Goal: Task Accomplishment & Management: Use online tool/utility

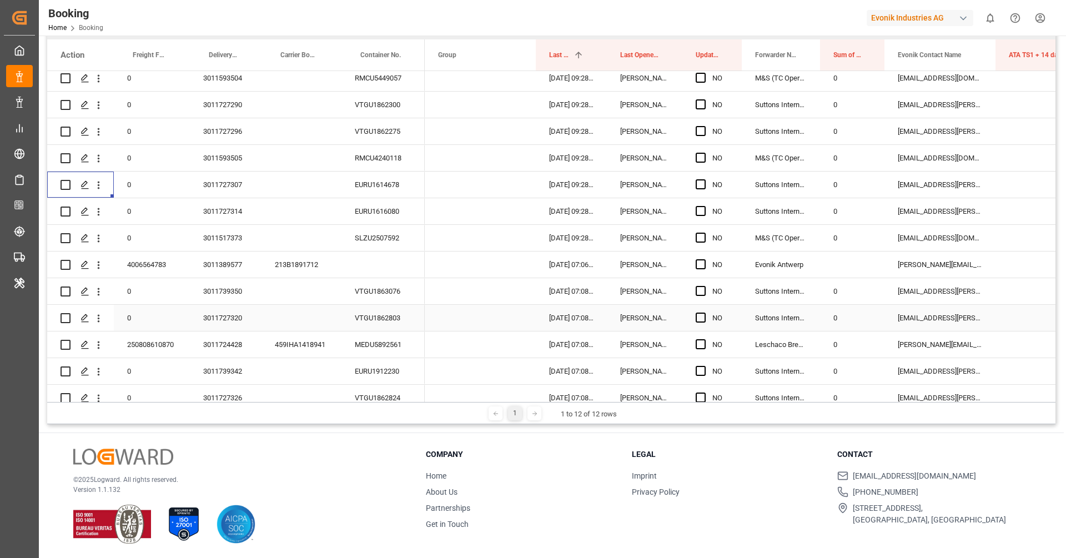
scroll to position [175, 0]
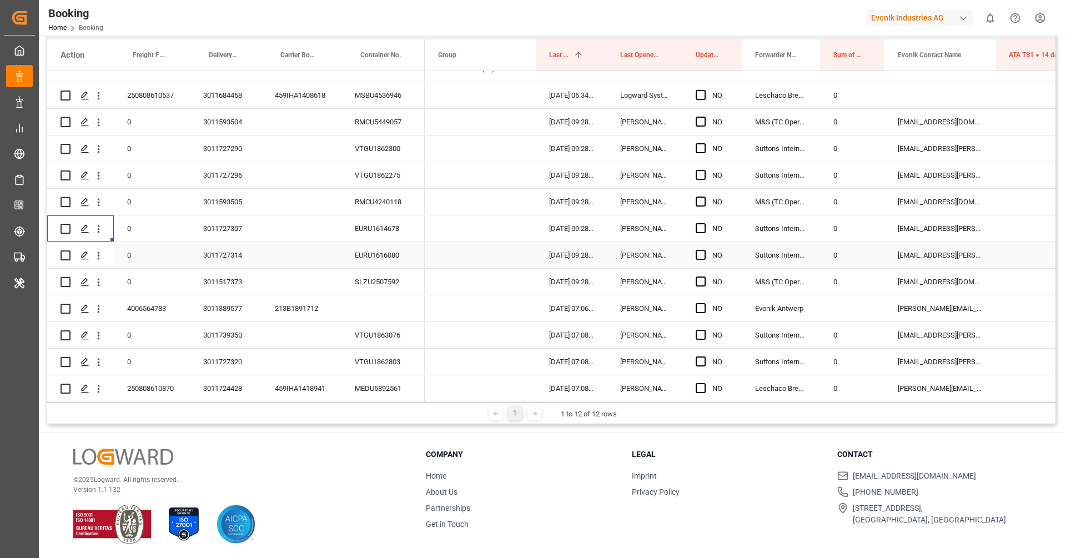
click at [373, 260] on div "EURU1616080" at bounding box center [382, 255] width 83 height 26
click at [95, 260] on icon "open menu" at bounding box center [99, 256] width 12 height 12
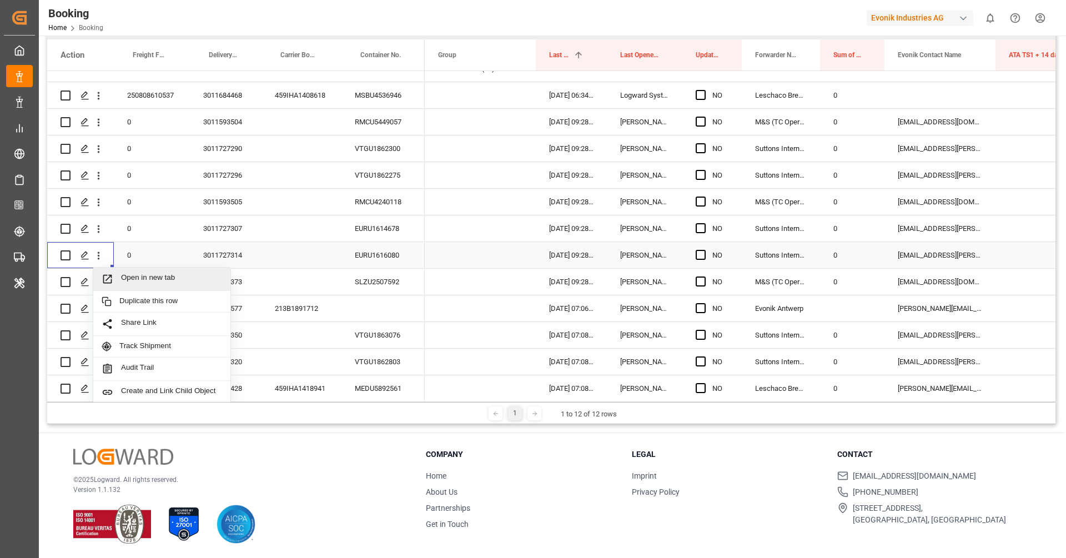
click at [144, 276] on span "Open in new tab" at bounding box center [171, 279] width 101 height 12
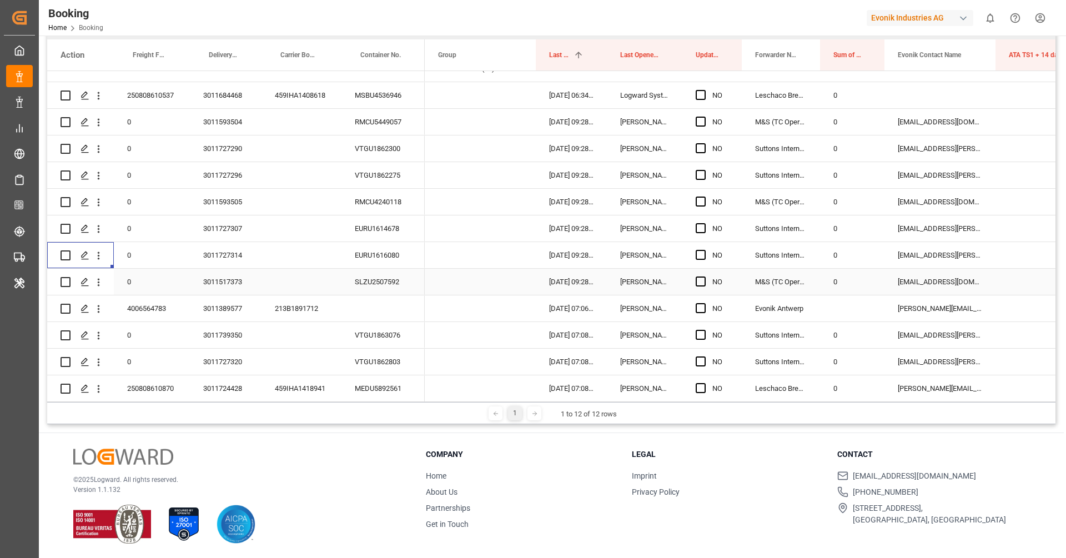
click at [369, 280] on div "SLZU2507592" at bounding box center [382, 282] width 83 height 26
click at [104, 284] on div "Press SPACE to select this row." at bounding box center [98, 281] width 28 height 21
click at [102, 284] on icon "open menu" at bounding box center [99, 282] width 12 height 12
click at [132, 300] on span "Open in new tab" at bounding box center [171, 306] width 101 height 12
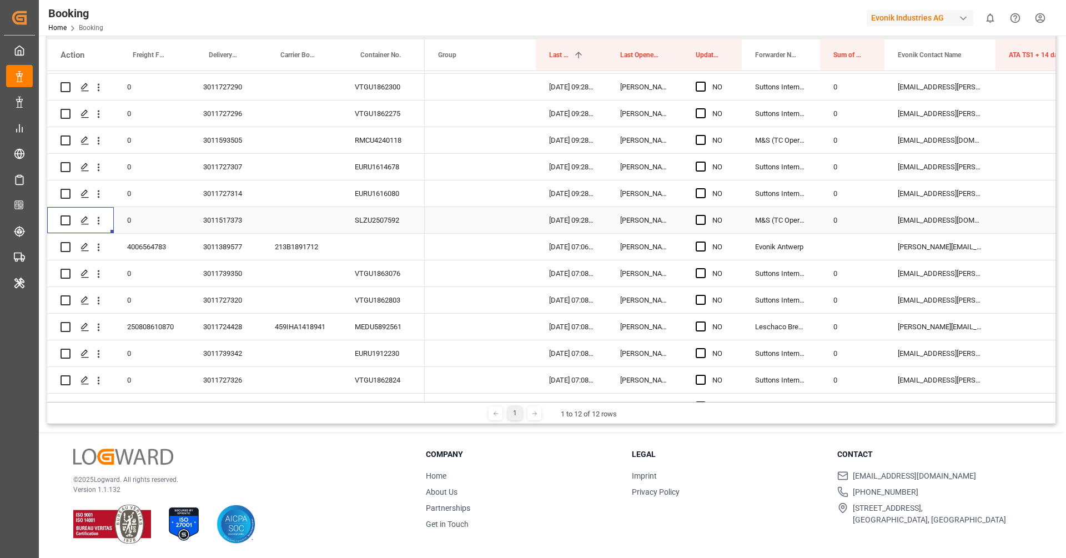
scroll to position [268, 0]
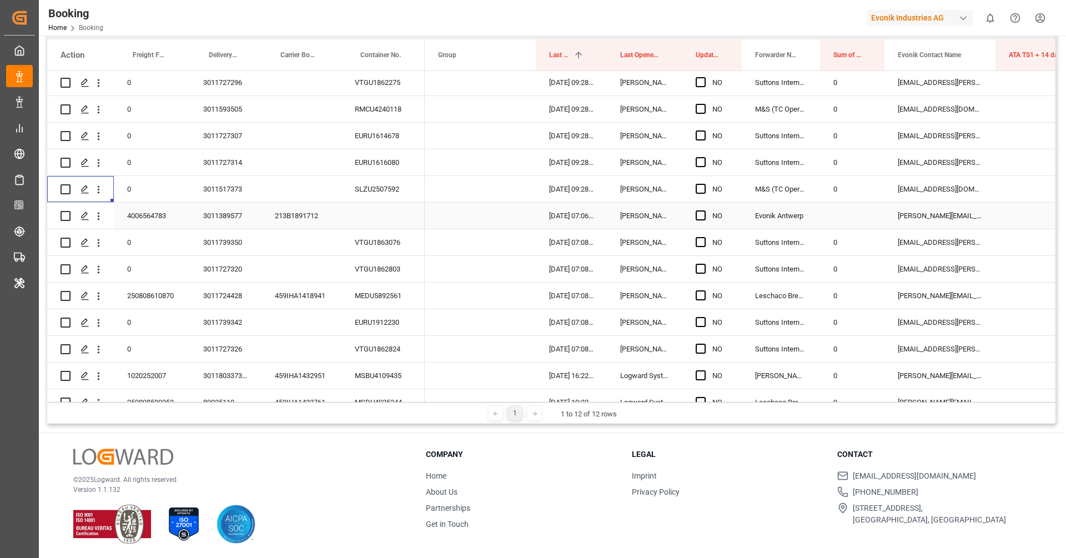
click at [268, 212] on div "213B1891712" at bounding box center [301, 216] width 80 height 26
click at [98, 215] on icon "open menu" at bounding box center [99, 217] width 2 height 8
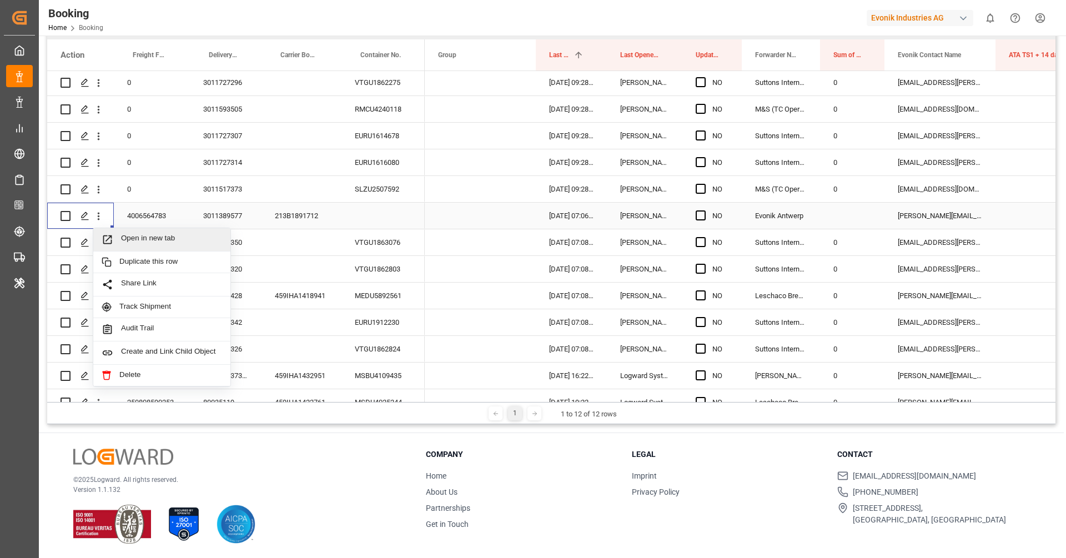
click at [137, 234] on span "Open in new tab" at bounding box center [171, 240] width 101 height 12
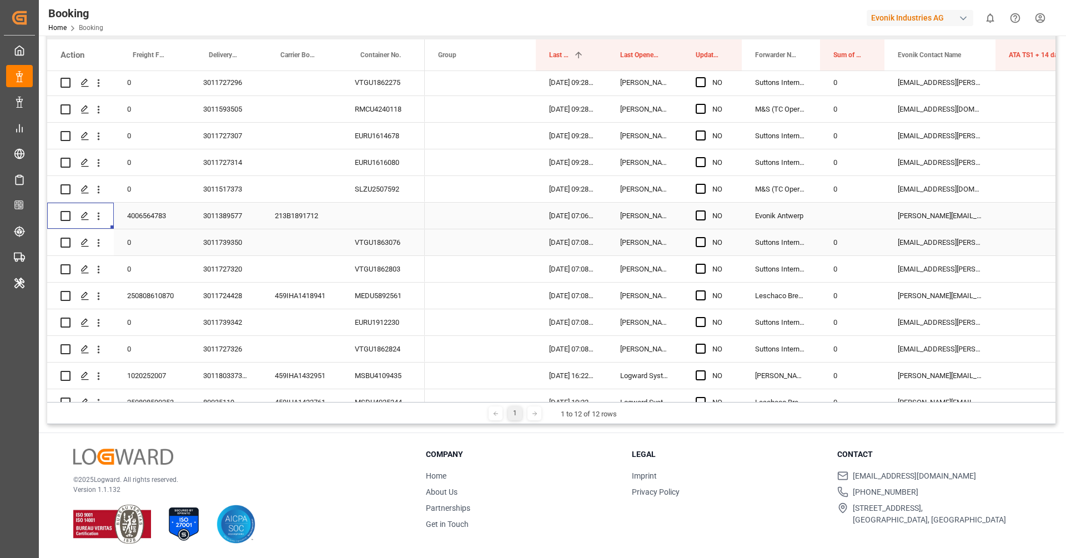
click at [363, 250] on div "VTGU1863076" at bounding box center [382, 242] width 83 height 26
click at [97, 247] on icon "open menu" at bounding box center [99, 243] width 12 height 12
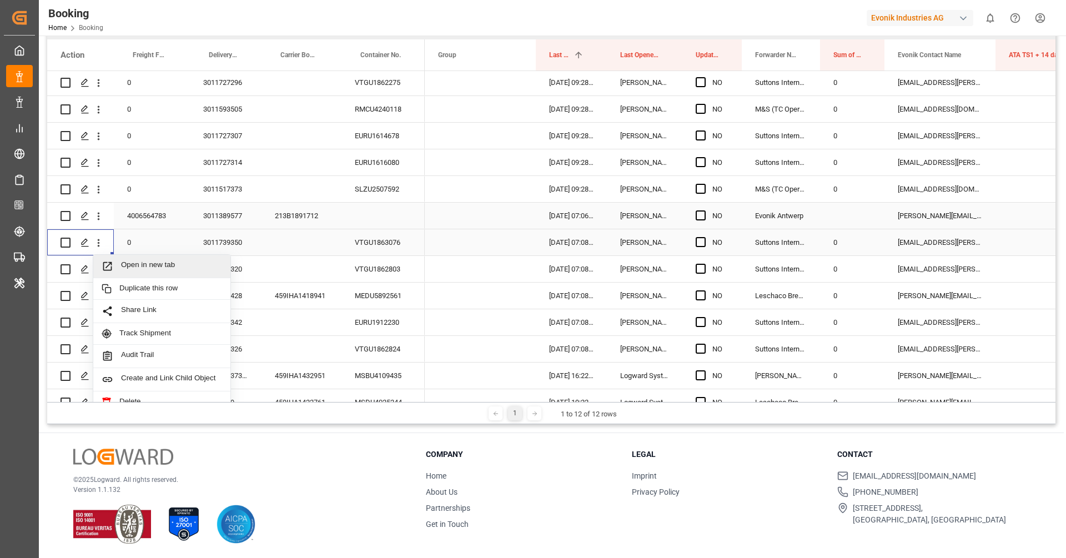
click at [128, 263] on span "Open in new tab" at bounding box center [171, 266] width 101 height 12
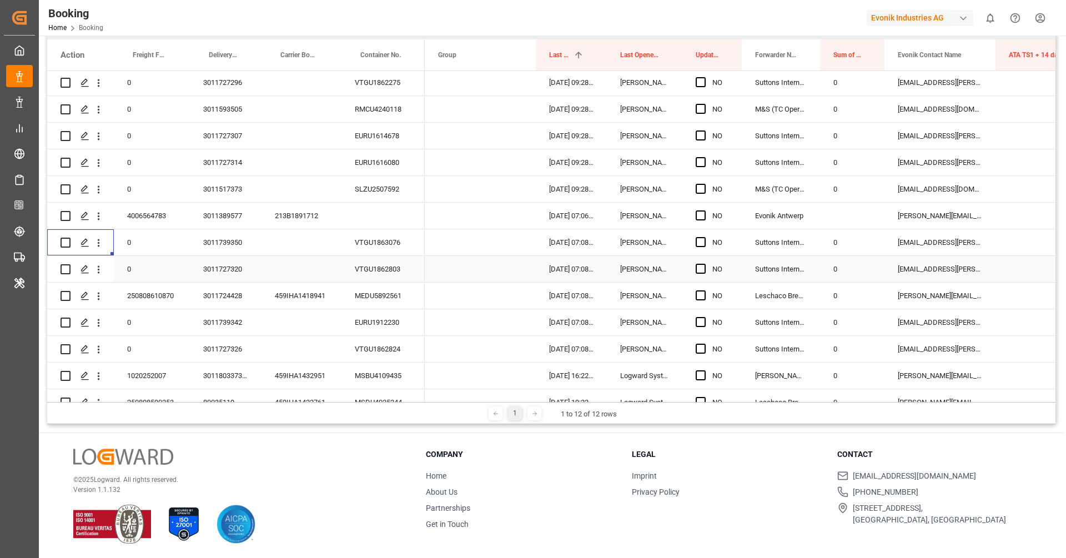
click at [367, 269] on div "VTGU1862803" at bounding box center [382, 269] width 83 height 26
click at [98, 277] on button "open menu" at bounding box center [99, 269] width 12 height 21
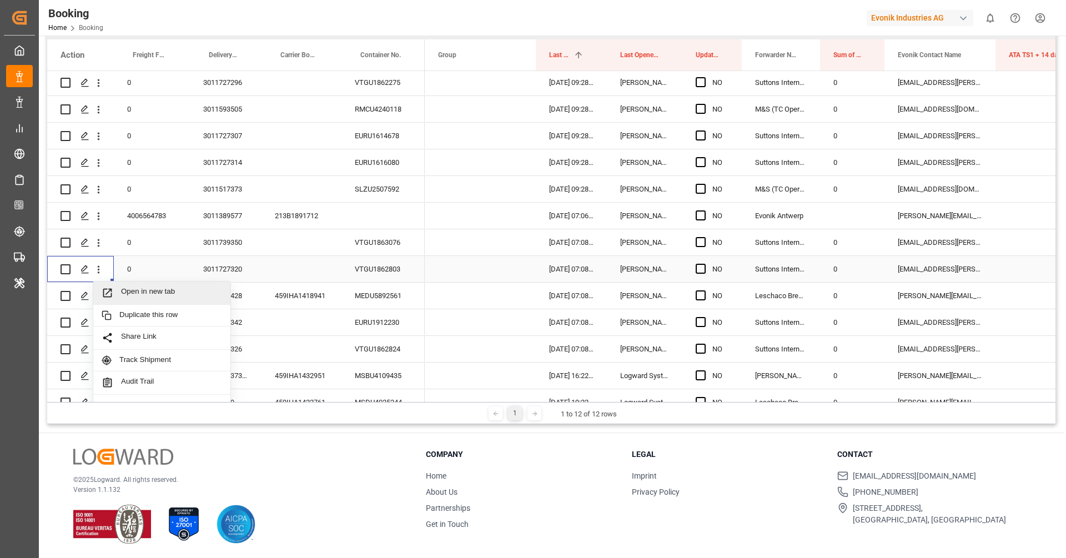
click at [119, 288] on span "Press SPACE to select this row." at bounding box center [111, 293] width 19 height 12
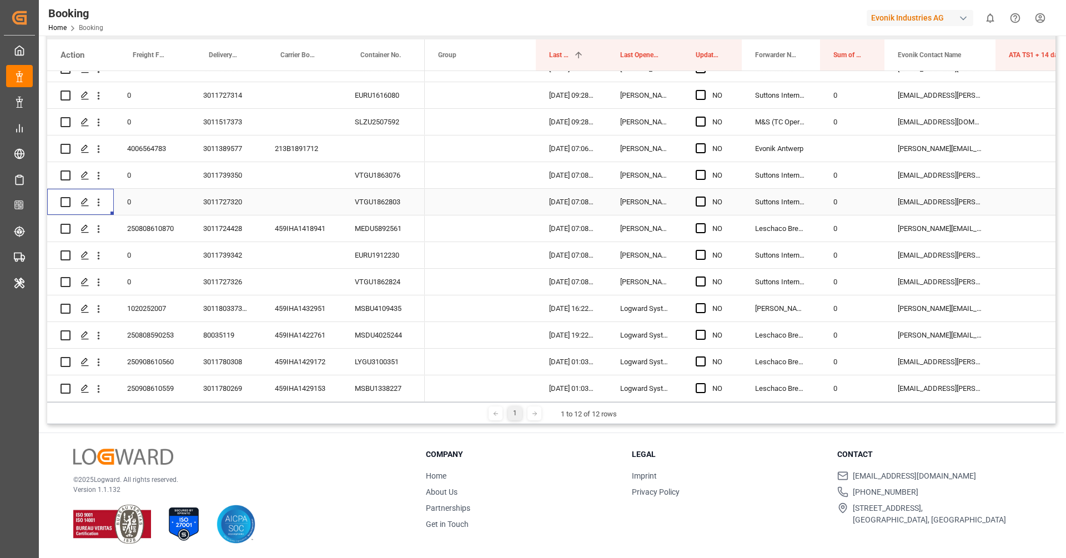
scroll to position [361, 0]
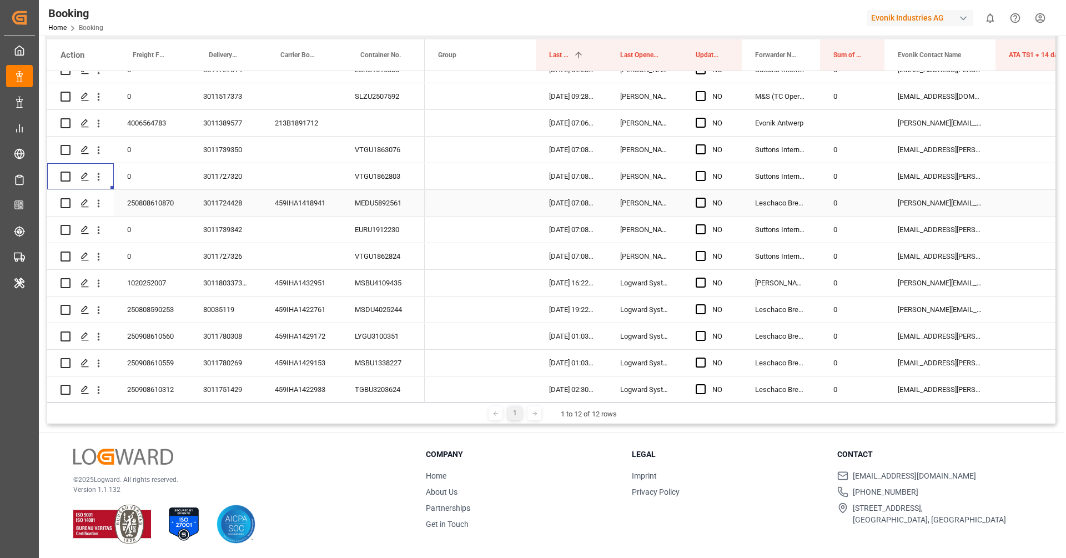
click at [313, 206] on div "459IHA1418941" at bounding box center [301, 203] width 80 height 26
click at [99, 208] on icon "open menu" at bounding box center [99, 204] width 12 height 12
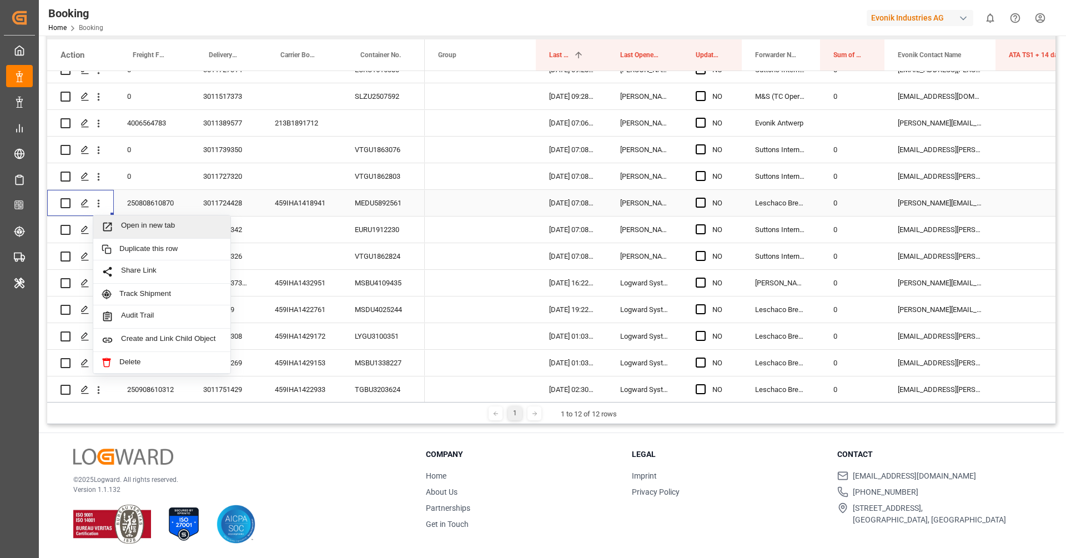
click at [138, 224] on span "Open in new tab" at bounding box center [171, 227] width 101 height 12
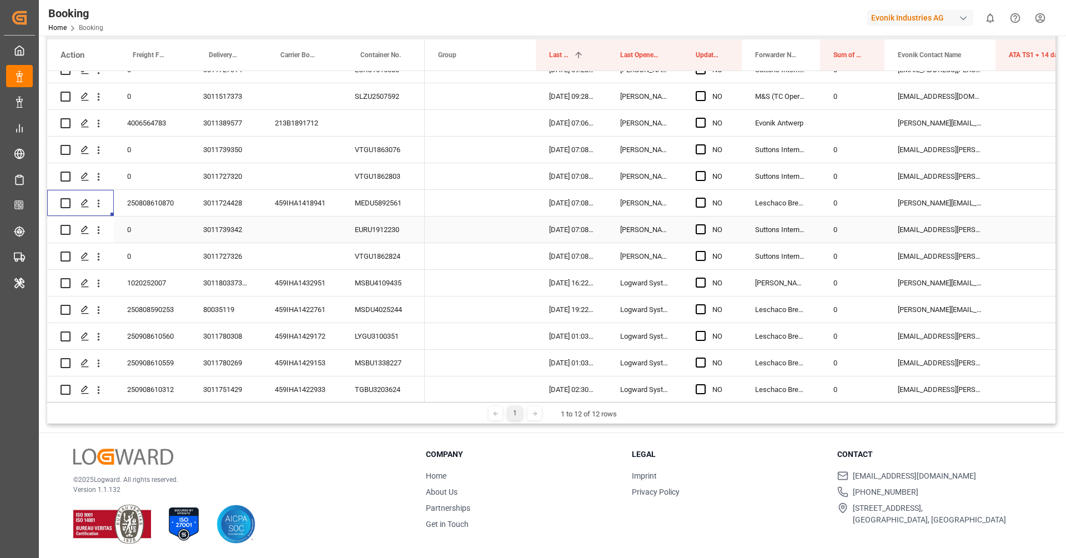
click at [375, 229] on div "EURU1912230" at bounding box center [382, 229] width 83 height 26
click at [97, 234] on icon "open menu" at bounding box center [99, 230] width 12 height 12
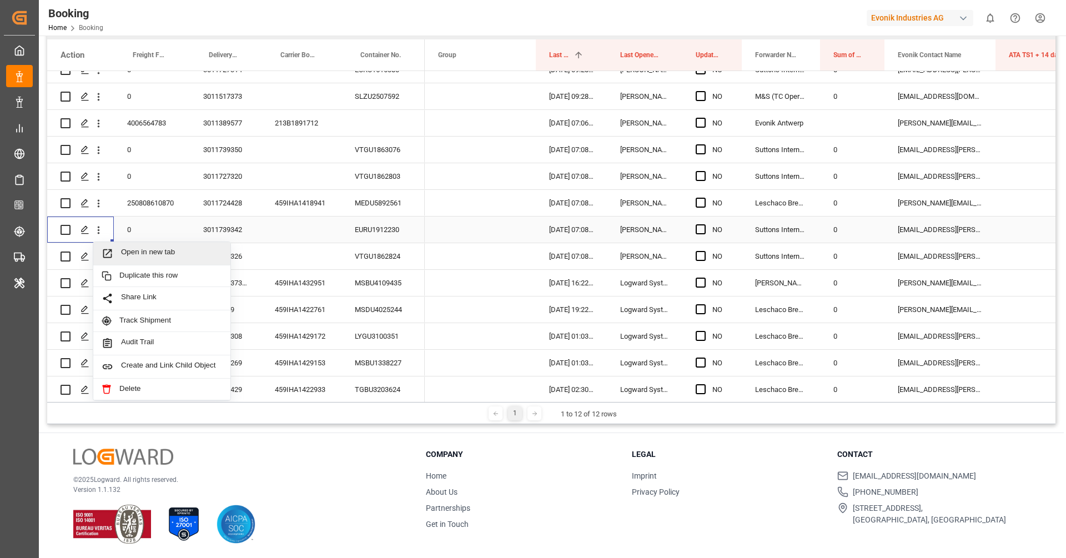
click at [130, 249] on span "Open in new tab" at bounding box center [171, 254] width 101 height 12
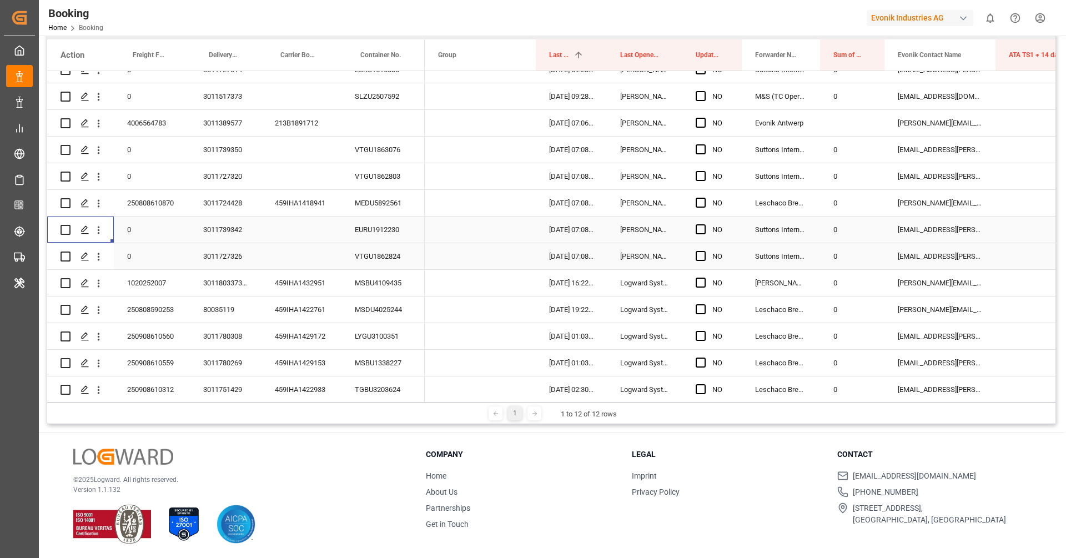
click at [372, 256] on div "VTGU1862824" at bounding box center [382, 256] width 83 height 26
click at [95, 259] on icon "open menu" at bounding box center [99, 257] width 12 height 12
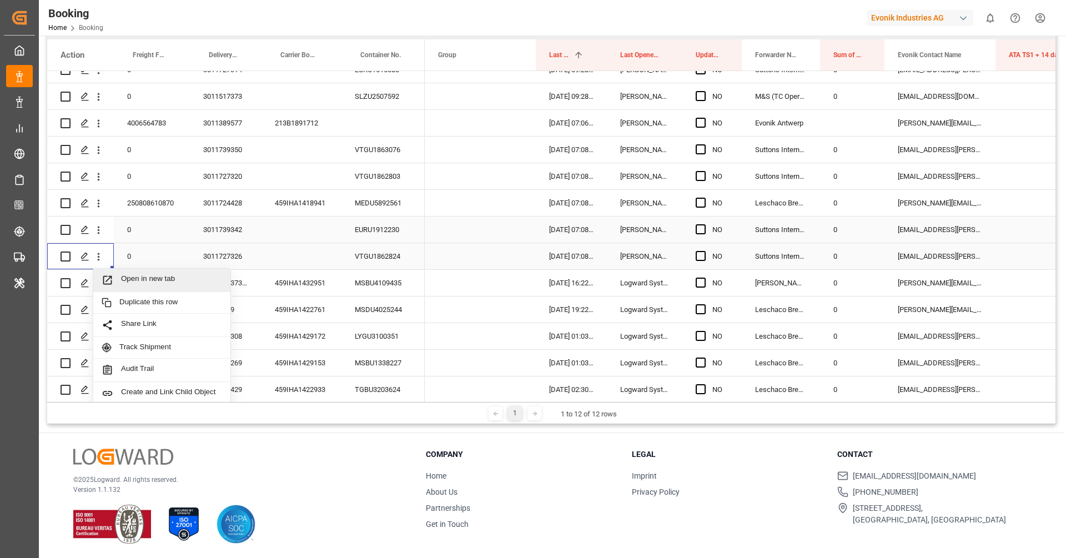
click at [139, 277] on span "Open in new tab" at bounding box center [171, 280] width 101 height 12
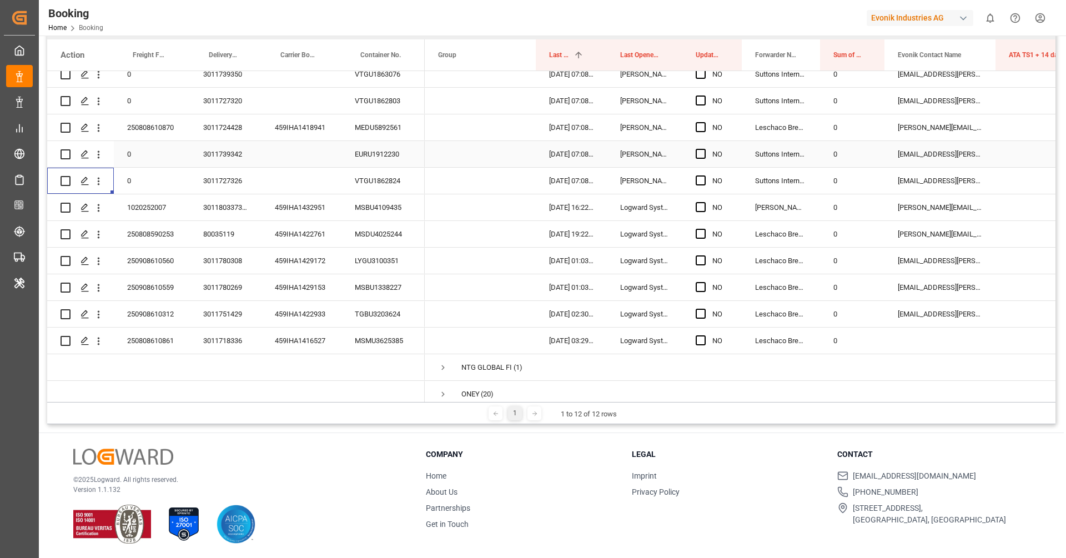
scroll to position [486, 0]
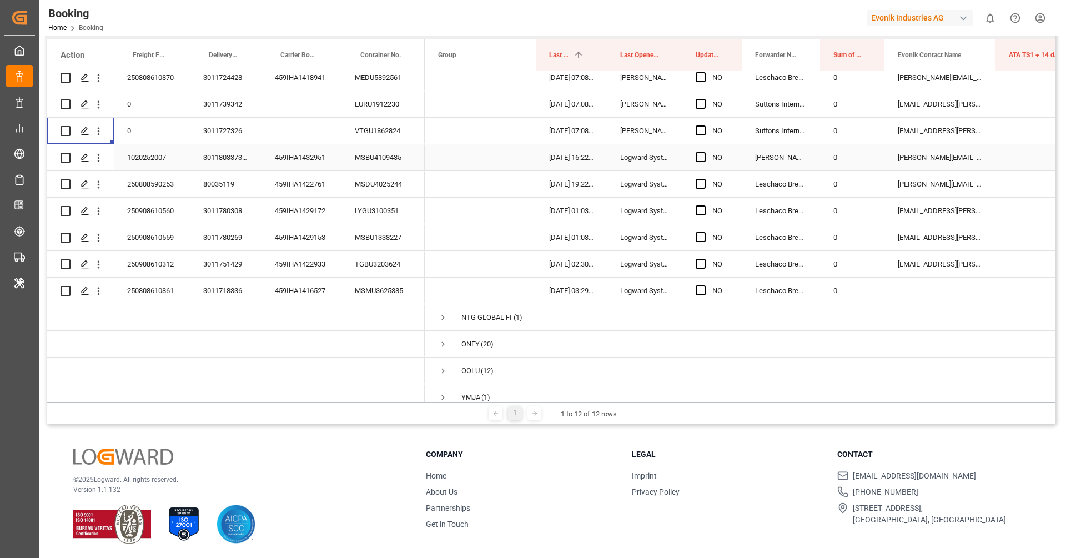
click at [288, 159] on div "459IHA1432951" at bounding box center [301, 157] width 80 height 26
click at [96, 158] on icon "open menu" at bounding box center [99, 158] width 12 height 12
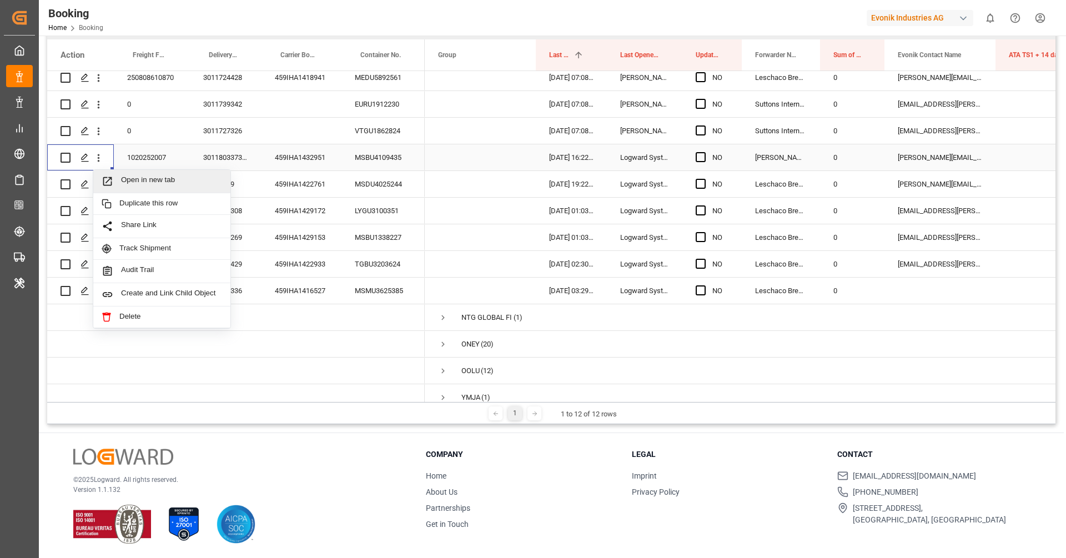
click at [126, 176] on span "Open in new tab" at bounding box center [171, 181] width 101 height 12
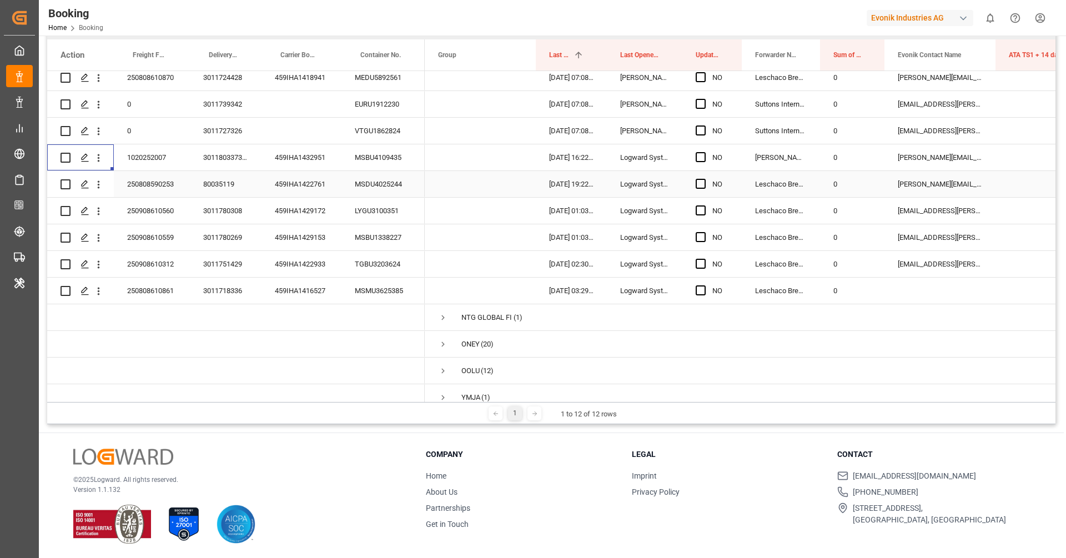
click at [306, 179] on div "459IHA1422761" at bounding box center [301, 184] width 80 height 26
click at [99, 183] on icon "open menu" at bounding box center [99, 185] width 12 height 12
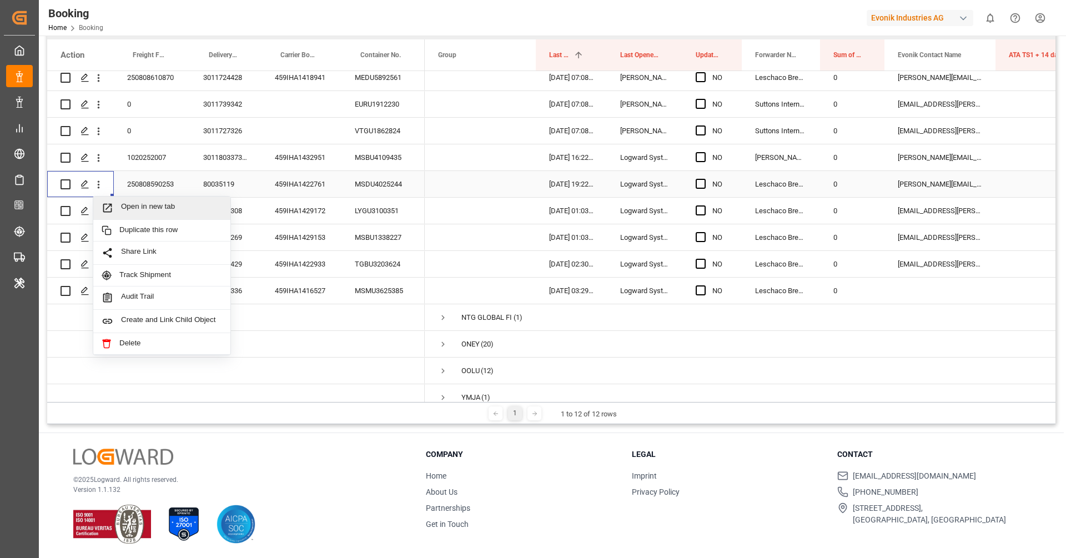
click at [132, 208] on span "Open in new tab" at bounding box center [171, 208] width 101 height 12
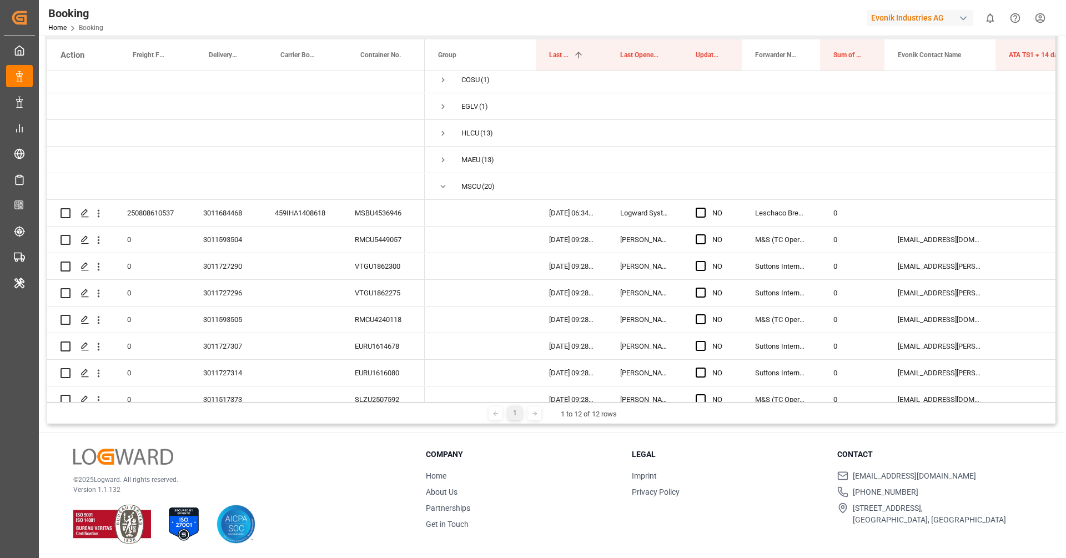
scroll to position [0, 0]
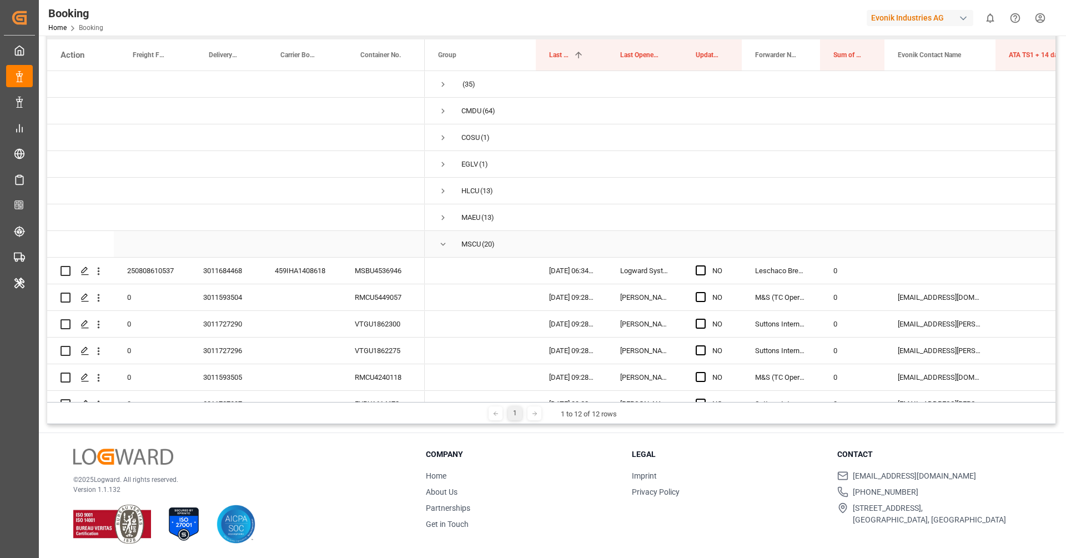
click at [445, 249] on span "Press SPACE to select this row." at bounding box center [443, 244] width 10 height 26
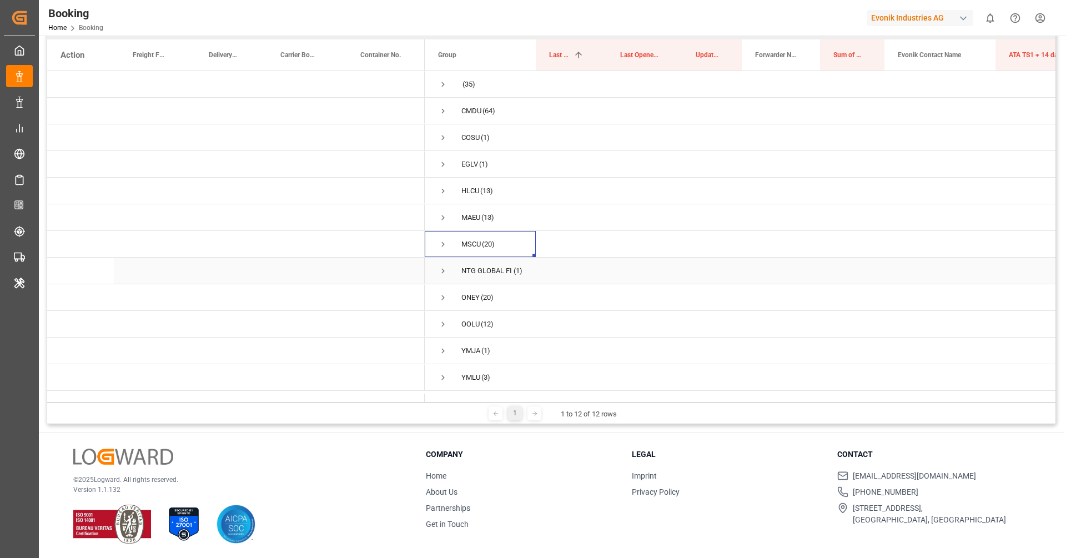
click at [444, 266] on span "Press SPACE to select this row." at bounding box center [443, 271] width 10 height 10
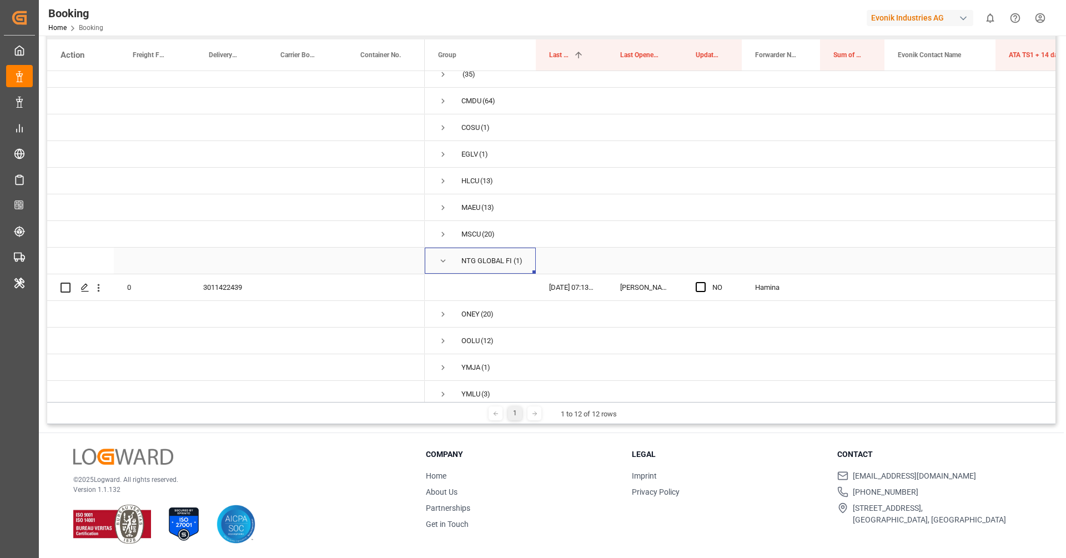
click at [447, 264] on span "Press SPACE to select this row." at bounding box center [443, 261] width 10 height 10
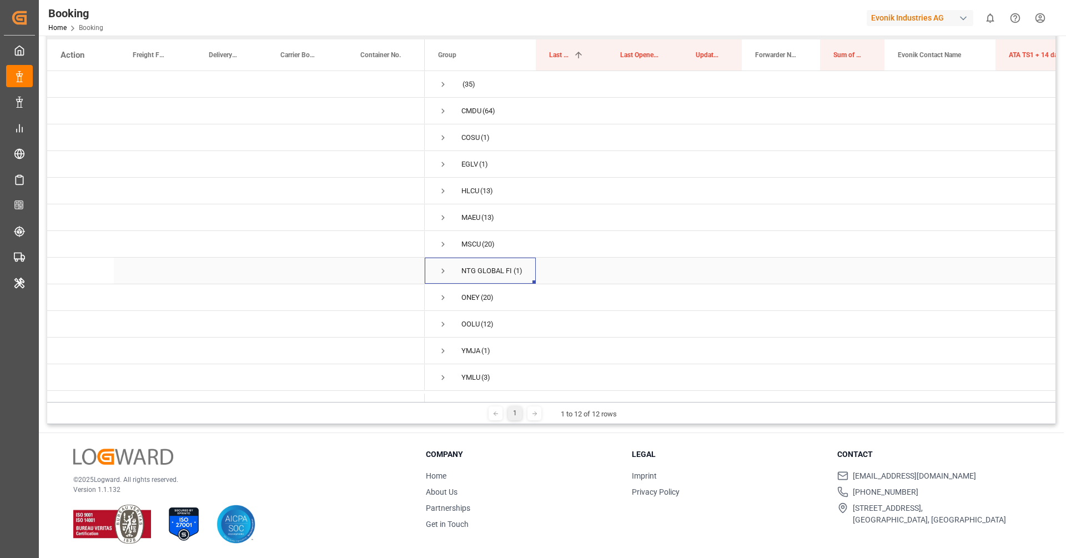
scroll to position [0, 0]
click at [443, 292] on span "Press SPACE to select this row." at bounding box center [443, 297] width 10 height 10
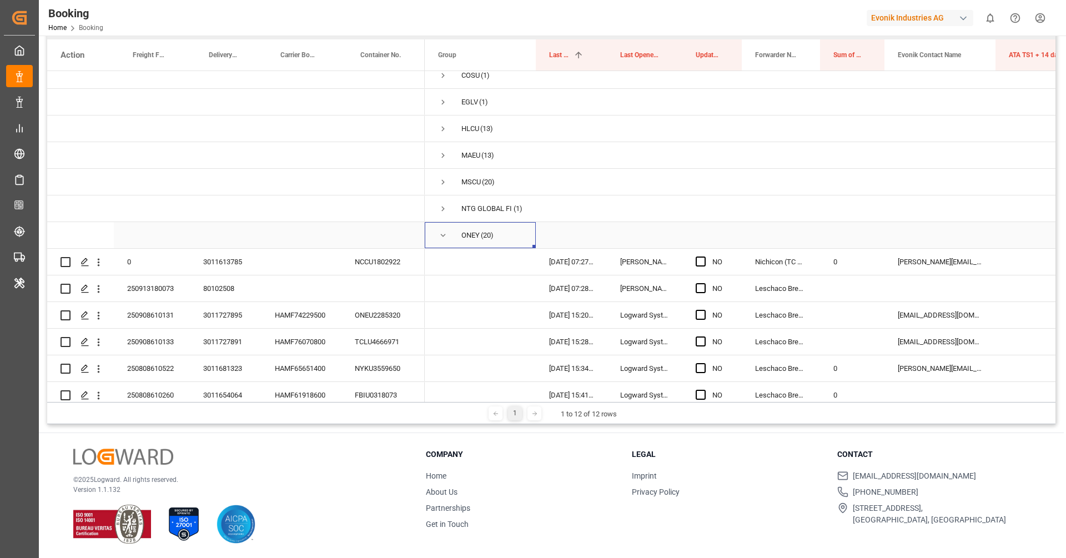
scroll to position [65, 0]
click at [363, 255] on div "NCCU1802922" at bounding box center [382, 259] width 83 height 26
click at [100, 259] on icon "open menu" at bounding box center [99, 260] width 12 height 12
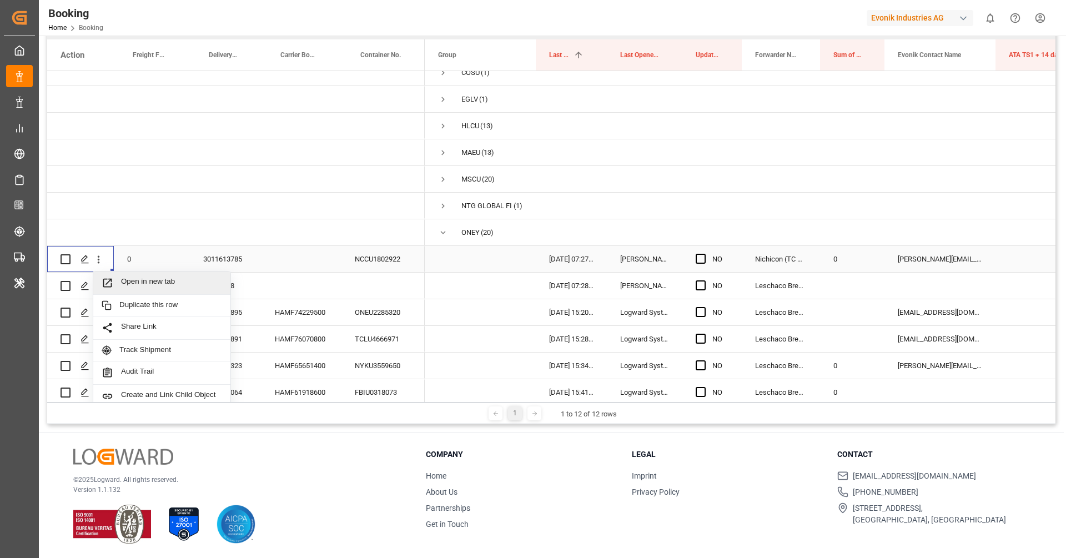
click at [117, 277] on span "Press SPACE to select this row." at bounding box center [111, 283] width 19 height 12
click at [169, 279] on div "250913180073" at bounding box center [152, 286] width 76 height 26
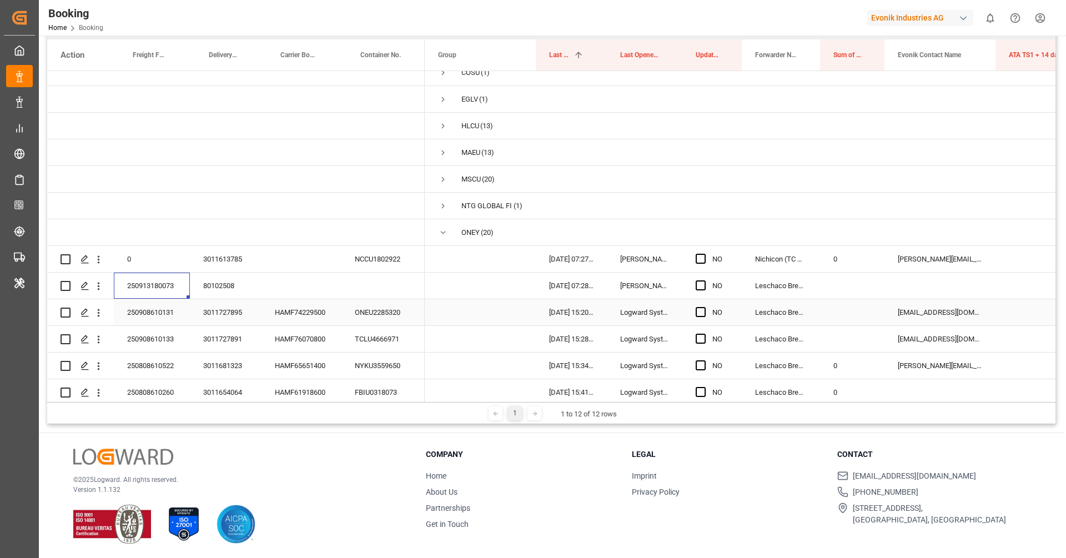
click at [308, 312] on div "HAMF74229500" at bounding box center [301, 312] width 80 height 26
click at [98, 316] on icon "open menu" at bounding box center [99, 313] width 12 height 12
click at [122, 328] on div "Open in new tab" at bounding box center [161, 336] width 137 height 23
click at [307, 344] on div "HAMF76070800" at bounding box center [301, 339] width 80 height 26
click at [94, 344] on icon "open menu" at bounding box center [99, 340] width 12 height 12
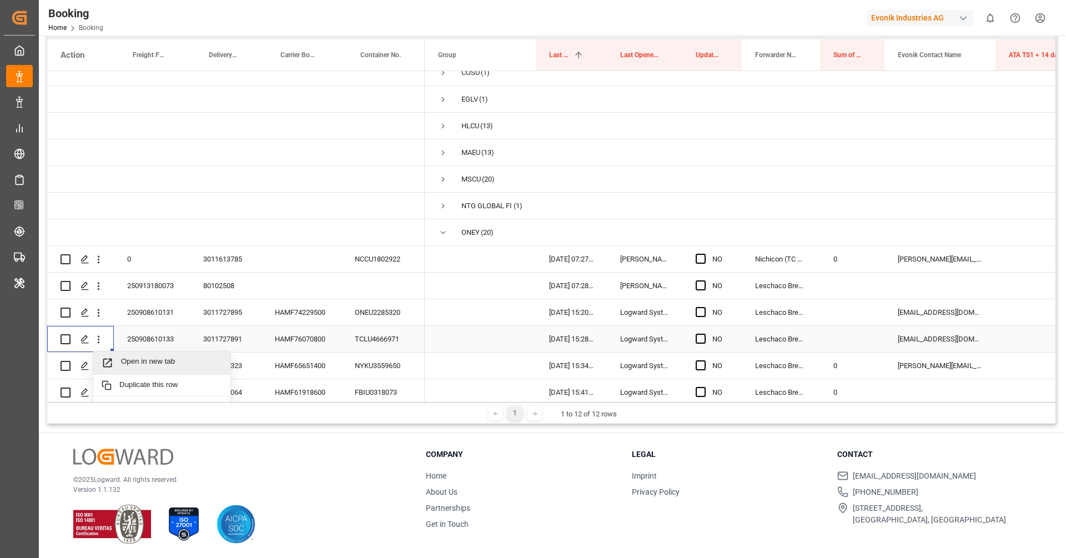
click at [140, 360] on span "Open in new tab" at bounding box center [171, 363] width 101 height 12
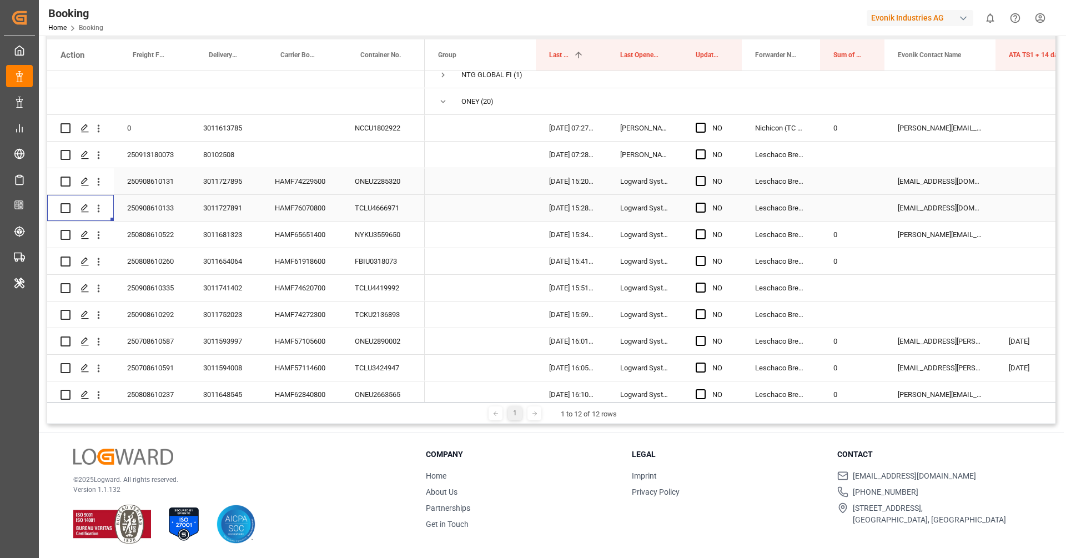
scroll to position [196, 0]
click at [291, 237] on div "HAMF65651400" at bounding box center [301, 234] width 80 height 26
click at [97, 242] on button "open menu" at bounding box center [99, 234] width 12 height 21
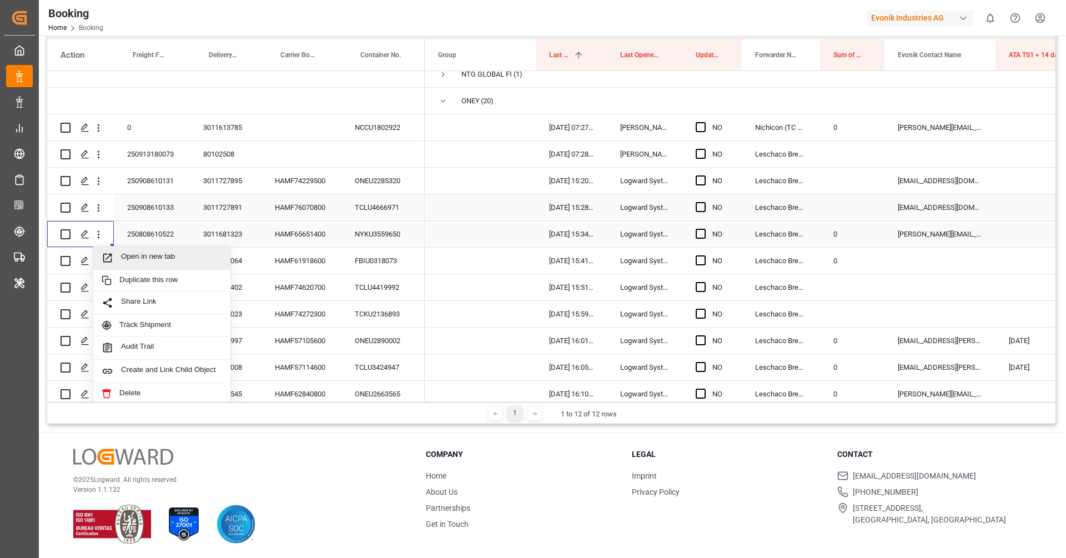
click at [125, 254] on span "Open in new tab" at bounding box center [171, 258] width 101 height 12
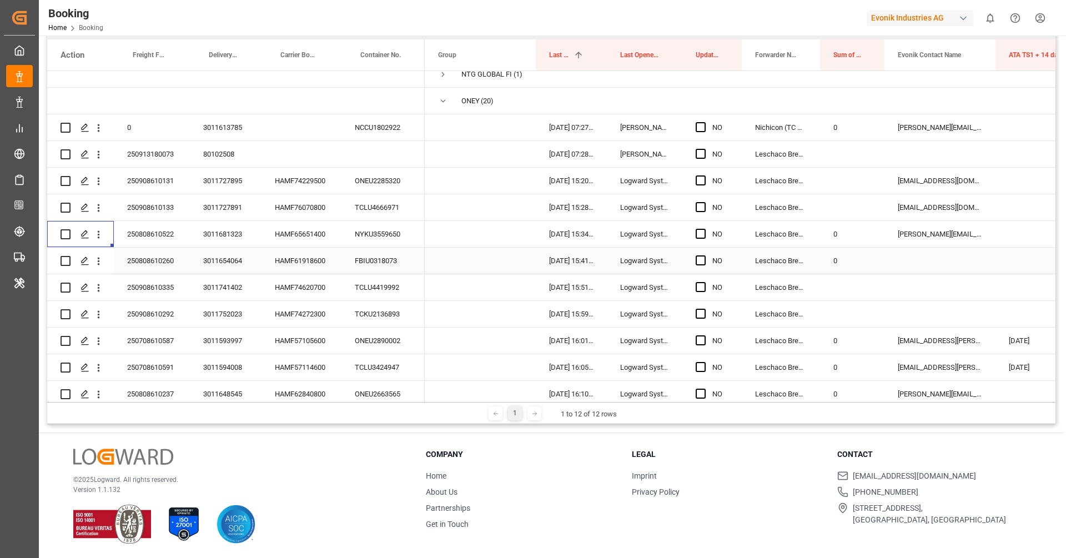
click at [319, 253] on div "HAMF61918600" at bounding box center [301, 261] width 80 height 26
click at [103, 265] on icon "open menu" at bounding box center [99, 261] width 12 height 12
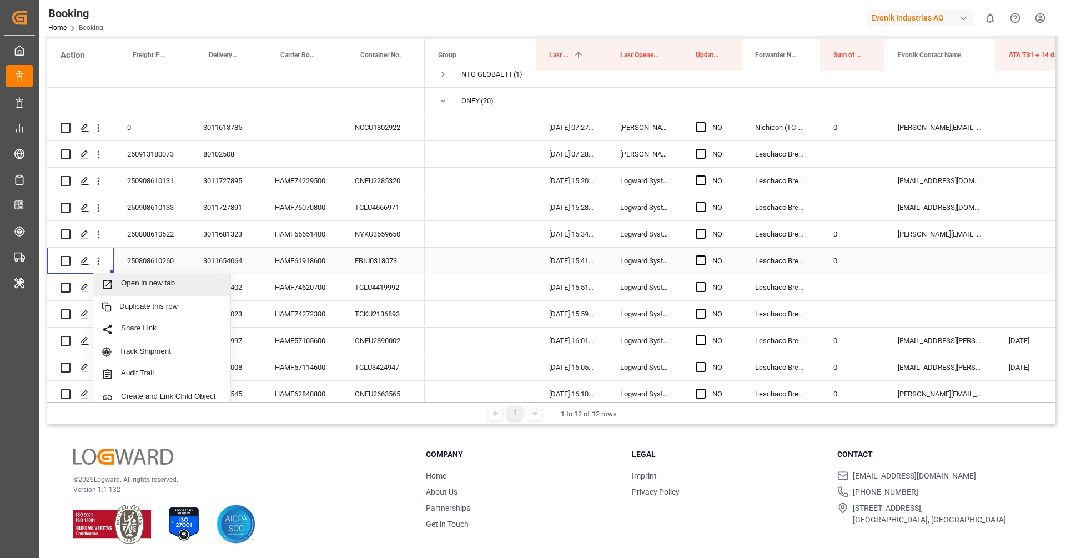
click at [144, 291] on div "Open in new tab" at bounding box center [161, 284] width 137 height 23
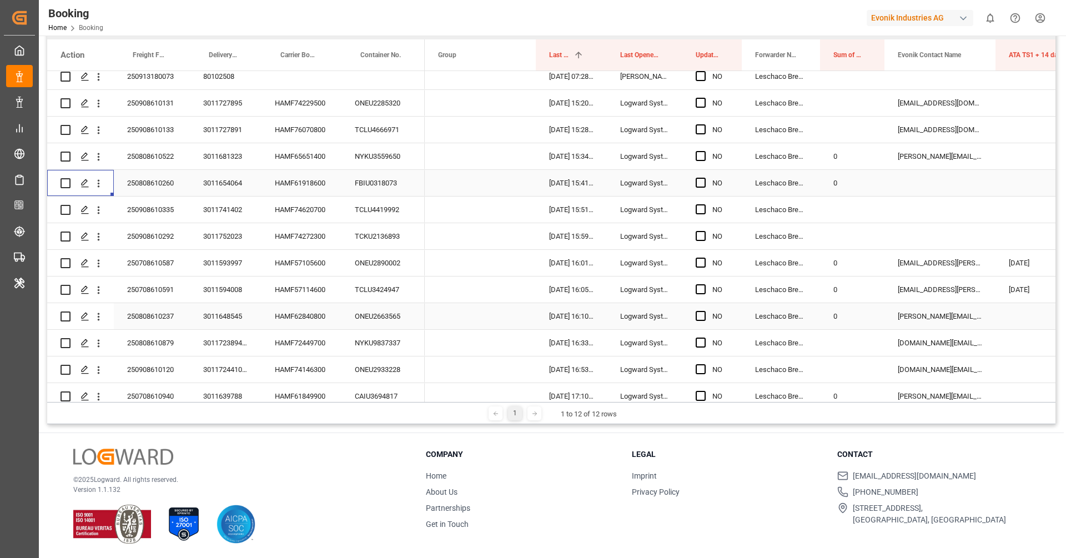
scroll to position [279, 0]
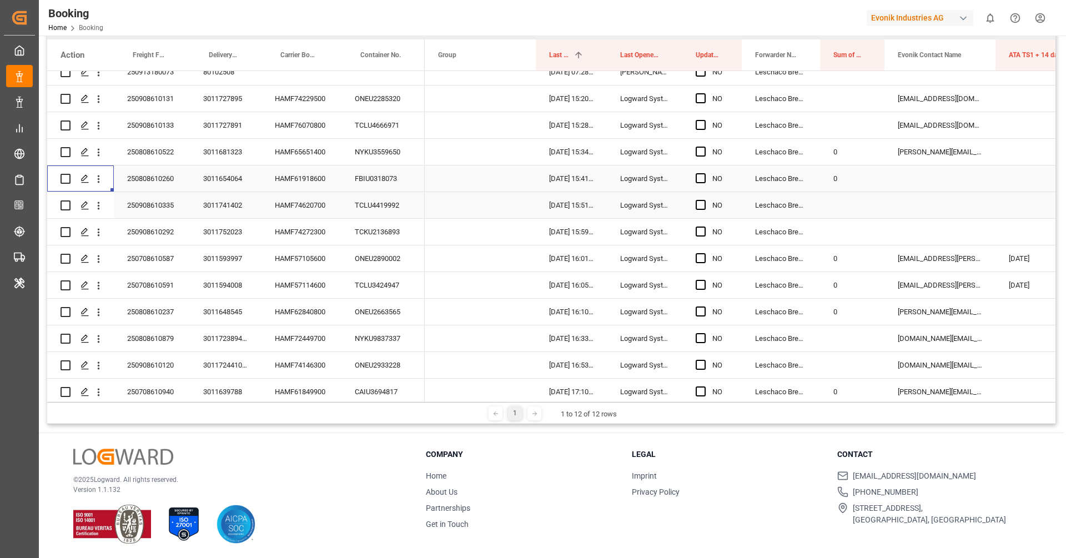
click at [296, 208] on div "HAMF74620700" at bounding box center [301, 205] width 80 height 26
click at [99, 208] on icon "open menu" at bounding box center [99, 206] width 12 height 12
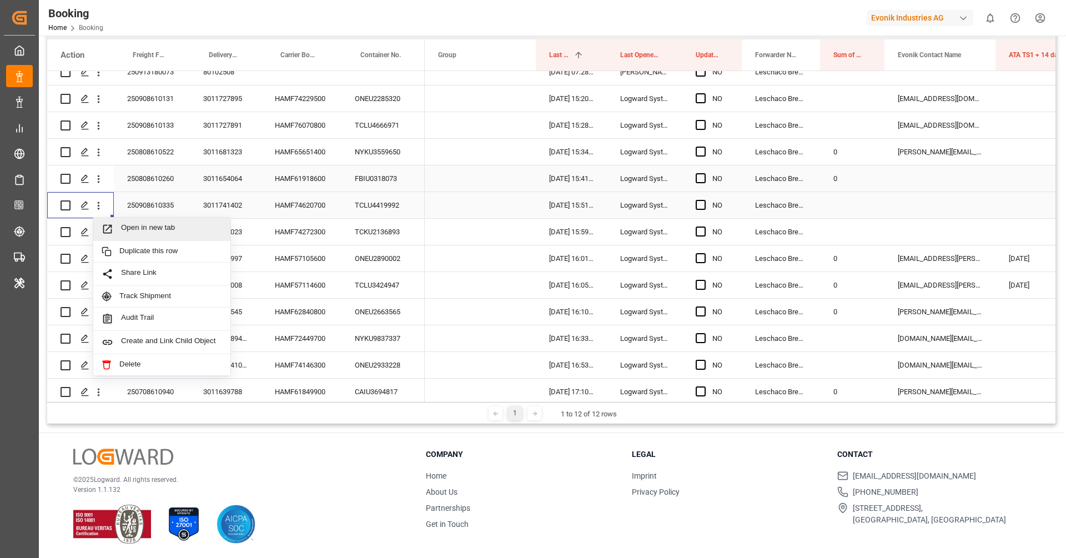
click at [126, 224] on span "Open in new tab" at bounding box center [171, 229] width 101 height 12
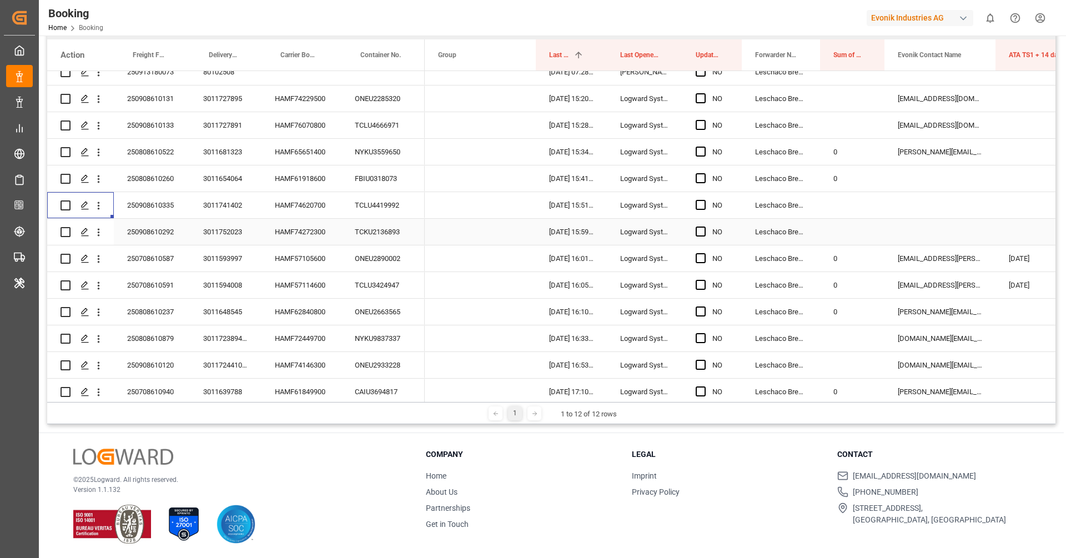
click at [291, 233] on div "HAMF74272300" at bounding box center [301, 232] width 80 height 26
click at [102, 233] on icon "open menu" at bounding box center [99, 232] width 12 height 12
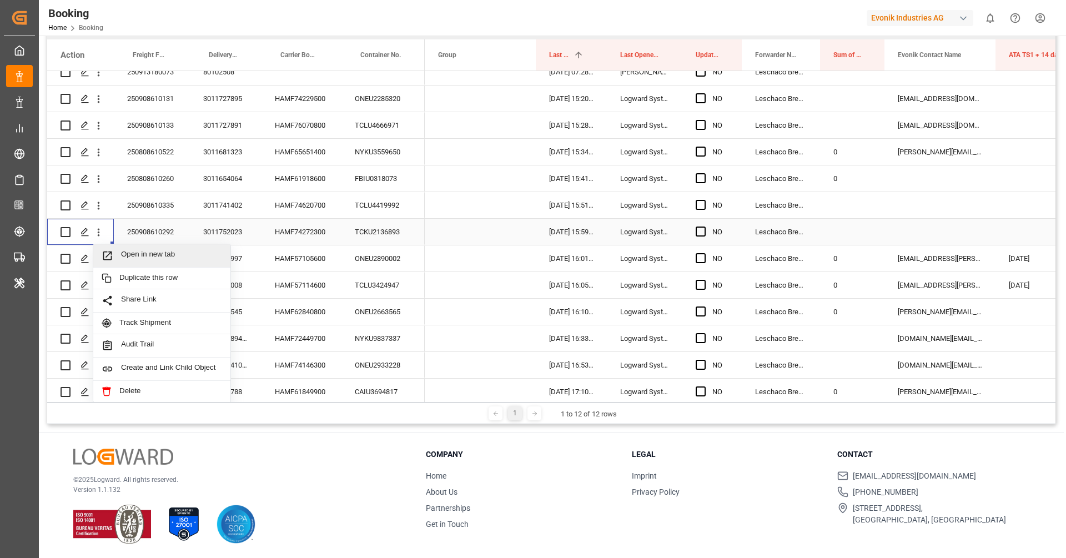
click at [119, 246] on div "Open in new tab" at bounding box center [161, 255] width 137 height 23
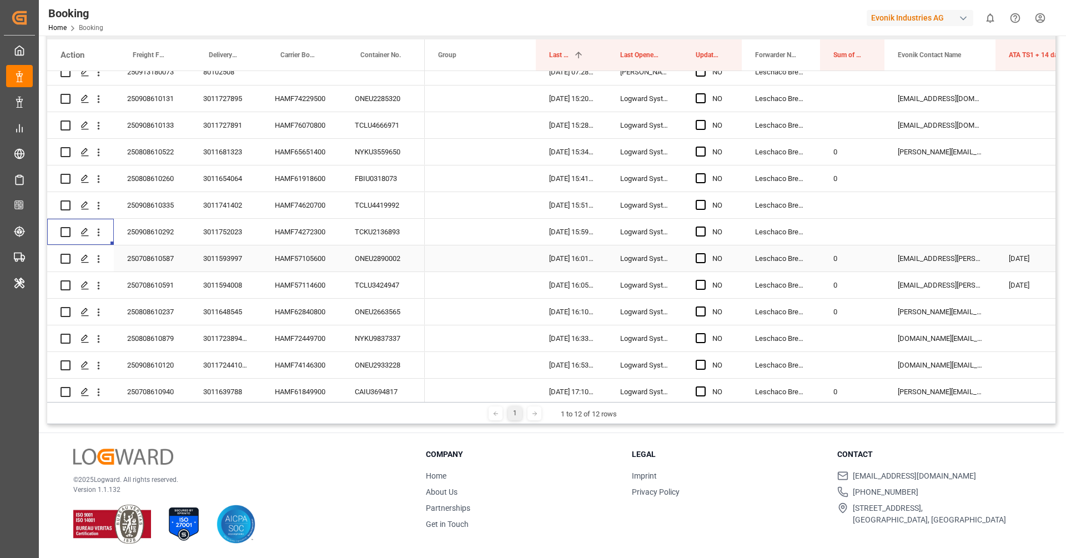
click at [306, 258] on div "HAMF57105600" at bounding box center [301, 258] width 80 height 26
click at [97, 262] on icon "open menu" at bounding box center [99, 259] width 12 height 12
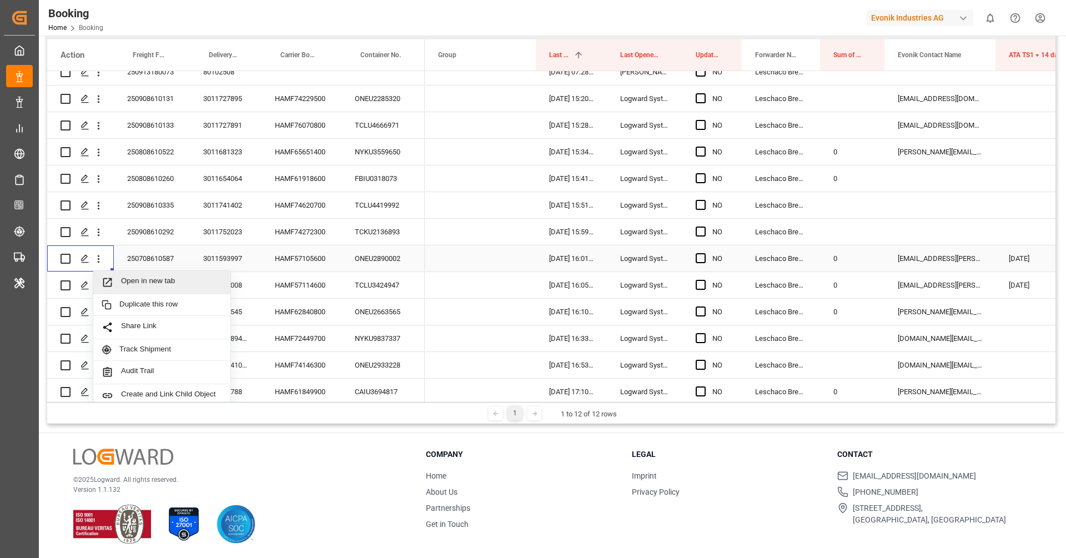
click at [134, 276] on span "Open in new tab" at bounding box center [171, 282] width 101 height 12
click at [306, 278] on div "HAMF57114600" at bounding box center [301, 285] width 80 height 26
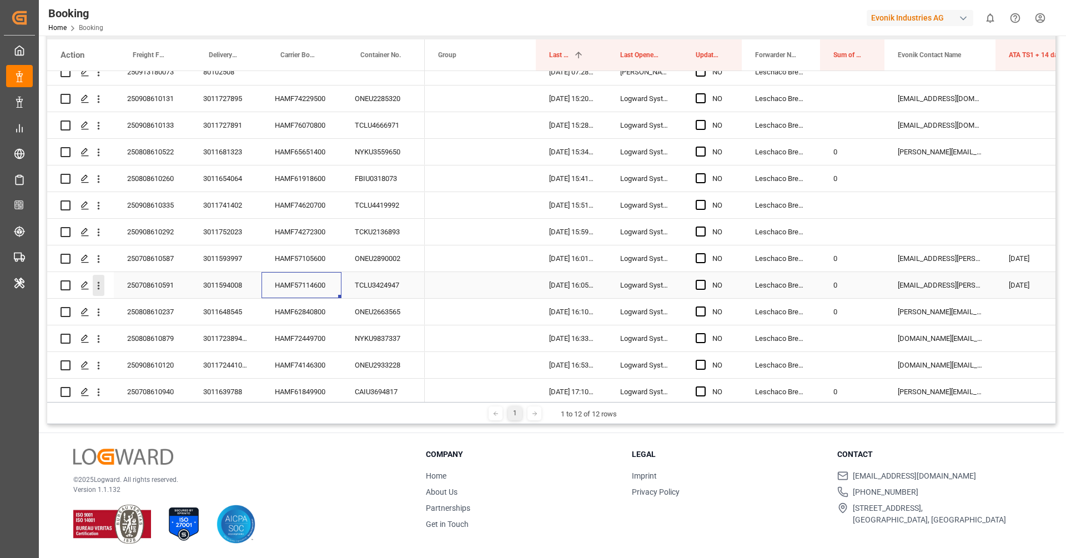
click at [100, 286] on icon "open menu" at bounding box center [99, 286] width 12 height 12
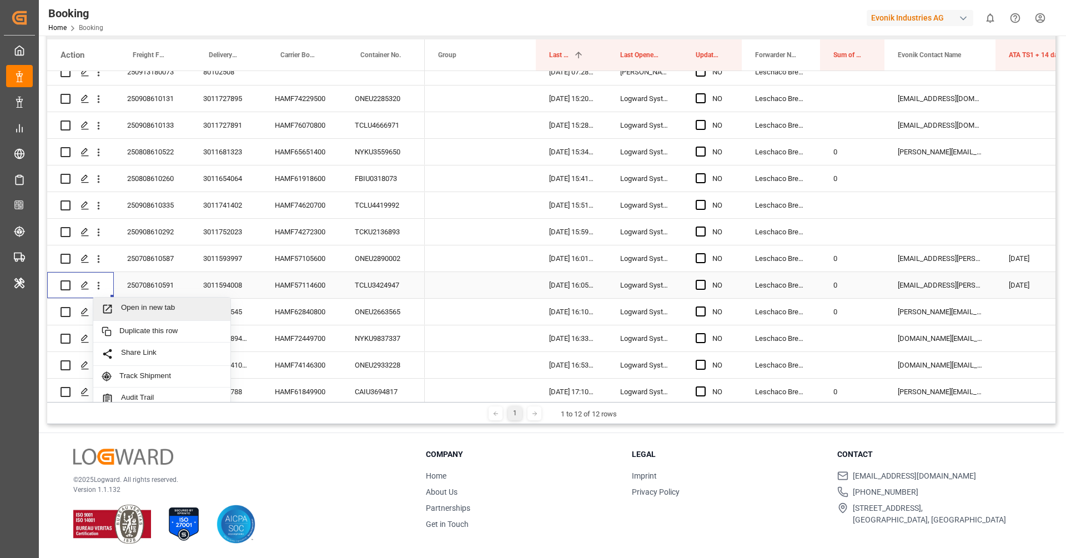
click at [133, 305] on span "Open in new tab" at bounding box center [171, 309] width 101 height 12
click at [316, 313] on div "HAMF62840800" at bounding box center [301, 312] width 80 height 26
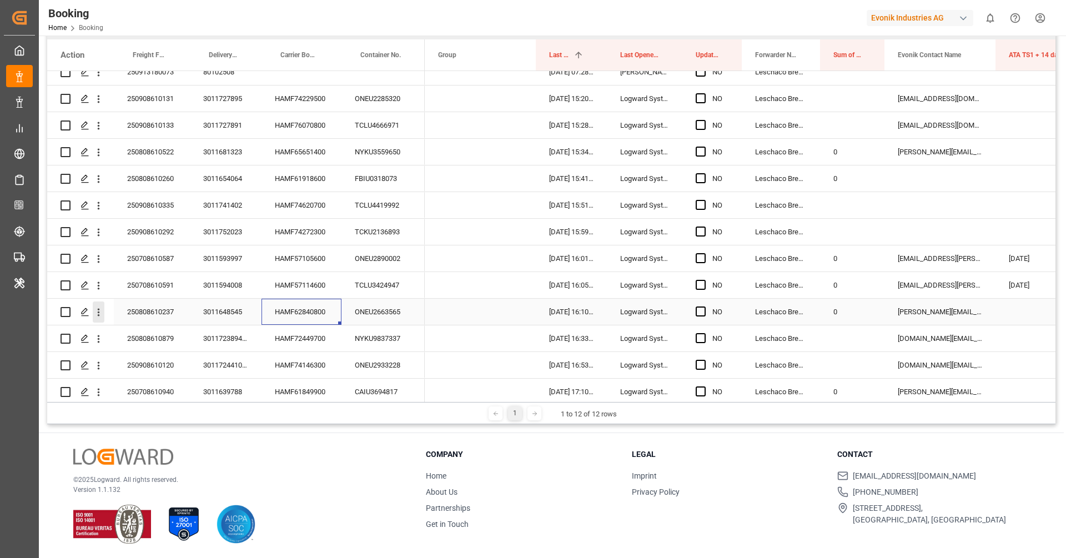
click at [102, 312] on icon "open menu" at bounding box center [99, 312] width 12 height 12
click at [142, 334] on span "Open in new tab" at bounding box center [171, 336] width 101 height 12
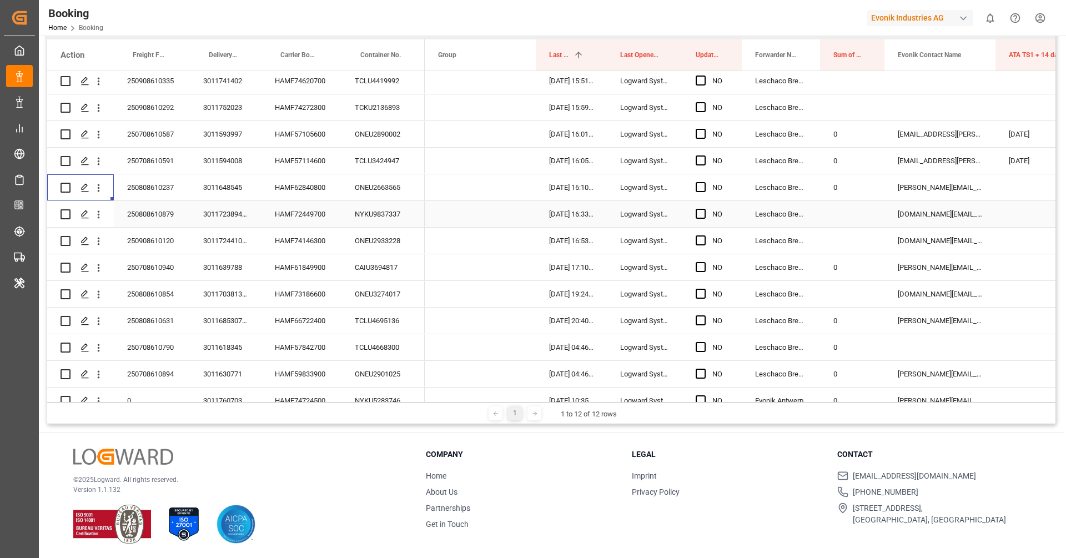
scroll to position [401, 0]
click at [297, 213] on div "HAMF72449700" at bounding box center [301, 216] width 80 height 26
click at [100, 218] on icon "open menu" at bounding box center [99, 217] width 12 height 12
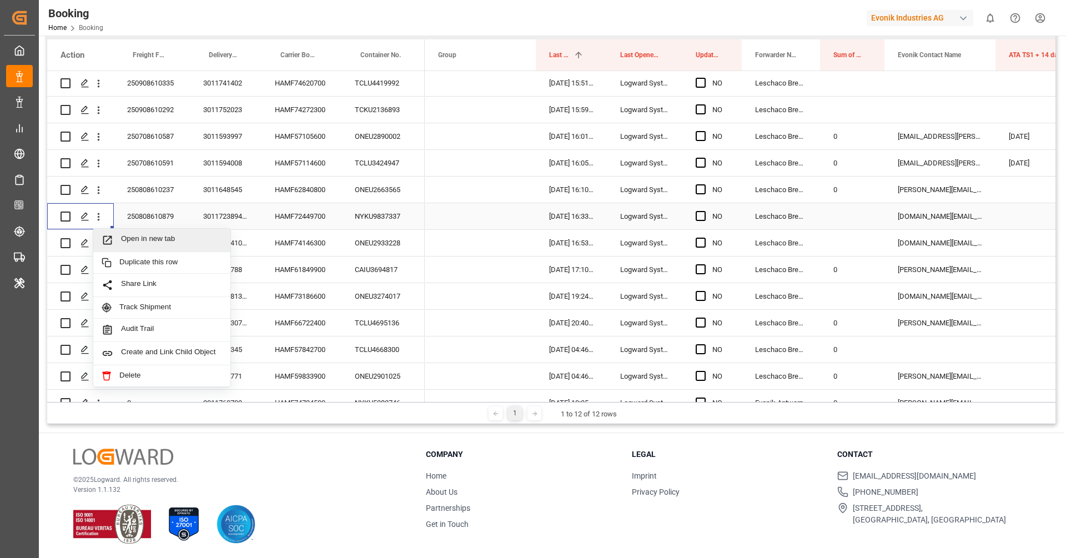
click at [132, 231] on div "Open in new tab" at bounding box center [161, 240] width 137 height 23
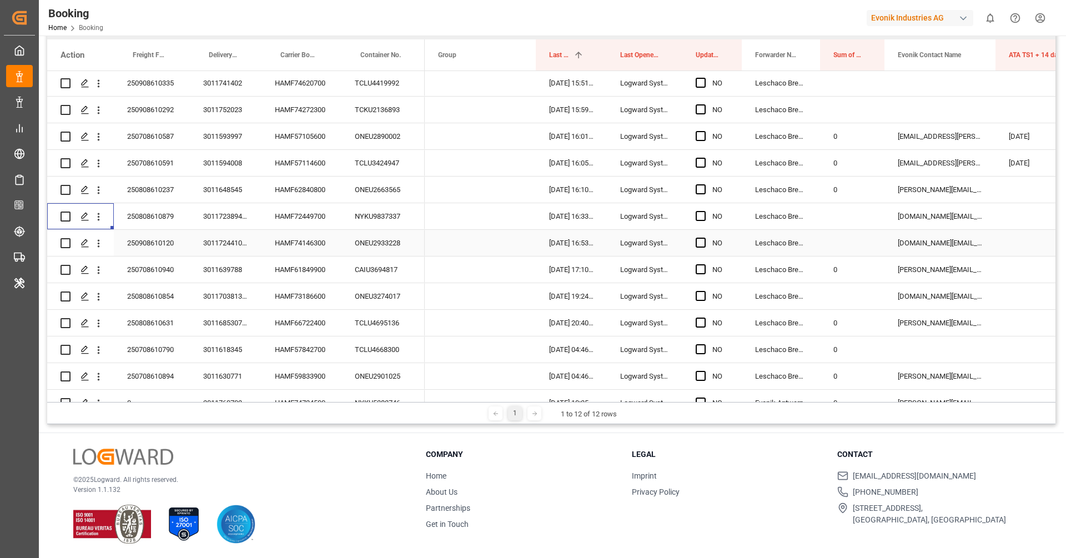
click at [314, 233] on div "HAMF74146300" at bounding box center [301, 243] width 80 height 26
click at [95, 244] on icon "open menu" at bounding box center [99, 244] width 12 height 12
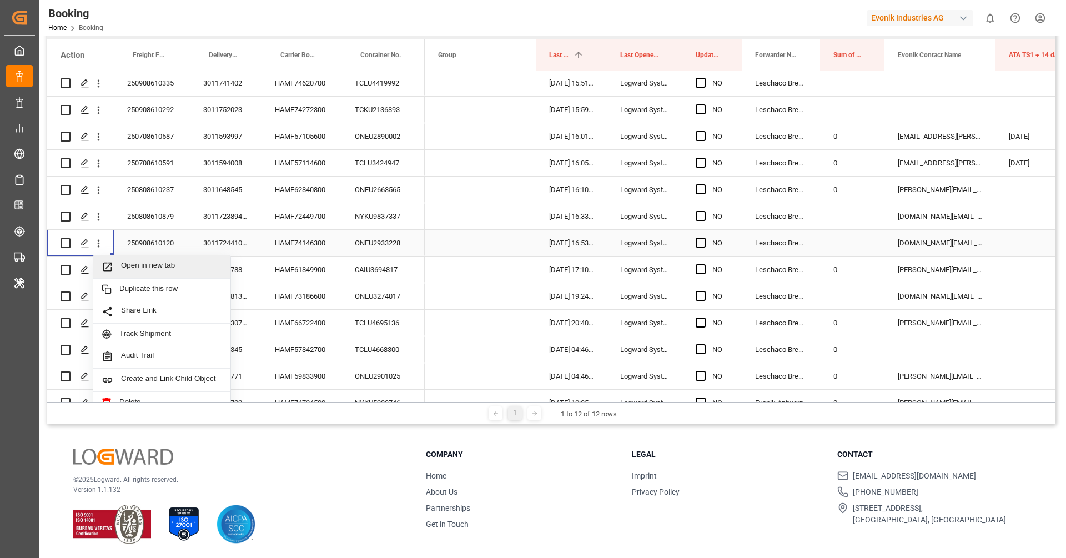
click at [128, 260] on div "Open in new tab" at bounding box center [161, 266] width 137 height 23
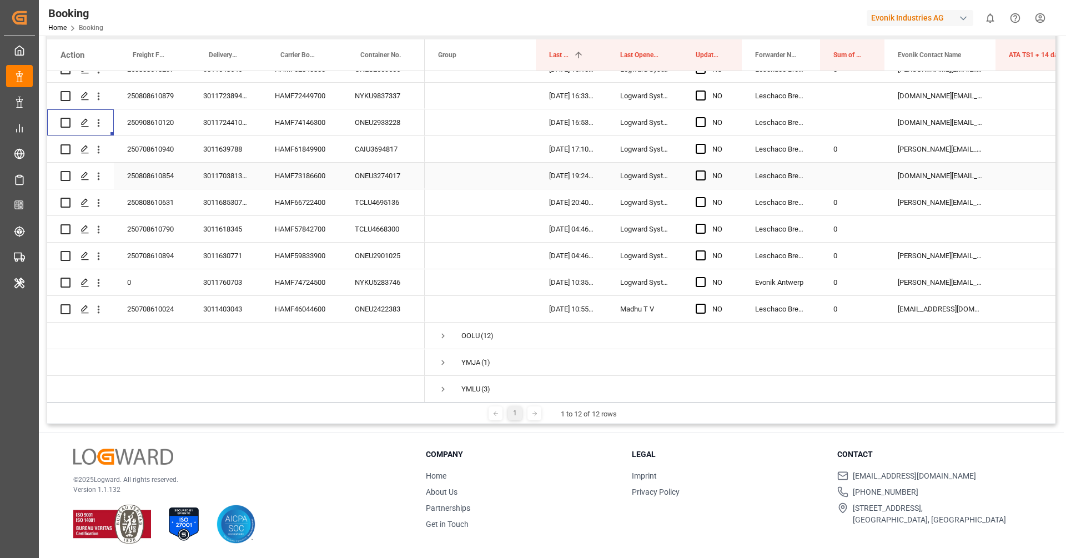
scroll to position [506, 0]
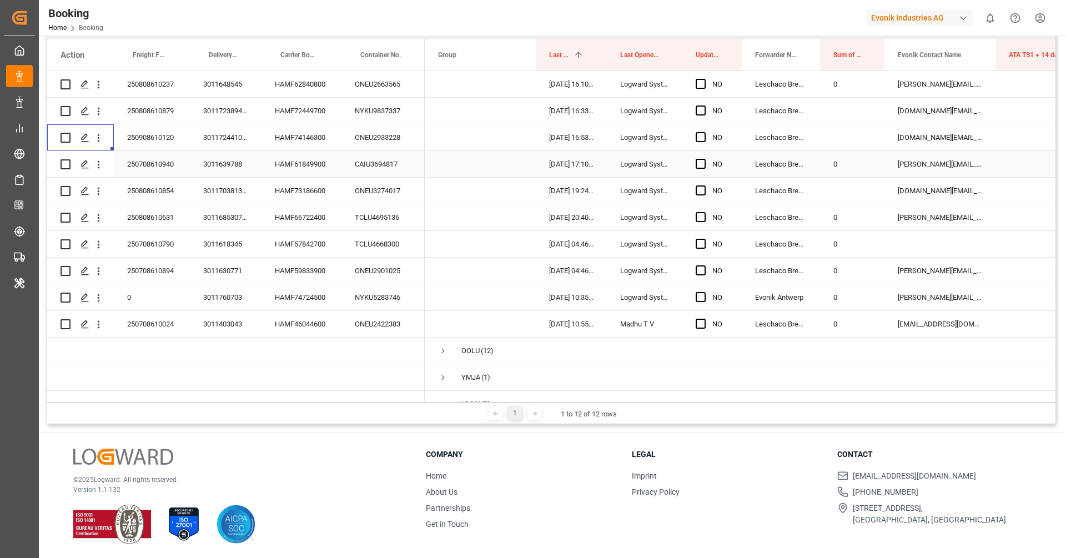
click at [297, 160] on div "HAMF61849900" at bounding box center [301, 164] width 80 height 26
click at [101, 164] on icon "open menu" at bounding box center [99, 165] width 12 height 12
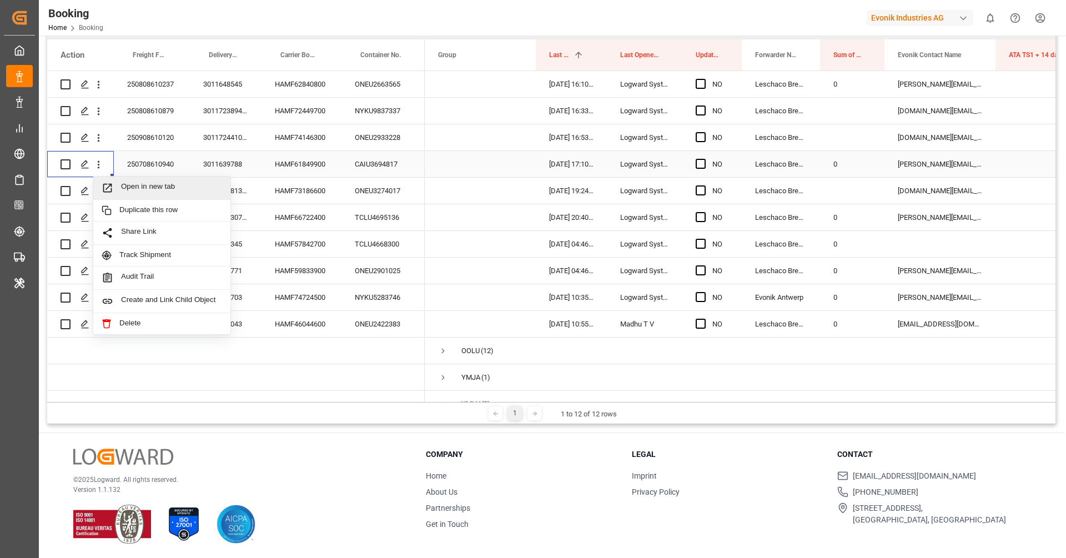
click at [133, 182] on span "Open in new tab" at bounding box center [171, 188] width 101 height 12
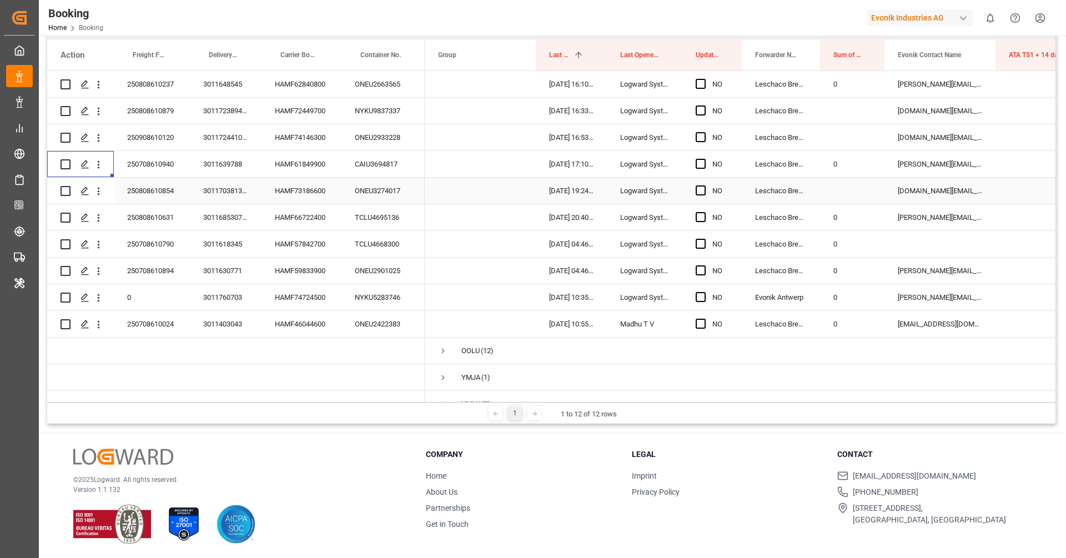
click at [297, 187] on div "HAMF73186600" at bounding box center [301, 191] width 80 height 26
click at [101, 184] on button "open menu" at bounding box center [99, 190] width 12 height 21
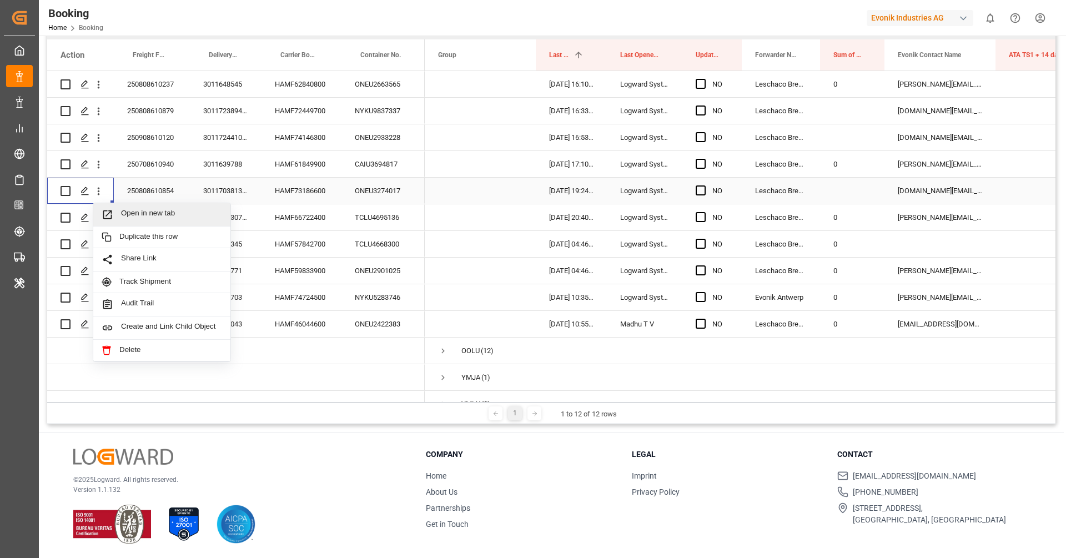
click at [139, 206] on div "Open in new tab" at bounding box center [161, 214] width 137 height 23
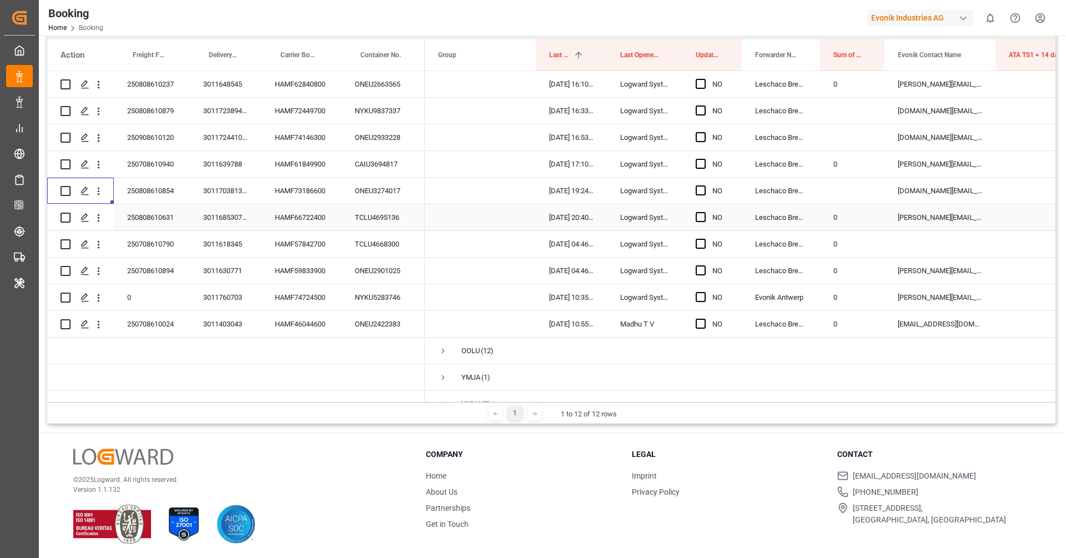
click at [317, 216] on div "HAMF66722400" at bounding box center [301, 217] width 80 height 26
click at [101, 219] on icon "open menu" at bounding box center [99, 218] width 12 height 12
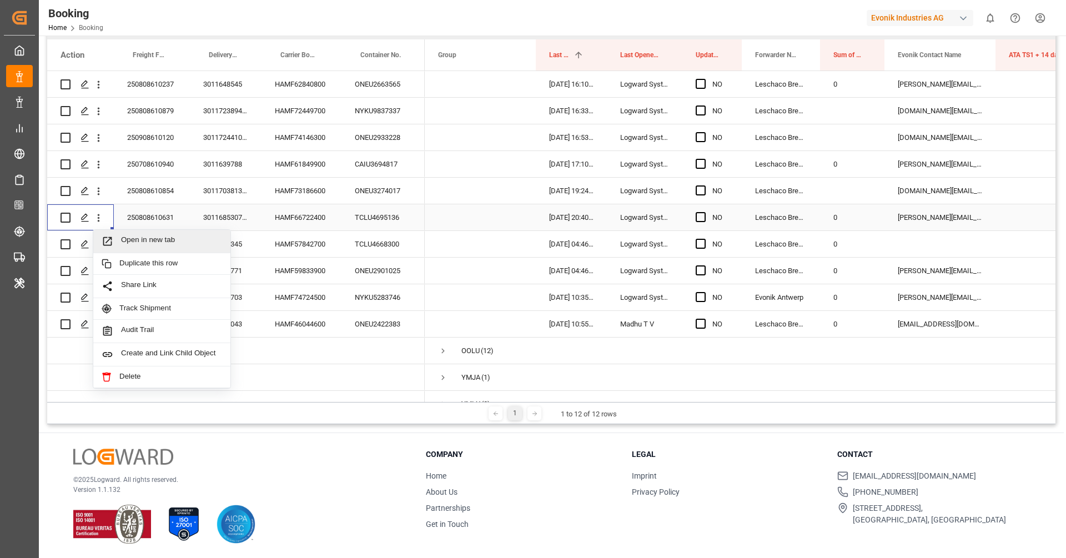
click at [137, 240] on span "Open in new tab" at bounding box center [171, 241] width 101 height 12
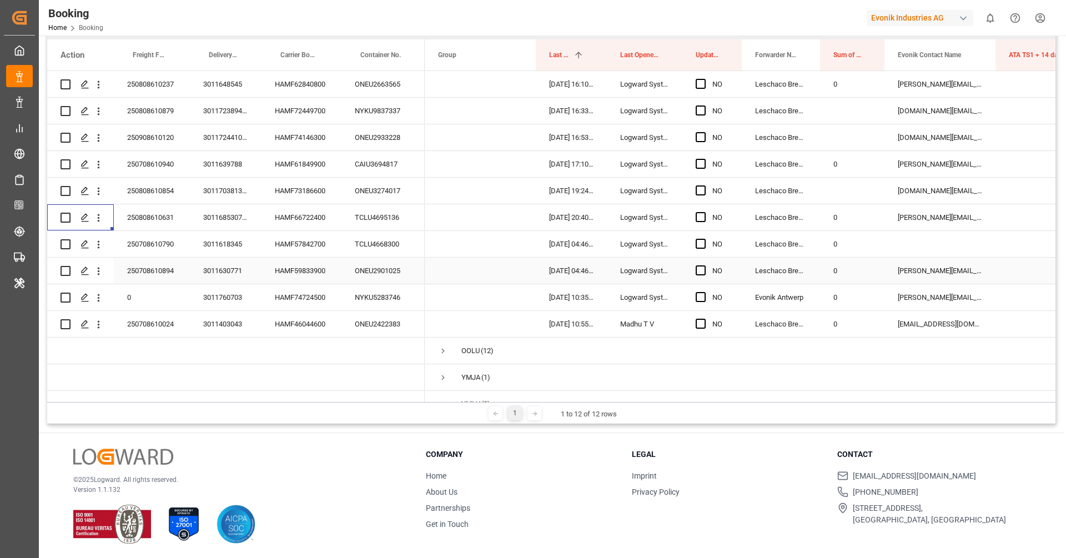
click at [301, 270] on div "HAMF59833900" at bounding box center [301, 271] width 80 height 26
click at [305, 237] on div "HAMF57842700" at bounding box center [301, 244] width 80 height 26
click at [99, 246] on icon "open menu" at bounding box center [99, 245] width 2 height 8
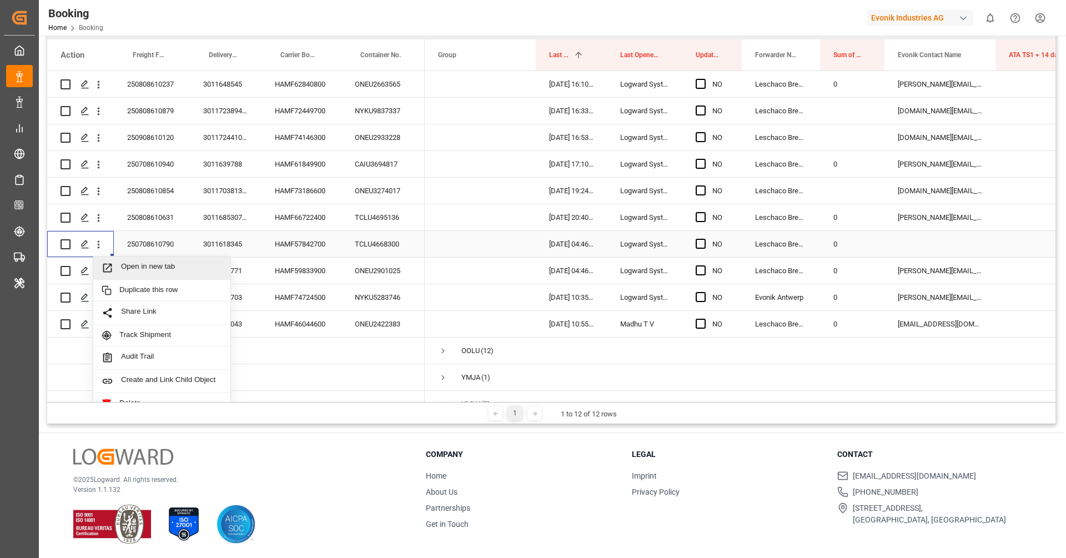
click at [116, 262] on span "Press SPACE to select this row." at bounding box center [111, 268] width 19 height 12
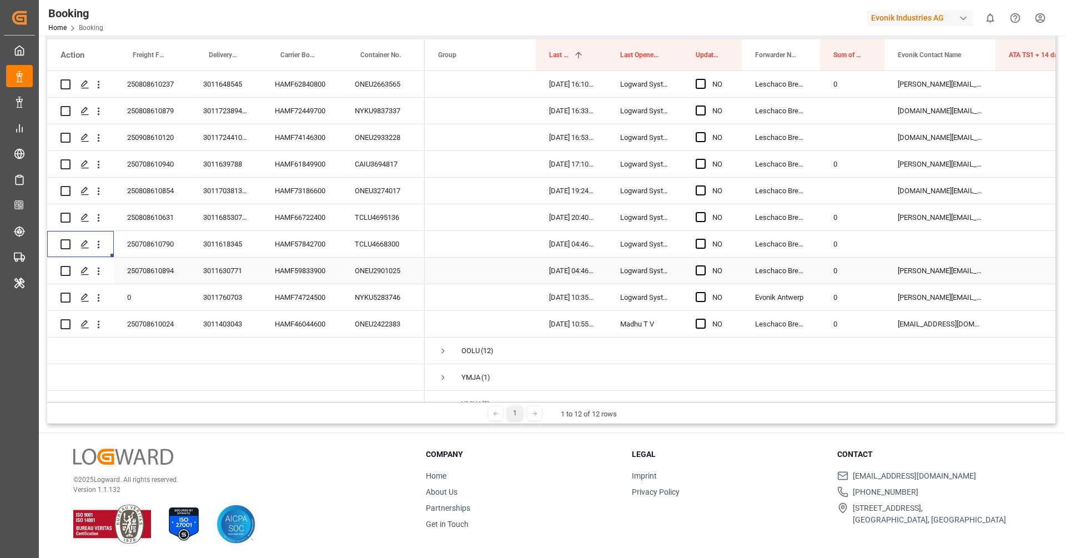
click at [305, 271] on div "HAMF59833900" at bounding box center [301, 271] width 80 height 26
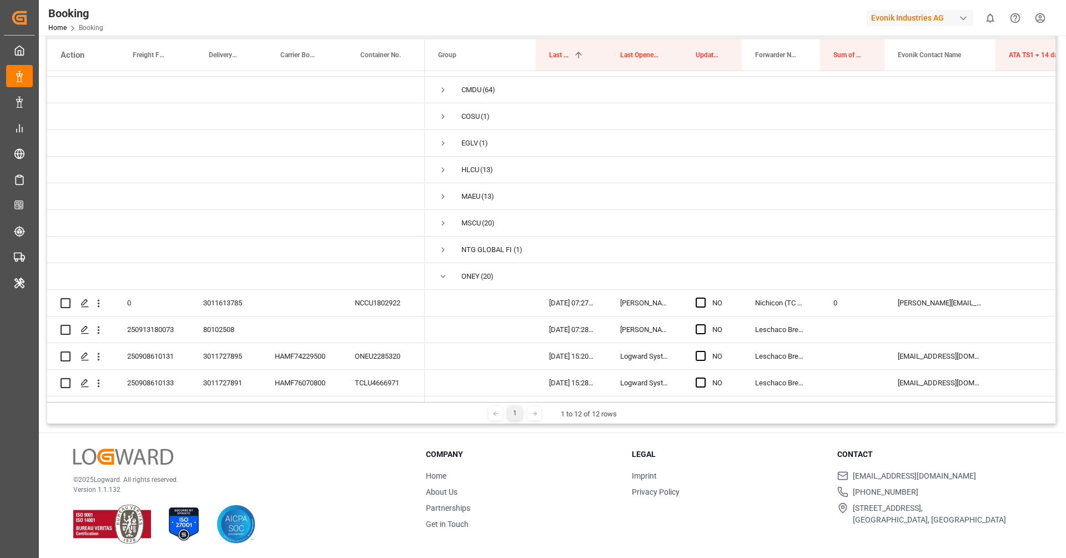
scroll to position [0, 0]
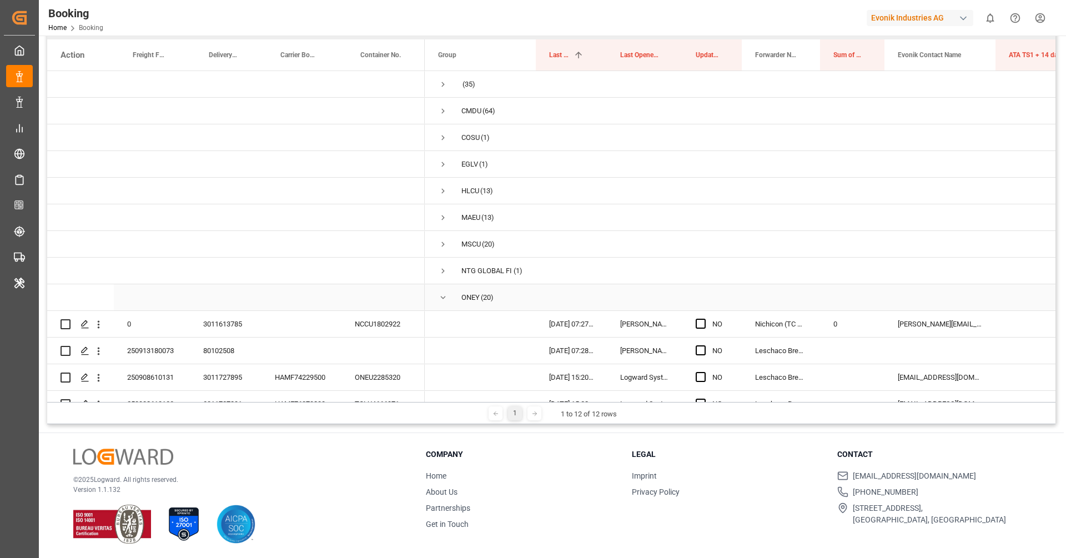
click at [441, 296] on span "Press SPACE to select this row." at bounding box center [443, 297] width 10 height 10
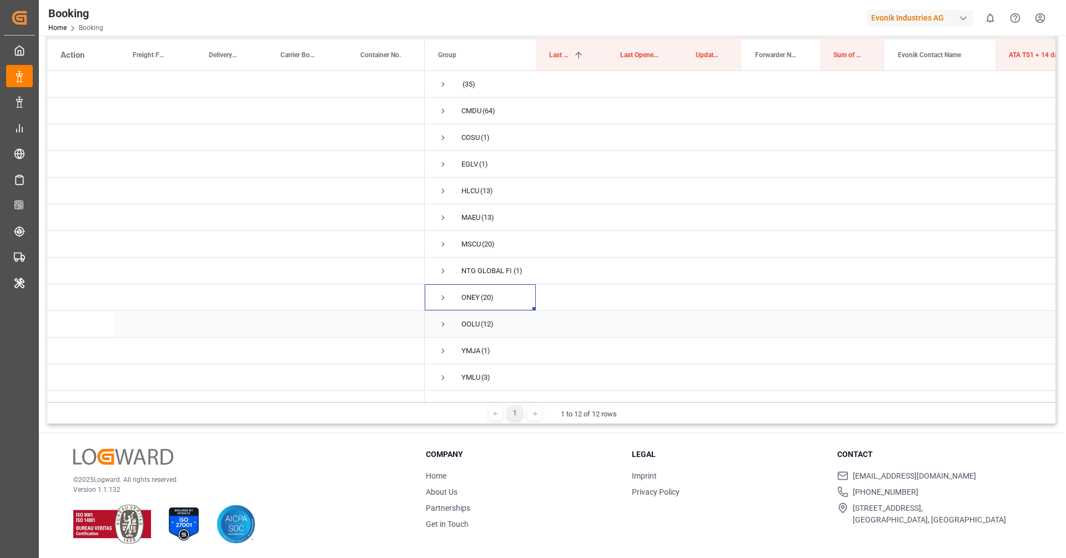
click at [441, 319] on span "Press SPACE to select this row." at bounding box center [443, 324] width 10 height 10
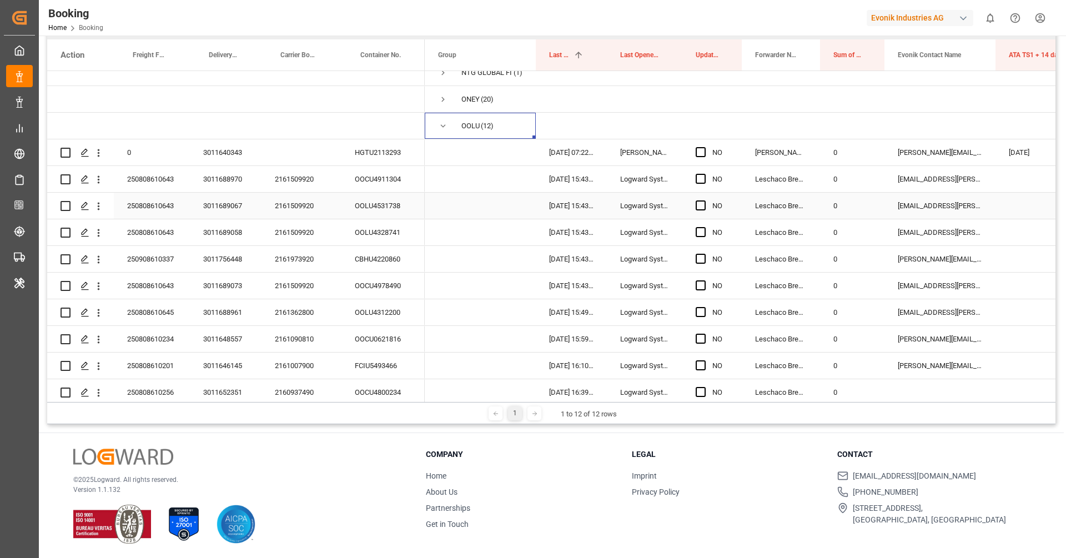
scroll to position [216, 0]
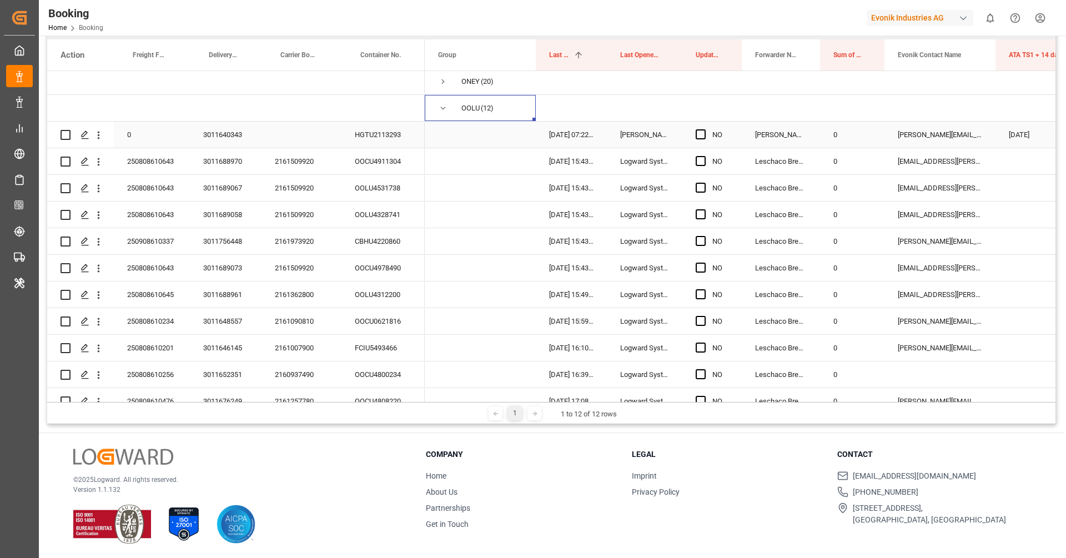
click at [375, 131] on div "HGTU2113293" at bounding box center [382, 135] width 83 height 26
click at [100, 133] on icon "open menu" at bounding box center [99, 135] width 12 height 12
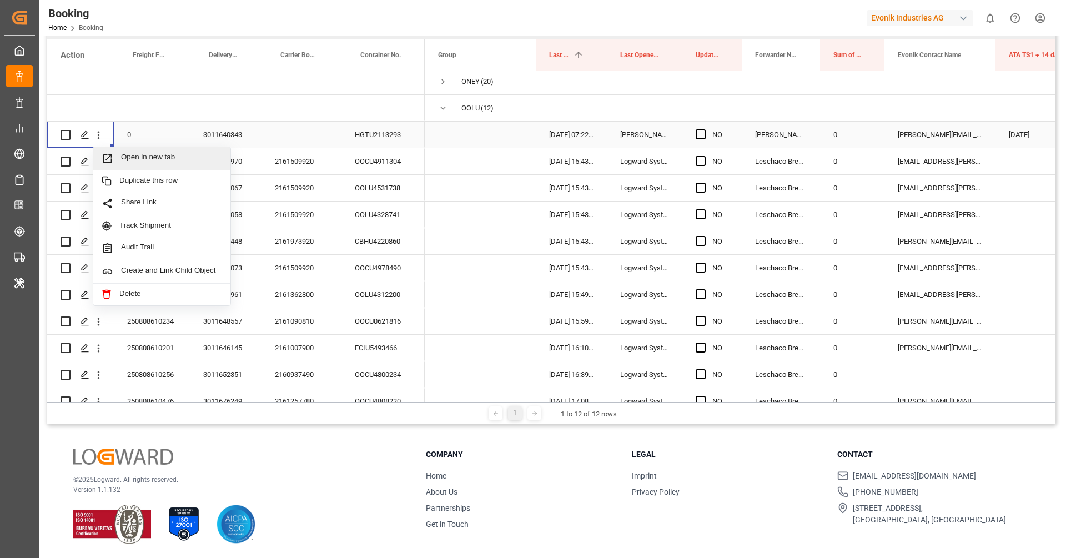
click at [121, 150] on div "Open in new tab" at bounding box center [161, 158] width 137 height 23
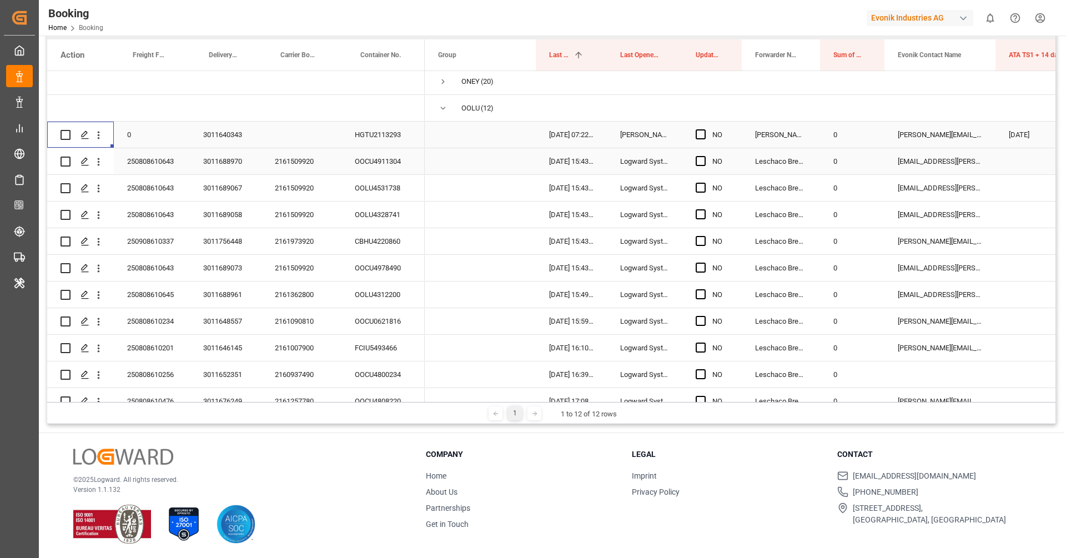
click at [280, 170] on div "2161509920" at bounding box center [301, 161] width 80 height 26
click at [99, 162] on icon "open menu" at bounding box center [99, 162] width 12 height 12
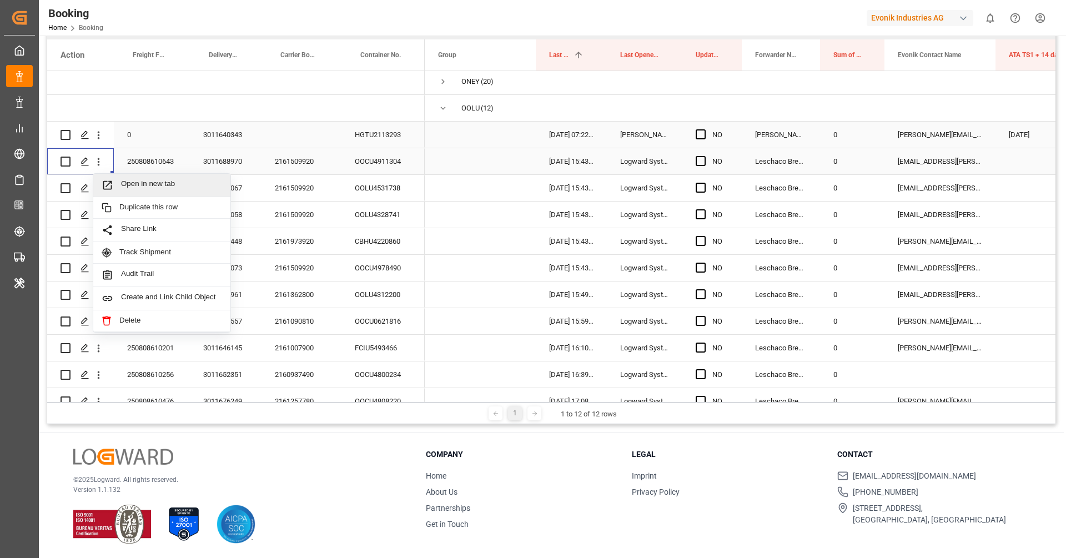
click at [121, 179] on span "Open in new tab" at bounding box center [171, 185] width 101 height 12
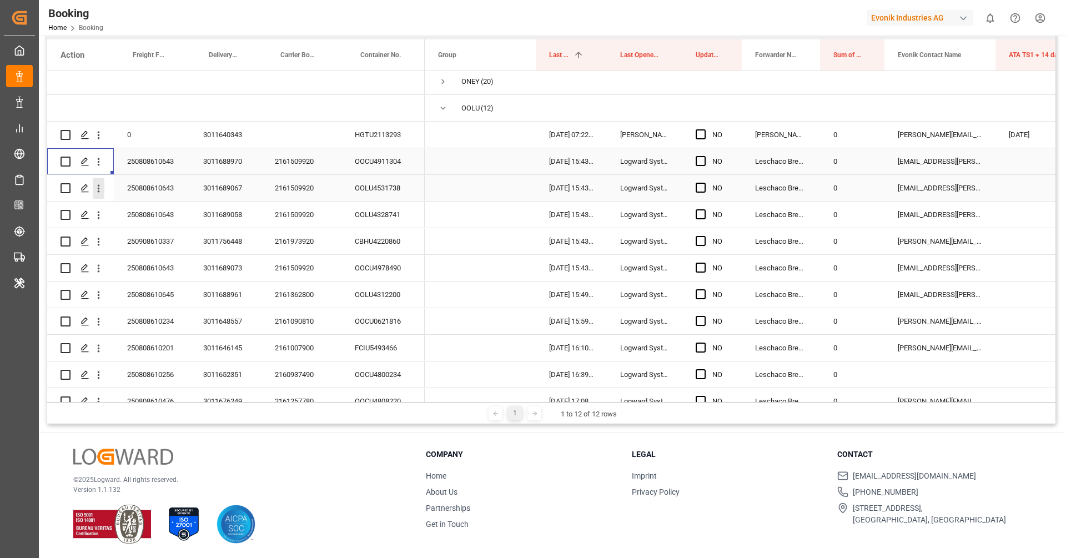
click at [100, 191] on icon "open menu" at bounding box center [99, 189] width 12 height 12
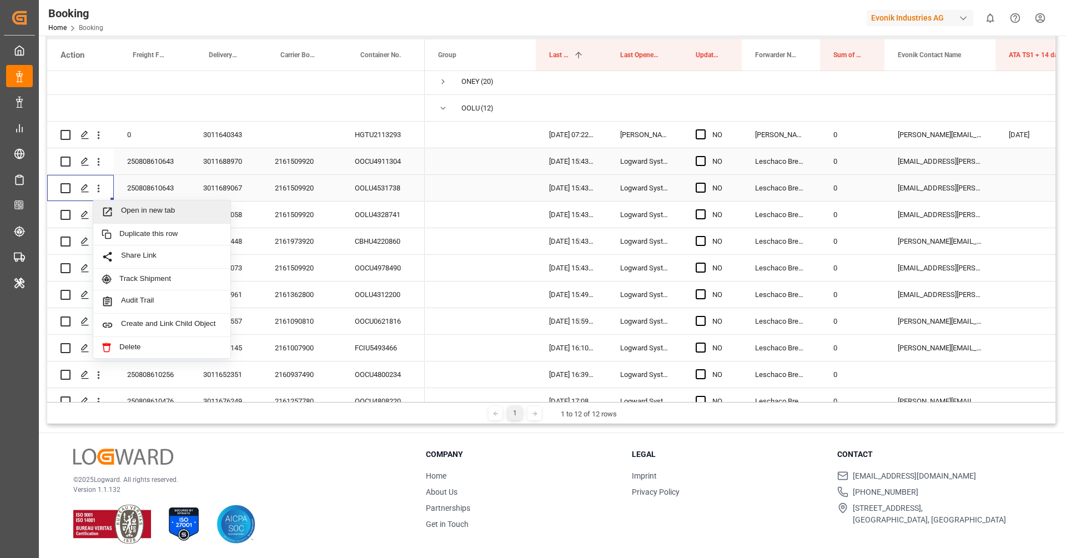
click at [149, 218] on div "Open in new tab" at bounding box center [161, 211] width 137 height 23
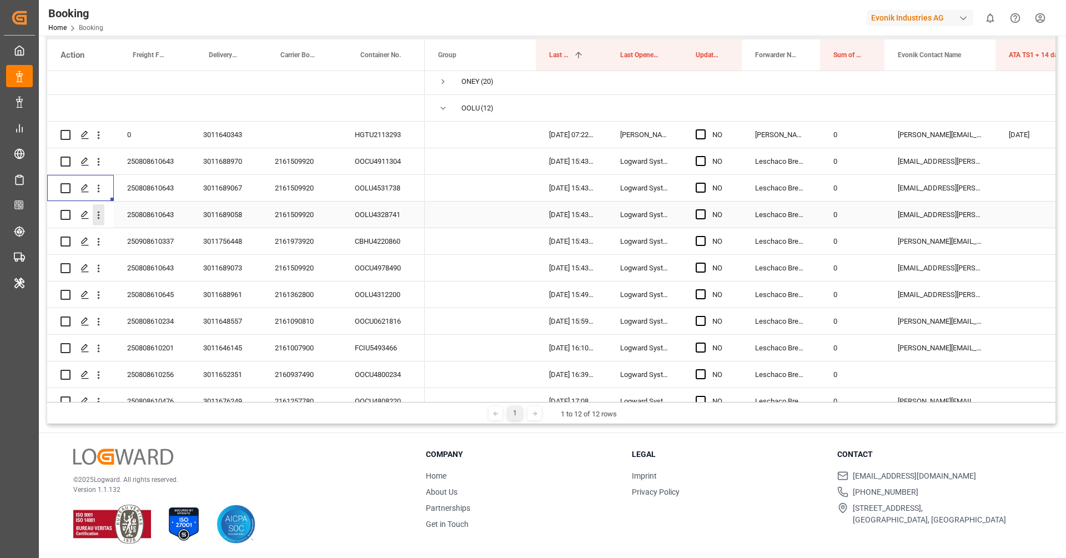
click at [97, 215] on icon "open menu" at bounding box center [99, 215] width 12 height 12
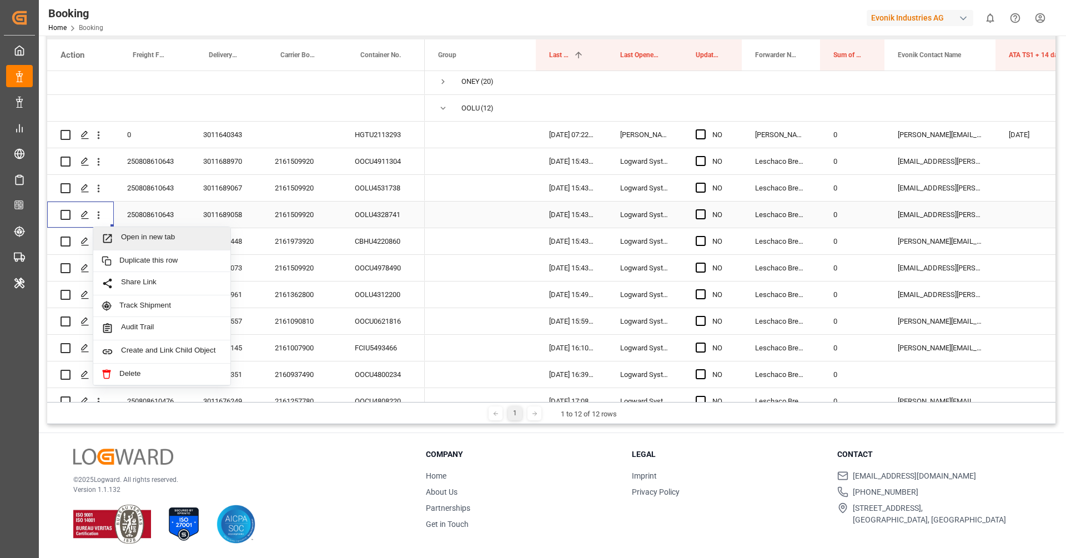
click at [139, 246] on div "Open in new tab" at bounding box center [161, 238] width 137 height 23
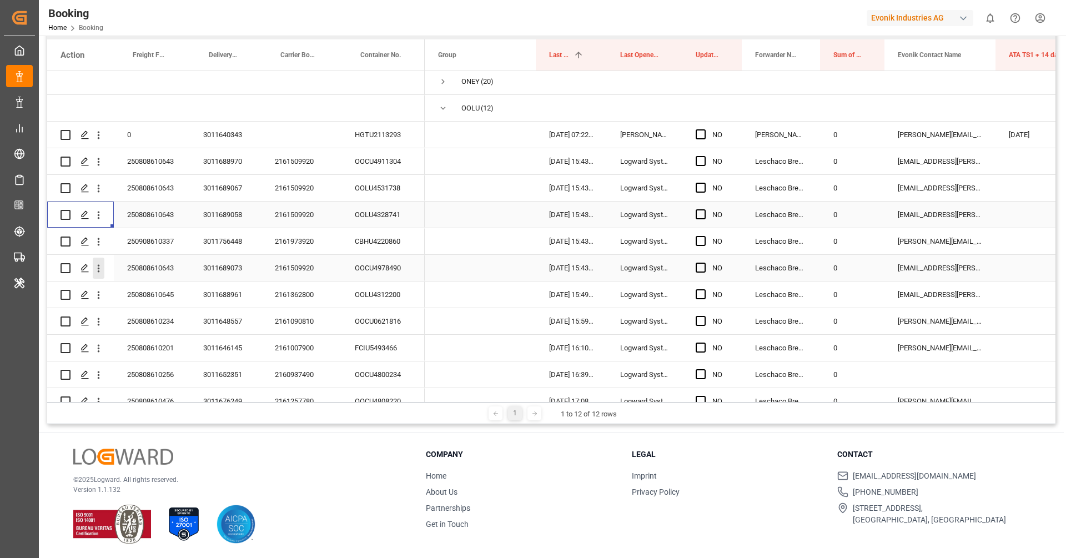
click at [99, 269] on icon "open menu" at bounding box center [99, 269] width 12 height 12
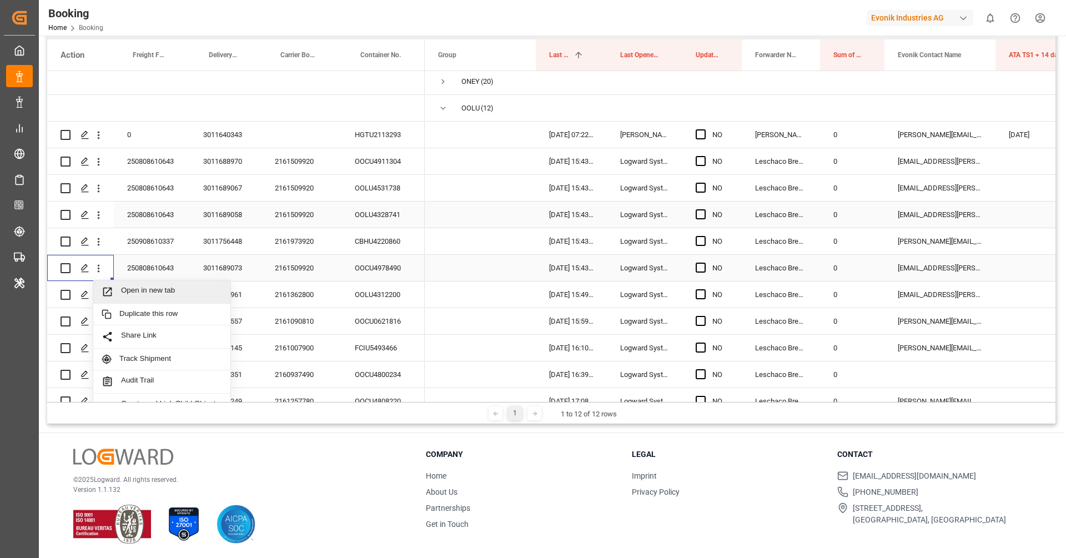
click at [134, 284] on div "Open in new tab" at bounding box center [161, 291] width 137 height 23
click at [290, 246] on div "2161973920" at bounding box center [301, 241] width 80 height 26
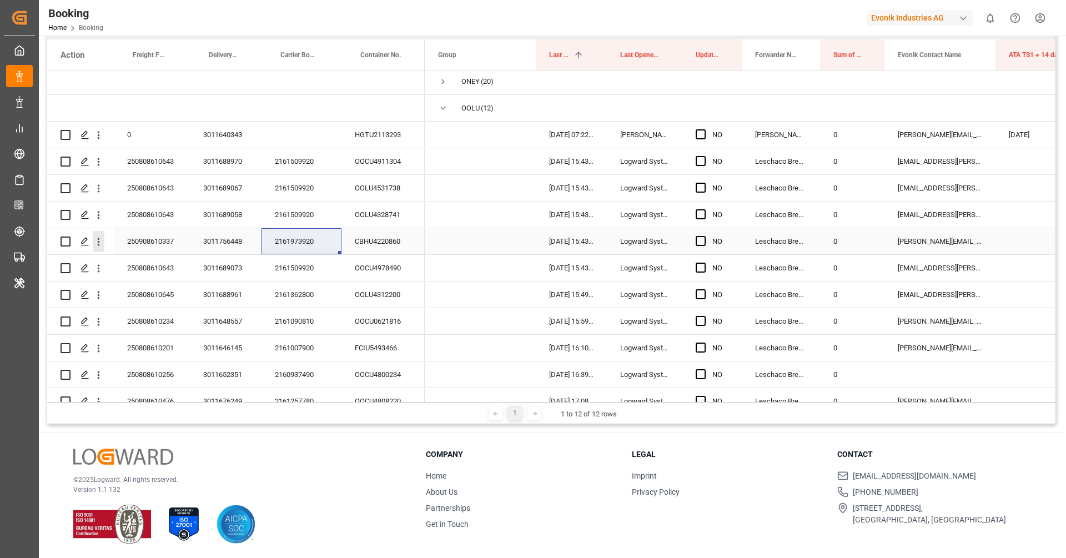
click at [97, 234] on button "open menu" at bounding box center [99, 241] width 12 height 21
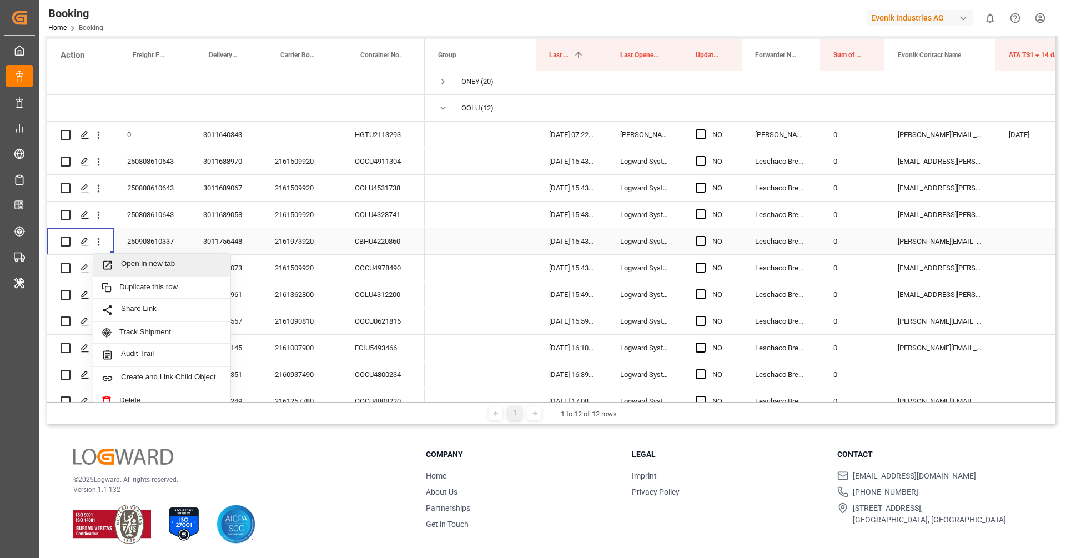
click at [129, 264] on span "Open in new tab" at bounding box center [171, 265] width 101 height 12
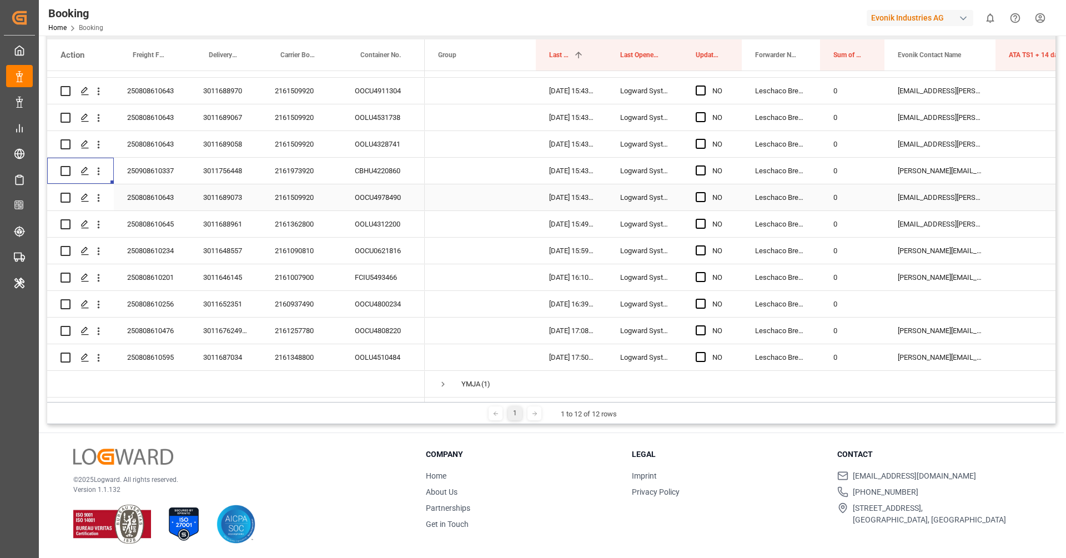
scroll to position [296, 0]
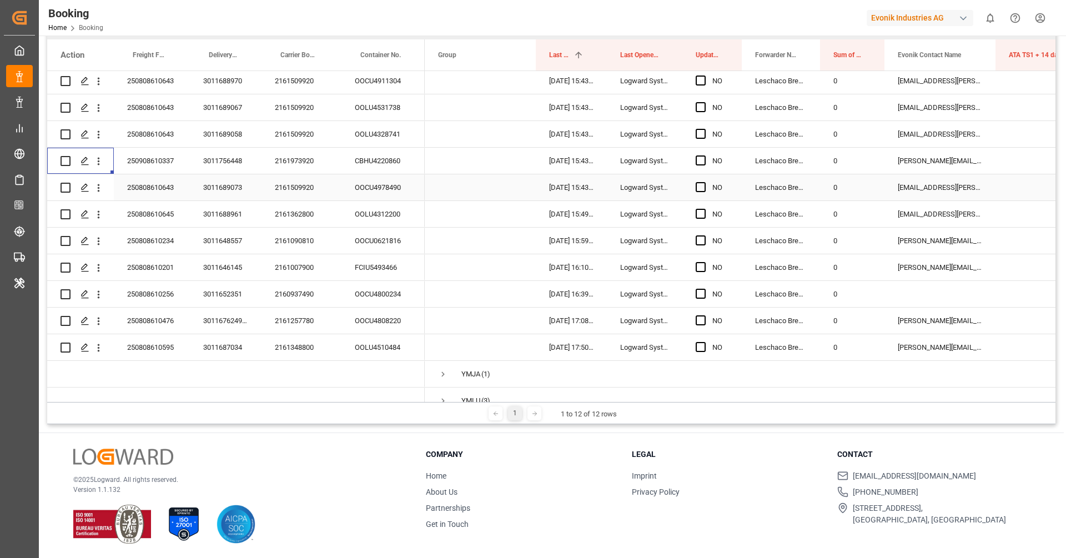
click at [286, 184] on div "2161509920" at bounding box center [301, 187] width 80 height 26
click at [287, 209] on div "2161362800" at bounding box center [301, 214] width 80 height 26
click at [94, 210] on icon "open menu" at bounding box center [99, 215] width 12 height 12
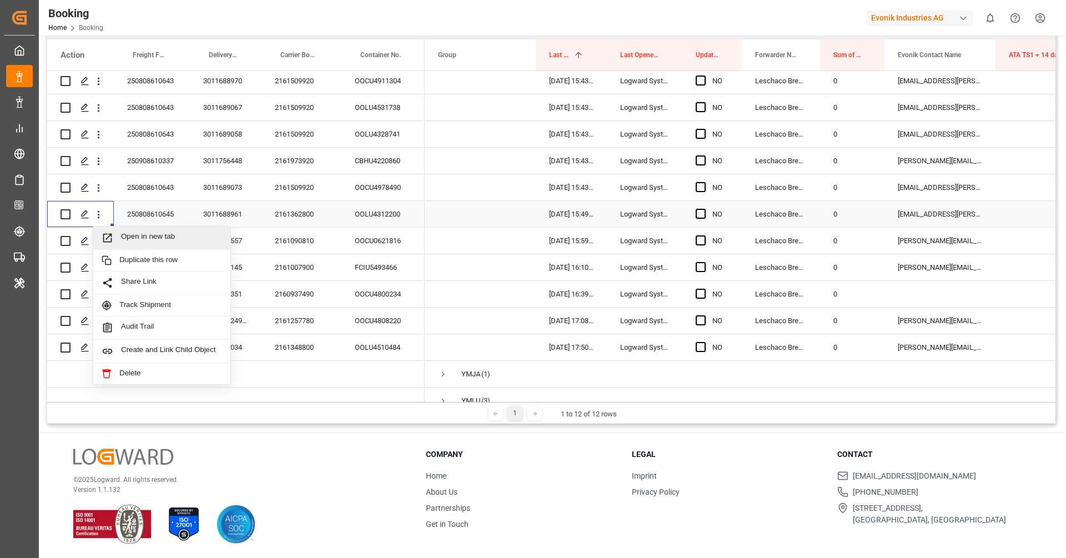
click at [137, 232] on span "Open in new tab" at bounding box center [171, 238] width 101 height 12
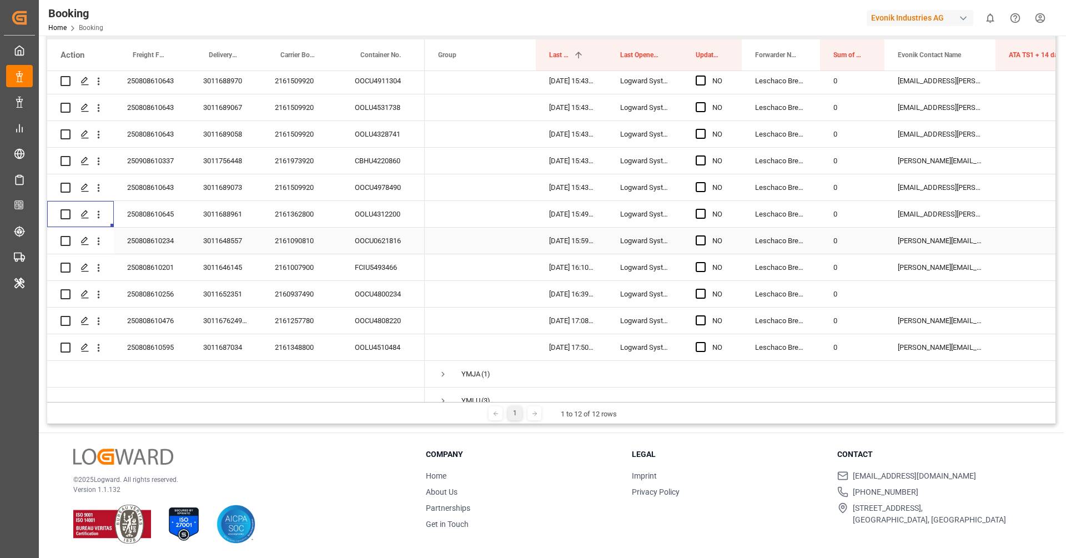
click at [285, 246] on div "2161090810" at bounding box center [301, 241] width 80 height 26
click at [97, 243] on icon "open menu" at bounding box center [99, 241] width 12 height 12
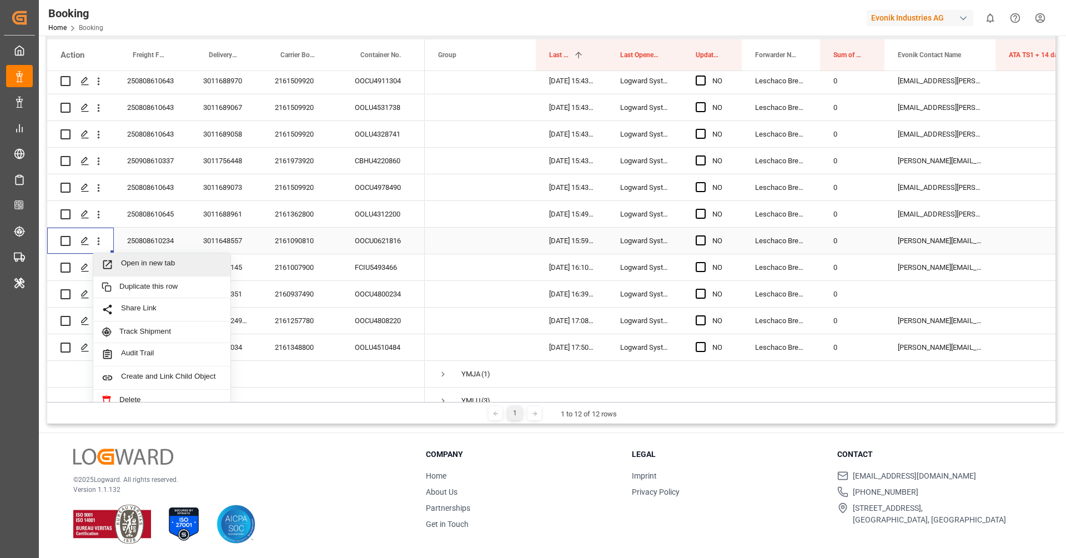
click at [132, 267] on span "Open in new tab" at bounding box center [171, 265] width 101 height 12
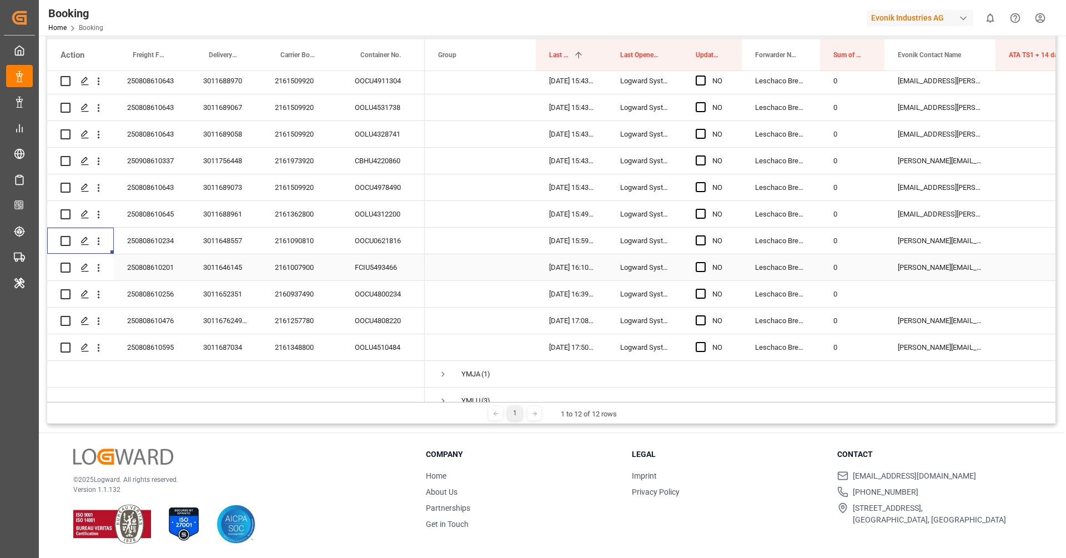
click at [303, 278] on div "2161007900" at bounding box center [301, 267] width 80 height 26
click at [99, 271] on icon "open menu" at bounding box center [99, 268] width 12 height 12
click at [137, 285] on span "Open in new tab" at bounding box center [171, 291] width 101 height 12
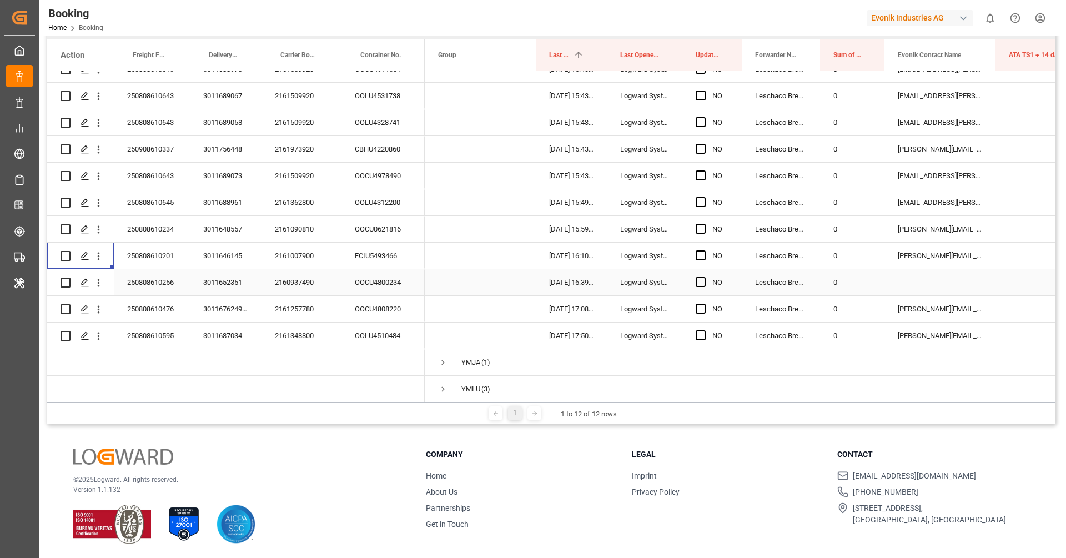
click at [298, 292] on div "2160937490" at bounding box center [301, 282] width 80 height 26
click at [100, 285] on icon "open menu" at bounding box center [99, 283] width 12 height 12
click at [124, 297] on div "Open in new tab" at bounding box center [161, 306] width 137 height 23
click at [305, 305] on div "2161257780" at bounding box center [301, 309] width 80 height 26
click at [100, 311] on icon "open menu" at bounding box center [99, 310] width 12 height 12
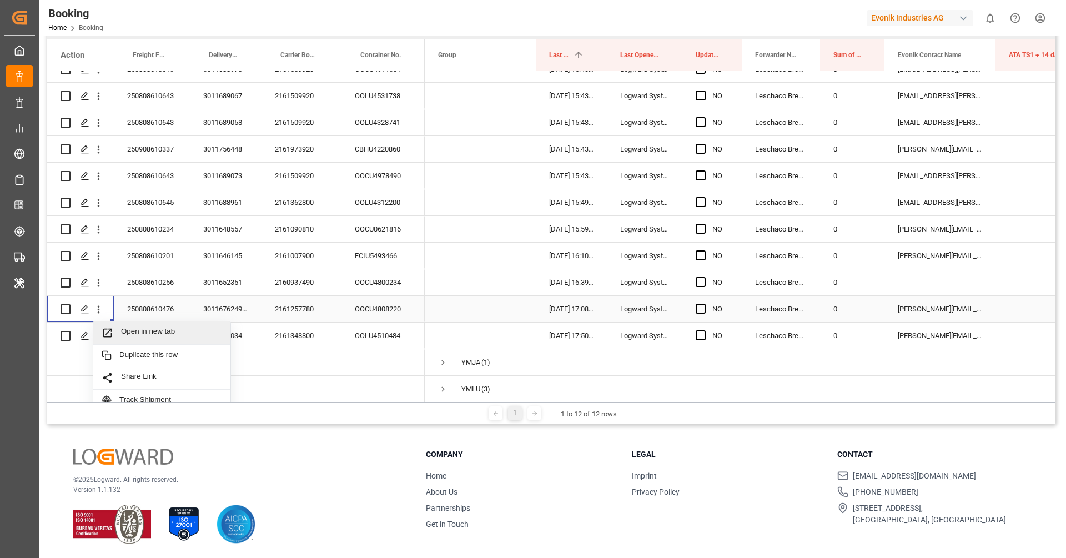
click at [132, 325] on div "Open in new tab" at bounding box center [161, 332] width 137 height 23
click at [325, 336] on div "2161348800" at bounding box center [301, 335] width 80 height 26
click at [97, 337] on icon "open menu" at bounding box center [99, 336] width 12 height 12
click at [145, 354] on span "Open in new tab" at bounding box center [171, 360] width 101 height 12
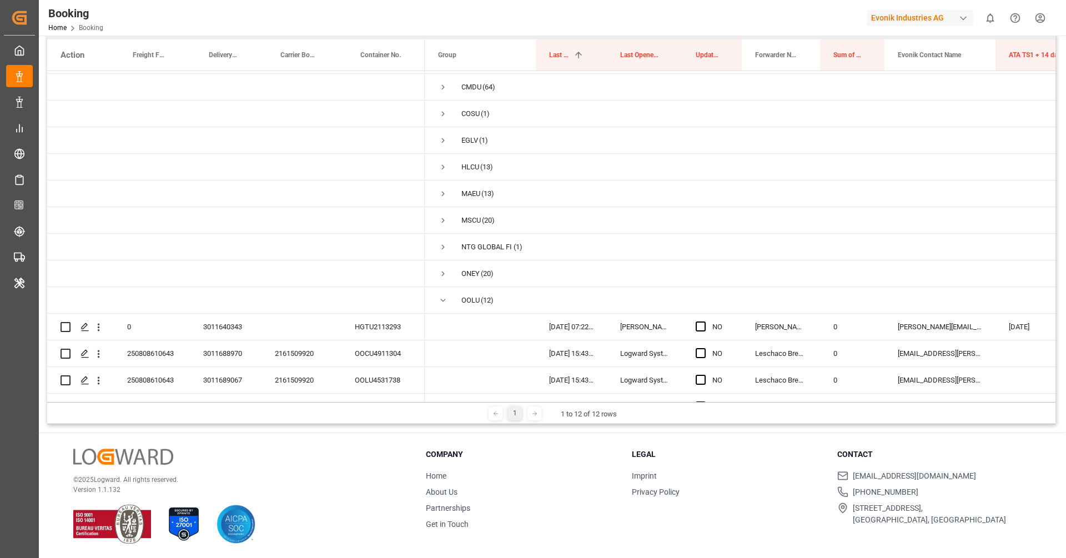
scroll to position [0, 0]
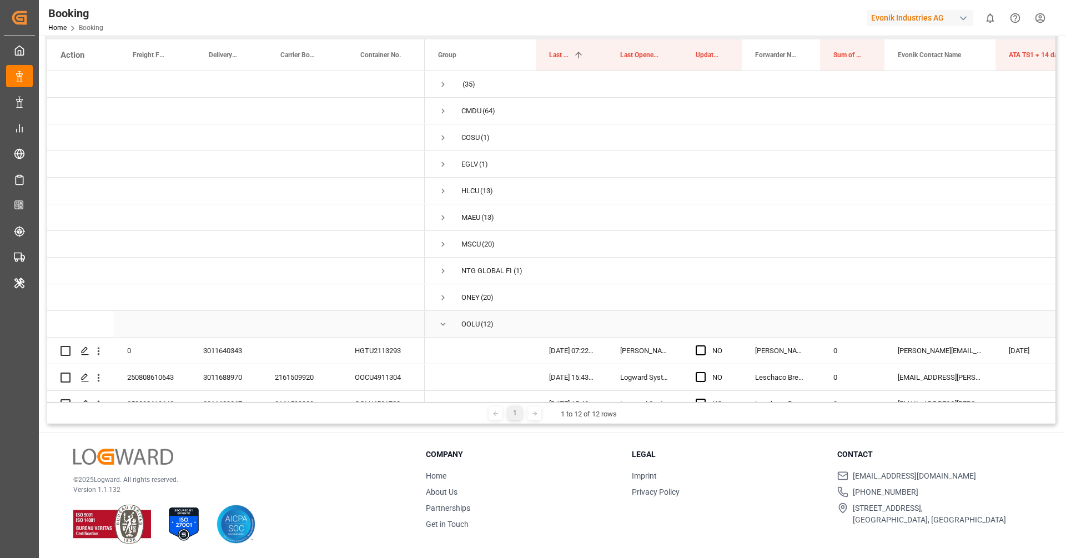
click at [443, 330] on span "Press SPACE to select this row." at bounding box center [443, 324] width 10 height 26
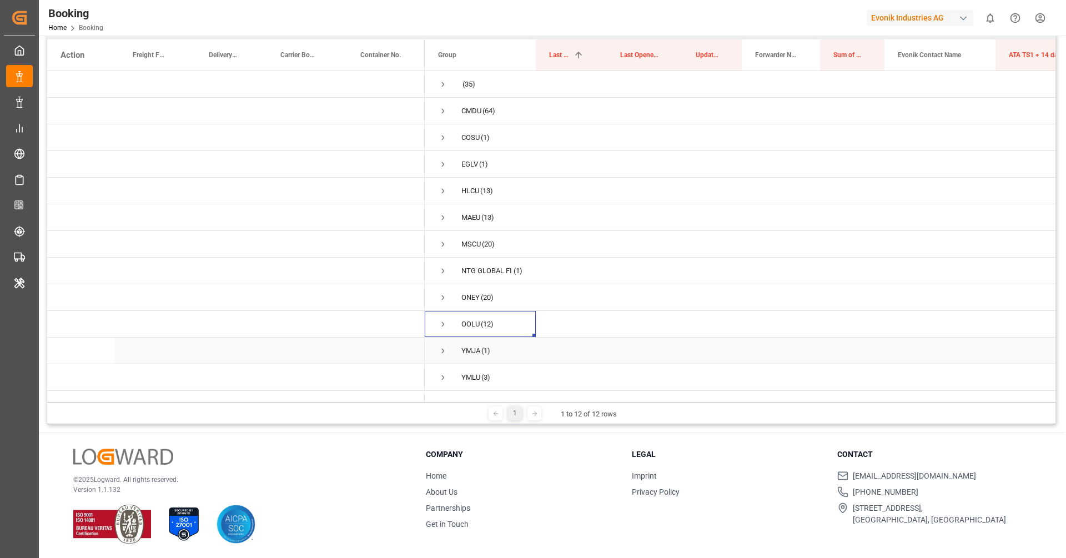
click at [442, 350] on span "Press SPACE to select this row." at bounding box center [443, 351] width 10 height 10
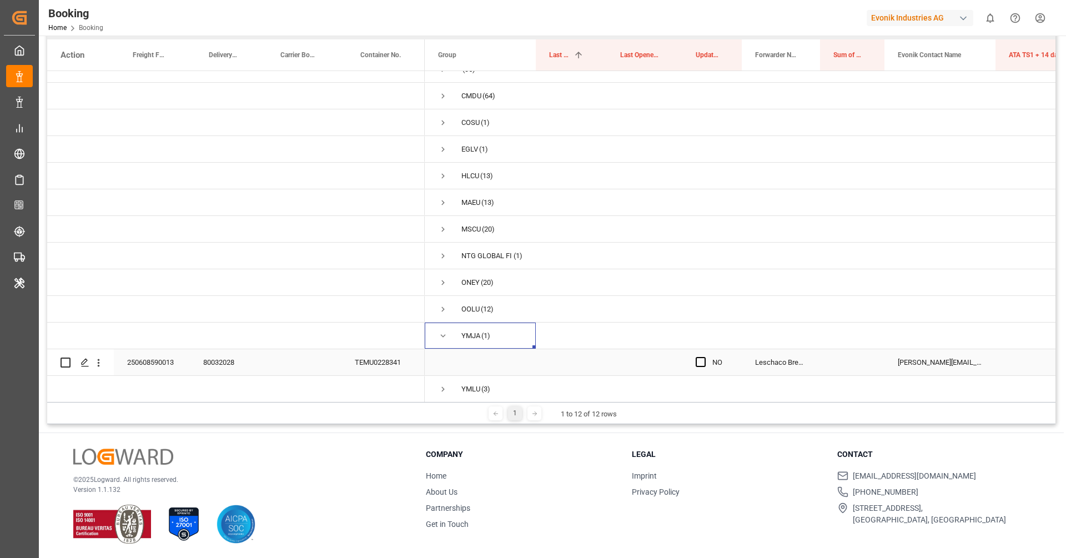
click at [174, 361] on div "250608590013" at bounding box center [152, 362] width 76 height 26
click at [438, 337] on span "Press SPACE to select this row." at bounding box center [443, 336] width 10 height 10
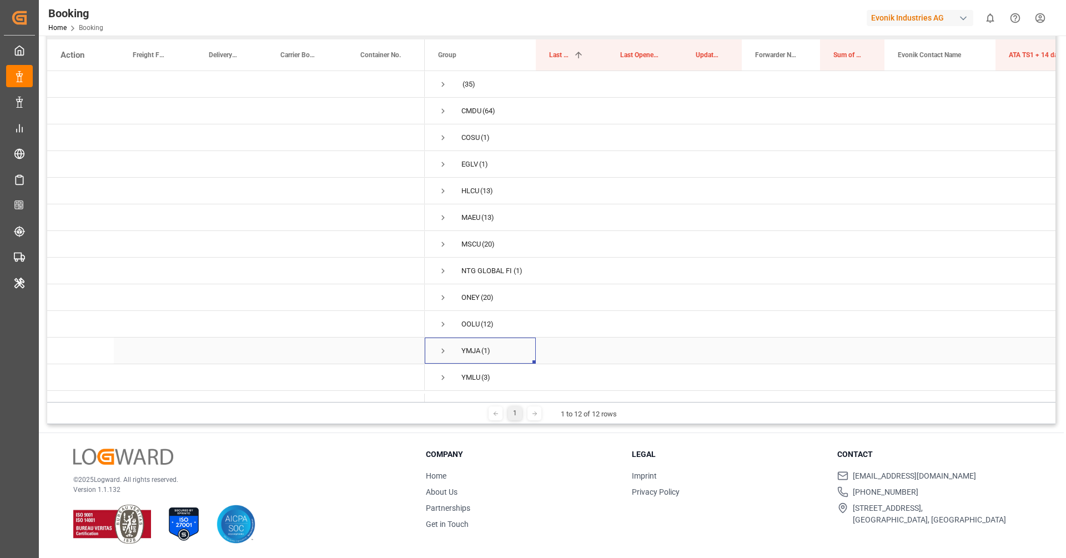
scroll to position [0, 0]
click at [445, 377] on span "Press SPACE to select this row." at bounding box center [443, 377] width 10 height 10
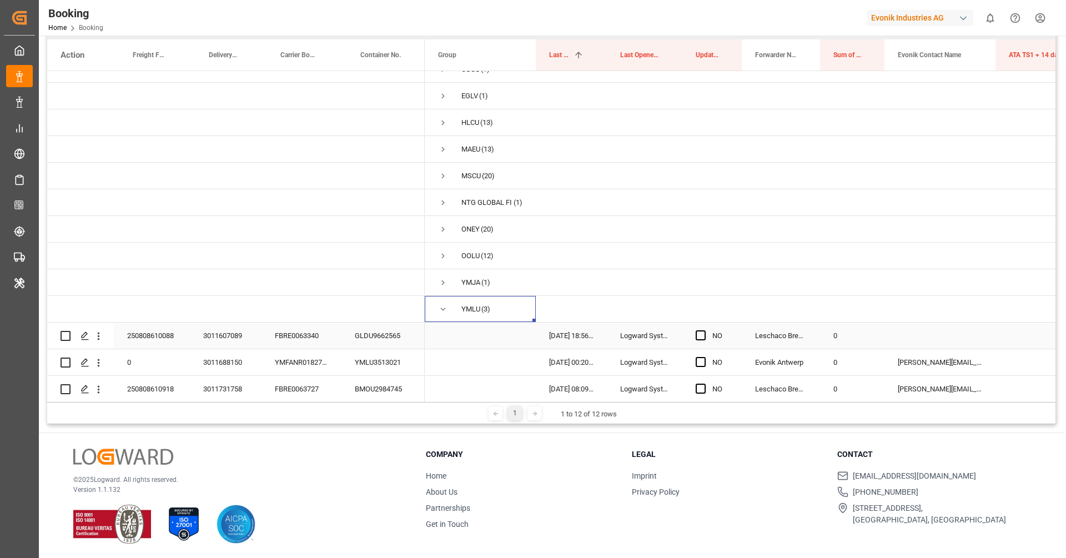
click at [317, 332] on div "FBRE0063340" at bounding box center [301, 335] width 80 height 26
click at [99, 341] on icon "open menu" at bounding box center [99, 336] width 12 height 12
click at [142, 356] on span "Open in new tab" at bounding box center [171, 360] width 101 height 12
click at [440, 306] on span "Press SPACE to select this row." at bounding box center [443, 309] width 10 height 10
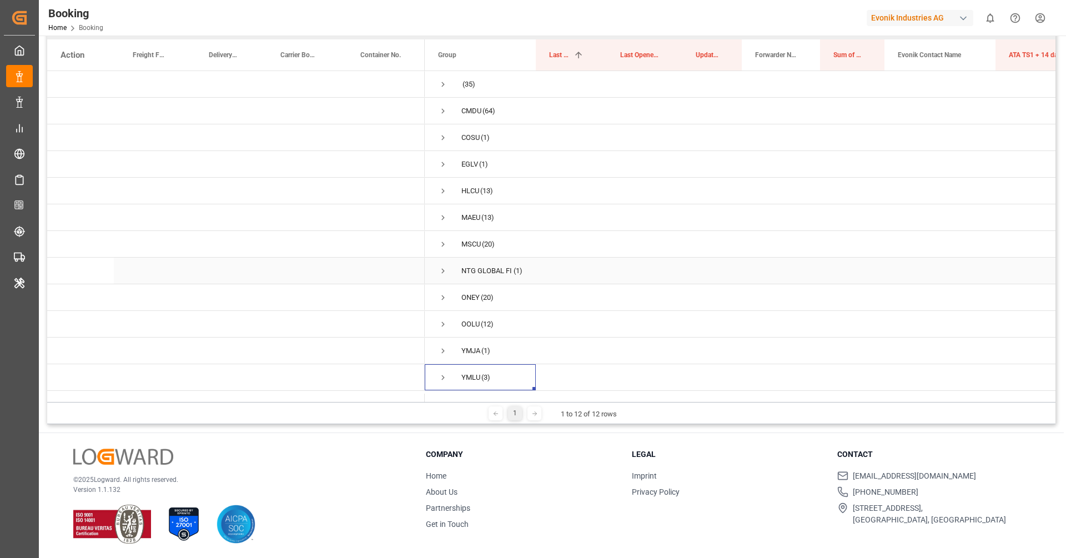
scroll to position [0, 0]
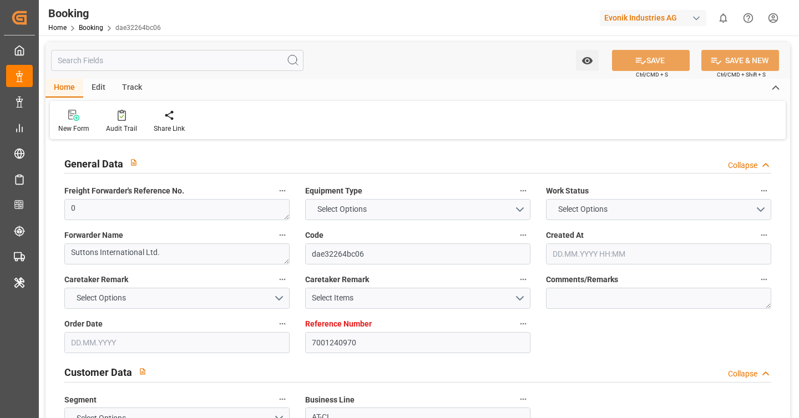
type input "7001240970"
type input "9297876"
type input "MSC"
type input "Mediterranean Shipping Company"
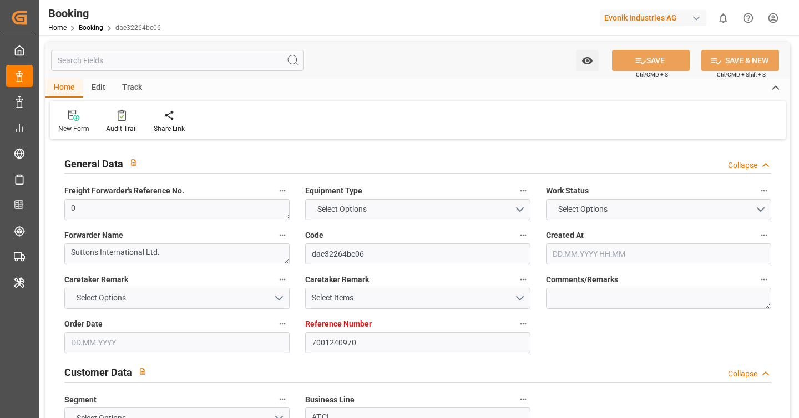
type input "BEANR"
type input "USMOB"
type input "MXATM"
type input "0"
type input "[DATE] 12:20"
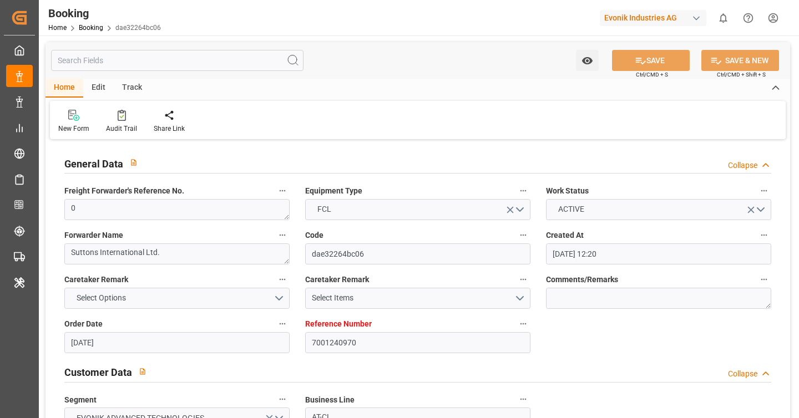
type input "[DATE]"
type input "[DATE] 00:00"
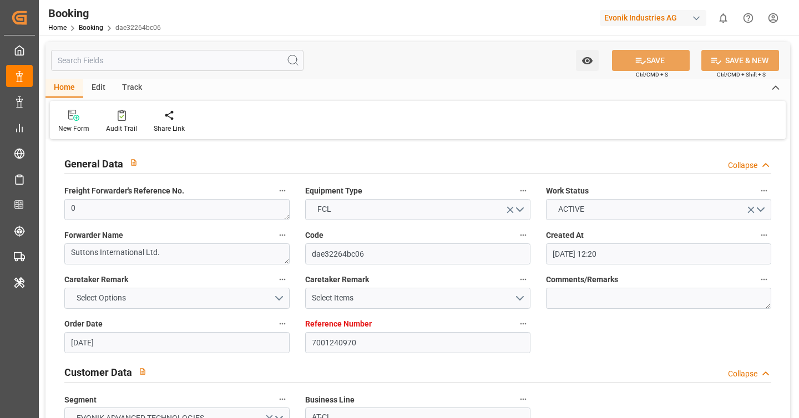
type input "[DATE] 00:00"
type input "22.08.2025 00:00"
type input "[DATE] 00:00"
type input "23.09.2025 00:00"
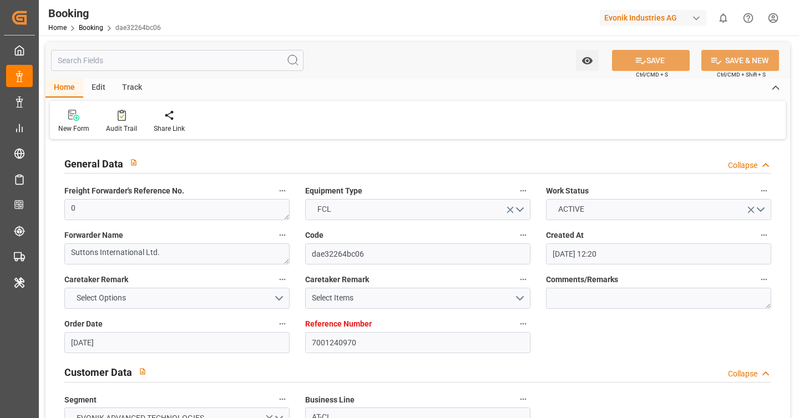
type input "20.09.2025 00:00"
type input "28.09.2025 00:00"
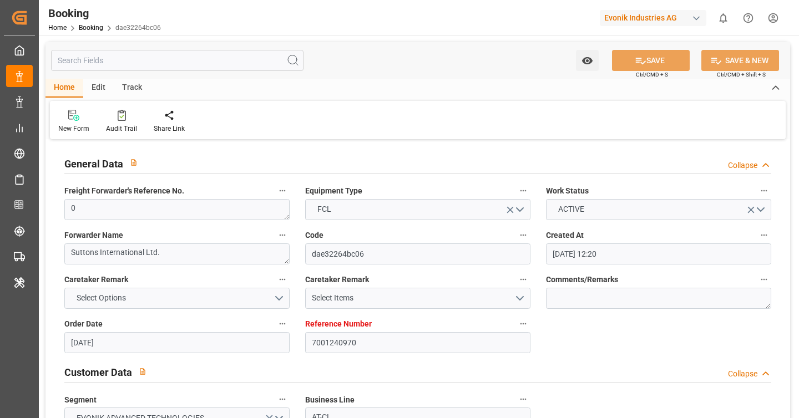
type input "27.09.2025 00:00"
type input "22.08.2025"
type input "29.09.2025 09:28"
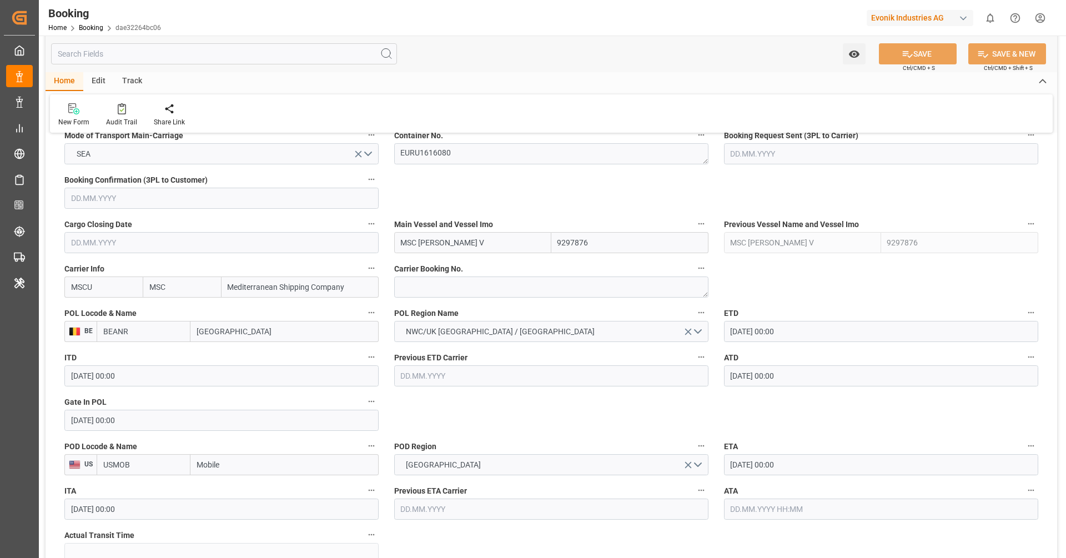
scroll to position [720, 0]
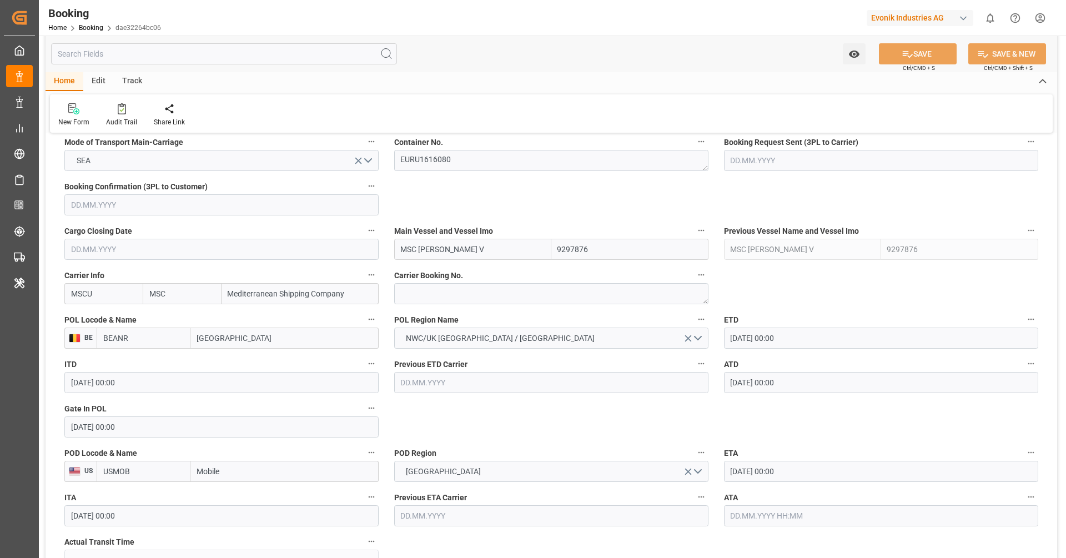
click at [782, 418] on input "text" at bounding box center [881, 515] width 314 height 21
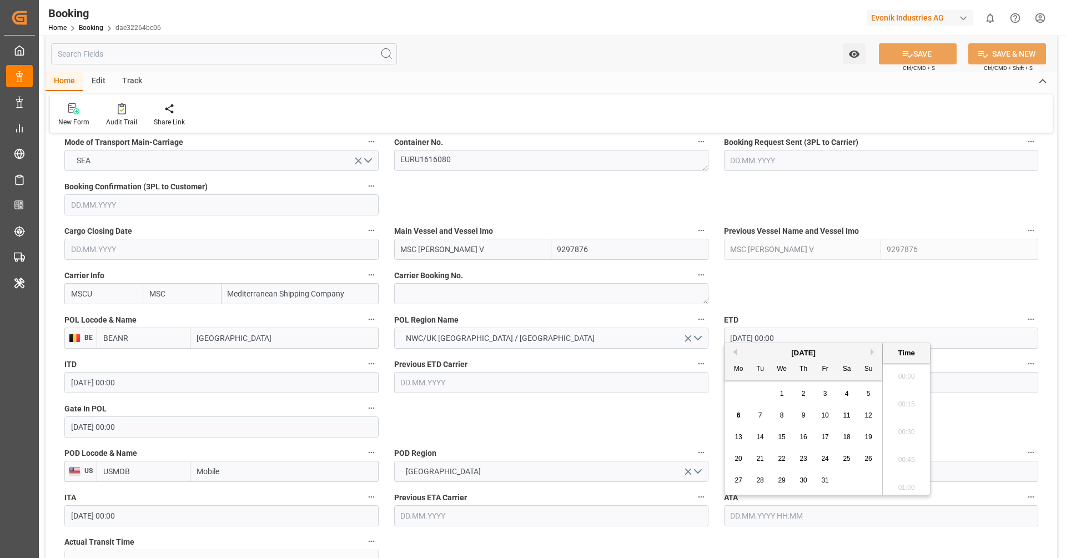
scroll to position [1752, 0]
click at [799, 394] on span "5" at bounding box center [868, 394] width 4 height 8
type input "[DATE] 00:00"
click at [599, 418] on div "POD Region USA" at bounding box center [551, 463] width 330 height 44
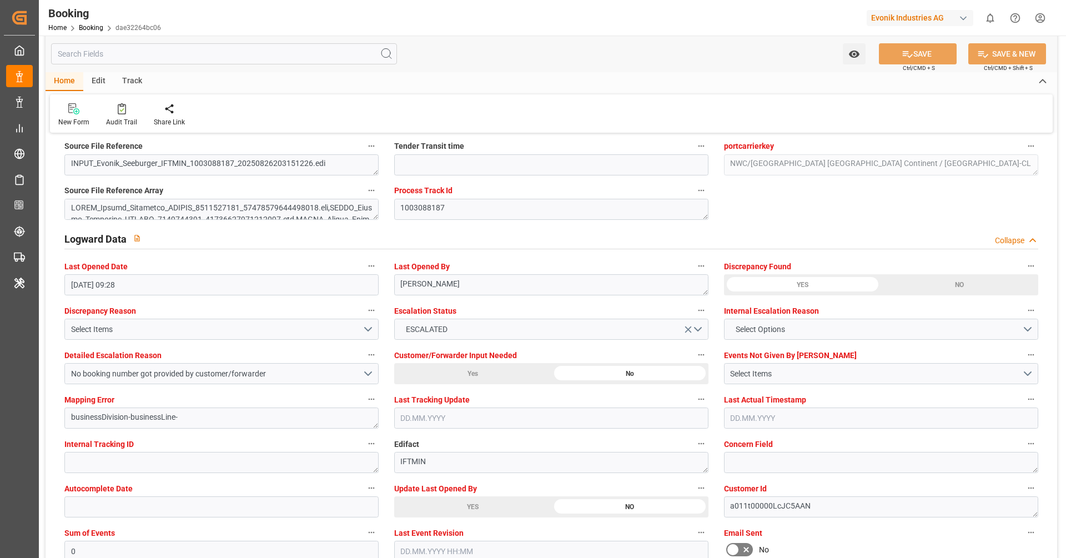
scroll to position [1983, 0]
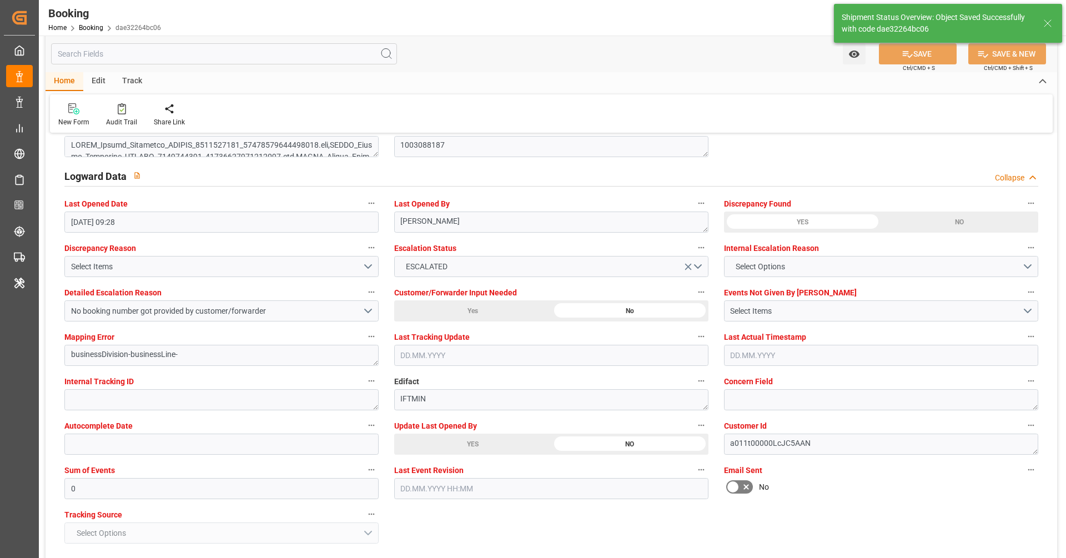
type textarea "[PERSON_NAME]"
type input "37"
type input "06.10.2025 10:48"
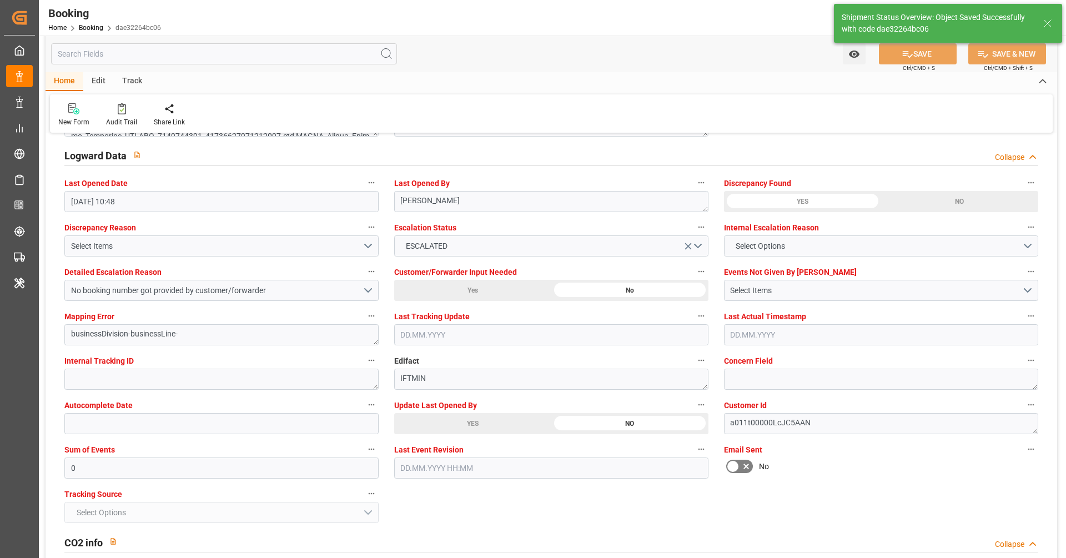
scroll to position [2000, 0]
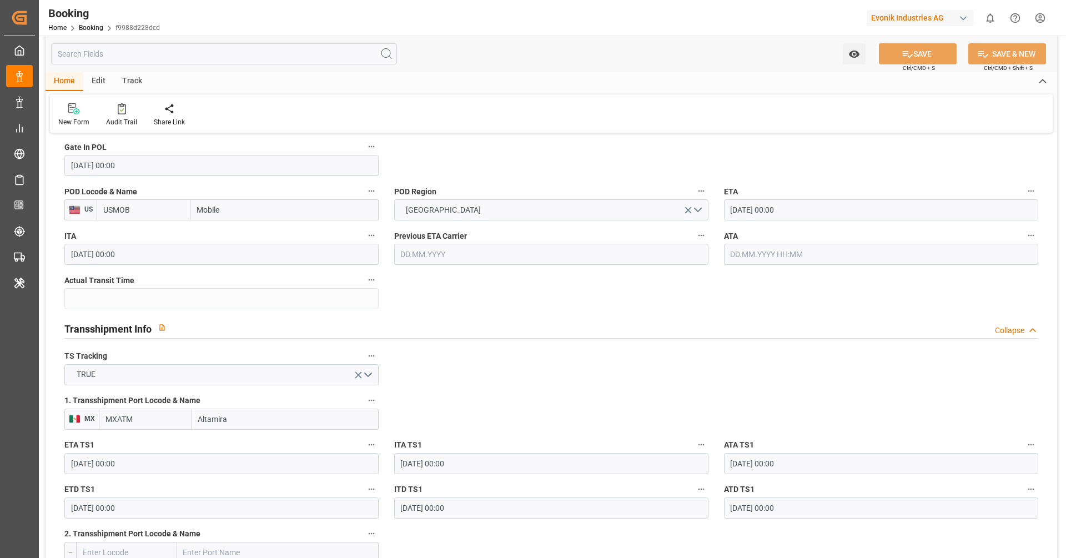
scroll to position [866, 0]
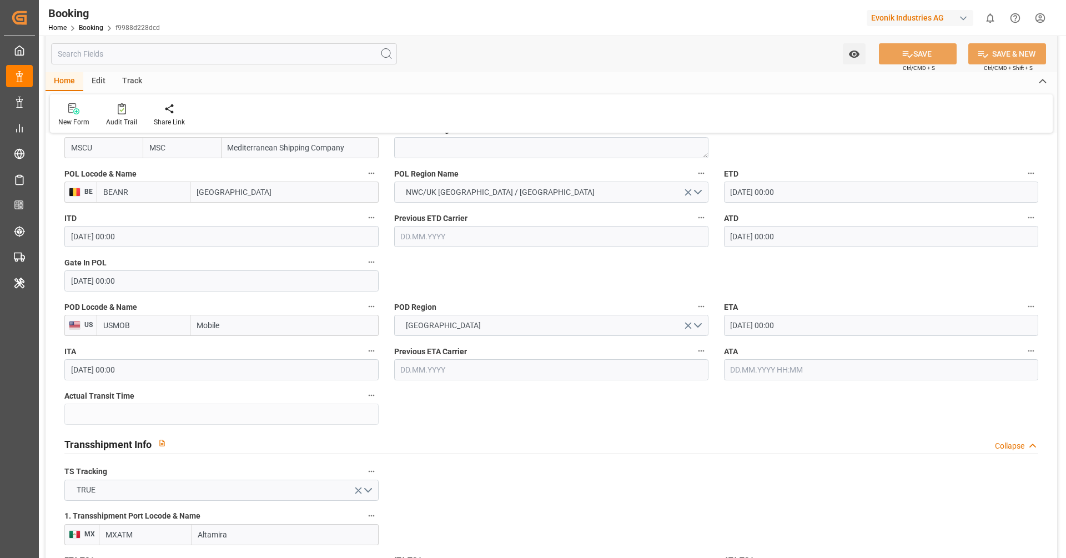
click at [792, 362] on input "text" at bounding box center [881, 369] width 314 height 21
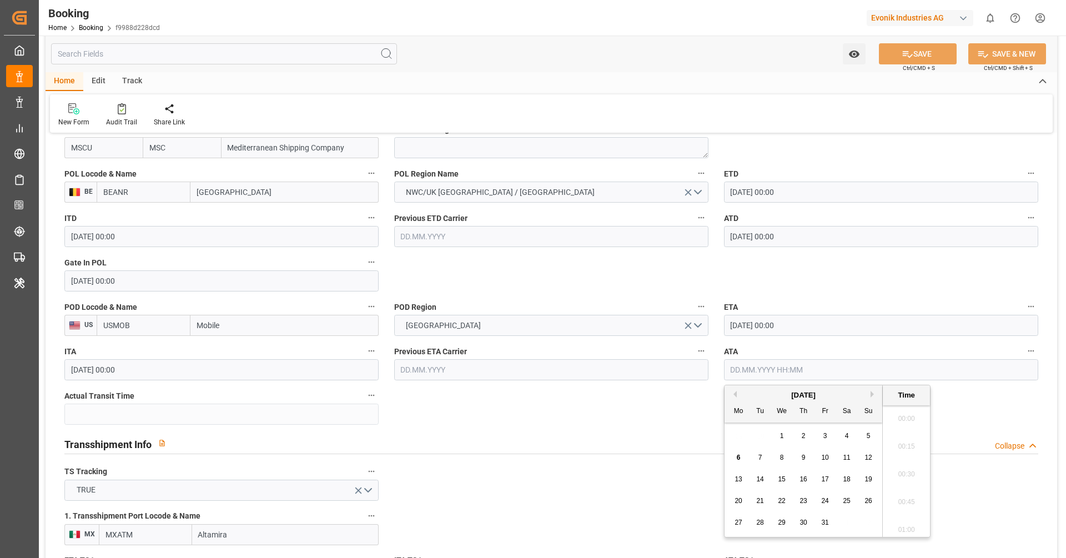
scroll to position [1752, 0]
click at [859, 437] on div "29 30 1 2 3 4 5" at bounding box center [804, 436] width 152 height 22
click at [861, 437] on div "5" at bounding box center [868, 436] width 14 height 13
type input "[DATE] 00:00"
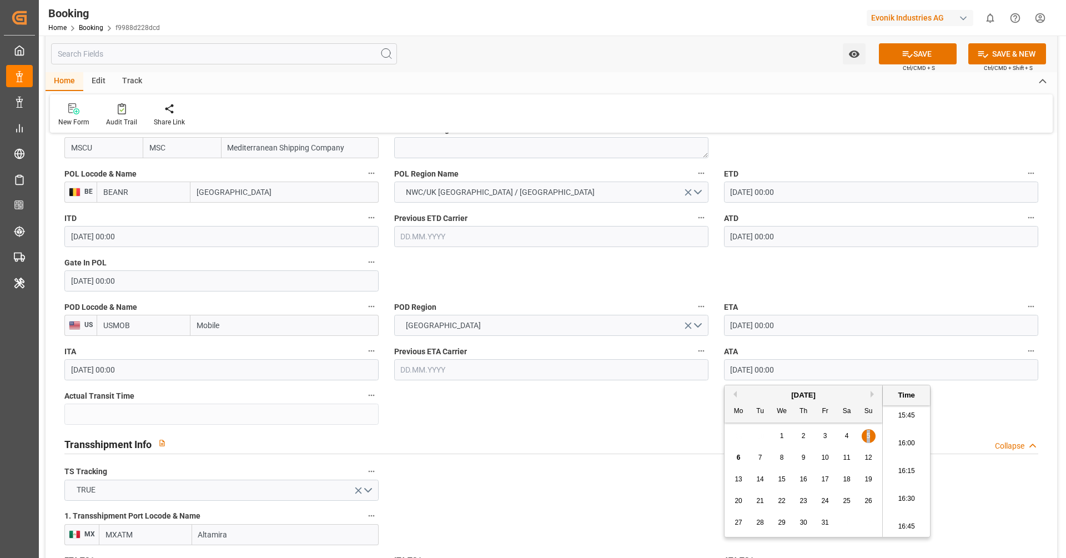
click at [649, 442] on div "Transshipment Info Collapse" at bounding box center [551, 442] width 974 height 21
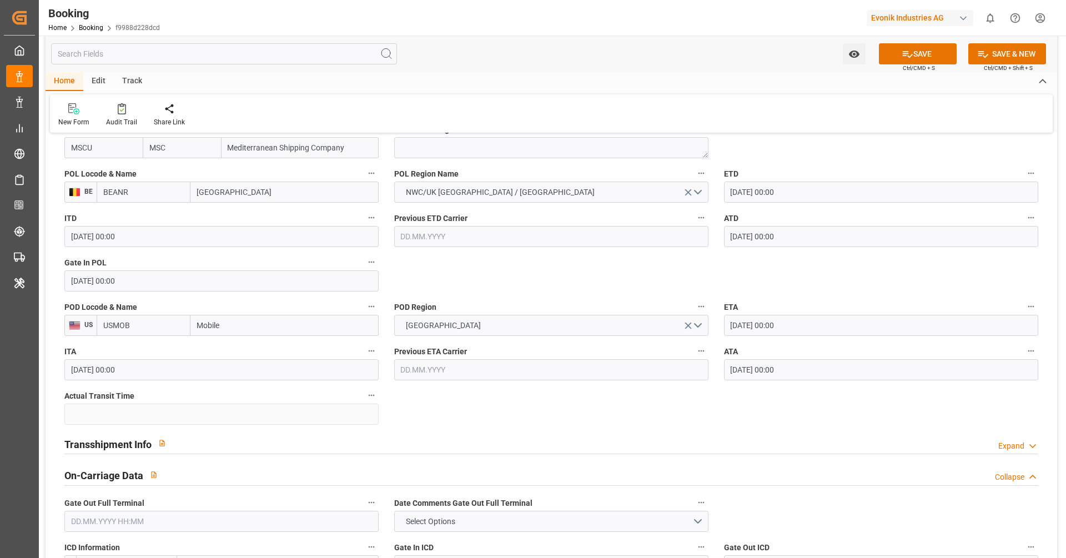
click at [649, 442] on div "Transshipment Info Expand" at bounding box center [551, 442] width 974 height 21
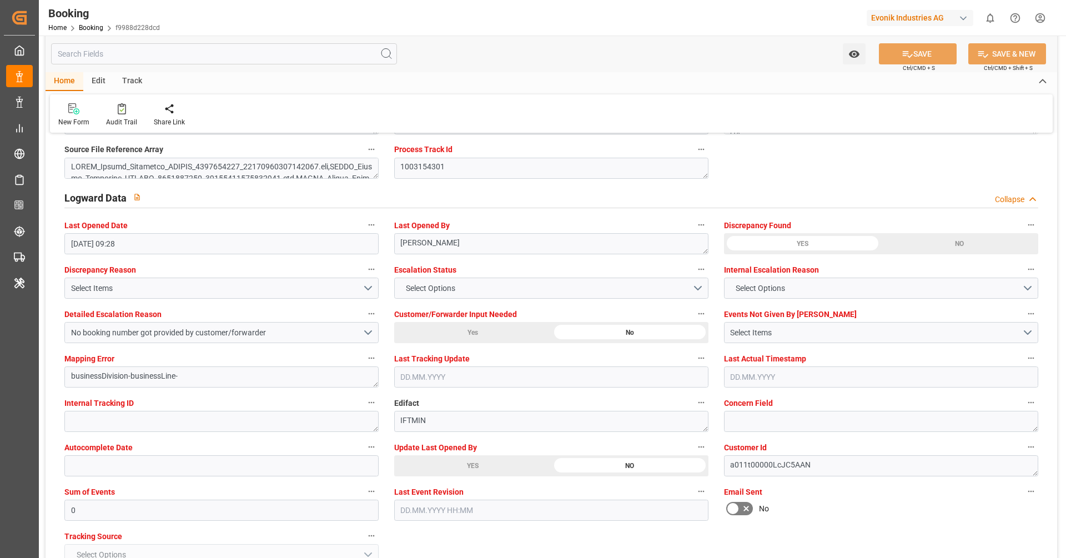
scroll to position [1968, 0]
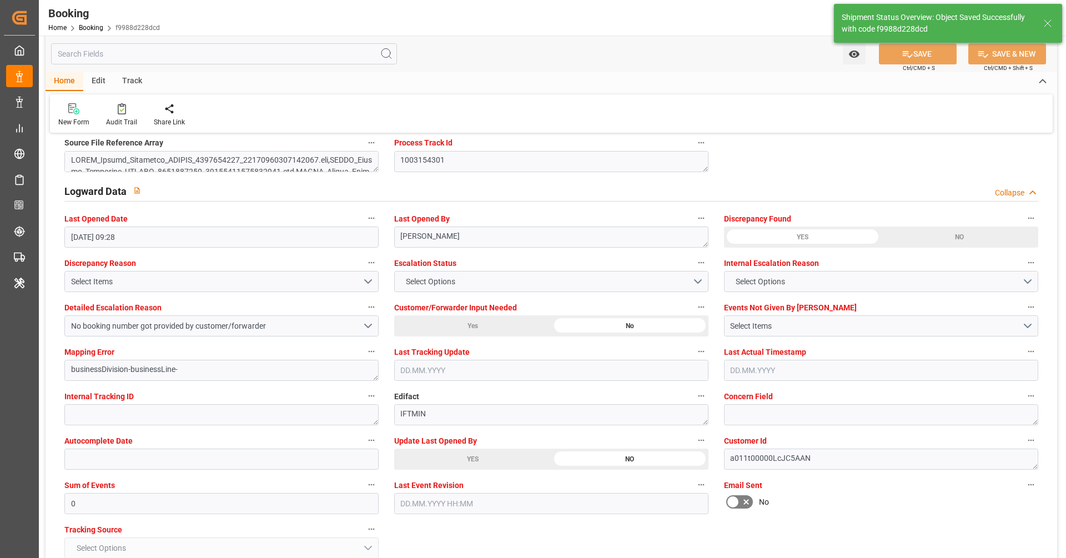
type textarea "[PERSON_NAME]"
type input "37"
type input "06.10.2025 10:49"
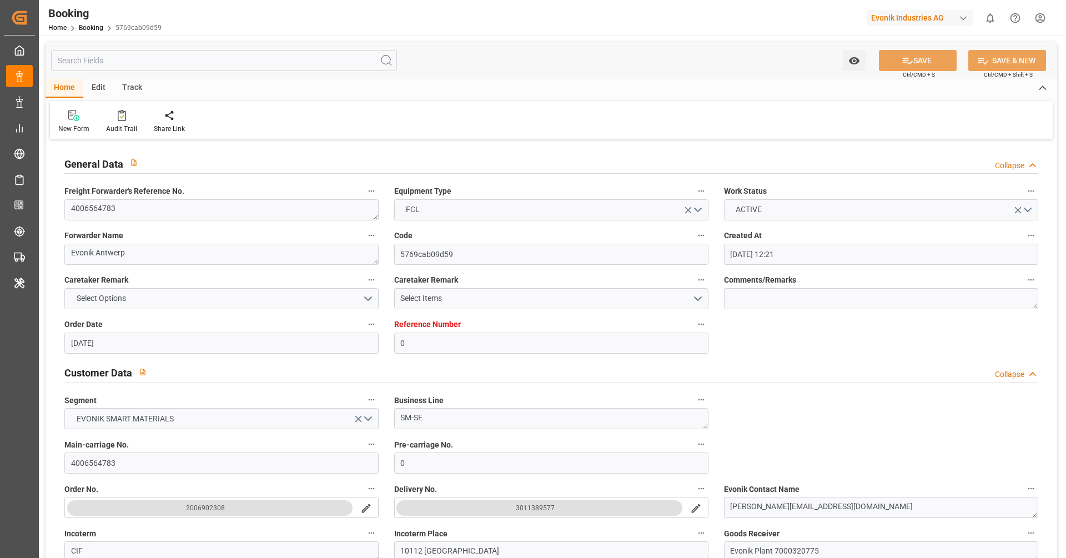
click at [193, 211] on textarea "4006564783" at bounding box center [221, 209] width 314 height 21
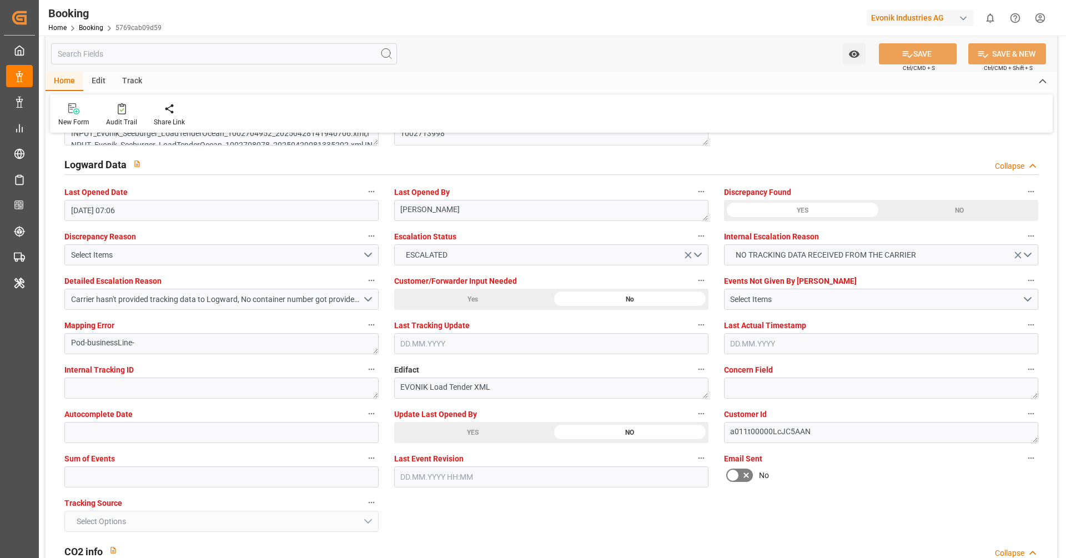
scroll to position [2010, 0]
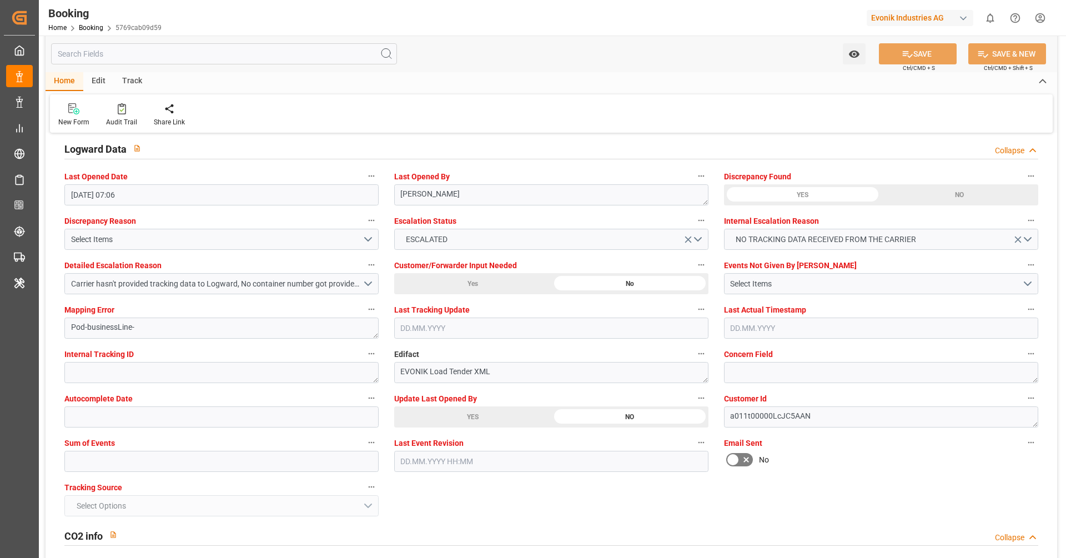
click at [475, 424] on div "YES" at bounding box center [472, 416] width 157 height 21
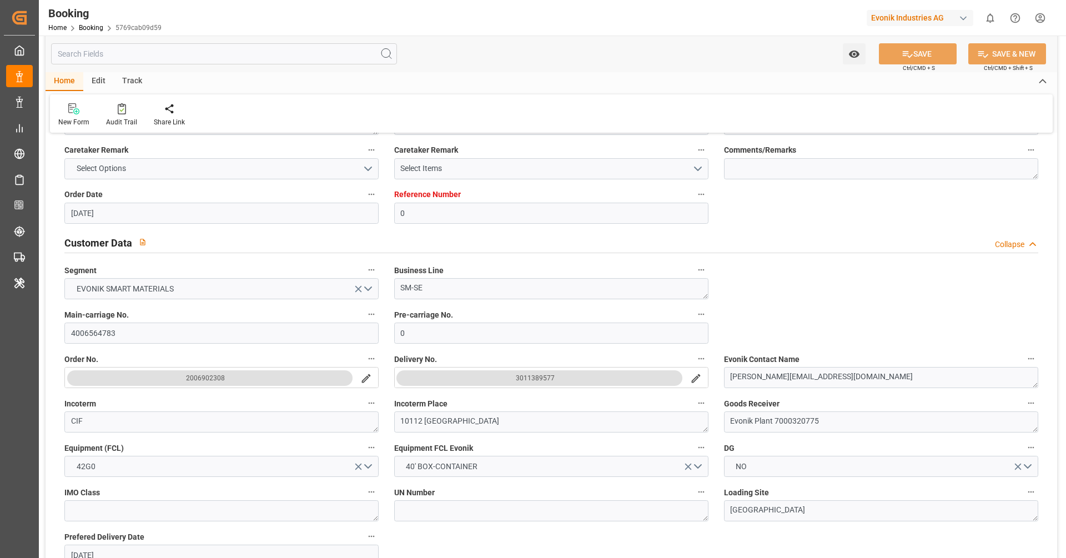
scroll to position [0, 0]
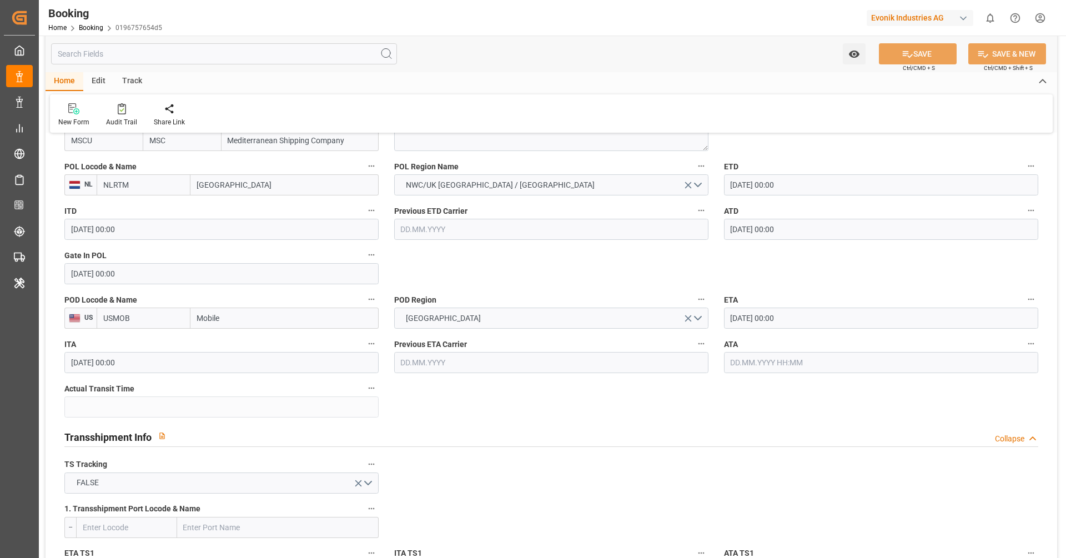
scroll to position [906, 0]
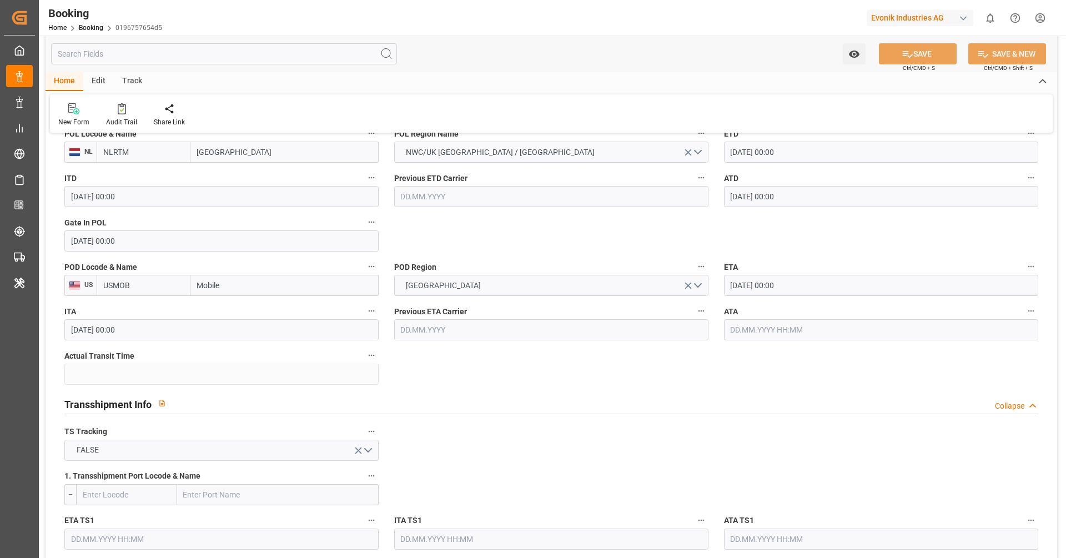
click at [800, 325] on input "text" at bounding box center [881, 329] width 314 height 21
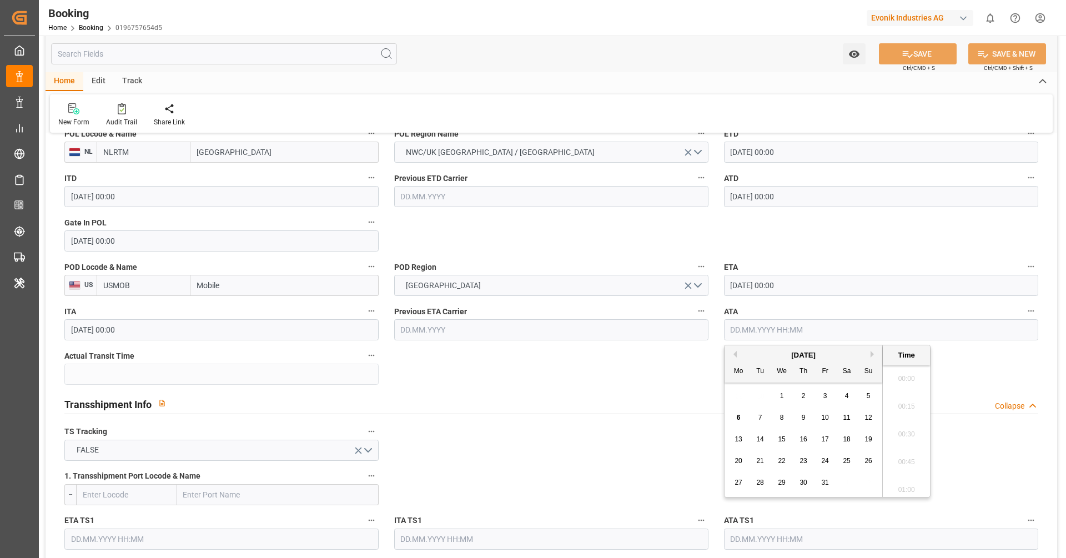
scroll to position [1752, 0]
click at [863, 397] on div "5" at bounding box center [868, 396] width 14 height 13
type input "[DATE] 00:00"
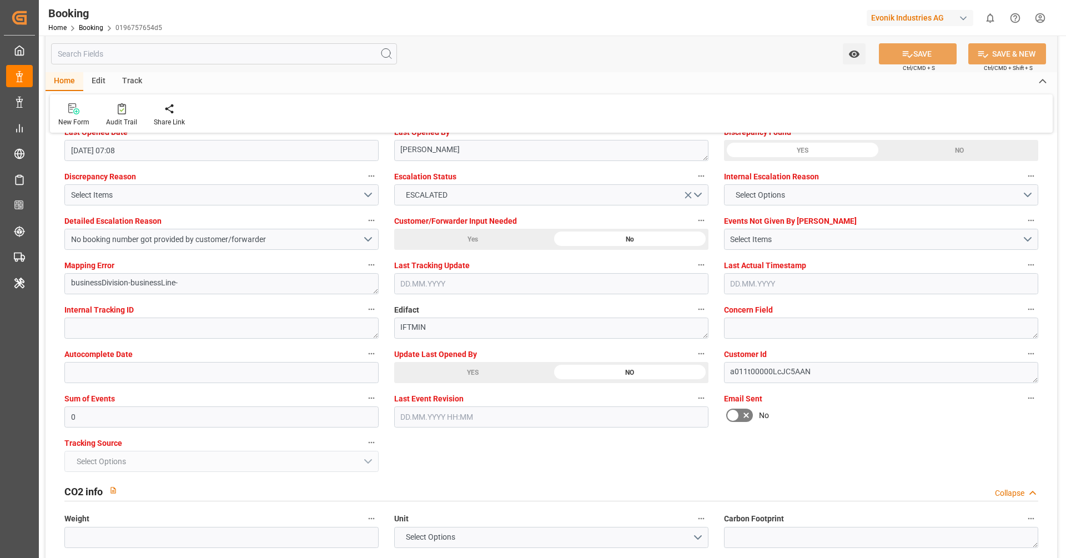
scroll to position [2019, 0]
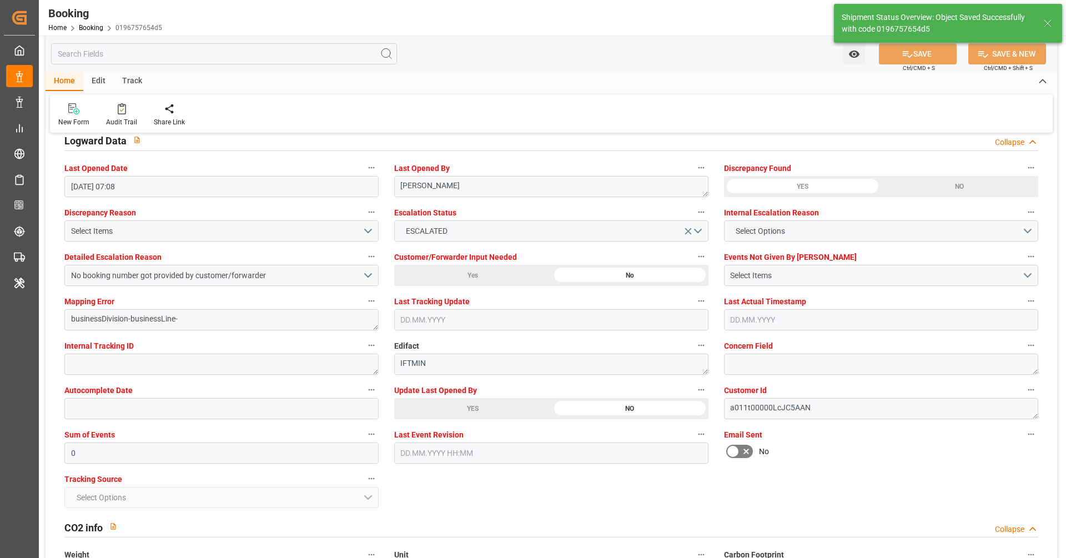
type textarea "[PERSON_NAME]"
type input "27"
type input "06.10.2025 10:53"
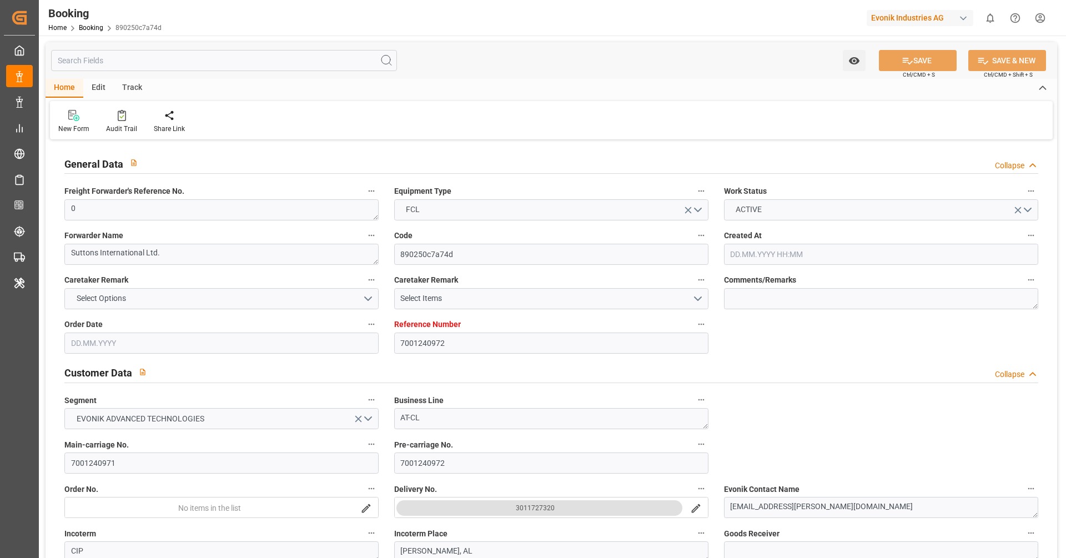
type input "[DATE] 12:22"
type input "[DATE]"
type input "[DATE] 00:00"
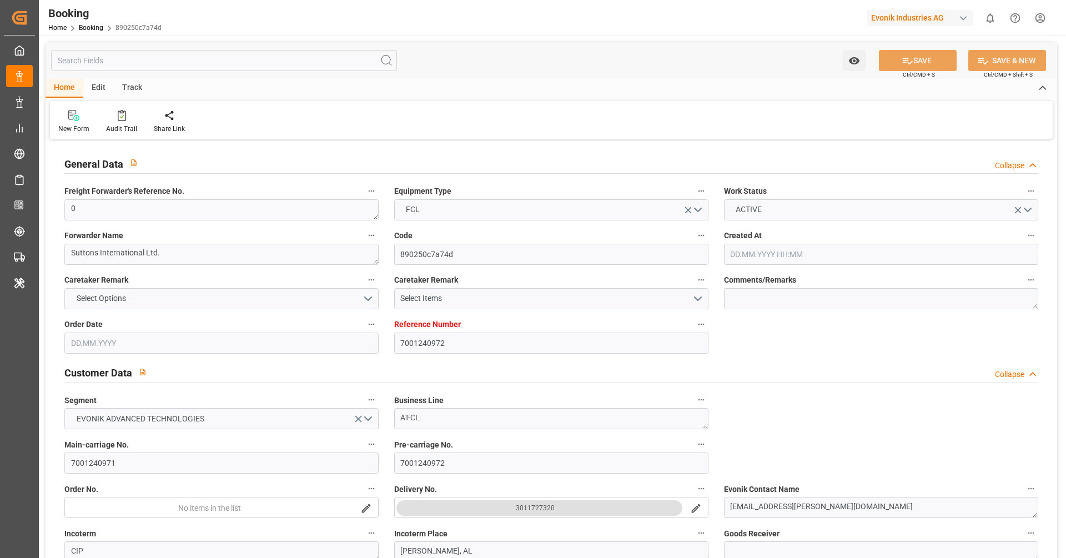
type input "[DATE] 00:00"
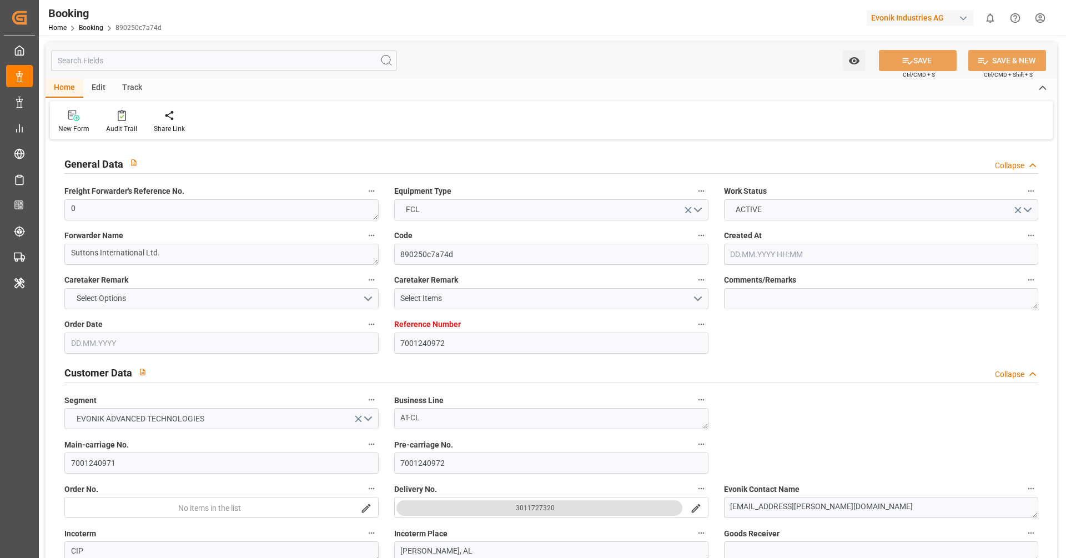
type input "[DATE] 00:00"
type input "[DATE]"
type input "[DATE] 07:08"
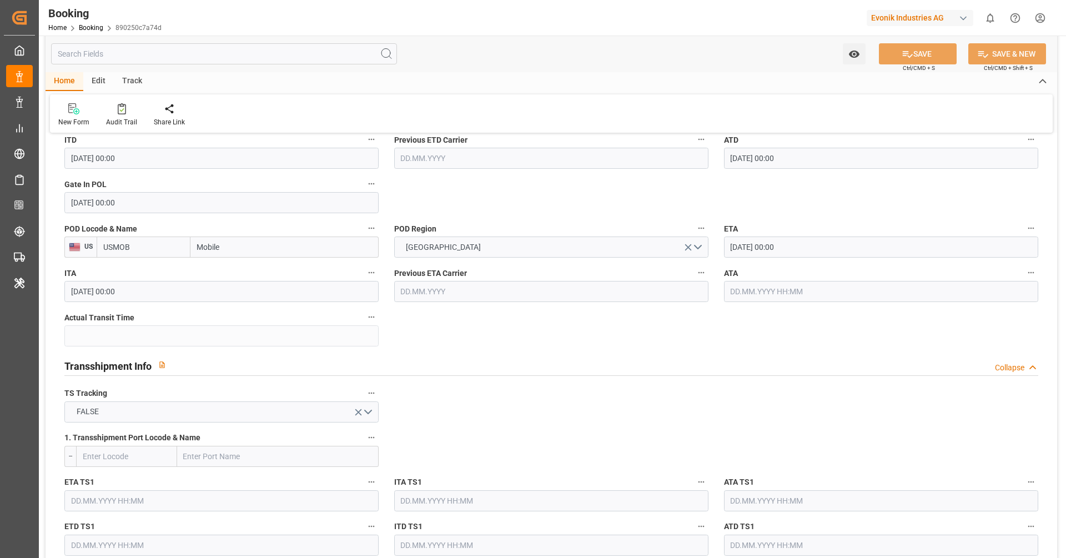
scroll to position [960, 0]
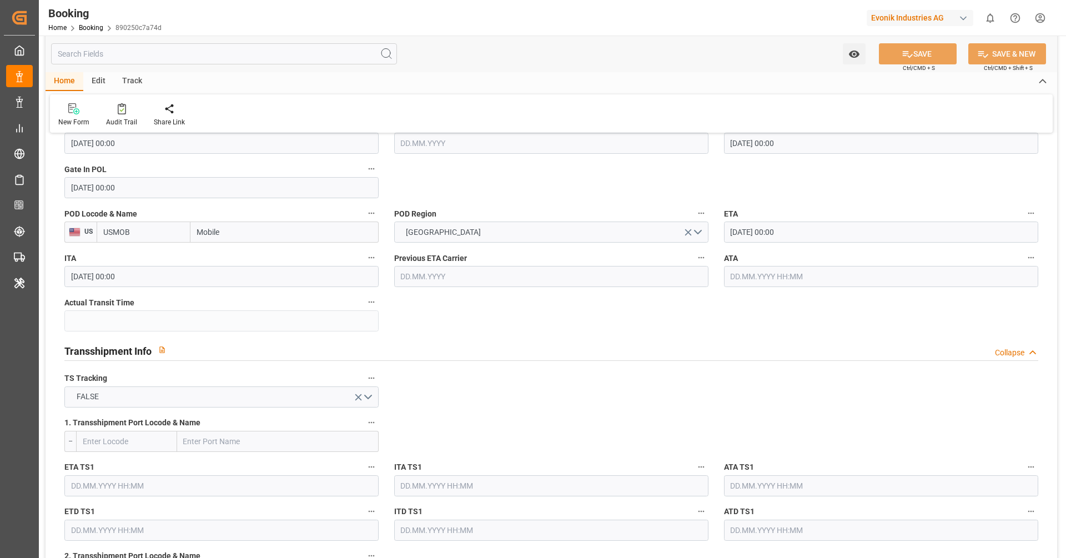
click at [782, 271] on input "text" at bounding box center [881, 276] width 314 height 21
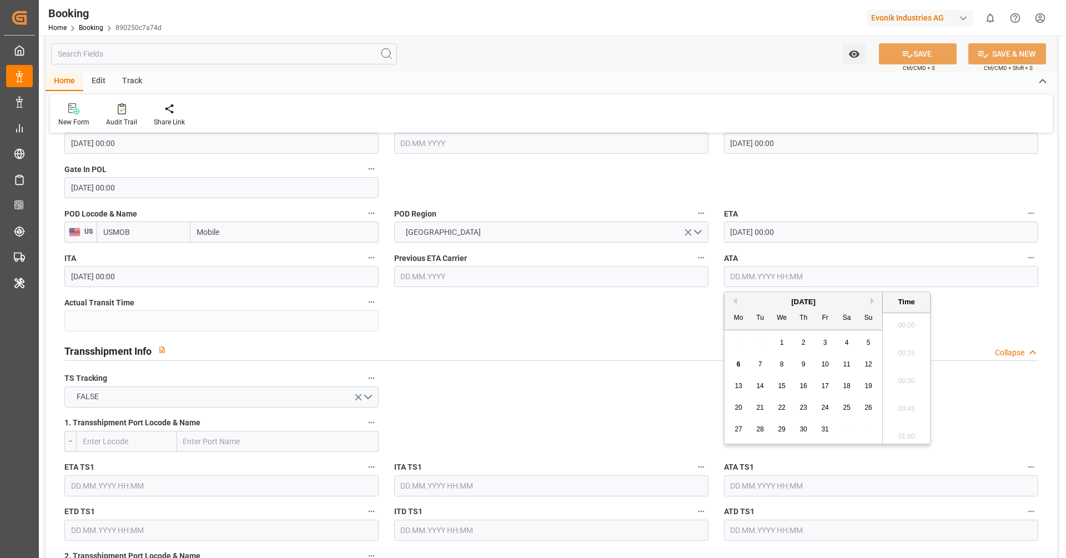
scroll to position [1752, 0]
click at [863, 349] on div "5" at bounding box center [868, 342] width 14 height 13
type input "[DATE] 00:00"
click at [670, 337] on div "Transshipment Info Collapse" at bounding box center [551, 351] width 989 height 32
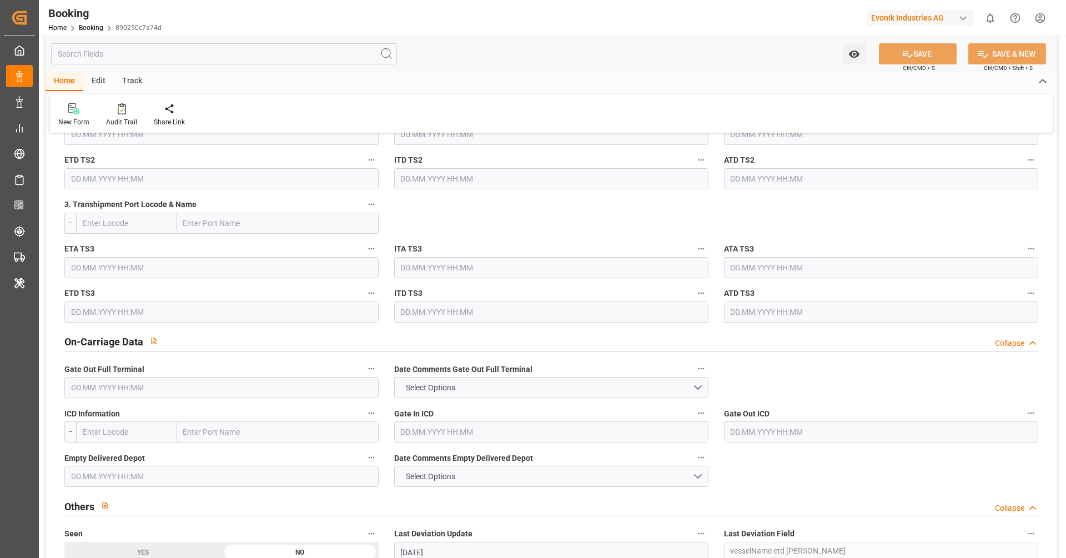
scroll to position [873, 0]
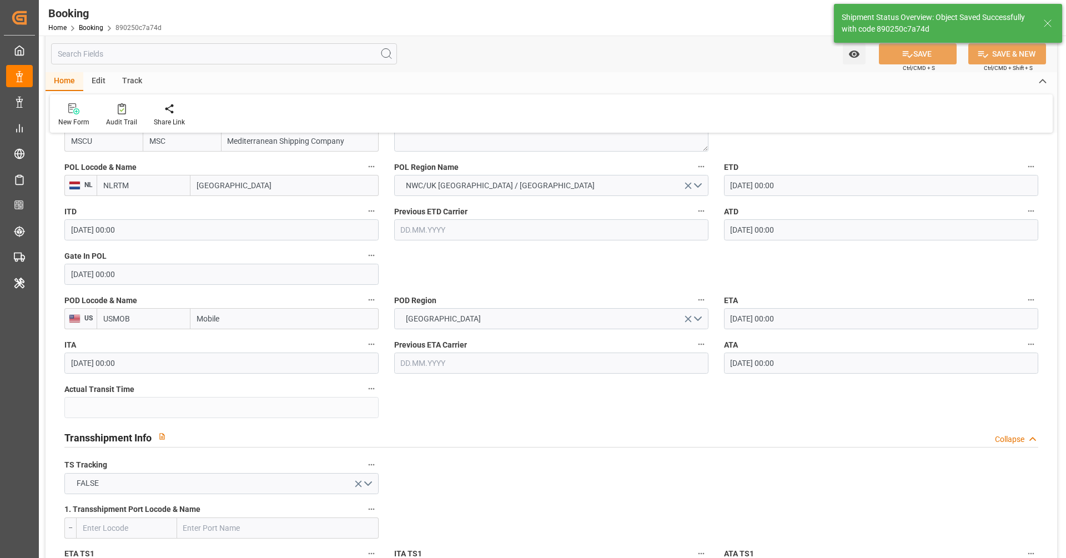
type textarea "[PERSON_NAME]"
type input "27"
type input "06.10.2025 10:54"
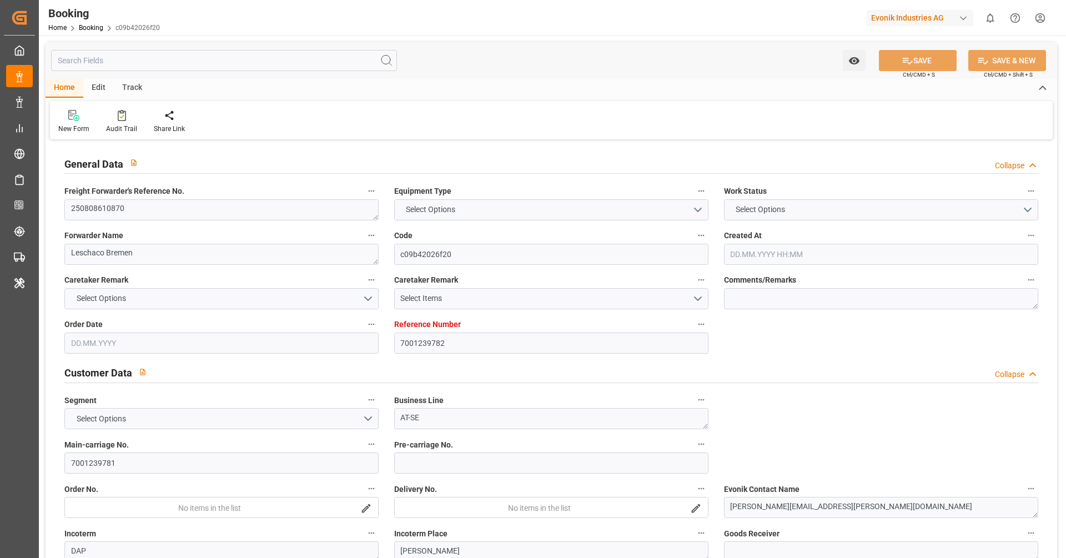
type input "7001239782"
type input "9248148"
type input "9297876"
type input "MSC"
type input "Mediterranean Shipping Company"
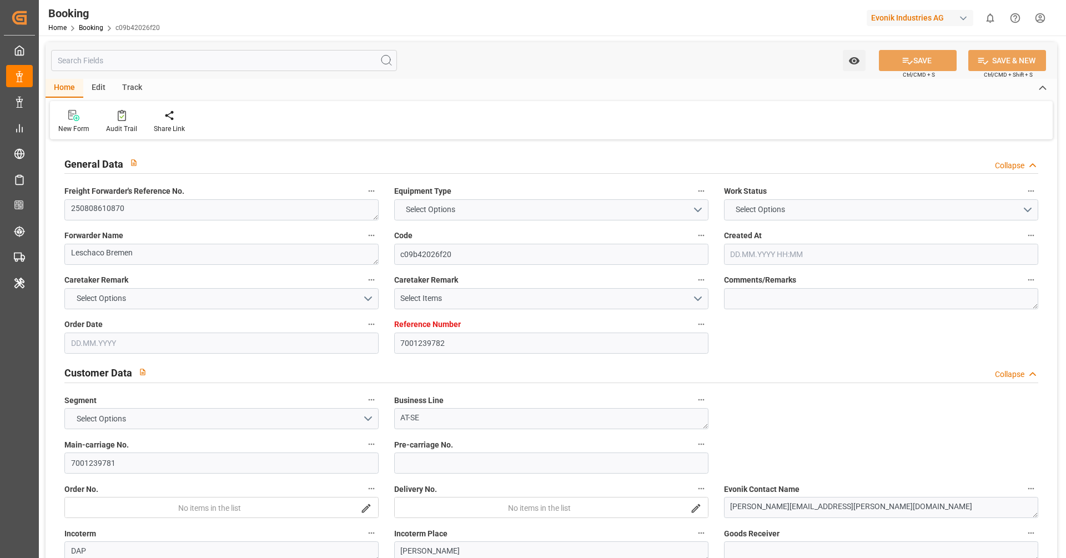
type input "DEBRV"
type input "USMOB"
type input "0"
type input "04.08.2025 12:40"
type input "04.08.2025"
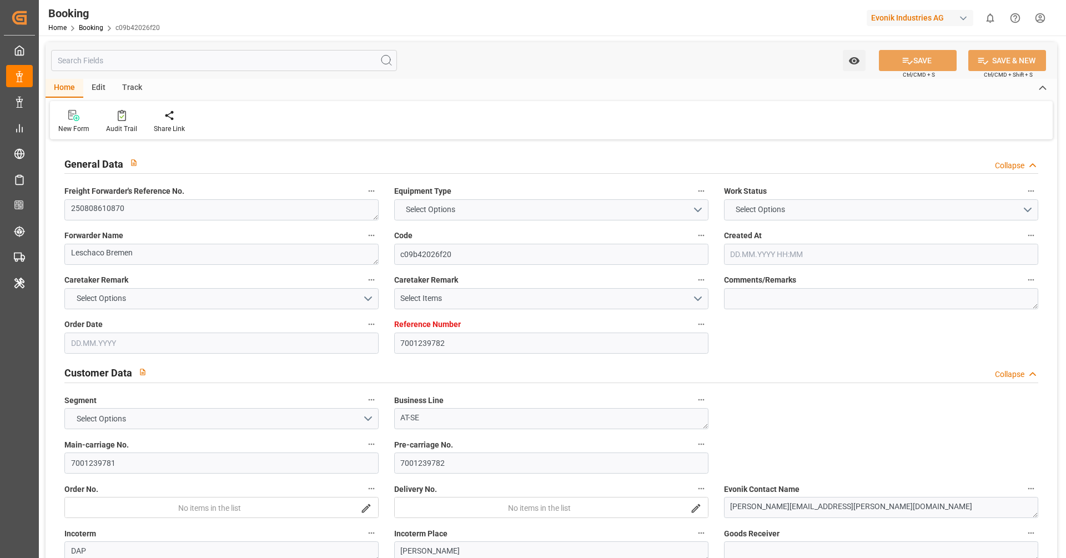
type input "03.10.2025"
type input "18.08.2025"
type input "27.08.2025 00:00"
type input "08.08.2025"
type input "11.08.2025"
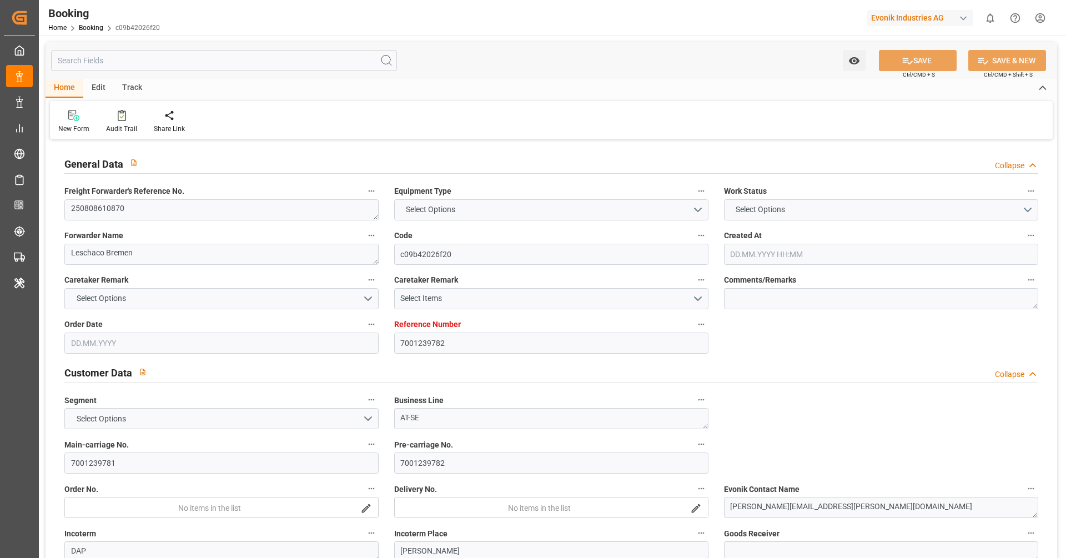
type input "[DATE] 00:00"
type input "01.09.2025 00:00"
type input "[DATE] 00:00"
type input "29.08.2025 00:00"
type input "04.10.2025 00:00"
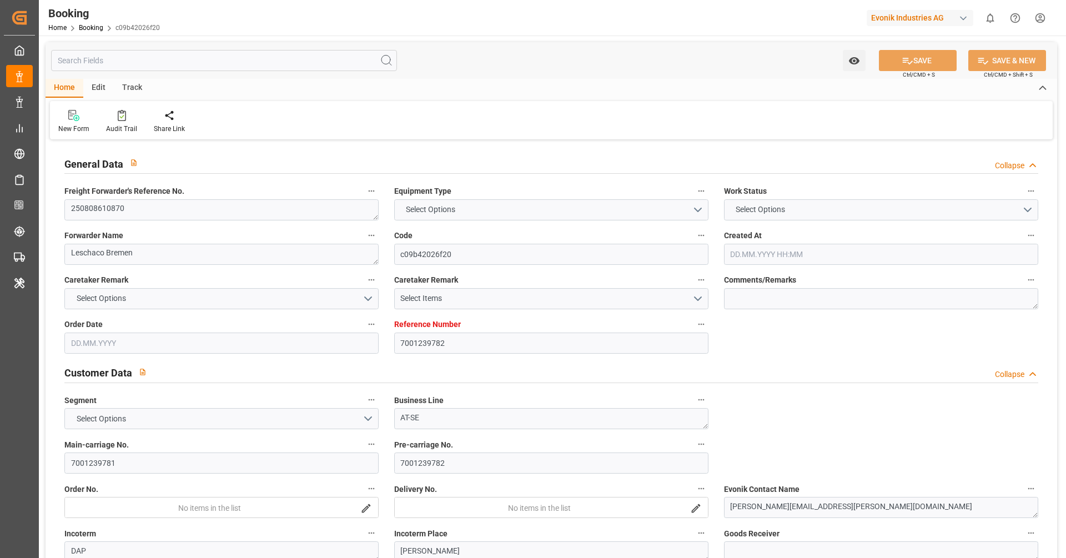
type input "23.09.2025 00:00"
type input "22.08.2025"
type input "03.10.2025 07:08"
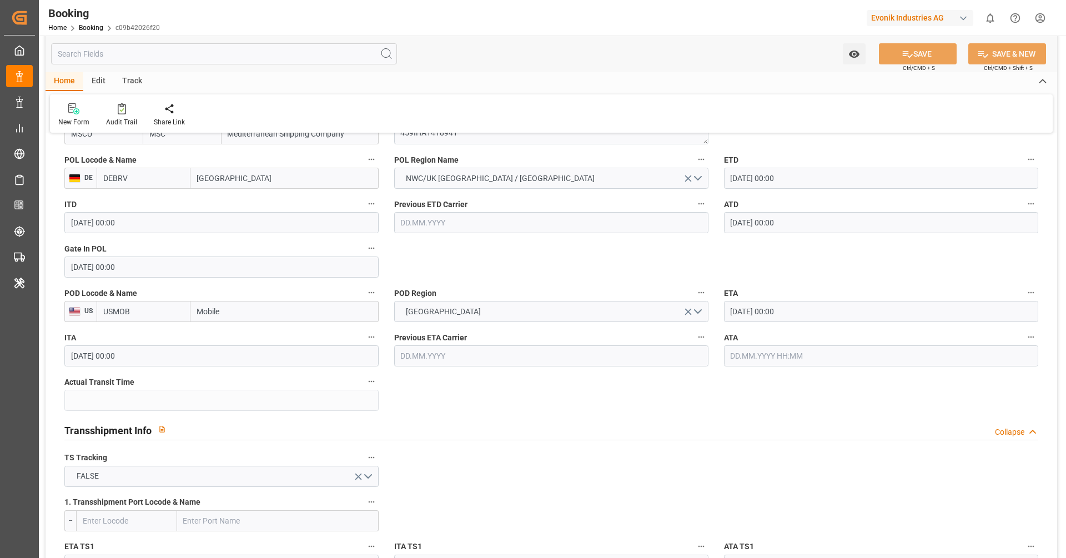
scroll to position [887, 0]
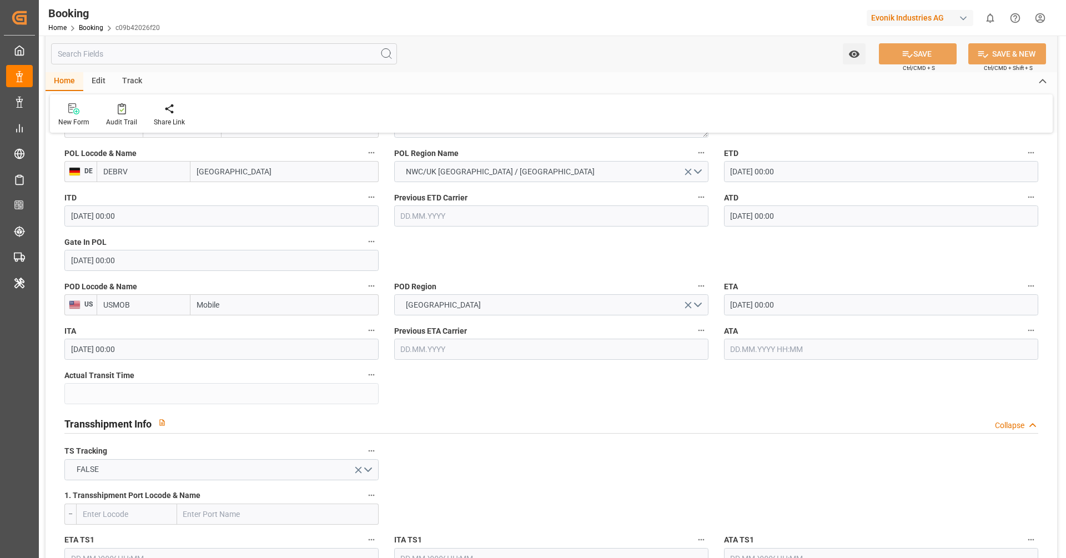
click at [807, 349] on input "text" at bounding box center [881, 349] width 314 height 21
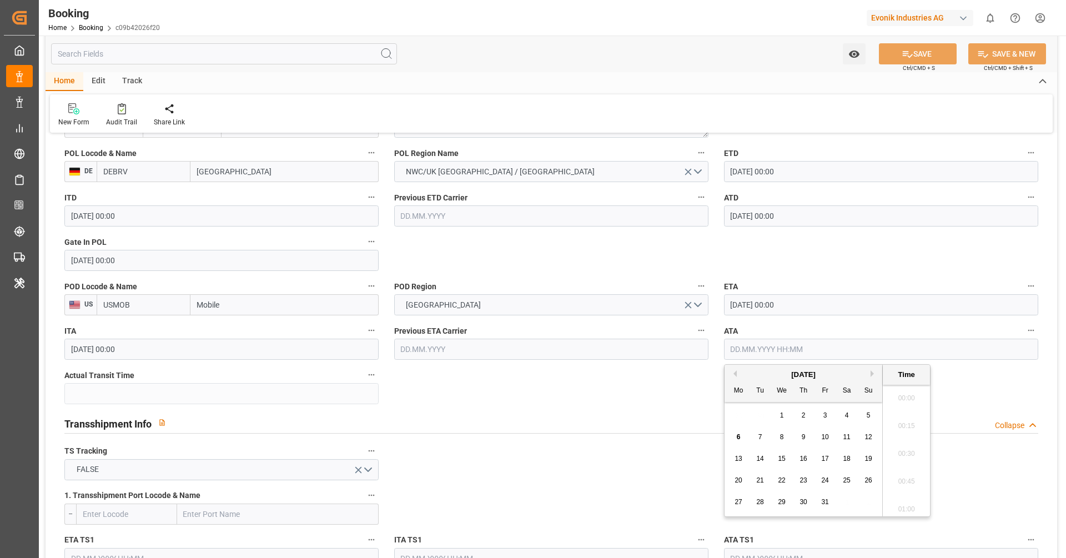
scroll to position [1752, 0]
click at [861, 418] on div "5" at bounding box center [868, 415] width 14 height 13
type input "05.10.2025 00:00"
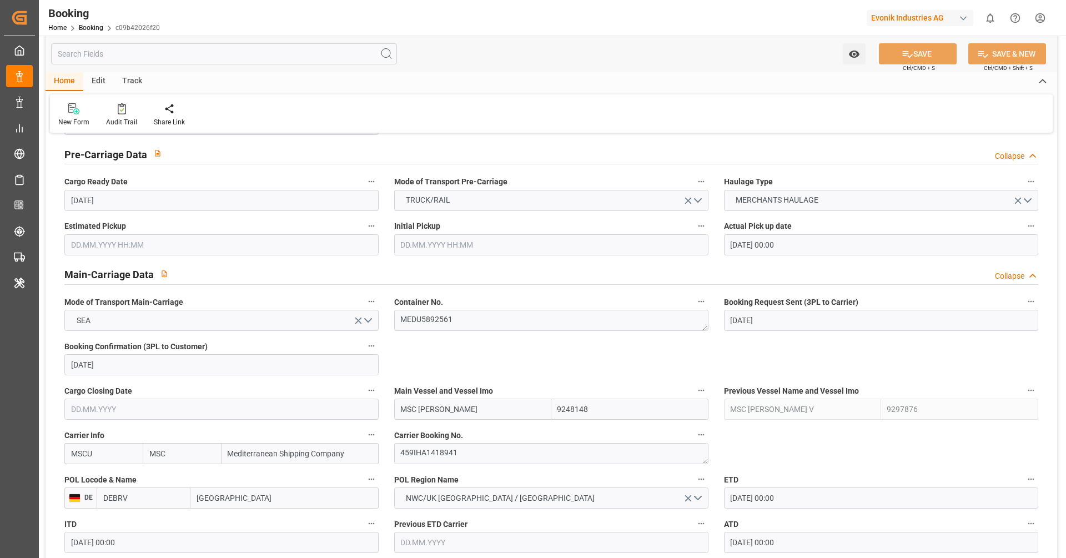
scroll to position [255, 0]
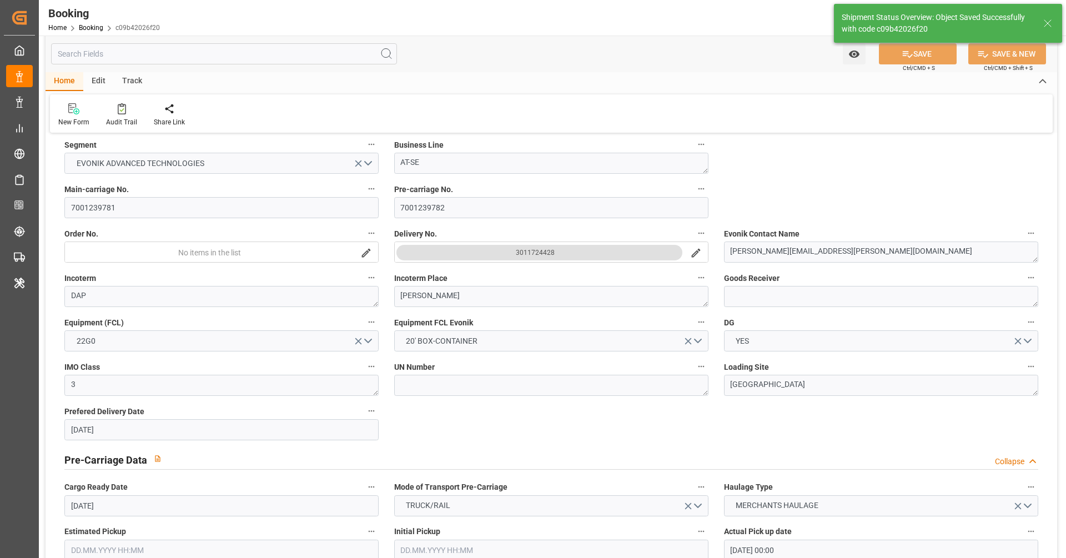
type textarea "[PERSON_NAME]"
type input "24"
type input "06.10.2025 10:55"
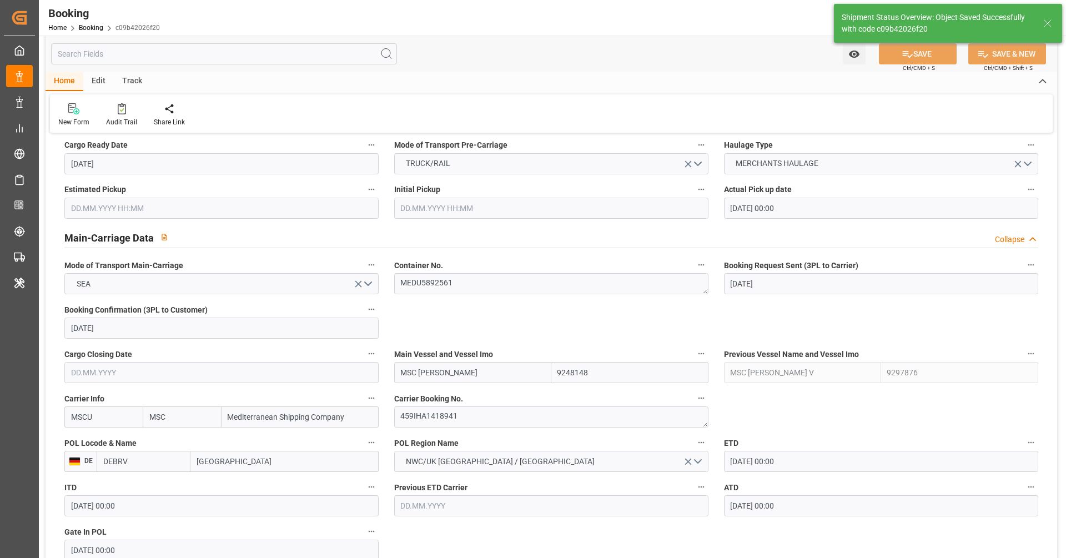
scroll to position [616, 0]
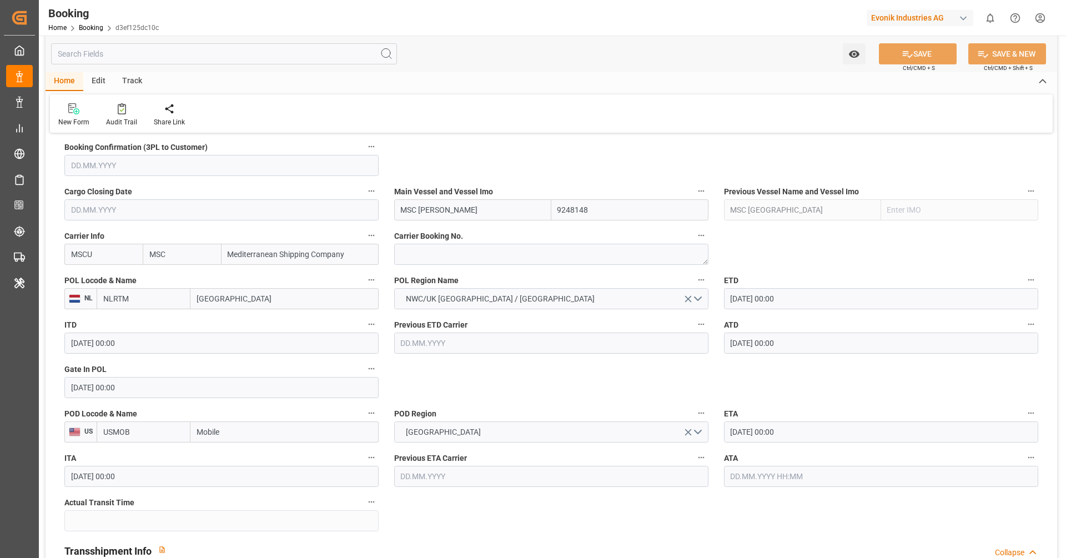
scroll to position [860, 0]
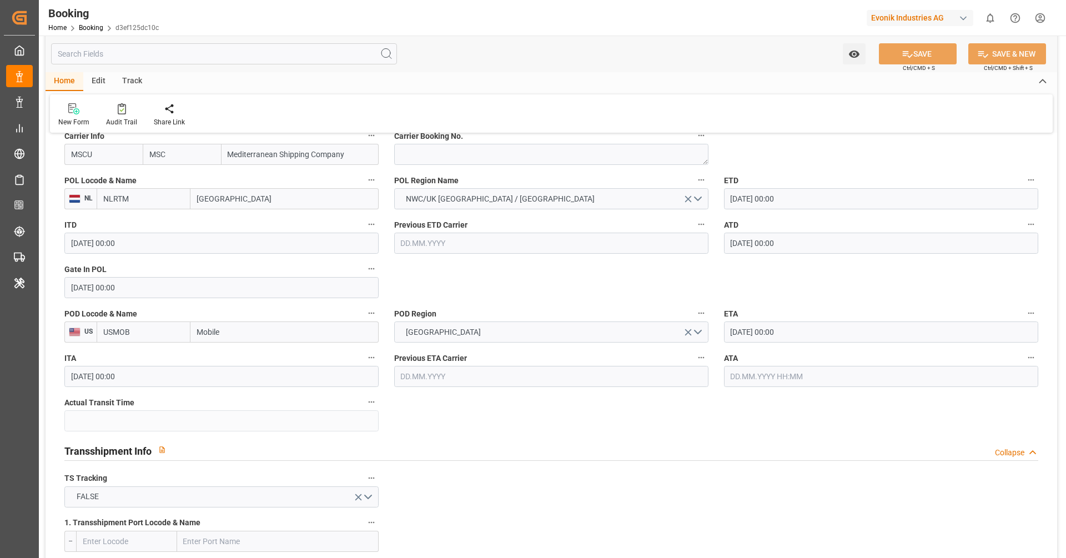
click at [787, 374] on input "text" at bounding box center [881, 376] width 314 height 21
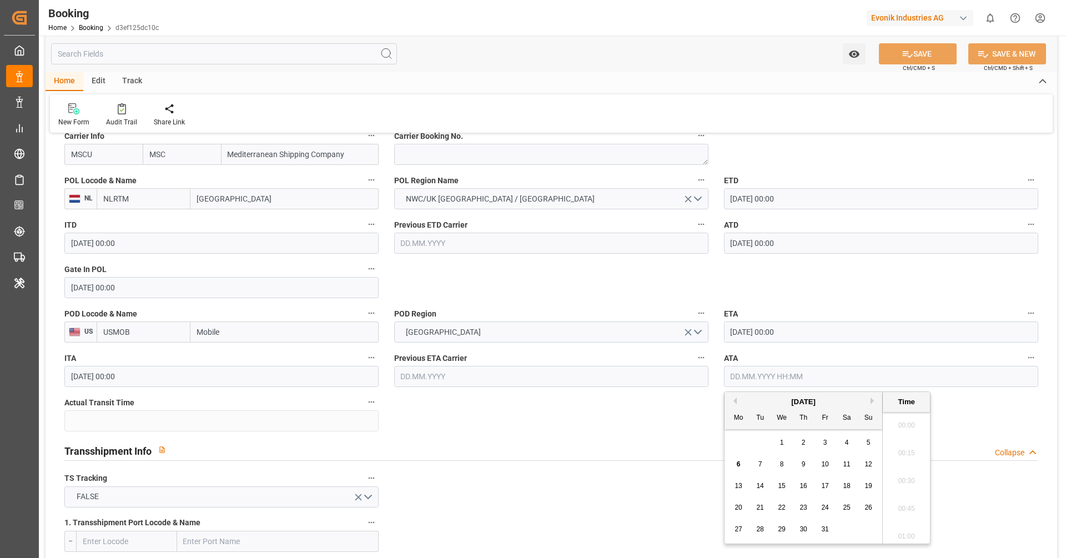
scroll to position [1752, 0]
click at [863, 442] on div "5" at bounding box center [868, 442] width 14 height 13
type input "[DATE] 00:00"
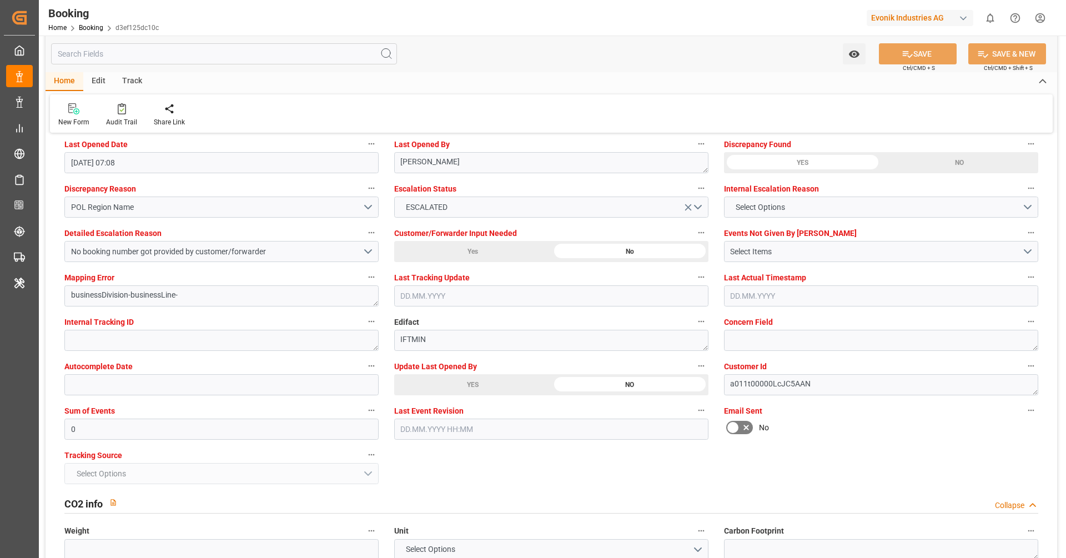
scroll to position [2043, 0]
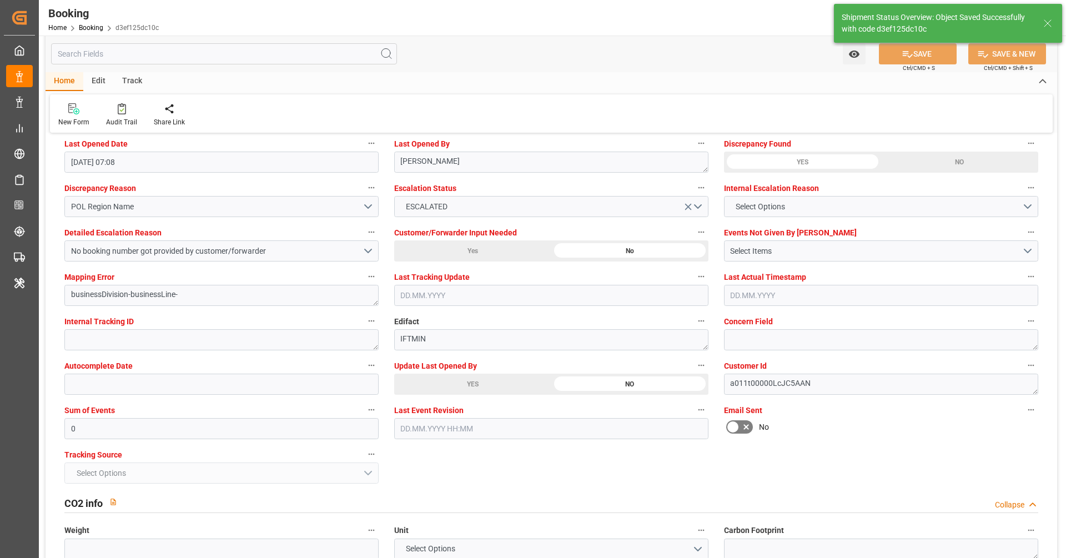
type textarea "[PERSON_NAME]"
type input "27"
type input "06.10.2025 10:55"
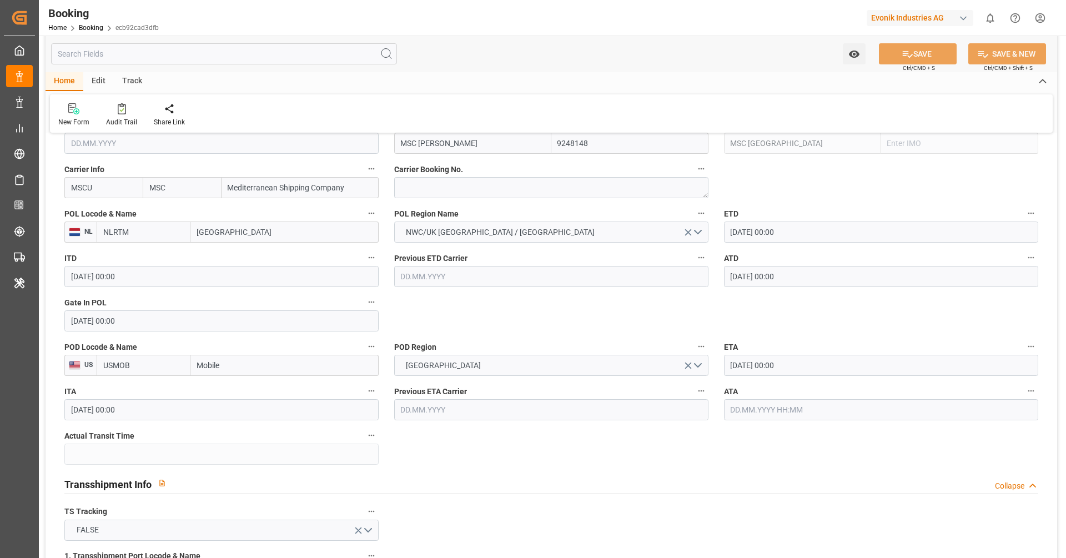
scroll to position [843, 0]
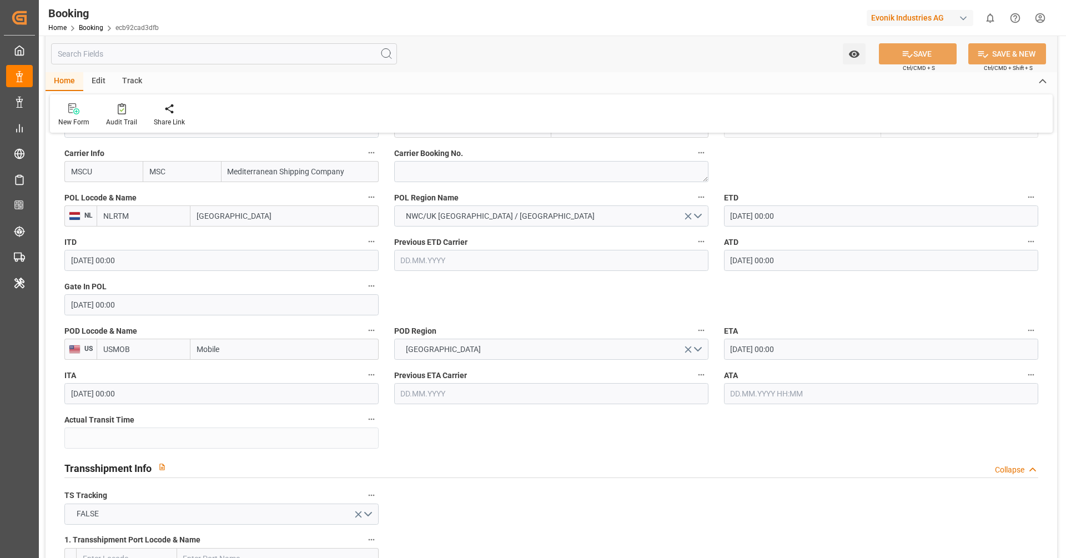
click at [760, 392] on input "text" at bounding box center [881, 393] width 314 height 21
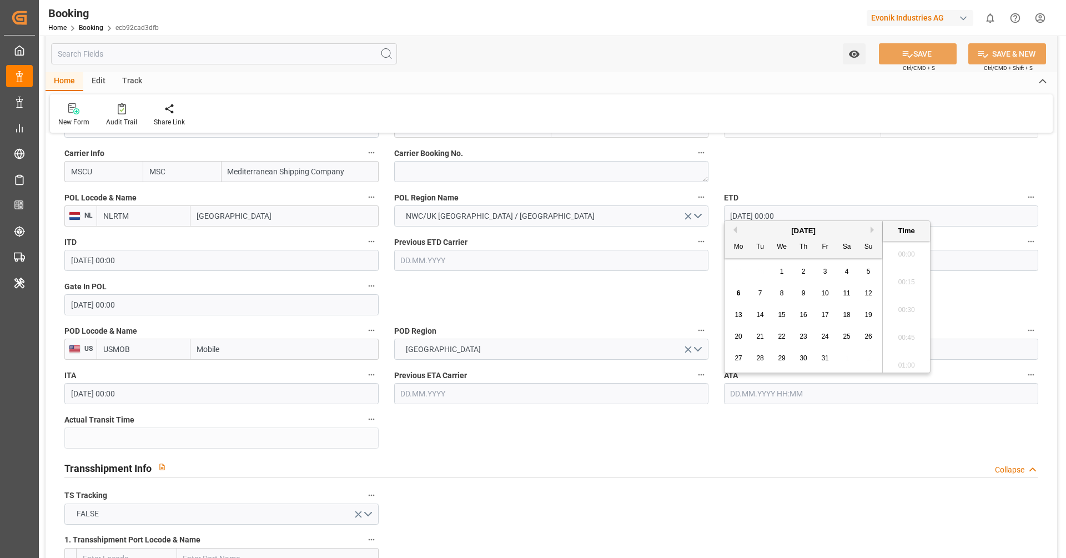
scroll to position [1752, 0]
click at [868, 272] on span "5" at bounding box center [868, 272] width 4 height 8
type input "05.10.2025 00:00"
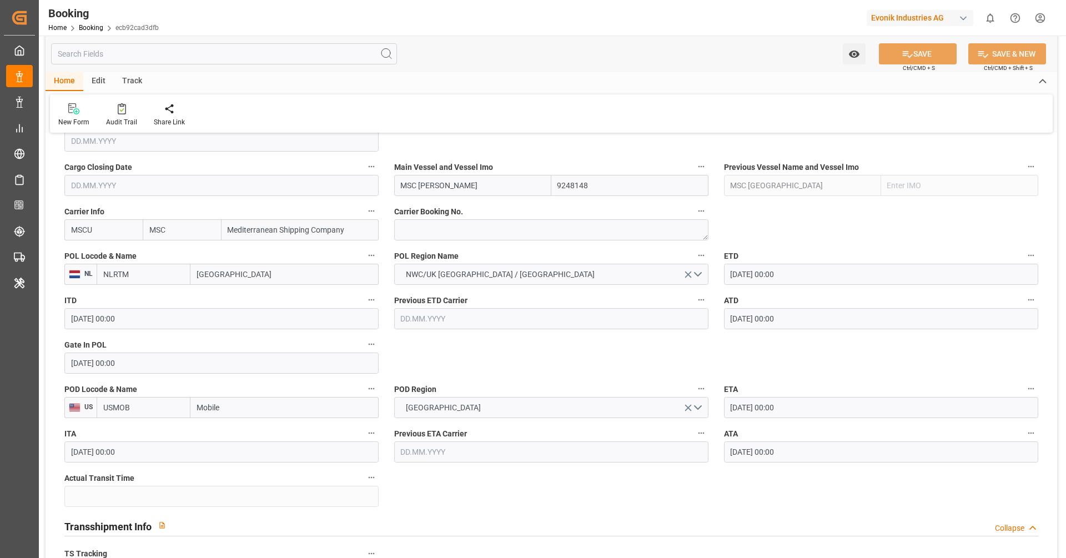
scroll to position [793, 0]
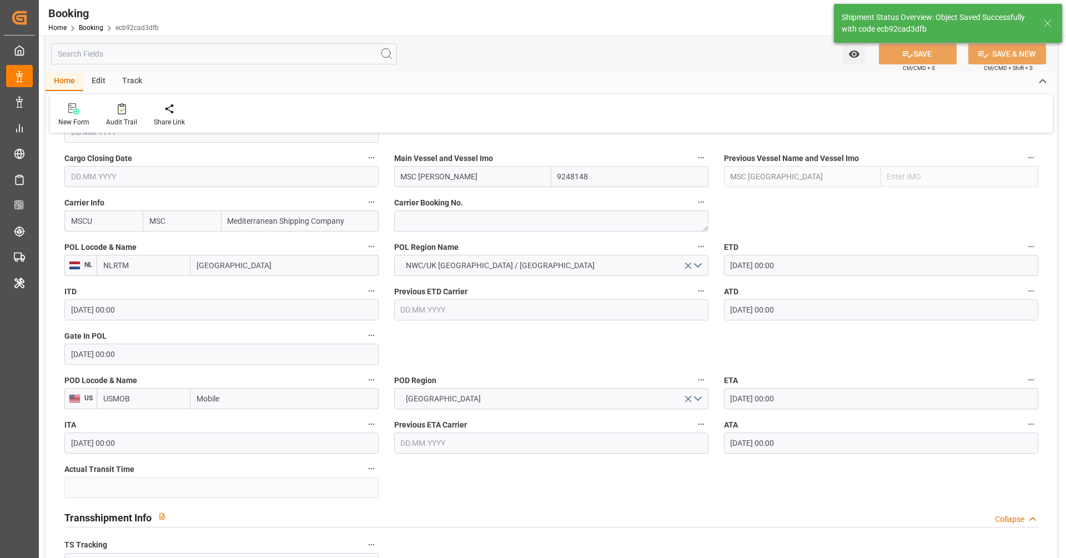
type textarea "[PERSON_NAME]"
type input "26"
type input "06.10.2025 10:56"
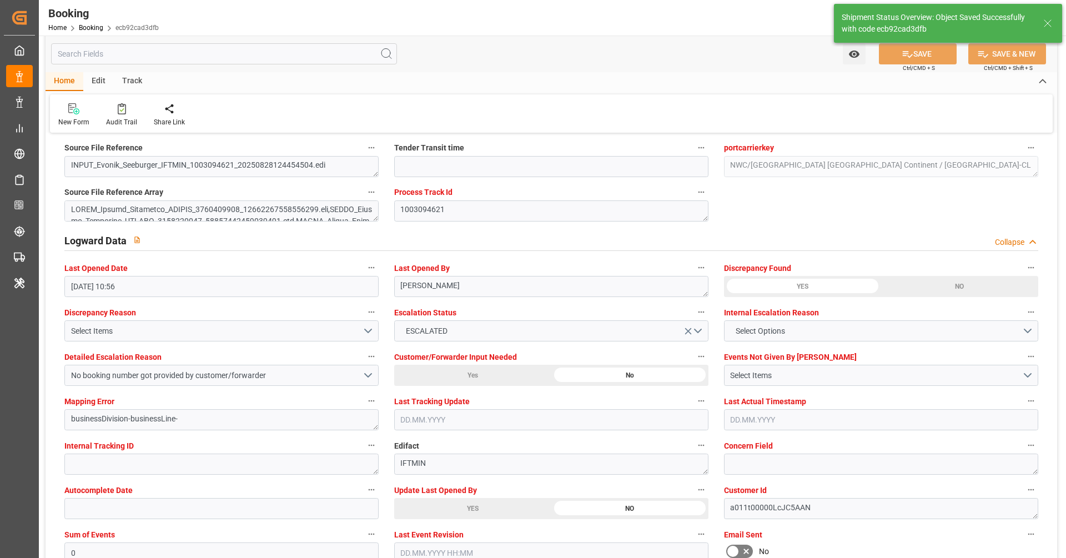
scroll to position [1858, 0]
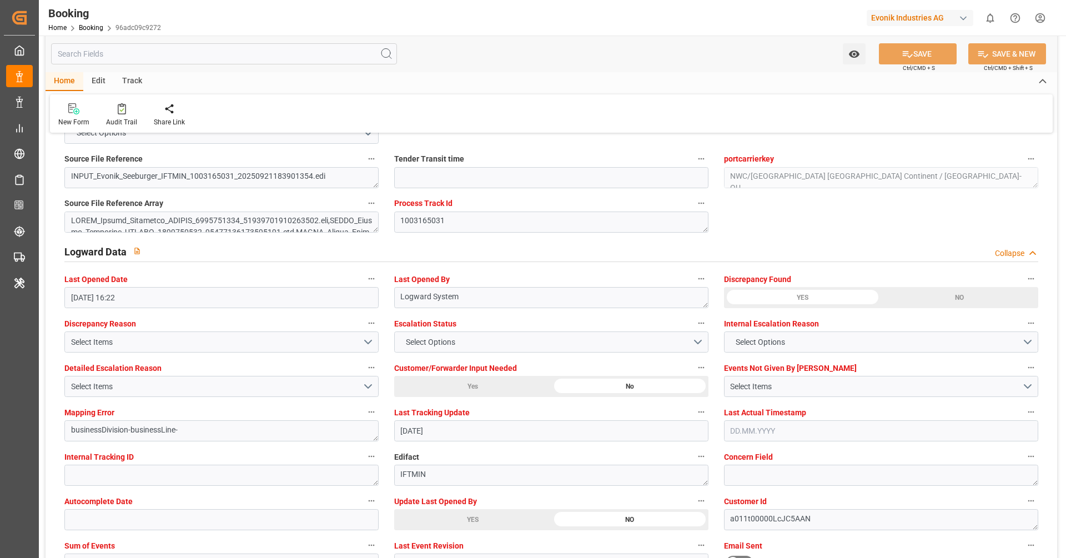
scroll to position [1947, 0]
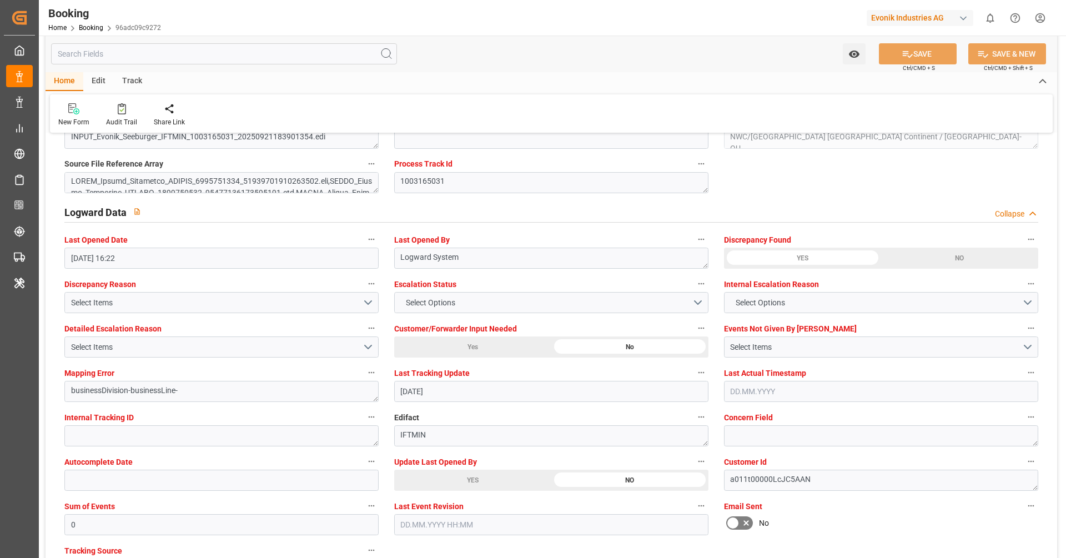
click at [453, 475] on div "YES" at bounding box center [472, 480] width 157 height 21
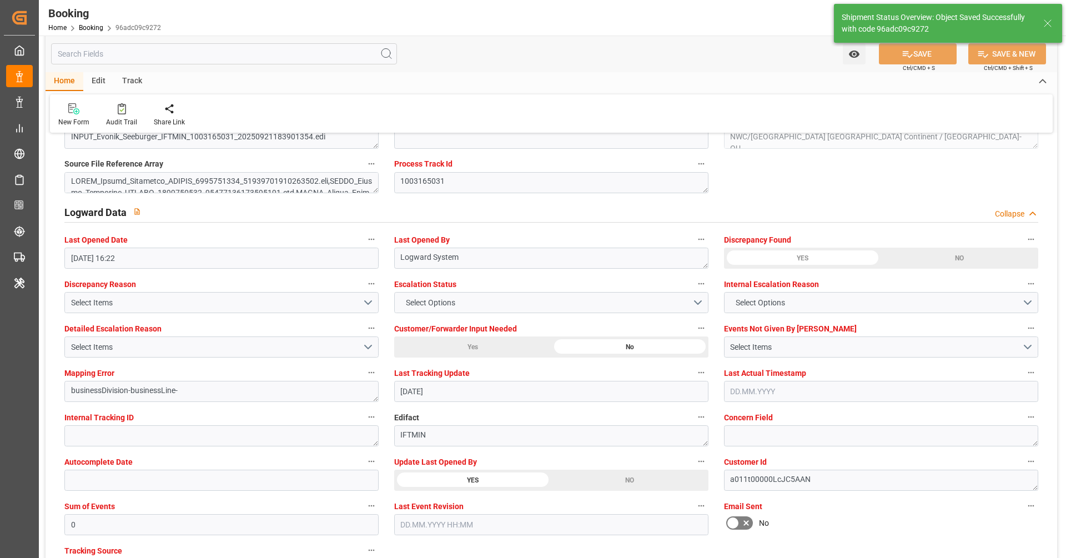
type textarea "[PERSON_NAME]"
type input "06.10.2025 10:56"
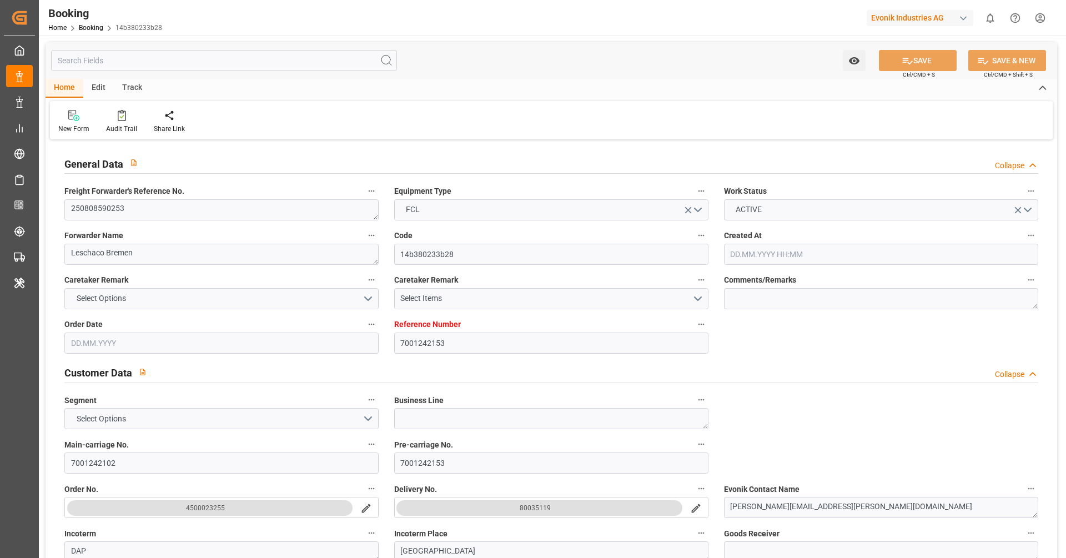
type input "[DATE] 12:22"
type input "06.08.2025"
type input "17.09.2025 00:00"
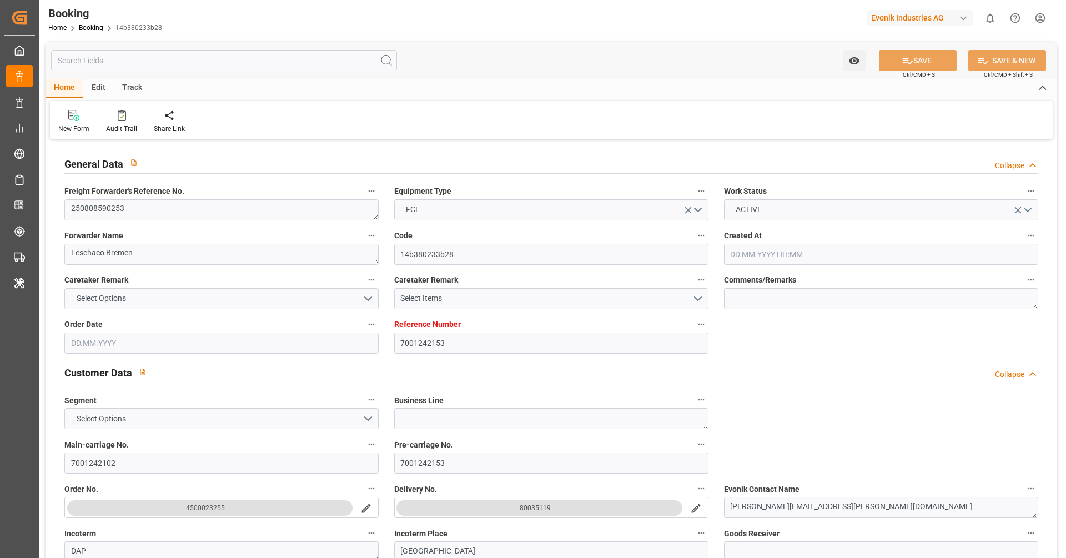
type input "15.09.2025 12:00"
type input "03.10.2025 12:00"
type input "03.10.2025 00:00"
type input "19.09.2025 06:00"
type input "21.09.2025 00:00"
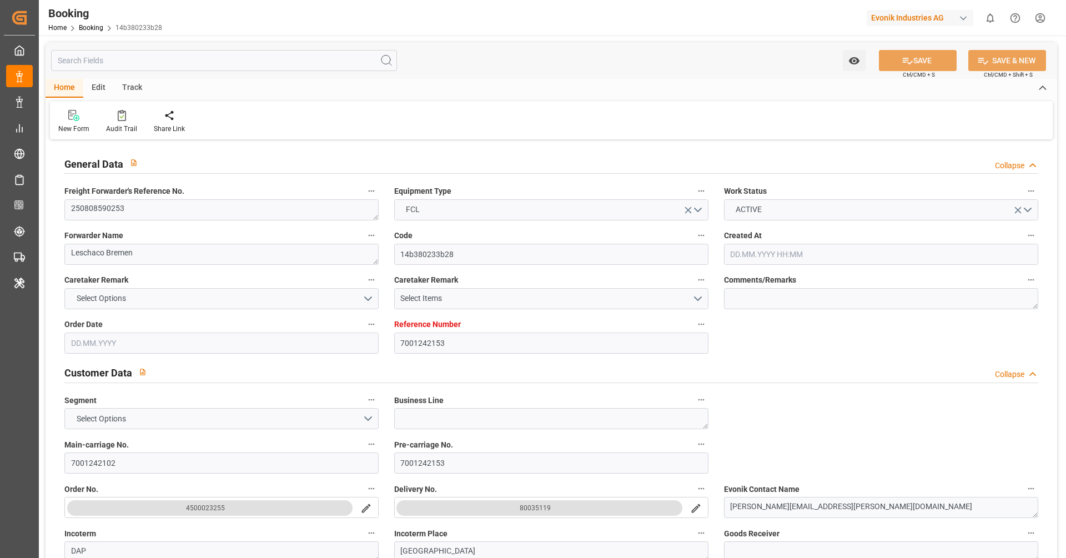
type input "19.09.2025 06:00"
type input "29.09.2025 00:00"
type input "23.09.2025 00:00"
type input "29.09.2025 11:48"
type input "18.08.2025"
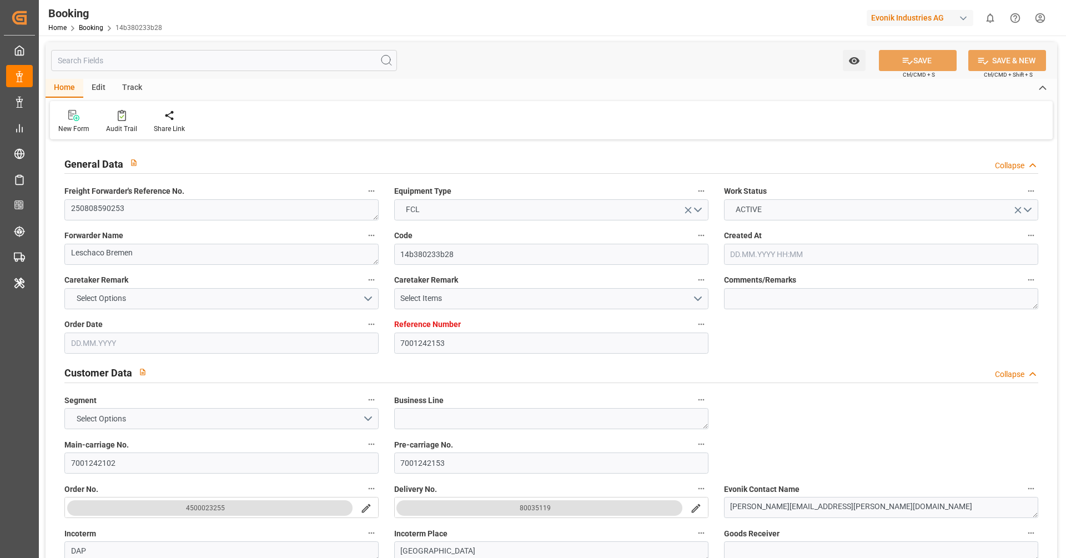
type input "05.10.2025 19:22"
type input "05.10.2025"
type input "17.09.2025 00:02"
type input "17.09.2025 00:01"
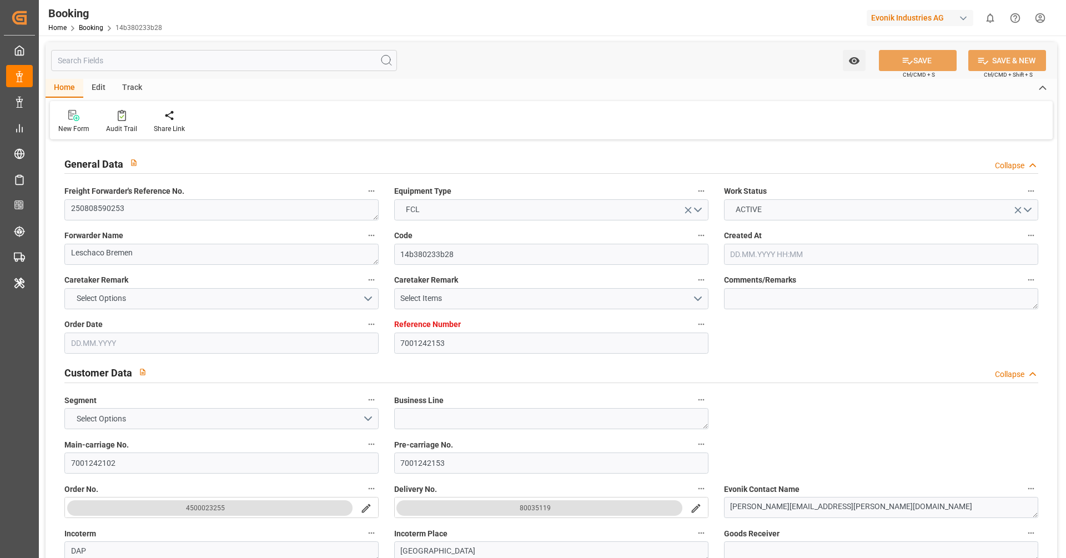
type input "17.09.2025 23:00"
type input "19.09.2025 12:00"
type input "19.09.2025 05:28"
type input "19.09.2025 23:59"
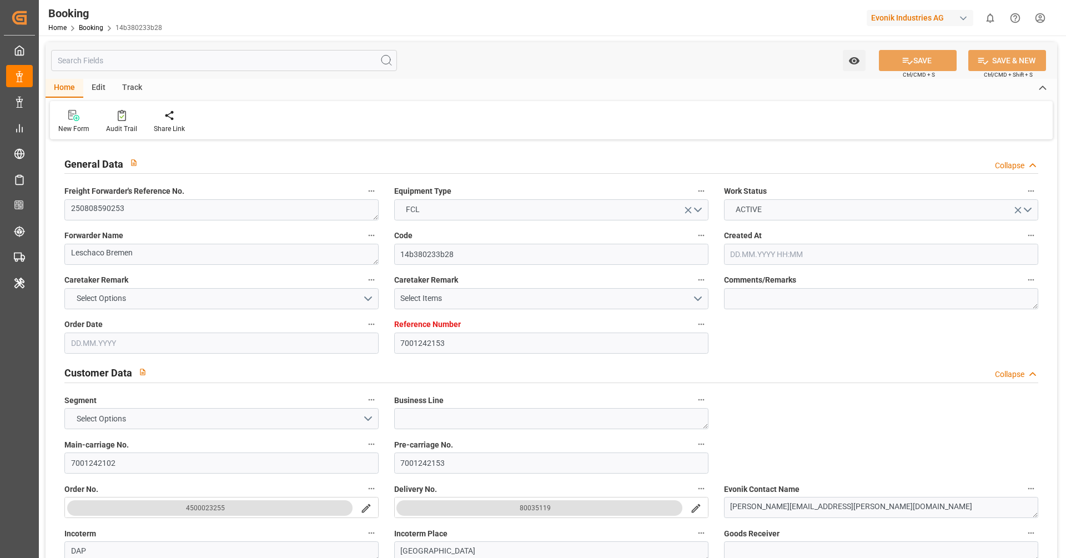
type input "20.09.2025 09:56"
type input "19.09.2025 23:59"
type input "29.09.2025 00:02"
type input "29.09.2025 00:01"
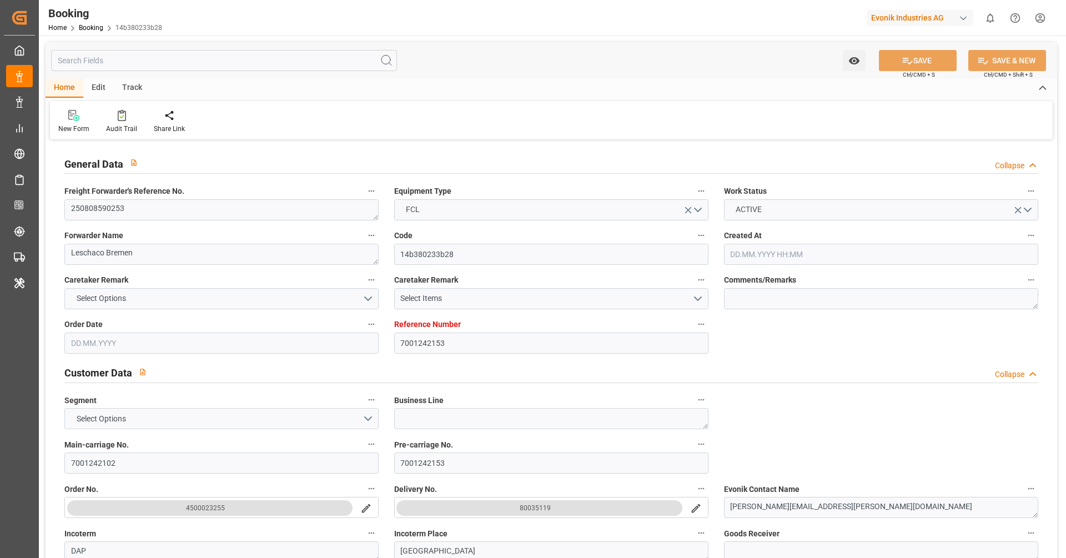
type input "29.09.2025 14:01"
type input "29.09.2025 12:53"
type input "22.10.2025 12:00"
type input "23.10.2025 06:10"
type input "27.10.2025 06:10"
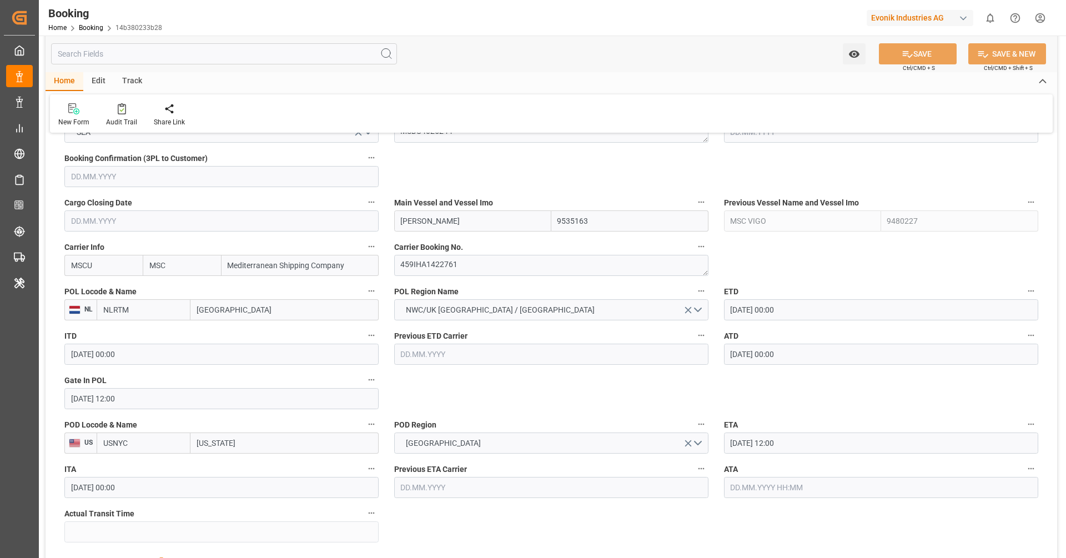
scroll to position [809, 0]
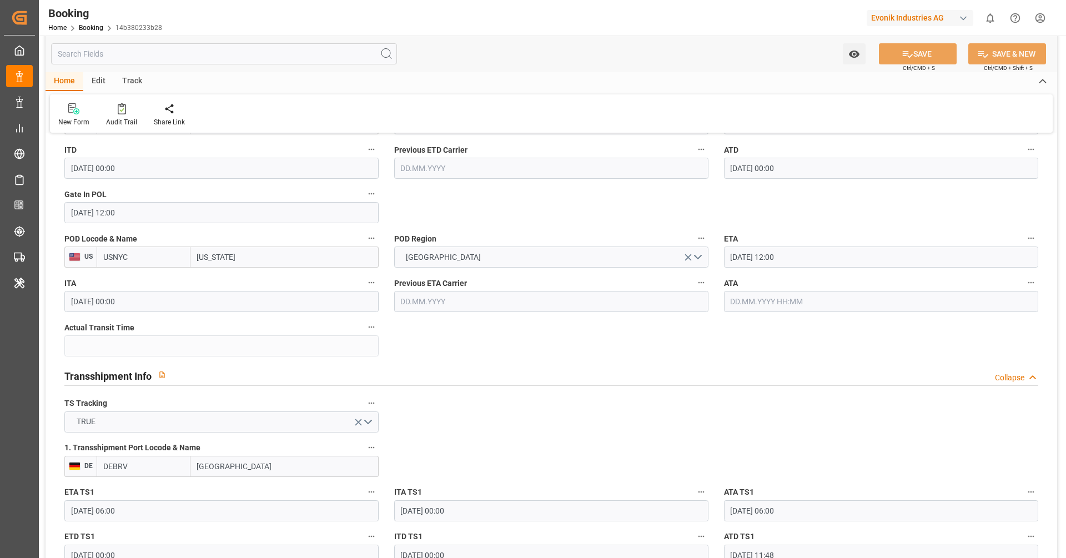
scroll to position [881, 0]
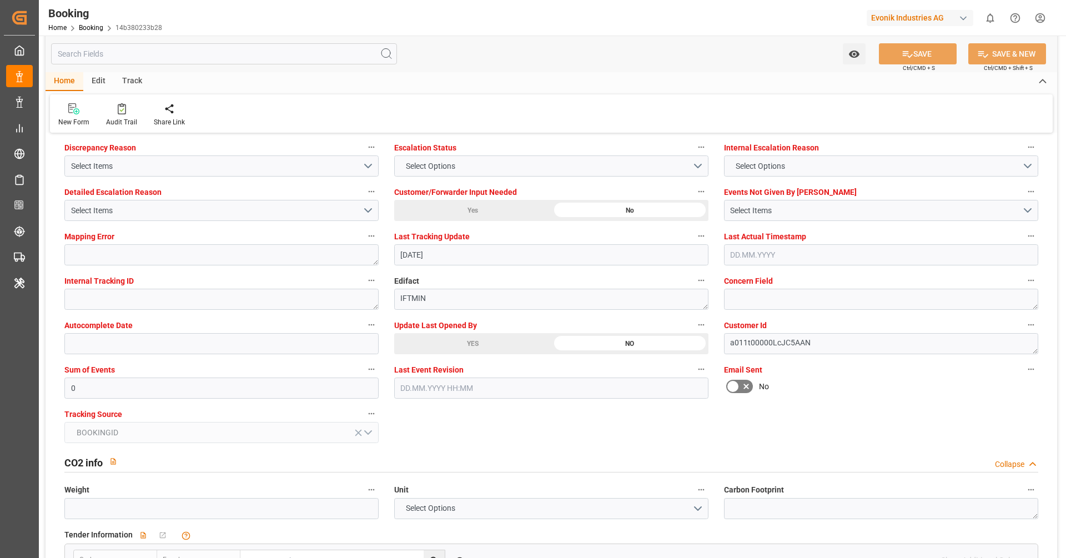
scroll to position [2067, 0]
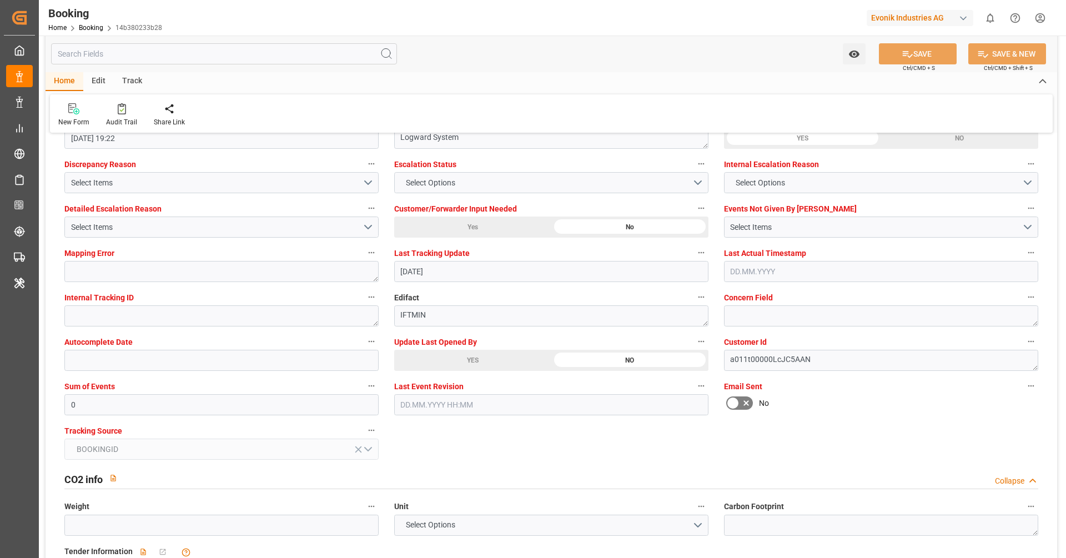
click at [433, 360] on div "YES" at bounding box center [472, 360] width 157 height 21
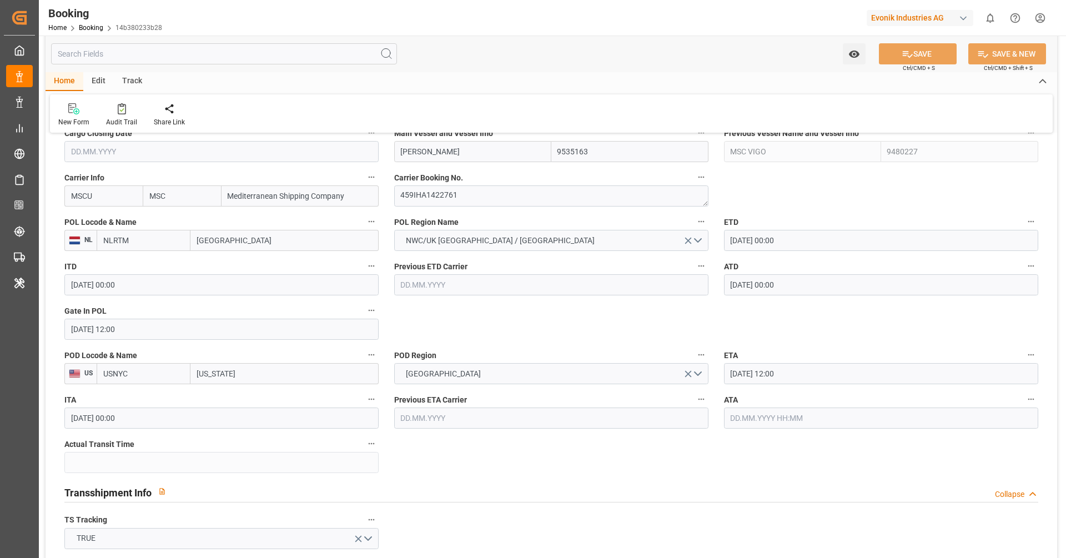
scroll to position [777, 0]
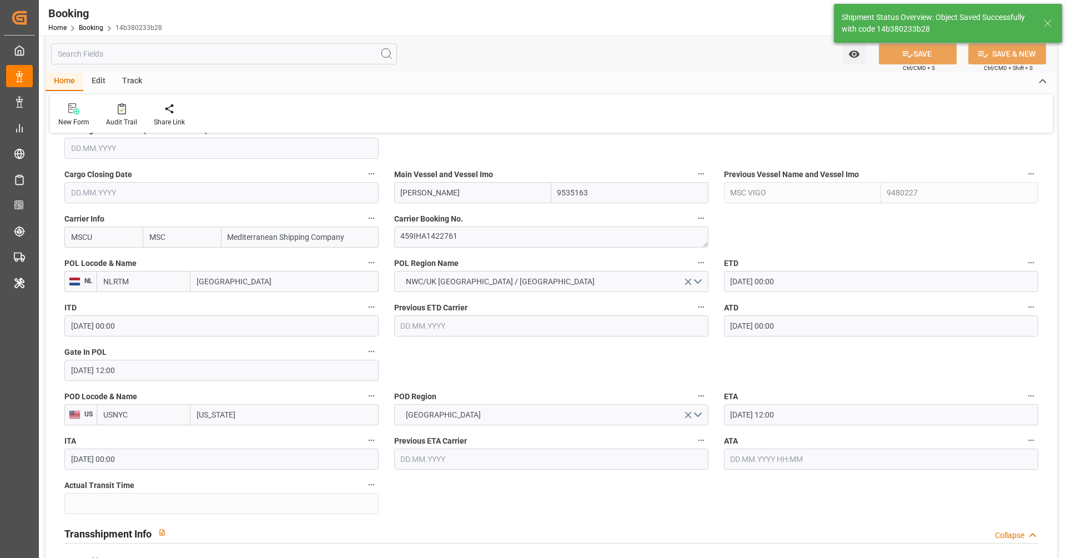
type textarea "[PERSON_NAME]"
type input "06.10.2025 10:57"
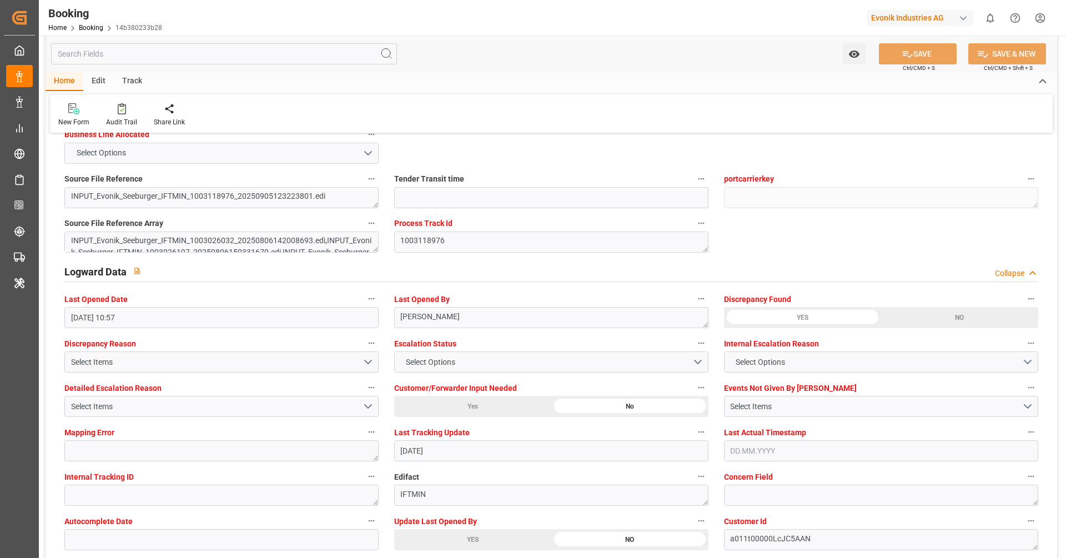
scroll to position [1892, 0]
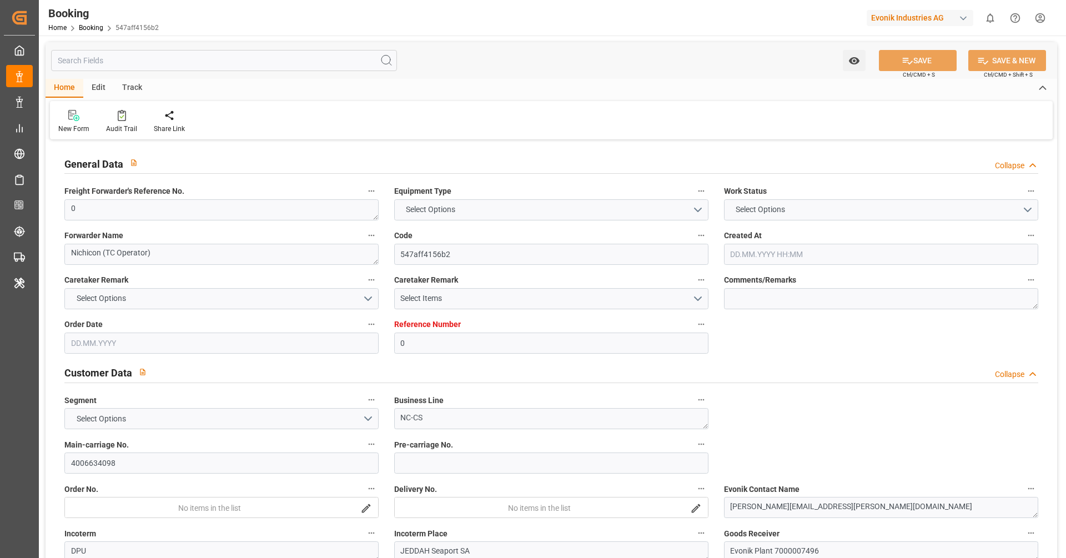
type input "0"
type input "9312810"
type input "ONE"
type input "Ocean Network Express"
type input "NLRTM"
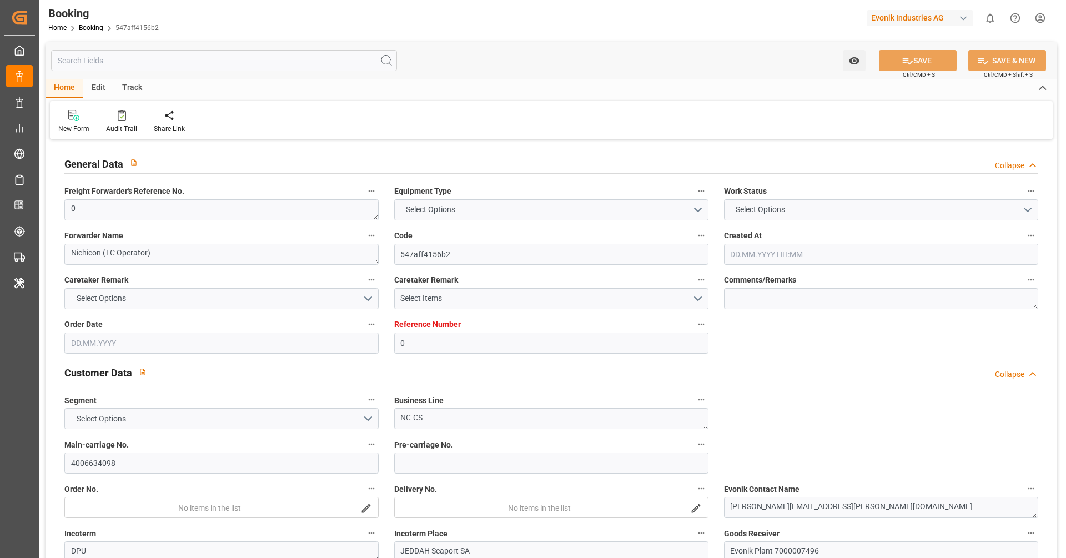
type input "JPTYO"
type input "0"
type input "[DATE] 07:46"
type input "[DATE]"
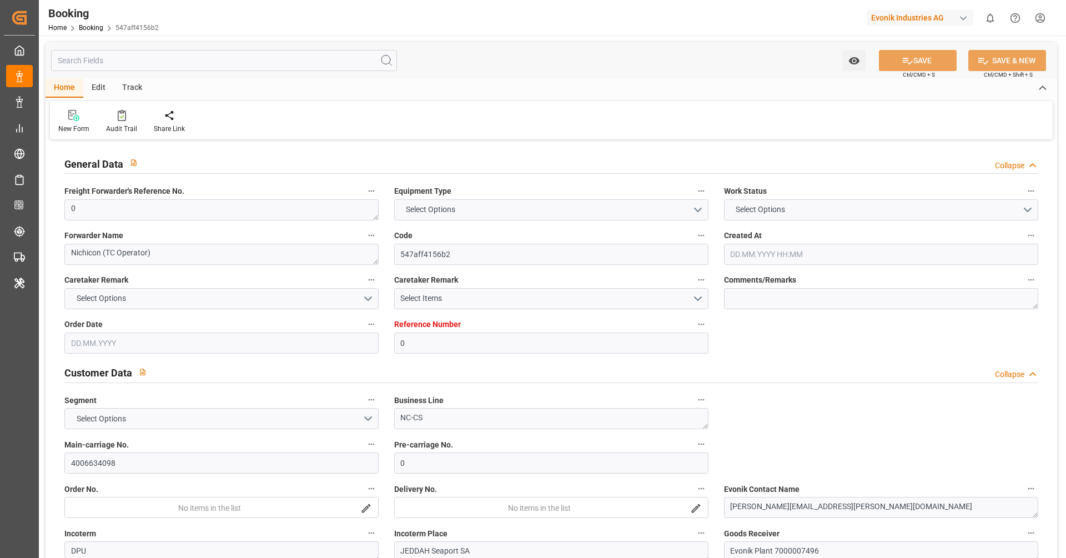
type input "[DATE]"
type input "[DATE] 00:00"
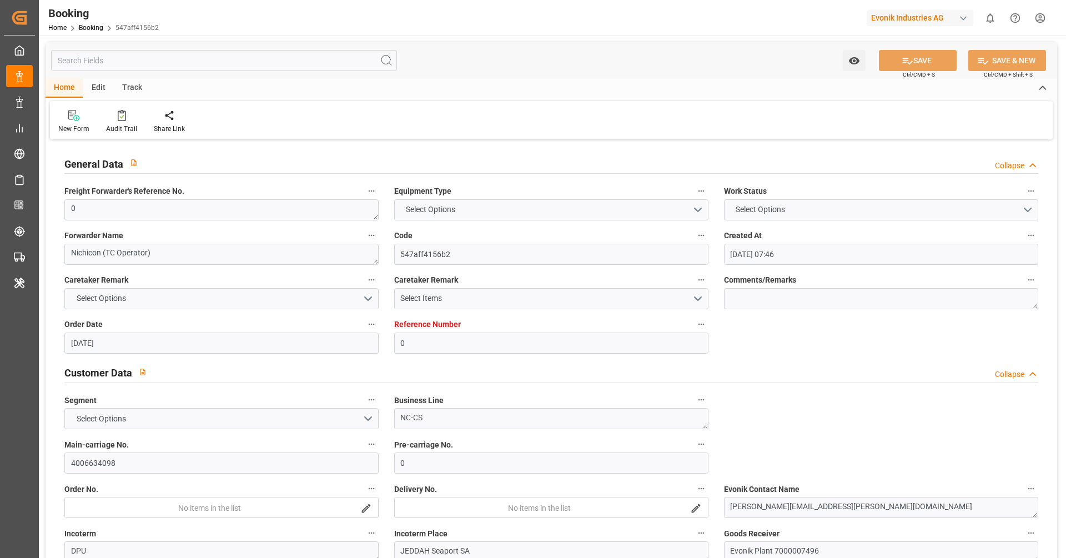
type input "[DATE] 00:00"
type input "[DATE] 07:27"
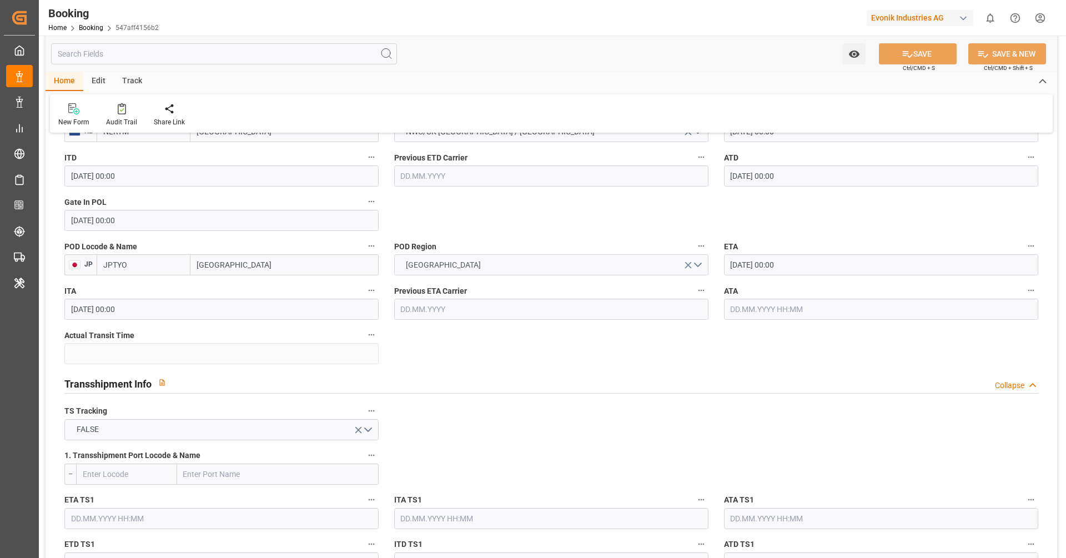
scroll to position [882, 0]
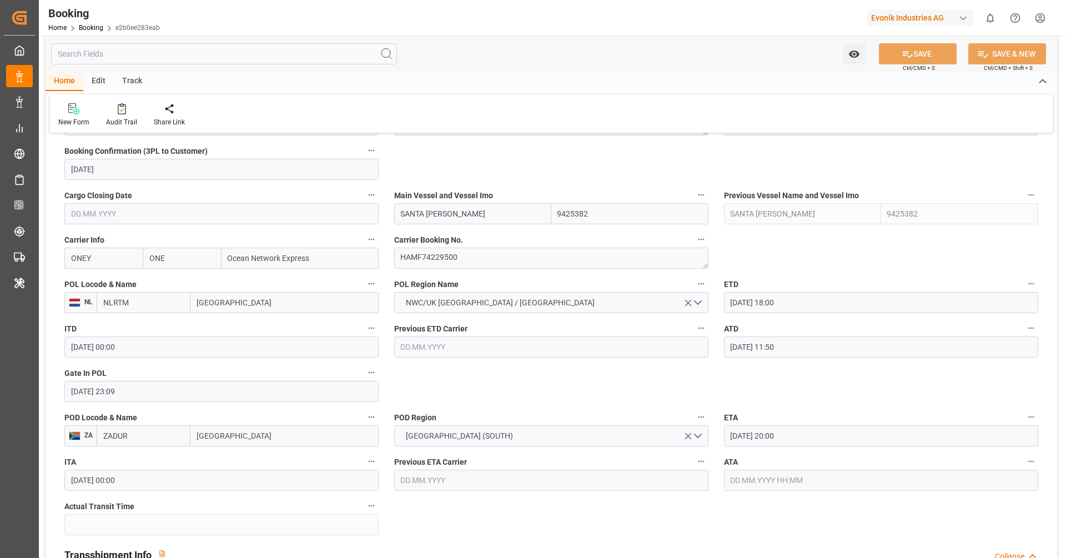
scroll to position [766, 0]
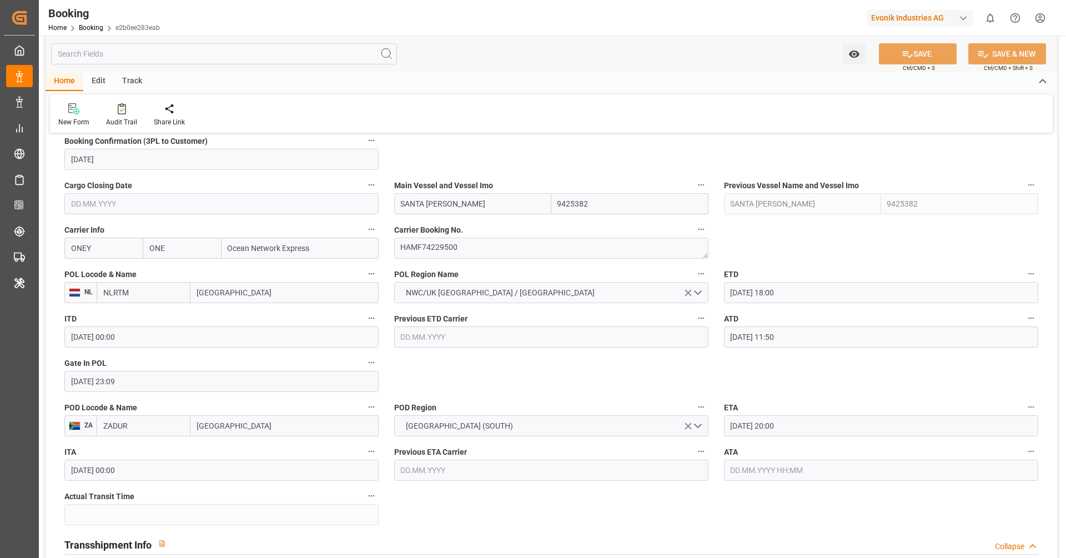
click at [830, 446] on label "ATA" at bounding box center [881, 452] width 314 height 16
click at [1023, 446] on button "ATA" at bounding box center [1030, 451] width 14 height 14
click at [808, 426] on div at bounding box center [533, 279] width 1066 height 558
click at [772, 425] on input "[DATE] 20:00" at bounding box center [881, 425] width 314 height 21
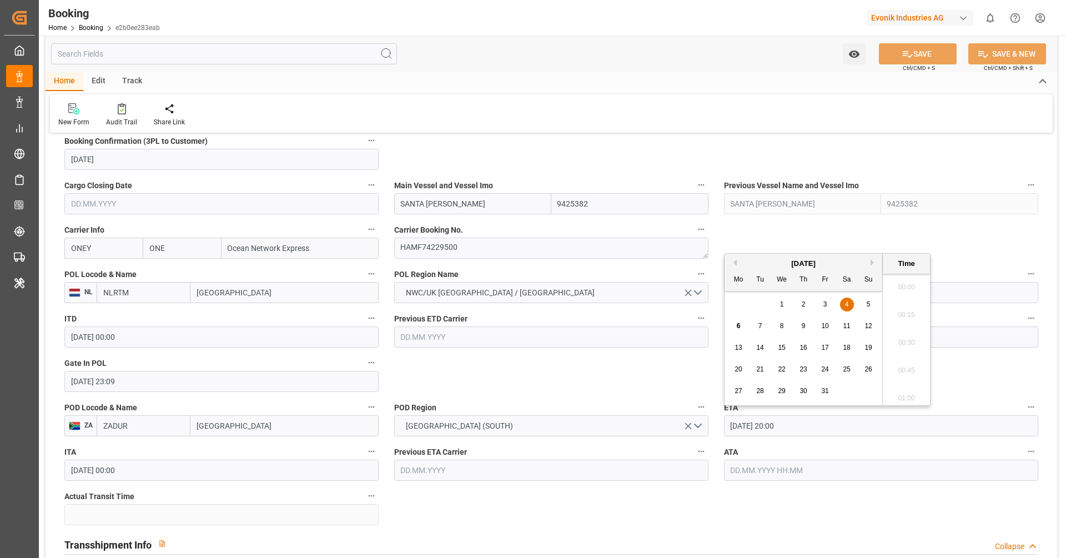
scroll to position [2168, 0]
click at [761, 326] on span "7" at bounding box center [760, 326] width 4 height 8
type input "07.10.2025 20:00"
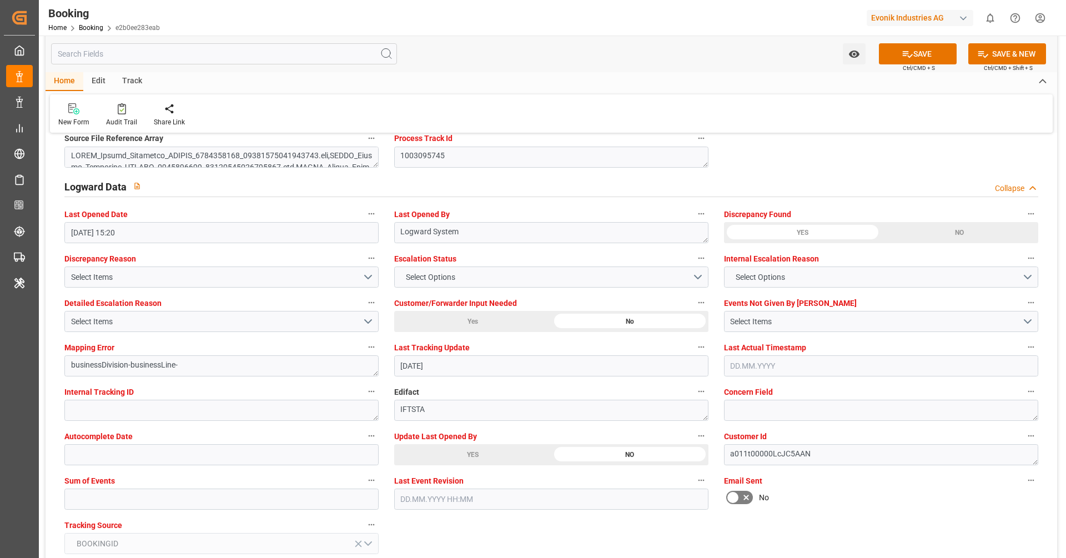
scroll to position [1977, 0]
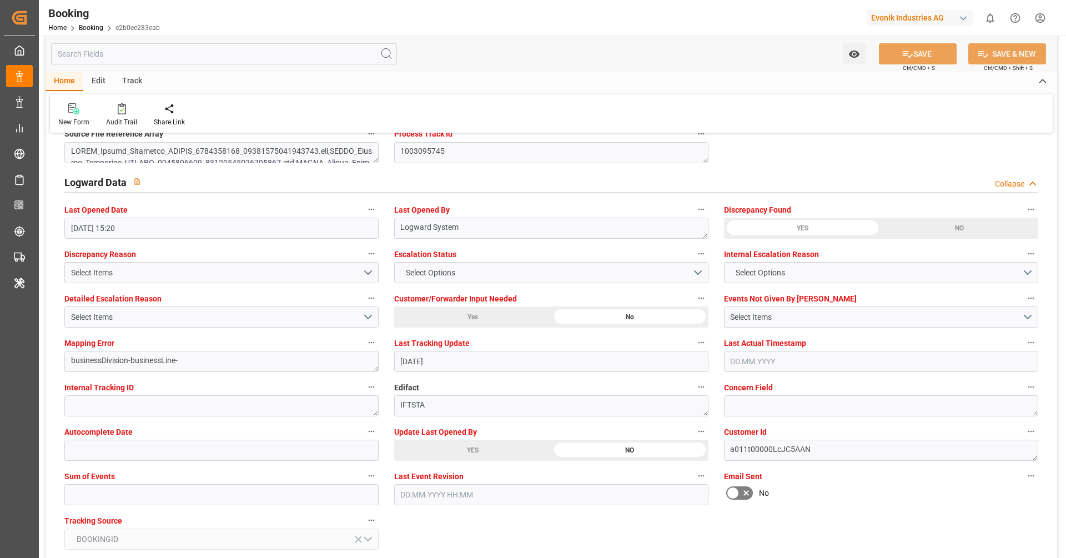
click at [240, 480] on label "Sum of Events" at bounding box center [221, 476] width 314 height 16
click at [364, 480] on button "Sum of Events" at bounding box center [371, 475] width 14 height 14
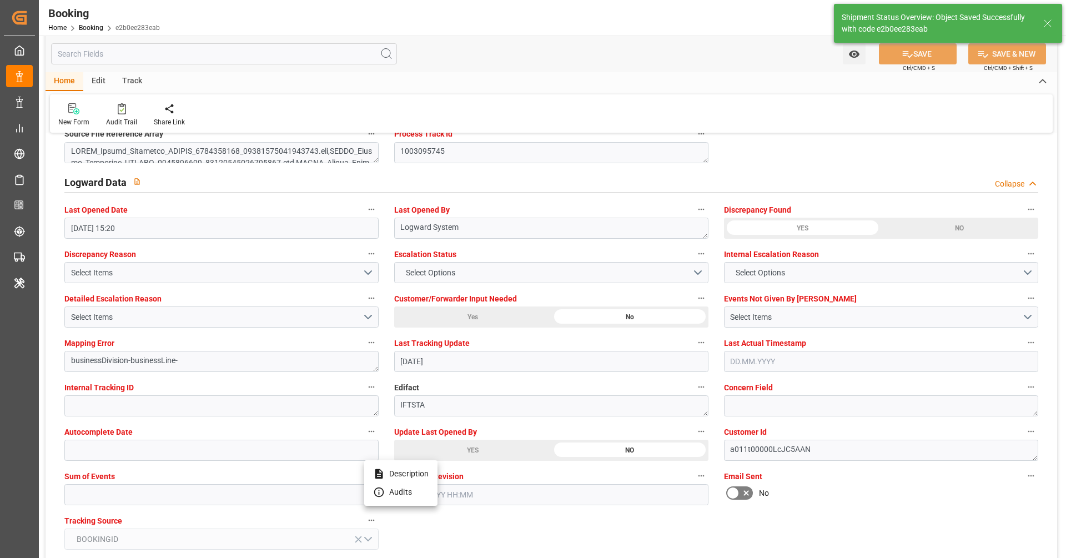
type textarea "[PERSON_NAME]"
click at [237, 498] on div at bounding box center [533, 279] width 1066 height 558
type input "06.10.2025 11:01"
click at [215, 490] on input "text" at bounding box center [221, 494] width 314 height 21
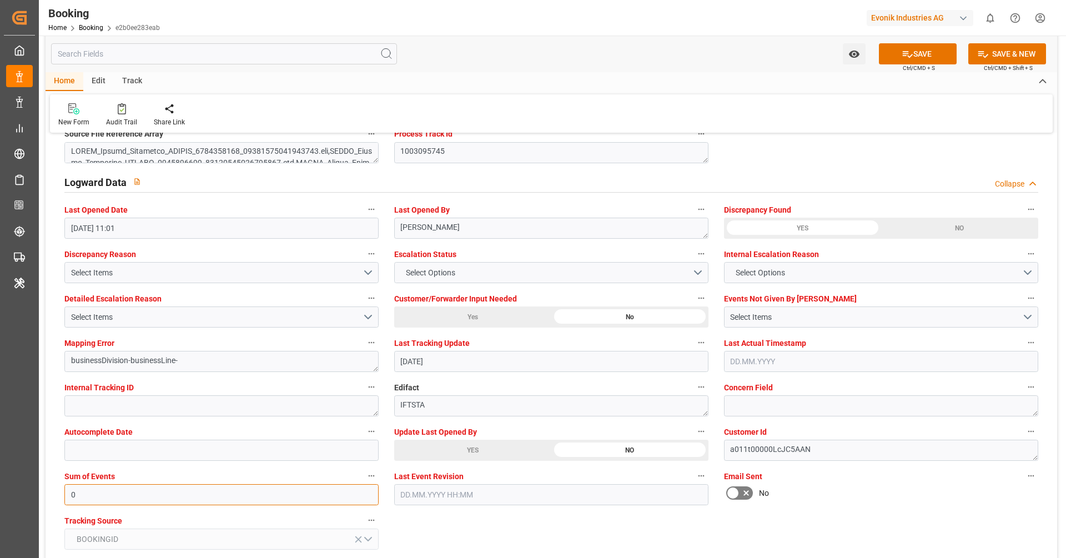
type input "0"
click at [631, 553] on div "CO2 info Collapse" at bounding box center [551, 569] width 989 height 32
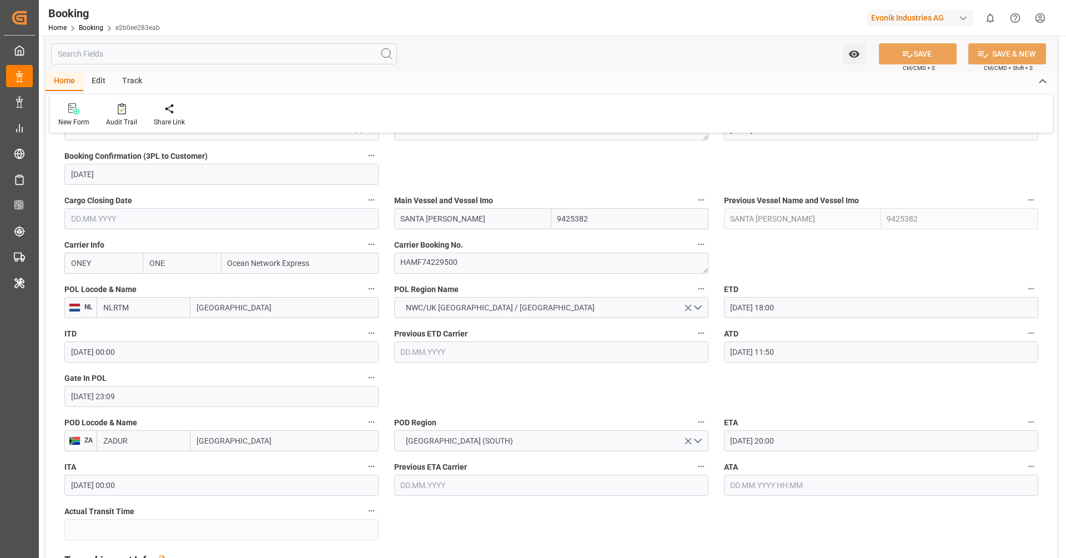
scroll to position [747, 0]
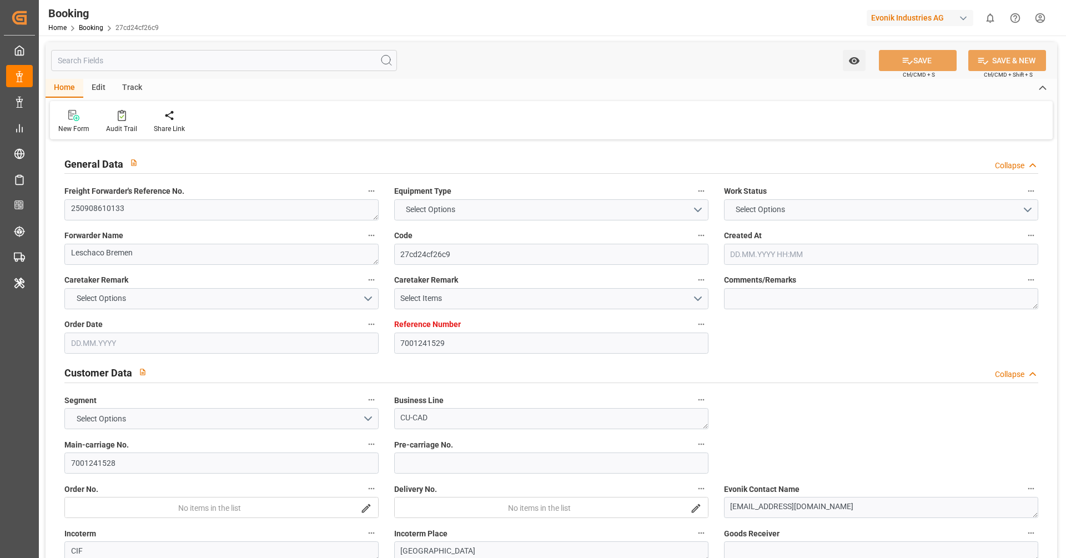
type input "7001241529"
type input "9425382"
type input "ONE"
type input "Ocean Network Express"
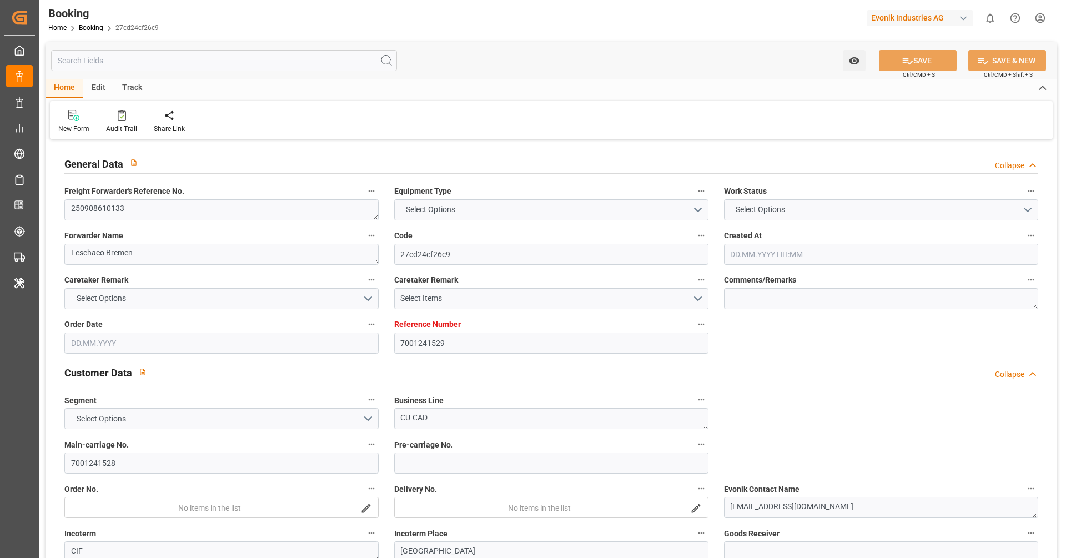
type input "NLRTM"
type input "ZADUR"
type input "NLRTM"
type input "ZADUR"
type input "9425382"
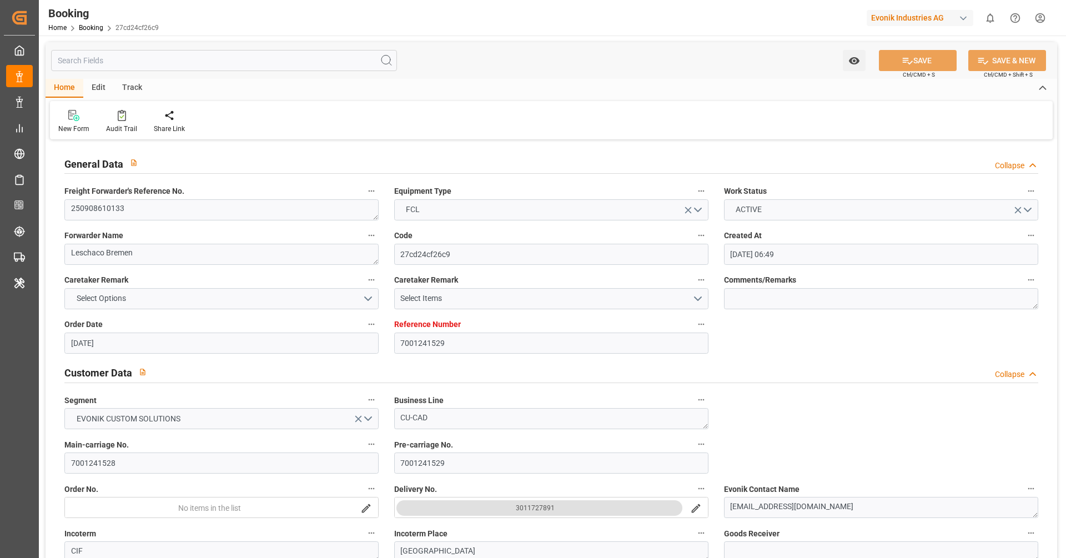
type input "[DATE] 06:49"
type input "[DATE]"
type input "[DATE] 09:43"
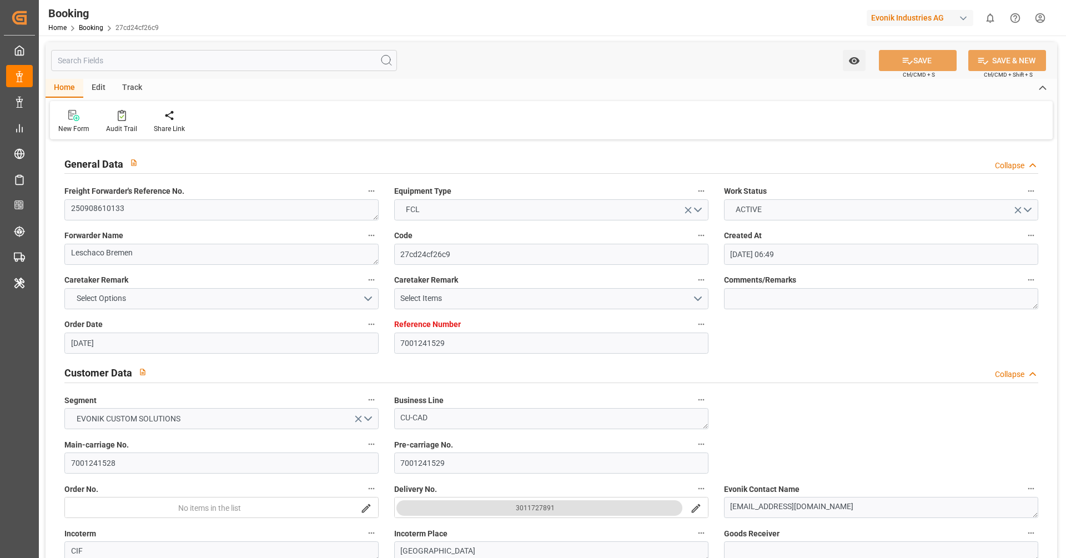
type input "[DATE] 21:52"
type input "[DATE] 23:51"
type input "[DATE]"
type input "[DATE] 18:00"
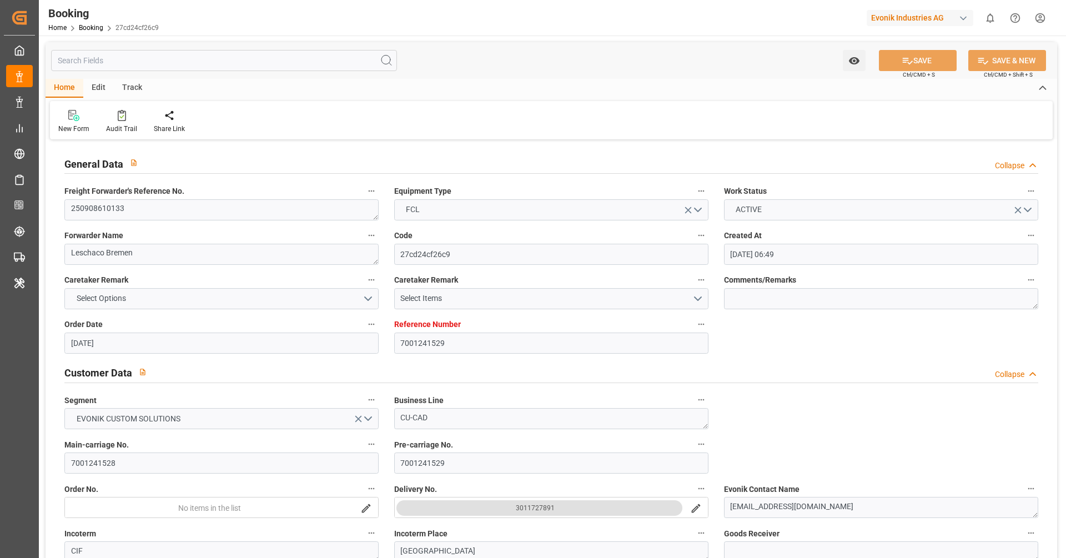
type input "[DATE] 00:00"
type input "[DATE] 11:50"
type input "[DATE] 23:36"
type input "[DATE] 20:00"
type input "[DATE] 00:00"
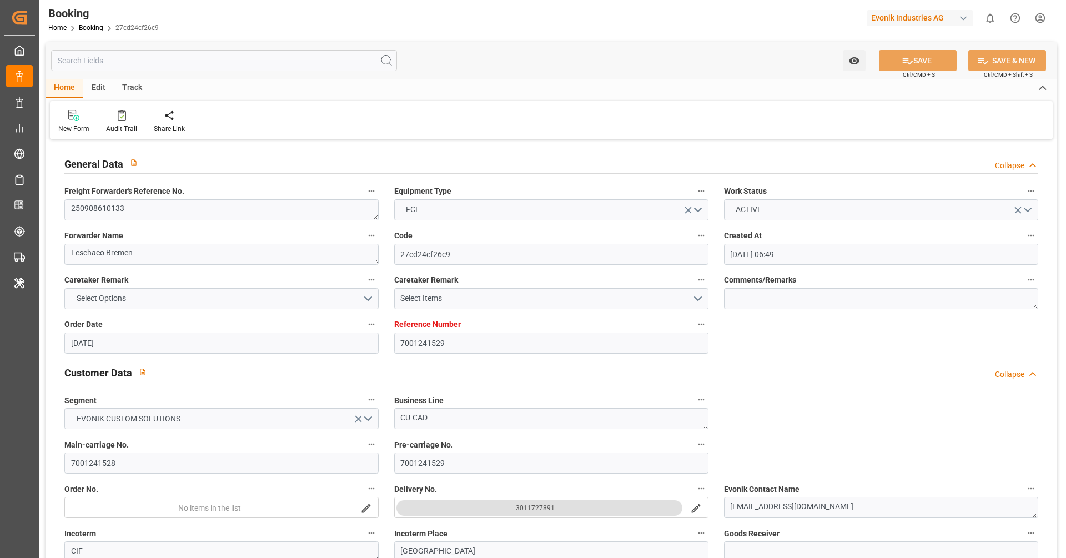
type input "[DATE]"
type input "[DATE] 15:28"
type input "[DATE]"
type input "[DATE] 13:01"
type input "[DATE] 14:01"
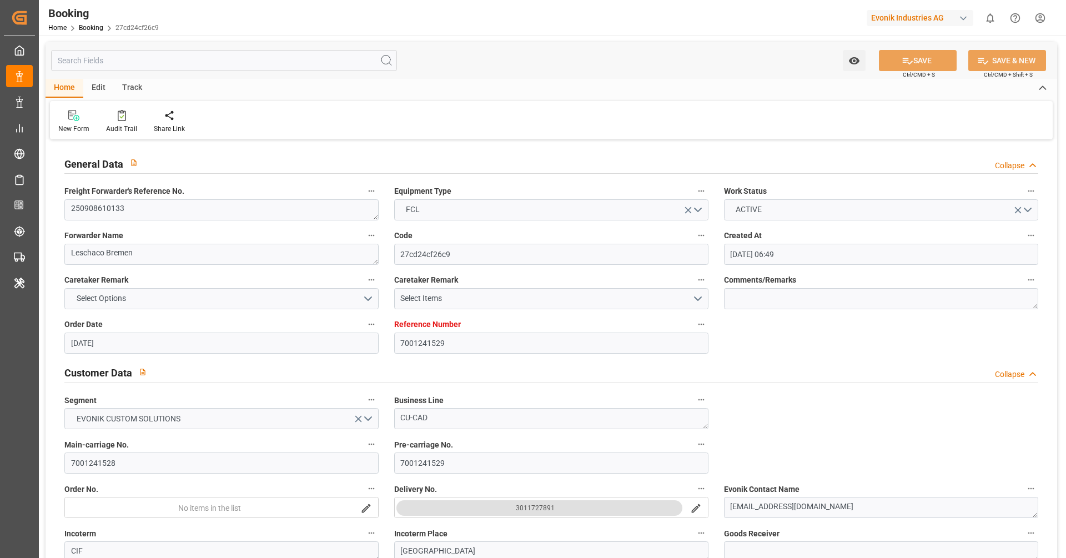
type input "[DATE] 14:01"
type input "[DATE] 23:22"
type input "[DATE] 01:41"
type input "[DATE] 06:46"
type input "[DATE] 16:19"
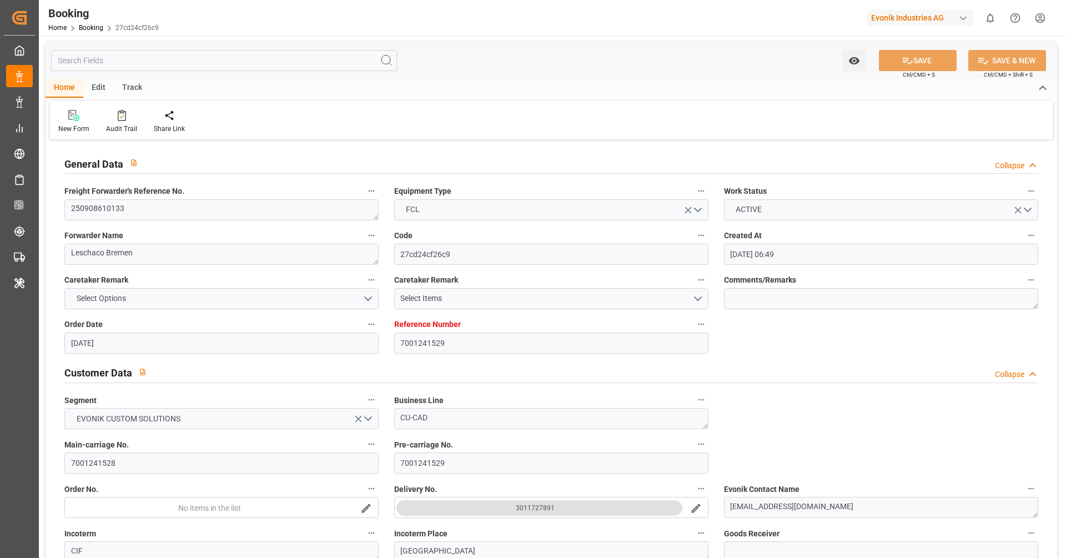
type input "[DATE] 16:19"
type input "[DATE] 14:17"
type input "04.09.2025 11:00"
type input "04.09.2025 12:21"
type input "04.10.2025 20:00"
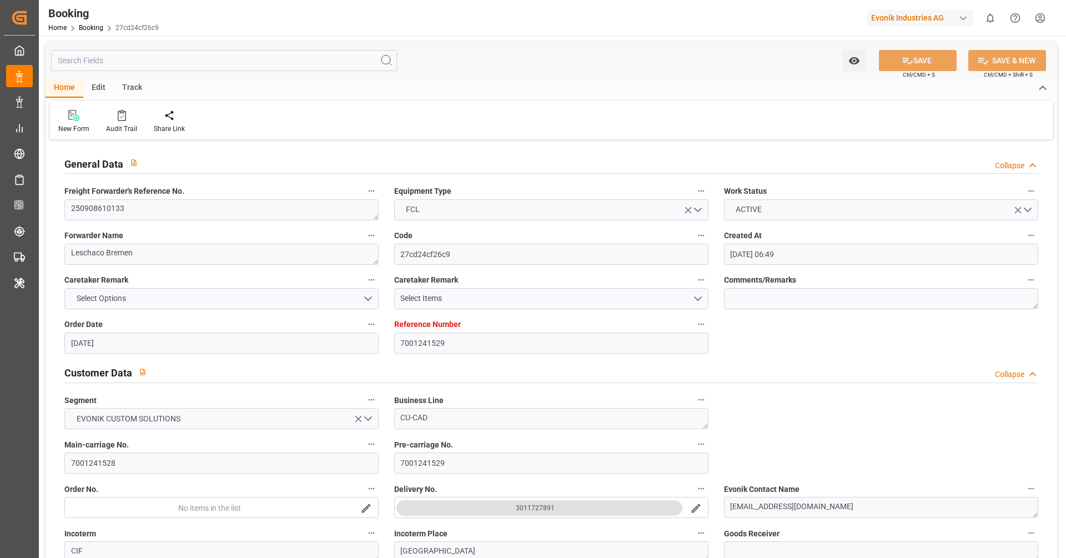
type input "05.10.2025 23:49"
type input "04.10.2025 21:30"
type input "04.10.2025 07:30"
type input "05.10.2025 02:00"
type input "04.10.2025 12:00"
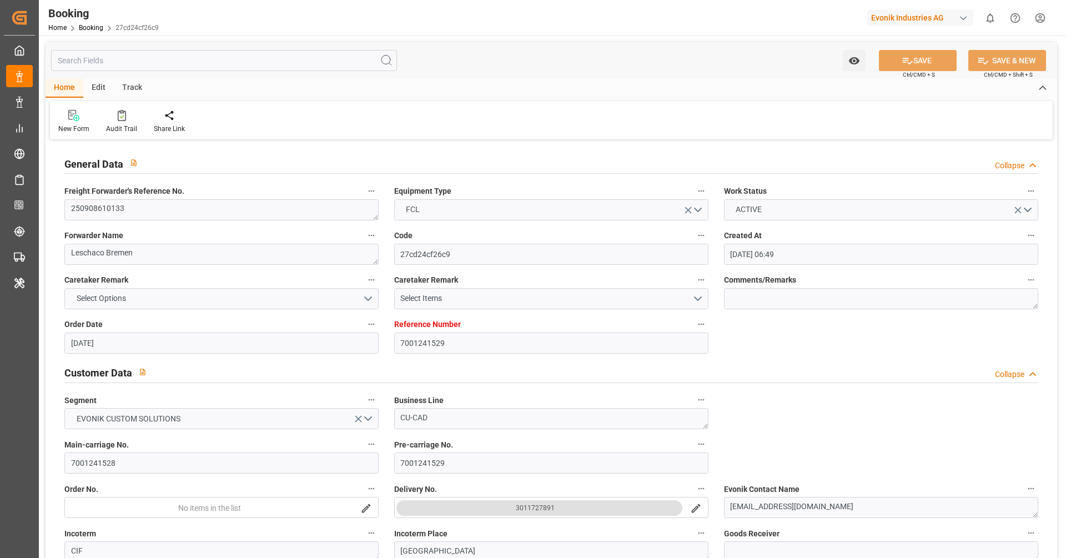
type input "09.10.2025 23:49"
type input "05.10.2025 06:00"
type input "04.10.2025 16:00"
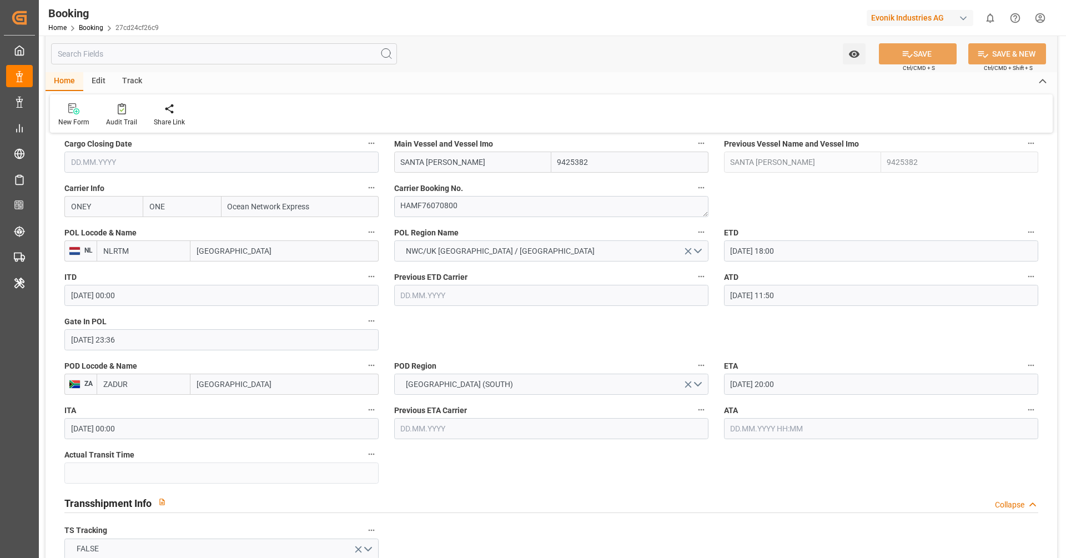
scroll to position [800, 0]
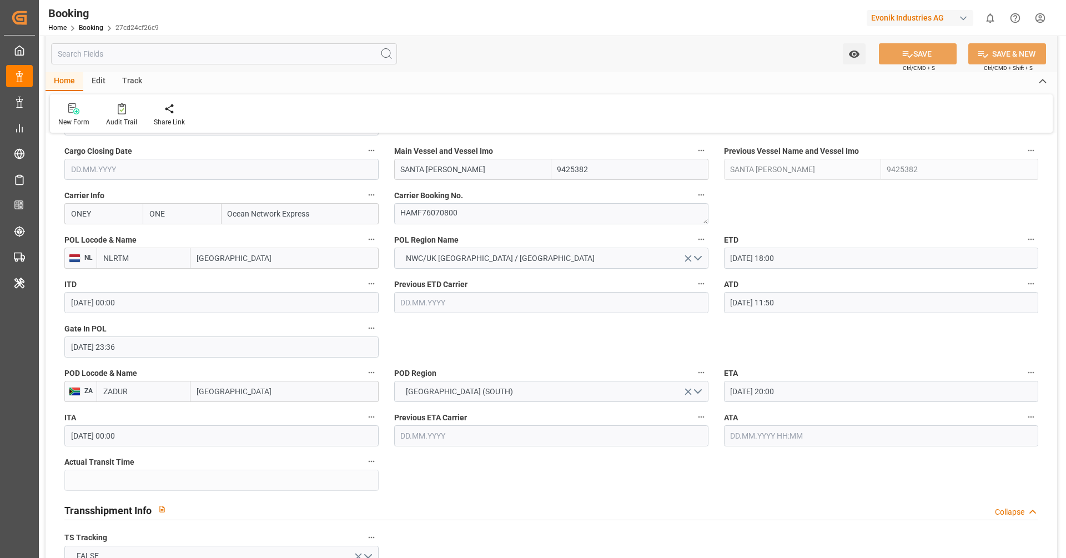
click at [797, 377] on label "ETA" at bounding box center [881, 373] width 314 height 16
click at [1023, 377] on button "ETA" at bounding box center [1030, 372] width 14 height 14
click at [804, 386] on div at bounding box center [533, 279] width 1066 height 558
click at [815, 394] on input "04.10.2025 20:00" at bounding box center [881, 391] width 314 height 21
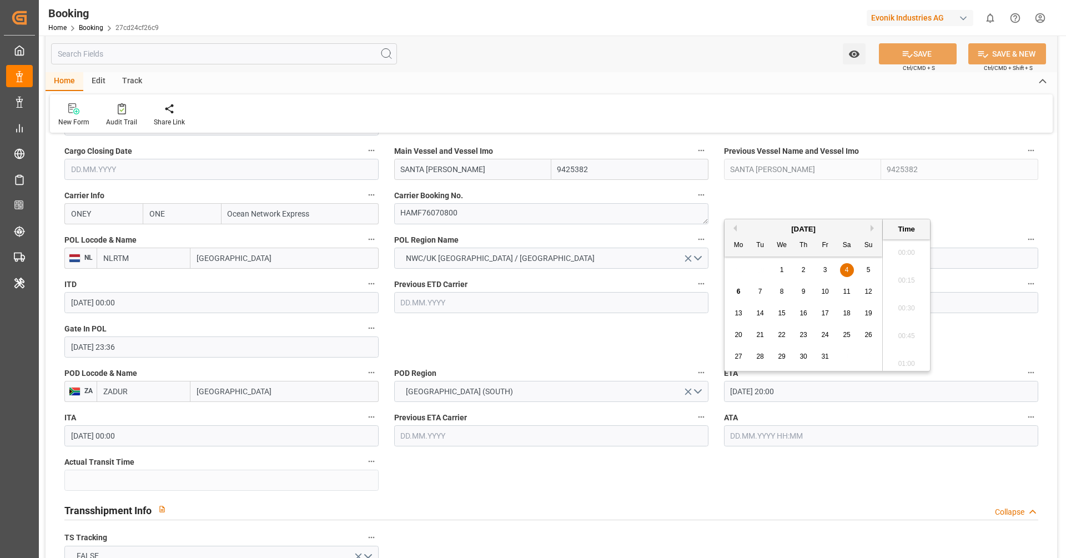
scroll to position [2168, 0]
click at [754, 294] on div "7" at bounding box center [760, 291] width 14 height 13
type input "07.10.2025 20:00"
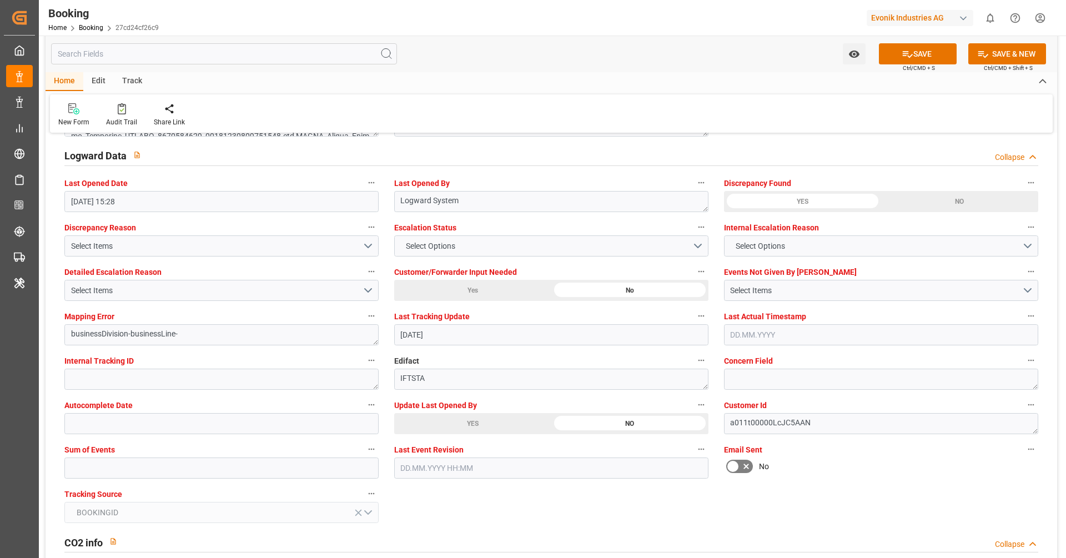
scroll to position [2029, 0]
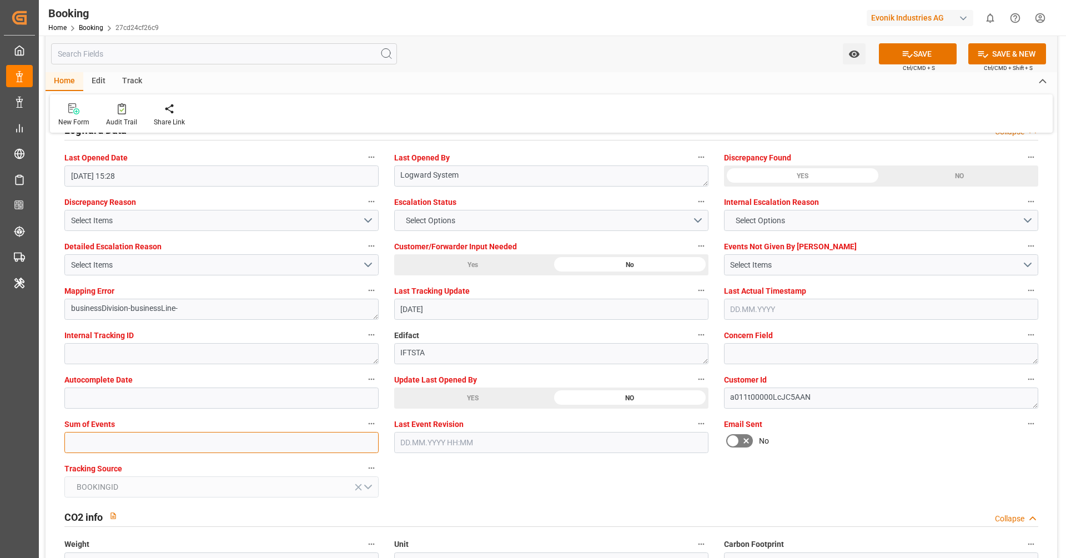
click at [219, 450] on input "text" at bounding box center [221, 442] width 314 height 21
type input "0"
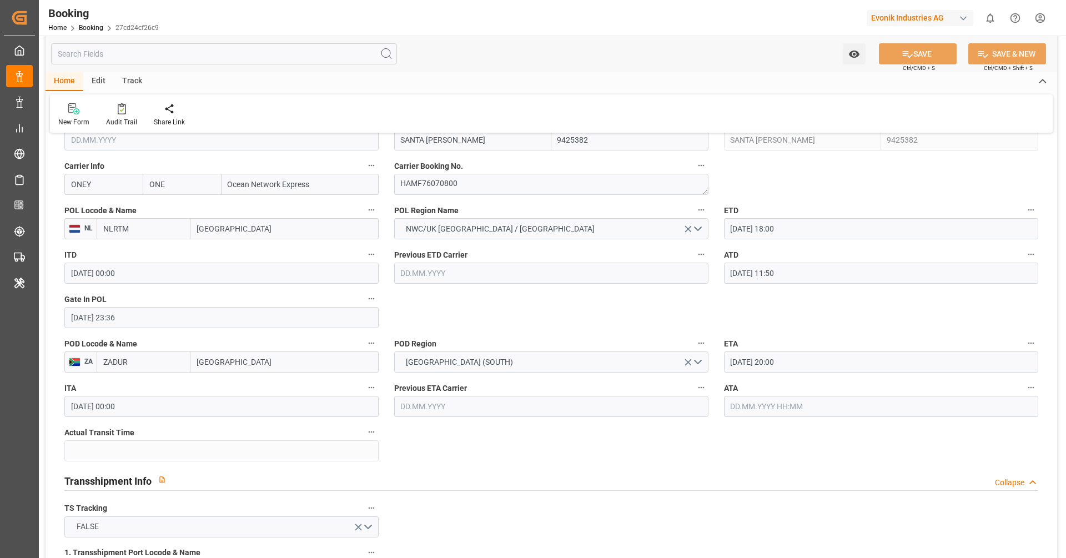
scroll to position [778, 0]
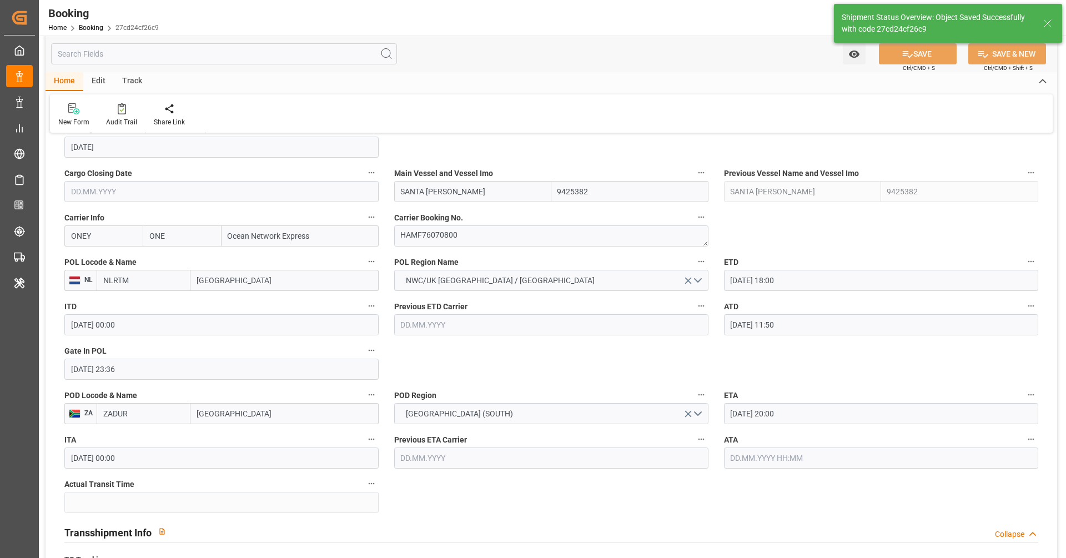
type textarea "[PERSON_NAME]"
type input "06.10.2025 11:03"
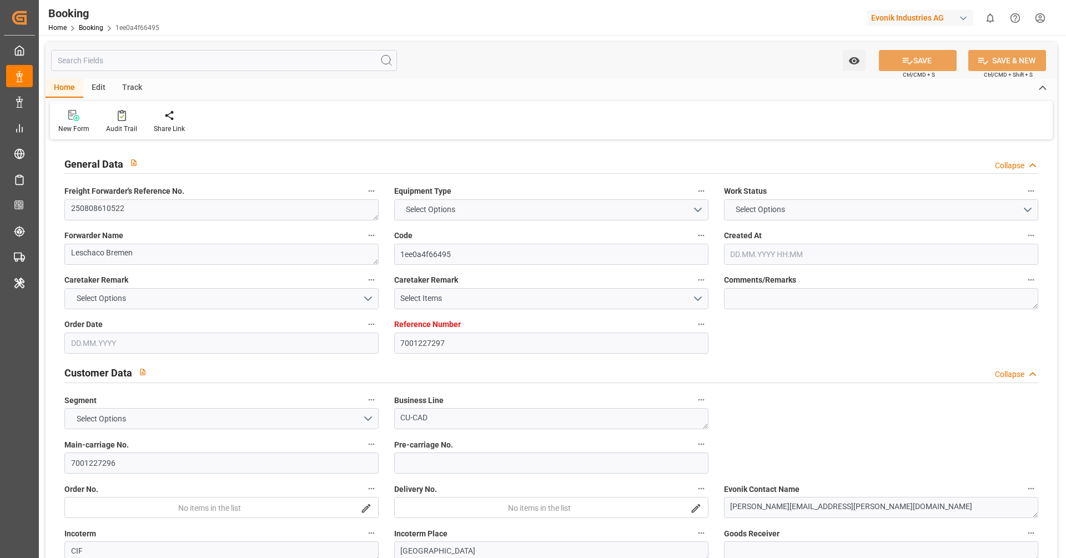
type input "7001227297"
type input "9968281"
type input "ONE"
type input "Ocean Network Express"
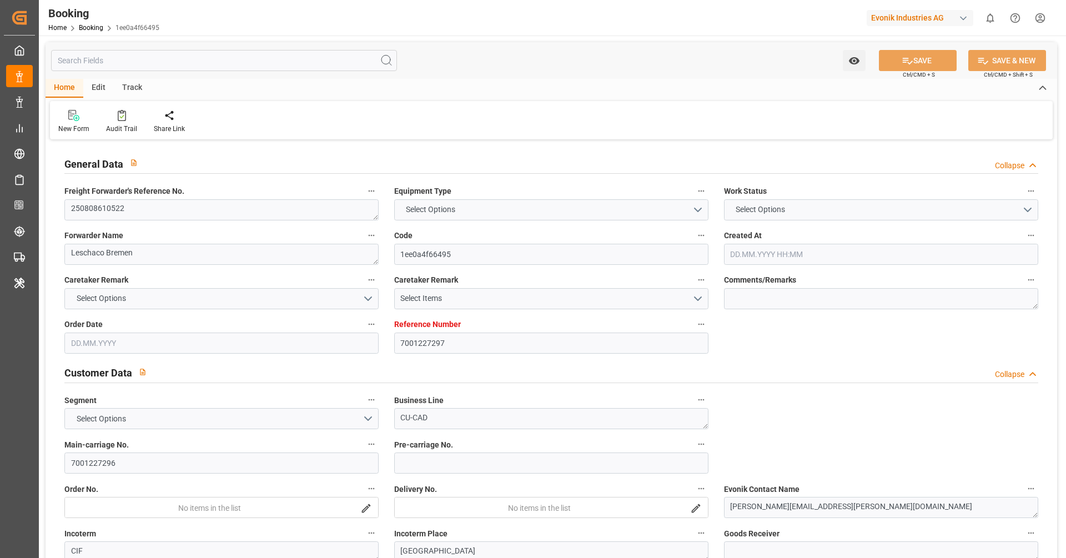
type input "BEANR"
type input "JPUKB"
type input "SGSIN"
type input "0"
type input "BEANR"
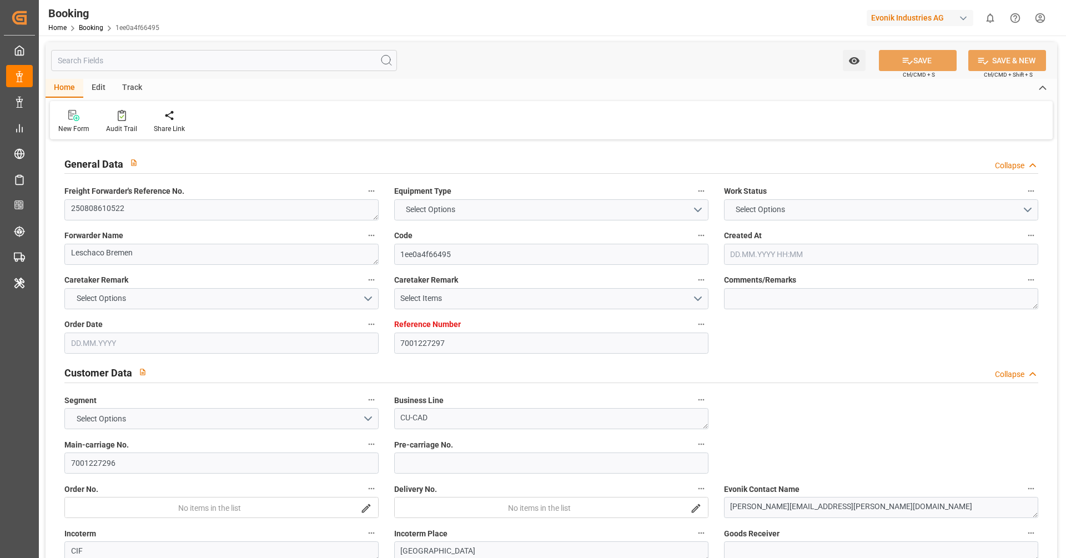
type input "JPUKB"
type input "9395161"
type input "[DATE] 06:22"
type input "[DATE]"
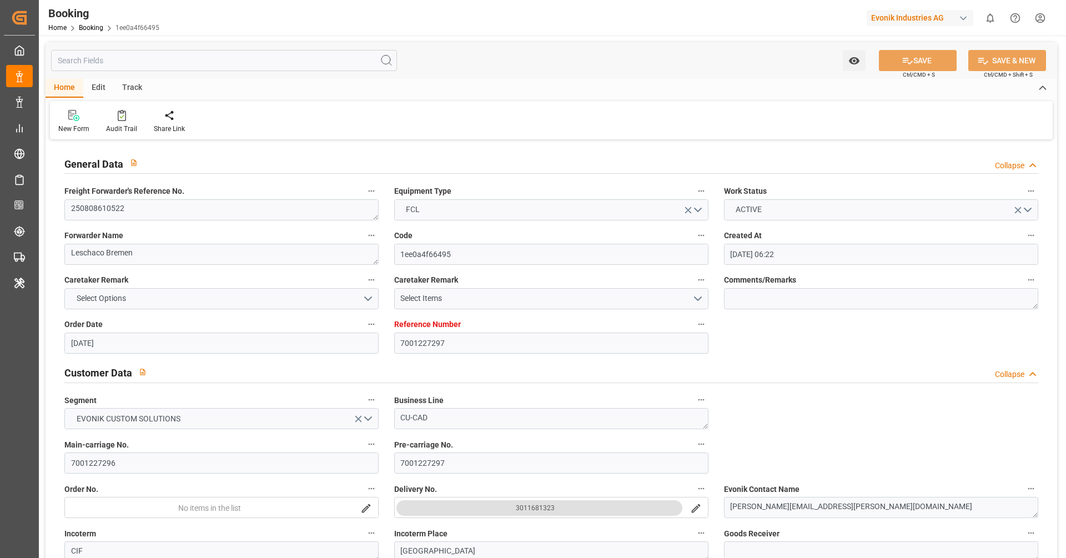
type input "[DATE]"
type input "[DATE] 00:56"
type input "[DATE] 13:37"
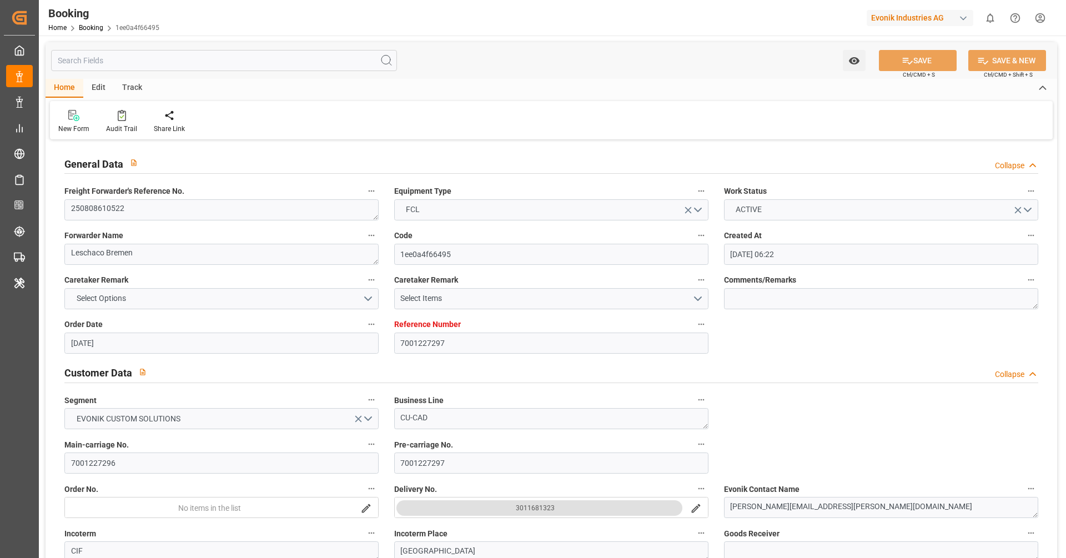
type input "[DATE]"
type input "[DATE] 06:00"
type input "[DATE] 00:00"
type input "[DATE] 02:42"
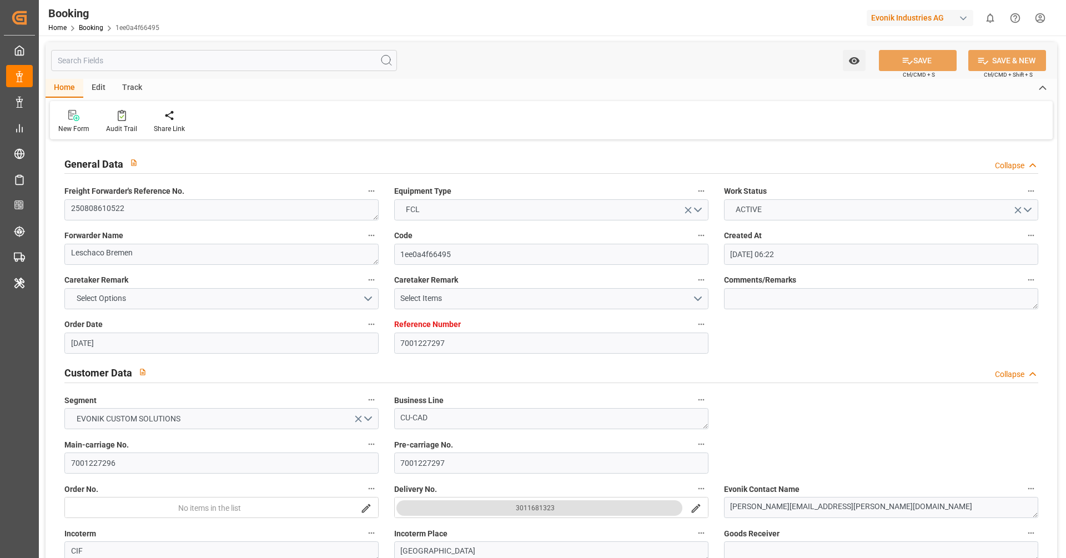
type input "[DATE] 12:11"
type input "[DATE] 08:00"
type input "[DATE] 00:00"
type input "[DATE] 13:00"
type input "[DATE] 00:00"
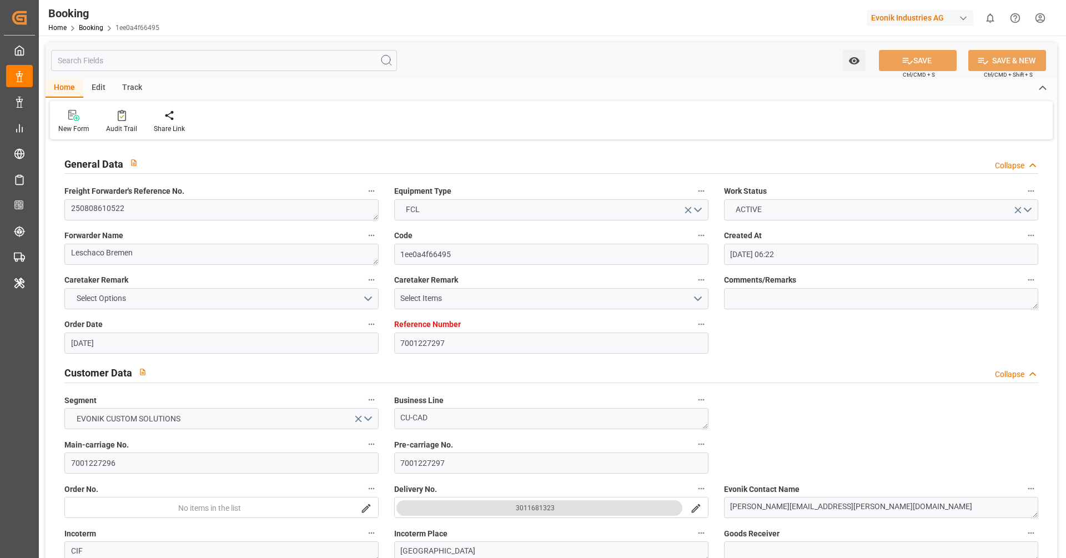
type input "[DATE] 00:00"
type input "27.09.2025 11:00"
type input "26.09.2025 00:00"
type input "27.09.2025 00:00"
type input "04.08.2025"
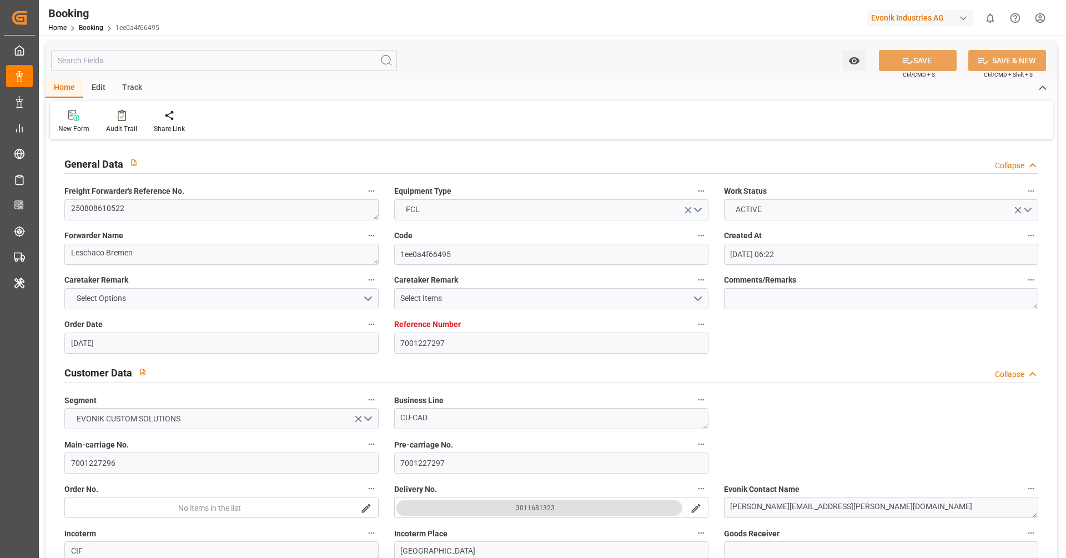
type input "05.10.2025 15:34"
type input "[DATE]"
type input "31.07.2025 16:05"
type input "31.07.2025 17:05"
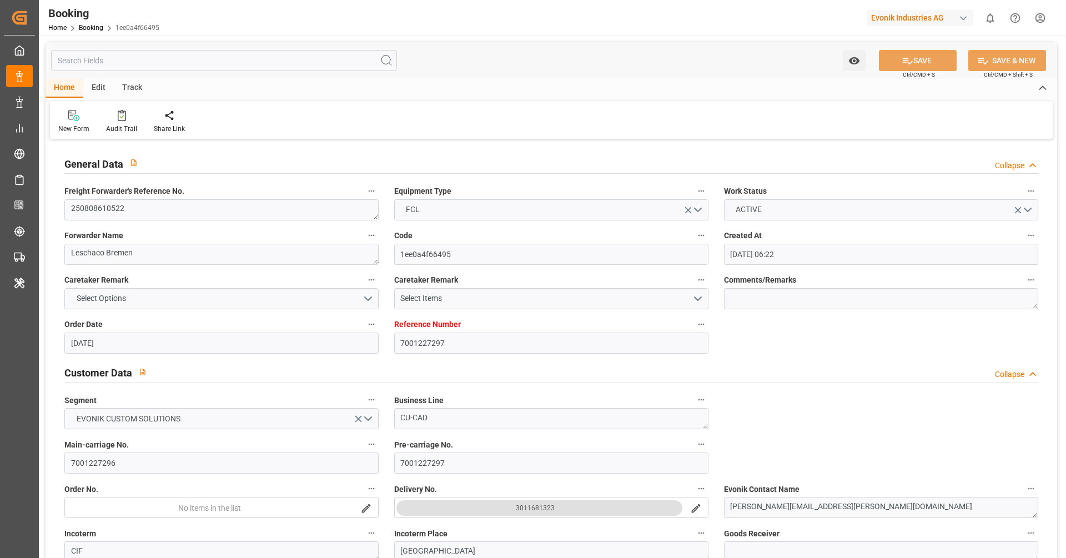
type input "01.08.2025 00:02"
type input "05.08.2025 13:19"
type input "05.08.2025 21:50"
type input "09.08.2025 03:07"
type input "09.08.2025 11:07"
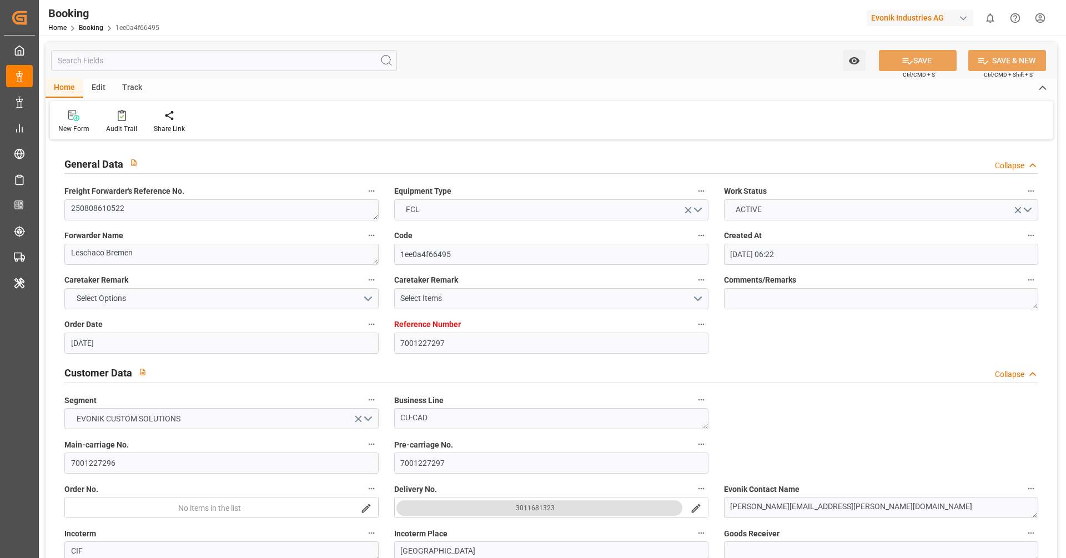
type input "08.08.2025 15:49"
type input "09.08.2025 01:30"
type input "09.08.2025 03:28"
type input "22.09.2025 13:00"
type input "23.09.2025 10:00"
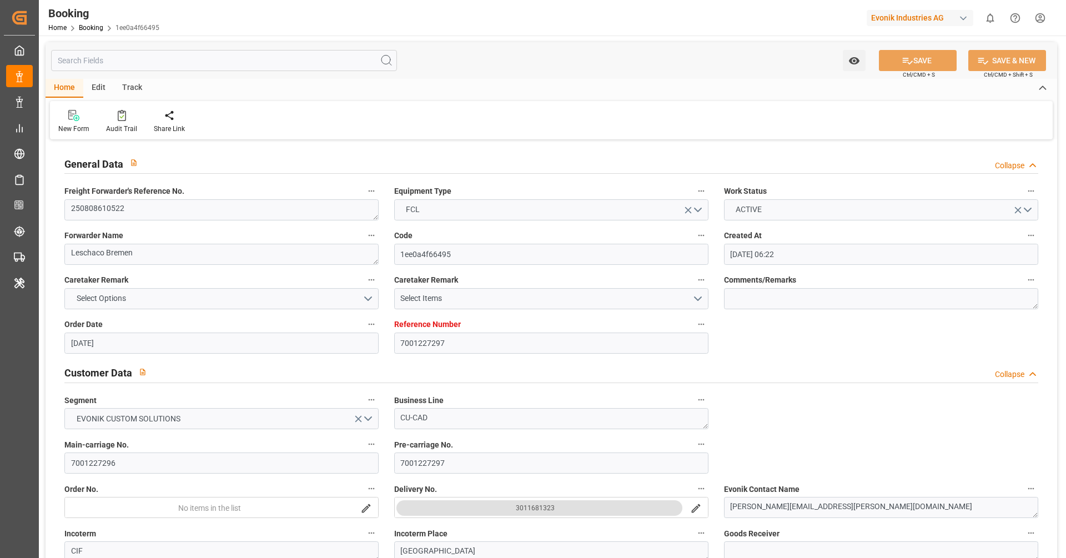
type input "23.09.2025 10:00"
type input "23.09.2025 02:19"
type input "27.09.2025 05:24"
type input "26.09.2025 16:24"
type input "27.09.2025 11:00"
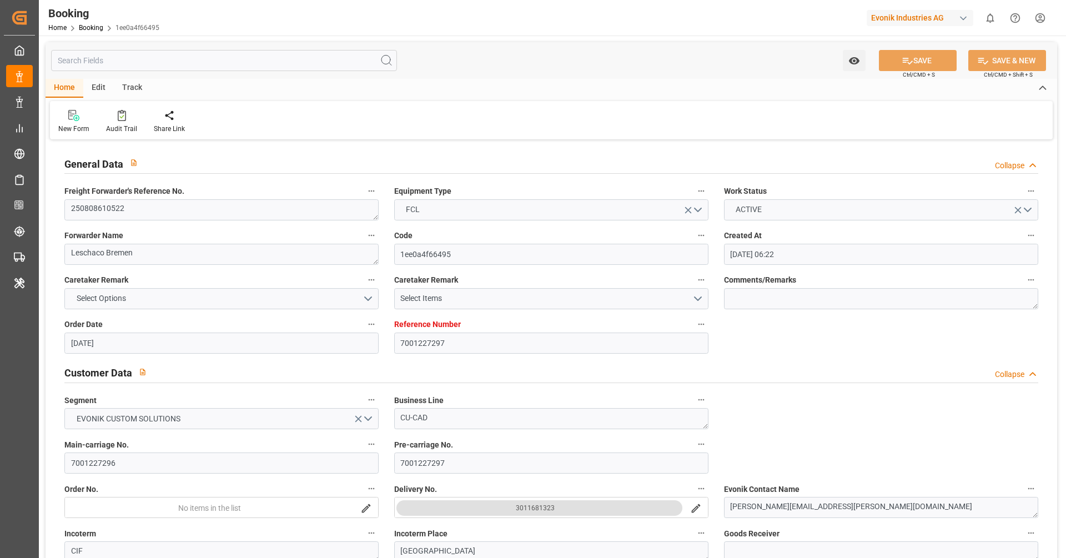
type input "05.10.2025 08:00"
type input "05.10.2025 15:01"
type input "05.10.2025 09:30"
type input "05.10.2025 14:00"
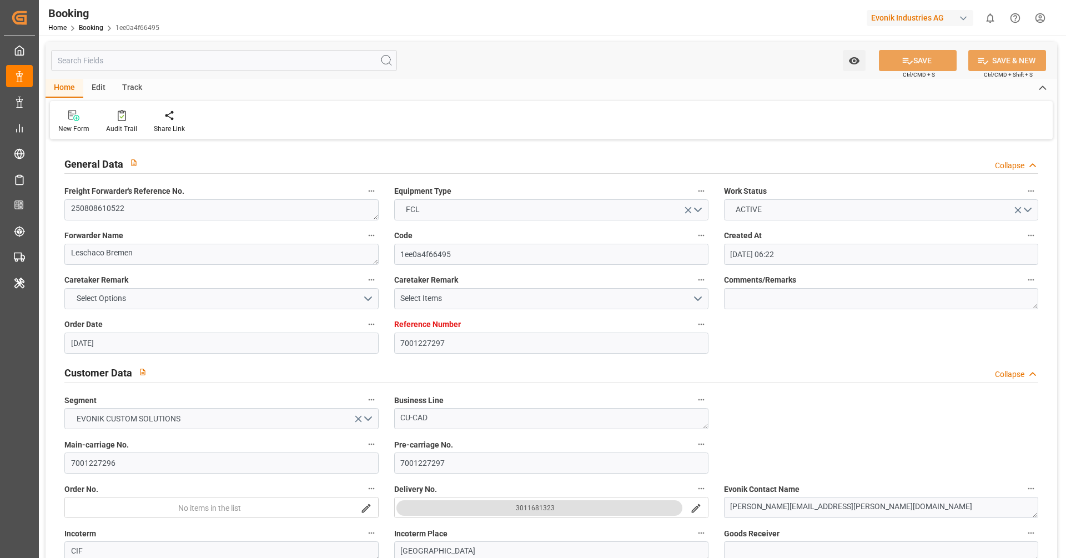
type input "05.10.2025 14:00"
type input "09.10.2025 15:01"
type input "09.10.2025 20:00"
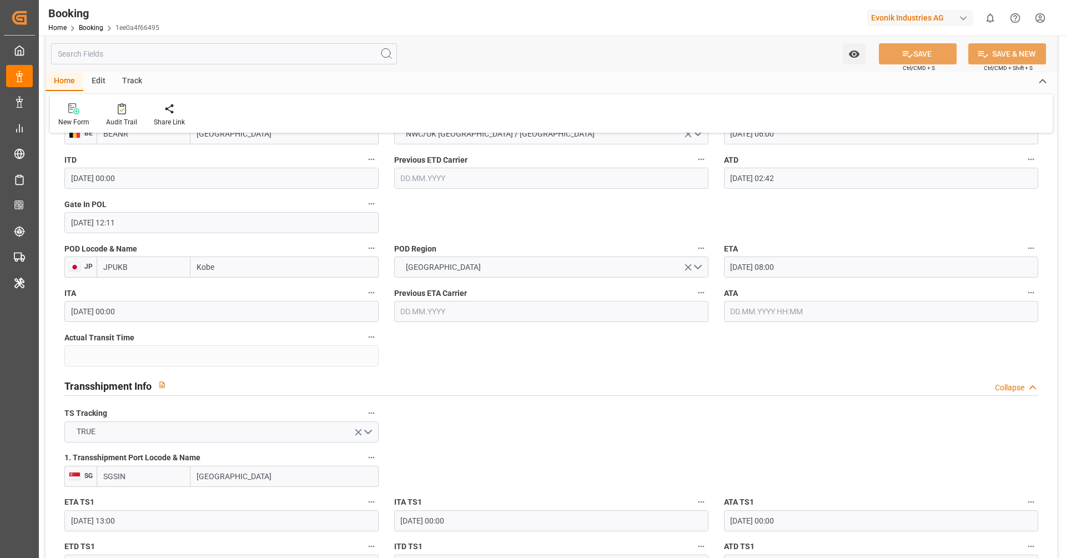
scroll to position [924, 0]
click at [763, 319] on input "text" at bounding box center [881, 312] width 314 height 21
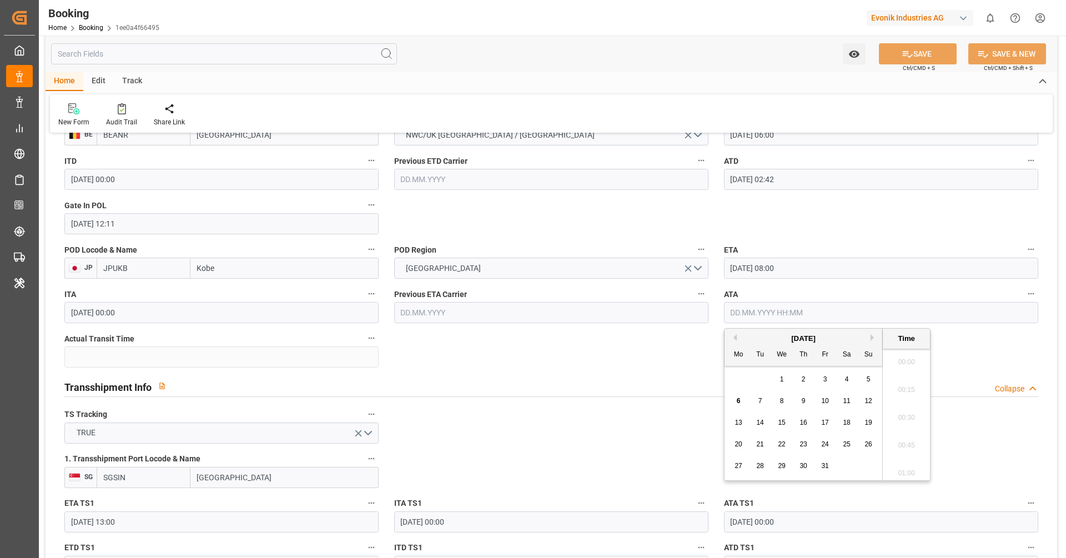
scroll to position [1779, 0]
click at [863, 384] on div "5" at bounding box center [868, 379] width 14 height 13
type input "05.10.2025 00:00"
click at [658, 371] on div "Transshipment Info Collapse" at bounding box center [551, 387] width 989 height 32
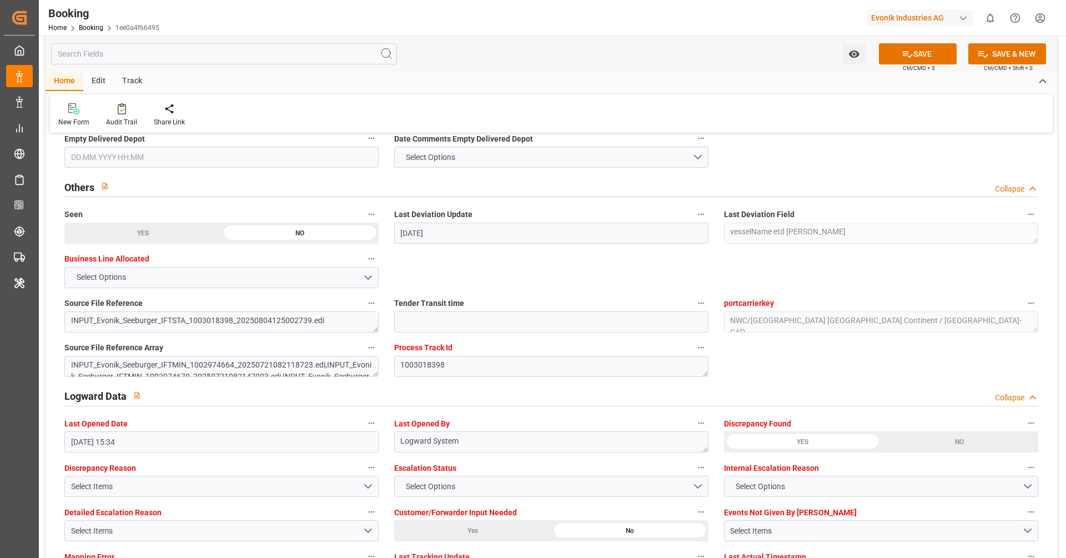
click at [385, 296] on div "Source File Reference INPUT_Evonik_Seeburger_IFTSTA_1003018398_2025080412500273…" at bounding box center [222, 314] width 330 height 44
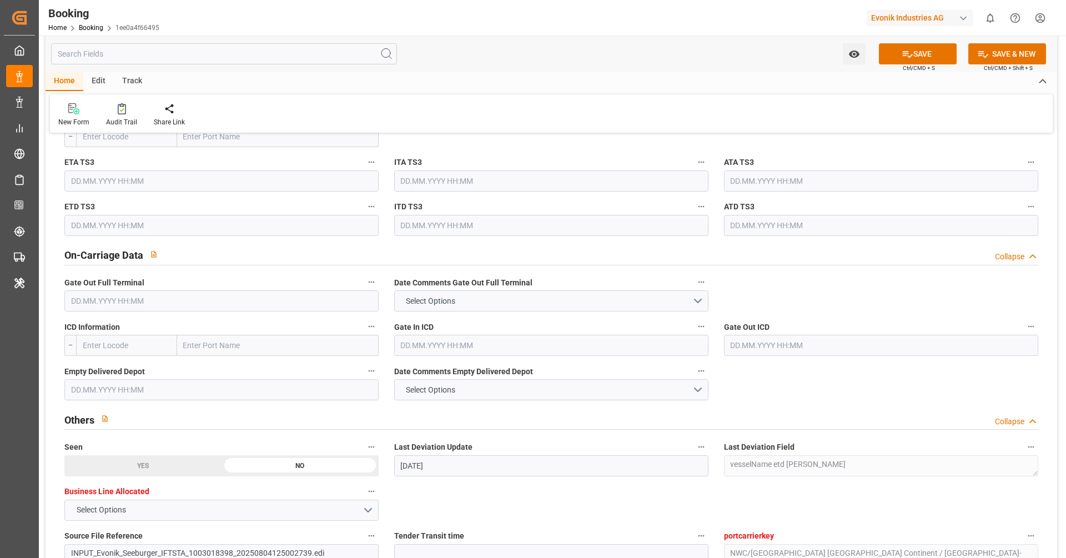
scroll to position [1531, 0]
click at [316, 303] on input "text" at bounding box center [221, 300] width 314 height 21
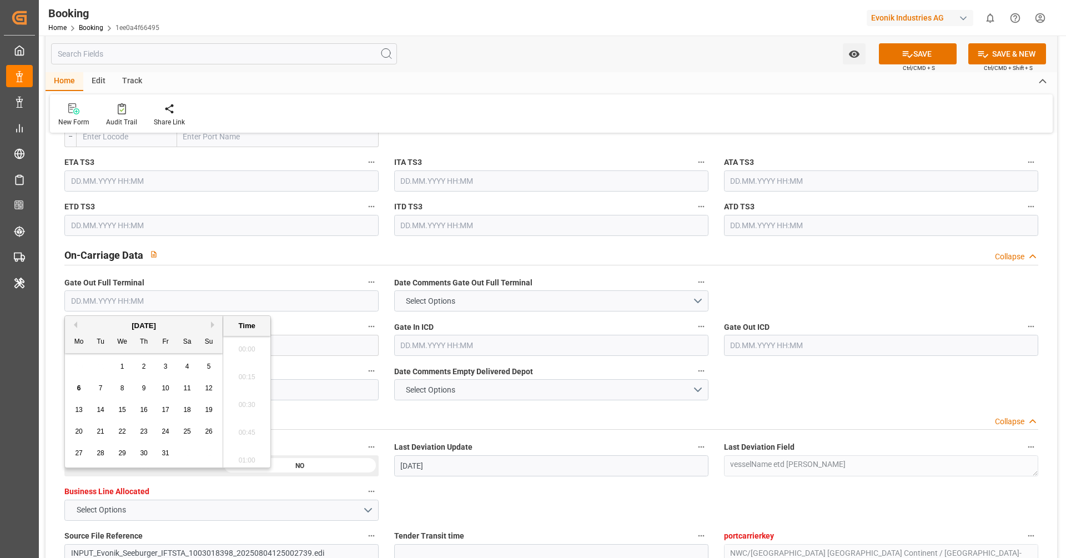
scroll to position [1779, 0]
click at [72, 388] on div "6" at bounding box center [79, 388] width 14 height 13
type input "[DATE] 00:00"
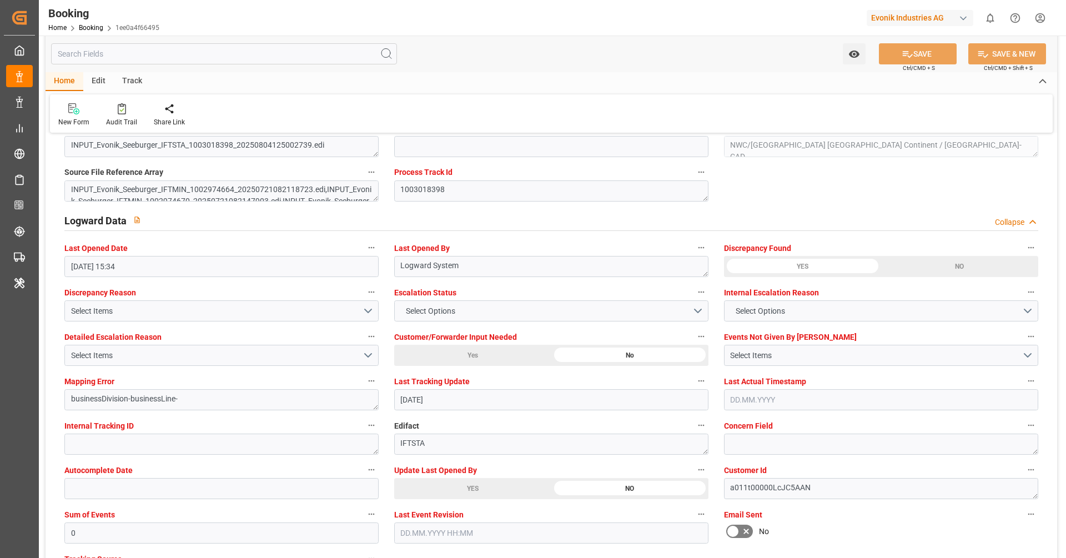
scroll to position [1903, 0]
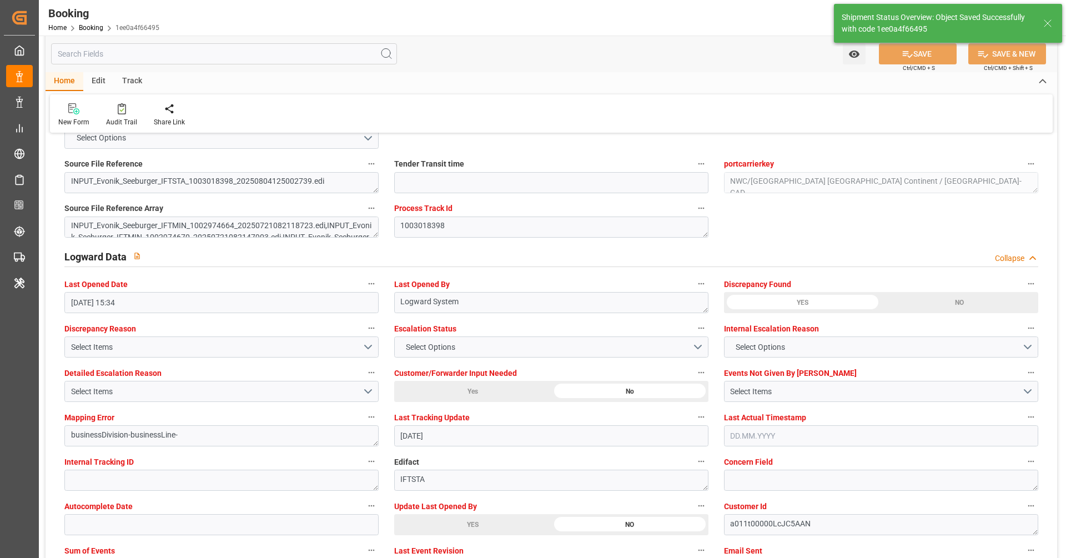
type textarea "[PERSON_NAME]"
type input "57"
type input "06.10.2025 11:04"
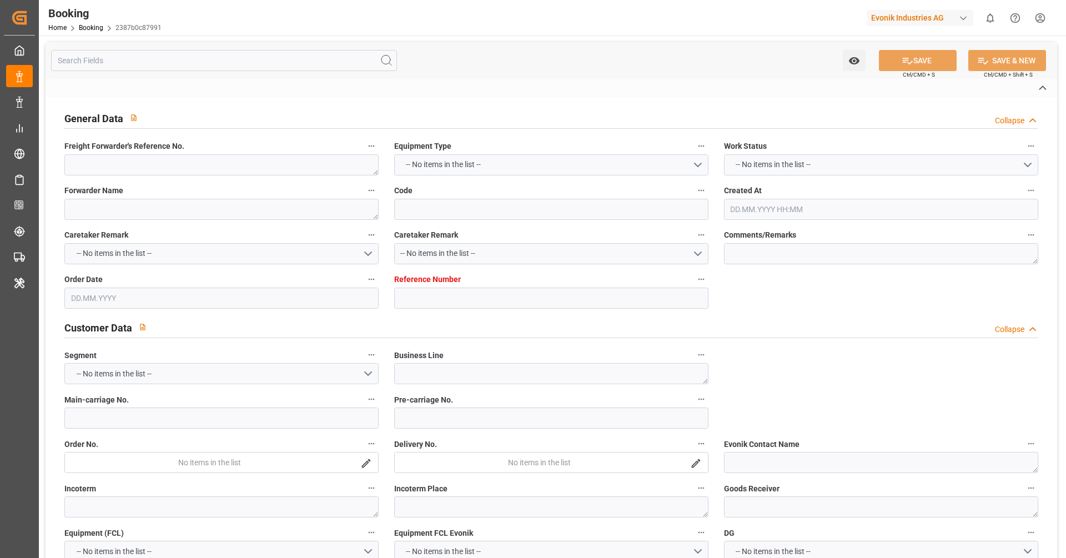
type textarea "250808610260"
type textarea "Leschaco Bremen"
type input "2387b0c87991"
type input "7001217055"
type textarea "AT-SE"
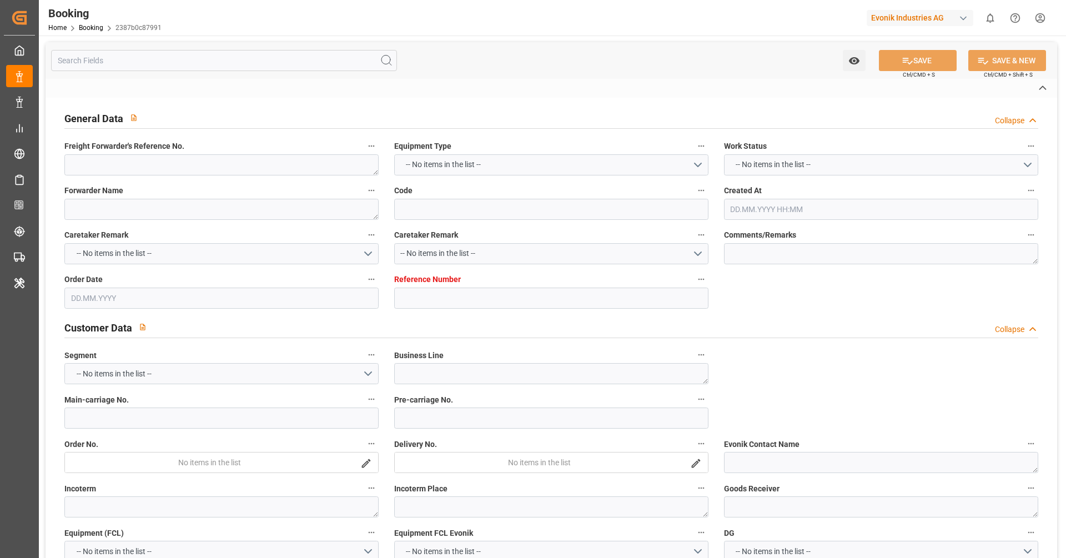
type input "7001217054"
type textarea "CIF"
type textarea "[GEOGRAPHIC_DATA]"
type textarea "FBIU0318073"
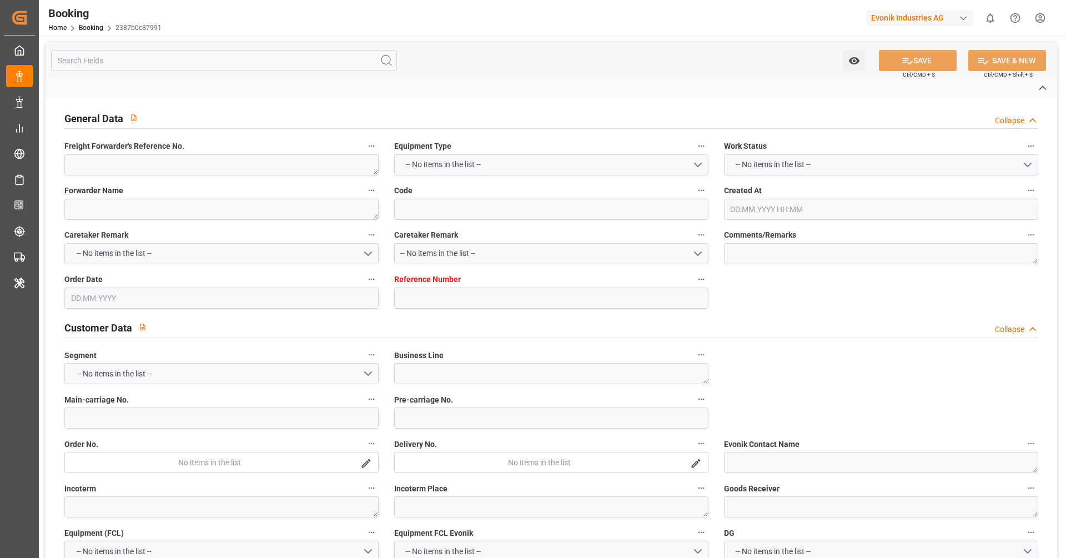
type input "ZENITH LUMOS"
type input "ONEY"
type textarea "HAMF61918600"
type input "[GEOGRAPHIC_DATA]"
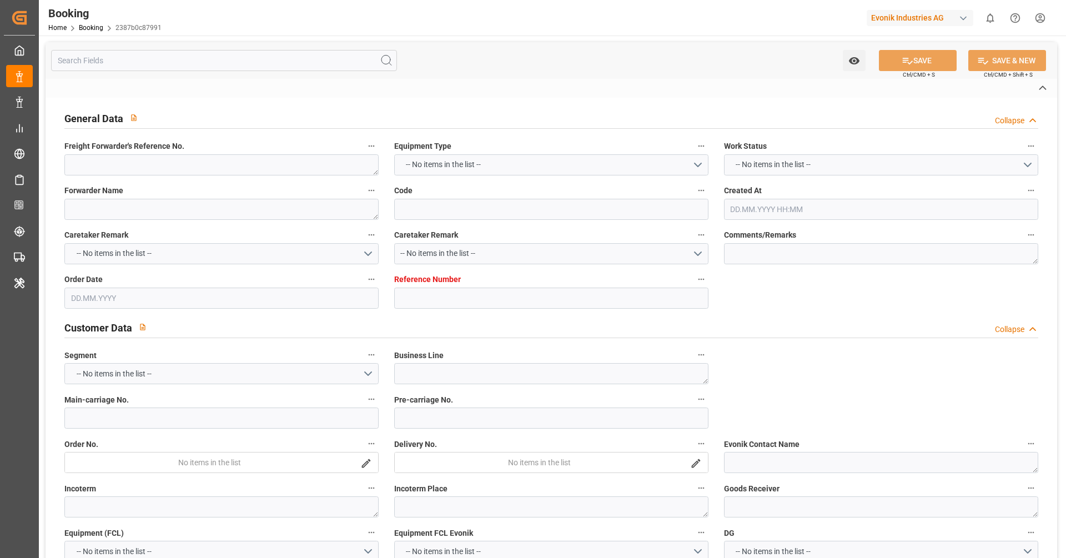
type input "[GEOGRAPHIC_DATA]"
type textarea "vesselName etd [PERSON_NAME]"
type textarea "INPUT_Evonik_Seeburger_IFTSTA_1003066032_20250819094227926.edi"
type textarea "NWC/[GEOGRAPHIC_DATA] [GEOGRAPHIC_DATA] Continent / [GEOGRAPHIC_DATA]-SE"
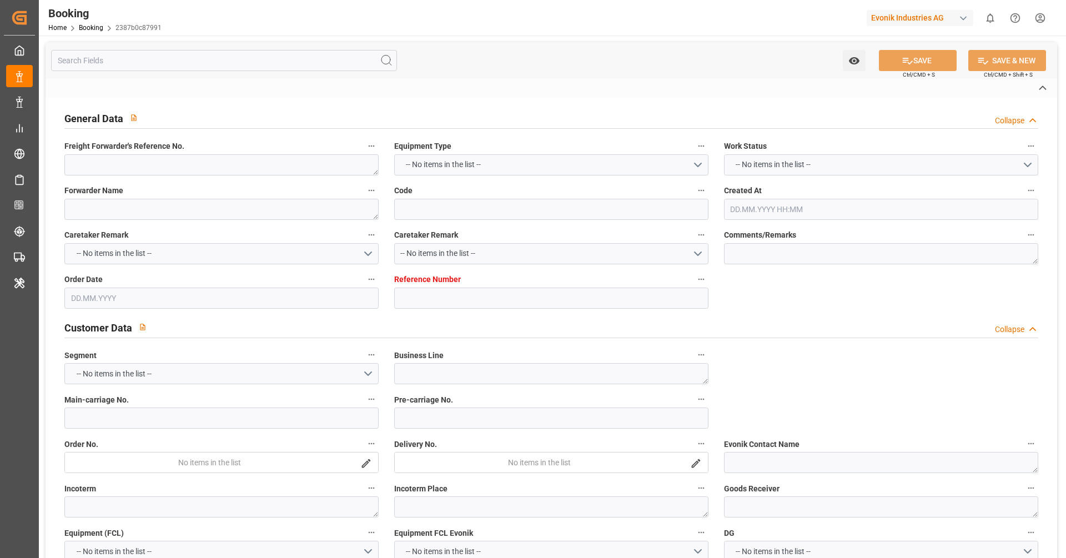
type textarea "INPUT_Evonik_Seeburger_IFTMIN_1002935740_20250709075945590.edi,INPUT_Evonik_See…"
type textarea "1003066032"
type textarea "Logward System"
type textarea "Pod-PodRegionName-businessDivision-businessLine-"
type textarea "IFTSTA"
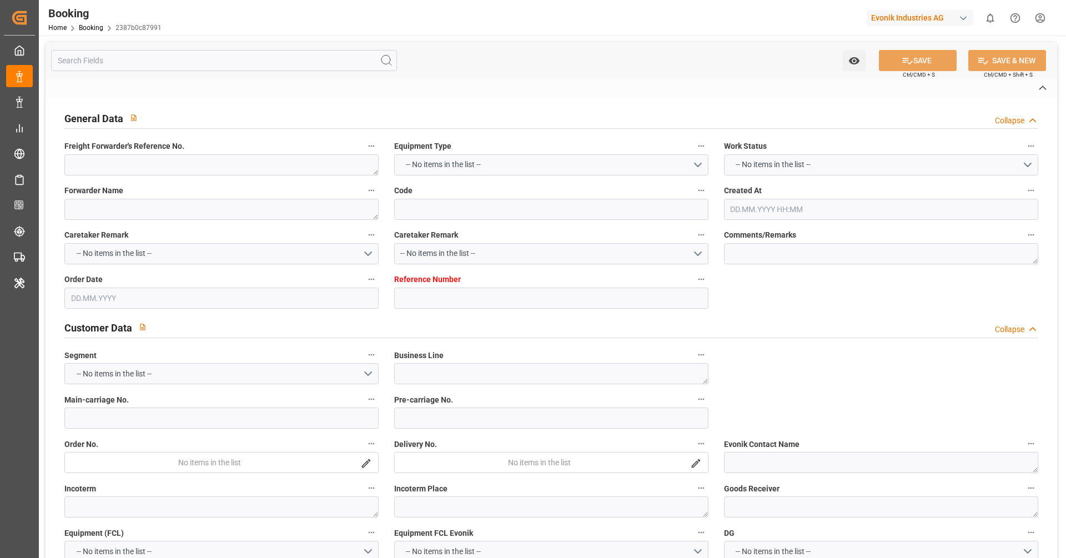
type textarea "a011t00000LcJC5AAN"
type textarea "Yes"
type input "[GEOGRAPHIC_DATA]"
type input "SHANGHAI PT"
type input "[GEOGRAPHIC_DATA]"
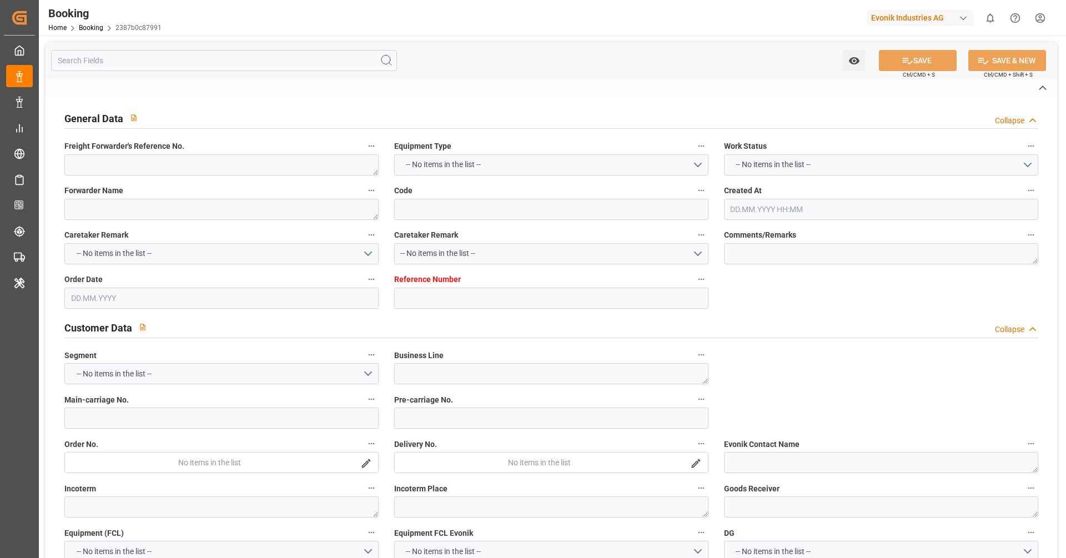
type input "CH"
type input "TRUCK"
type input "018E"
type input "VESSEL"
type input "YM TIPTOP"
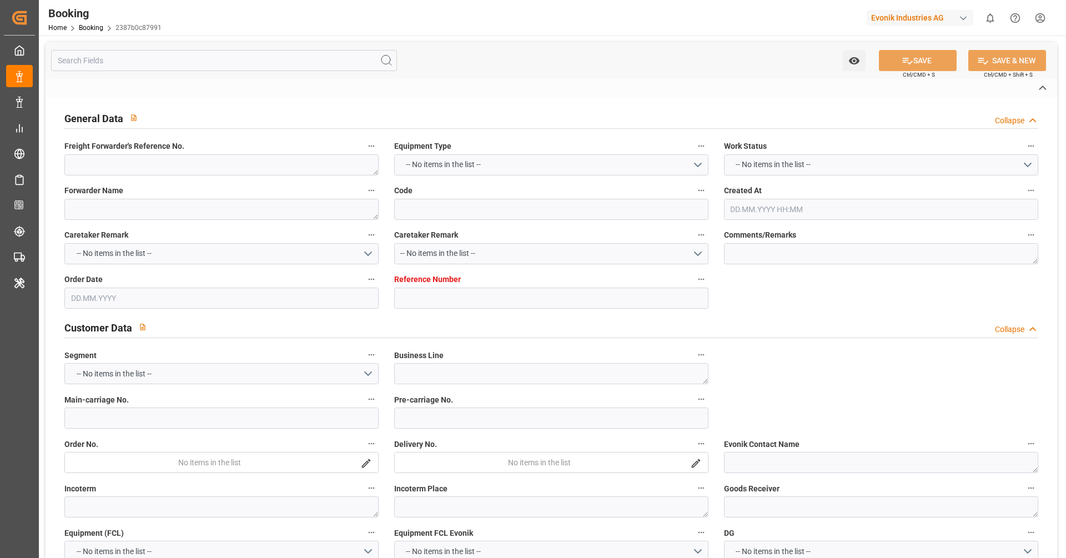
type input "021E"
type input "ZENITH LUMOS"
type input "TRUCK"
type input "CN"
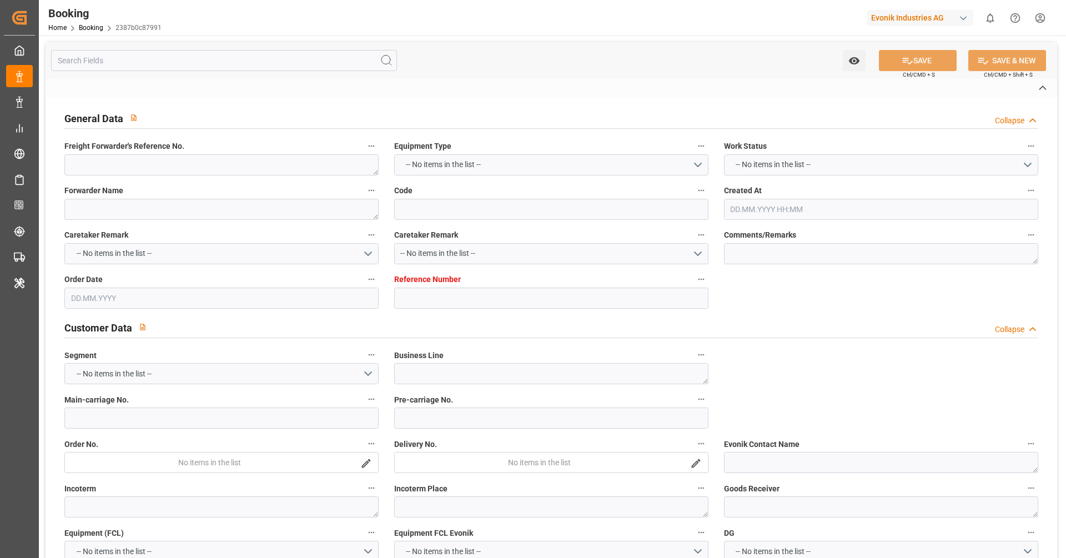
type input "SHANGHAI PT"
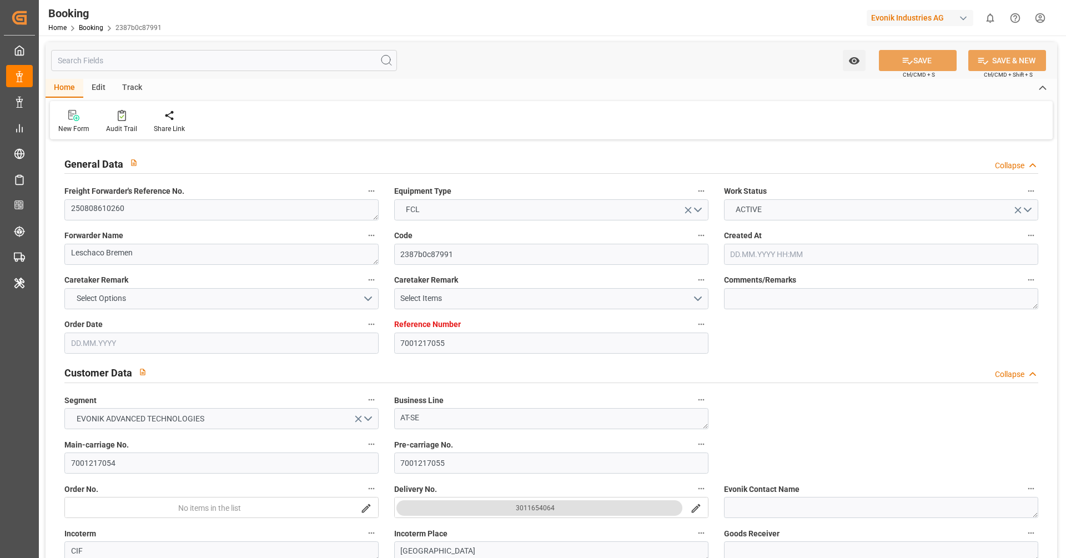
type input "7001217055"
type input "9864215"
type input "ONE"
type input "Ocean Network Express"
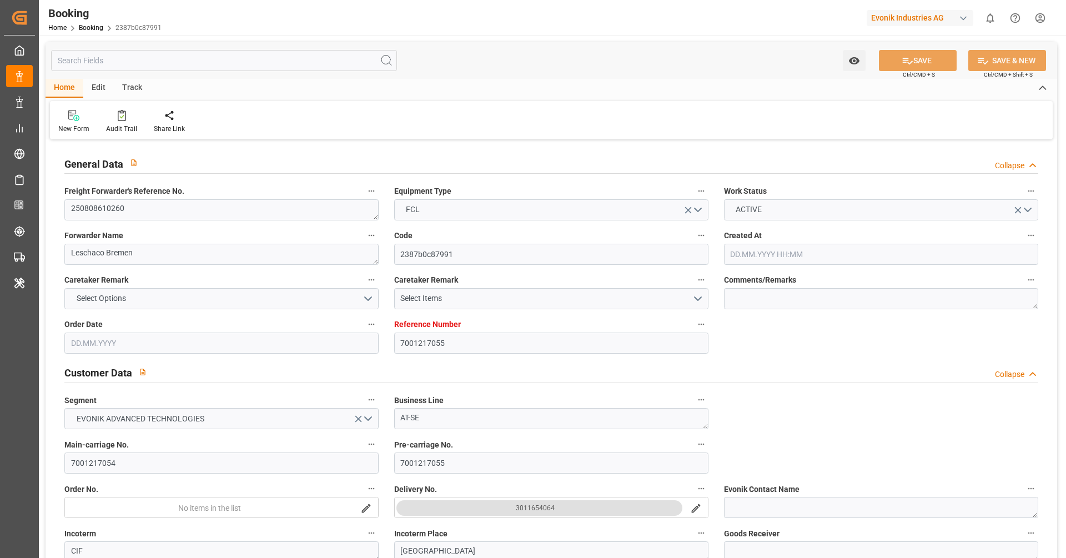
type input "DEHAM"
type input "CNSGH"
type input "SGSIN"
type input "0"
type input "DEHAM"
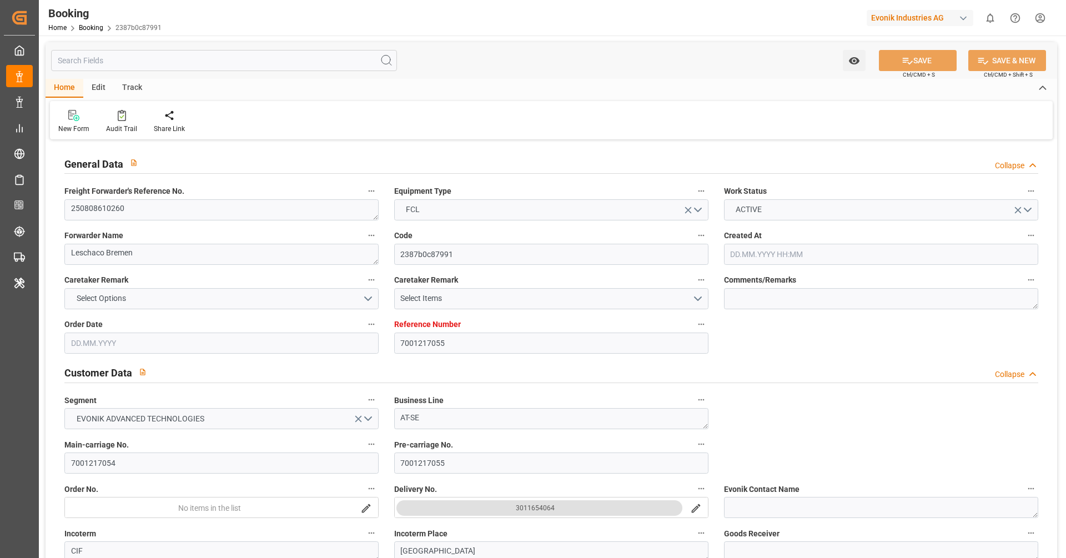
type input "CNSHG"
type input "9860946"
type input "9864215"
type input "[DATE] 06:00"
type input "[DATE]"
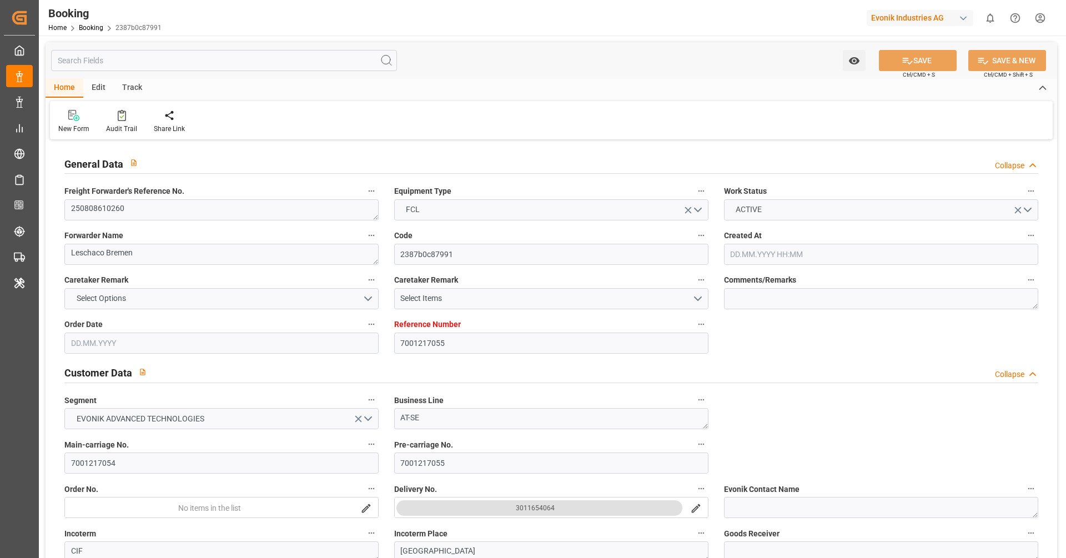
type input "[DATE]"
type input "[DATE] 00:00"
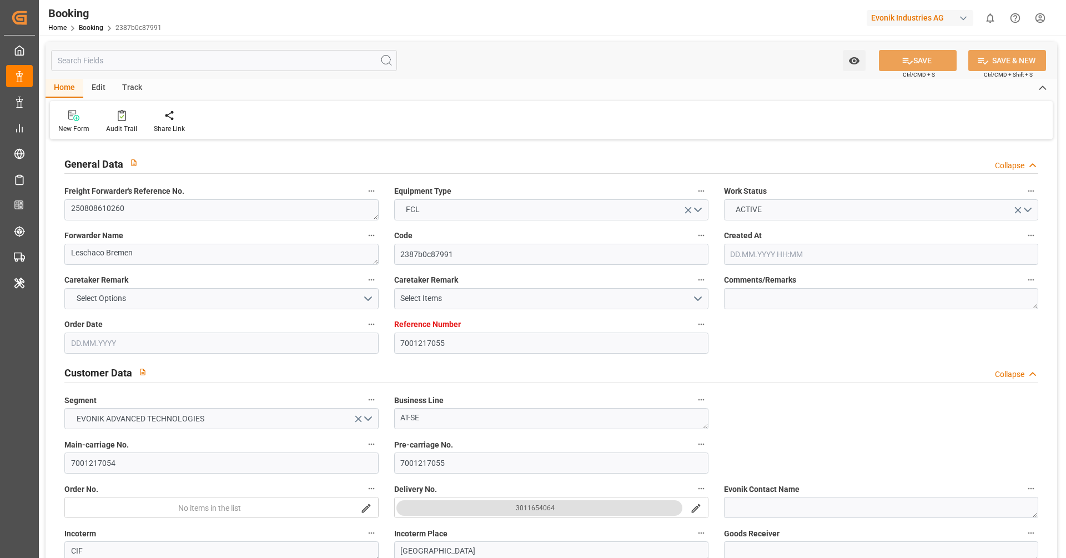
type input "[DATE] 00:00"
type input "[DATE] 06:12"
type input "[DATE] 20:20"
type input "[DATE] 00:00"
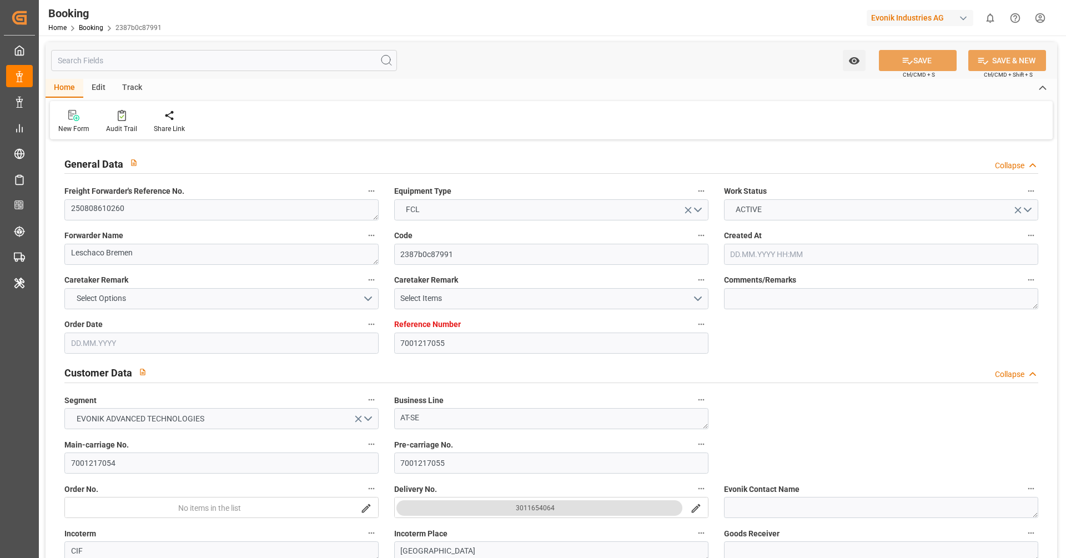
type input "[DATE] 20:00"
type input "[DATE] 00:00"
type input "[DATE] 06:00"
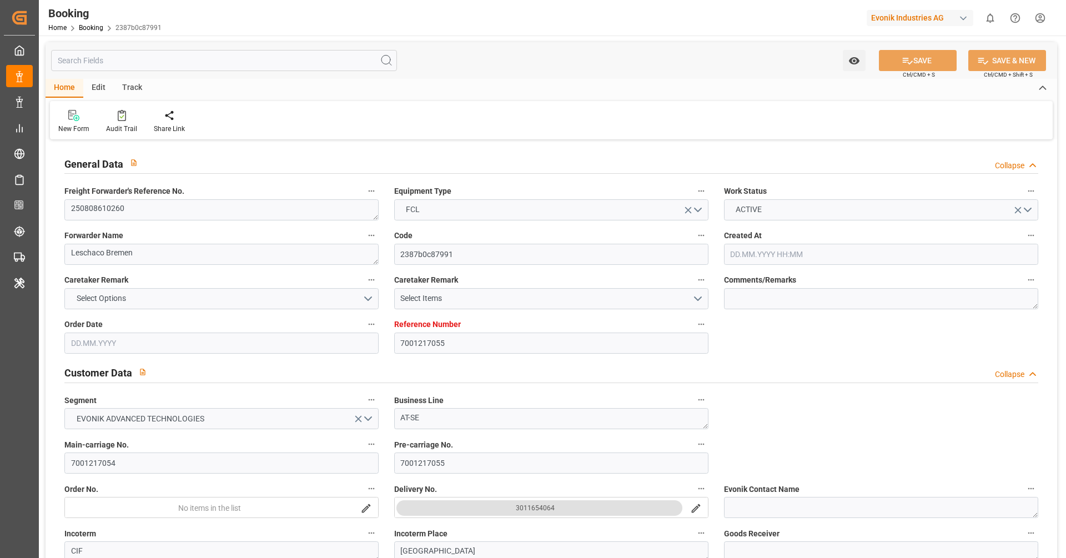
type input "[DATE] 00:00"
type input "[DATE]"
type input "[DATE] 15:41"
type input "[DATE]"
type input "[DATE] 14:24"
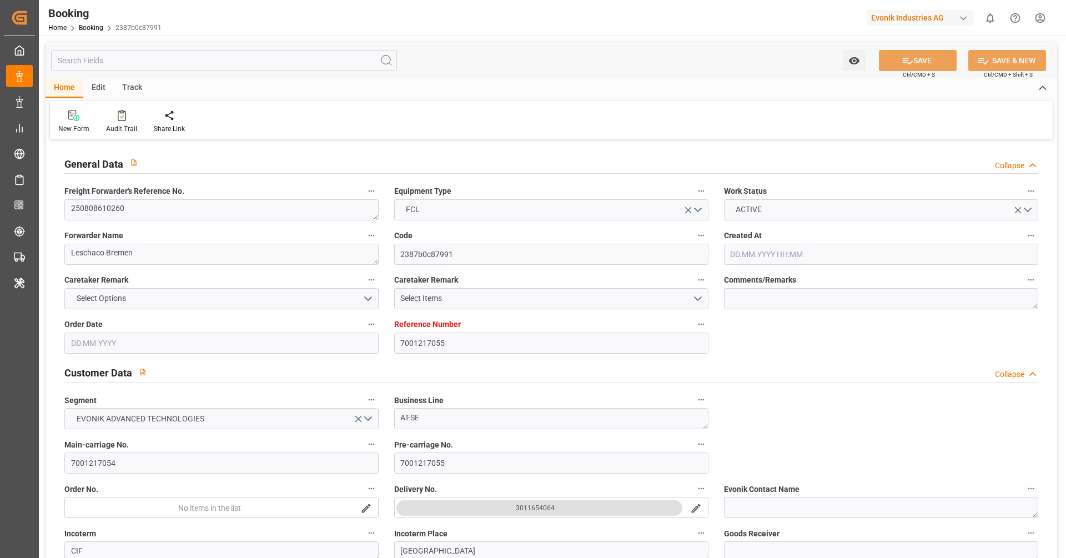
type input "[DATE] 09:54"
type input "[DATE] 22:43"
type input "[DATE] 12:43"
type input "[DATE] 08:24"
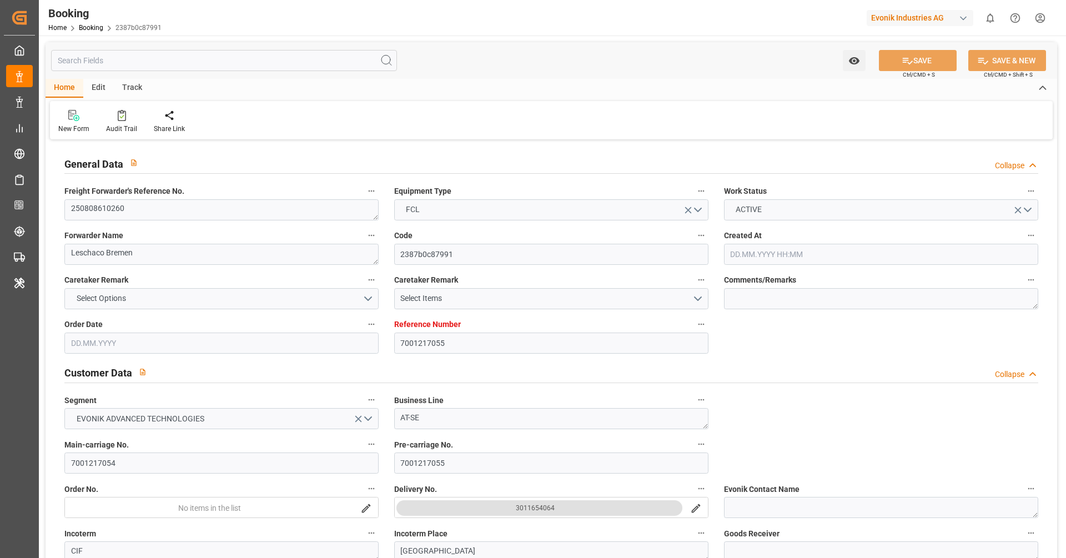
type input "19.08.2025 06:30"
type input "19.08.2025 06:45"
type input "24.09.2025 20:00"
type input "25.09.2025 10:30"
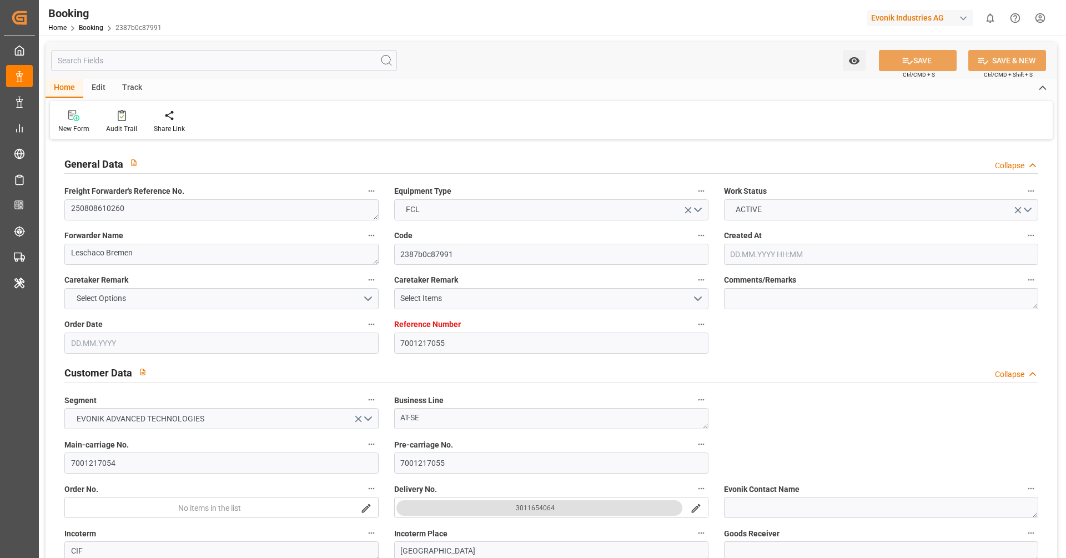
type input "25.09.2025 09:19"
type input "27.09.2025 03:06"
type input "27.09.2025 06:00"
type input "03.10.2025 00:00"
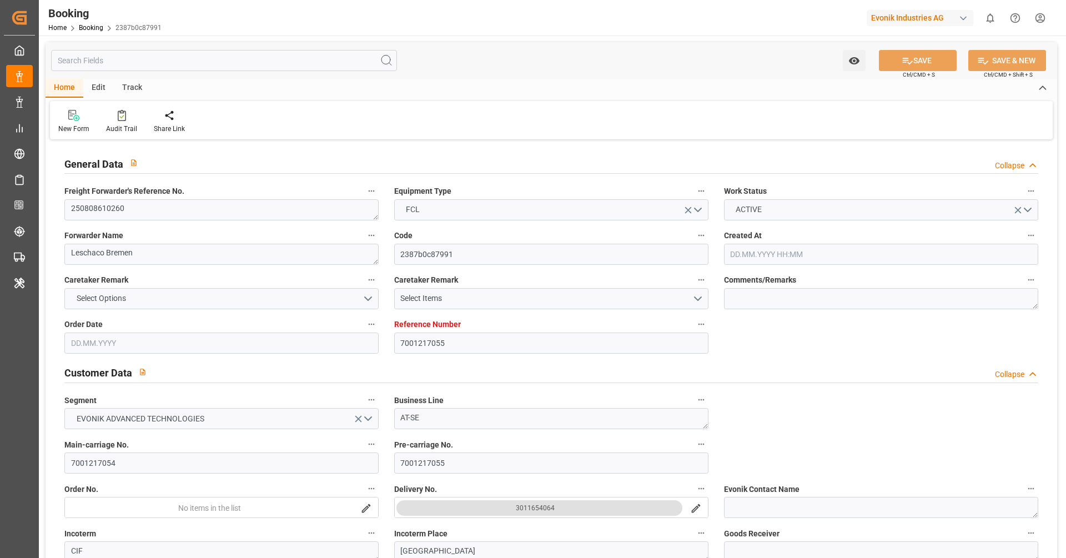
type input "03.10.2025 09:08"
type input "03.10.2025 01:30"
type input "12.09.2025 23:30"
type input "03.10.2025 06:00"
type input "13.09.2025 04:00"
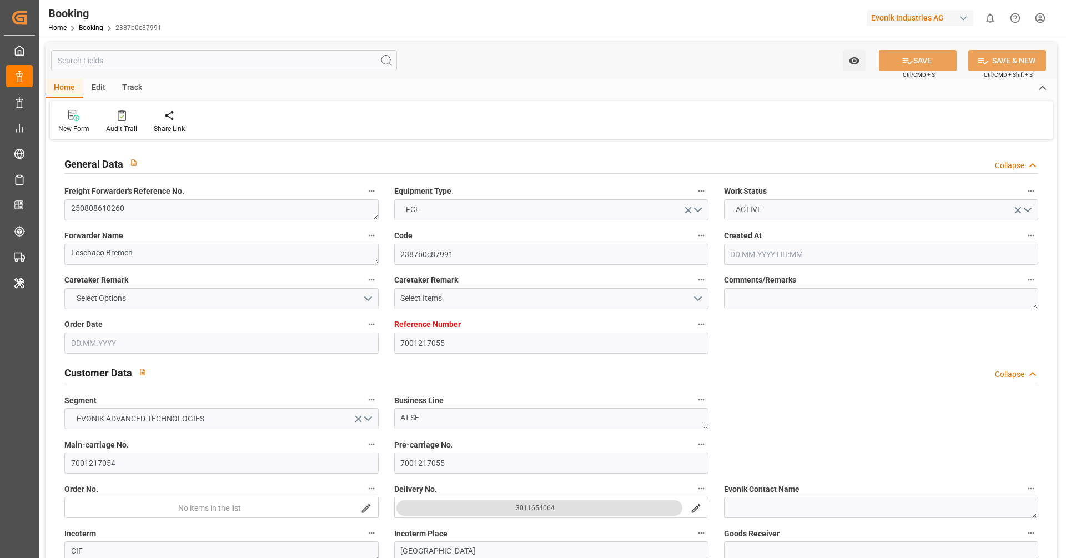
type input "07.10.2025 09:08"
type input "03.10.2025 04:00"
type input "13.09.2025 02:00"
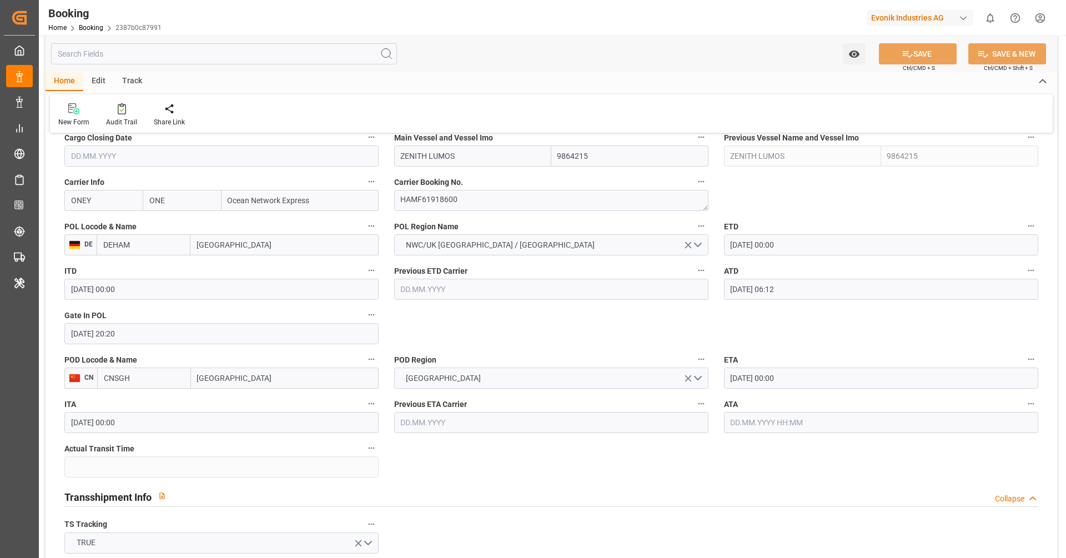
scroll to position [822, 0]
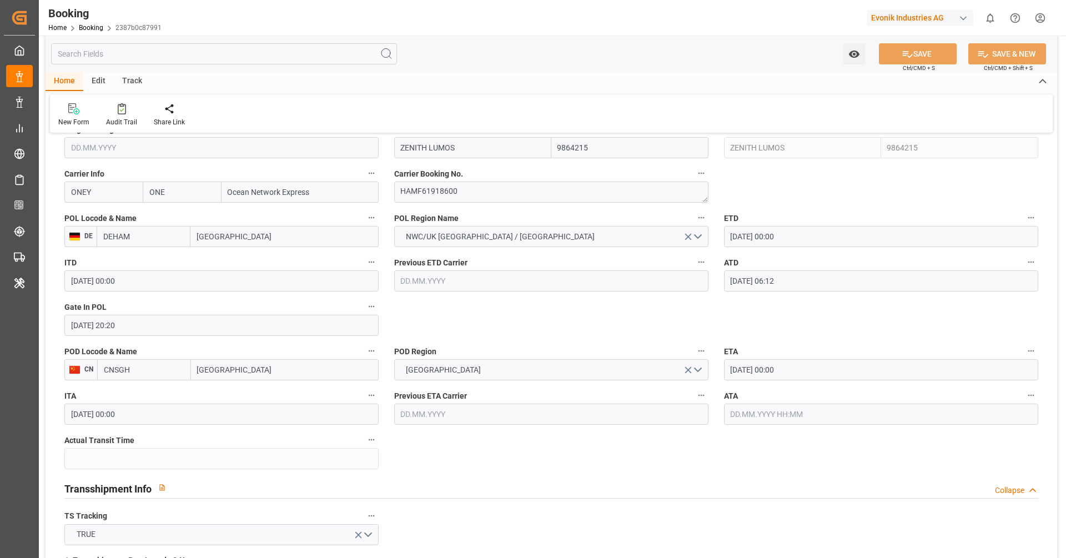
click at [785, 413] on input "text" at bounding box center [881, 414] width 314 height 21
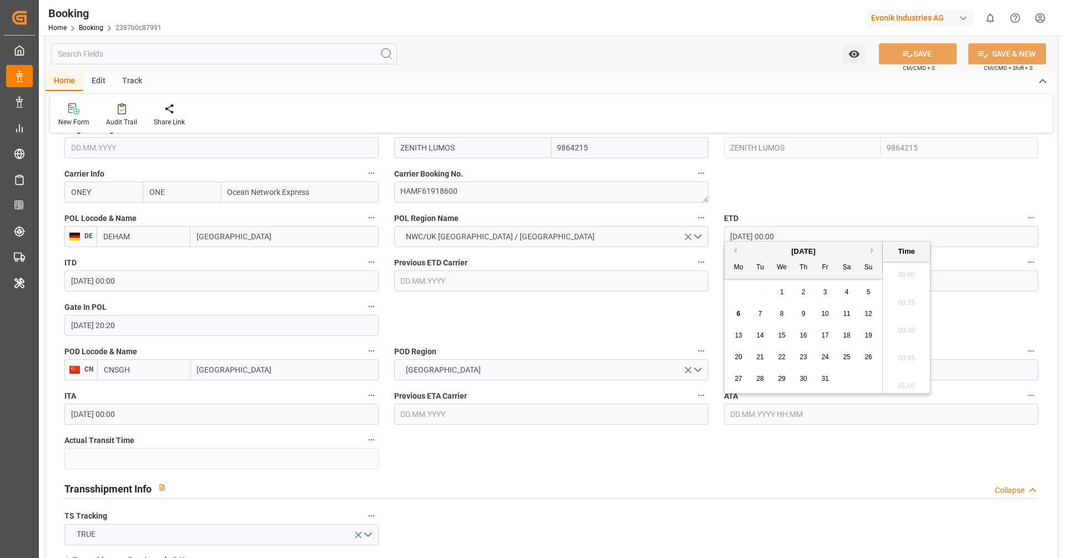
scroll to position [1779, 0]
click at [735, 309] on div "6" at bounding box center [739, 313] width 14 height 13
type input "[DATE] 00:00"
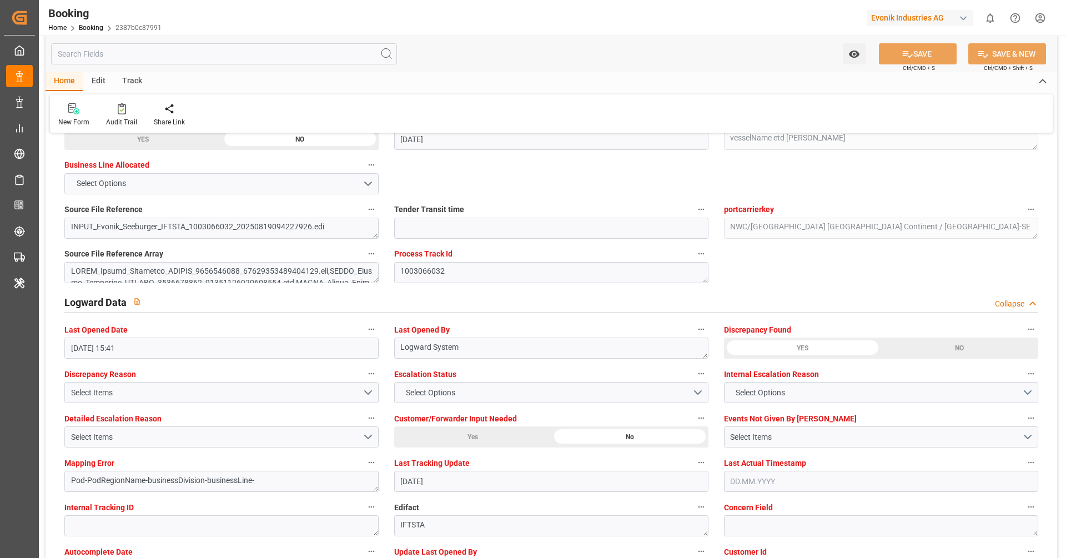
scroll to position [1520, 0]
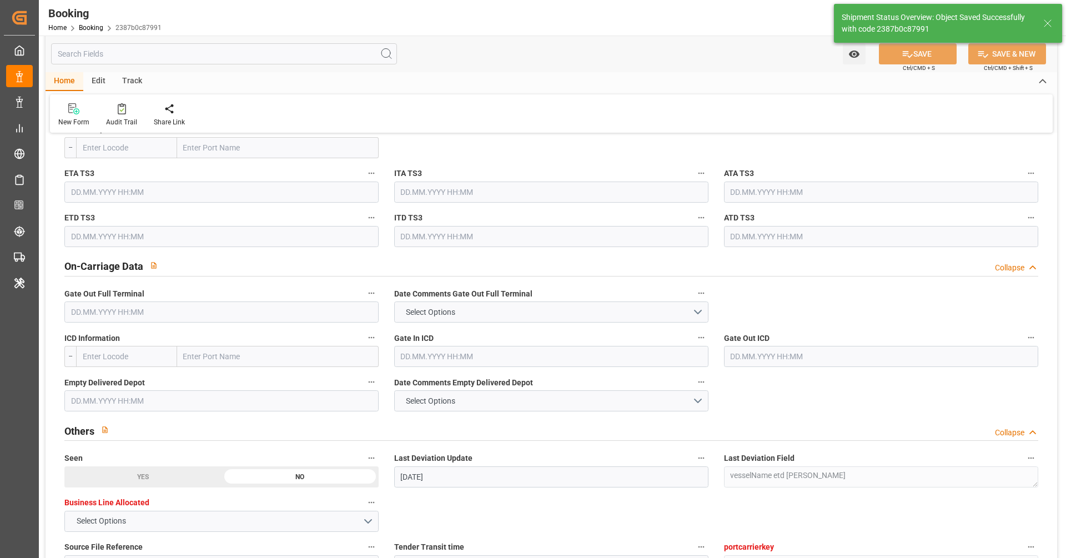
type textarea "[PERSON_NAME]"
type input "48"
type input "06.10.2025 11:05"
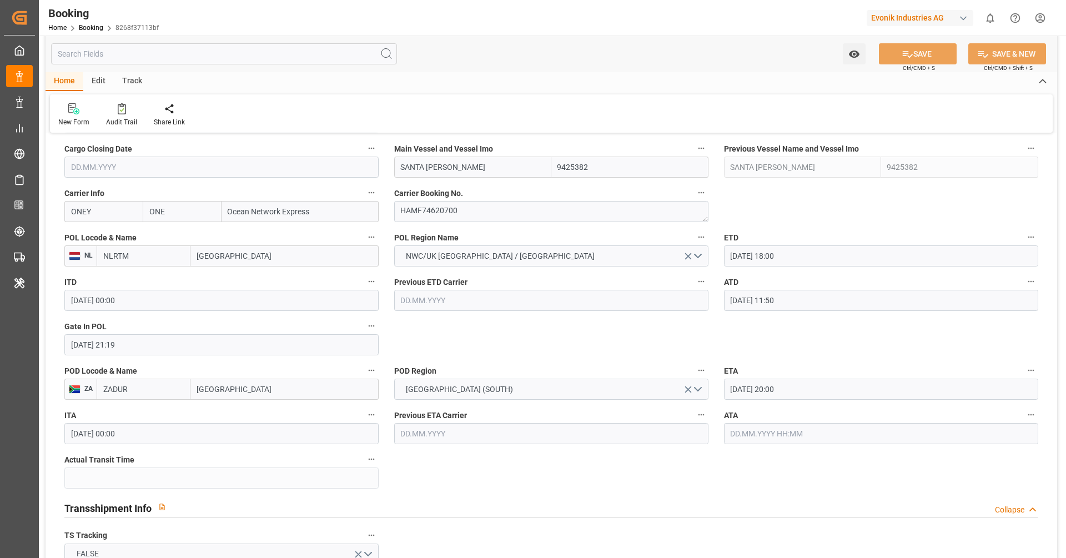
scroll to position [815, 0]
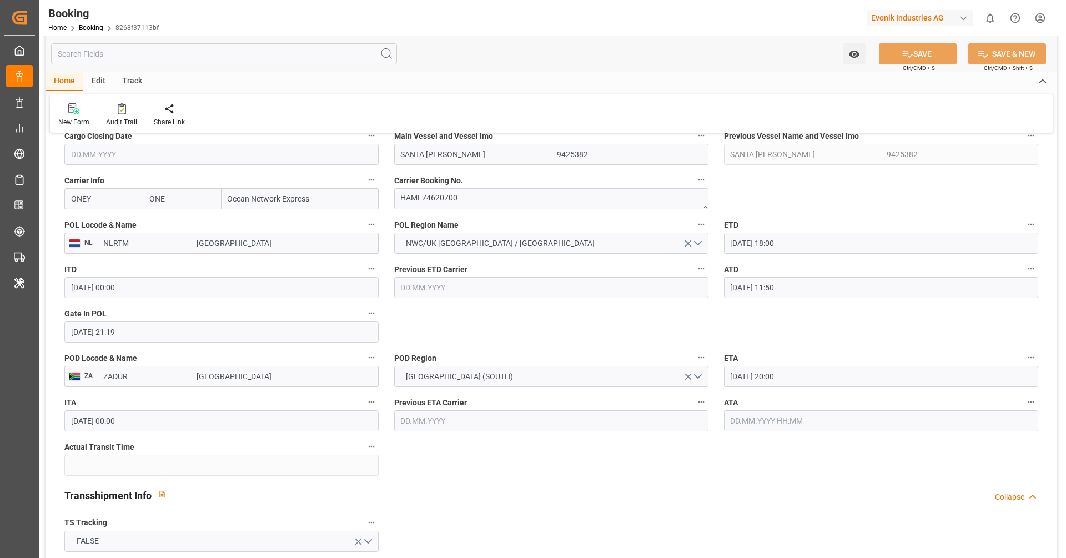
click at [822, 387] on div "ETA [DATE] 20:00" at bounding box center [881, 368] width 330 height 44
click at [804, 371] on input "[DATE] 20:00" at bounding box center [881, 376] width 314 height 21
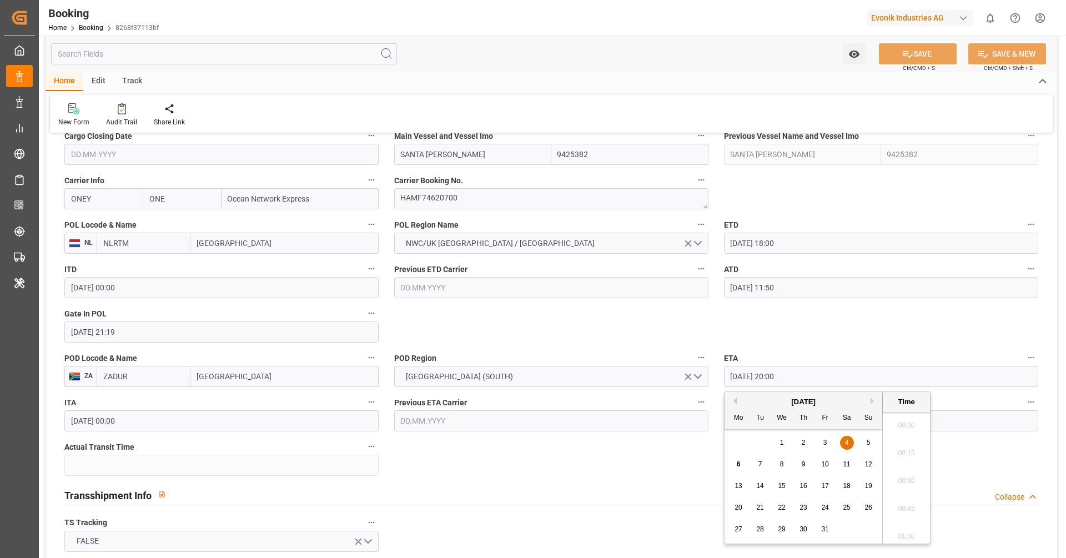
scroll to position [2168, 0]
click at [750, 461] on div "6 7 8 9 10 11 12" at bounding box center [804, 464] width 152 height 22
click at [760, 466] on span "7" at bounding box center [760, 464] width 4 height 8
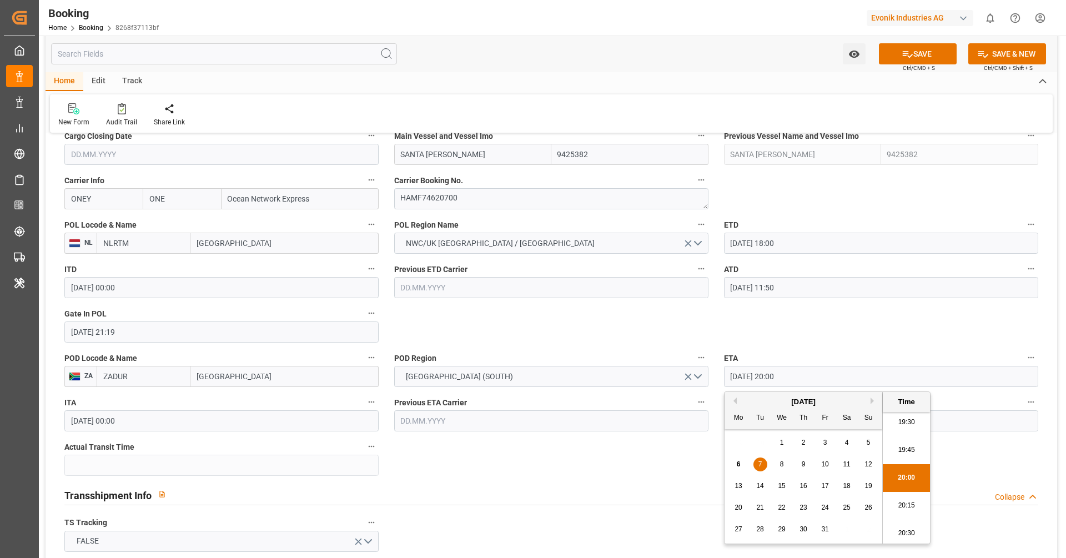
type input "[DATE] 20:00"
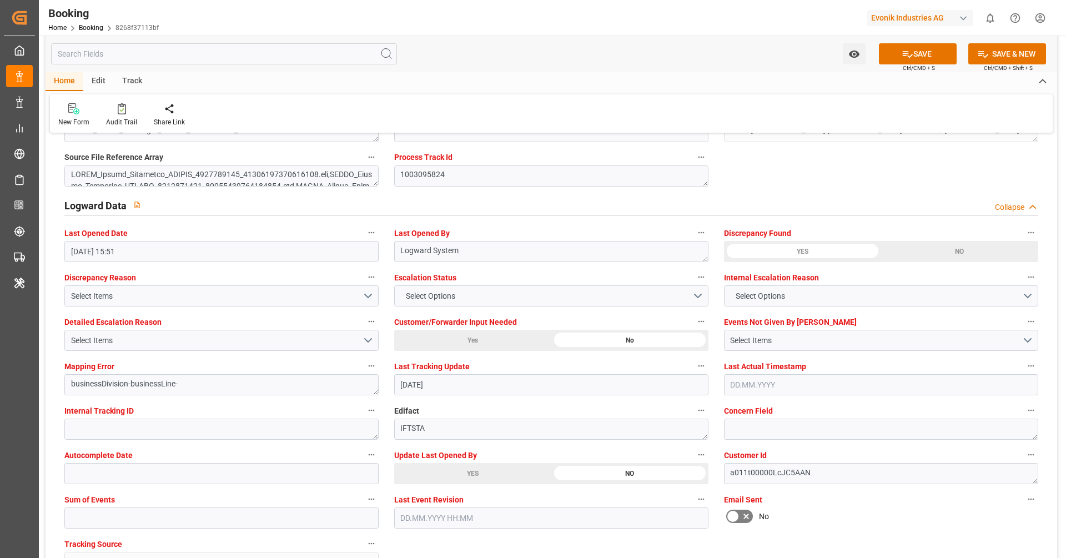
scroll to position [1983, 0]
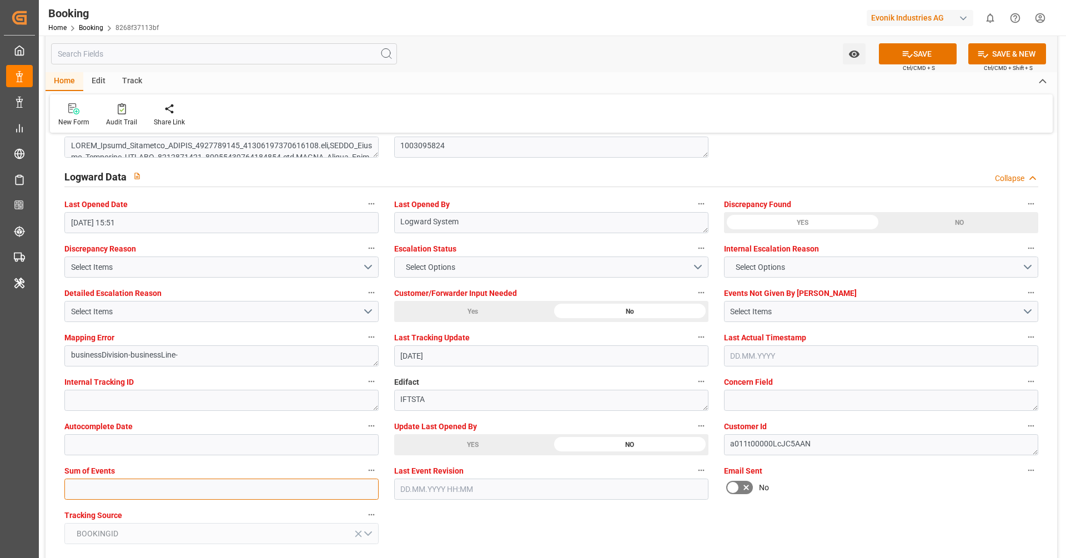
click at [194, 487] on input "text" at bounding box center [221, 488] width 314 height 21
type input "0"
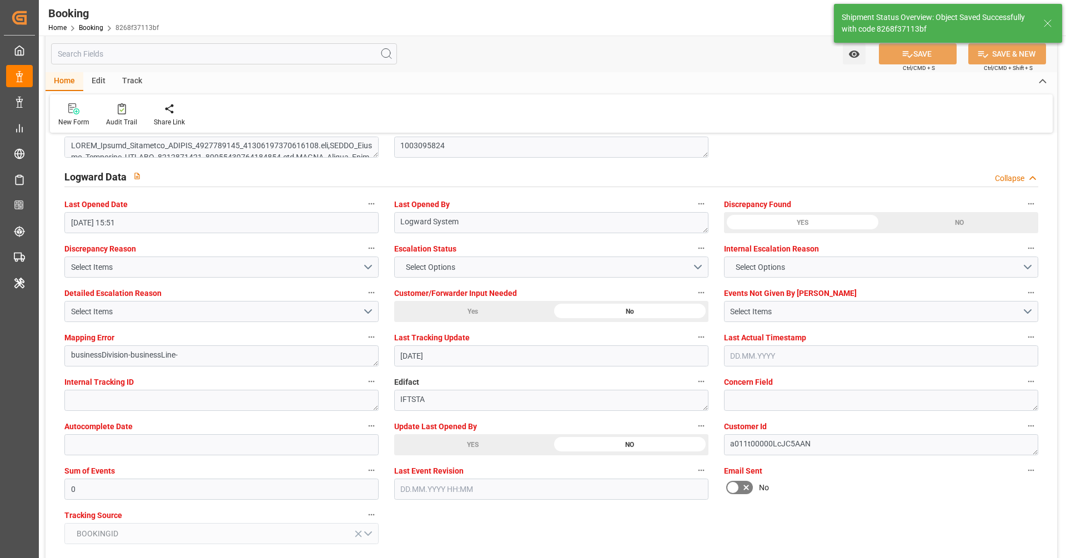
type textarea "[PERSON_NAME]"
type input "06.10.2025 11:05"
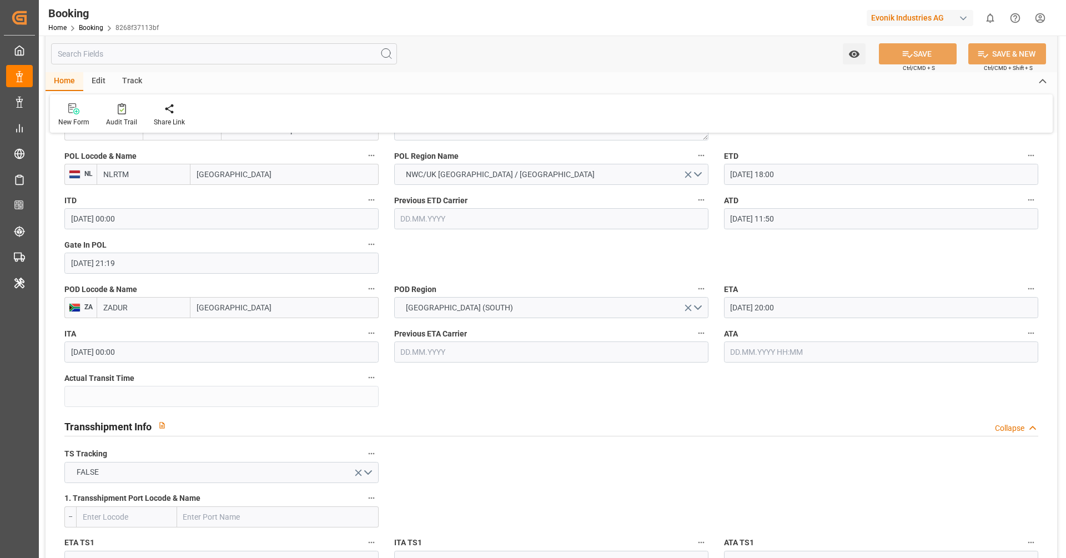
scroll to position [882, 0]
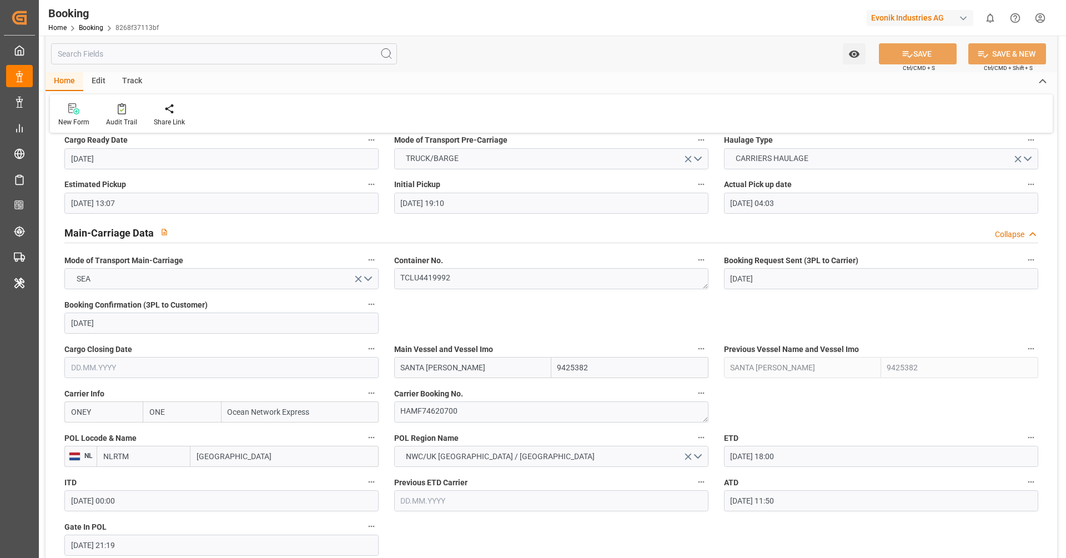
scroll to position [520, 0]
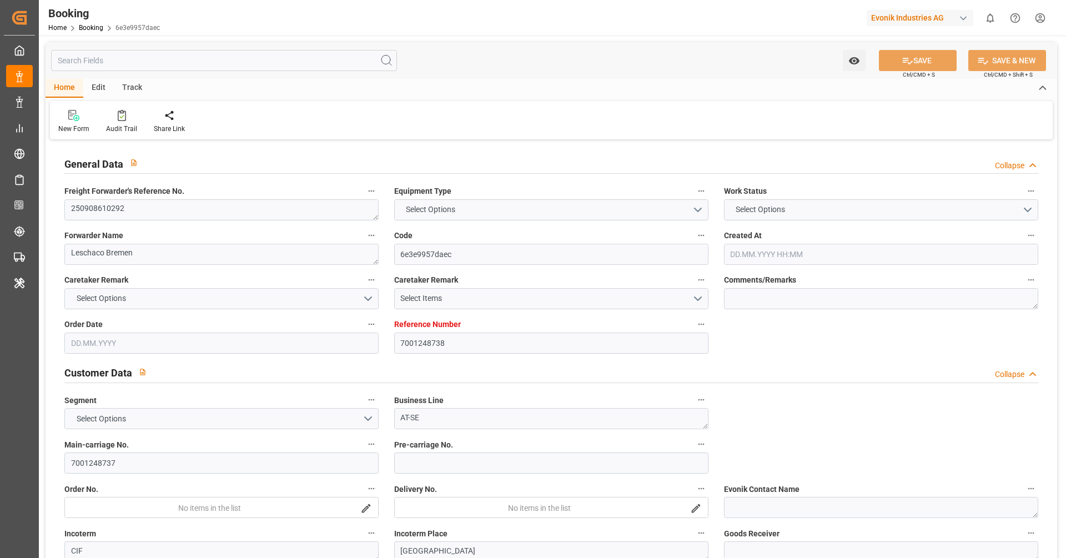
type input "7001248738"
type input "9425382"
type input "ONE"
type input "Ocean Network Express"
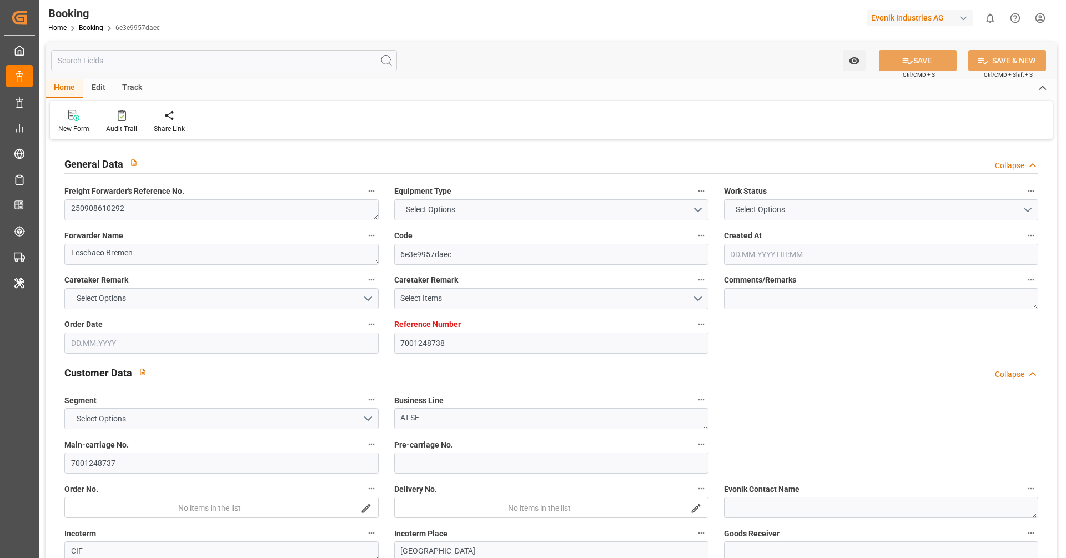
type input "NLRTM"
type input "ZADUR"
type input "NLRTM"
type input "ZADUR"
type input "9425382"
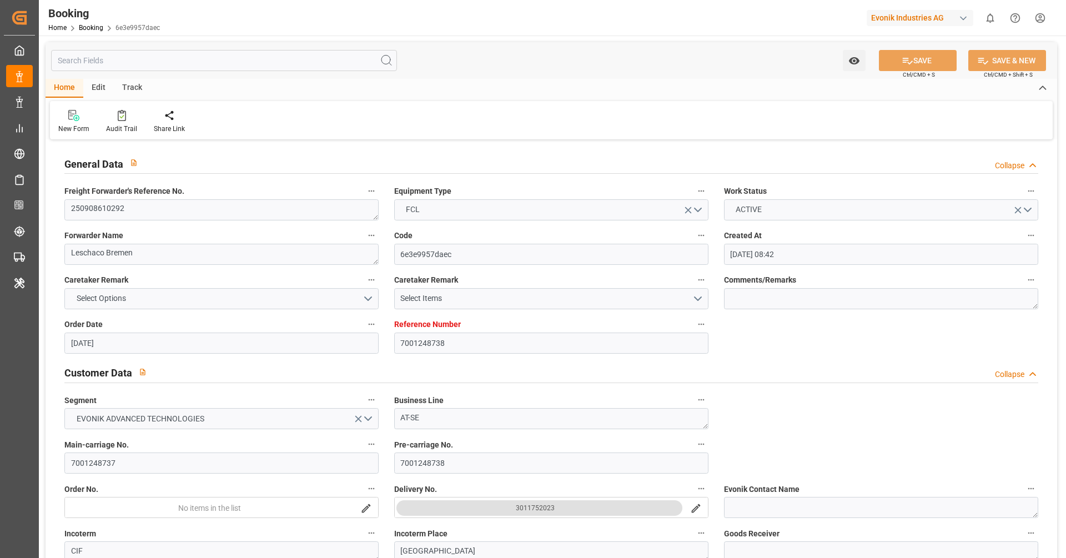
type input "14.08.2025 08:42"
type input "14.08.2025"
type input "14.10.2025"
type input "28.08.2025"
type input "28.08.2025 12:43"
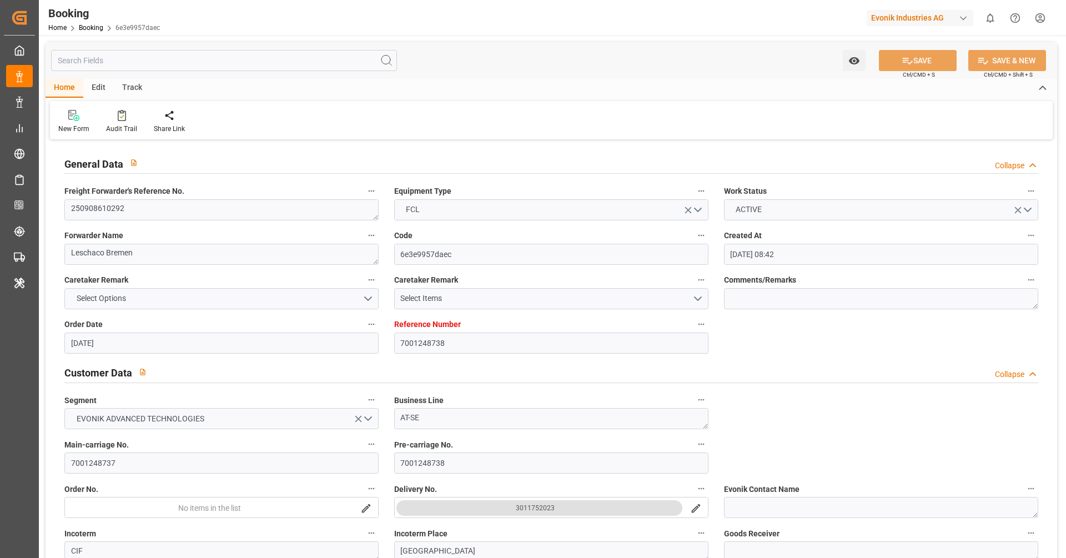
type input "28.08.2025 12:43"
type input "30.08.2025 13:21"
type input "18.08.2025"
type input "19.08.2025"
type input "04.09.2025 18:00"
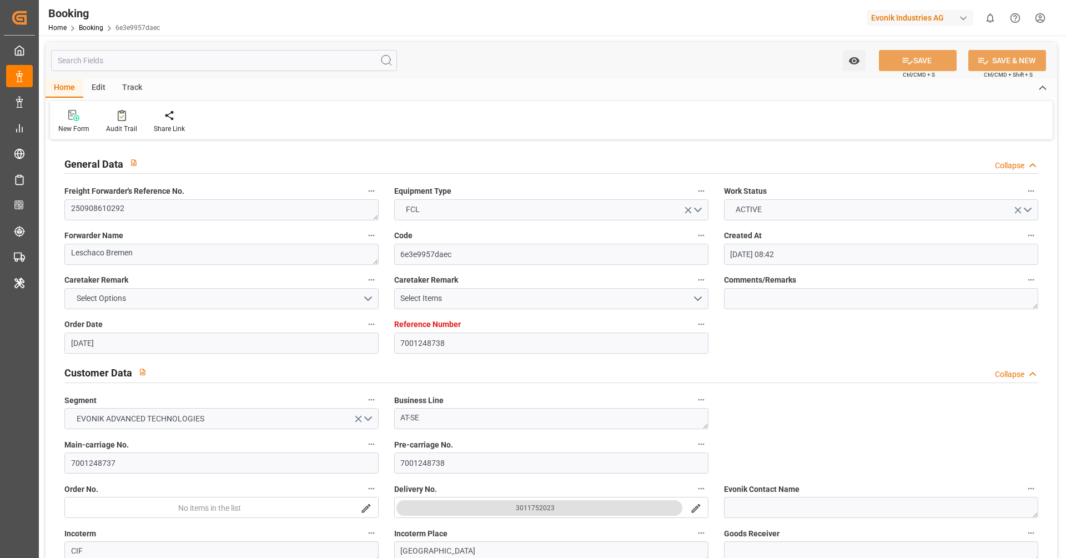
type input "04.09.2025 00:00"
type input "04.09.2025 11:50"
type input "02.09.2025 21:54"
type input "04.10.2025 20:00"
type input "[DATE] 00:00"
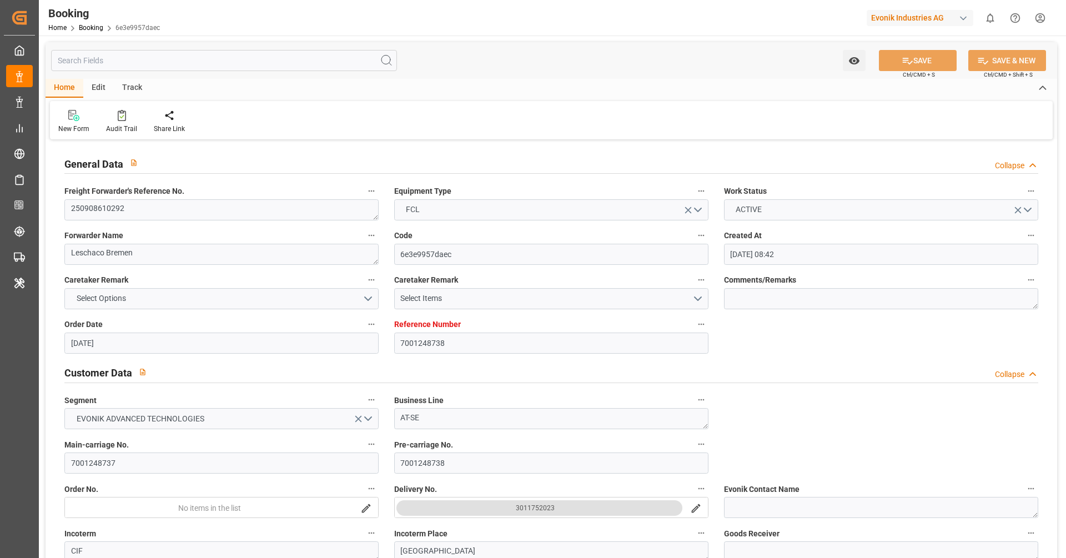
type input "19.08.2025"
type input "05.10.2025 15:59"
type input "[DATE]"
type input "28.08.2025 09:19"
type input "28.08.2025 11:01"
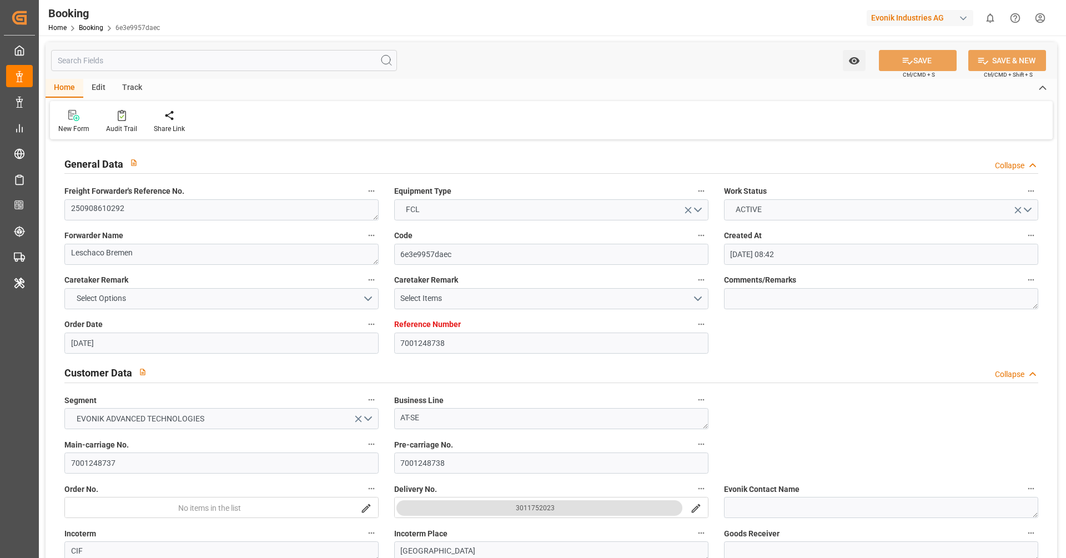
type input "03.09.2025 06:12"
type input "31.08.2025 21:37"
type input "04.09.2025 16:19"
type input "03.09.2025 06:22"
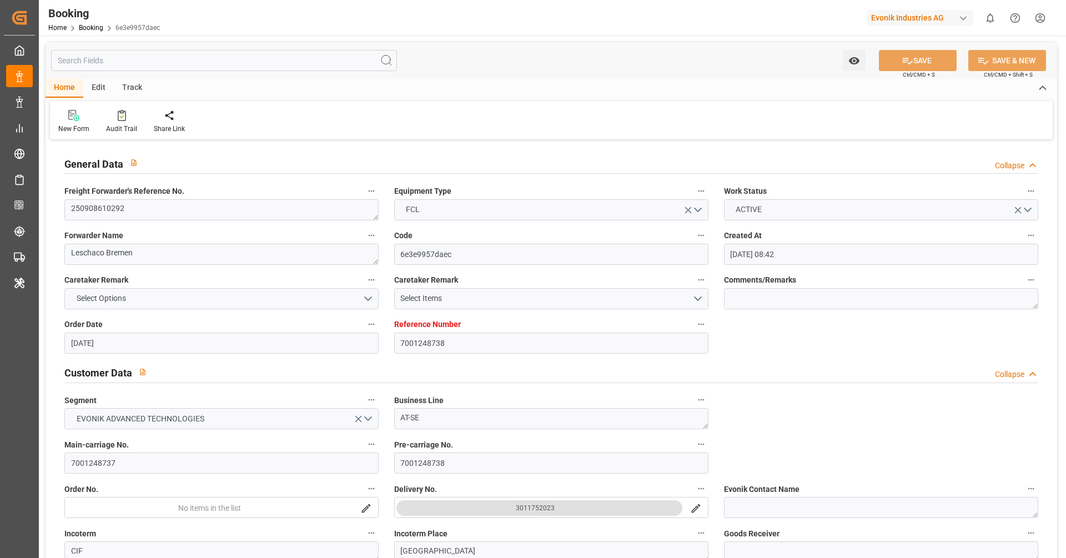
type input "04.09.2025 11:00"
type input "04.09.2025 12:21"
type input "04.10.2025 20:00"
type input "05.10.2025 23:49"
type input "04.10.2025 21:30"
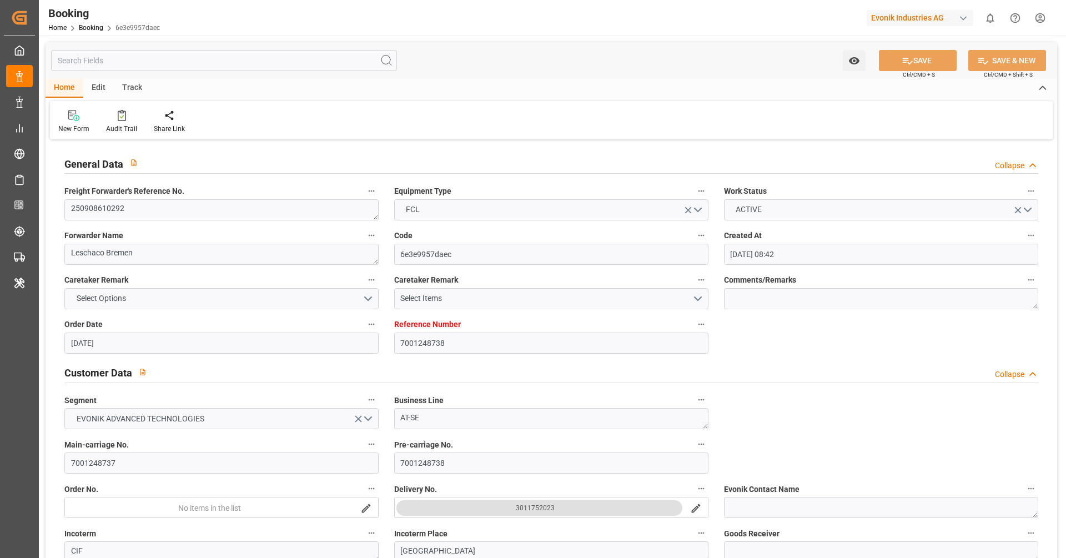
type input "04.10.2025 07:30"
type input "05.10.2025 02:00"
type input "04.10.2025 12:00"
type input "09.10.2025 23:49"
type input "05.10.2025 06:00"
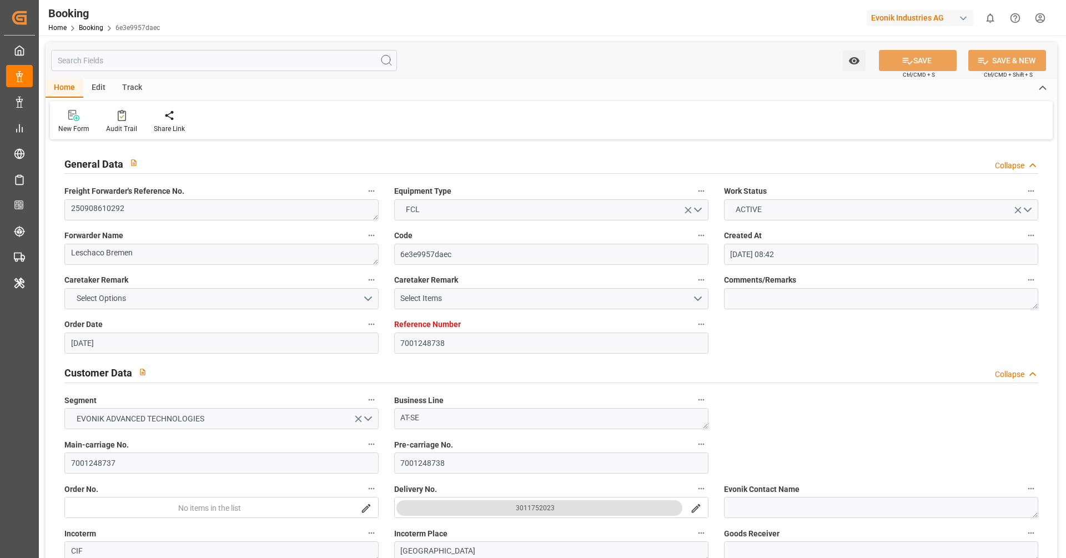
type input "04.10.2025 16:00"
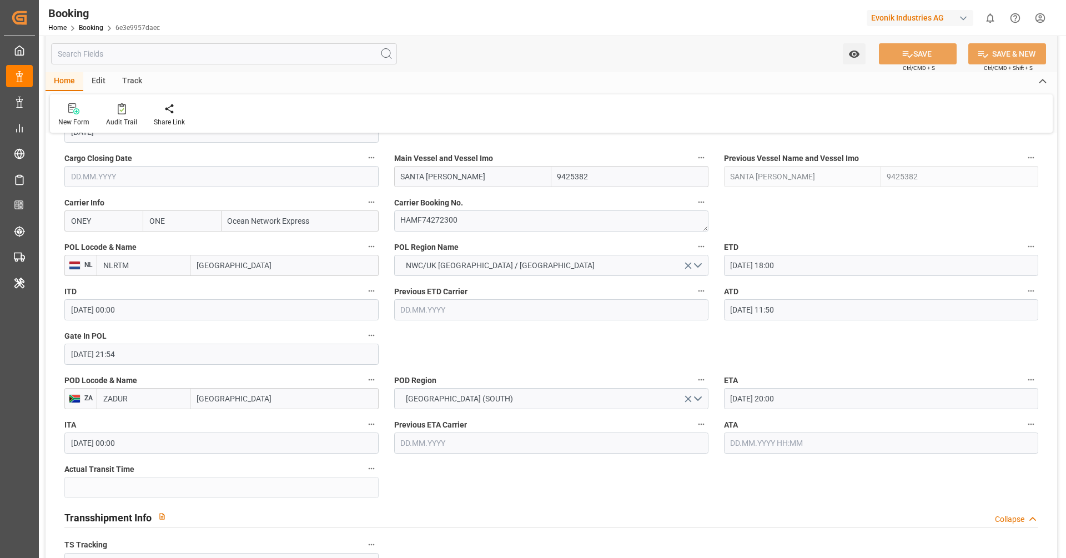
scroll to position [789, 0]
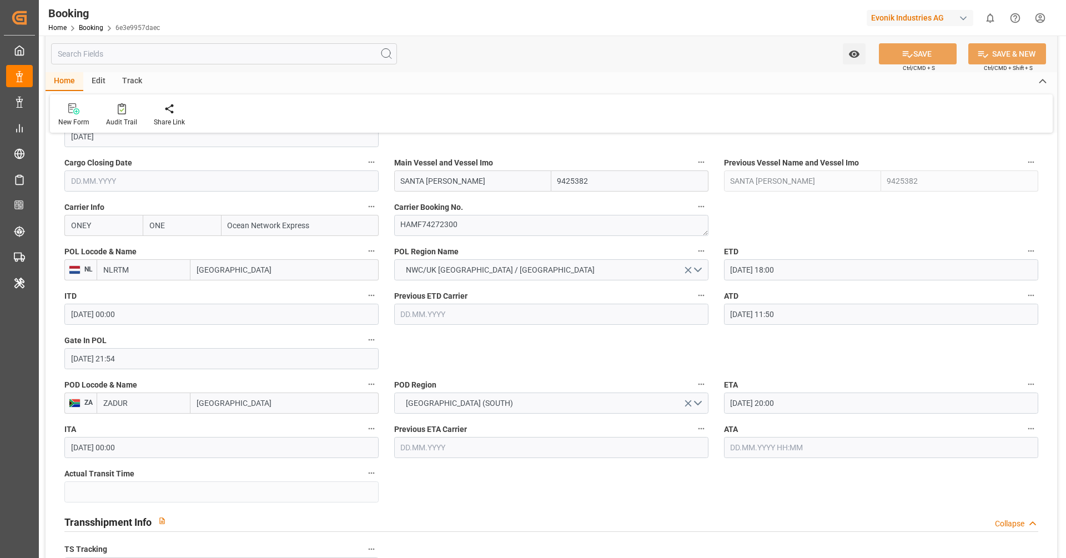
click at [771, 401] on input "04.10.2025 20:00" at bounding box center [881, 402] width 314 height 21
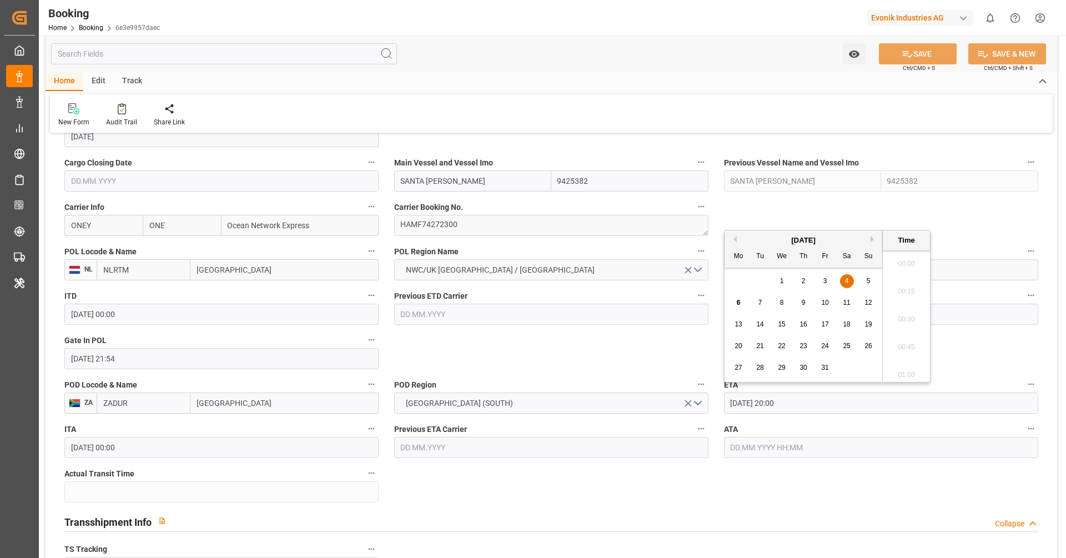
scroll to position [2168, 0]
click at [766, 305] on div "7" at bounding box center [760, 302] width 14 height 13
type input "07.10.2025 20:00"
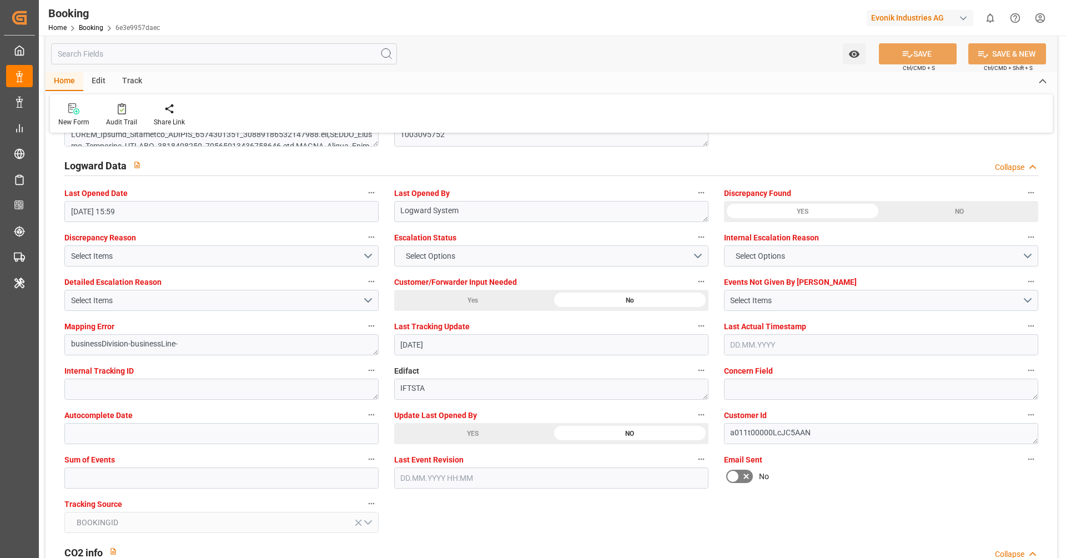
scroll to position [1993, 0]
click at [289, 482] on input "text" at bounding box center [221, 478] width 314 height 21
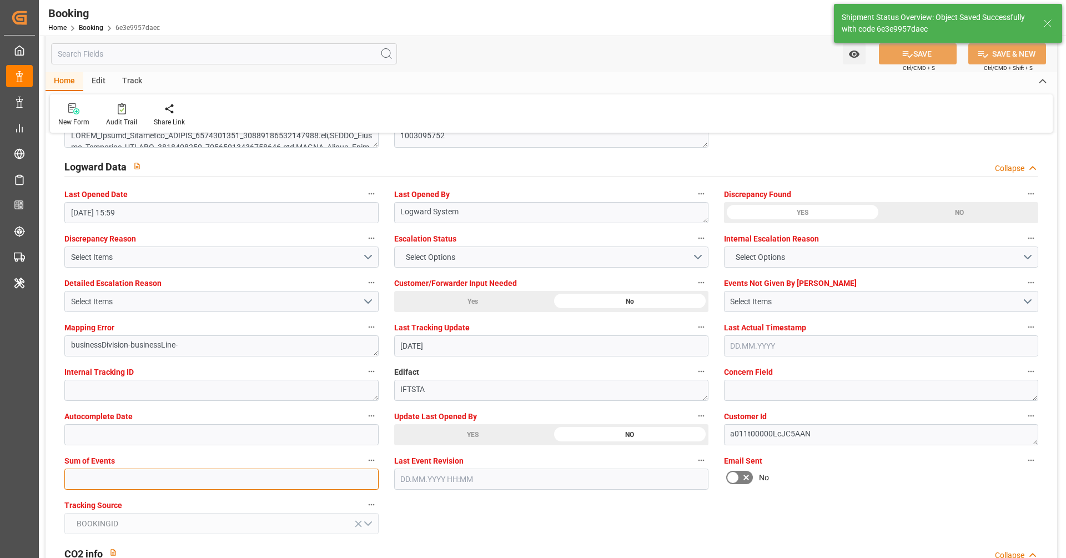
type input "0"
type textarea "[PERSON_NAME]"
type input "06.10.2025 11:07"
type input "0"
click at [506, 542] on div "CO2 info Collapse" at bounding box center [551, 552] width 974 height 21
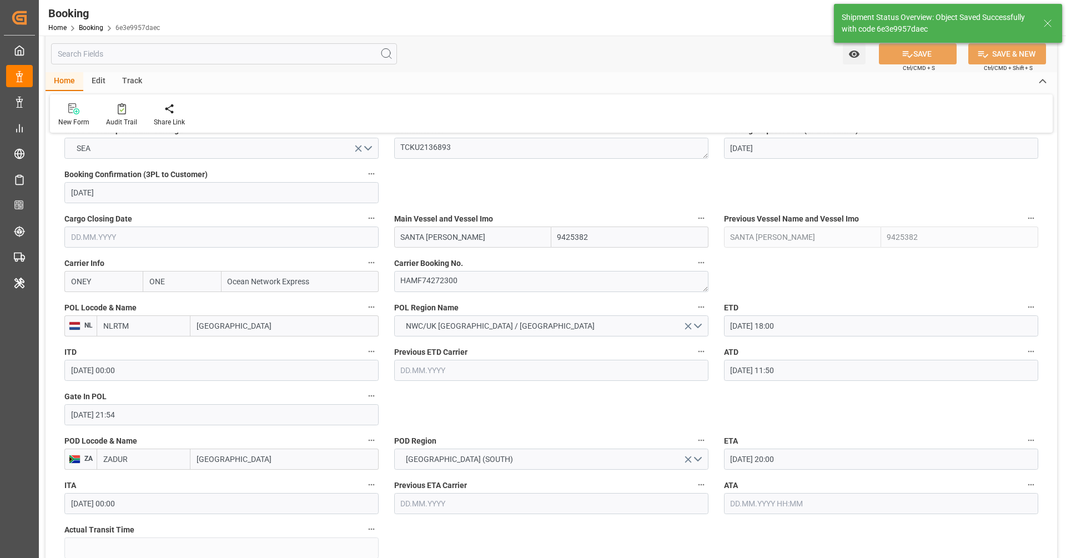
scroll to position [712, 0]
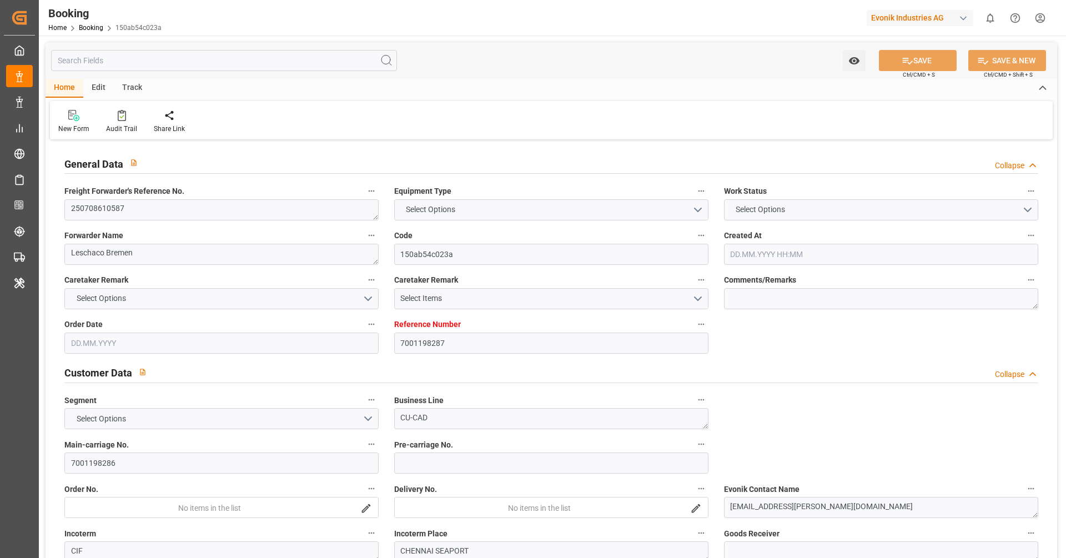
type input "7001198287"
type input "9385013"
type input "ONE"
type input "Ocean Network Express"
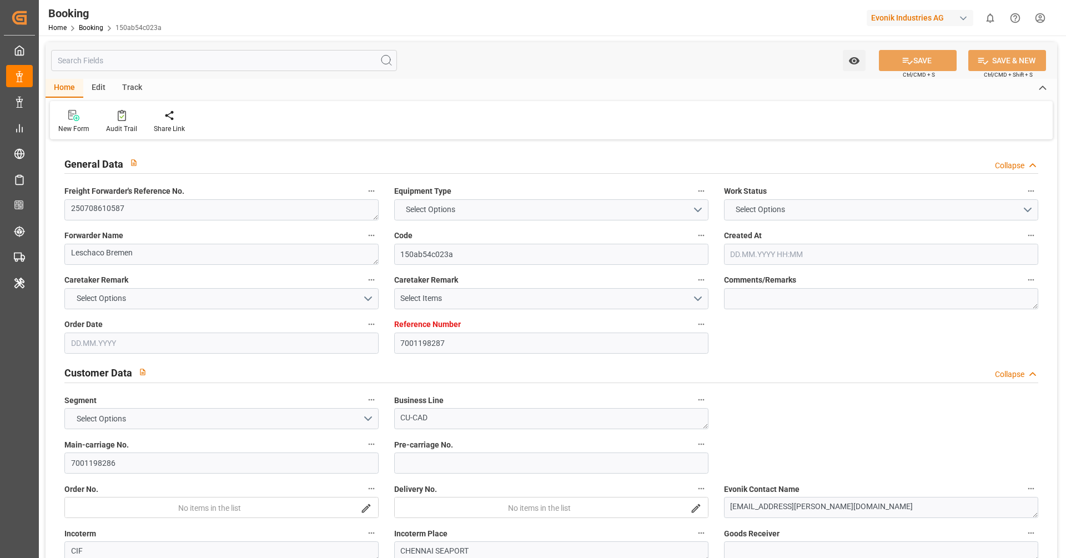
type input "NLRTM"
type input "INKAT"
type input "LKCMB"
type input "0"
type input "NLRTM"
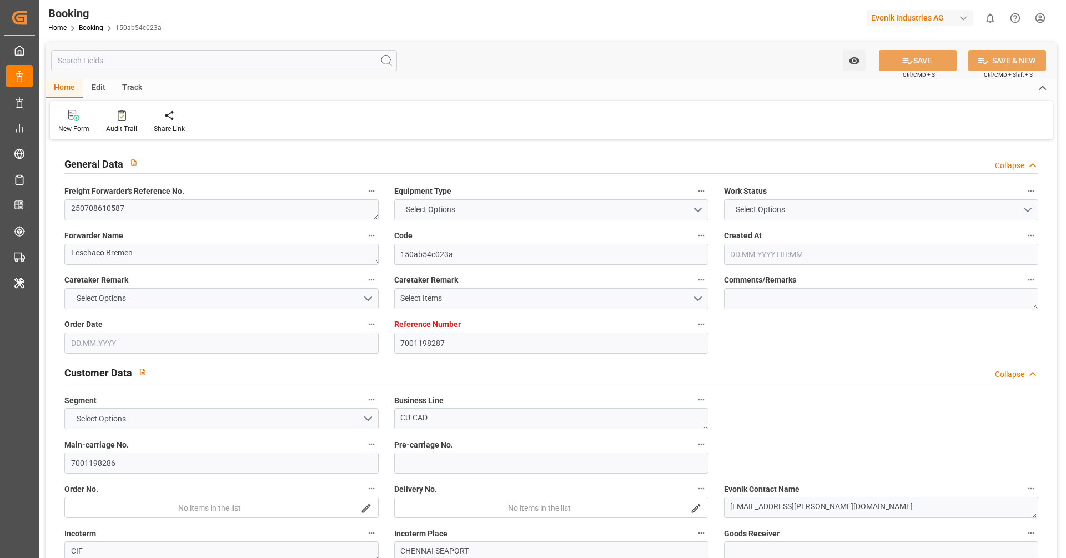
type input "INKAT"
type input "9305635"
type input "9169495"
type input "[DATE] 05:58"
type input "[DATE]"
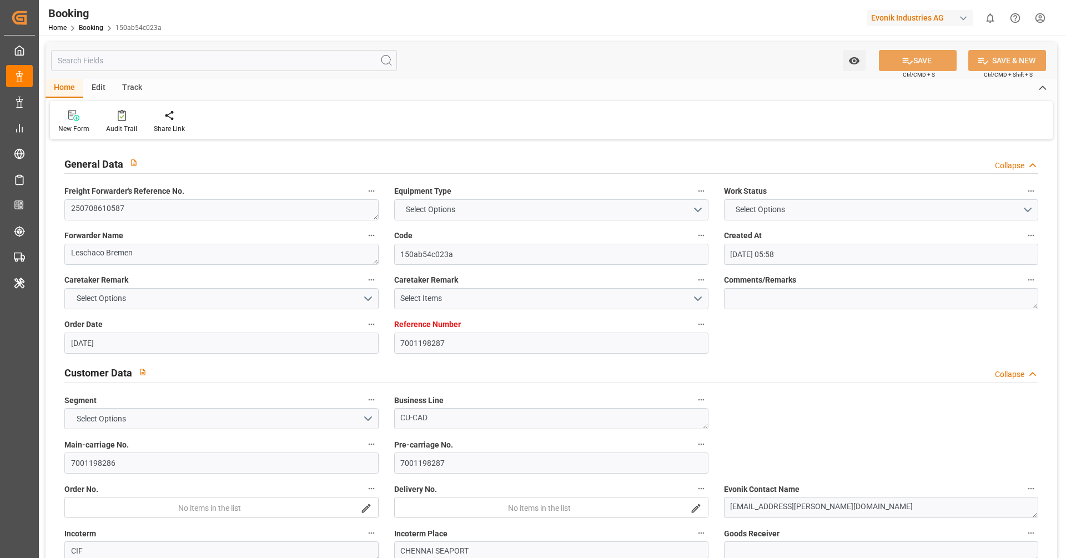
type input "[DATE]"
type input "[DATE] 08:09"
type input "[DATE] 01:34"
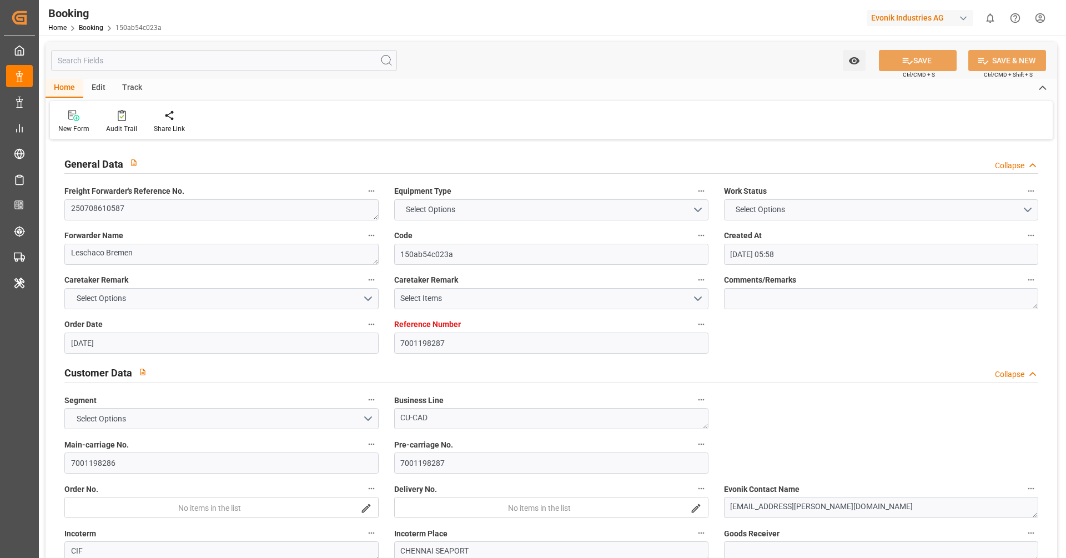
type input "[DATE]"
type input "[DATE] 20:00"
type input "[DATE] 00:00"
type input "[DATE] 04:50"
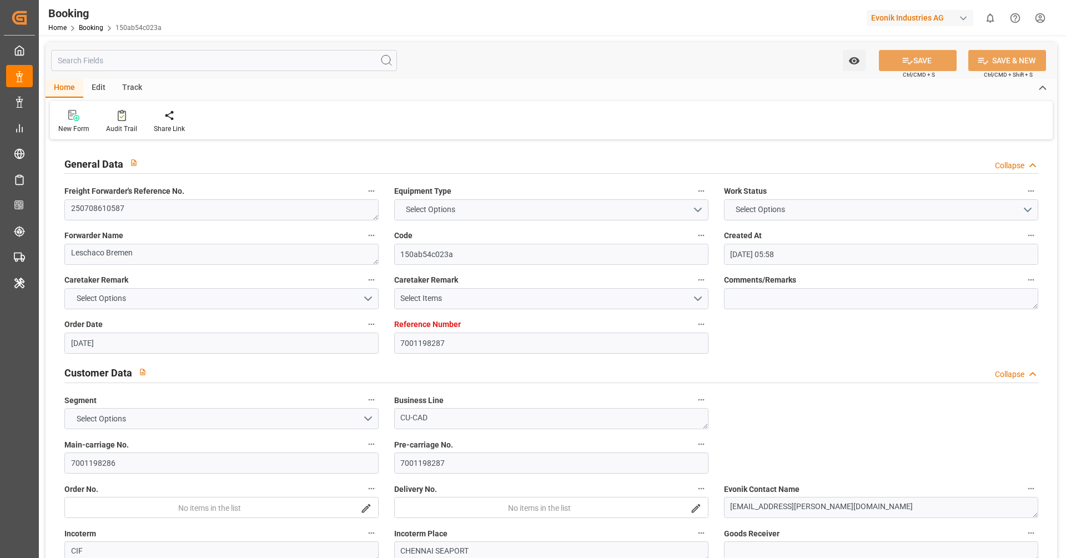
type input "[DATE] 16:32"
type input "[DATE] 18:00"
type input "[DATE] 00:00"
type input "19.09.2025 04:00"
type input "08.09.2025 00:00"
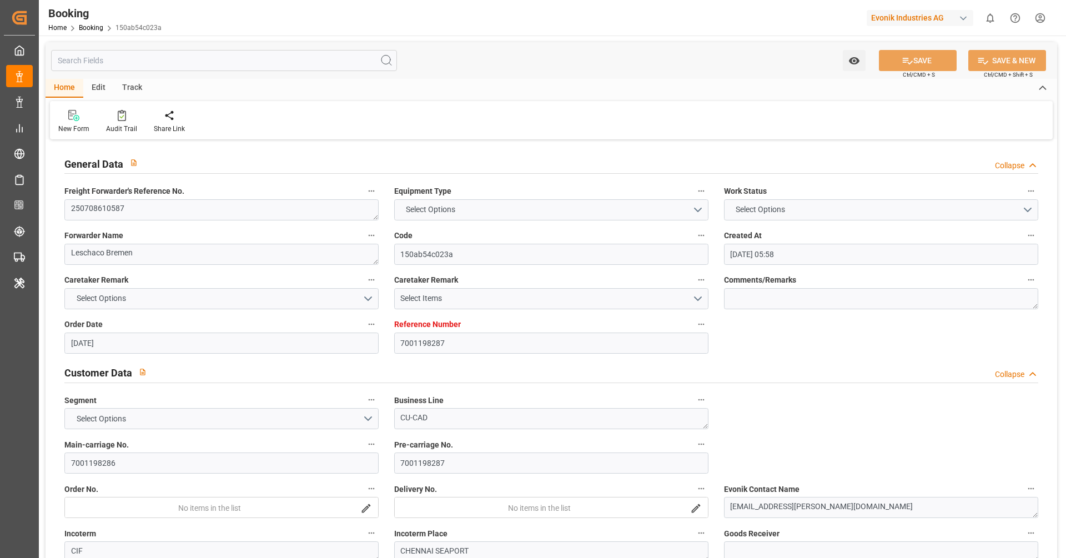
type input "19.09.2025 04:37"
type input "30.09.2025 08:00"
type input "13.09.2025 00:00"
type input "01.10.2025 00:00"
type input "29.07.2025"
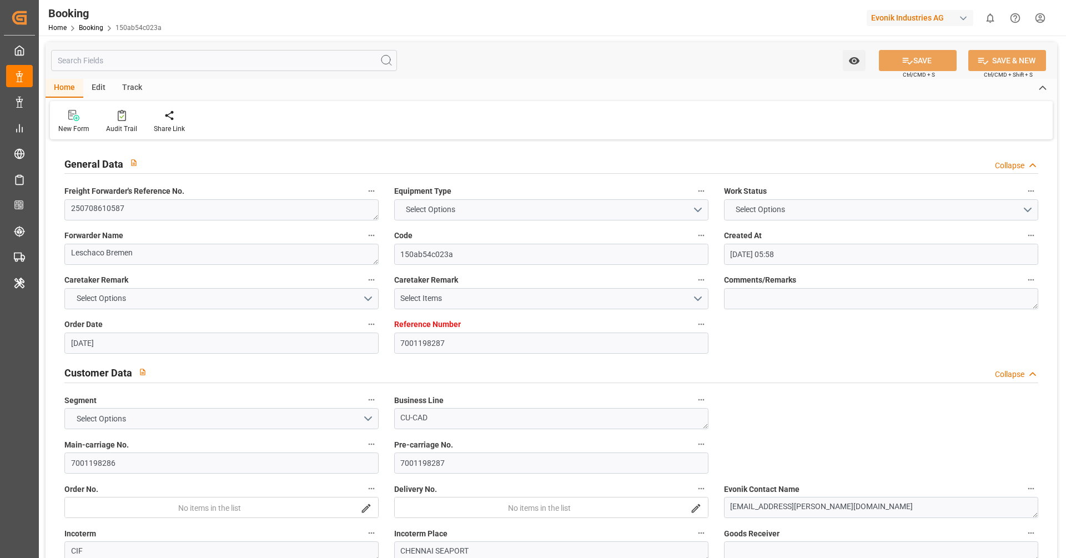
type input "05.10.2025 16:01"
type input "[DATE]"
type input "03.10.2025"
type input "16.07.2025 19:00"
type input "22.09.2025 20:00"
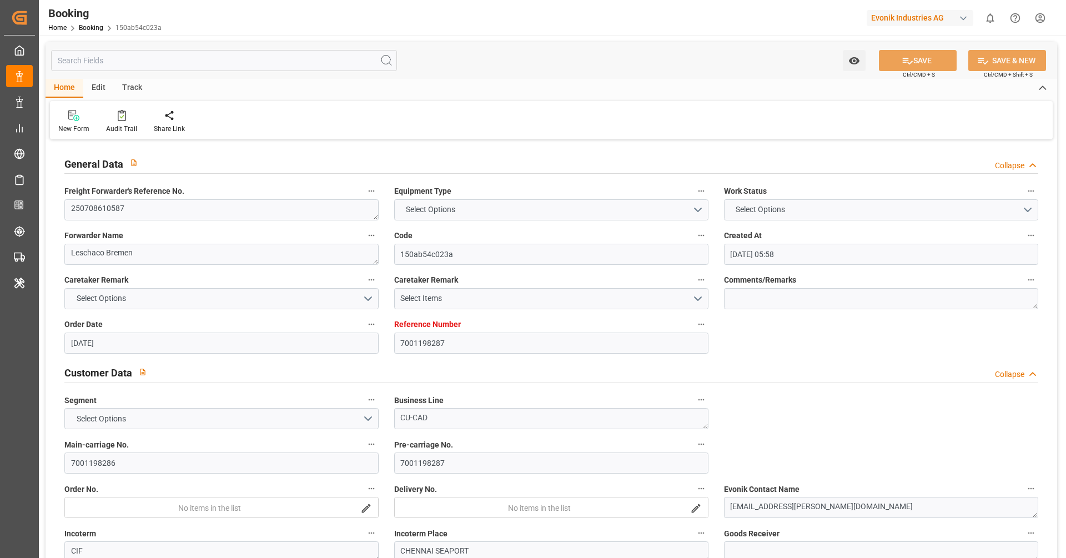
type input "15.09.2025 20:00"
type input "17.07.2025 01:34"
type input "20.07.2025 11:54"
type input "20.07.2025 13:18"
type input "26.07.2025 18:48"
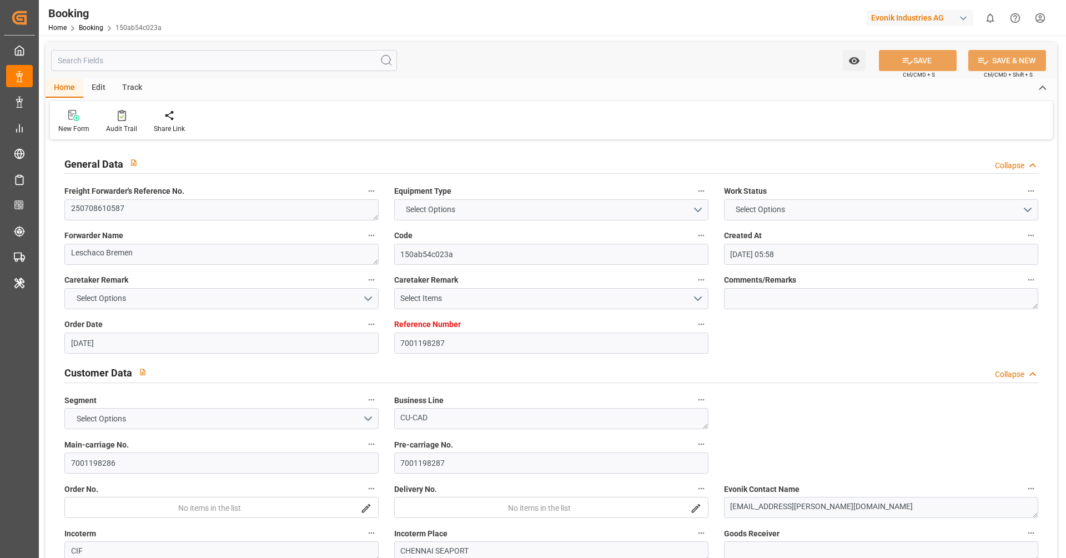
type input "26.07.2025 18:42"
type input "27.07.2025 09:11"
type input "28.07.2025 07:30"
type input "28.07.2025 05:38"
type input "19.09.2025 04:00"
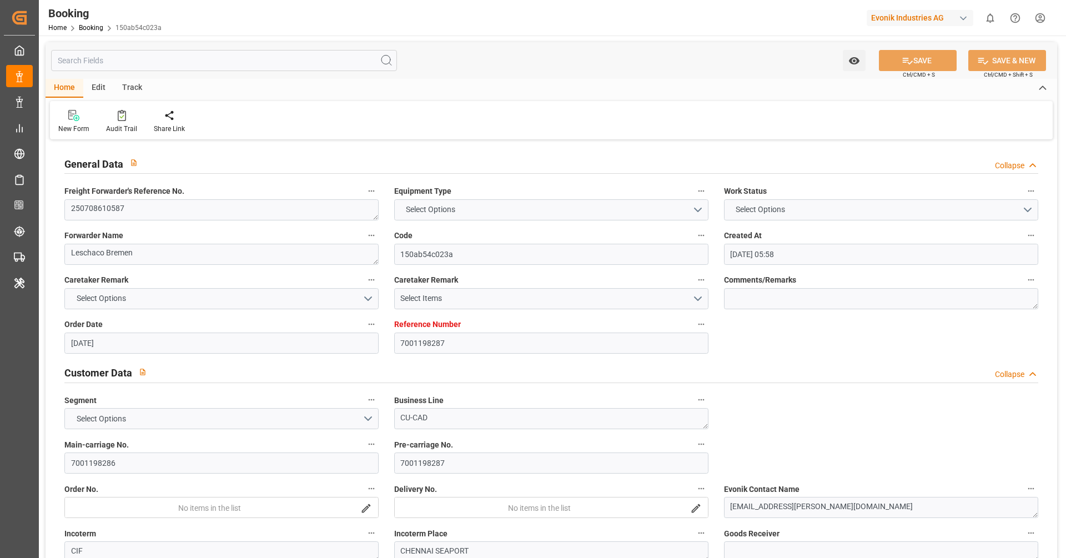
type input "19.09.2025 04:34"
type input "19.09.2025 00:30"
type input "08.09.2025 01:00"
type input "19.09.2025 17:07"
type input "19.09.2025 13:43"
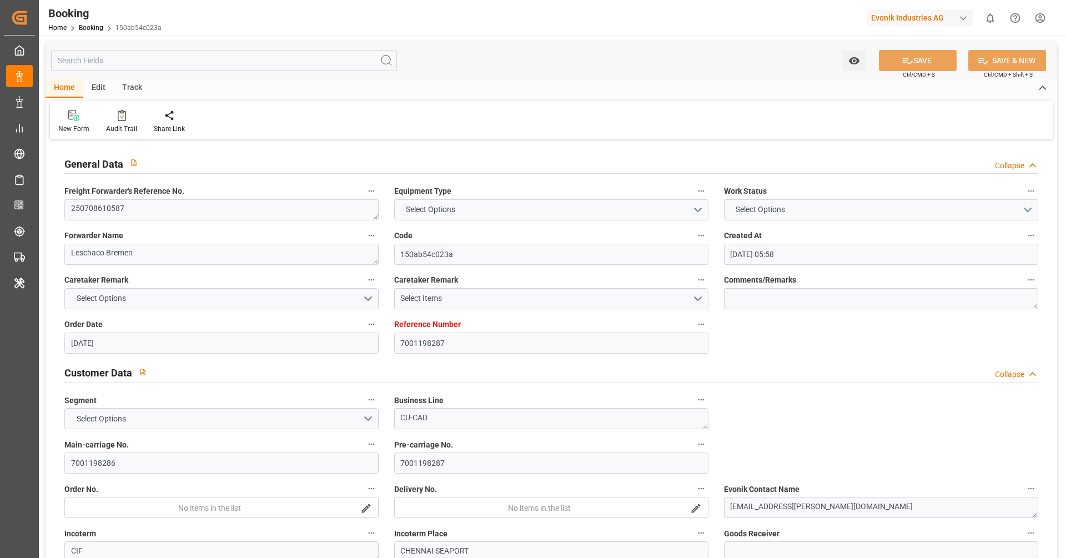
type input "29.09.2025 18:57"
type input "12.09.2025 20:27"
type input "30.09.2025 08:00"
type input "05.10.2025 18:00"
type input "06.10.2025 14:47"
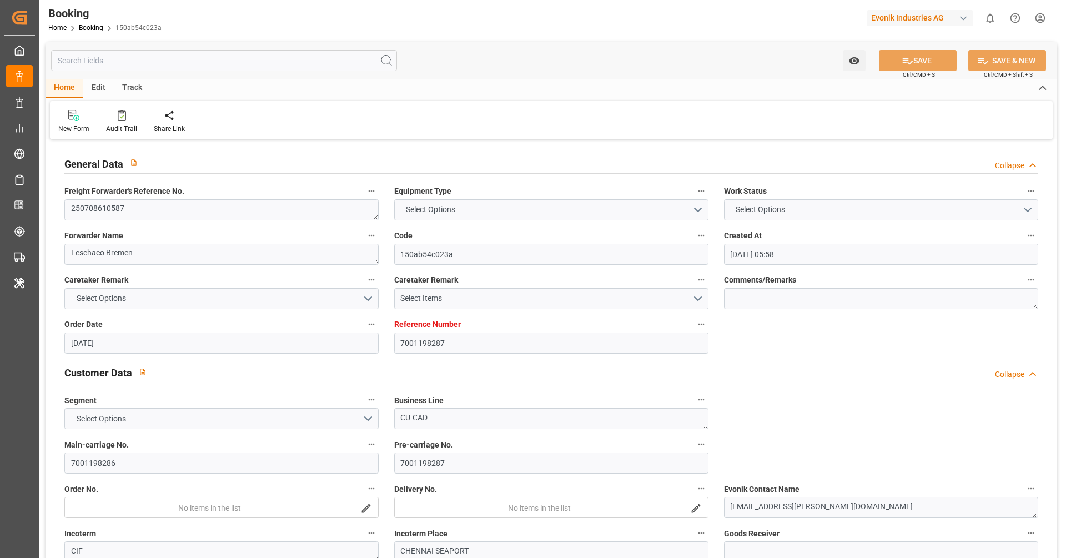
type input "05.10.2025 19:30"
type input "15.09.2025 09:30"
type input "[DATE] 00:00"
type input "15.09.2025 14:00"
type input "10.10.2025 14:47"
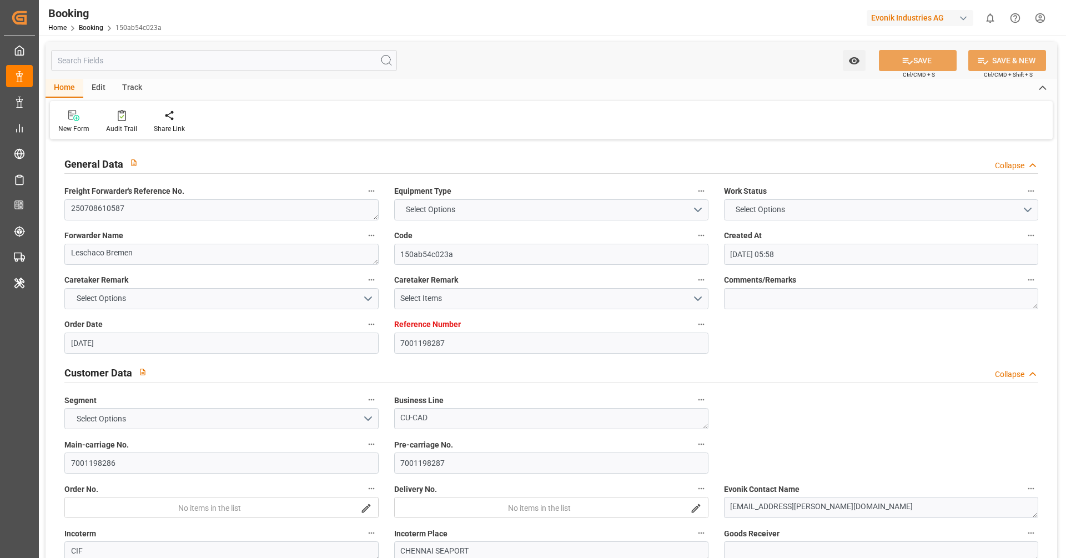
type input "06.10.2025 06:00"
type input "22.09.2025 20:00"
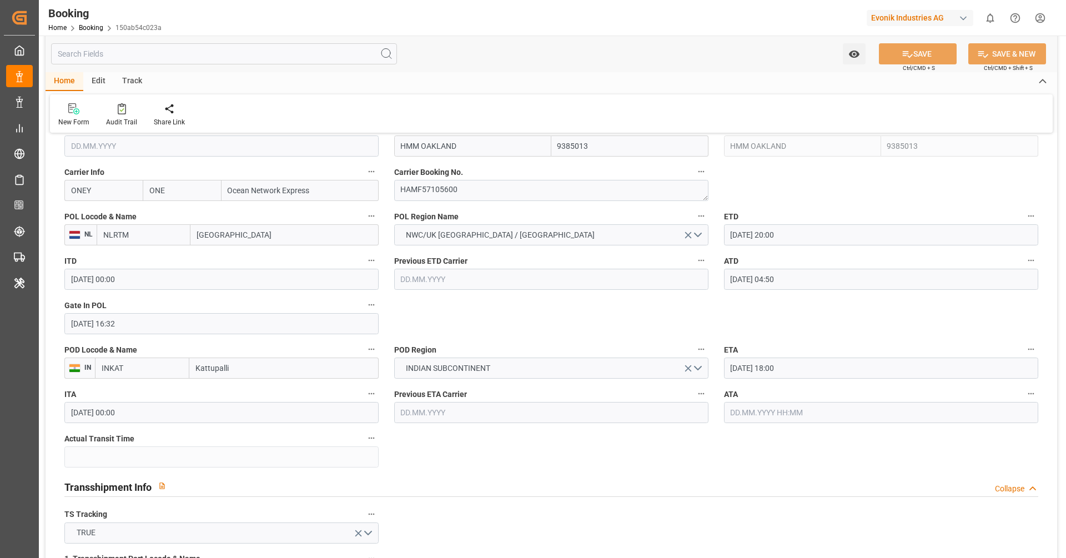
scroll to position [849, 0]
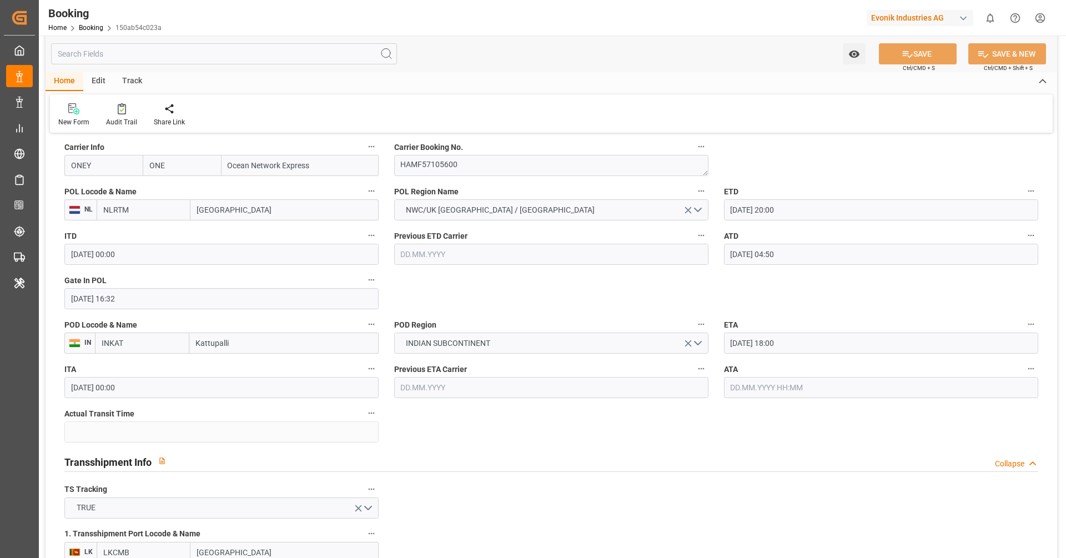
click at [758, 396] on input "text" at bounding box center [881, 387] width 314 height 21
click at [825, 261] on div "3" at bounding box center [825, 265] width 14 height 13
type input "03.10.2025 00:00"
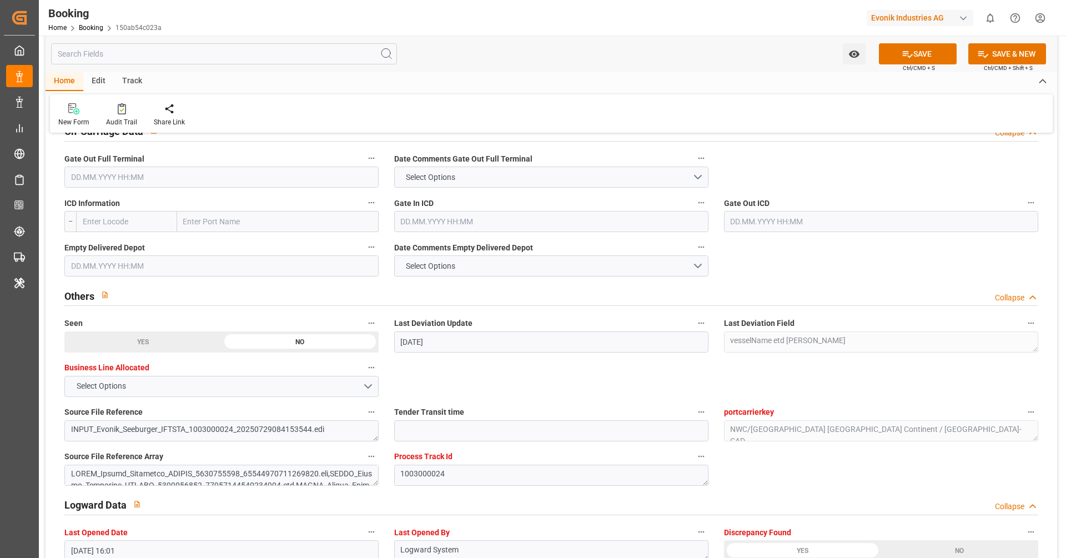
scroll to position [1617, 0]
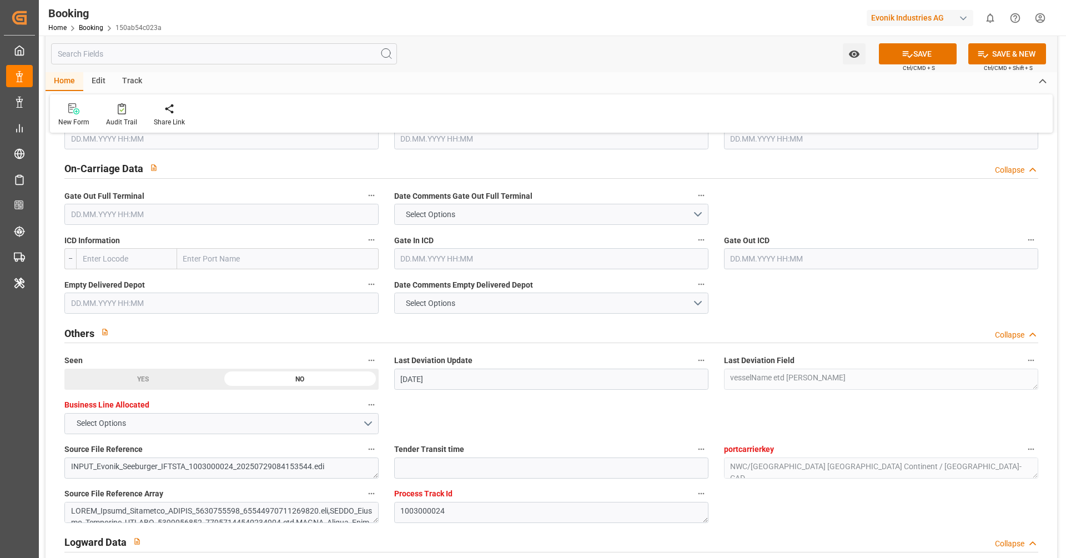
click at [171, 213] on input "text" at bounding box center [221, 214] width 314 height 21
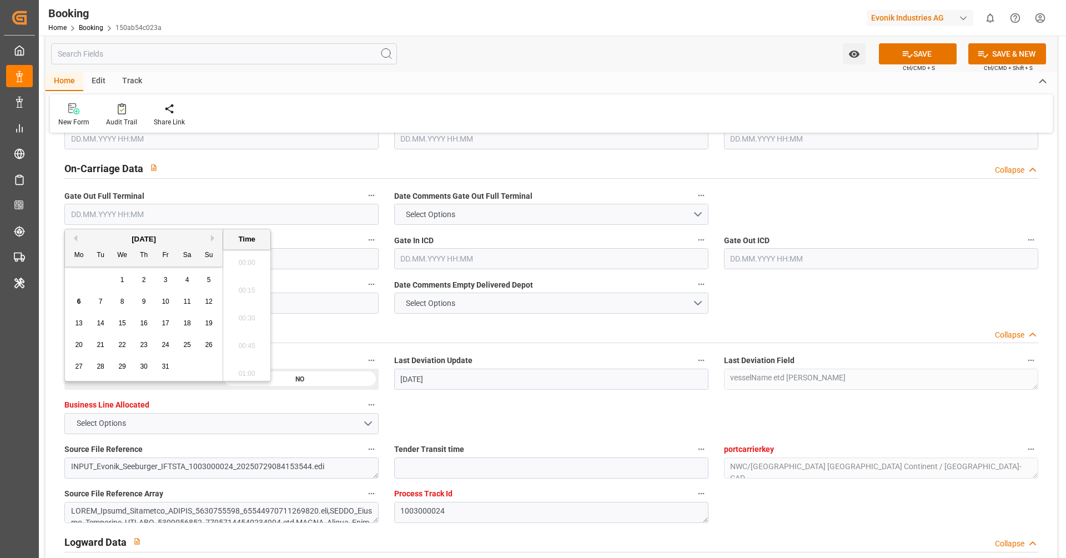
scroll to position [1779, 0]
click at [205, 278] on div "5" at bounding box center [209, 280] width 14 height 13
type input "05.10.2025 00:00"
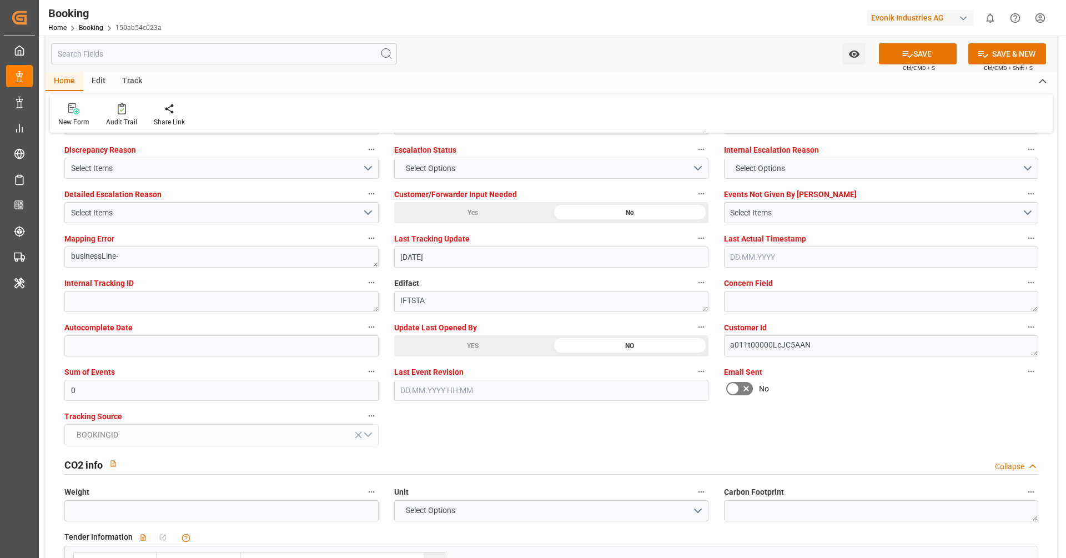
scroll to position [2082, 0]
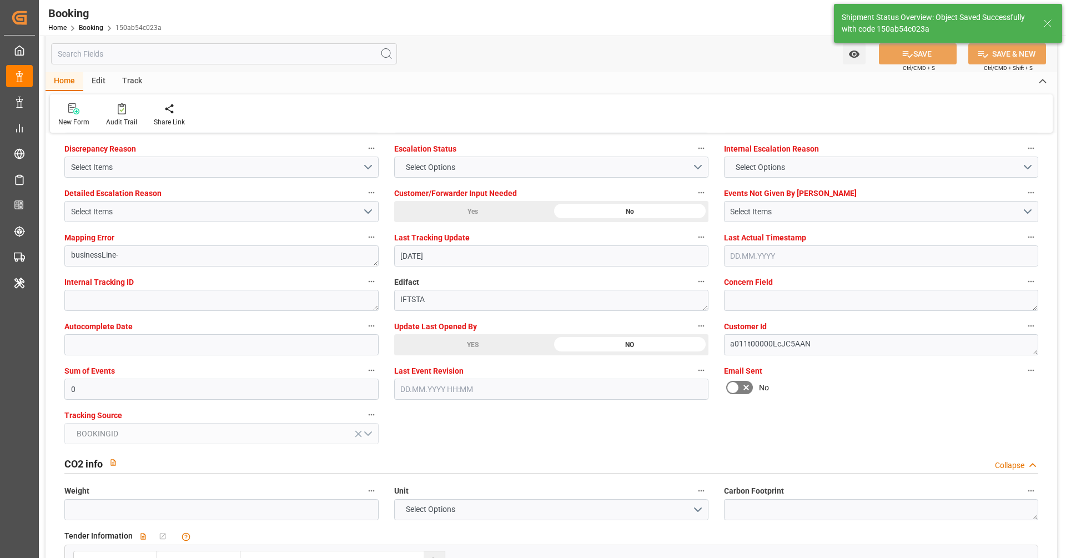
type textarea "[PERSON_NAME]"
type input "67"
type input "06.10.2025 11:08"
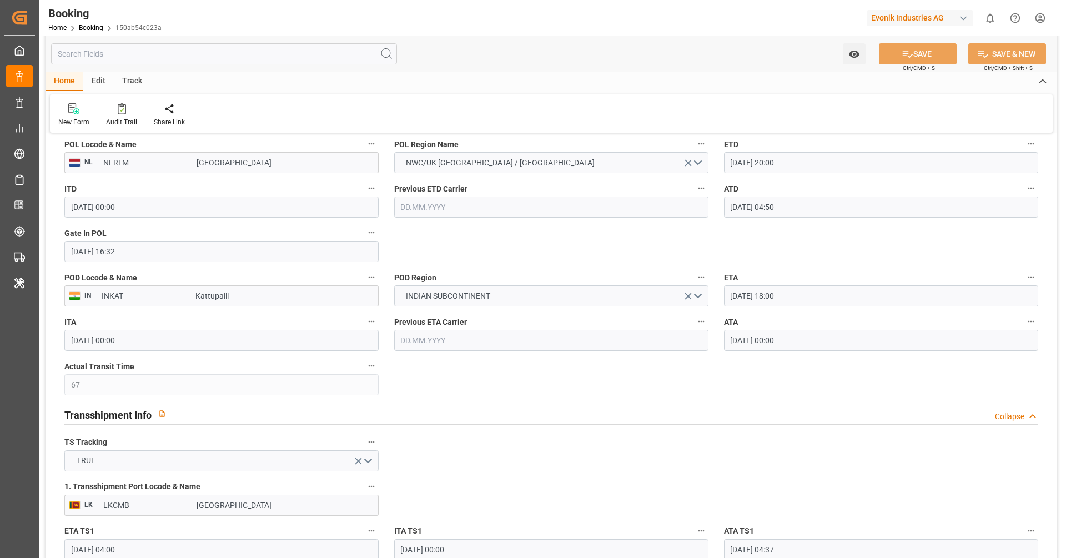
scroll to position [889, 0]
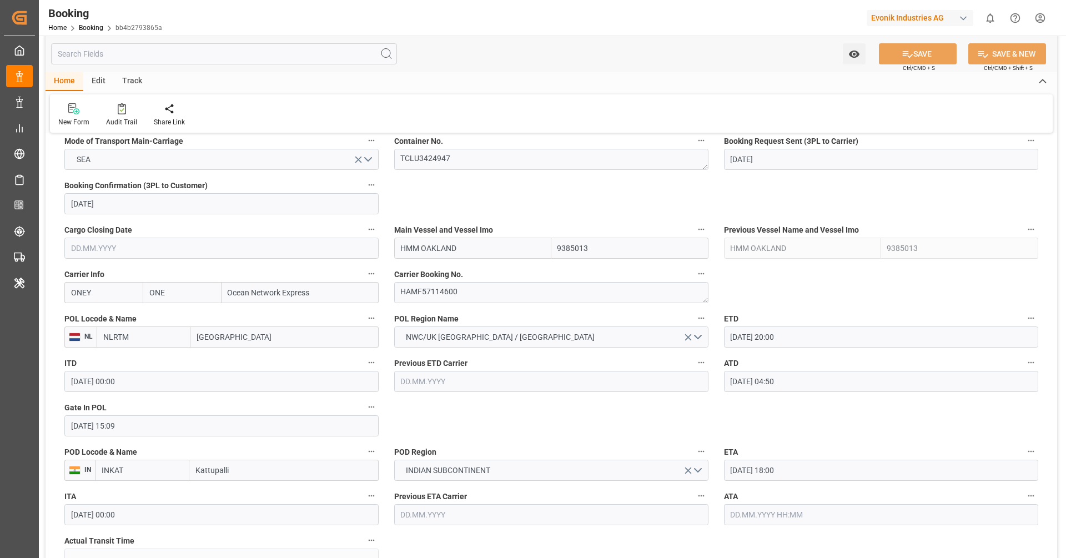
scroll to position [743, 0]
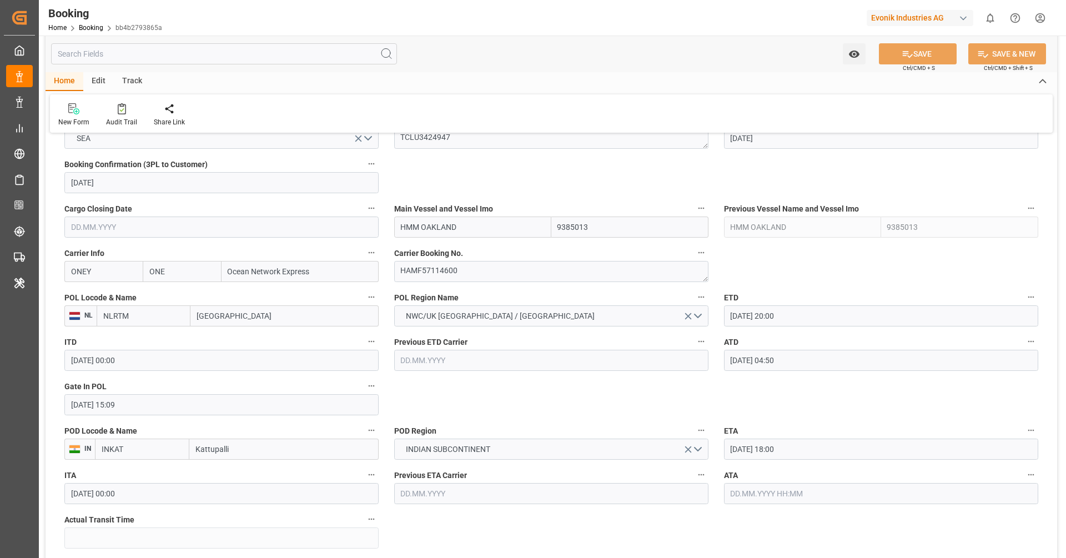
click at [747, 498] on input "text" at bounding box center [881, 493] width 314 height 21
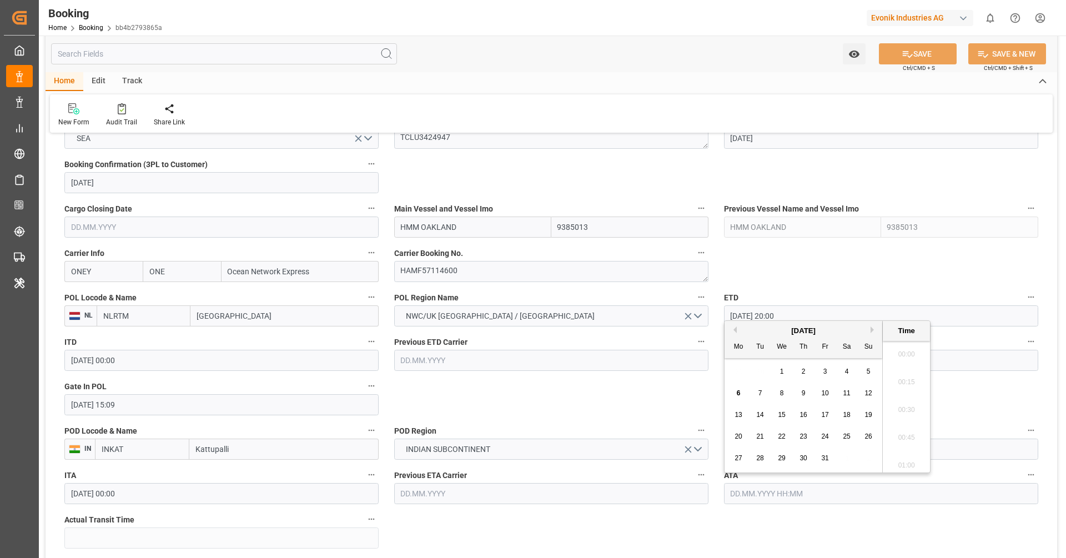
scroll to position [1779, 0]
click at [831, 370] on div "3" at bounding box center [825, 371] width 14 height 13
type input "[DATE] 00:00"
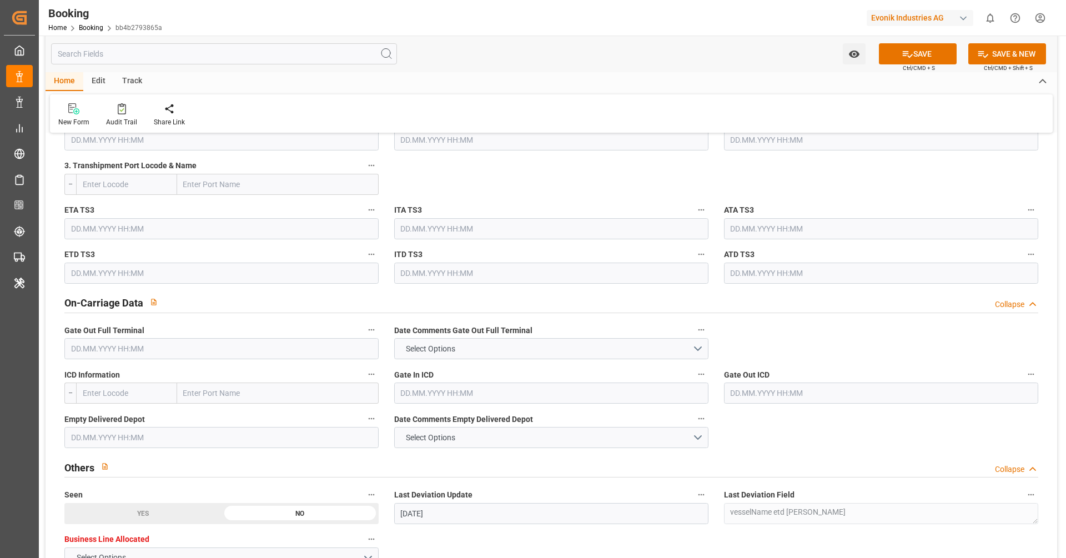
scroll to position [1611, 0]
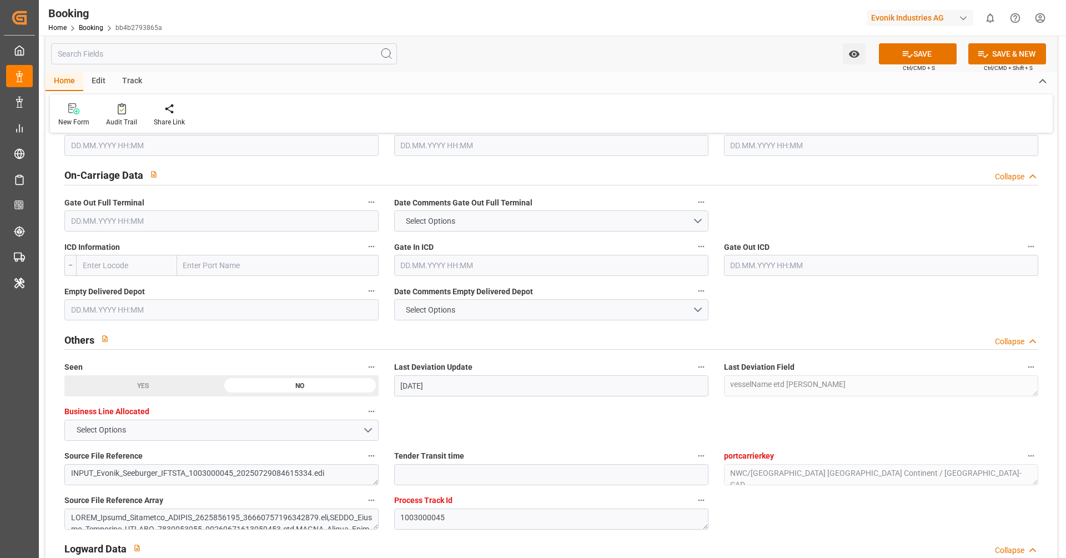
click at [272, 229] on input "text" at bounding box center [221, 220] width 314 height 21
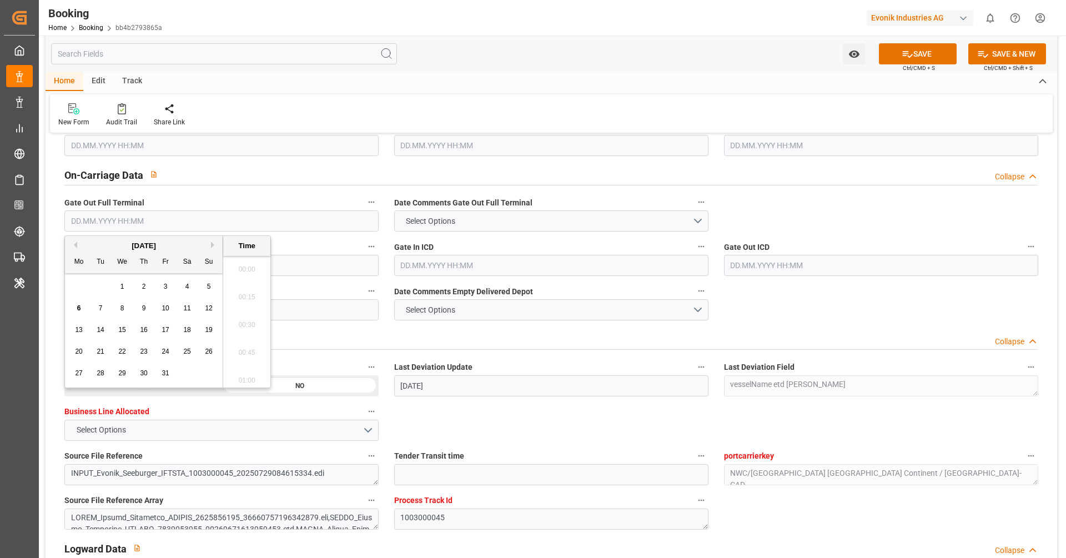
scroll to position [1779, 0]
click at [178, 293] on div "29 30 1 2 3 4 5" at bounding box center [144, 287] width 152 height 22
click at [185, 288] on span "4" at bounding box center [187, 287] width 4 height 8
type input "[DATE] 00:00"
click at [699, 294] on button "Date Comments Empty Delivered Depot" at bounding box center [701, 291] width 14 height 14
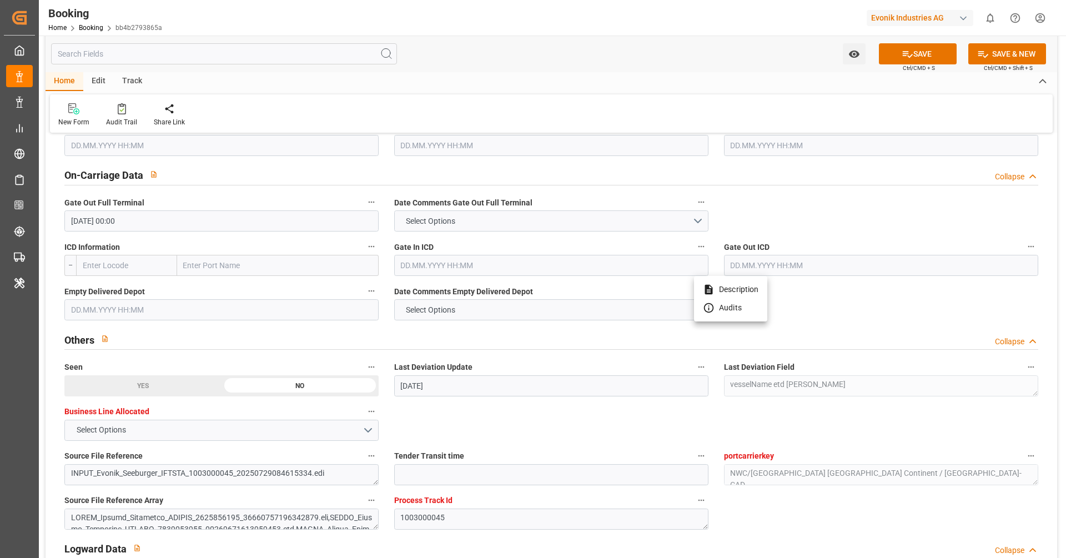
click at [821, 313] on div at bounding box center [533, 279] width 1066 height 558
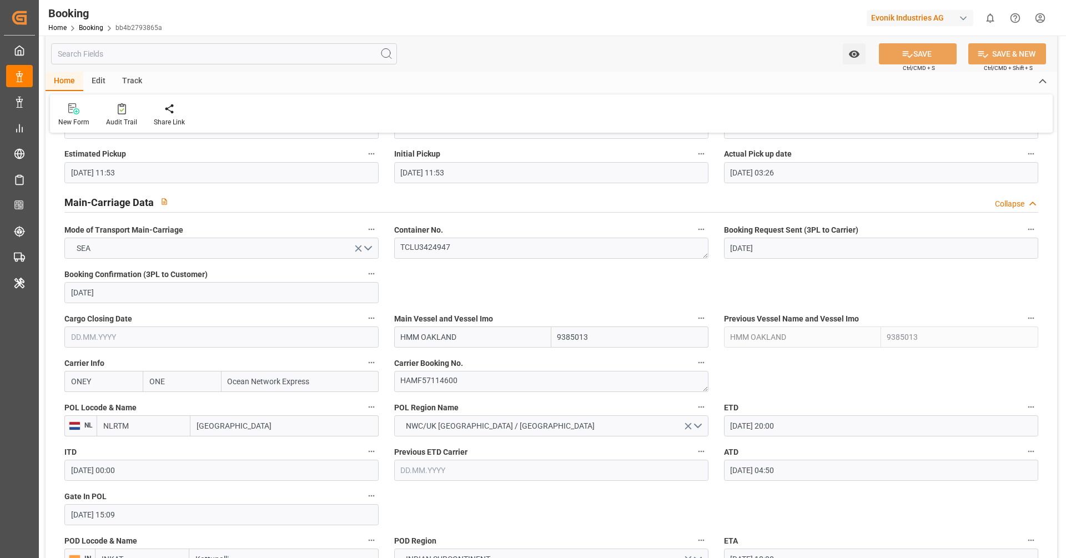
scroll to position [560, 0]
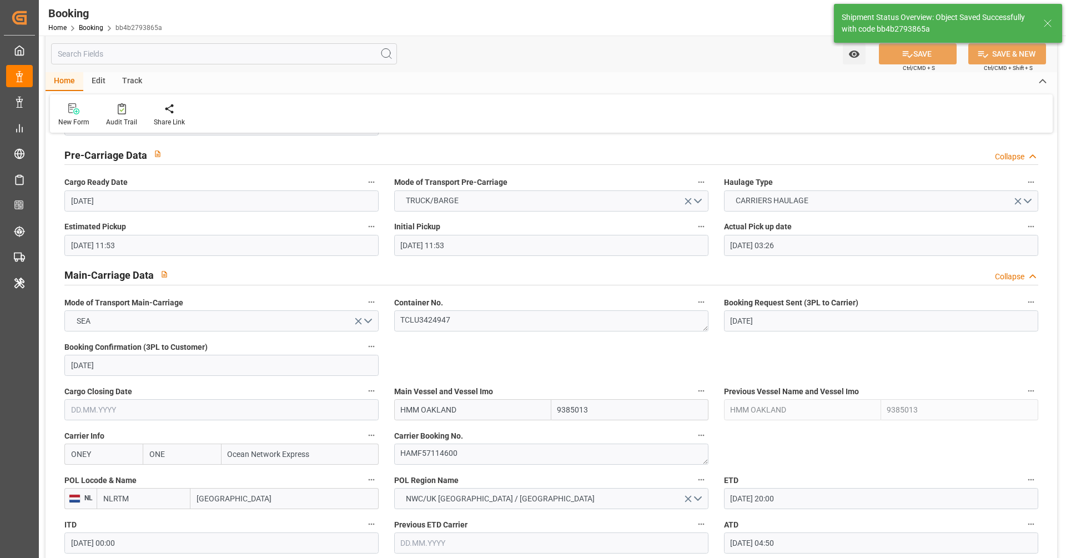
type textarea "[PERSON_NAME]"
type input "67"
type input "06.10.2025 11:09"
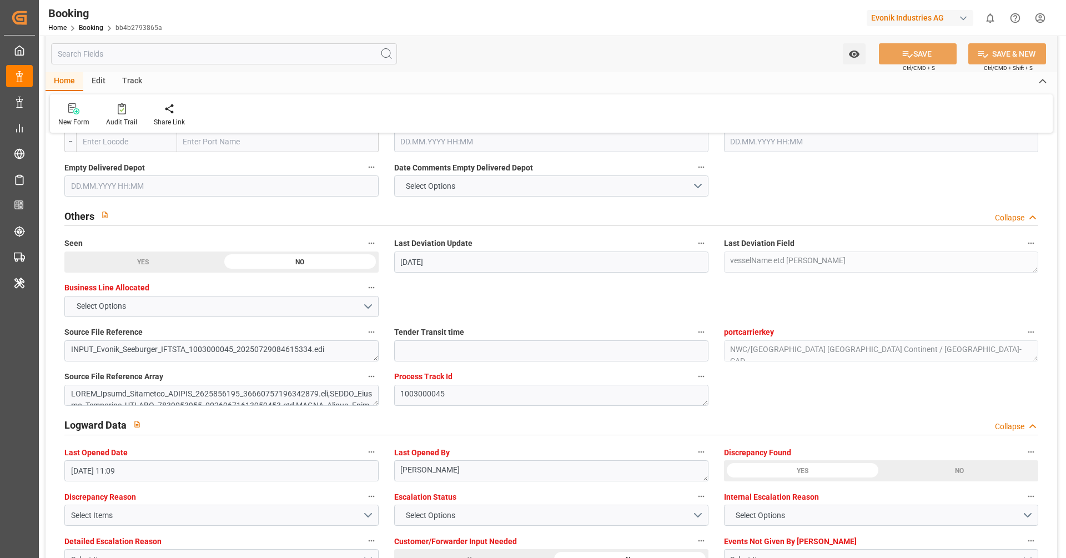
scroll to position [1691, 0]
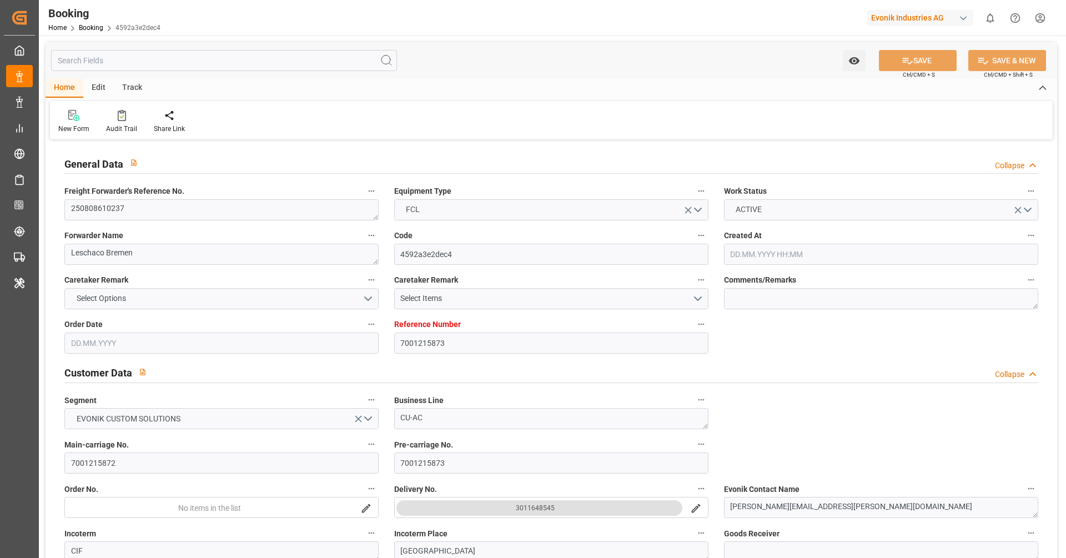
type input "[DATE] 06:44"
type input "[DATE]"
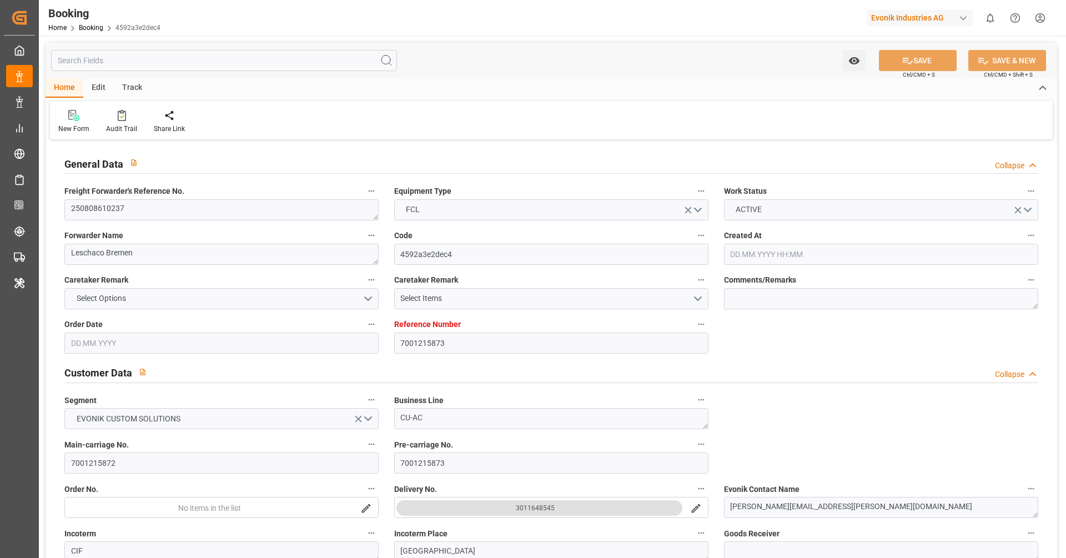
type input "[DATE]"
type input "[DATE] 19:00"
type input "[DATE] 00:00"
type input "[DATE] 21:05"
type input "[DATE] 01:05"
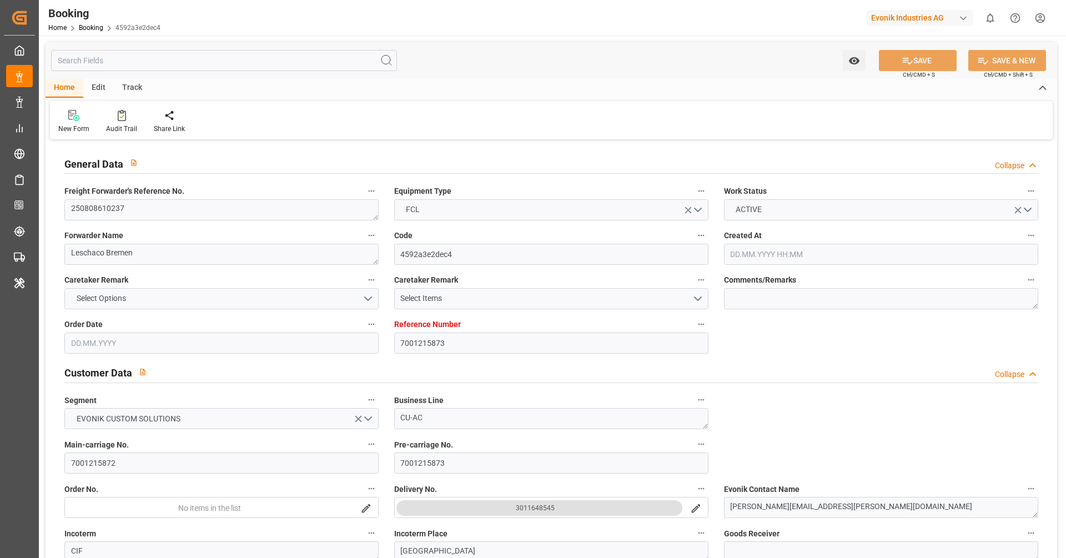
type input "[DATE] 00:00"
type input "[DATE] 20:00"
type input "[DATE] 00:00"
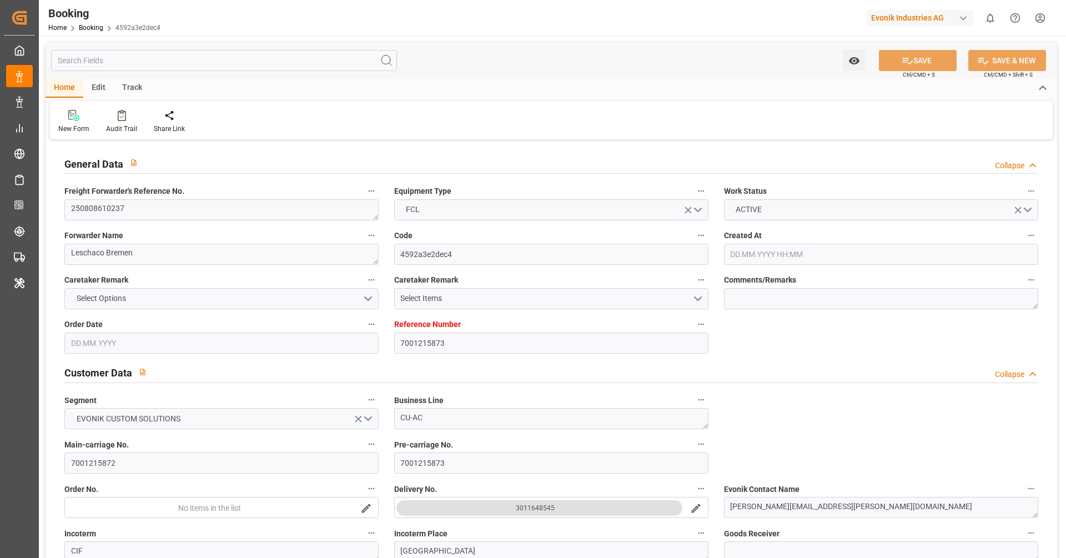
type input "[DATE] 06:00"
type input "[DATE] 00:00"
type input "[DATE]"
type input "[DATE] 16:10"
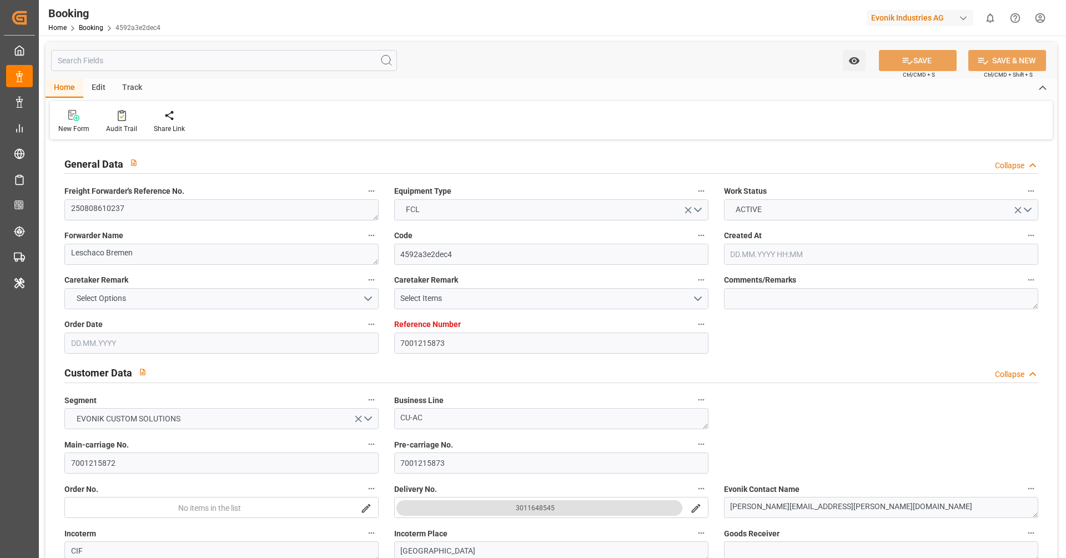
type input "[DATE]"
type input "[DATE] 13:57"
type input "[DATE] 20:57"
type input "[DATE] 03:37"
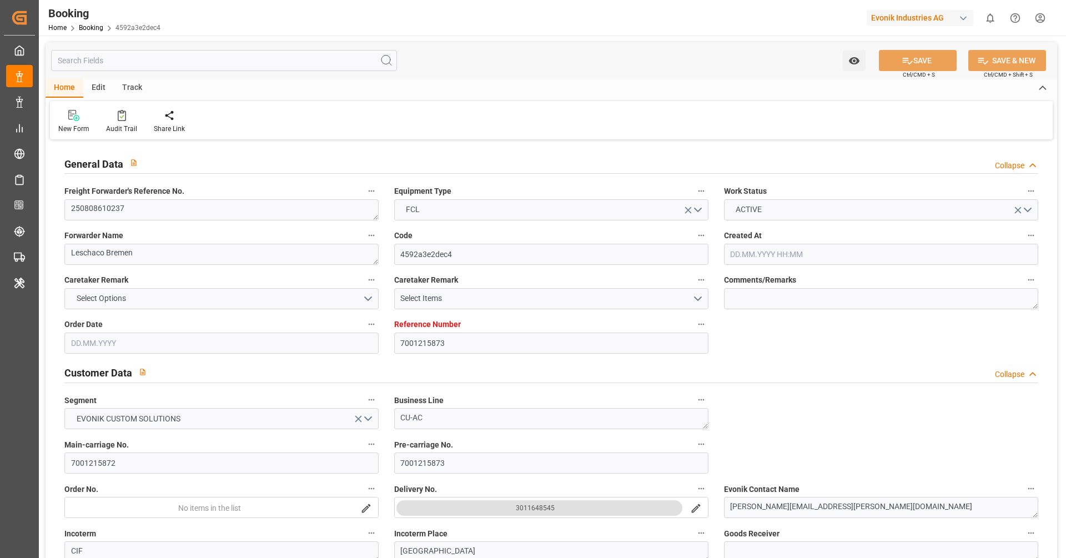
type input "[DATE] 16:37"
type input "[DATE] 13:58"
type input "[DATE] 19:00"
type input "[DATE] 22:11"
type input "[DATE] 20:00"
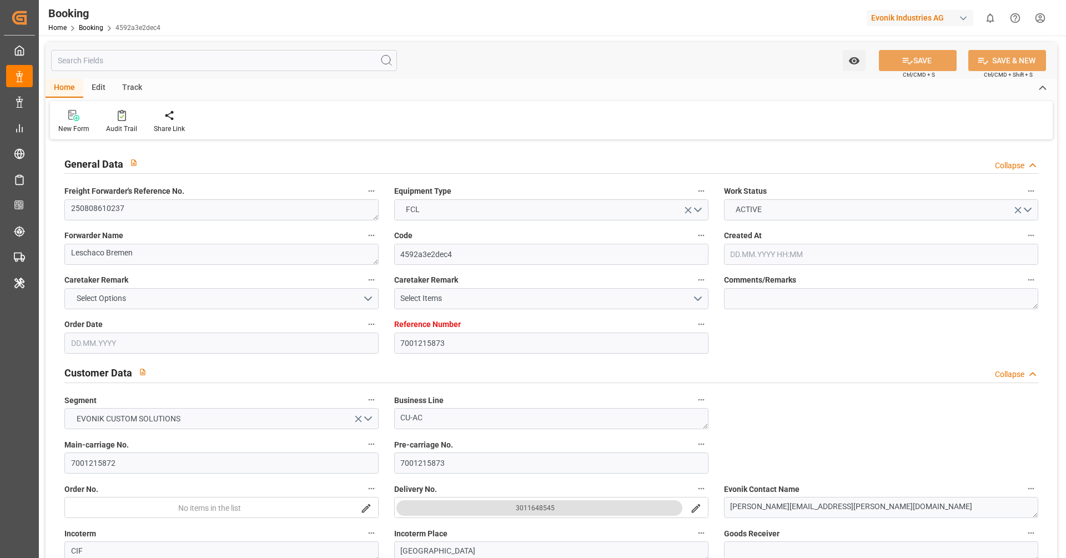
type input "[DATE] 10:30"
type input "[DATE] 09:19"
type input "[DATE] 03:06"
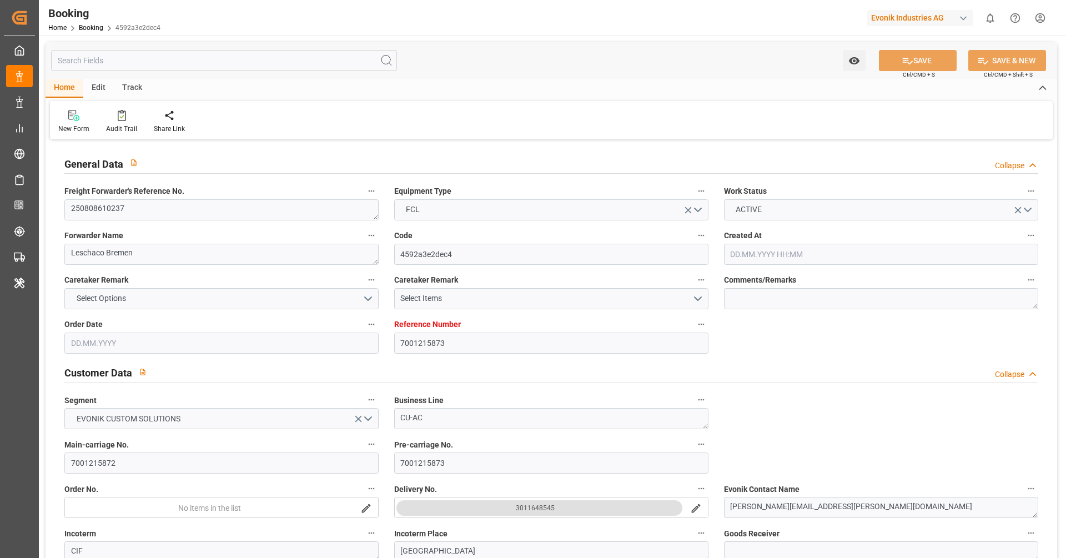
type input "[DATE] 06:00"
type input "[DATE] 00:00"
type input "[DATE] 09:08"
type input "[DATE] 01:30"
type input "[DATE] 23:30"
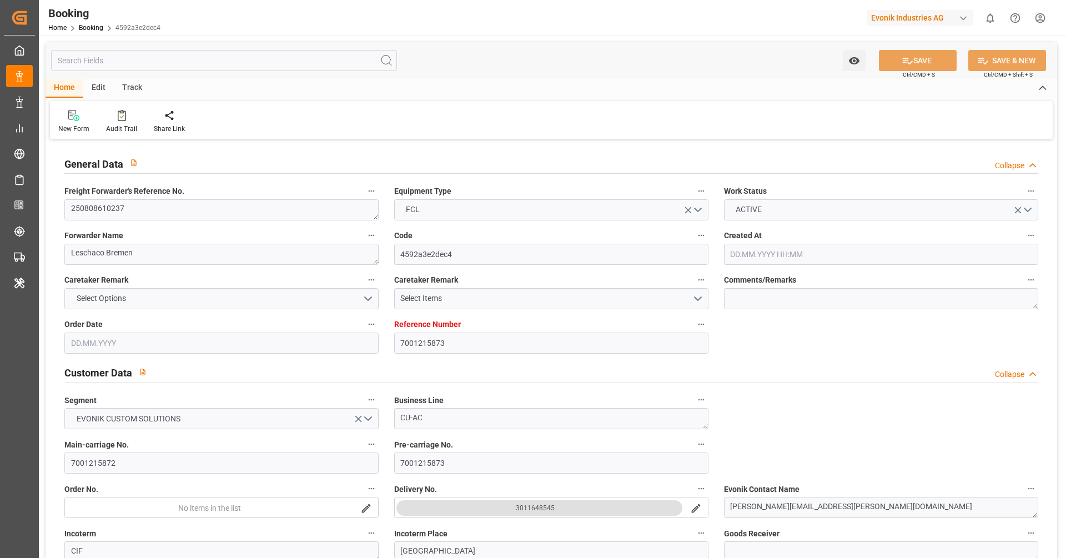
type input "[DATE] 06:00"
type input "[DATE] 04:00"
type input "[DATE] 09:08"
type input "[DATE] 04:00"
type input "[DATE] 02:00"
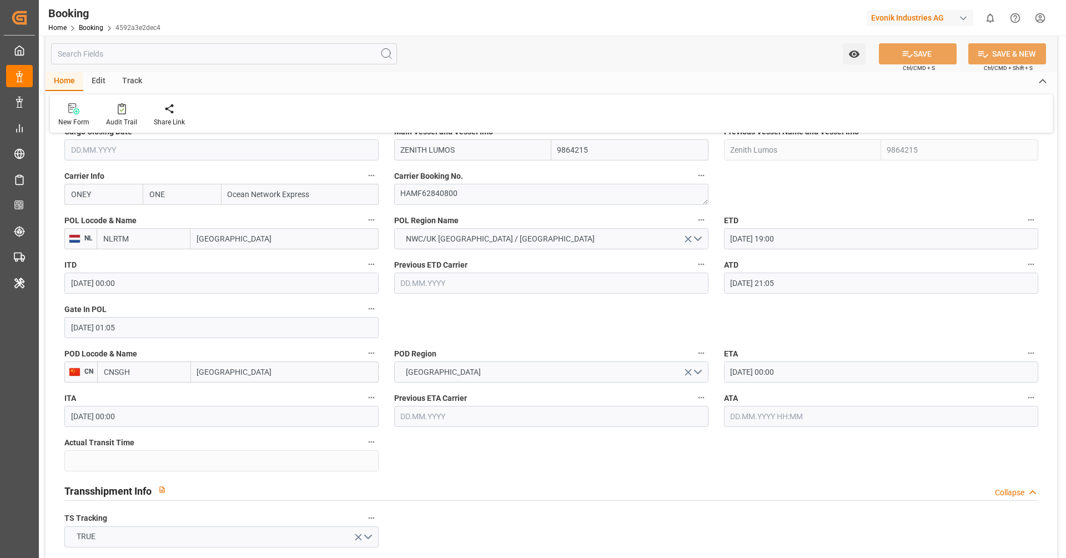
scroll to position [851, 0]
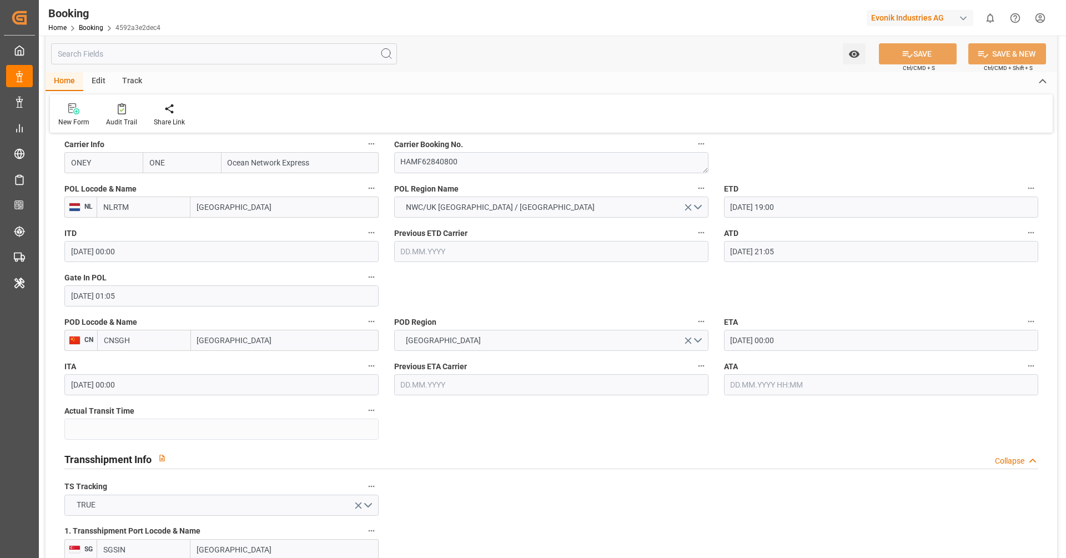
click at [778, 377] on input "text" at bounding box center [881, 384] width 314 height 21
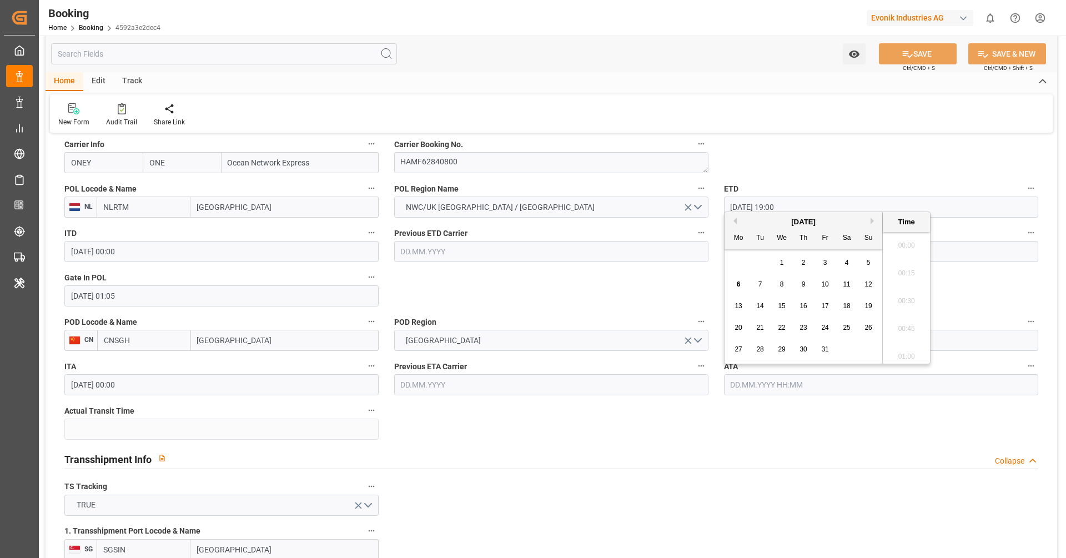
scroll to position [1779, 0]
click at [742, 287] on div "6" at bounding box center [739, 284] width 14 height 13
type input "06.10.2025 00:00"
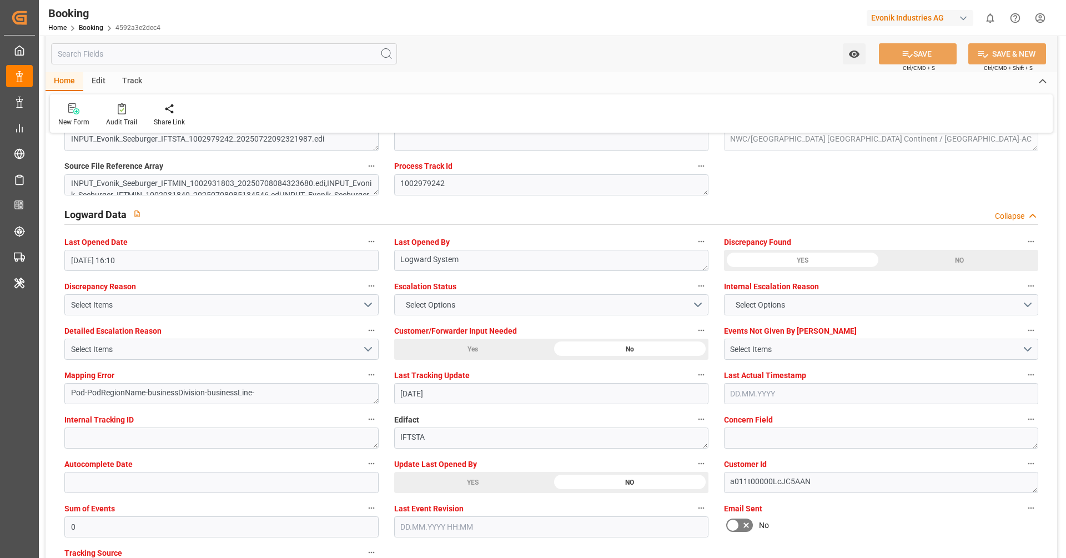
scroll to position [1943, 0]
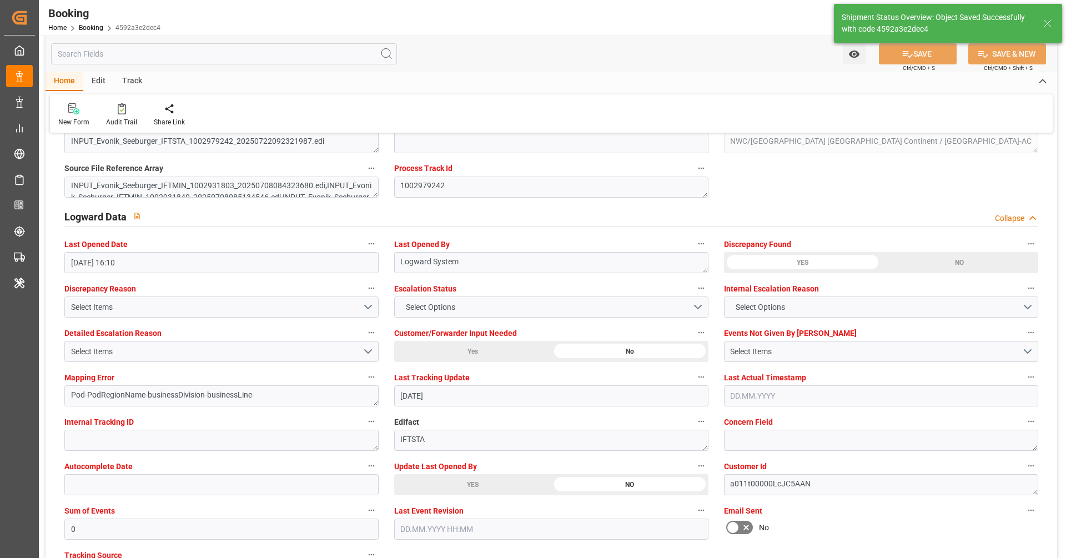
type textarea "Vipul Benurkar"
type input "61"
type input "06.10.2025 11:11"
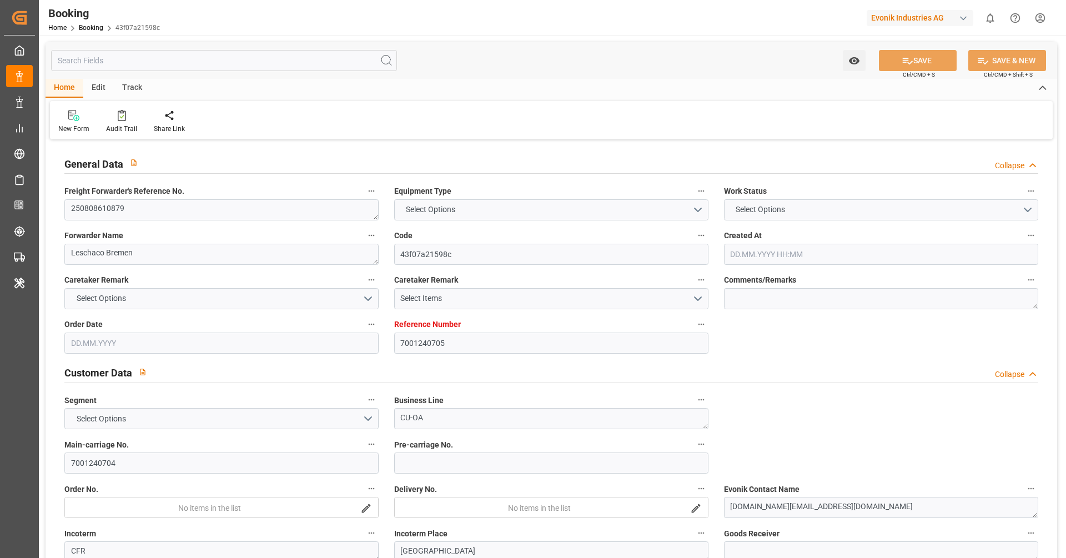
type input "7001240705"
type input "9425382"
type input "ONE"
type input "Ocean Network Express"
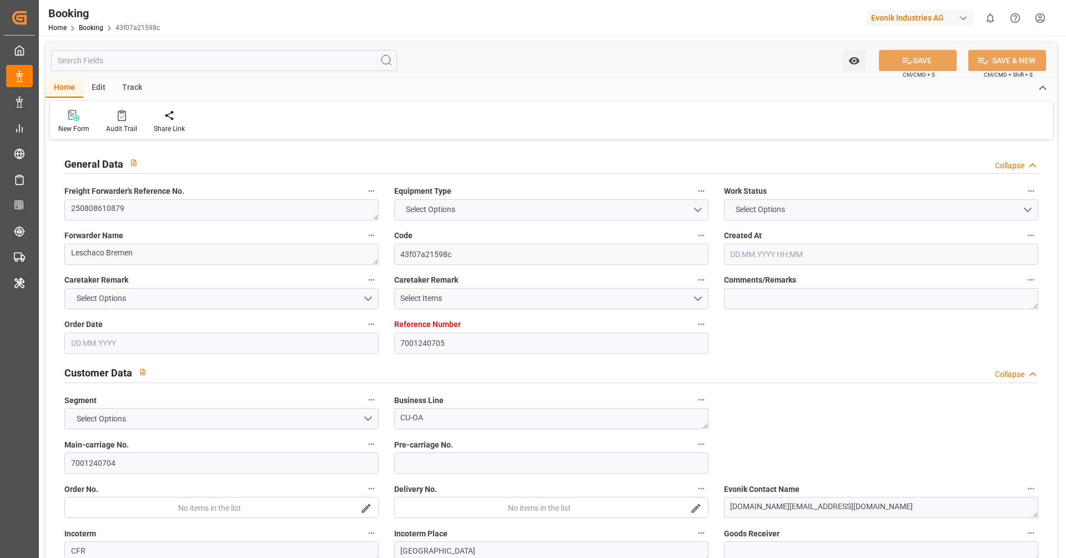
type input "NLRTM"
type input "ZADUR"
type input "NLRTM"
type input "ZADUR"
type input "9425382"
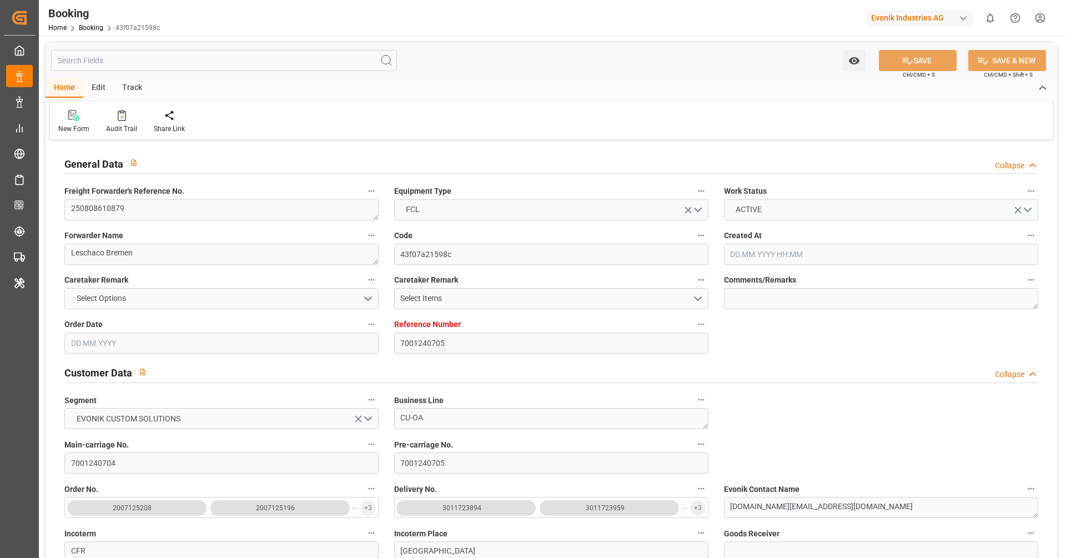
type input "[DATE] 09:40"
type input "[DATE]"
type input "[DATE] 17:07"
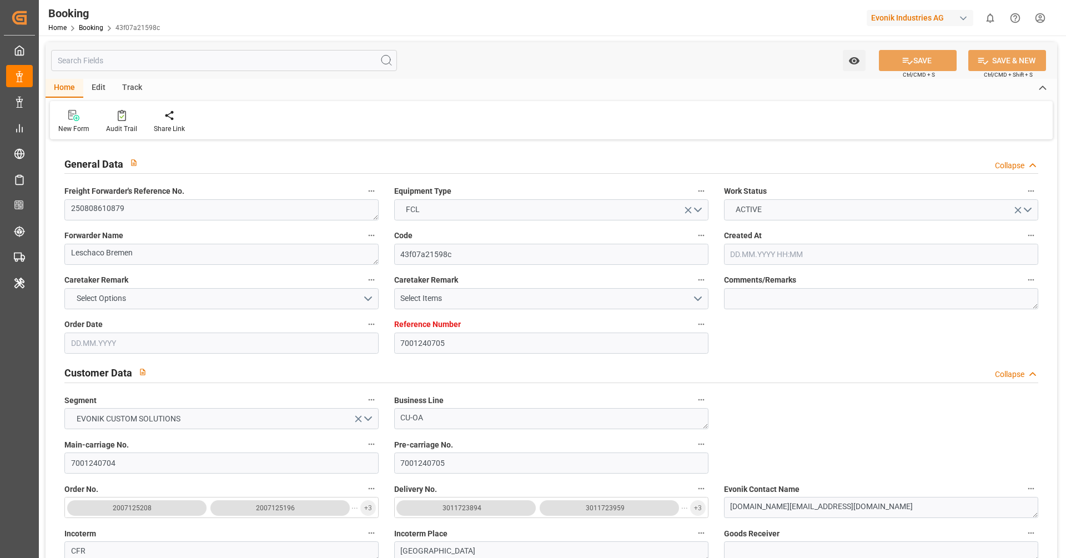
type input "[DATE] 07:59"
type input "[DATE] 04:38"
type input "[DATE]"
type input "[DATE] 18:00"
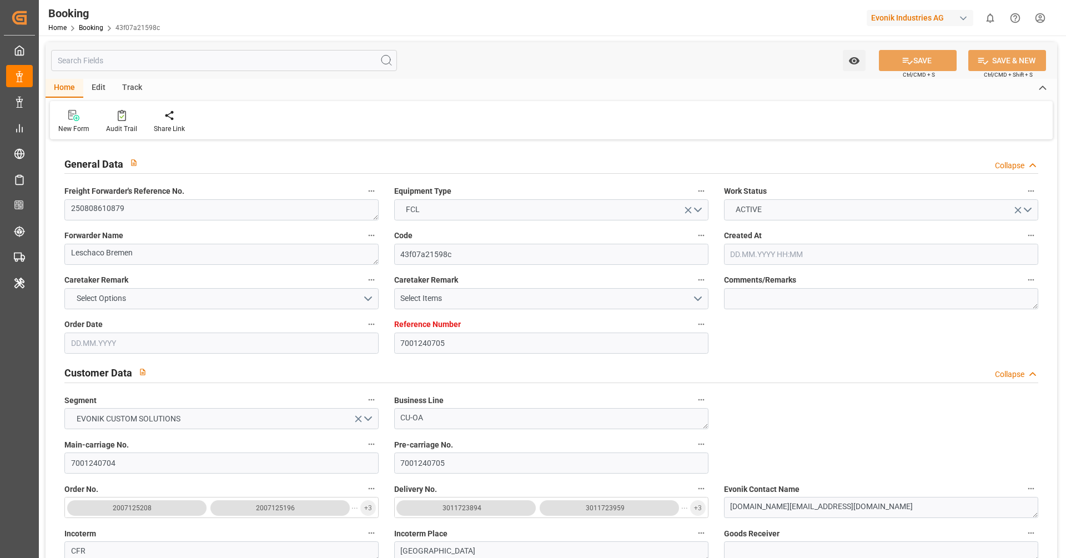
type input "[DATE] 00:00"
type input "[DATE] 11:50"
type input "[DATE] 23:29"
type input "[DATE] 20:00"
type input "[DATE] 00:00"
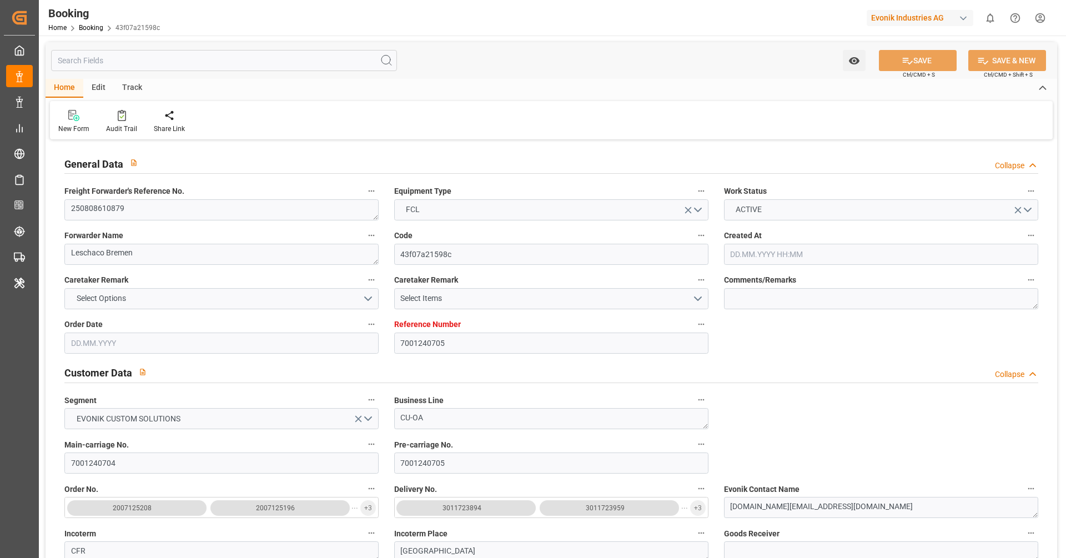
type input "[DATE]"
type input "05.10.2025 16:33"
type input "[DATE]"
type input "[DATE] 16:08"
type input "[DATE] 17:08"
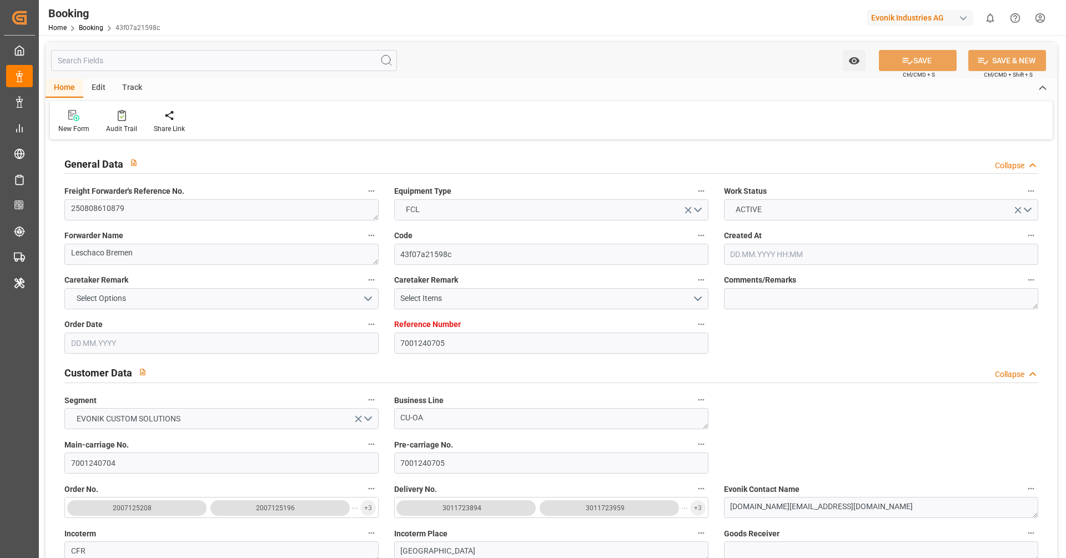
type input "[DATE] 17:08"
type input "[DATE] 01:42"
type input "[DATE] 05:40"
type input "02.09.2025 00:53"
type input "[DATE] 16:19"
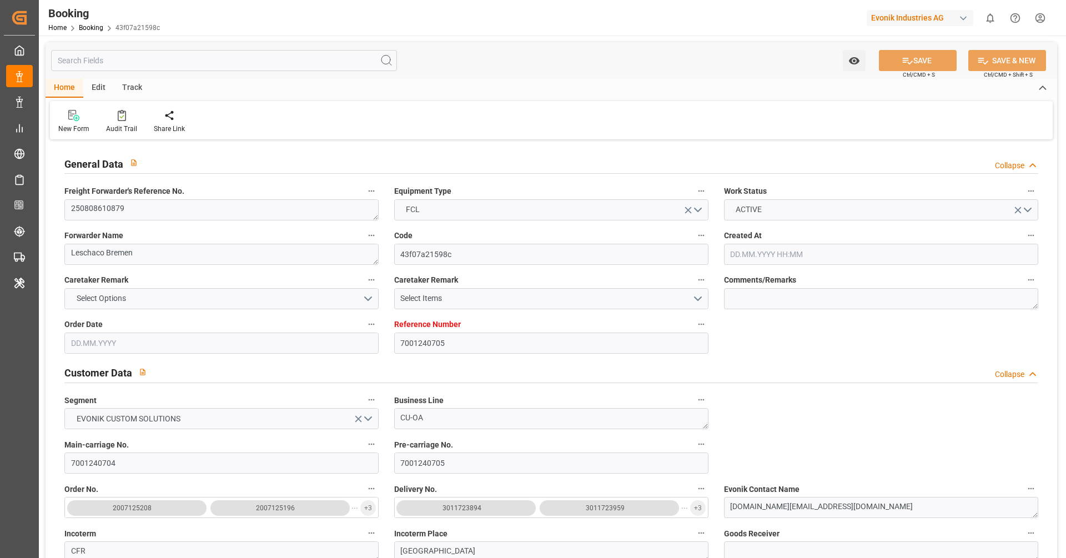
type input "[DATE] 16:19"
type input "03.09.2025 10:03"
type input "[DATE] 11:00"
type input "[DATE] 12:21"
type input "[DATE] 20:00"
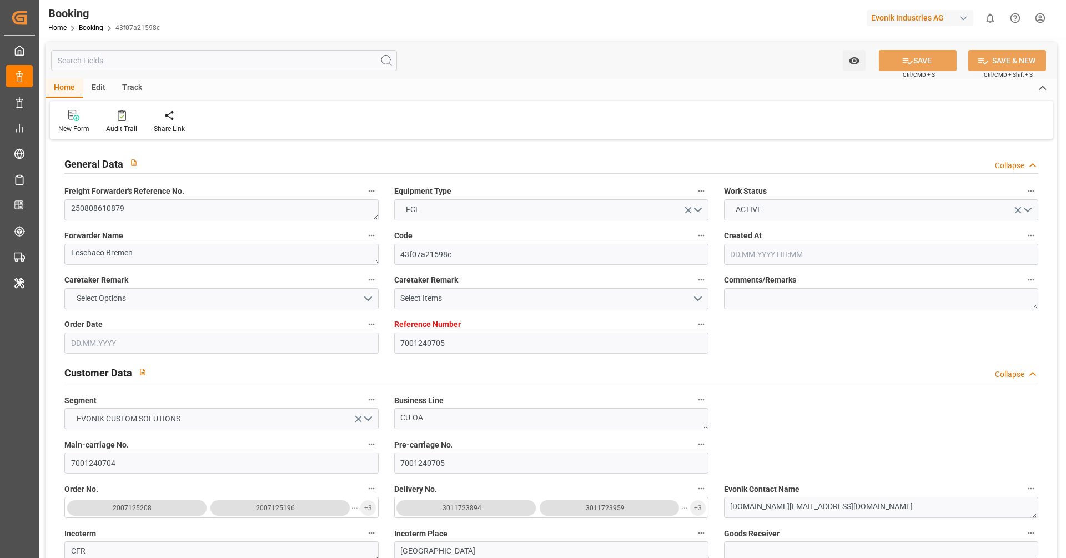
type input "05.10.2025 23:49"
type input "04.10.2025 21:30"
type input "04.10.2025 07:30"
type input "05.10.2025 02:00"
type input "04.10.2025 12:00"
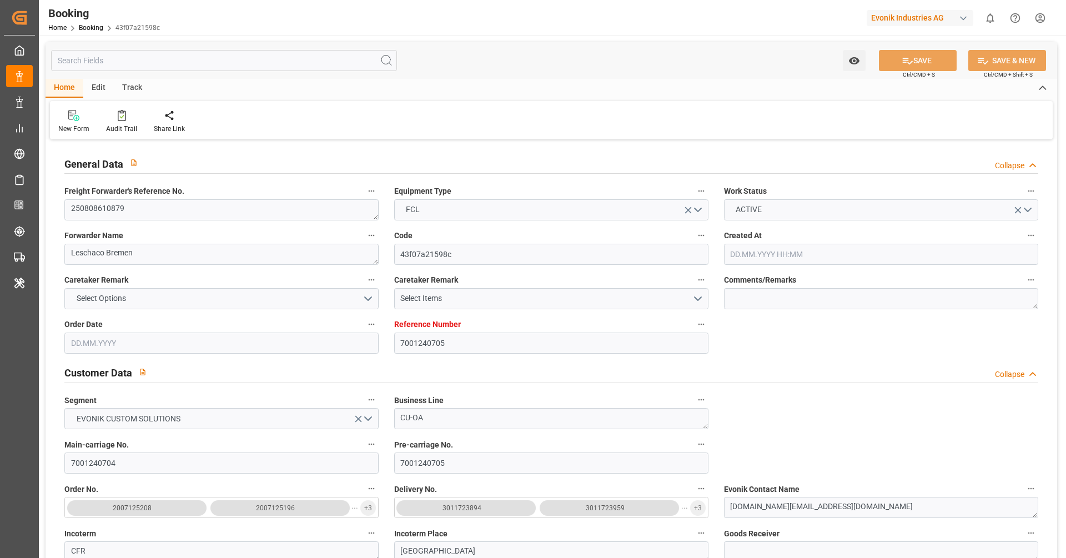
type input "09.10.2025 23:49"
type input "05.10.2025 06:00"
type input "04.10.2025 16:00"
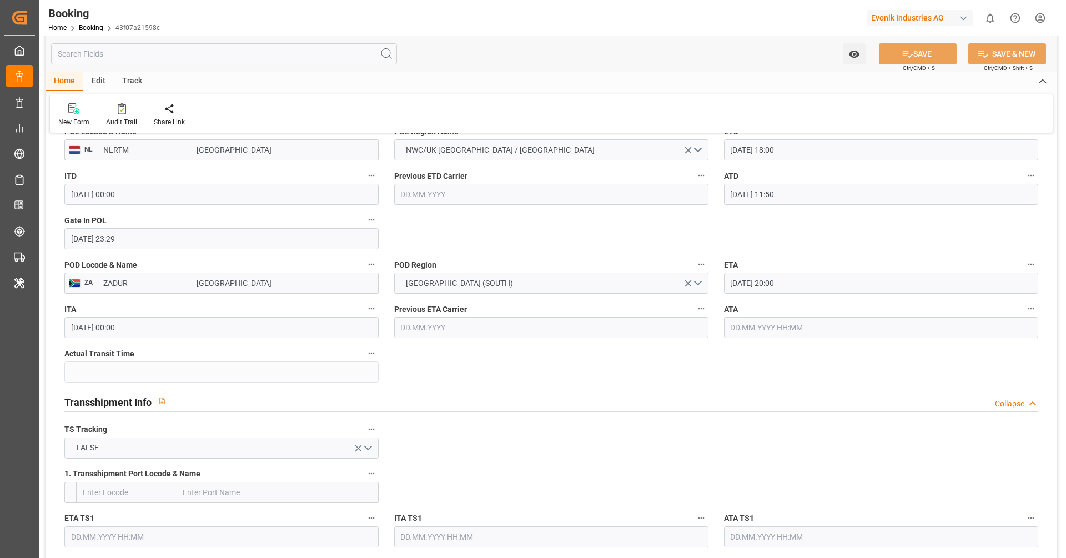
scroll to position [897, 0]
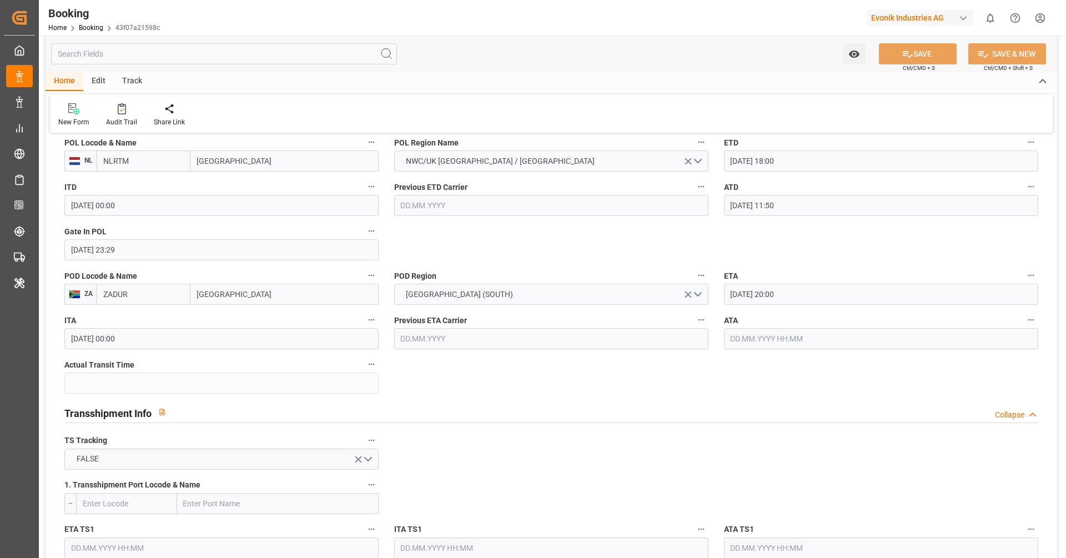
click at [826, 290] on input "04.10.2025 20:00" at bounding box center [881, 294] width 314 height 21
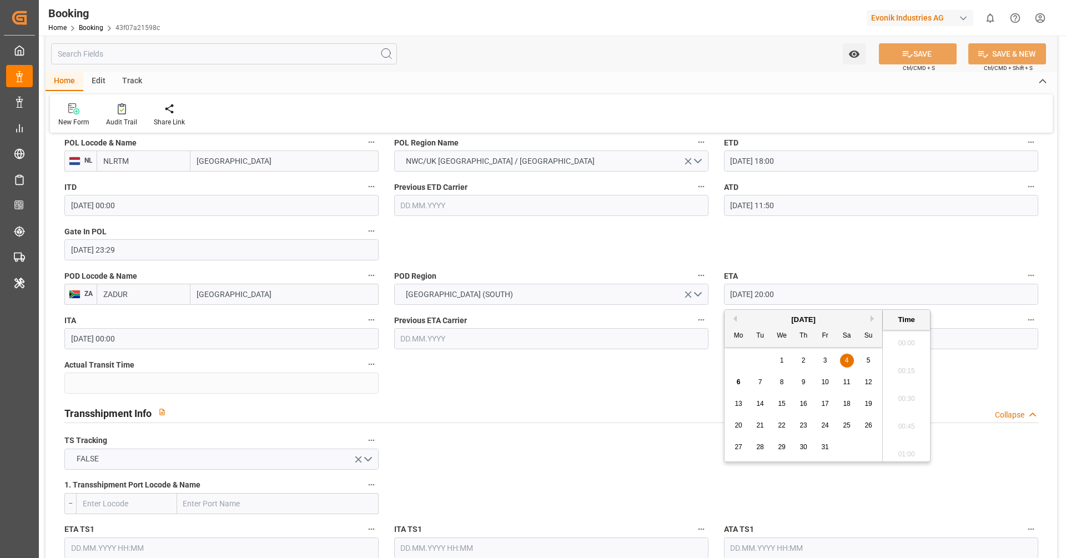
scroll to position [2168, 0]
click at [761, 377] on div "7" at bounding box center [760, 382] width 14 height 13
type input "07.10.2025 20:00"
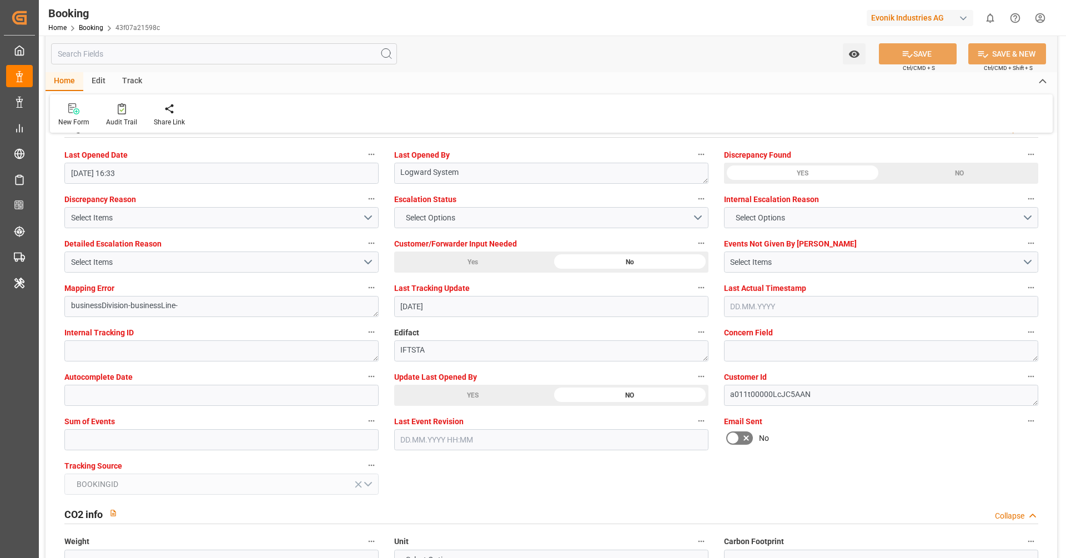
scroll to position [2028, 0]
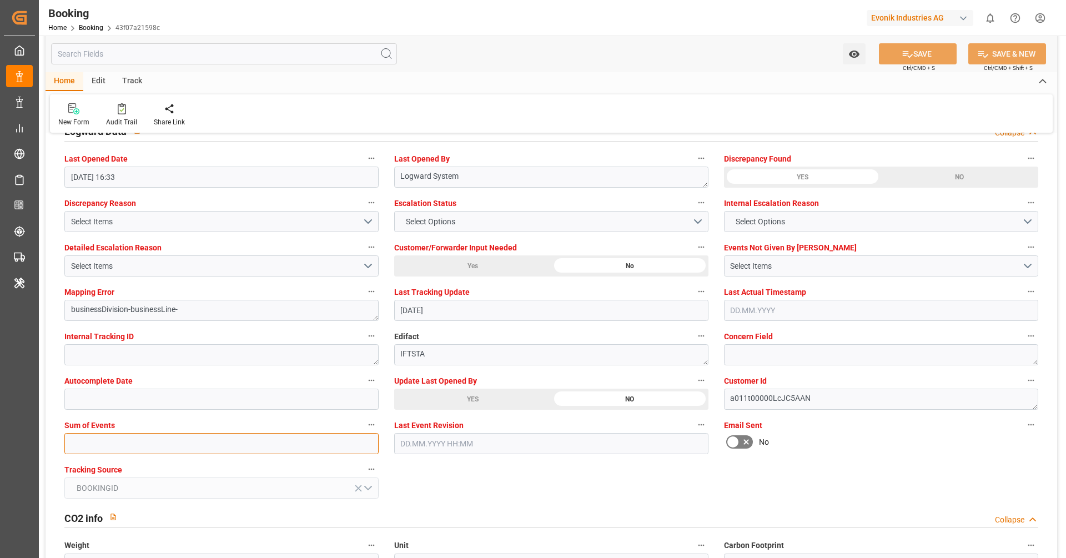
click at [240, 444] on input "text" at bounding box center [221, 443] width 314 height 21
type input "0"
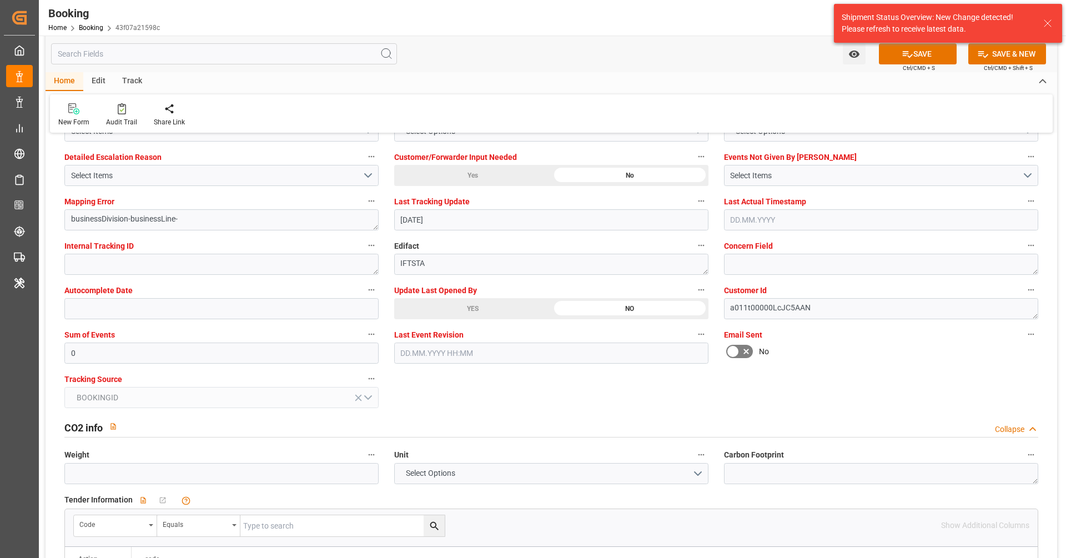
scroll to position [2120, 0]
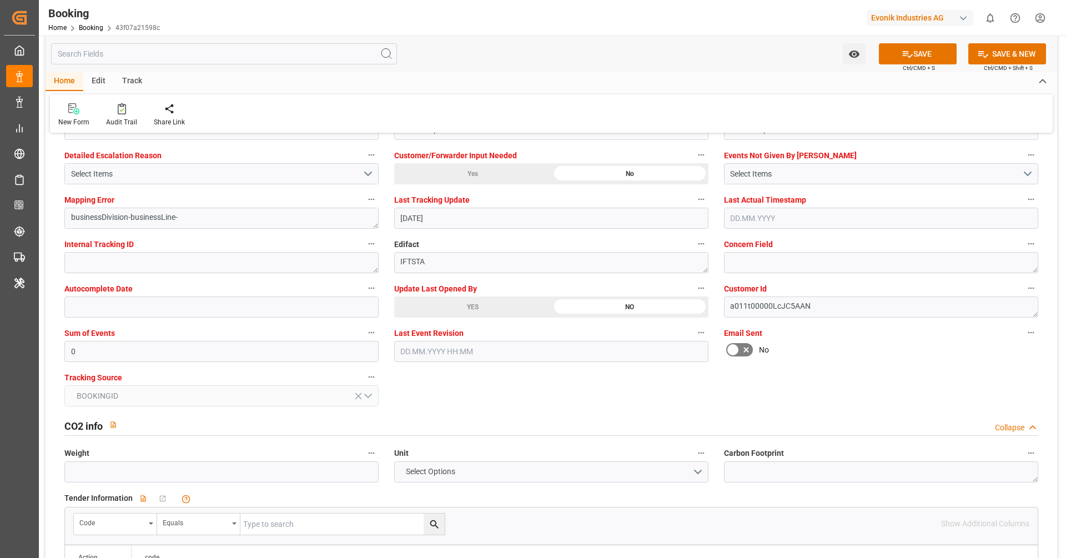
click at [465, 387] on div "General Data Collapse Freight Forwarder's Reference No. 250808610879 Equipment …" at bounding box center [551, 490] width 1011 height 4936
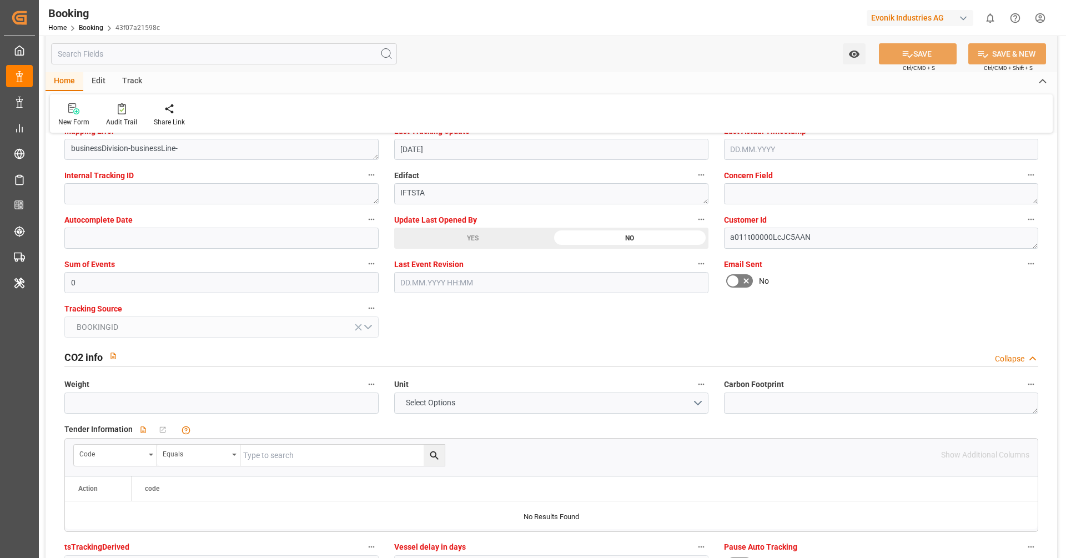
scroll to position [2134, 0]
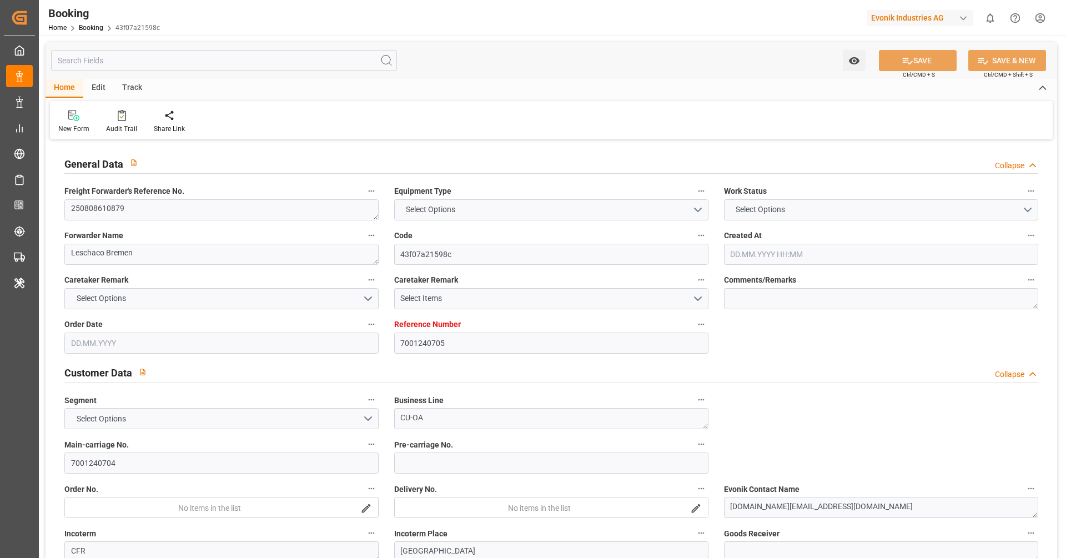
type input "7001240705"
type input "9425382"
type input "ONE"
type input "Ocean Network Express"
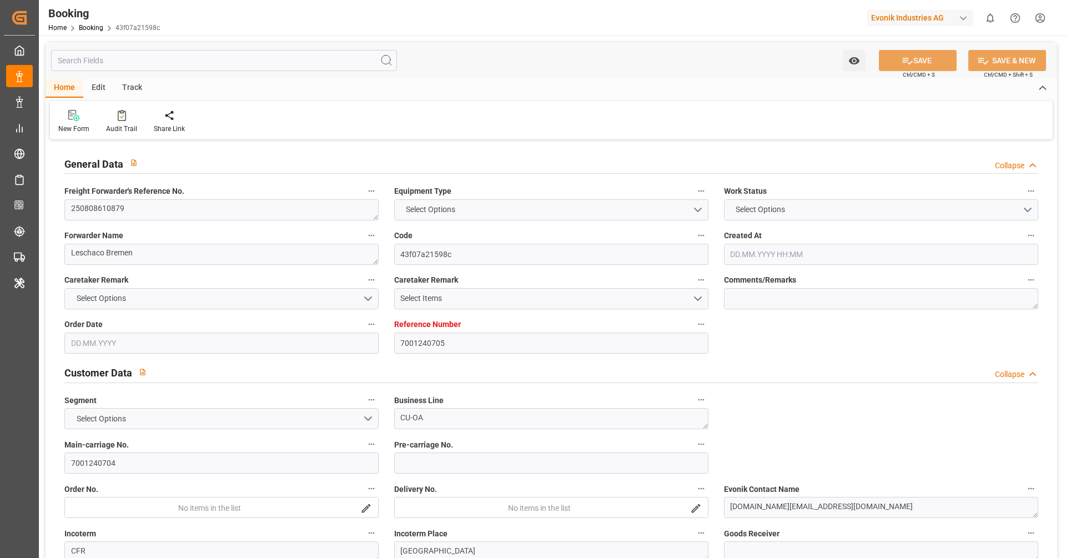
type input "NLRTM"
type input "ZADUR"
type input "NLRTM"
type input "ZADUR"
type input "9425382"
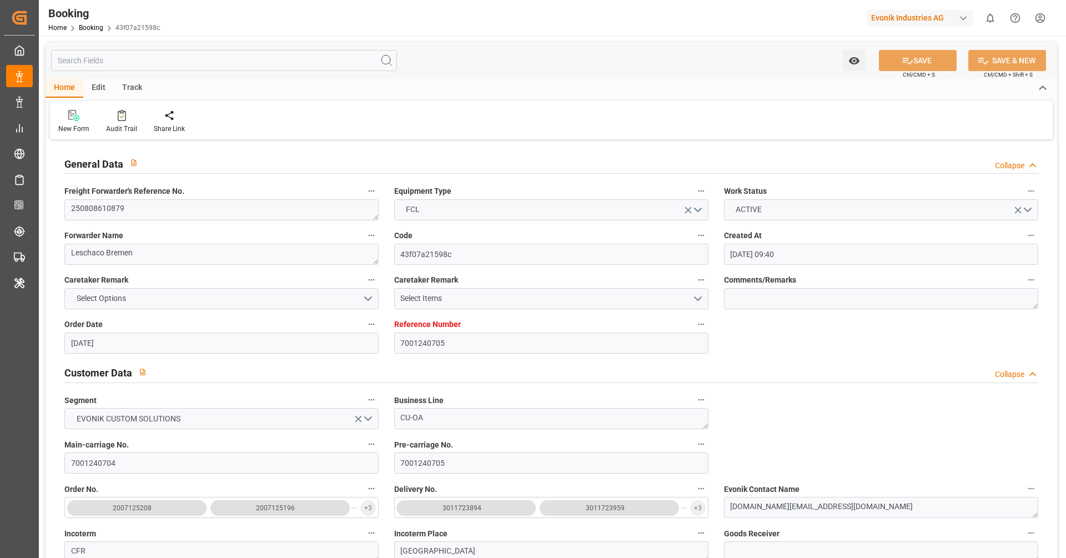
type input "05.08.2025 09:40"
type input "[DATE]"
type input "07.10.2025"
type input "[DATE]"
type input "28.08.2025 17:07"
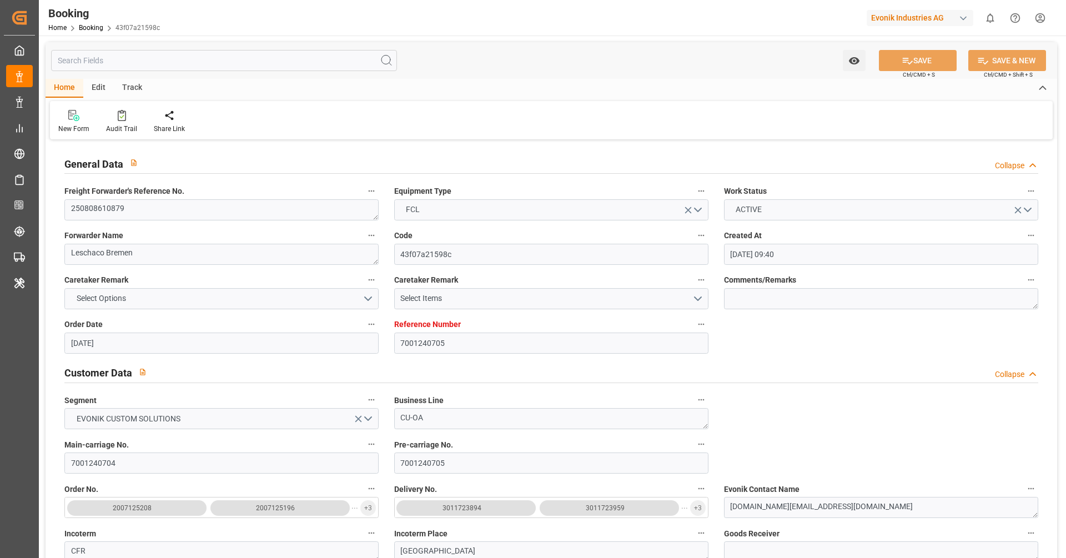
type input "29.08.2025 07:59"
type input "29.08.2025 04:38"
type input "12.08.2025"
type input "18.08.2025"
type input "04.09.2025 18:00"
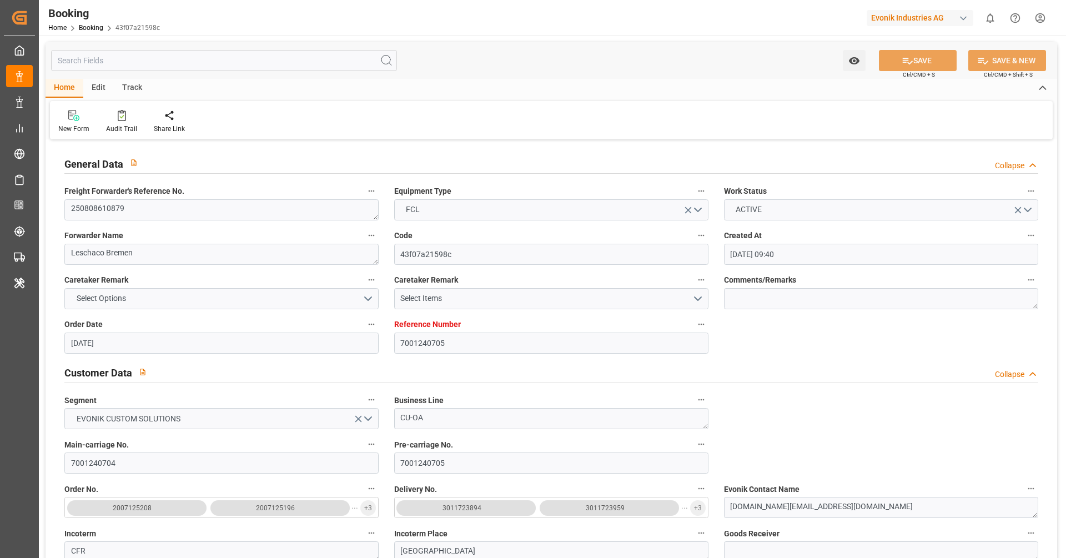
type input "04.09.2025 00:00"
type input "04.09.2025 11:50"
type input "02.09.2025 23:29"
type input "07.10.2025 20:00"
type input "[DATE] 00:00"
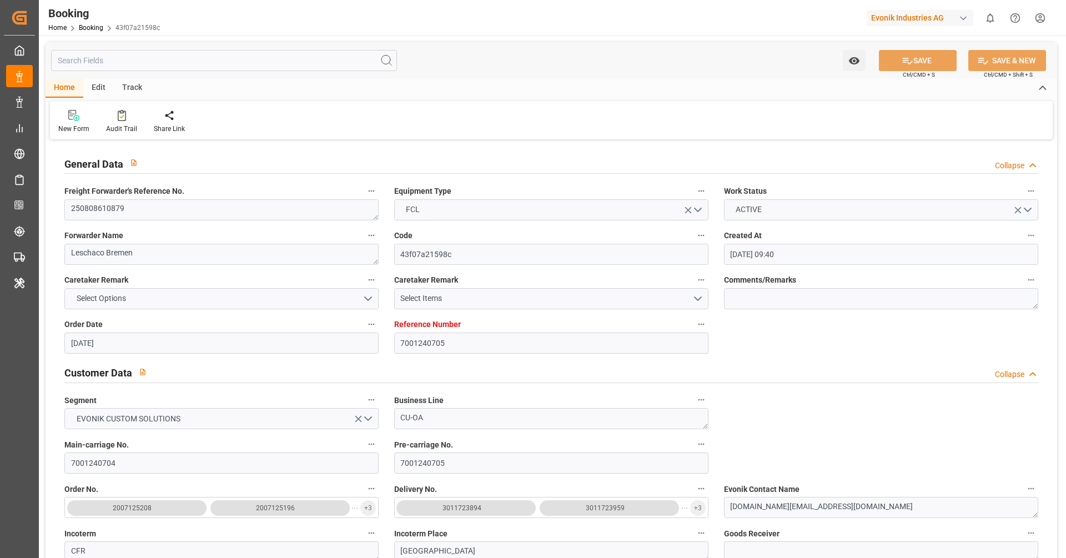
type input "19.08.2025"
type input "06.10.2025 11:12"
type input "[DATE]"
type input "27.08.2025 16:08"
type input "27.08.2025 17:08"
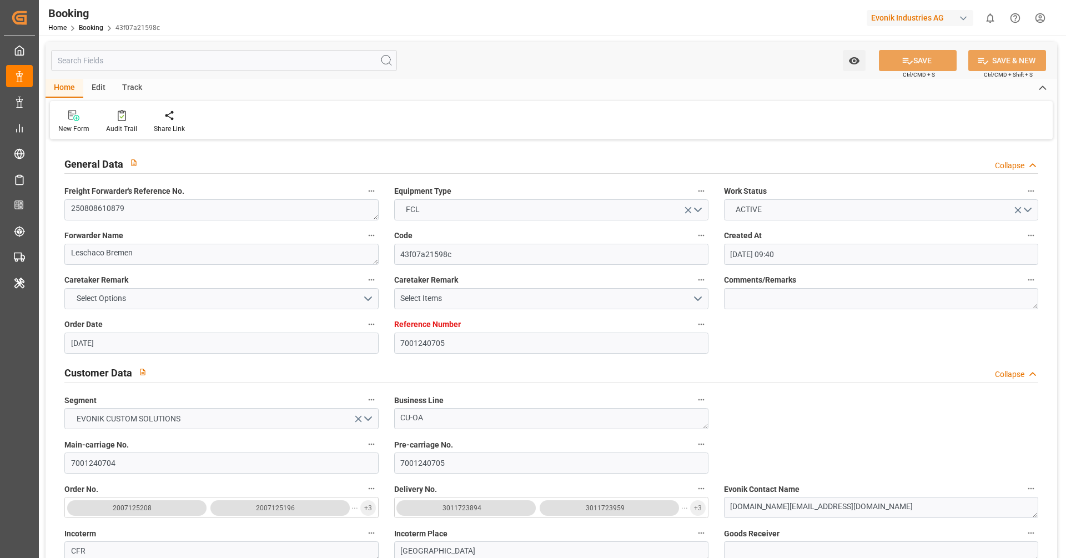
type input "27.08.2025 17:08"
type input "28.08.2025 01:42"
type input "03.09.2025 05:40"
type input "02.09.2025 00:53"
type input "04.09.2025 16:19"
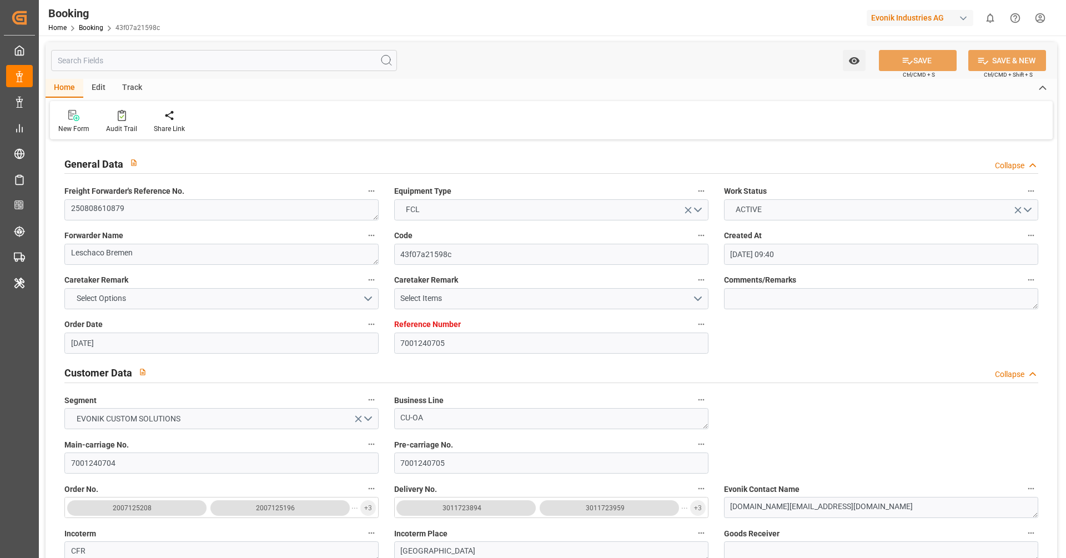
type input "04.09.2025 16:19"
type input "03.09.2025 10:03"
type input "04.09.2025 11:00"
type input "04.09.2025 12:21"
type input "04.10.2025 20:00"
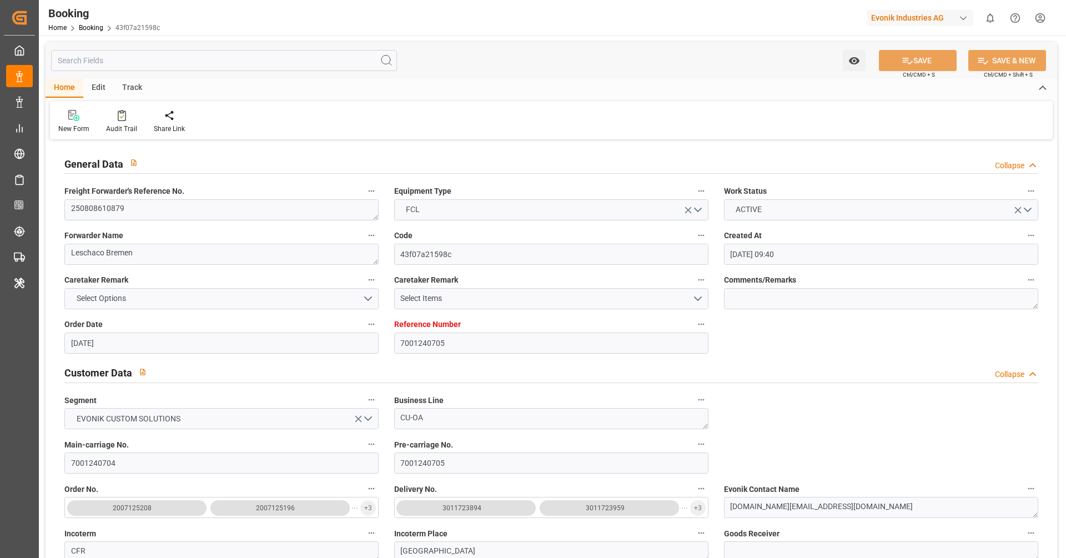
type input "05.10.2025 23:49"
type input "04.10.2025 21:30"
type input "04.10.2025 07:30"
type input "05.10.2025 02:00"
type input "04.10.2025 12:00"
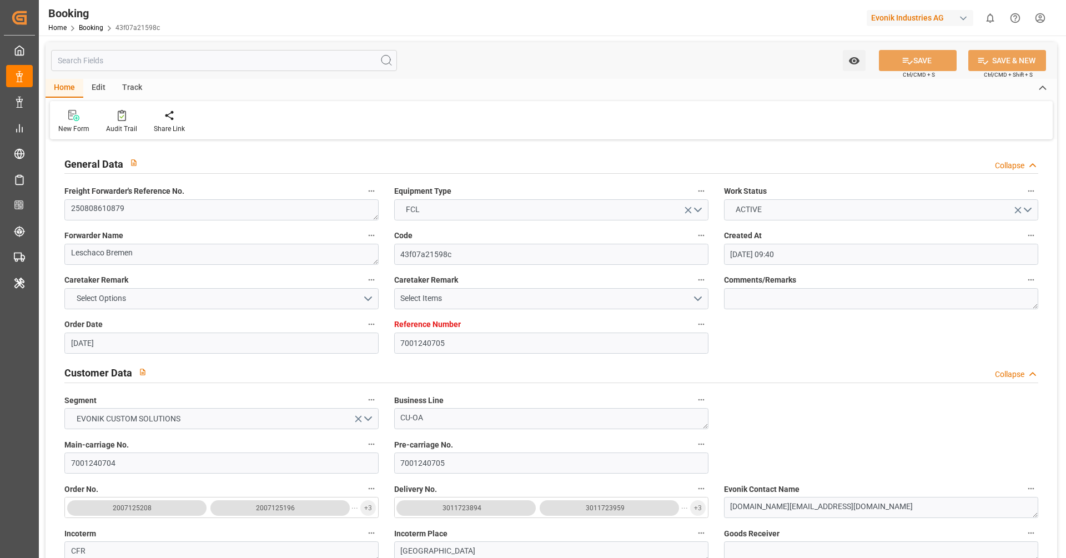
type input "09.10.2025 23:49"
type input "05.10.2025 06:00"
type input "04.10.2025 16:00"
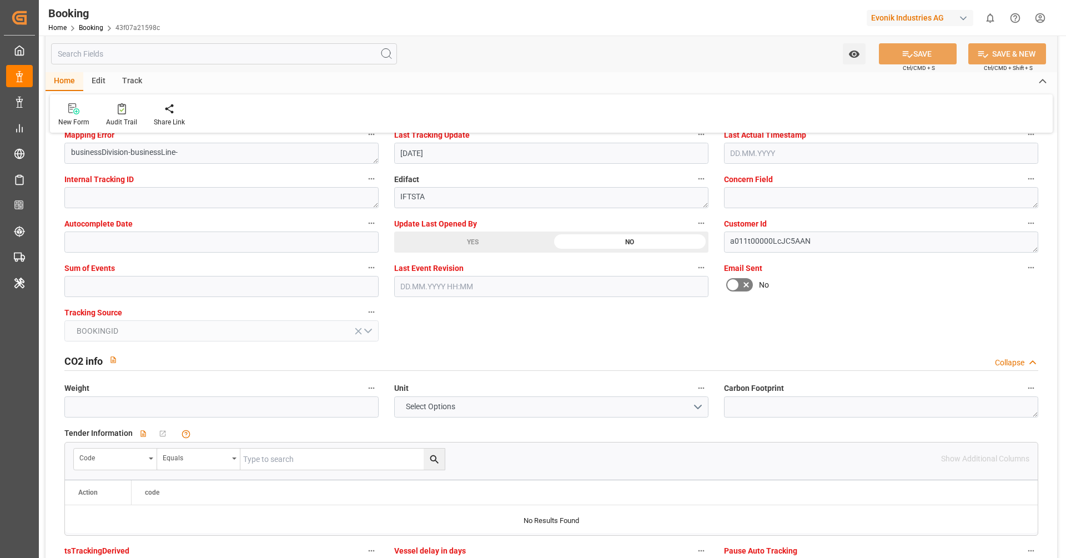
scroll to position [2212, 0]
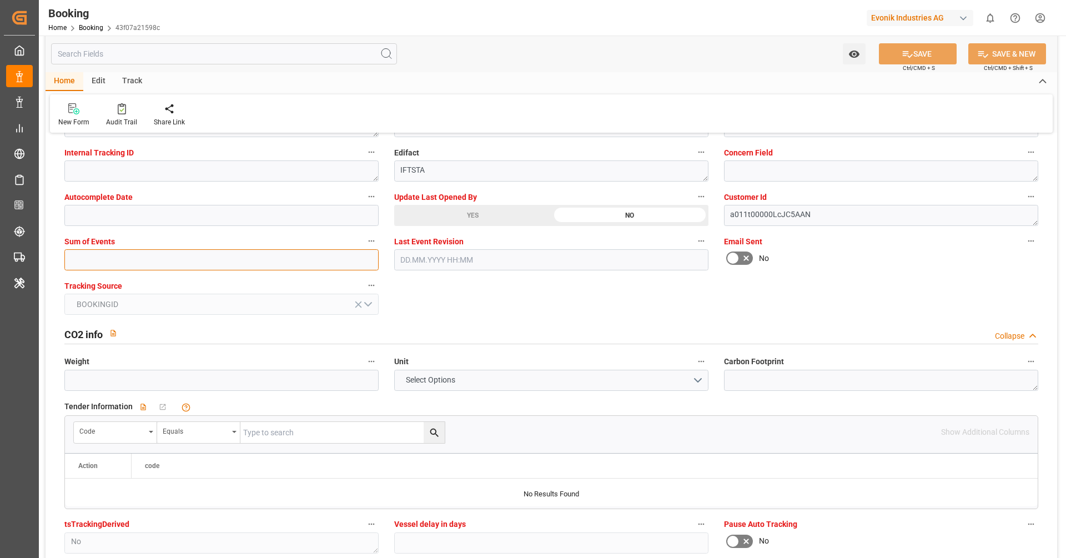
click at [134, 266] on input "text" at bounding box center [221, 259] width 314 height 21
type input "0"
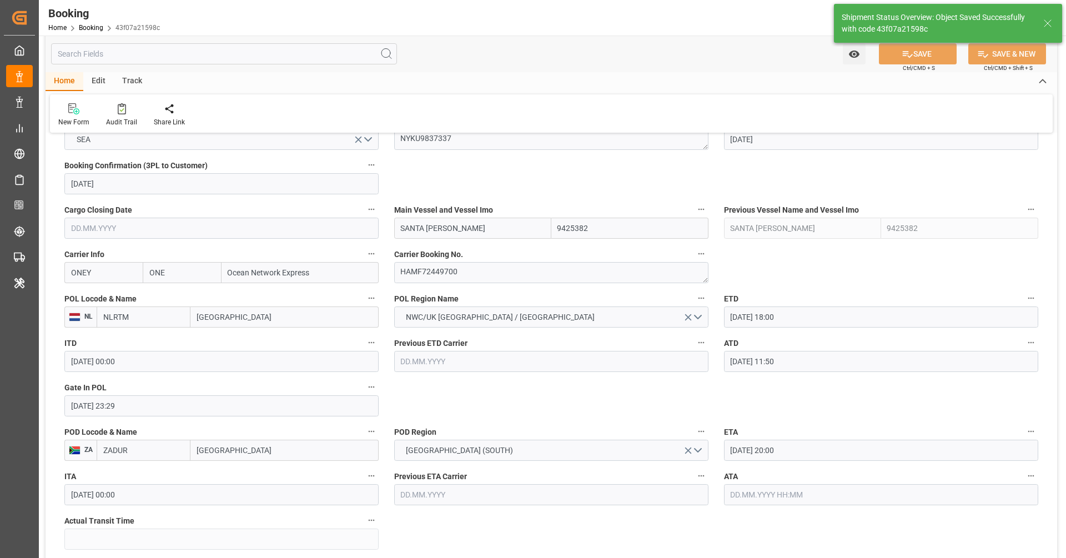
scroll to position [750, 0]
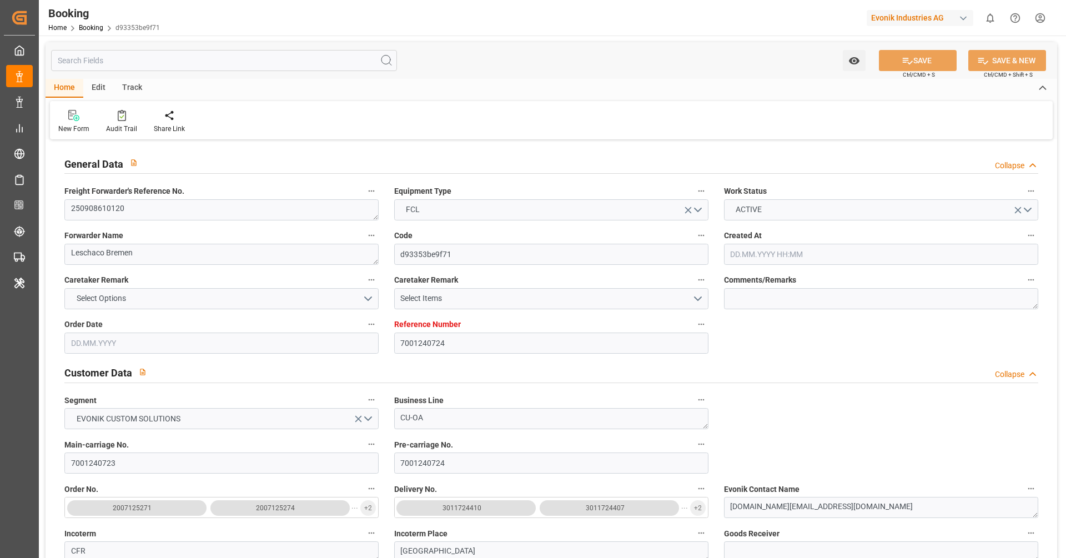
type input "7001240724"
type input "9425382"
type input "ONE"
type input "Ocean Network Express"
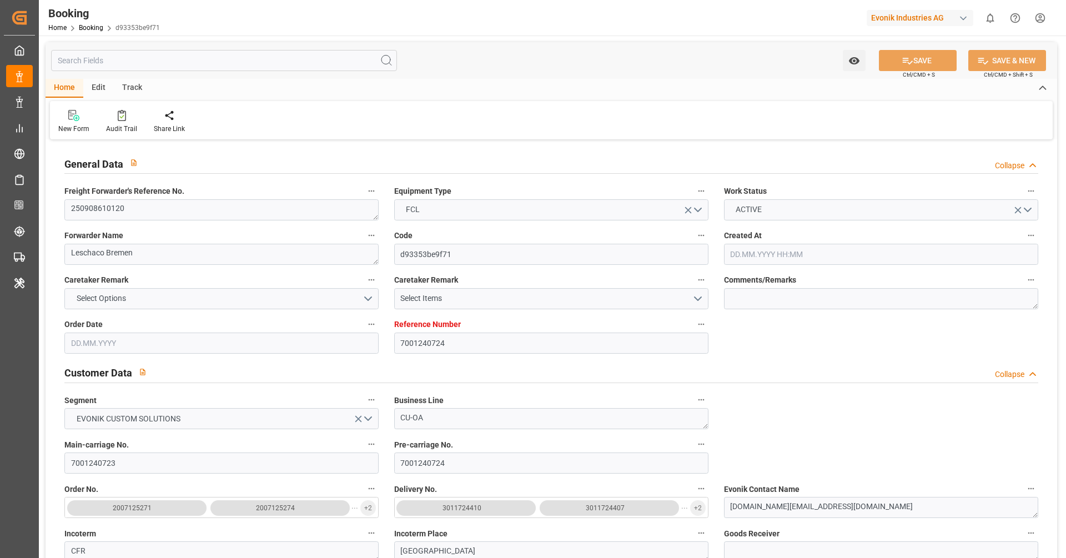
type input "NLRTM"
type input "ZADUR"
type input "NLRTM"
type input "ZADUR"
type input "9425382"
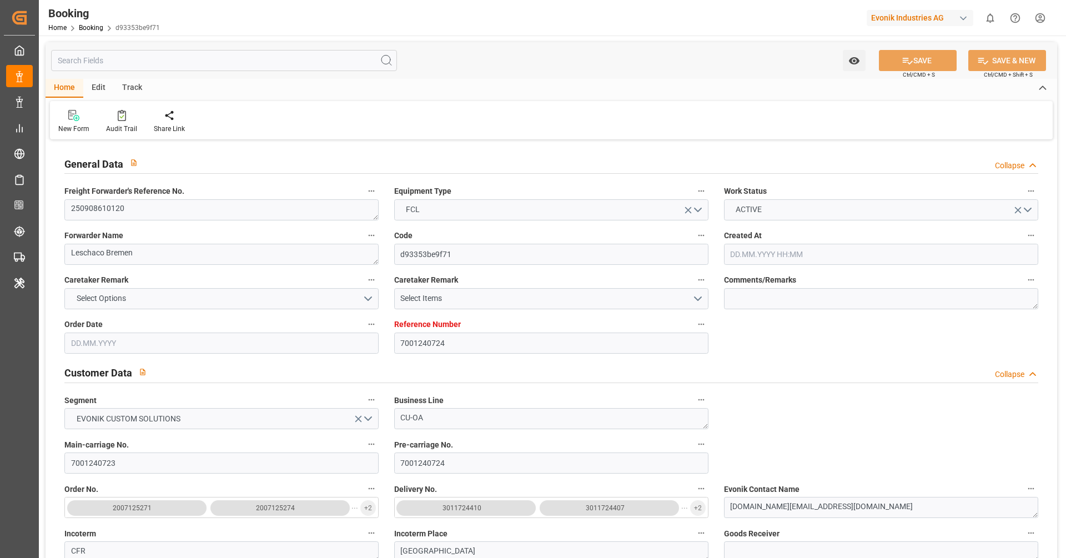
type input "05.08.2025 10:01"
type input "05.08.2025"
type input "14.10.2025"
type input "25.08.2025"
type input "28.08.2025 10:08"
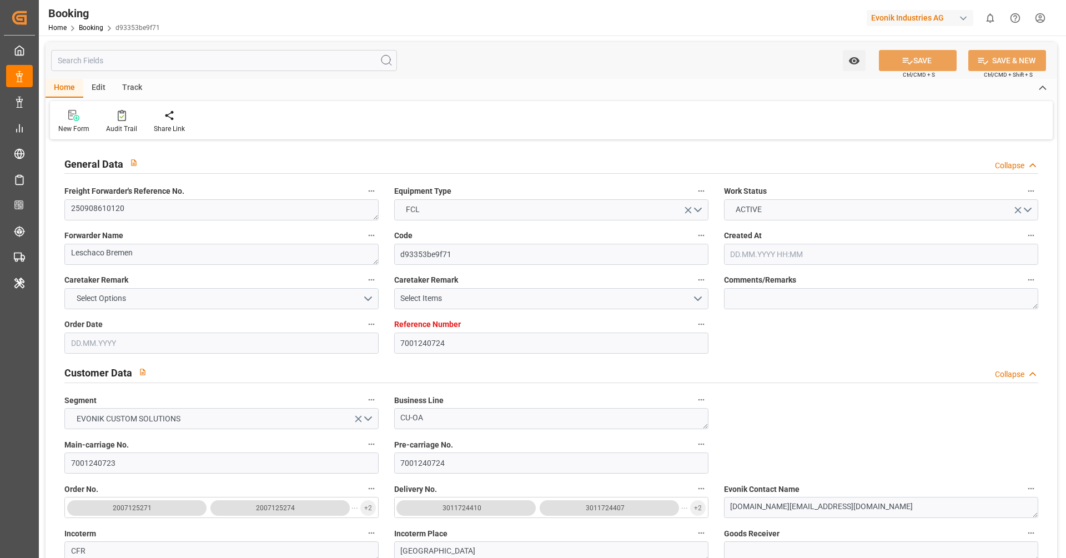
type input "18.08.2025"
type input "19.08.2025"
type input "04.09.2025 18:00"
type input "04.09.2025 00:00"
type input "04.09.2025 11:50"
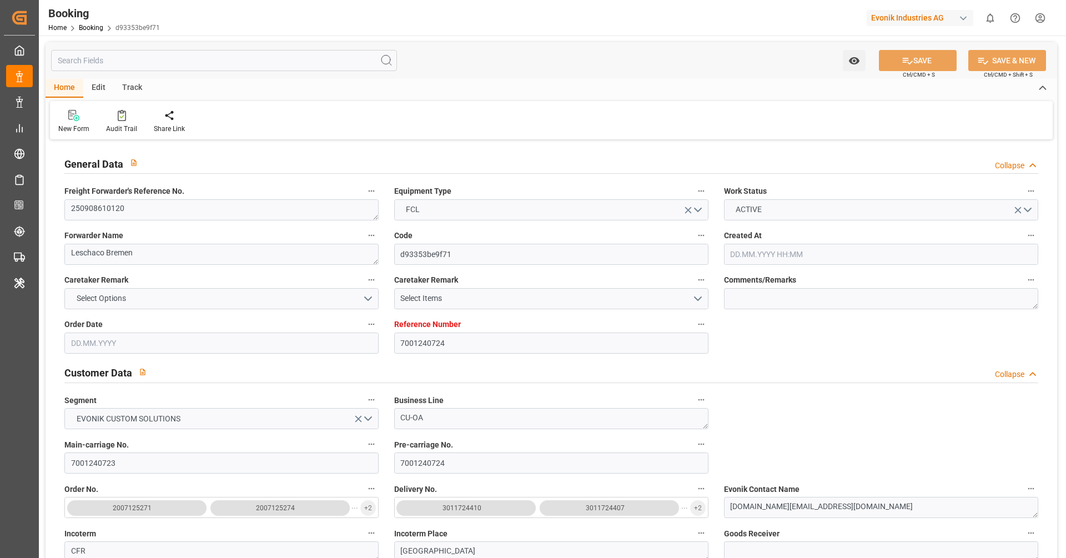
type input "01.09.2025 01:55"
type input "04.10.2025 20:00"
type input "[DATE] 00:00"
type input "19.08.2025"
type input "05.10.2025 16:53"
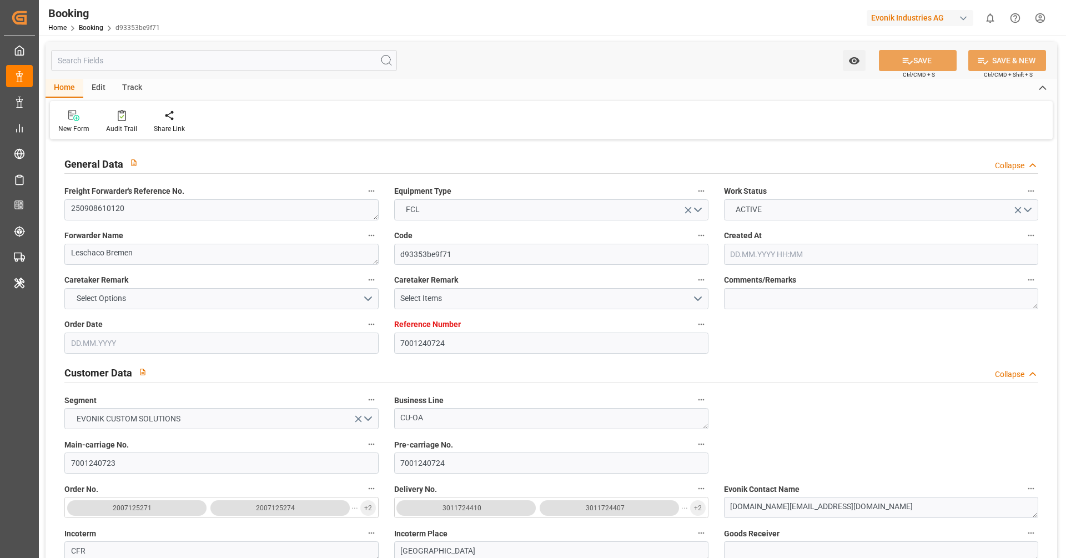
type input "[DATE]"
type input "27.08.2025 07:08"
type input "27.08.2025 08:08"
type input "27.08.2025 07:08"
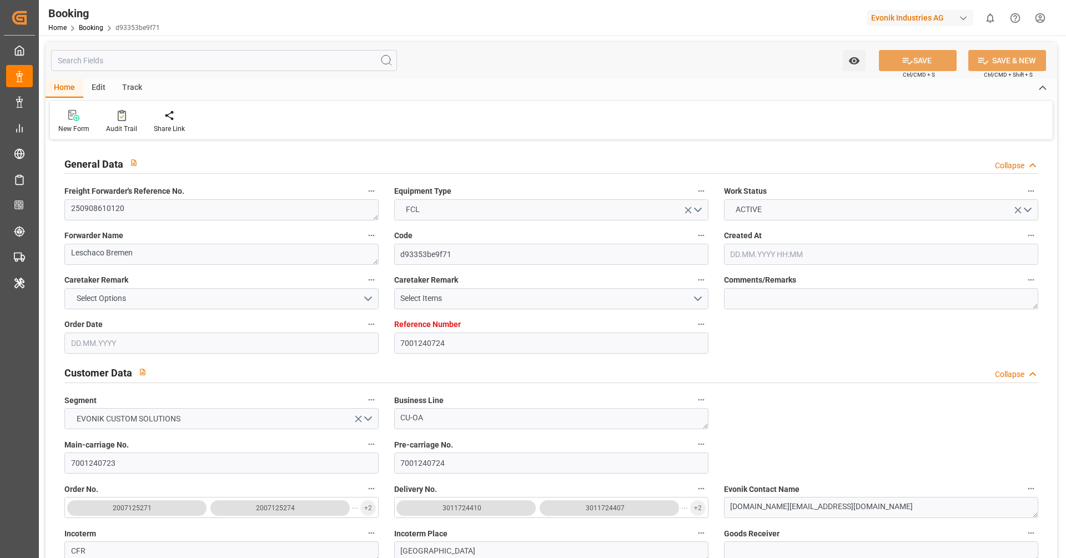
type input "30.08.2025 14:43"
type input "02.09.2025 14:53"
type input "04.09.2025 16:19"
type input "03.09.2025 05:53"
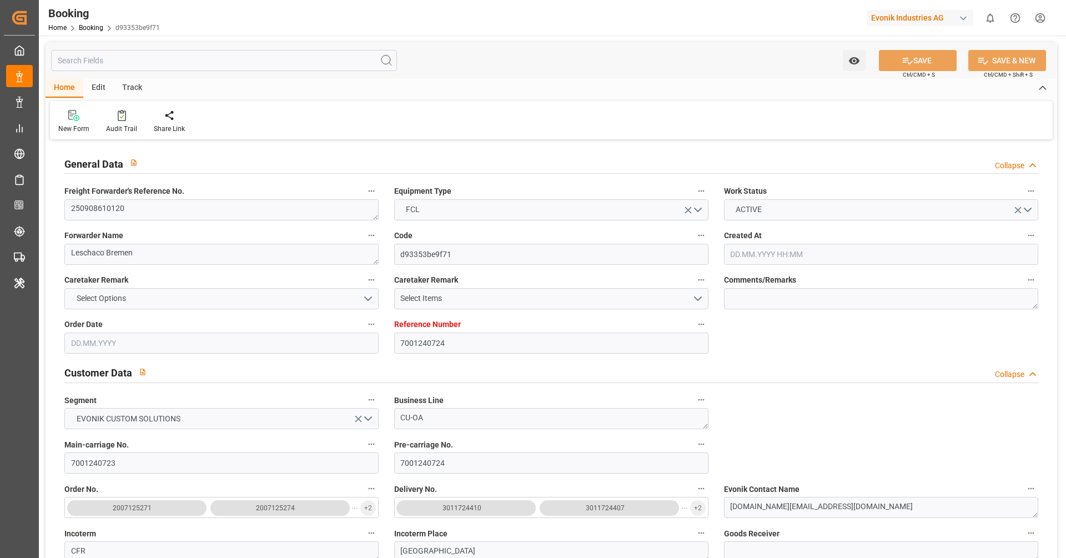
type input "04.09.2025 11:00"
type input "04.09.2025 12:21"
type input "04.10.2025 20:00"
type input "05.10.2025 23:49"
type input "30.09.2025 21:30"
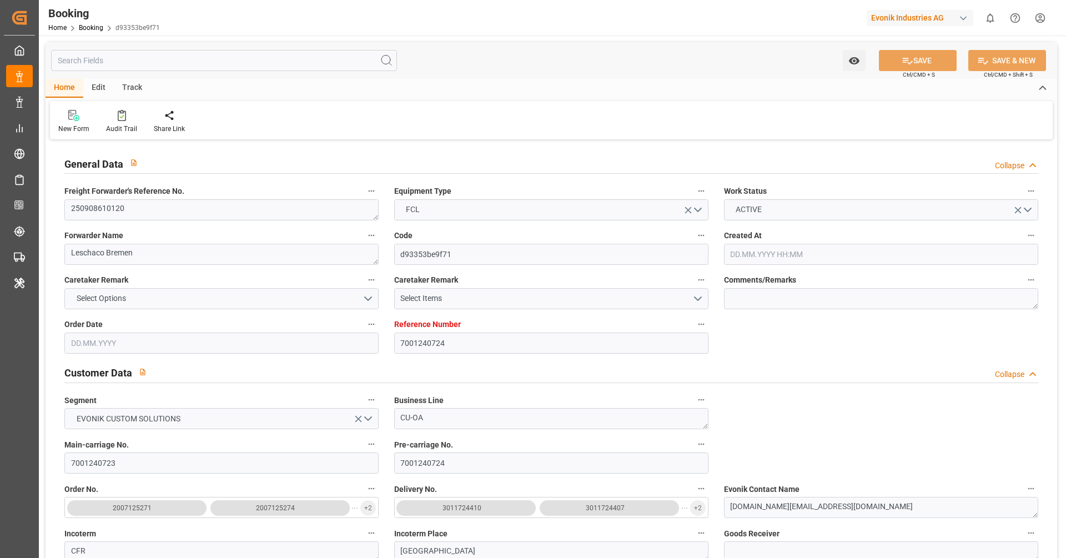
type input "04.10.2025 07:30"
type input "01.10.2025 02:00"
type input "04.10.2025 12:00"
type input "09.10.2025 23:49"
type input "01.10.2025 06:00"
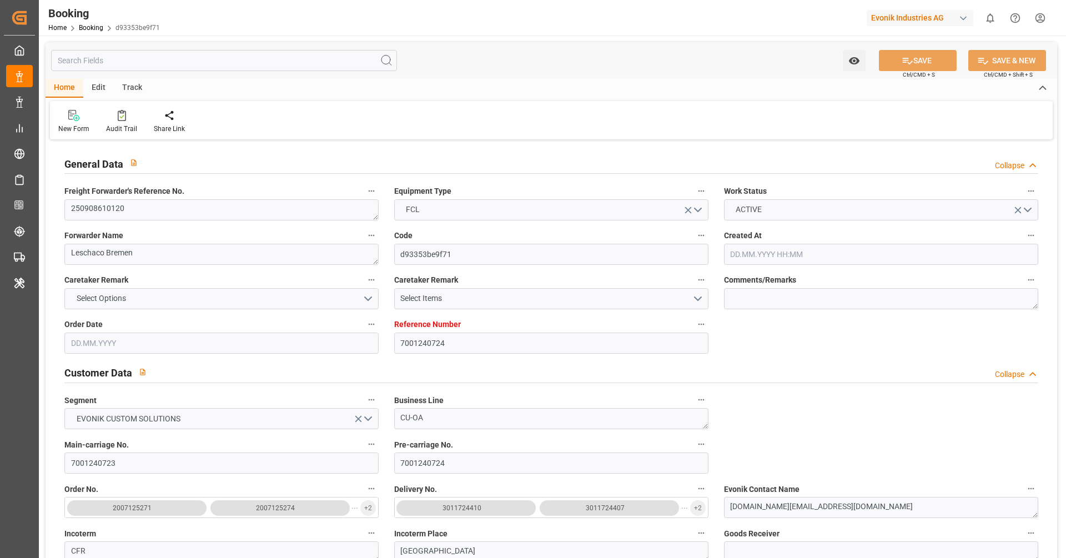
type input "04.10.2025 16:00"
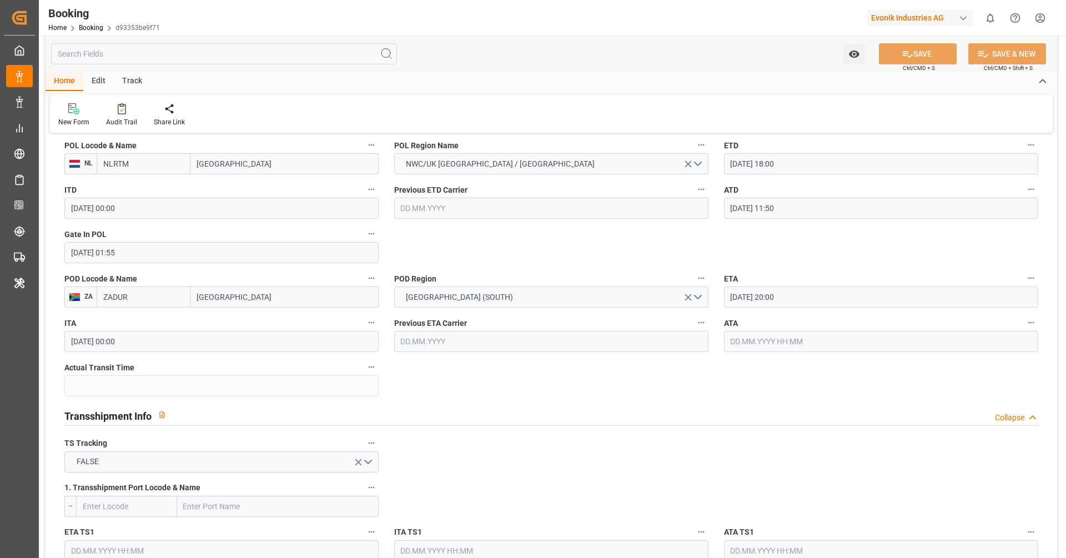
scroll to position [901, 0]
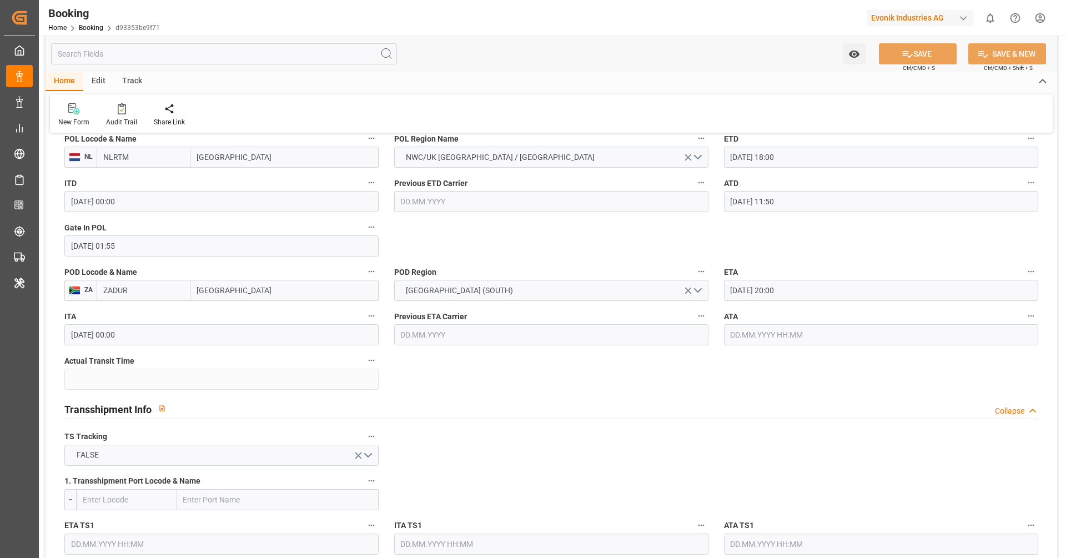
click at [793, 289] on input "04.10.2025 20:00" at bounding box center [881, 290] width 314 height 21
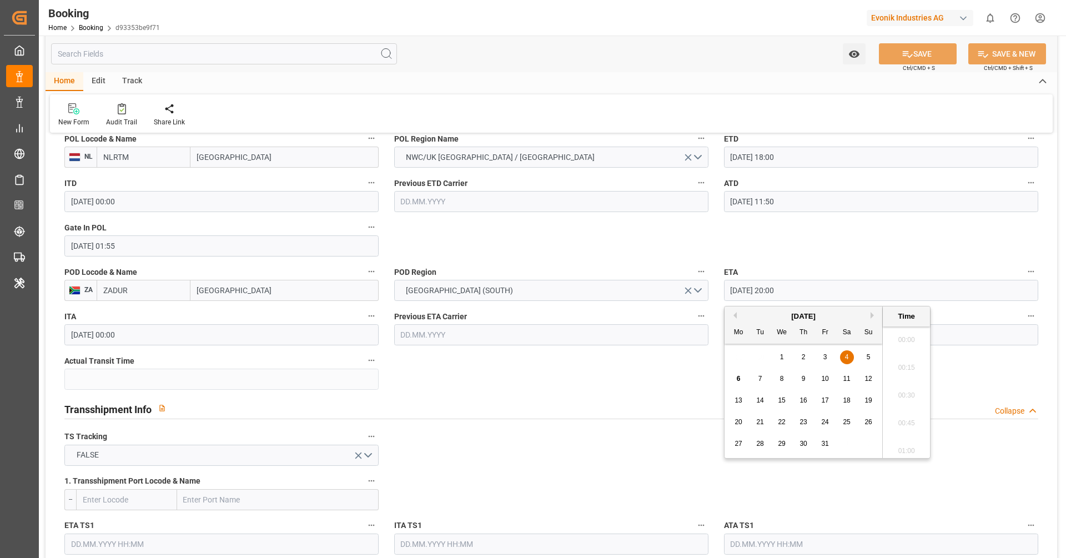
scroll to position [2168, 0]
click at [765, 381] on div "7" at bounding box center [760, 378] width 14 height 13
type input "07.10.2025 20:00"
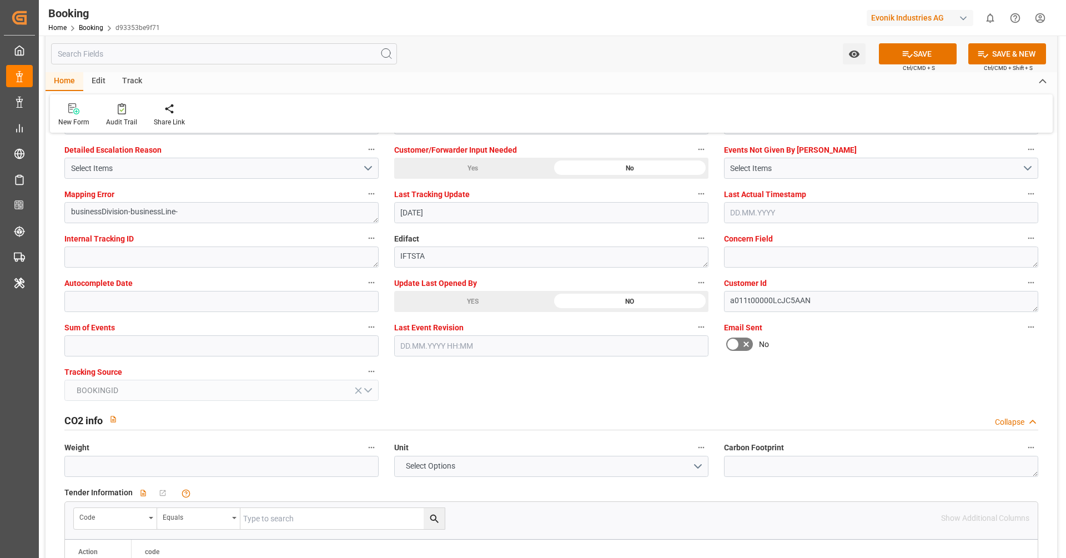
scroll to position [2139, 0]
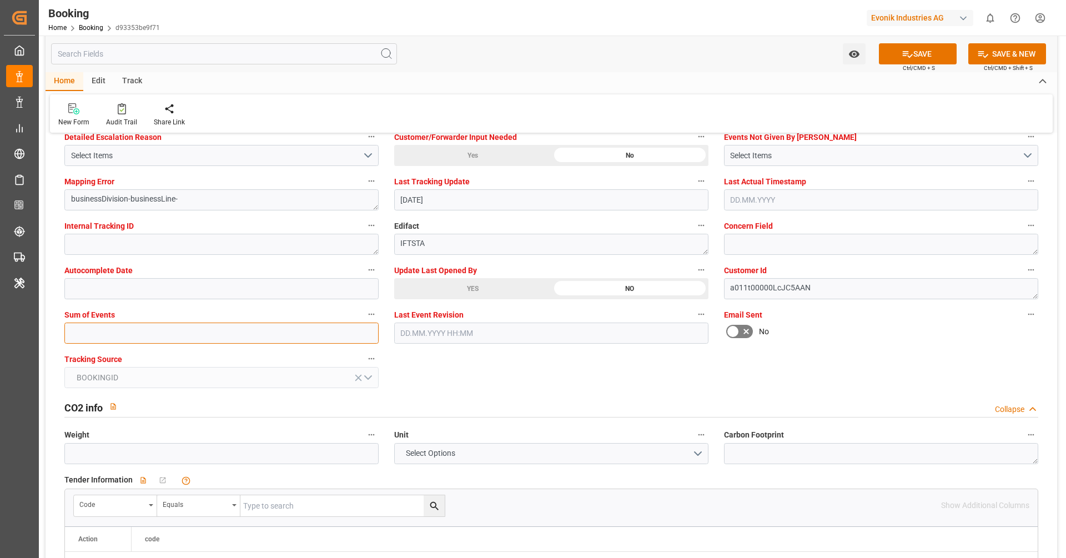
click at [216, 326] on input "text" at bounding box center [221, 332] width 314 height 21
type input "0"
click at [410, 355] on div "General Data Collapse Freight Forwarder's Reference No. 250908610120 Equipment …" at bounding box center [551, 472] width 1011 height 4936
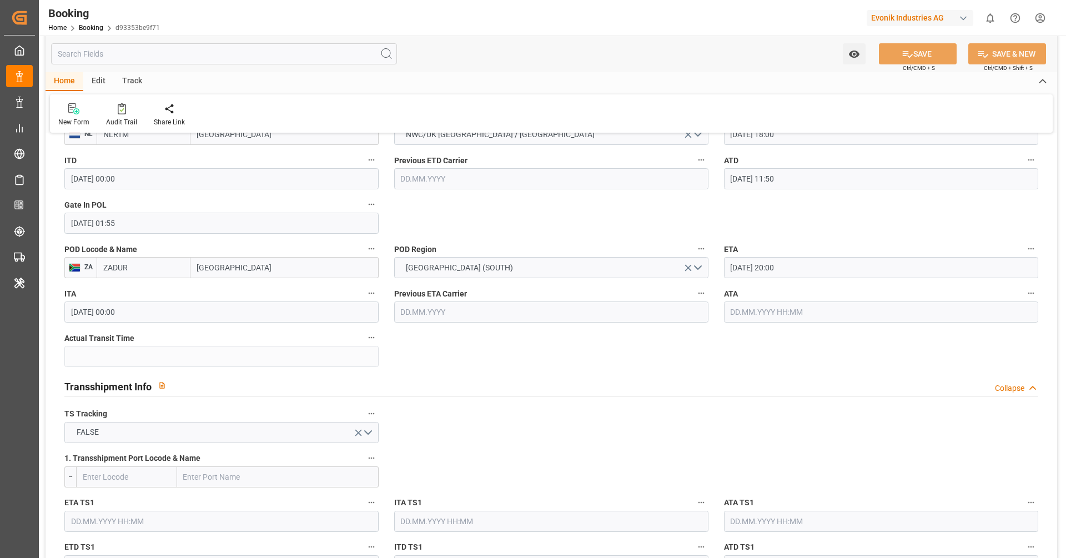
scroll to position [920, 0]
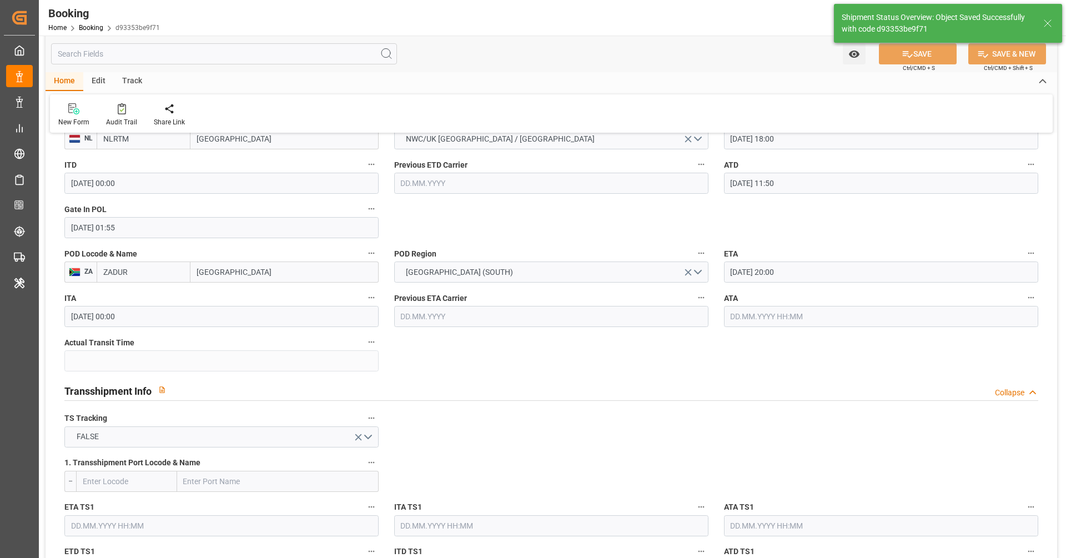
type textarea "[PERSON_NAME]"
type input "06.10.2025 11:13"
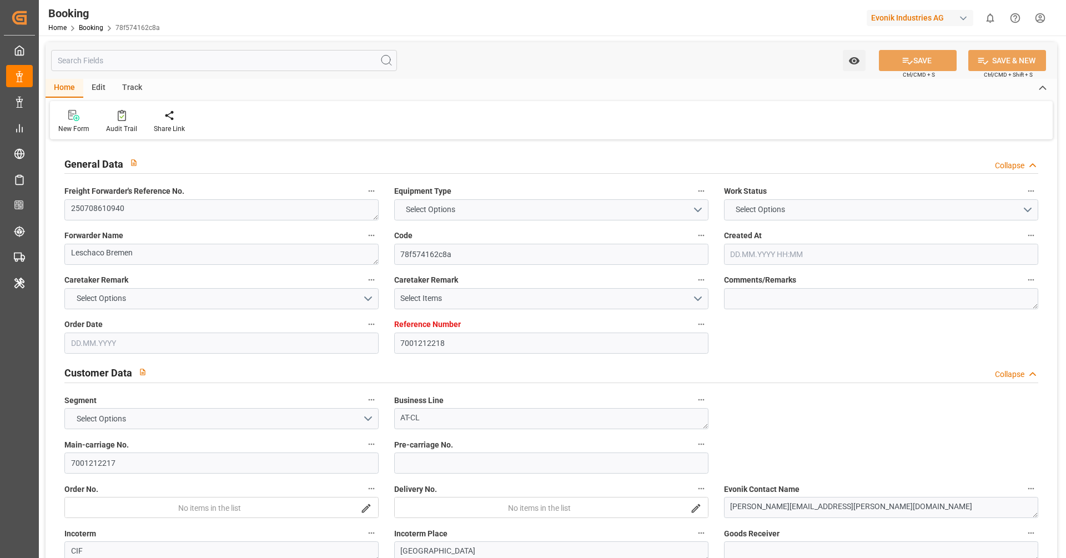
type input "7001212218"
type input "9952713"
type input "ONE"
type input "Ocean Network Express"
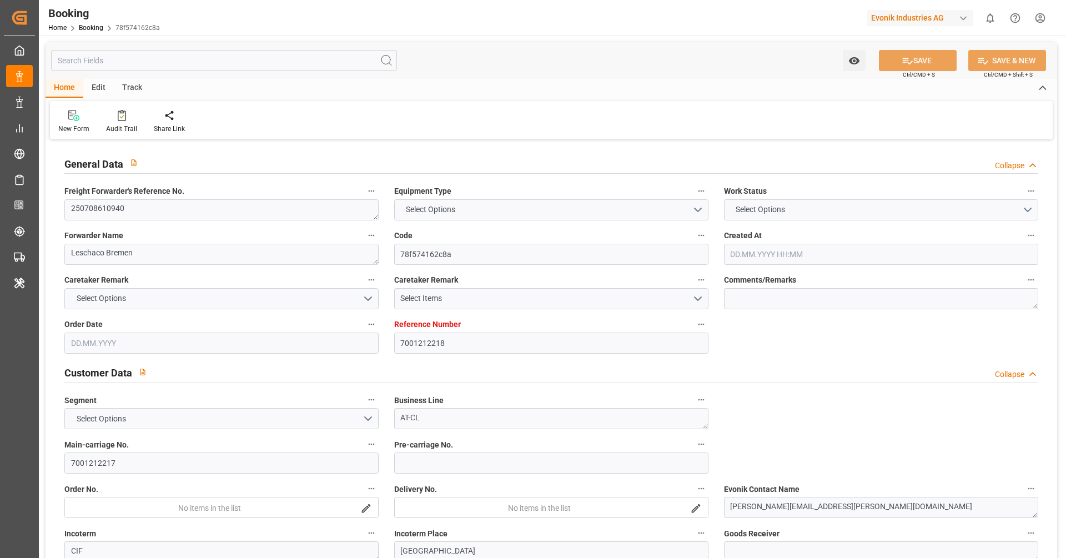
type input "BEANR"
type input "INKTP"
type input "LKCMB"
type input "0"
type input "BEANR"
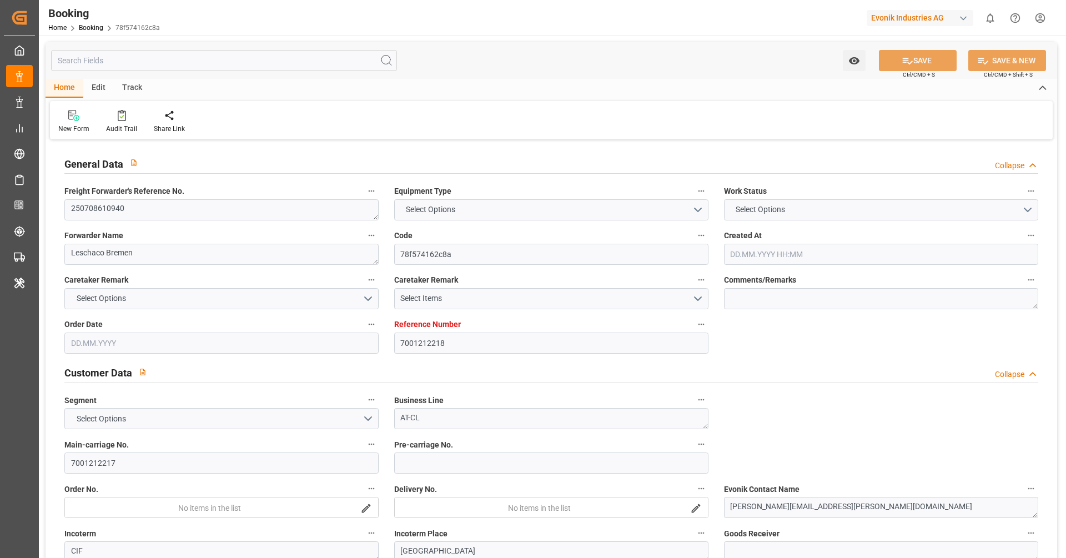
type input "INKAT"
type input "9305635"
type input "[DATE] 08:43"
type input "[DATE]"
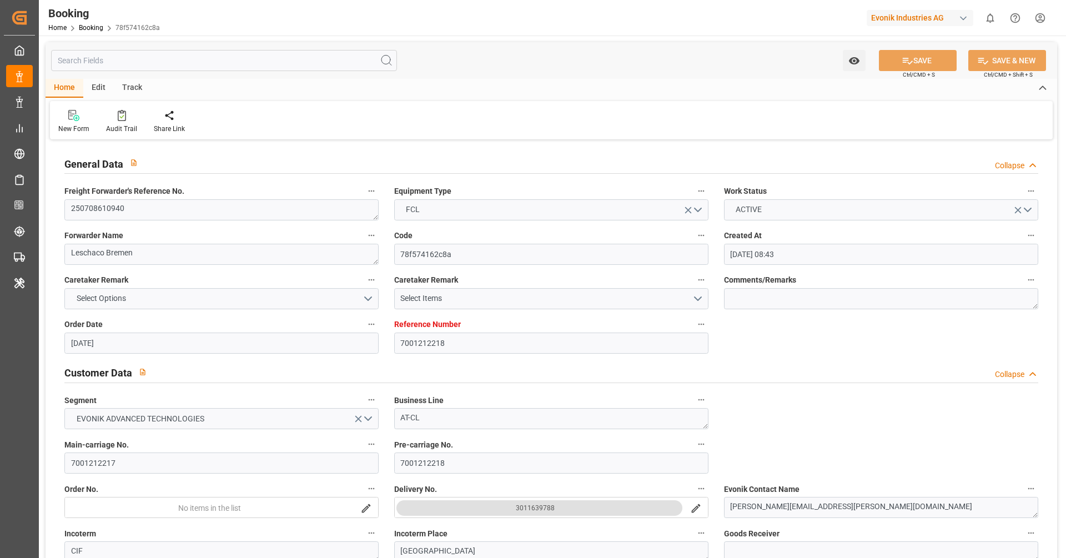
type input "[DATE]"
type input "[DATE] 05:30"
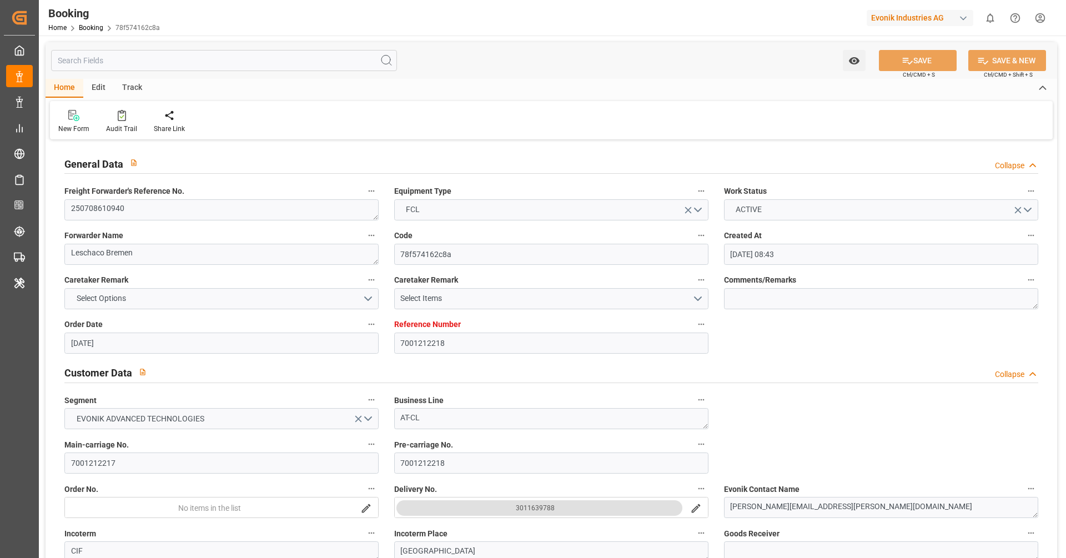
type input "[DATE] 00:00"
type input "[DATE] 05:23"
type input "[DATE] 22:35"
type input "[DATE] 18:00"
type input "[DATE] 00:00"
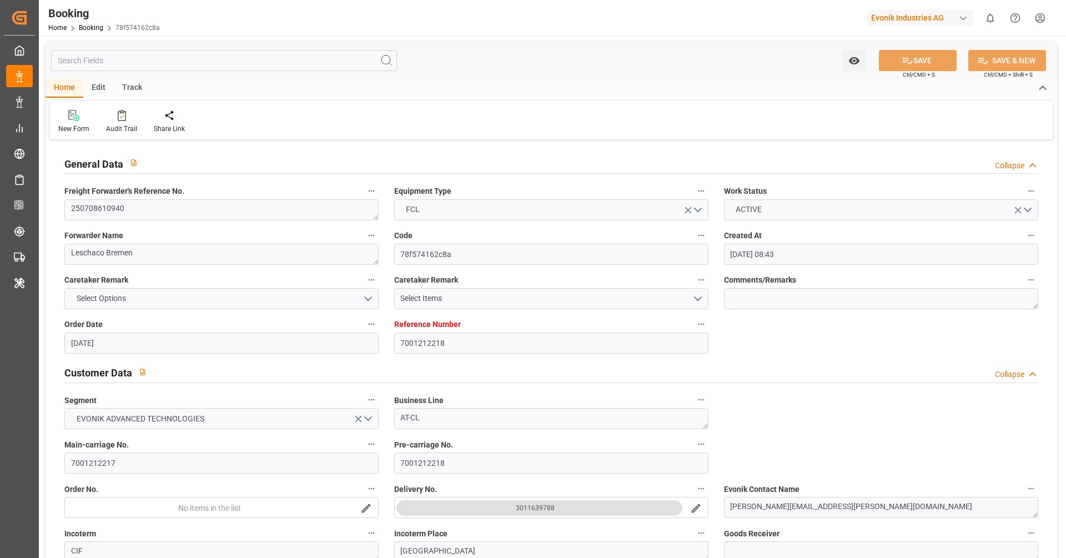
type input "24.09.2025 05:00"
type input "13.09.2025 00:00"
type input "25.09.2025 00:00"
type input "30.09.2025 08:00"
type input "13.09.2025 00:00"
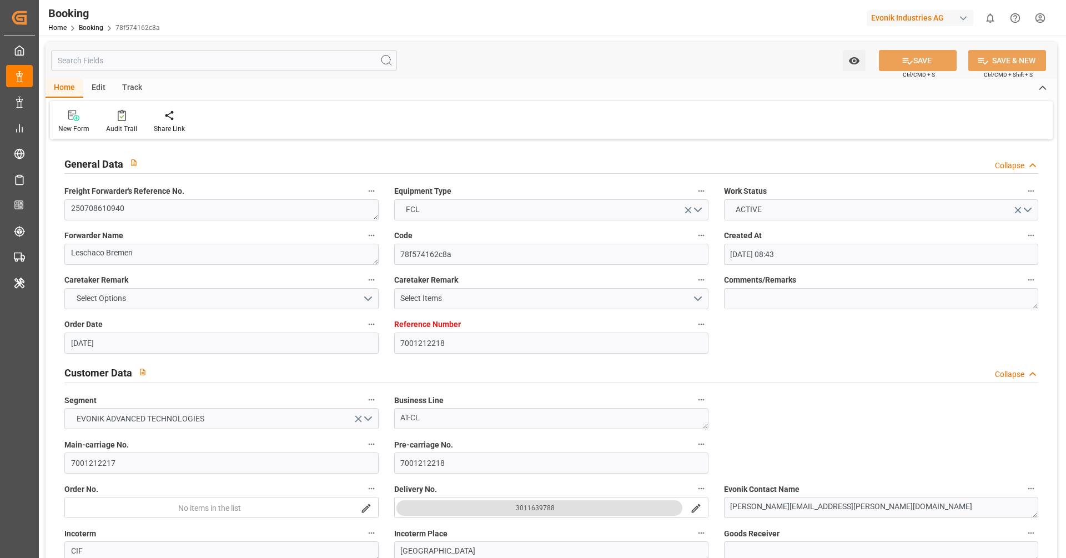
type input "01.10.2025 00:00"
type input "06.08.2025"
type input "05.10.2025 17:10"
type input "[DATE]"
type input "23.07.2025 07:04"
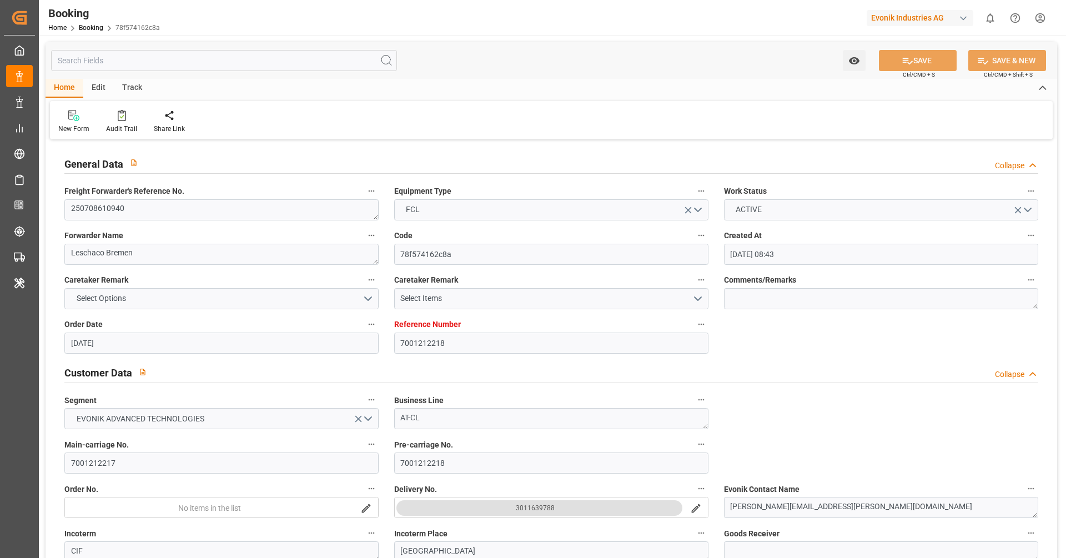
type input "29.09.2025 20:00"
type input "07.08.2025 04:04"
type input "08.08.2025 04:09"
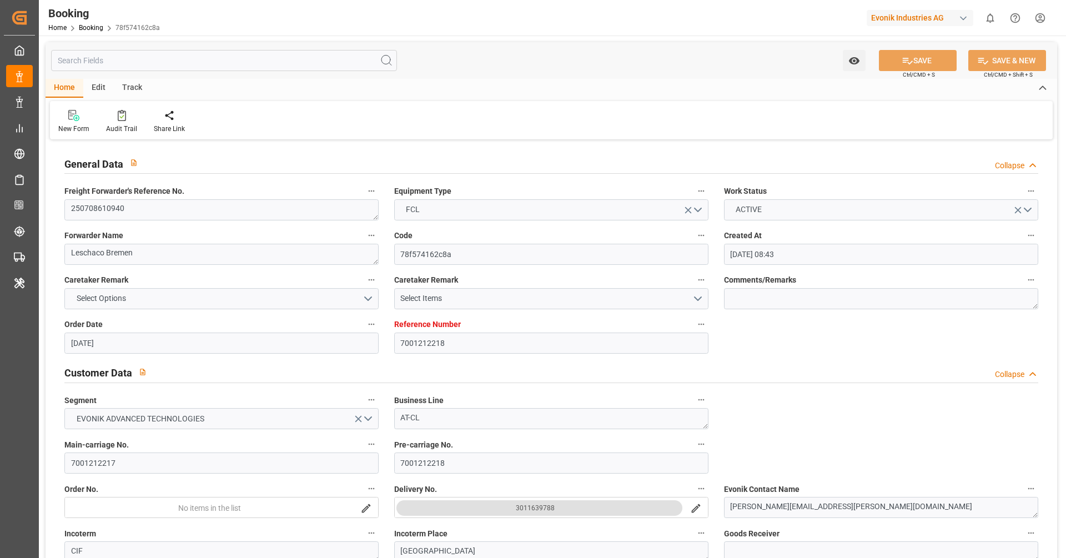
type input "04.08.2025 01:39"
type input "07.08.2025 17:02"
type input "08.08.2025 05:30"
type input "24.09.2025 05:00"
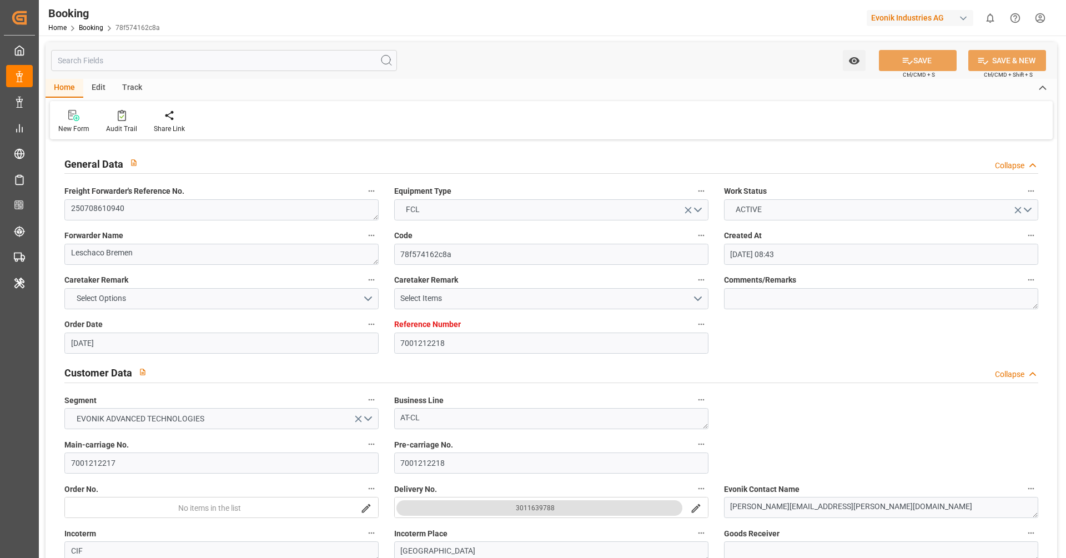
type input "25.09.2025 04:30"
type input "19.09.2025 22:00"
type input "24.09.2025 17:33"
type input "30.09.2025 03:51"
type input "26.09.2025 17:54"
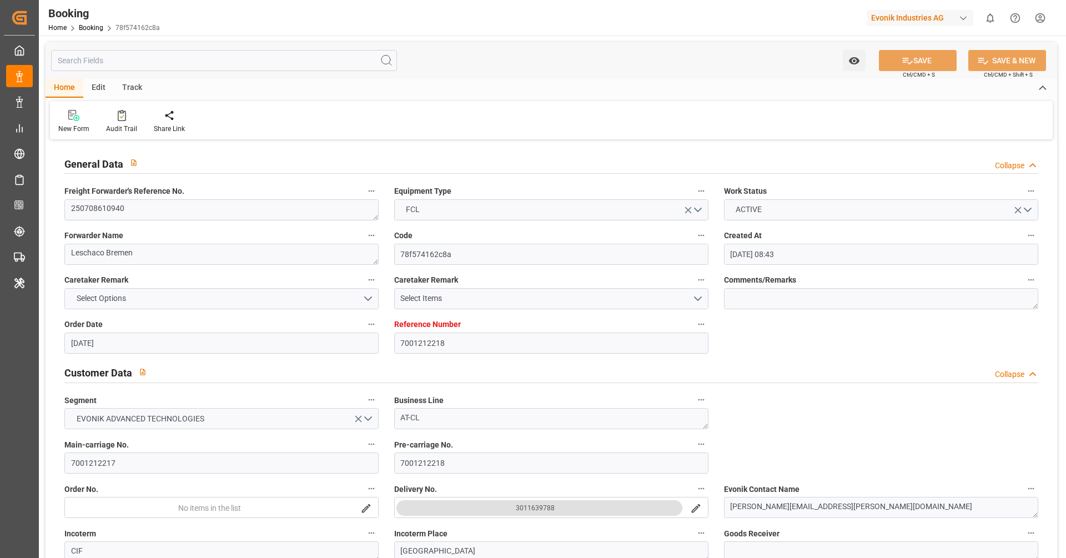
type input "30.09.2025 08:00"
type input "05.10.2025 18:00"
type input "06.10.2025 14:47"
type input "05.10.2025 19:30"
type input "29.09.2025 09:30"
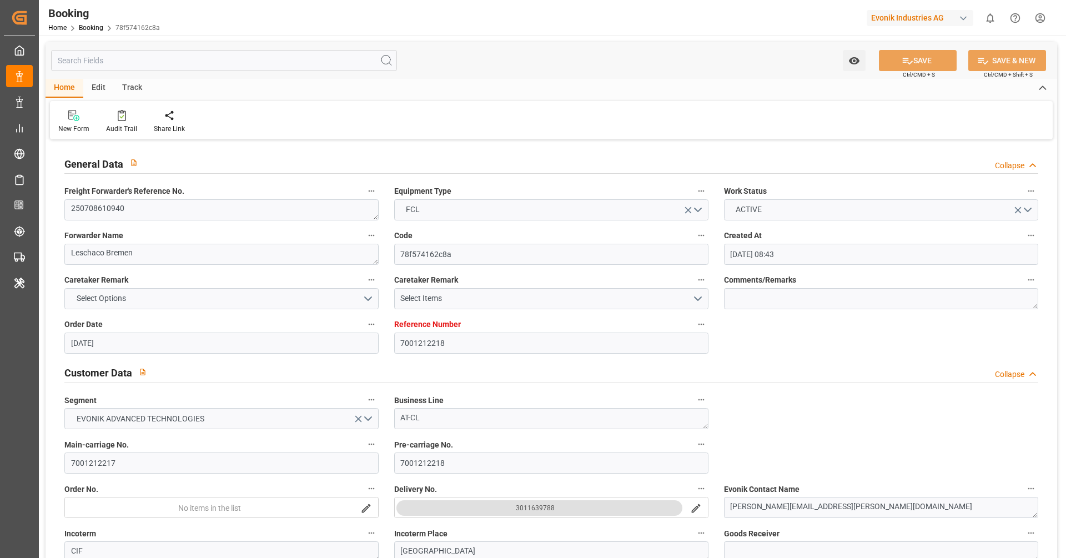
type input "06.10.2025 00:00"
type input "29.09.2025 14:00"
type input "10.10.2025 14:47"
type input "06.10.2025 06:00"
type input "29.09.2025 20:00"
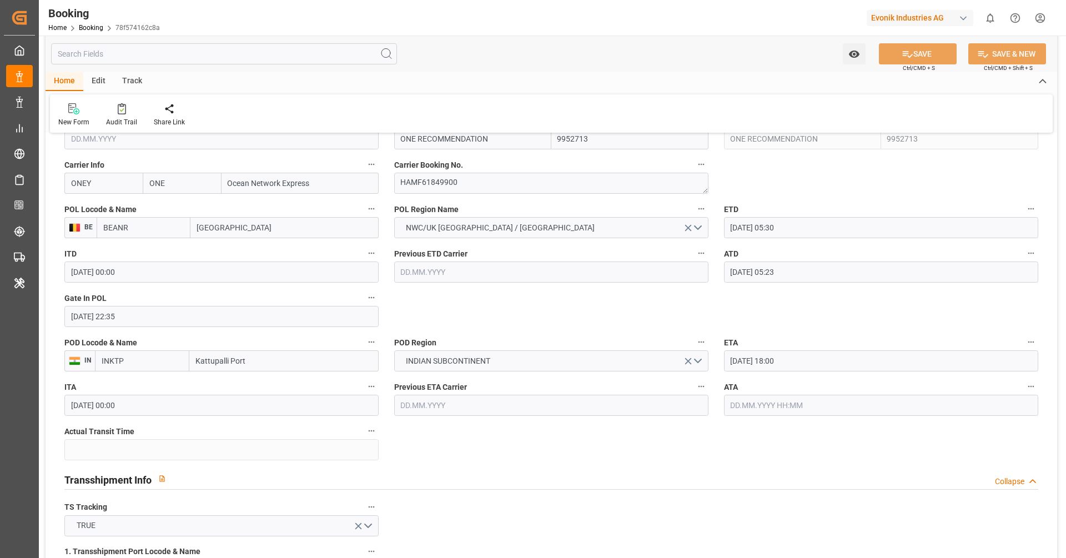
scroll to position [835, 0]
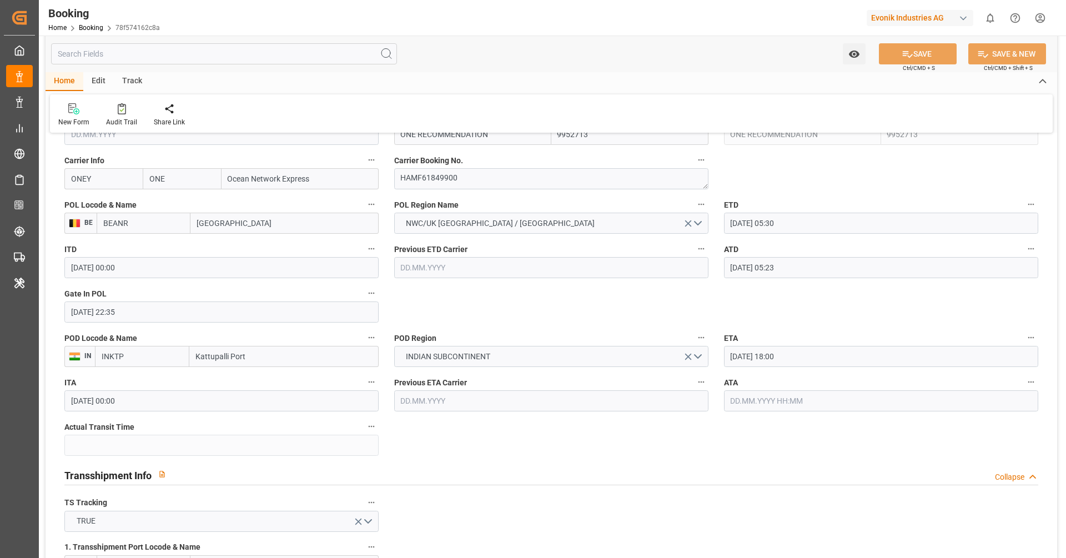
click at [741, 393] on input "text" at bounding box center [881, 400] width 314 height 21
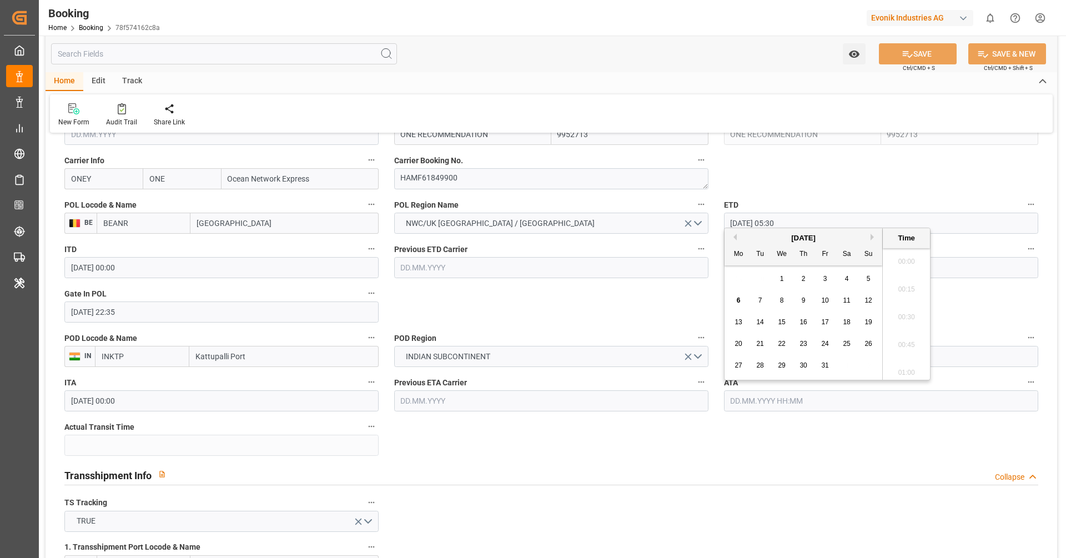
scroll to position [1779, 0]
click at [828, 280] on div "3" at bounding box center [825, 279] width 14 height 13
type input "03.10.2025 00:00"
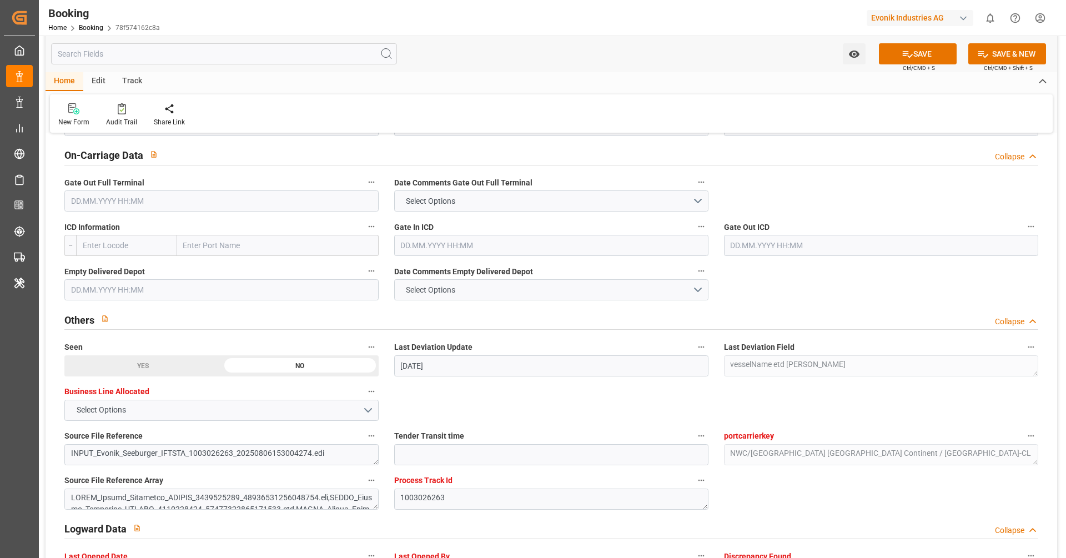
scroll to position [1632, 0]
click at [142, 194] on input "text" at bounding box center [221, 199] width 314 height 21
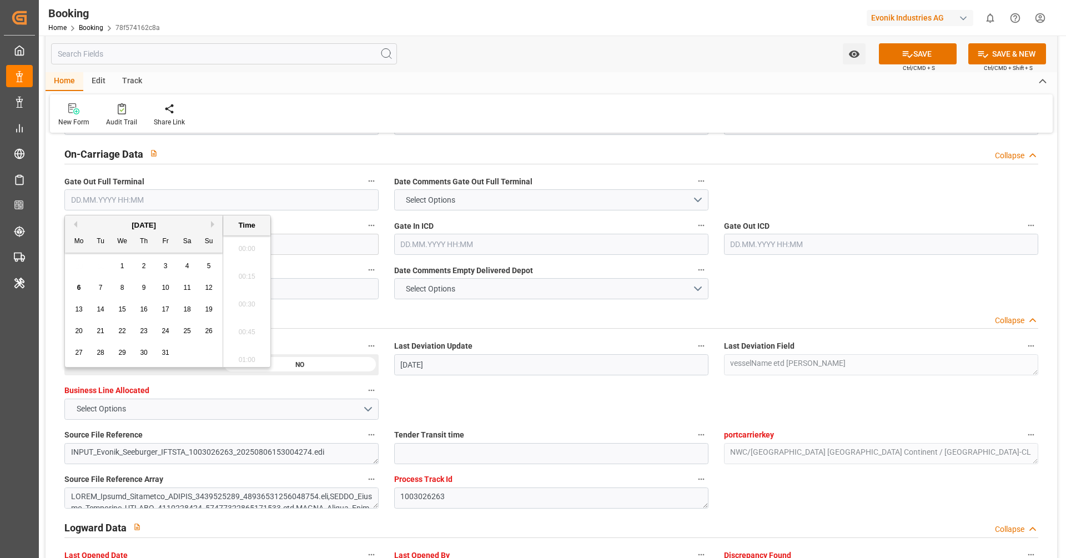
scroll to position [1779, 0]
click at [191, 268] on div "4" at bounding box center [187, 266] width 14 height 13
type input "04.10.2025 00:00"
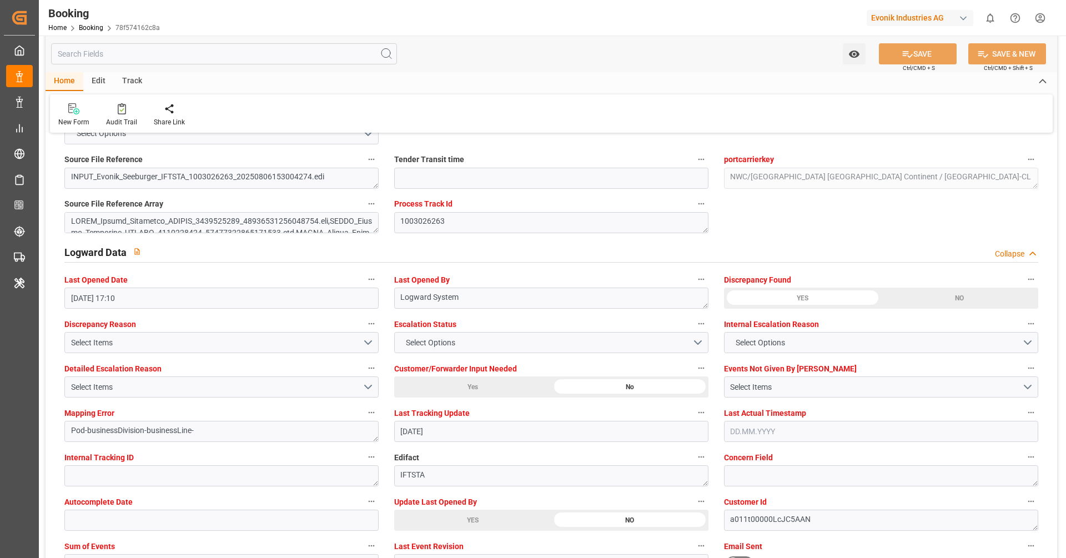
scroll to position [1923, 0]
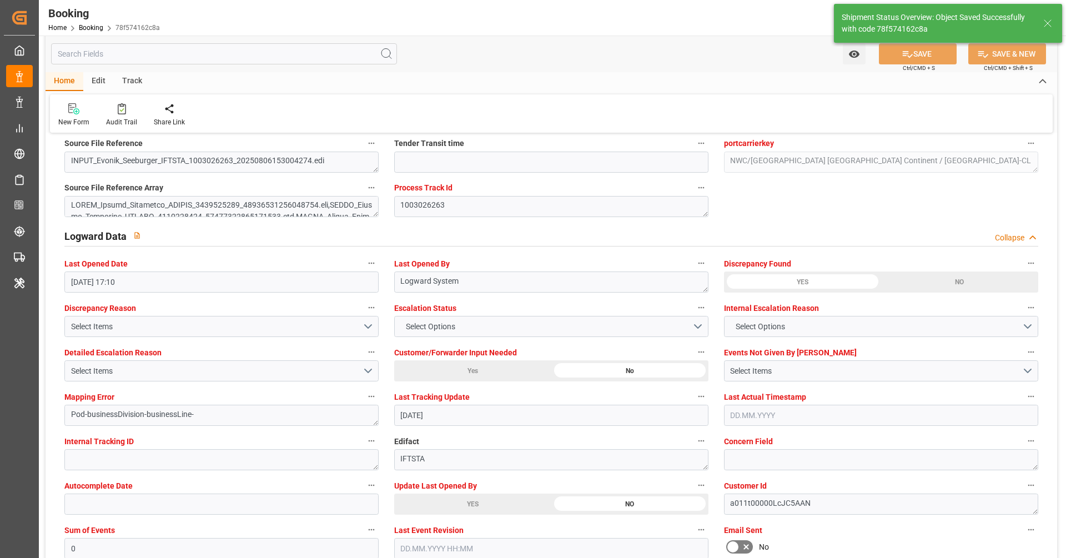
type textarea "[PERSON_NAME]"
type input "56"
type input "06.10.2025 11:14"
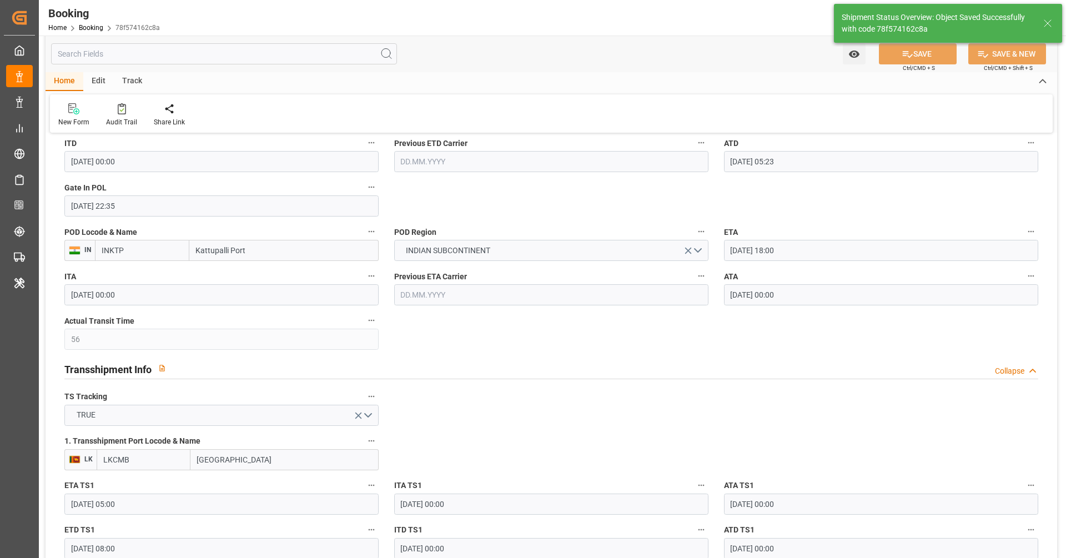
scroll to position [940, 0]
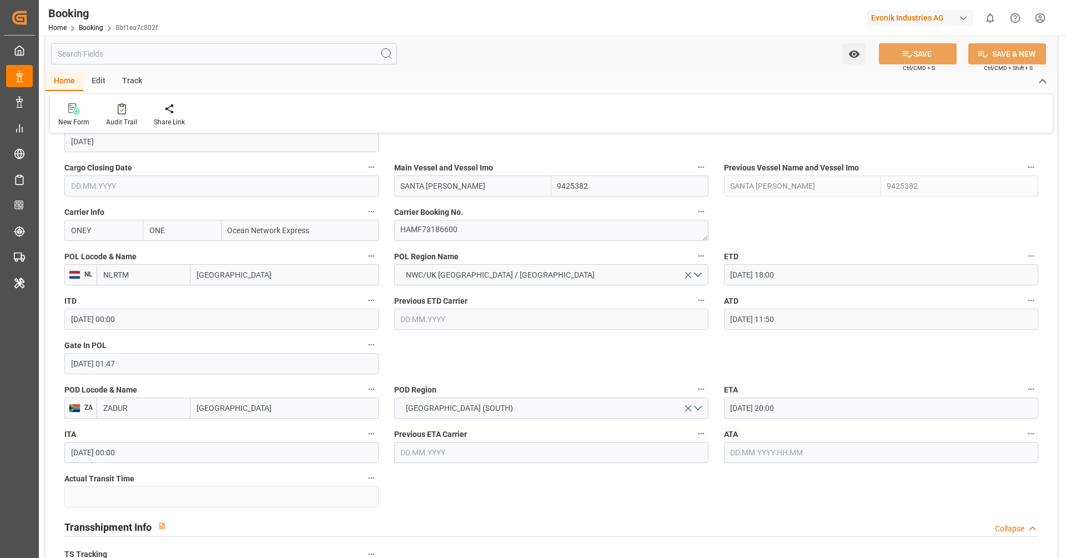
scroll to position [789, 0]
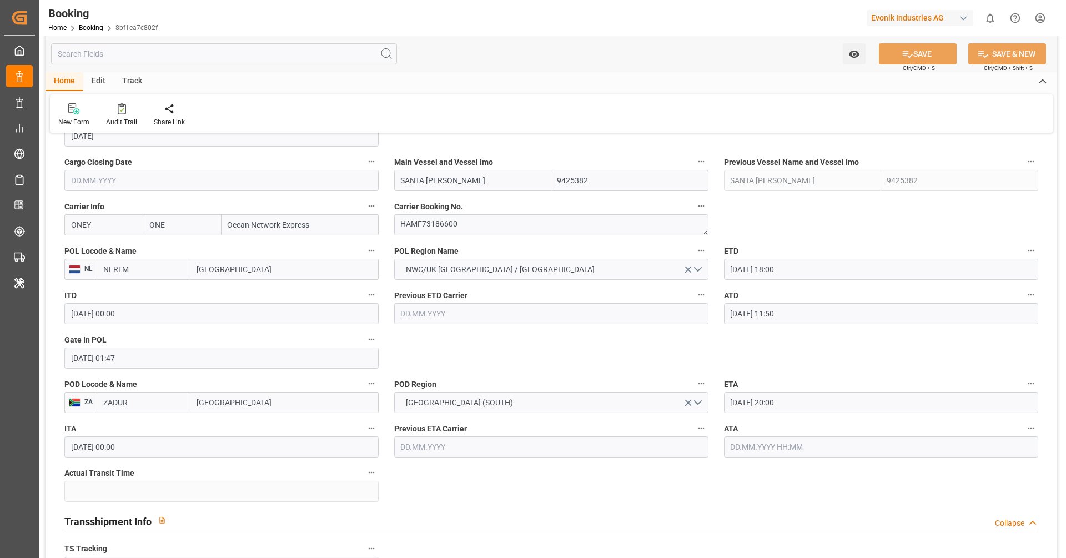
click at [795, 399] on input "04.10.2025 20:00" at bounding box center [881, 402] width 314 height 21
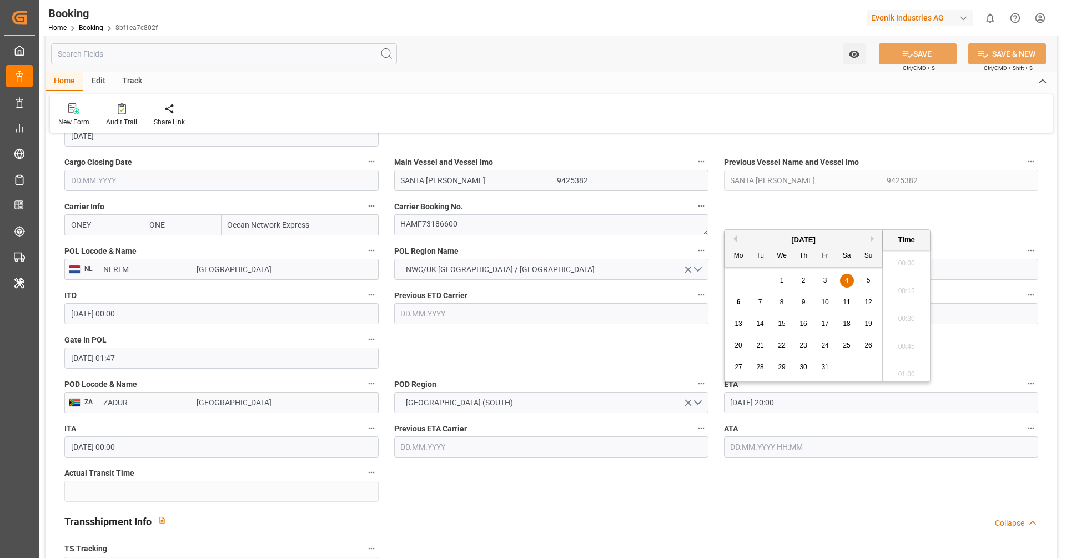
scroll to position [2168, 0]
click at [763, 297] on div "7" at bounding box center [760, 302] width 14 height 13
type input "07.10.2025 20:00"
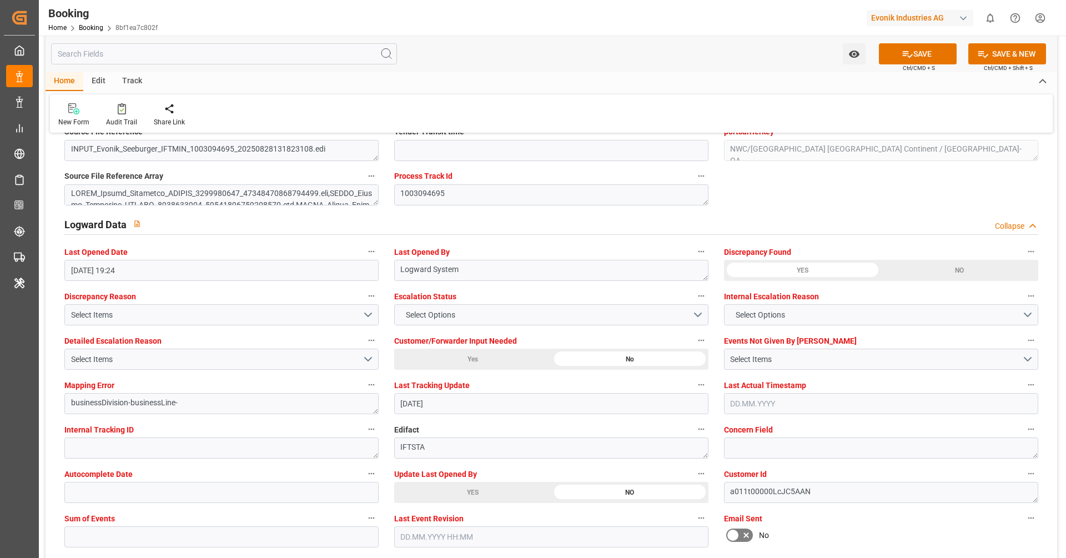
scroll to position [1945, 0]
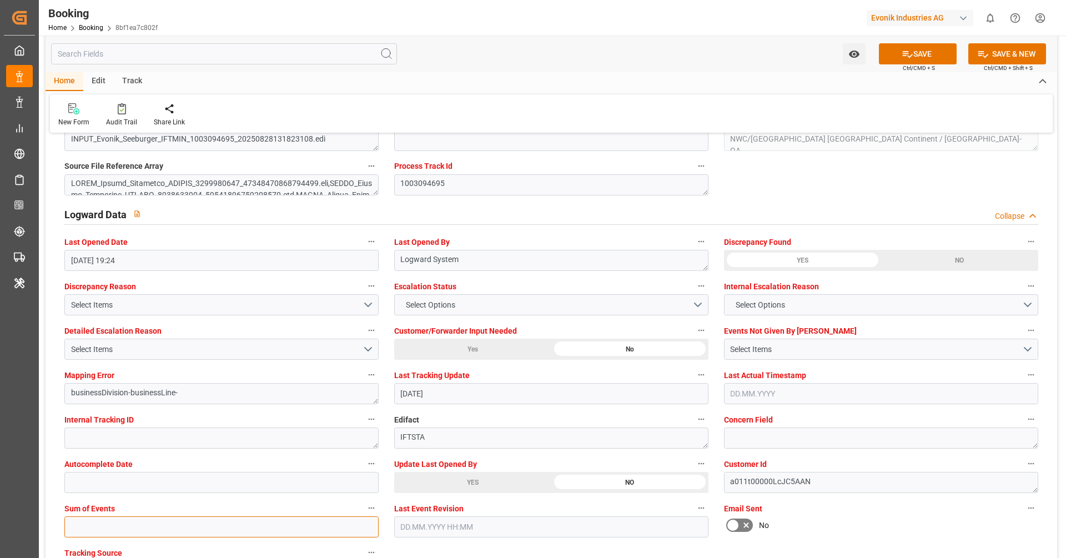
click at [259, 529] on input "text" at bounding box center [221, 526] width 314 height 21
type input "0"
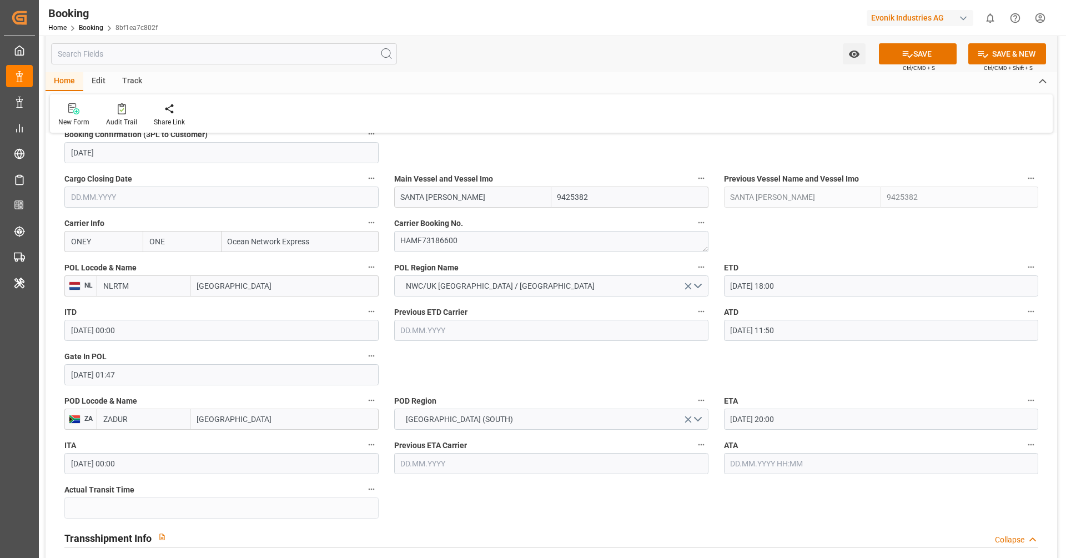
scroll to position [771, 0]
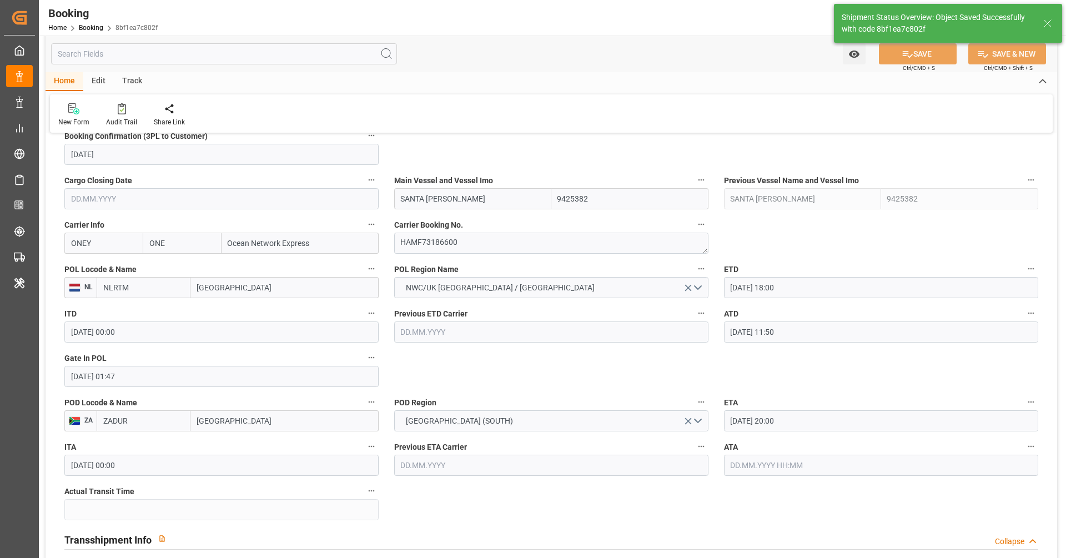
type textarea "[PERSON_NAME]"
type input "06.10.2025 11:15"
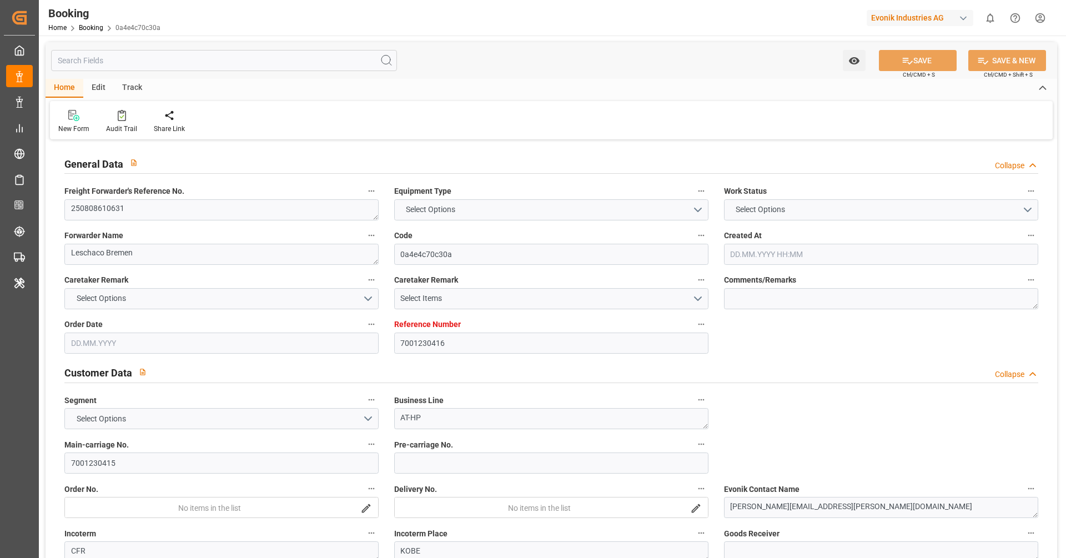
type input "7001230416"
type input "9395161"
type input "ONE"
type input "Ocean Network Express"
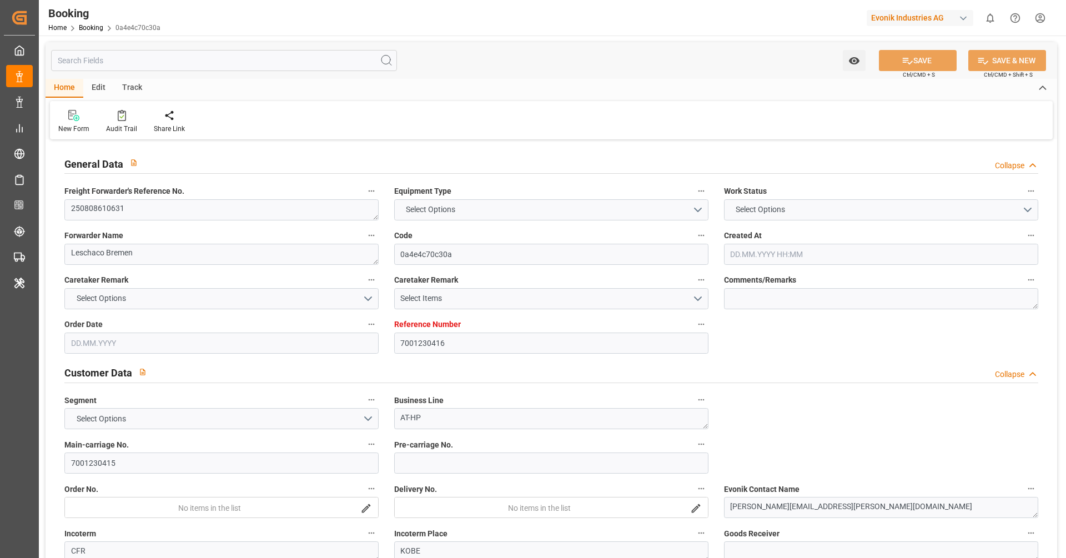
type input "NLRTM"
type input "JPUKB"
type input "0"
type input "NLRTM"
type input "JPUKB"
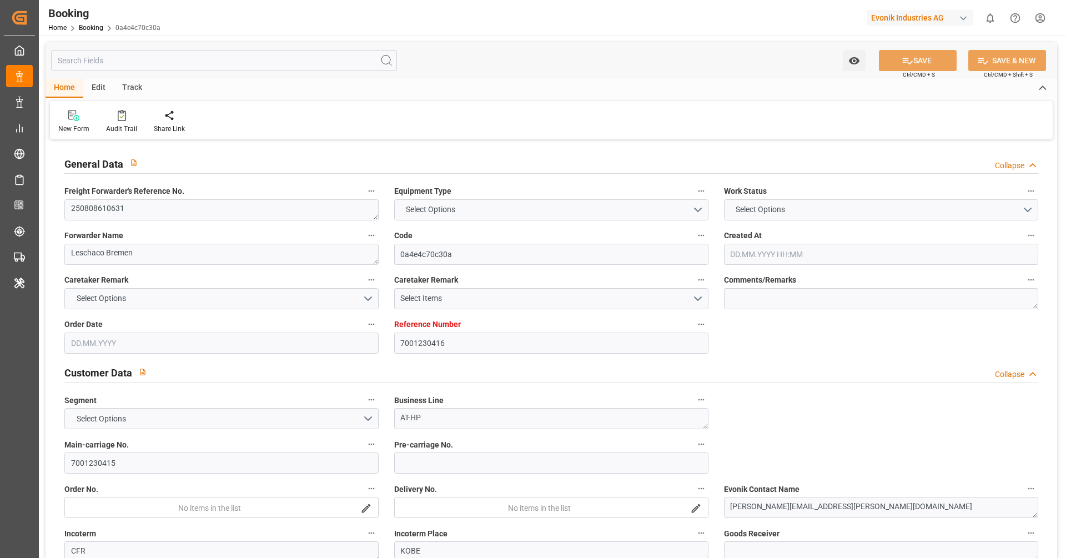
type input "9395161"
type input "[DATE] 12:28"
type input "[DATE]"
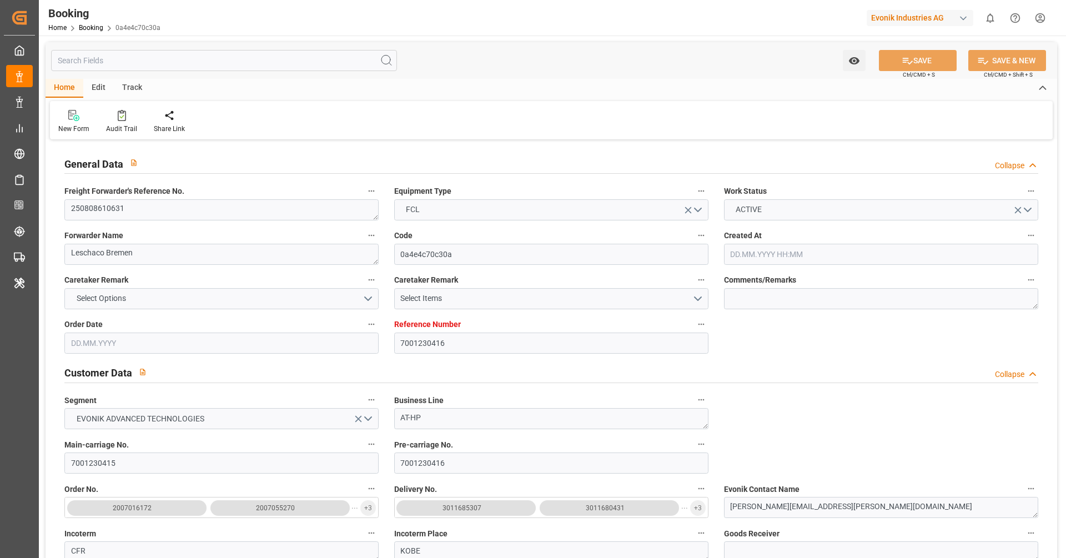
type input "[DATE]"
type input "[DATE] 02:00"
type input "[DATE] 00:00"
type input "[DATE] 12:01"
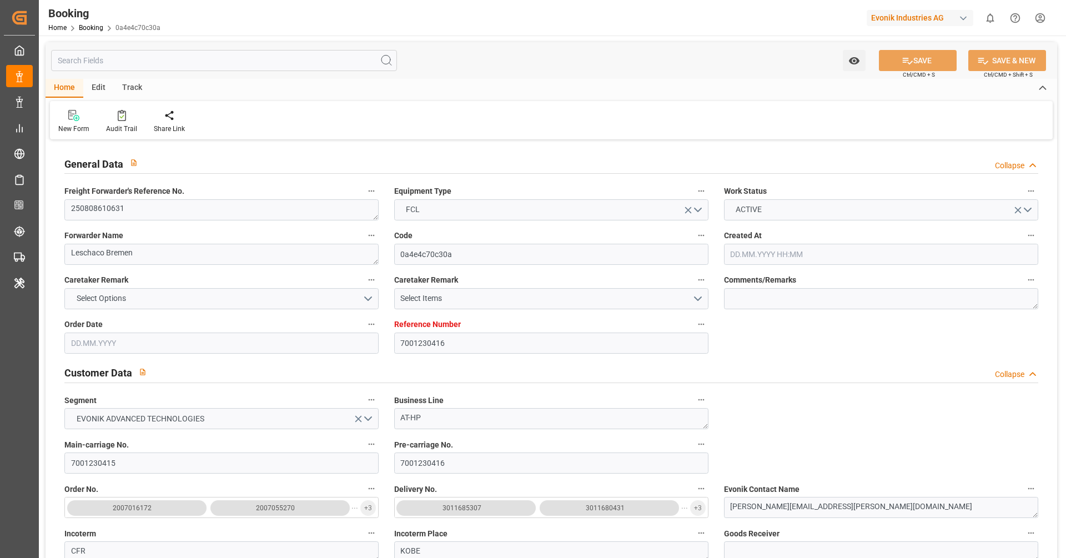
type input "[DATE] 17:41"
type input "[DATE] 08:00"
type input "[DATE] 00:00"
type input "[DATE]"
type input "[DATE] 20:40"
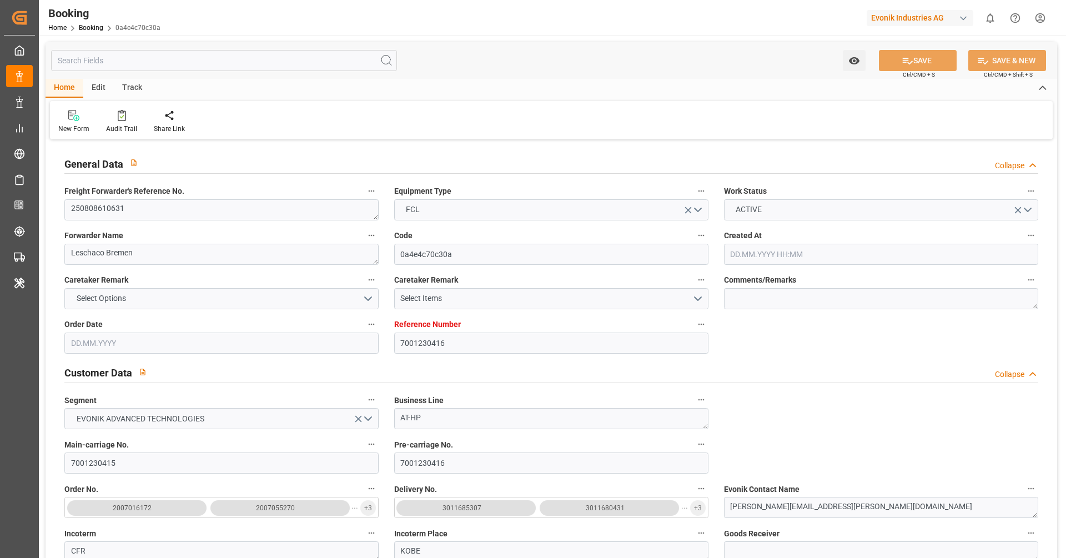
type input "[DATE]"
type input "[DATE] 17:40"
type input "[DATE] 03:10"
type input "[DATE] 20:54"
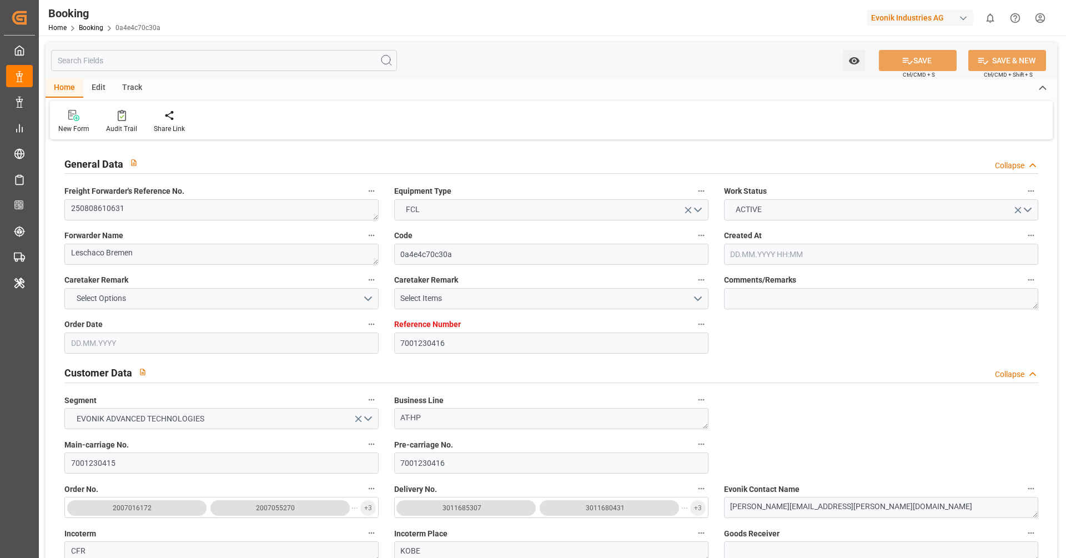
type input "[DATE] 11:54"
type input "[DATE] 18:09"
type input "16.08.2025 02:00"
type input "16.08.2025 12:28"
type input "05.10.2025 08:00"
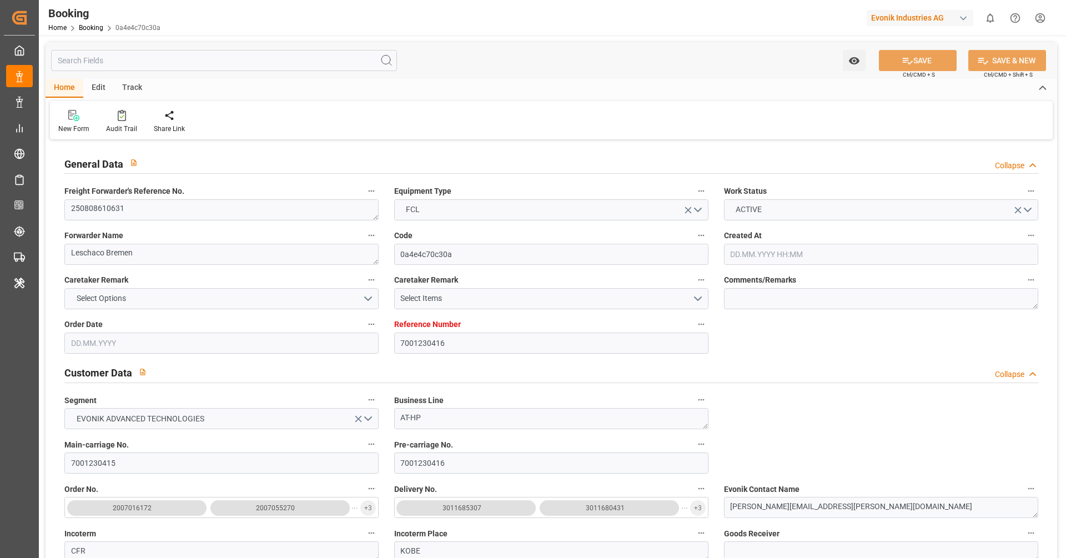
type input "05.10.2025 15:01"
type input "05.10.2025 09:30"
type input "05.10.2025 14:00"
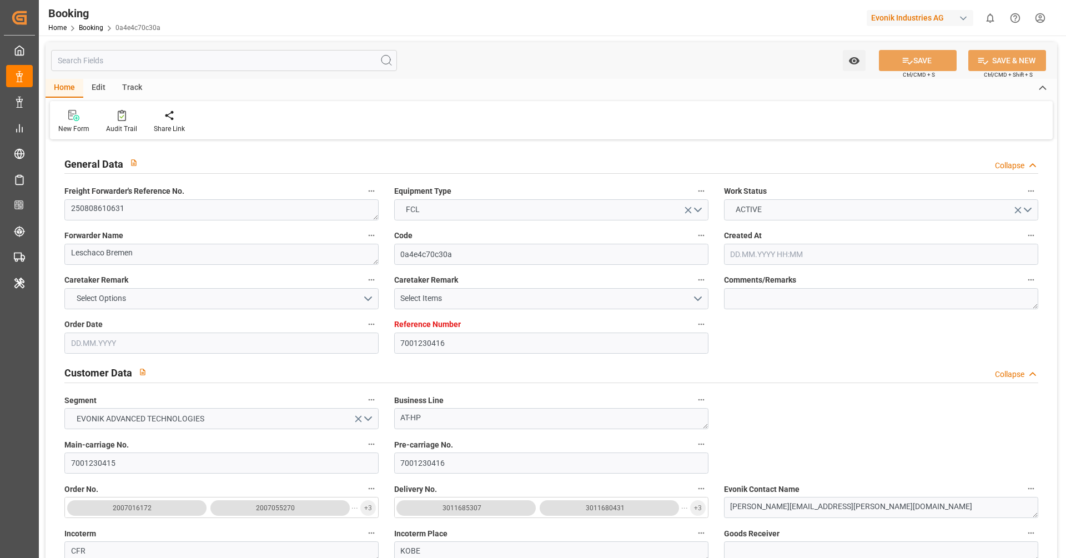
type input "09.10.2025 15:01"
type input "[DATE] 11:00"
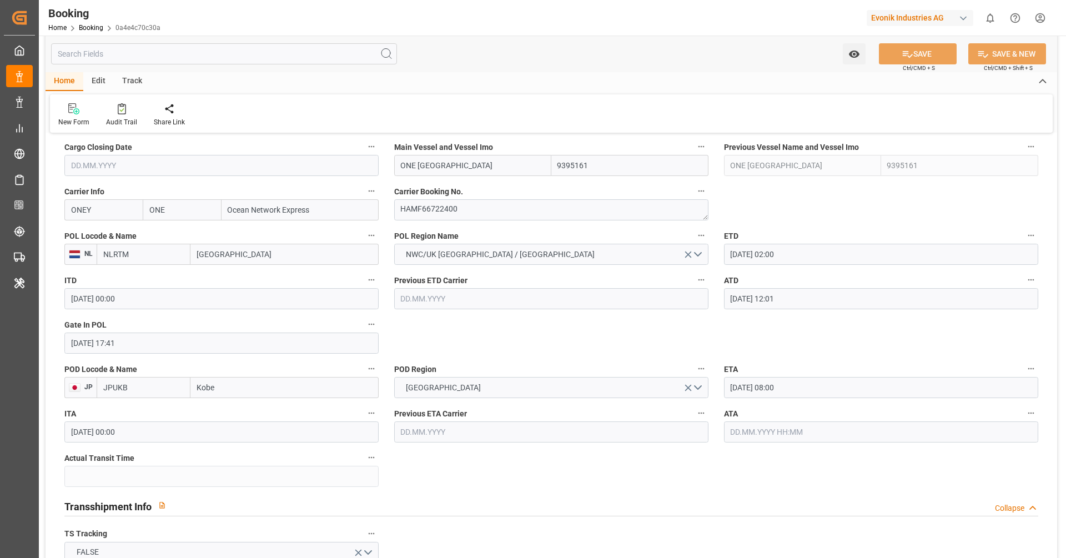
scroll to position [811, 0]
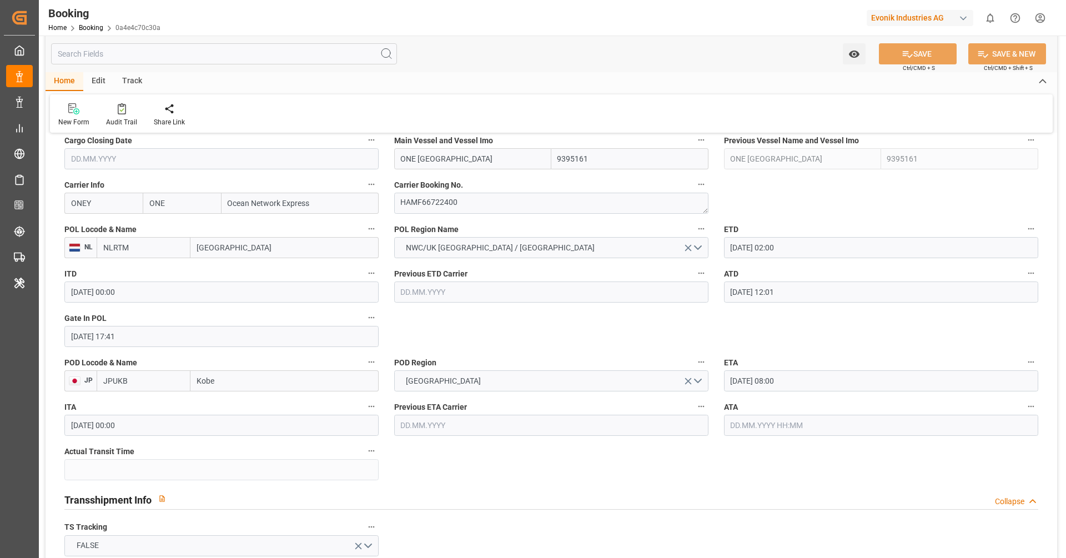
click at [841, 421] on input "text" at bounding box center [881, 425] width 314 height 21
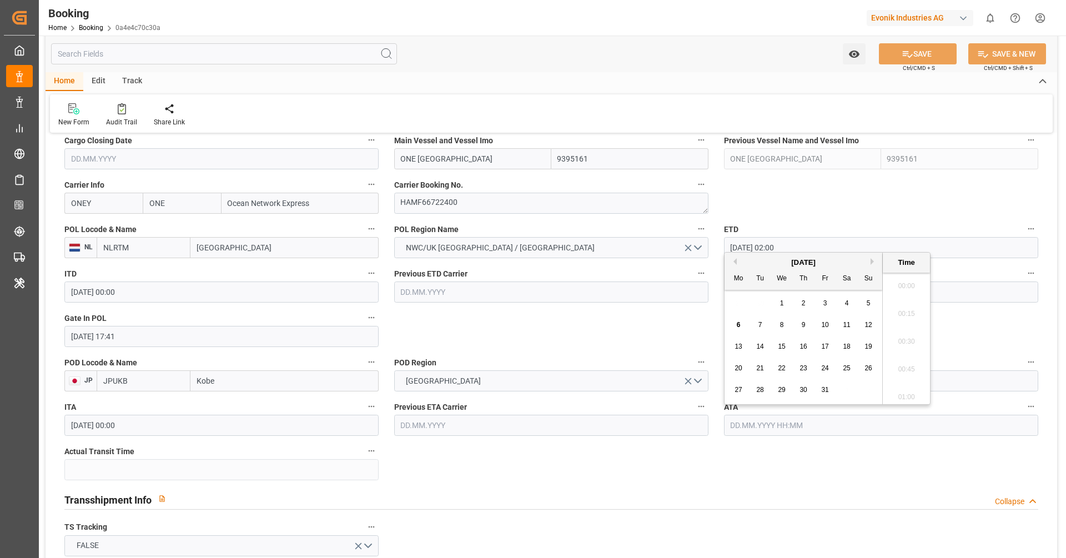
scroll to position [1807, 0]
click at [866, 302] on span "5" at bounding box center [868, 303] width 4 height 8
type input "05.10.2025 00:00"
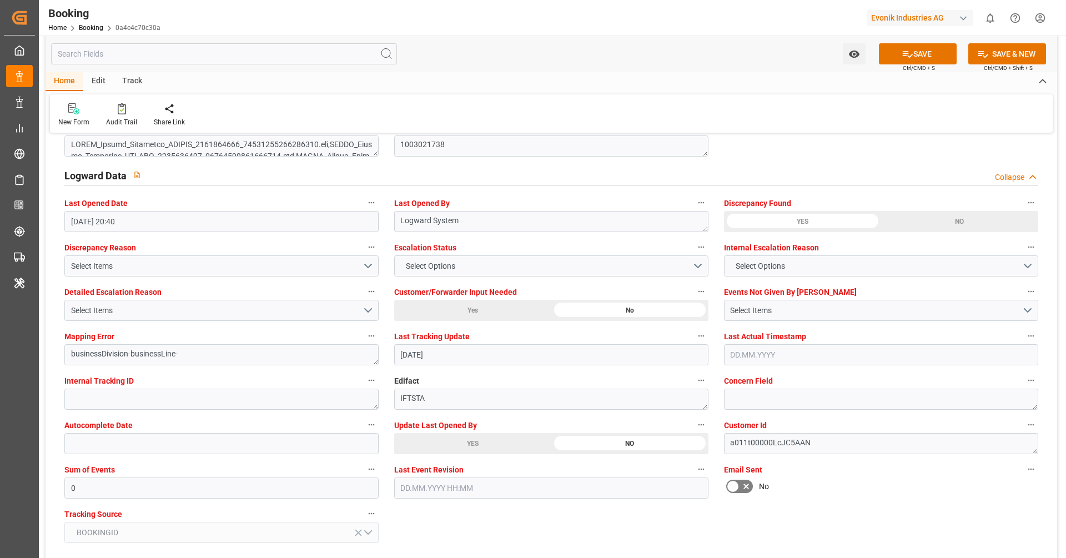
scroll to position [2008, 0]
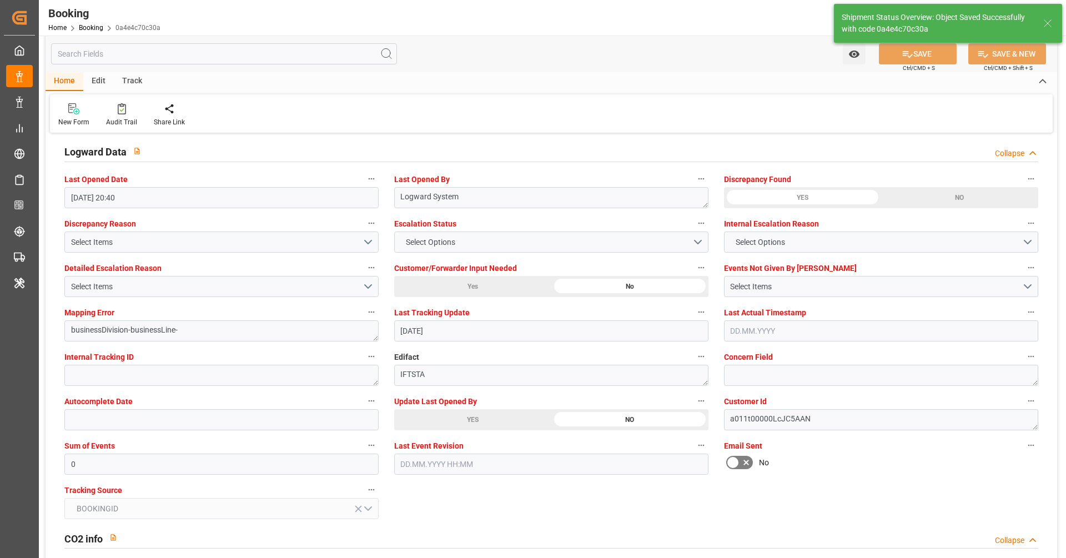
type textarea "[PERSON_NAME]"
type input "50"
type input "06.10.2025 11:16"
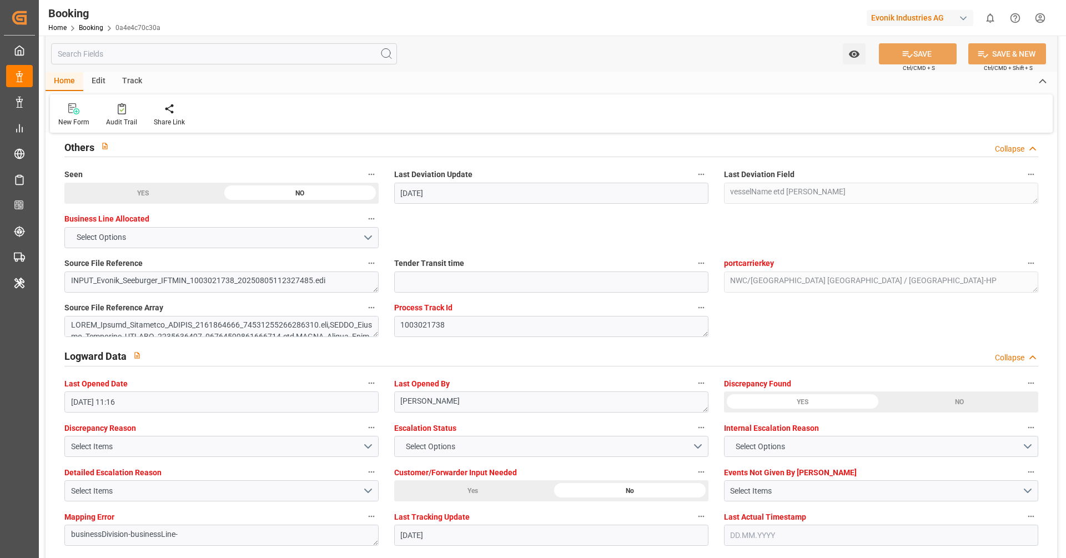
scroll to position [1689, 0]
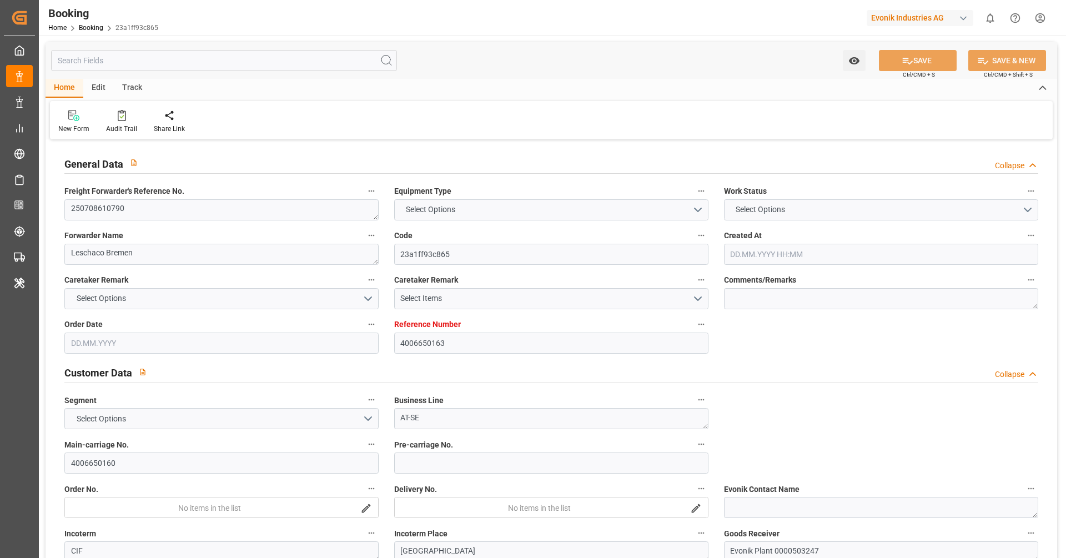
type input "4006650163"
type input "9864215"
type input "ONE"
type input "Ocean Network Express"
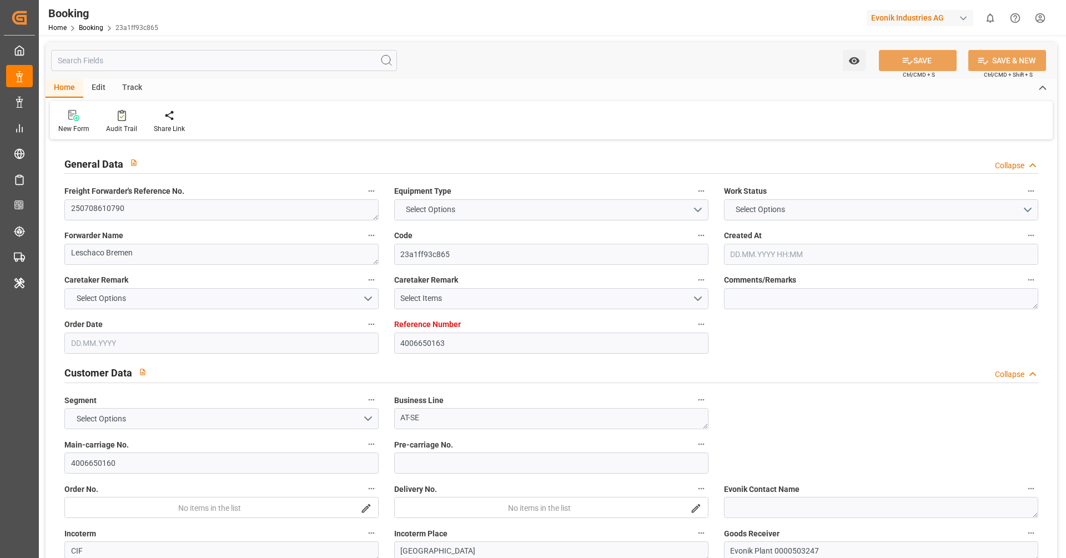
type input "DEHAM"
type input "CNSGH"
type input "SGSIN"
type input "0"
type input "DEHAM"
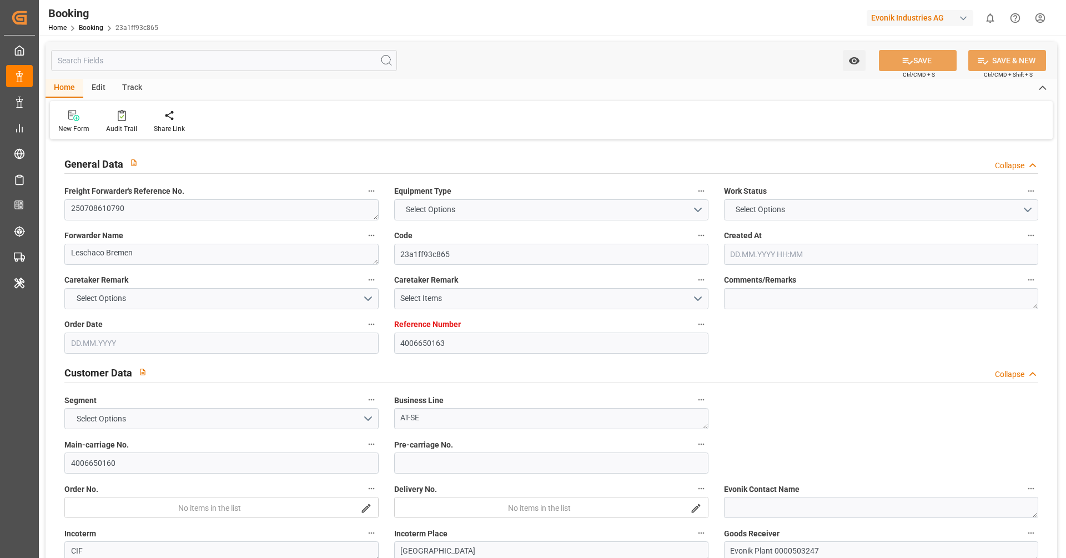
type input "CNSHG"
type input "9860946"
type input "9864215"
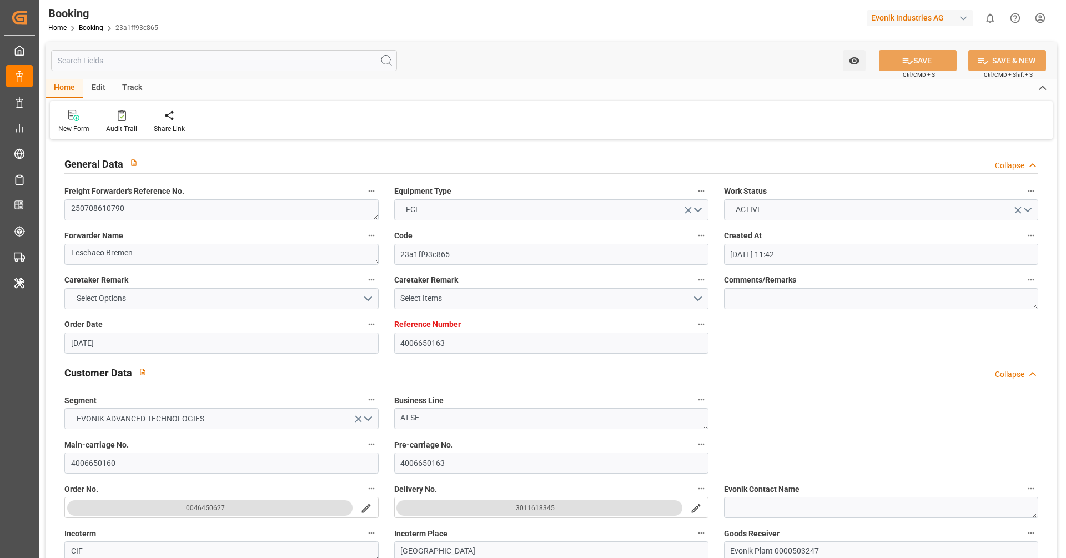
type input "[DATE] 11:42"
type input "[DATE]"
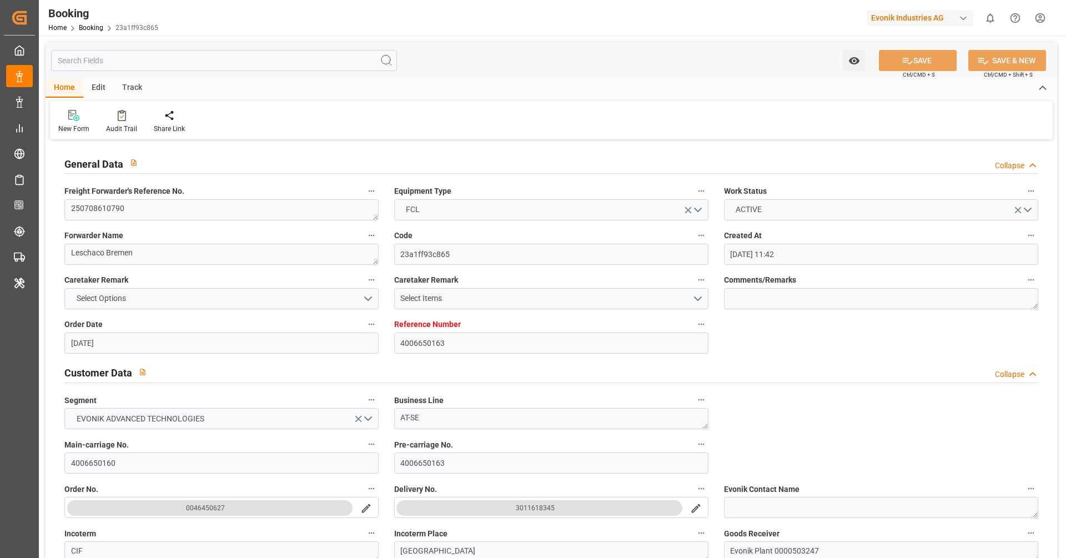
type input "[DATE] 00:00"
type input "[DATE] 06:12"
type input "[DATE] 08:37"
type input "[DATE] 07:00"
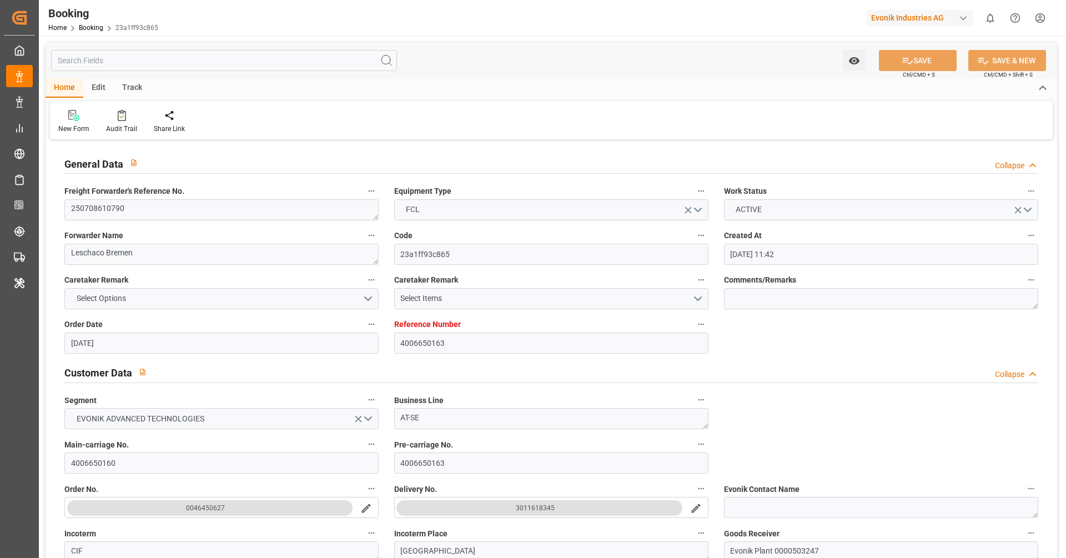
type input "[DATE] 00:00"
type input "[DATE] 20:00"
type input "[DATE] 19:35"
type input "[DATE] 00:00"
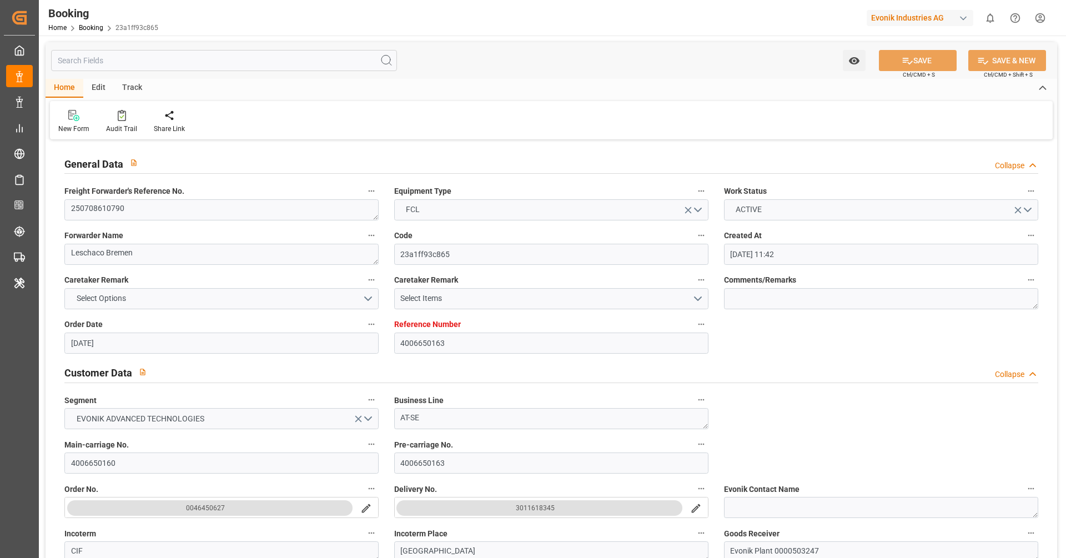
type input "[DATE] 06:00"
type input "[DATE]"
type input "[DATE] 04:46"
type input "[DATE]"
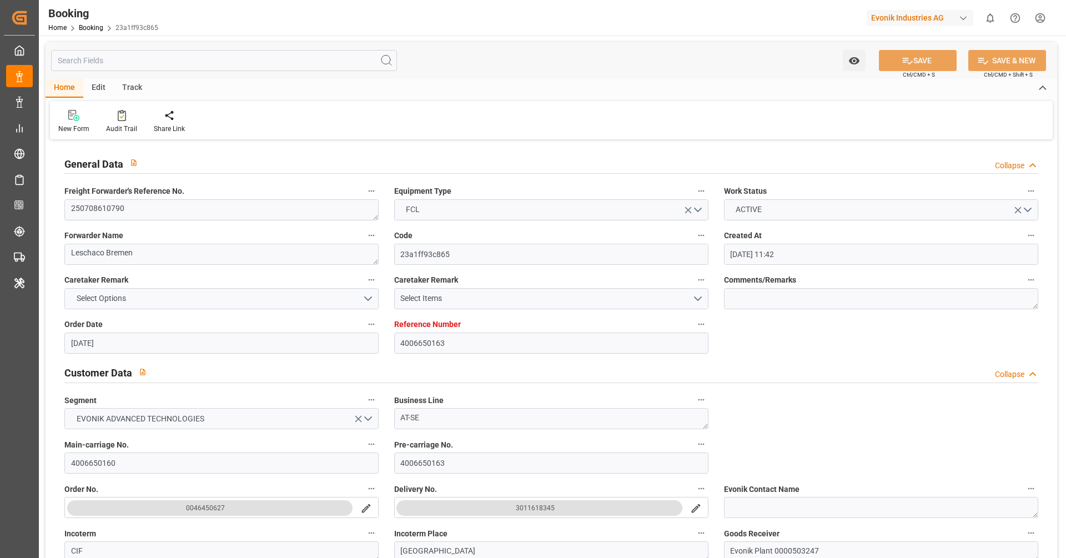
type input "[DATE] 08:02"
type input "[DATE] 21:02"
type input "[DATE] 22:33"
type input "[DATE] 12:33"
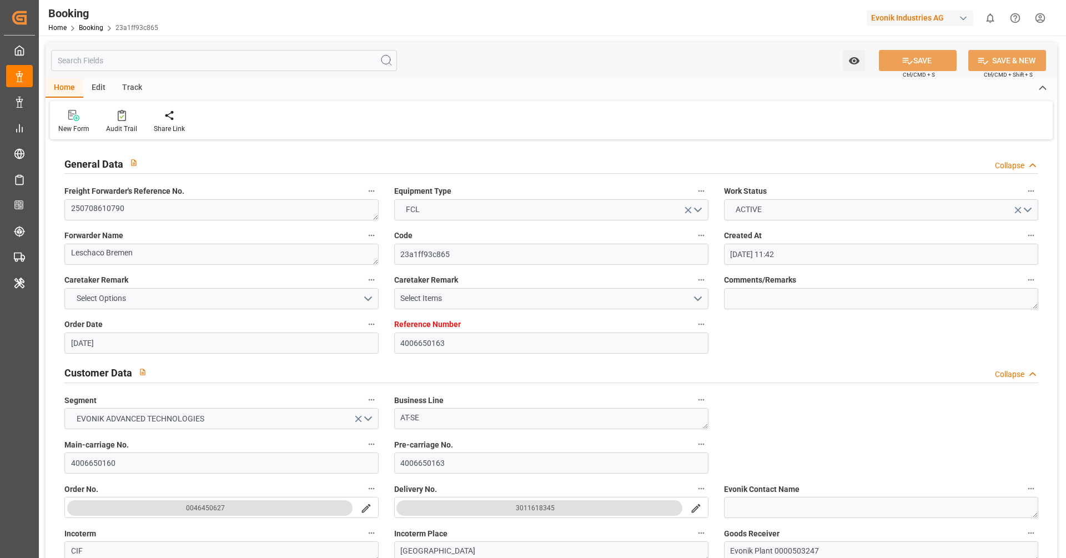
type input "[DATE] 14:27"
type input "19.08.2025 06:30"
type input "19.08.2025 06:45"
type input "24.09.2025 20:00"
type input "24.09.2025 17:46"
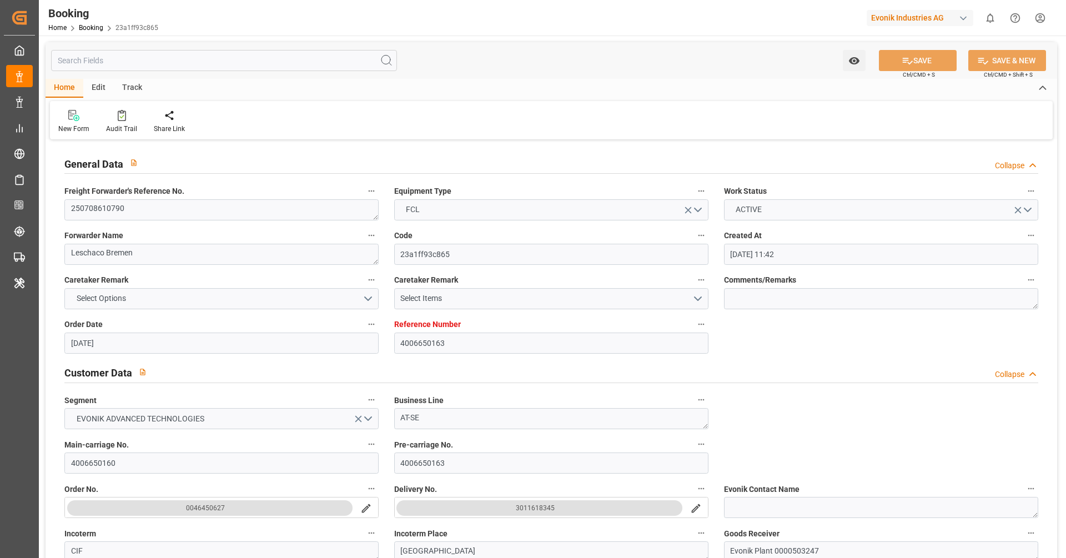
type input "25.09.2025 10:30"
type input "25.09.2025 06:26"
type input "24.09.2025 22:22"
type input "27.09.2025 23:06"
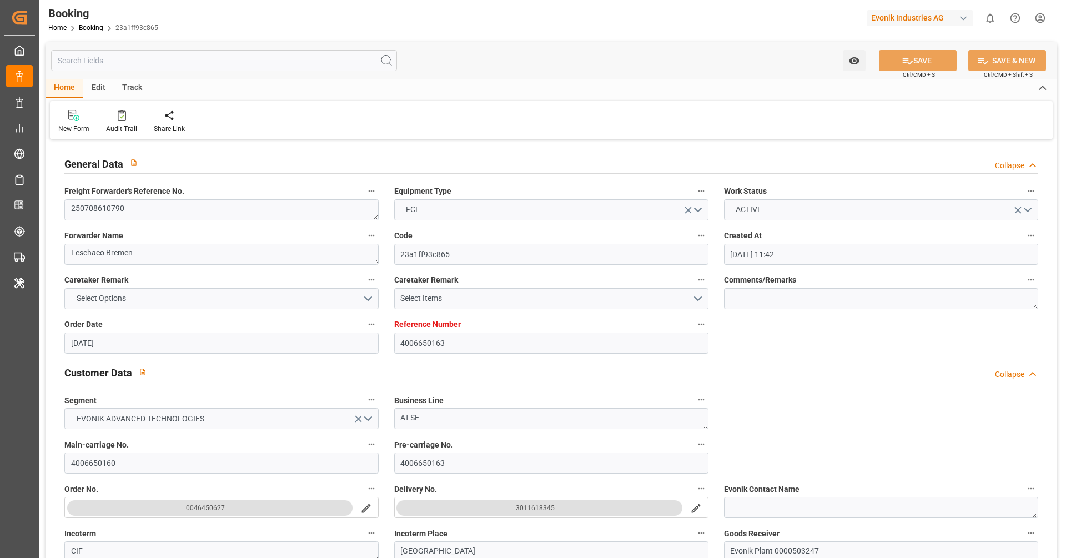
type input "27.09.2025 03:06"
type input "27.09.2025 10:15"
type input "28.09.2025 02:00"
type input "28.09.2025 07:08"
type input "05.10.2025 07:00"
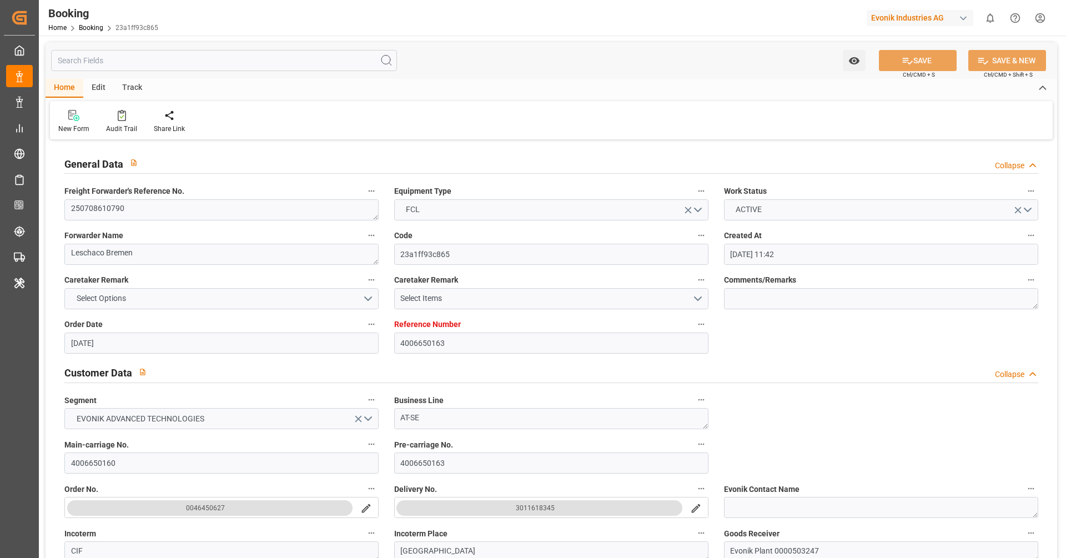
type input "06.10.2025 12:14"
type input "06.10.2025 21:06"
type input "05.10.2025 08:30"
type input "25.09.2025 22:30"
type input "05.10.2025 13:00"
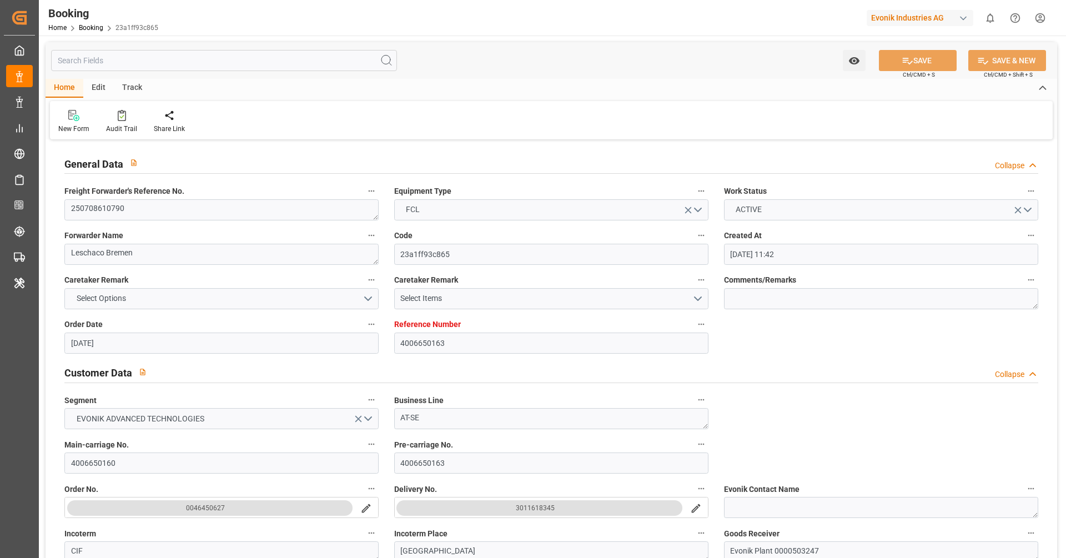
type input "26.09.2025 03:00"
type input "09.10.2025 08:30"
type input "05.10.2025 11:00"
type input "26.09.2025 01:00"
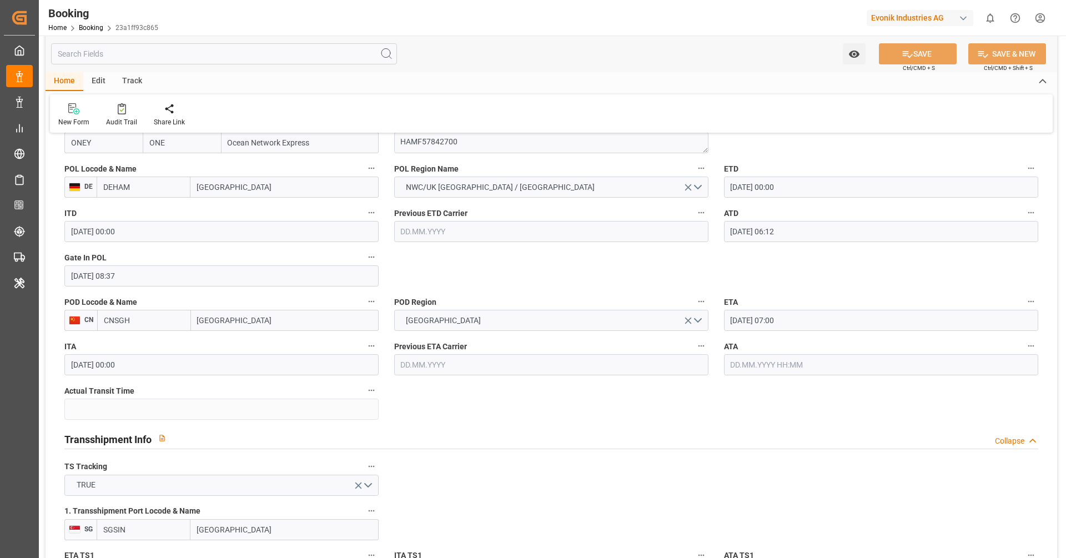
scroll to position [855, 0]
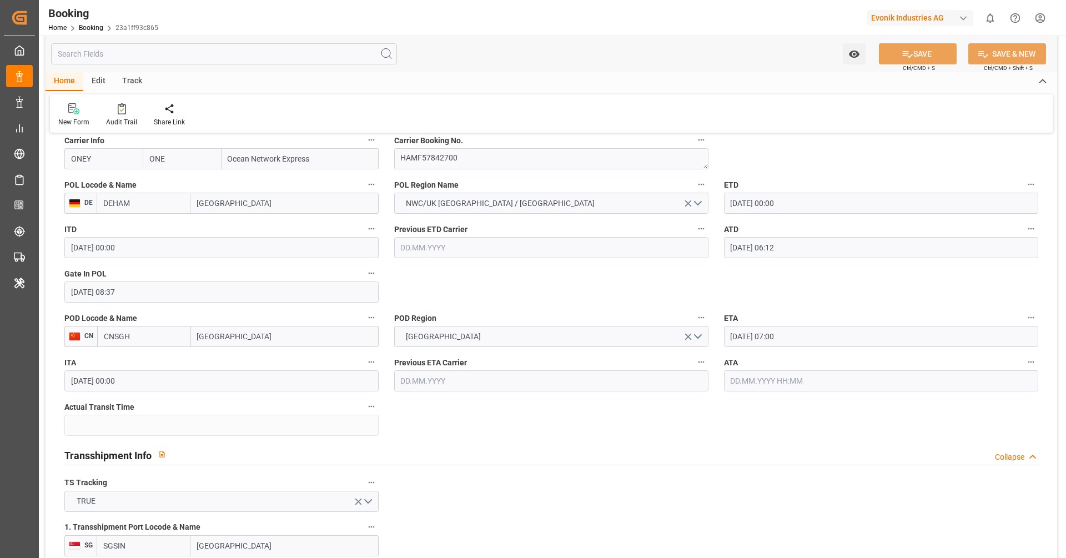
click at [821, 367] on label "ATA" at bounding box center [881, 363] width 314 height 16
click at [1023, 367] on button "ATA" at bounding box center [1030, 362] width 14 height 14
click at [818, 381] on div at bounding box center [533, 279] width 1066 height 558
click at [768, 385] on input "text" at bounding box center [881, 380] width 314 height 21
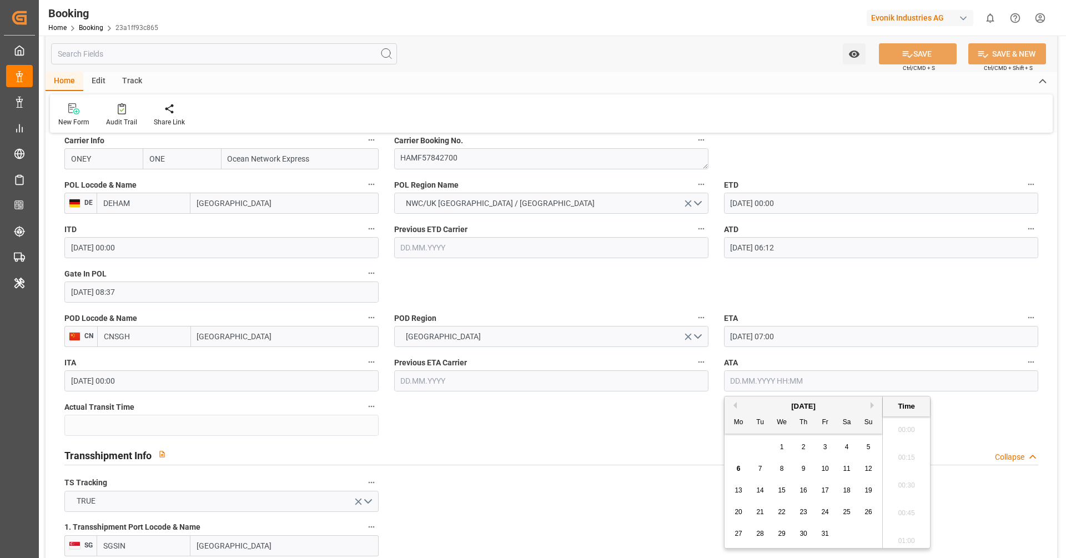
scroll to position [1807, 0]
click at [734, 468] on div "6" at bounding box center [739, 468] width 14 height 13
type input "06.10.2025 00:00"
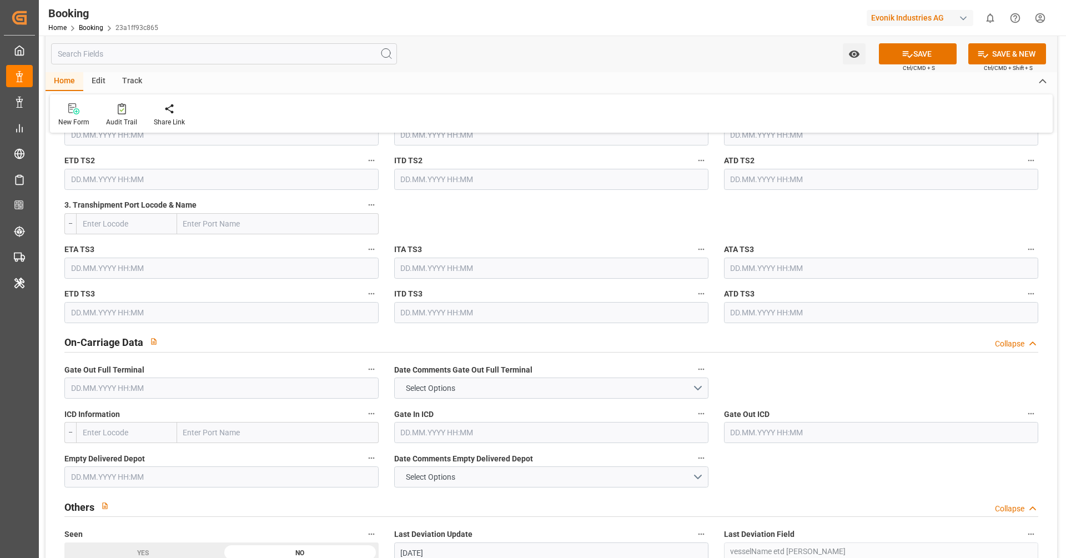
scroll to position [1436, 0]
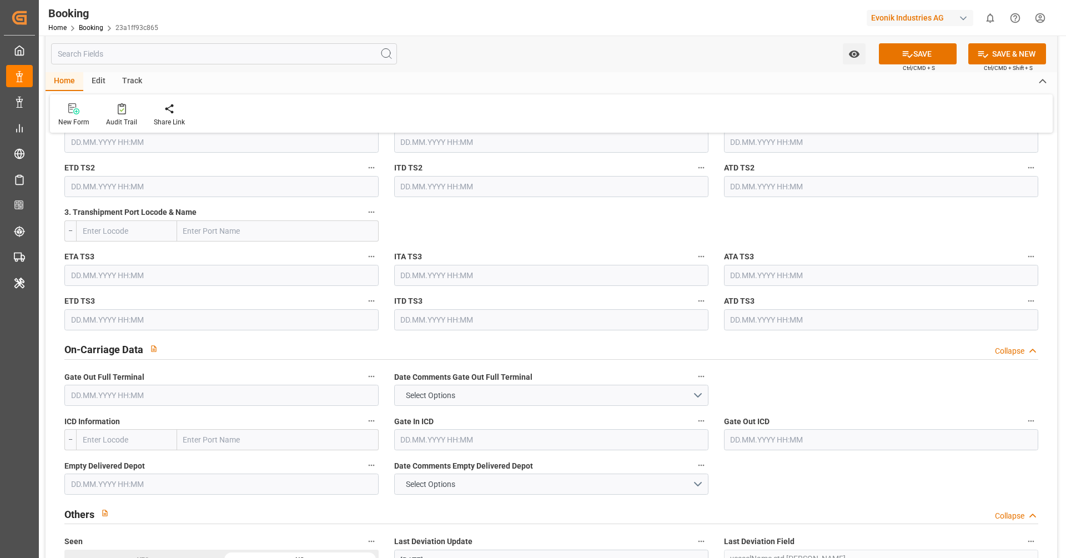
click at [518, 252] on label "ITA TS3" at bounding box center [551, 257] width 314 height 16
click at [694, 252] on button "ITA TS3" at bounding box center [701, 256] width 14 height 14
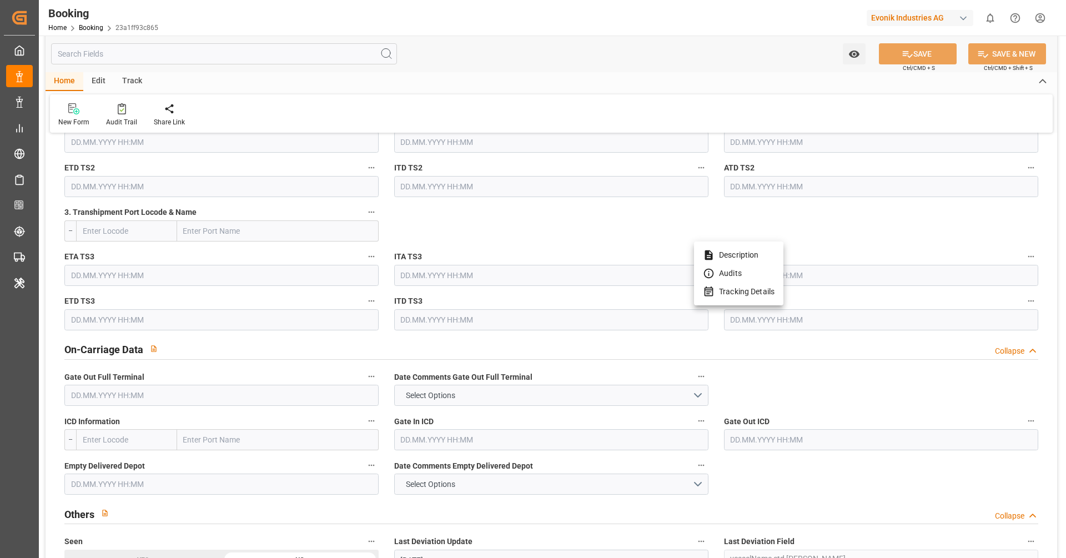
click at [590, 215] on div at bounding box center [533, 279] width 1066 height 558
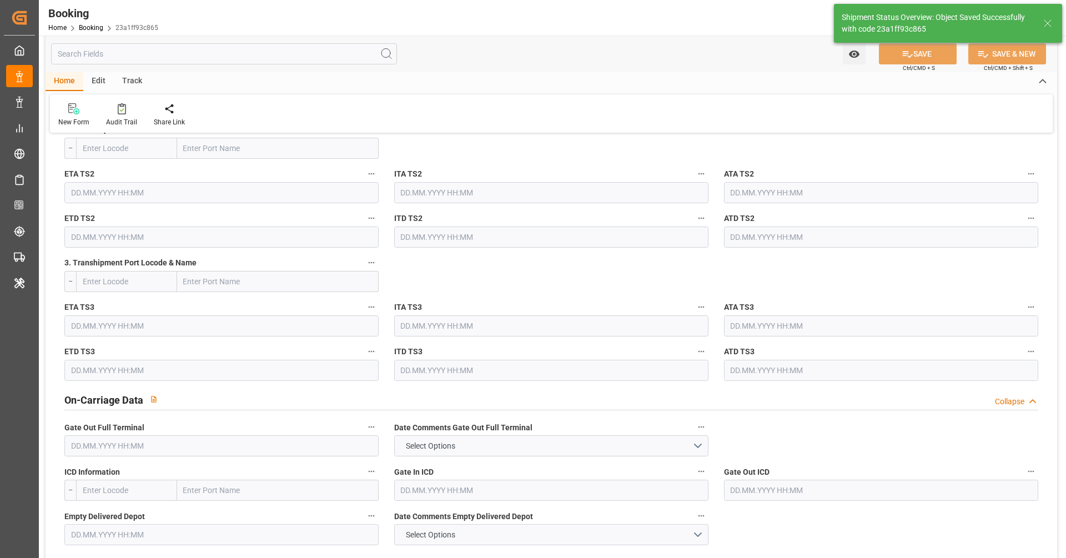
type textarea "[PERSON_NAME]"
type input "48"
type input "06.10.2025 11:17"
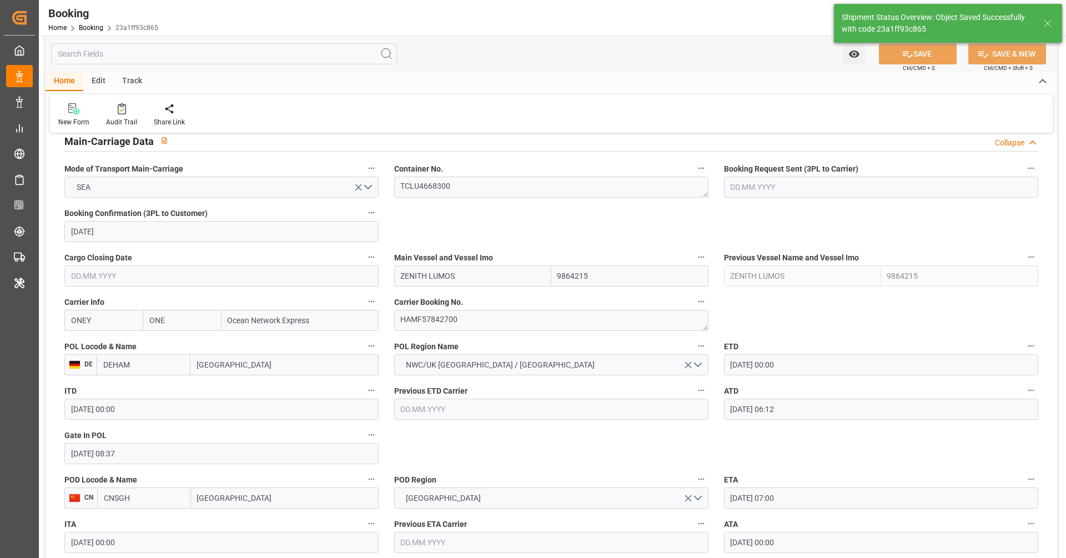
scroll to position [727, 0]
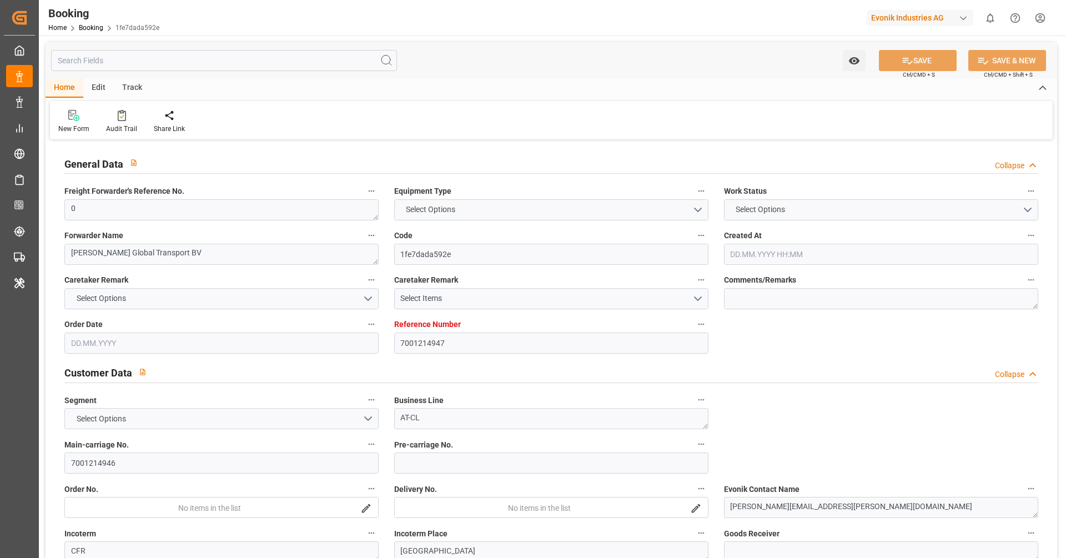
type input "7001214947"
type input "9935258"
type input "OOCL"
type input "Orient Overseas Container Line Ltd"
type input "NLRTM"
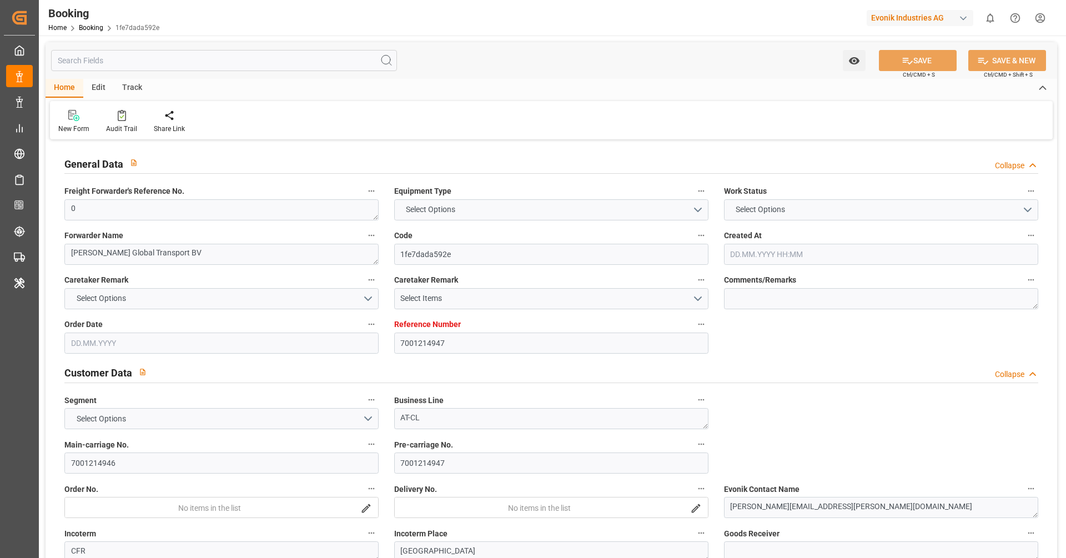
type input "JPNGO"
type input "MYPKG"
type input "SGSIN"
type input "0"
type input "07.07.2025 09:06"
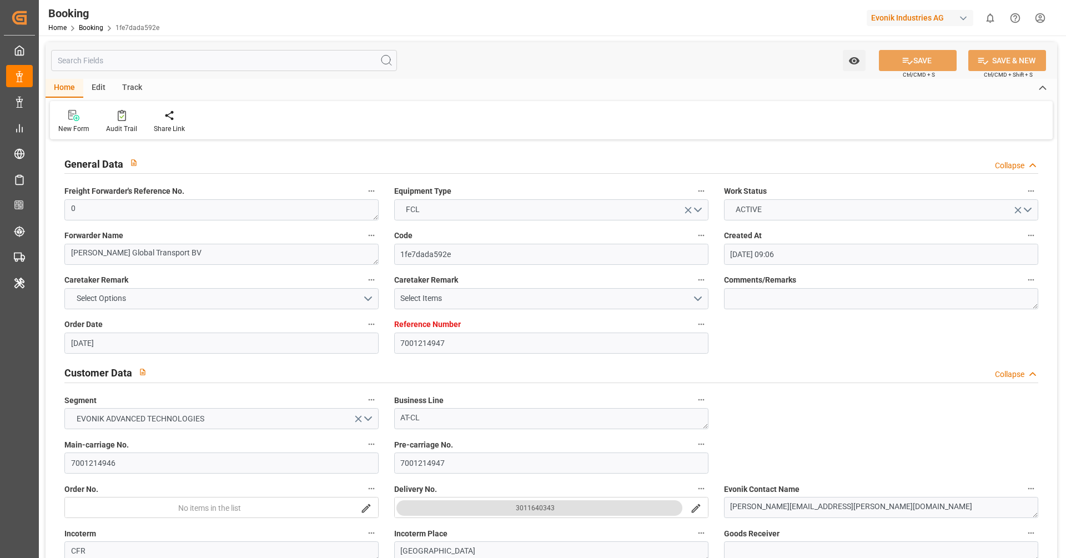
type input "07.07.2025"
type input "18.09.2025"
type input "18.07.2025"
type input "25.07.2025 00:00"
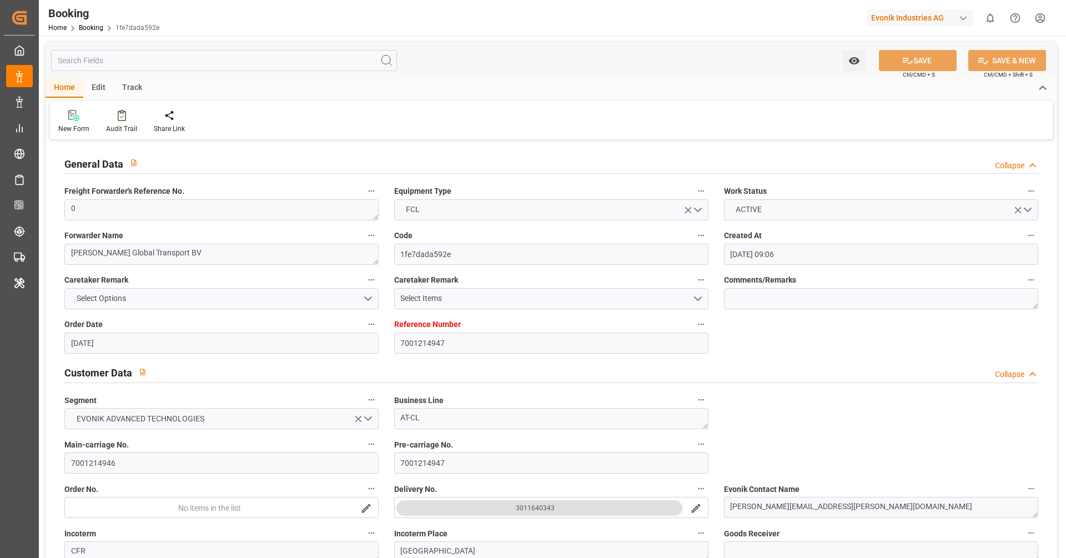
type input "25.07.2025 00:00"
type input "16.07.2025 00:00"
type input "04.10.2025 00:00"
type input "15.09.2025 00:00"
type input "20.08.2025 00:00"
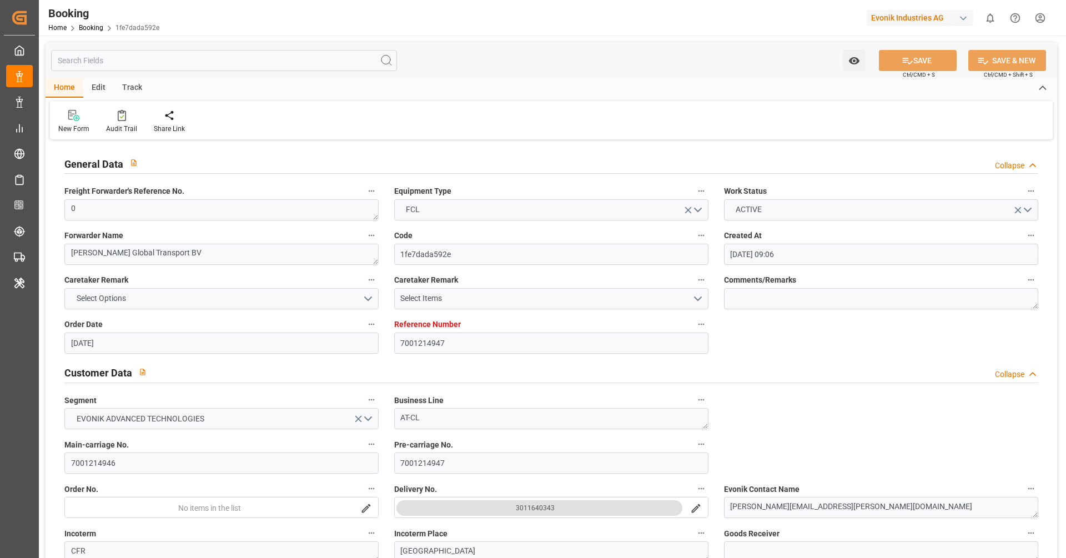
type input "20.08.2025 00:00"
type input "06.09.2025 00:00"
type input "01.09.2025 00:00"
type input "07.09.2025 00:00"
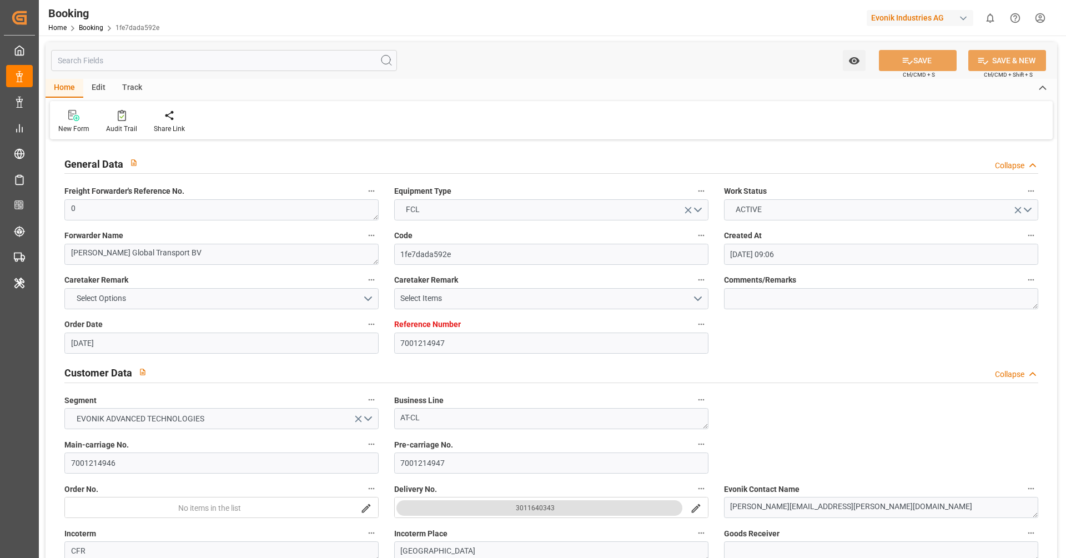
type input "09.09.2025 00:00"
type input "01.09.2025 00:00"
type input "09.09.2025 00:00"
type input "17.09.2025 00:00"
type input "01.09.2025 00:00"
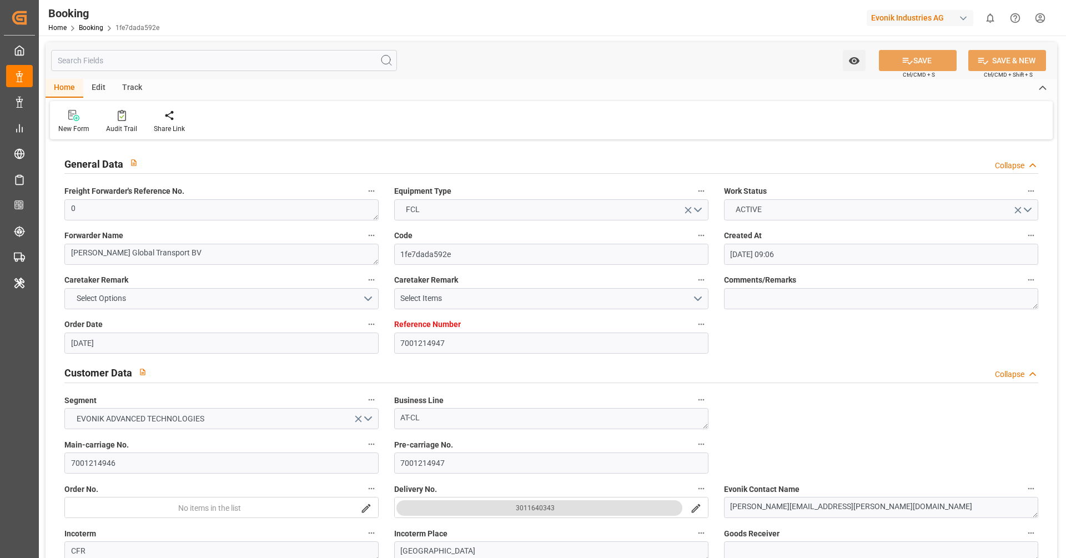
type input "17.09.2025 00:00"
type input "16.07.2025"
type input "03.10.2025 07:22"
type input "03.09.2025"
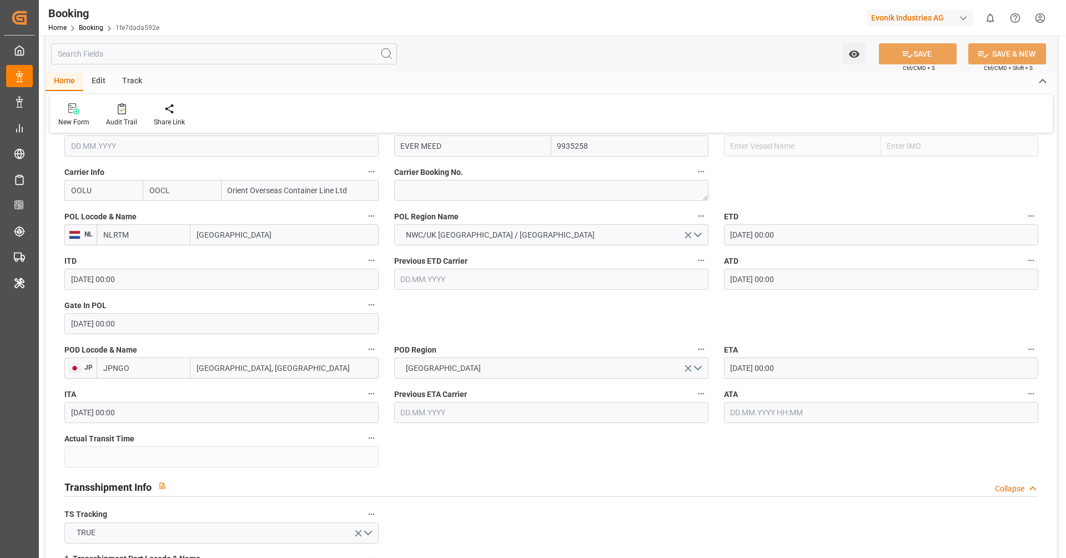
scroll to position [851, 0]
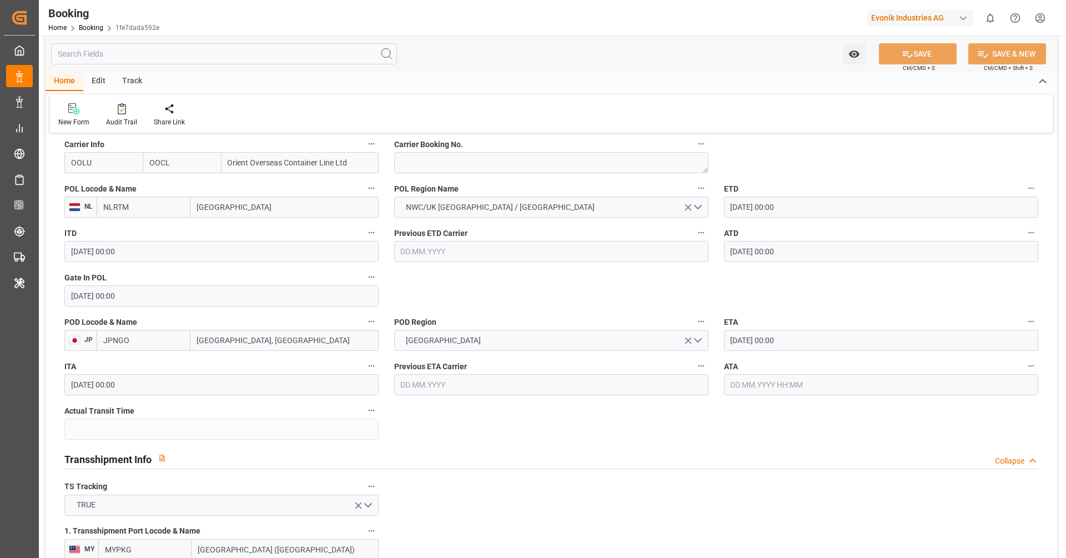
click at [788, 394] on div "ATA" at bounding box center [881, 377] width 330 height 44
click at [768, 384] on input "text" at bounding box center [881, 384] width 314 height 21
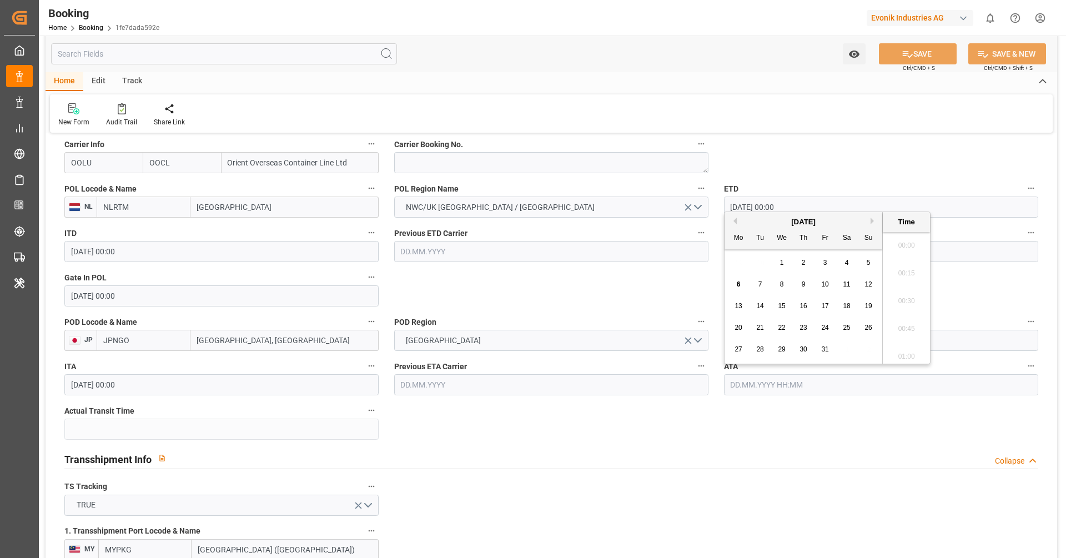
scroll to position [1807, 0]
click at [846, 261] on span "4" at bounding box center [847, 263] width 4 height 8
type input "04.10.2025 00:00"
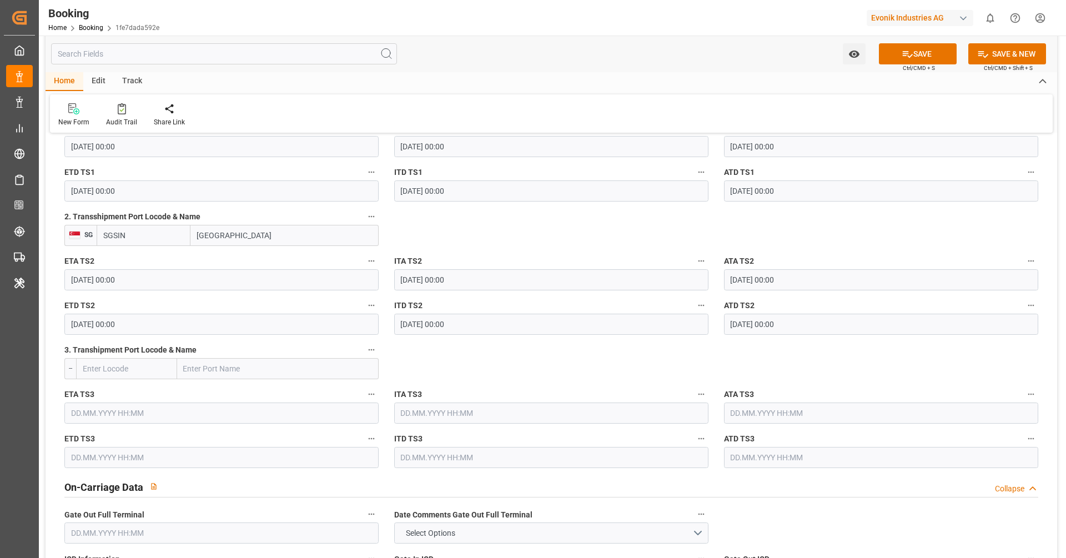
scroll to position [1313, 0]
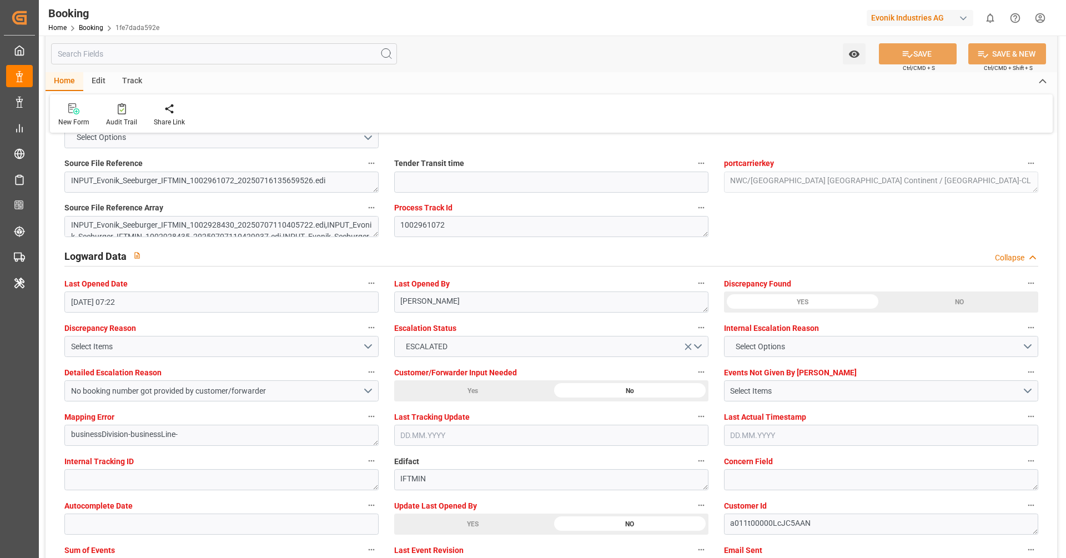
scroll to position [1764, 0]
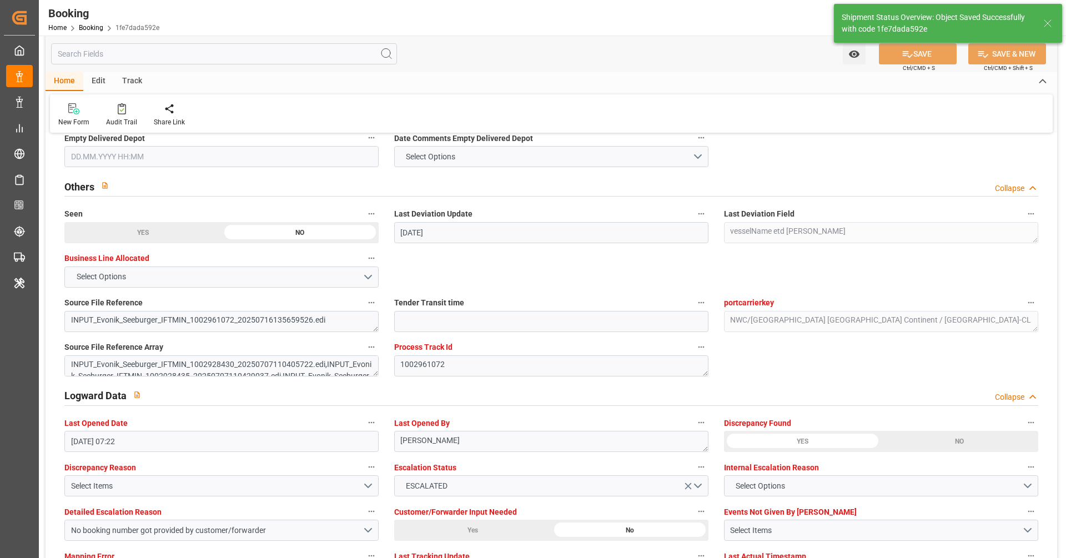
type textarea "[PERSON_NAME]"
type input "71"
type input "06.10.2025 11:20"
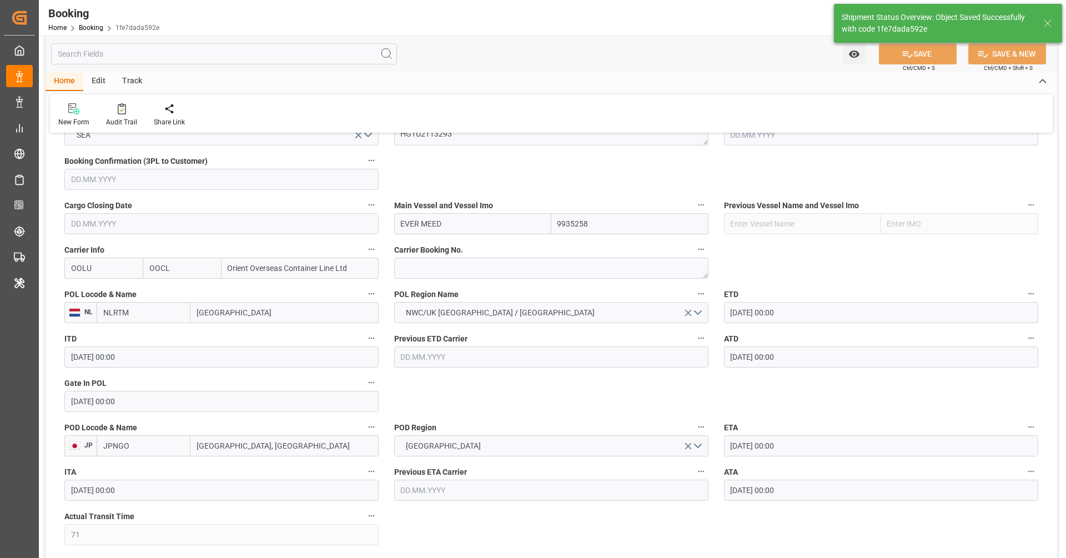
scroll to position [687, 0]
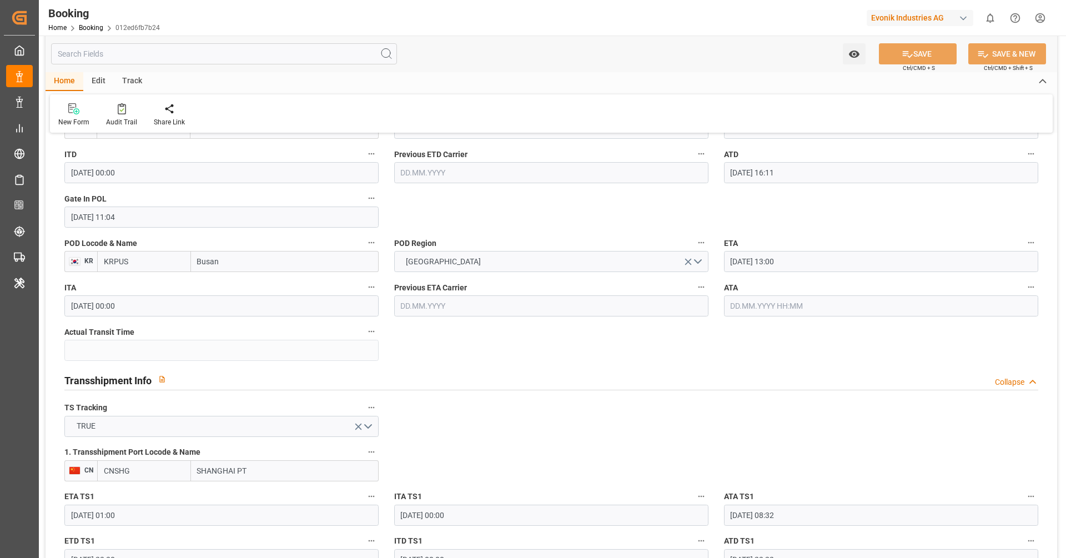
scroll to position [1000, 0]
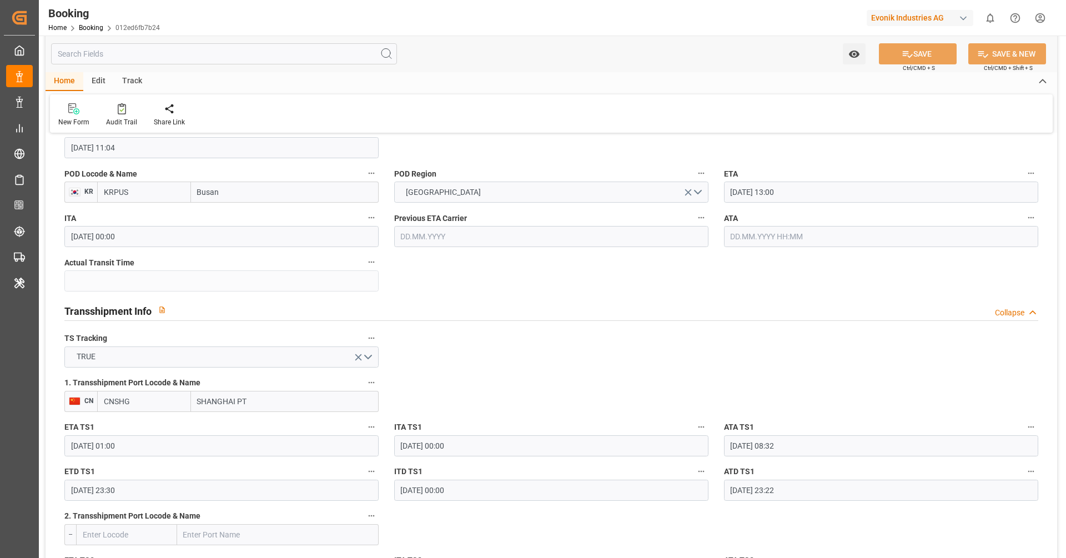
click at [769, 245] on input "text" at bounding box center [881, 236] width 314 height 21
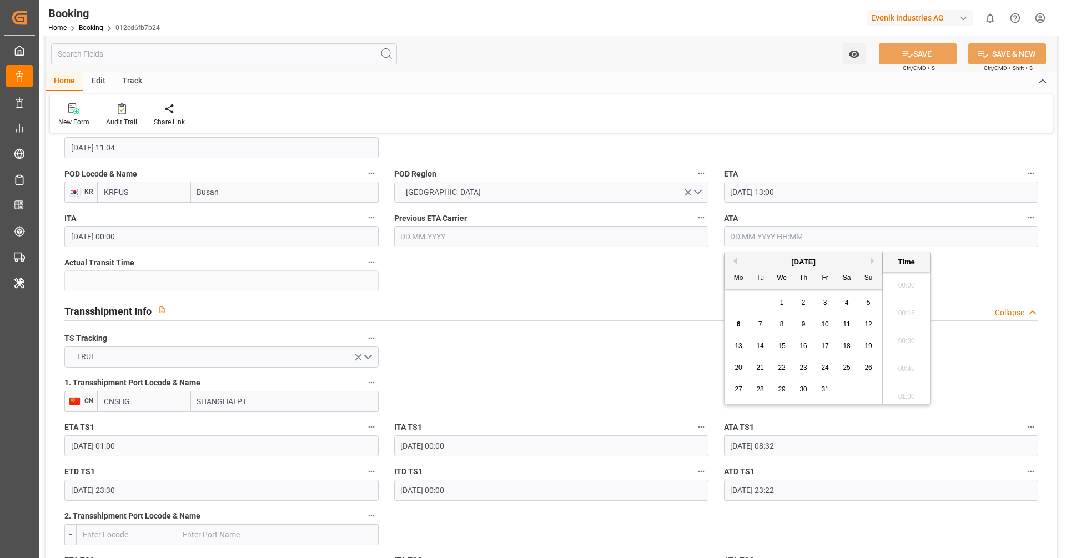
scroll to position [1807, 0]
click at [820, 309] on div "3" at bounding box center [825, 302] width 14 height 13
type input "[DATE] 00:00"
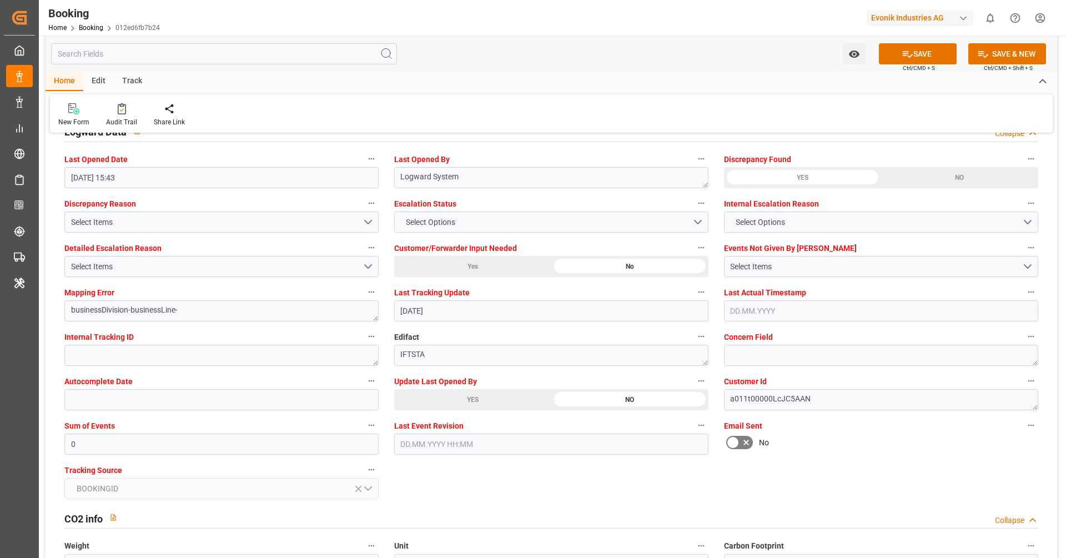
scroll to position [2047, 0]
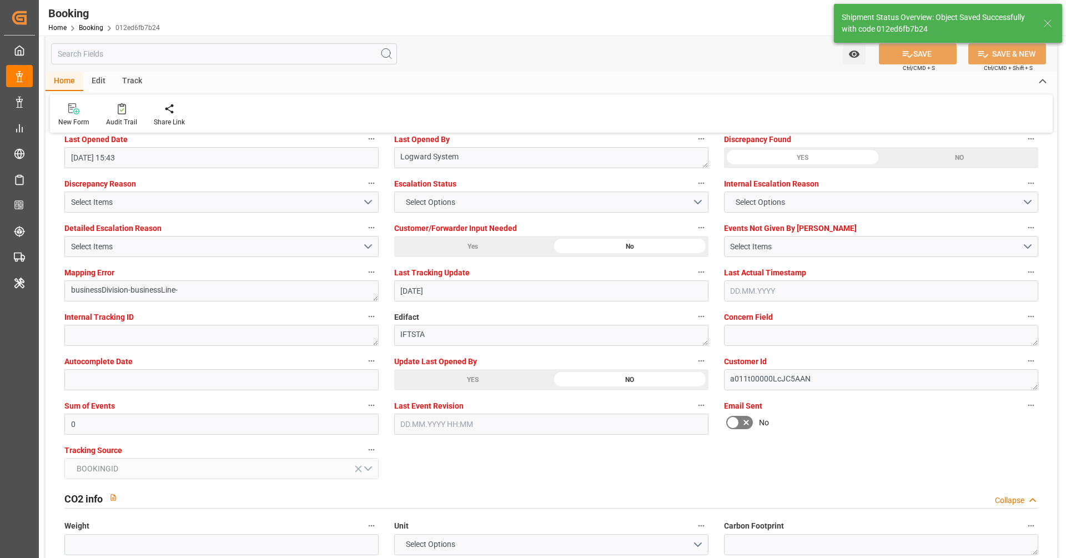
type textarea "[PERSON_NAME]"
type input "46"
type input "[DATE] 11:22"
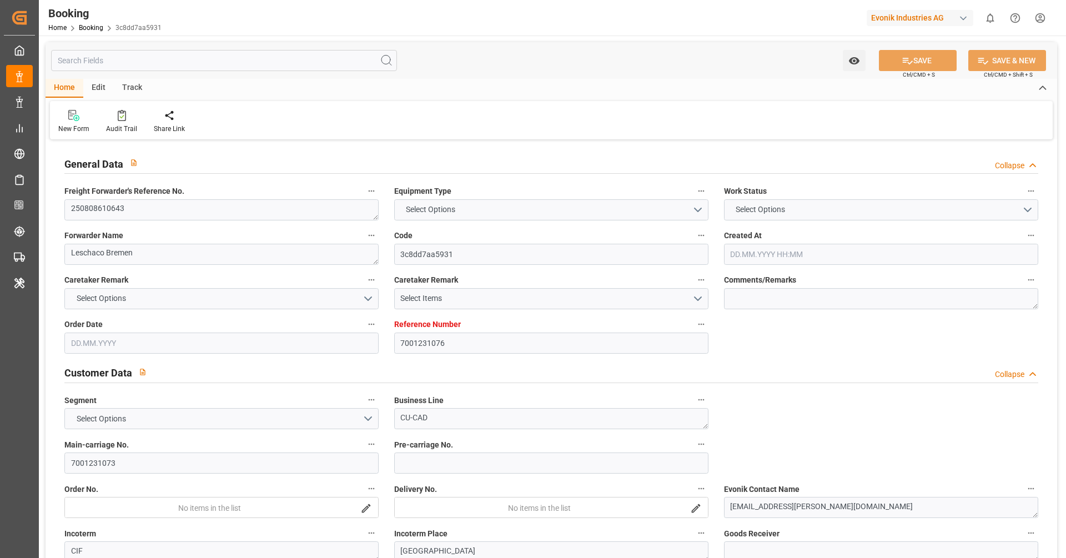
type input "7001231076"
type input "9795610"
type input "OOCL"
type input "Orient Overseas Container Line Ltd"
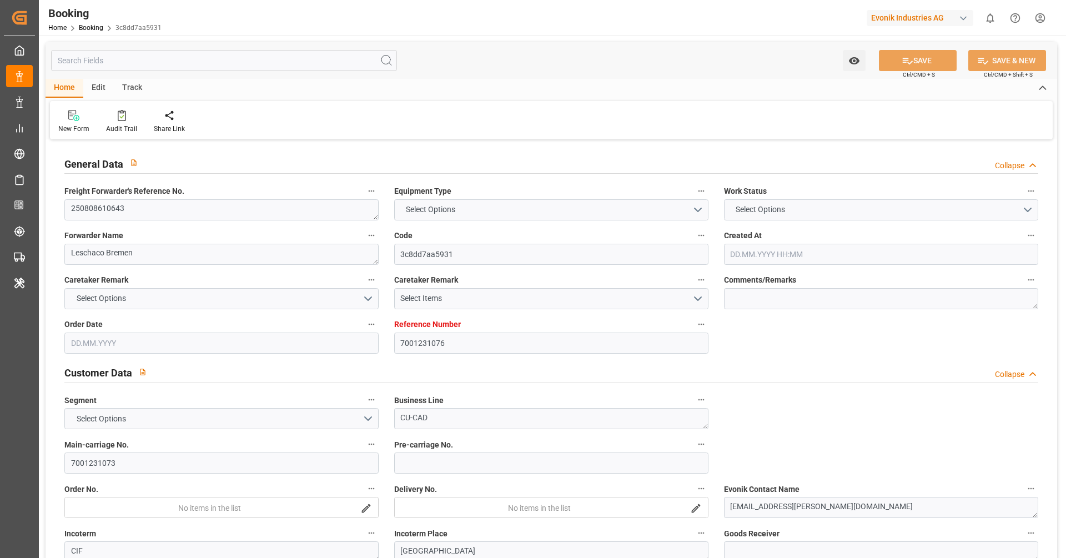
type input "BEANR"
type input "KRPUS"
type input "CNSHG"
type input "0"
type input "BEANR"
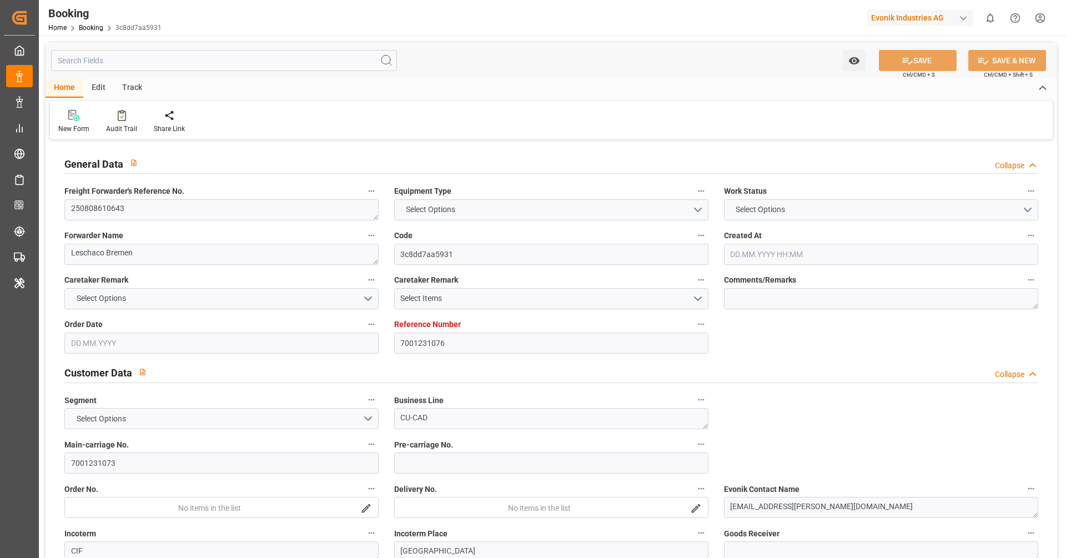
type input "KRPUS"
type input "9785782"
type input "9622588"
type input "[DATE] 07:23"
type input "[DATE]"
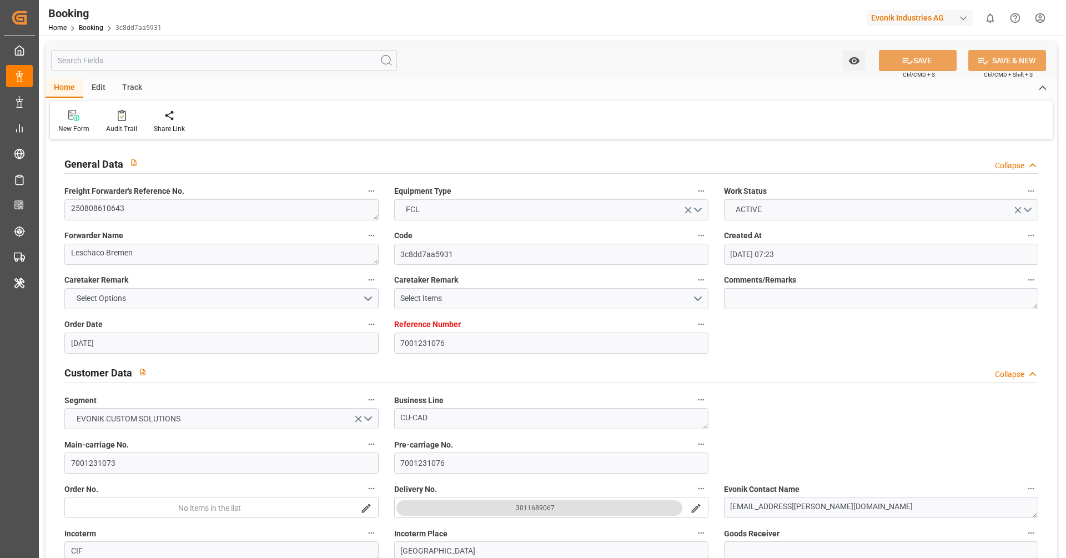
type input "[DATE]"
type input "[DATE] 00:00"
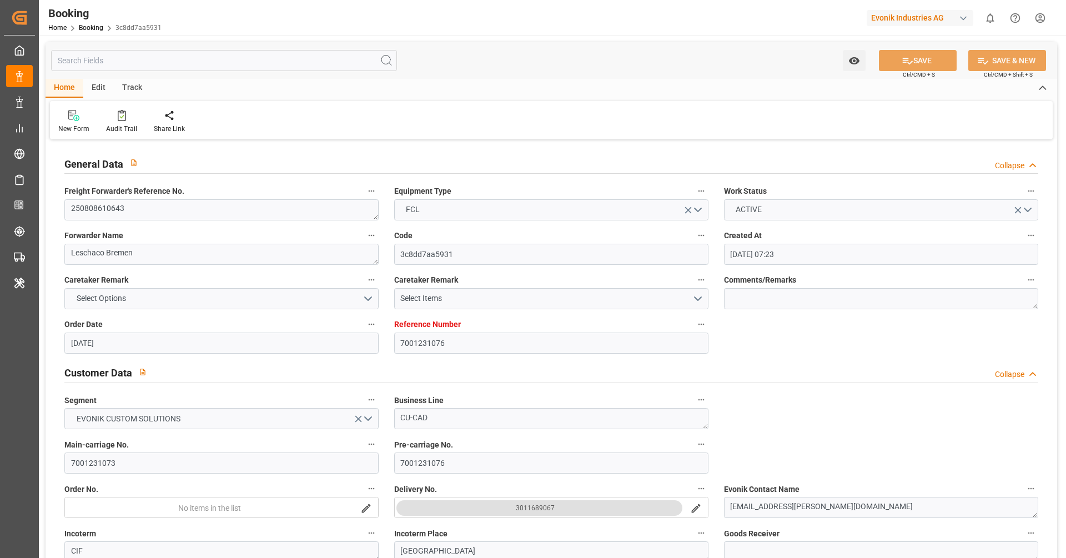
type input "[DATE] 00:00"
type input "[DATE] 16:11"
type input "11.08.2025 09:34"
type input "03.10.2025 10:00"
type input "01.10.2025 00:00"
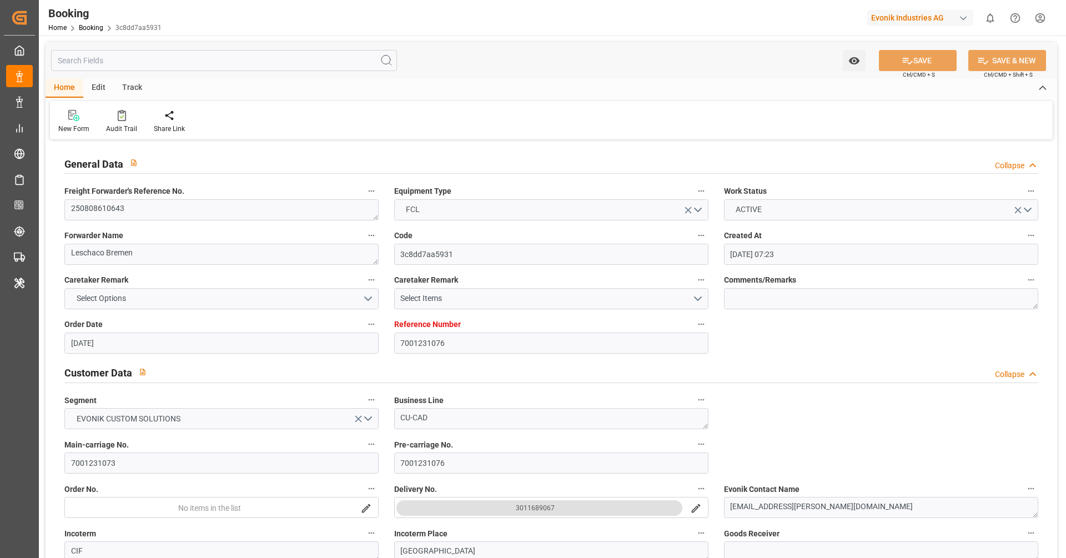
type input "23.09.2025 01:00"
type input "23.09.2025 00:00"
type input "23.09.2025 08:32"
type input "01.10.2025 23:30"
type input "30.09.2025 00:00"
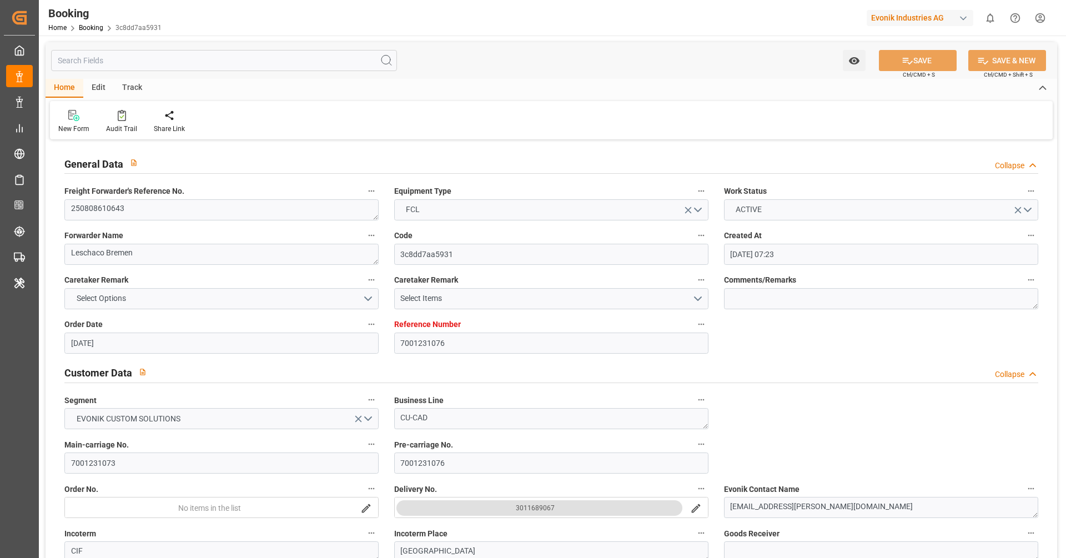
type input "01.10.2025 23:22"
type input "[DATE]"
type input "05.10.2025 15:43"
type input "[DATE]"
type input "06.08.2025 16:30"
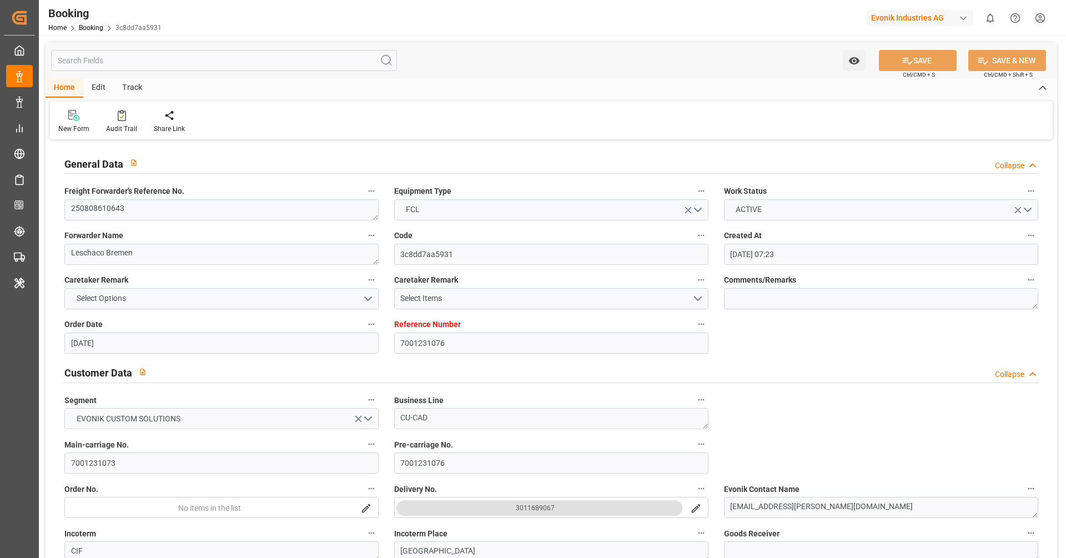
type input "18.08.2025 03:35"
type input "[DATE] 16:00"
type input "[DATE] 16:53"
type input "[DATE] 01:00"
type input "[DATE] 07:47"
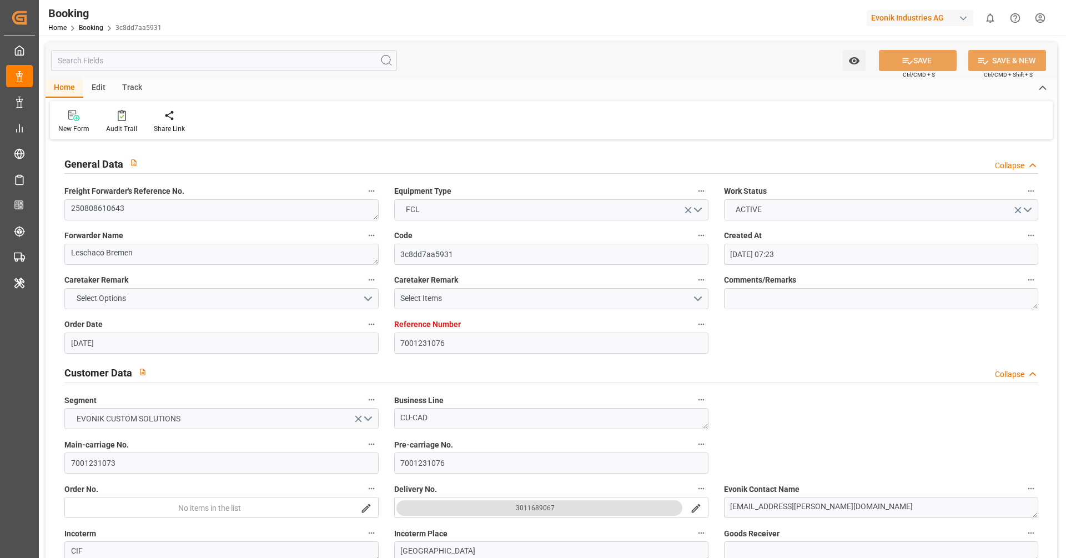
type input "23.09.2025 16:37"
type input "24.09.2025 10:27"
type input "01.10.2025 13:02"
type input "01.10.2025 23:30"
type input "01.10.2025 23:57"
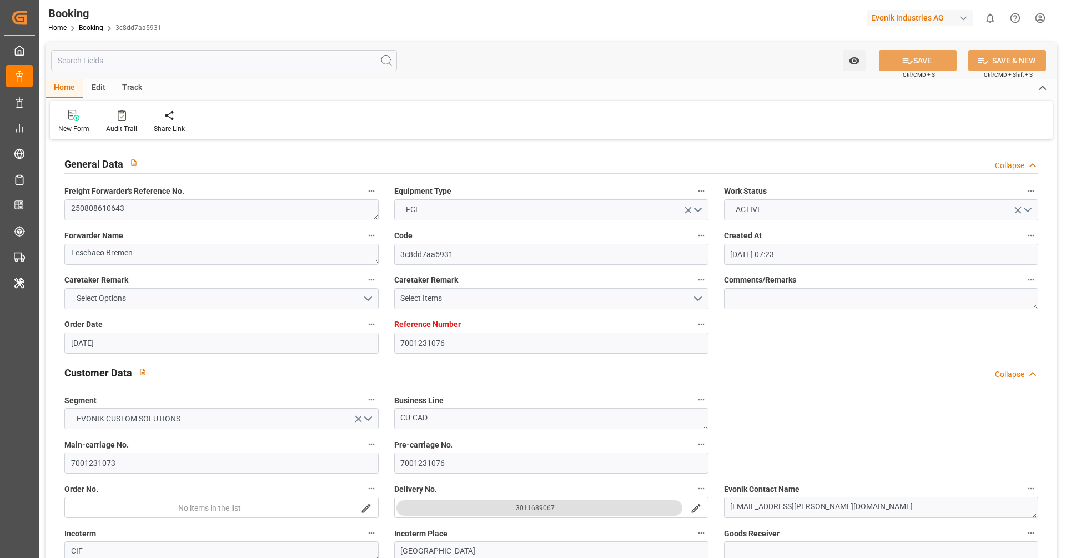
type input "03.10.2025 10:00"
type input "03.10.2025 14:43"
type input "03.10.2025 23:33"
type input "03.10.2025 18:08"
type input "07.10.2025 18:08"
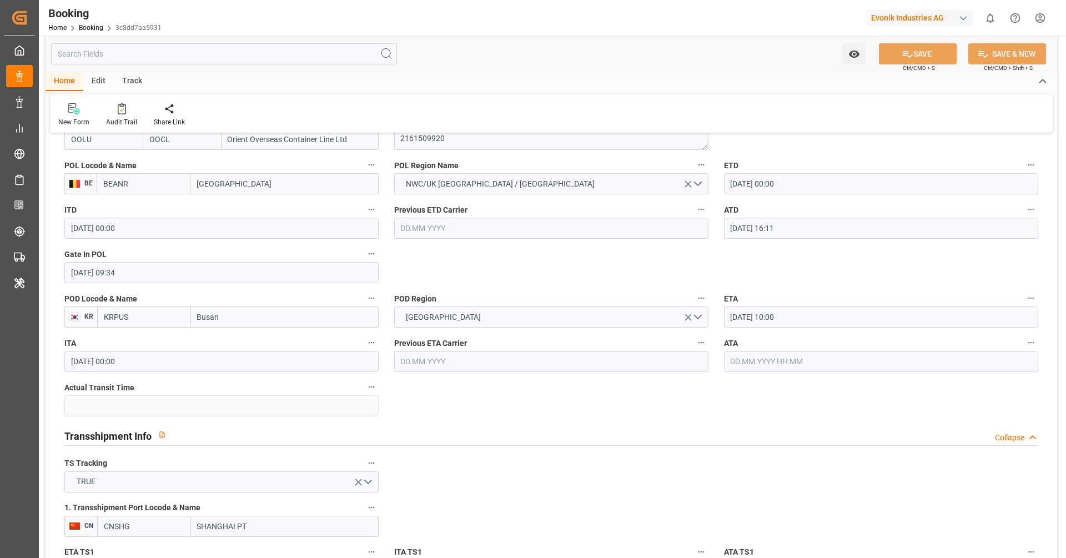
scroll to position [911, 0]
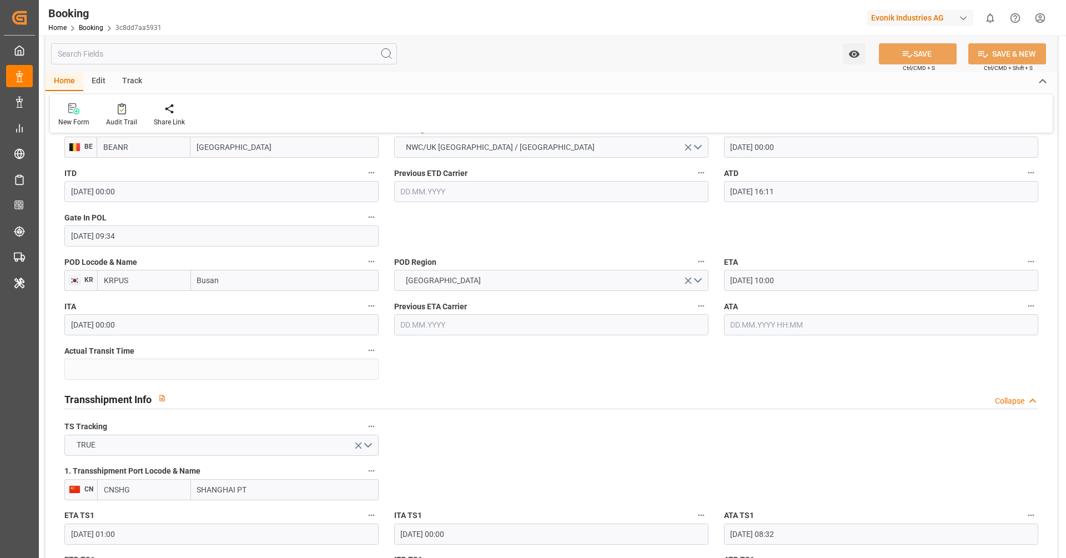
click at [754, 317] on input "text" at bounding box center [881, 324] width 314 height 21
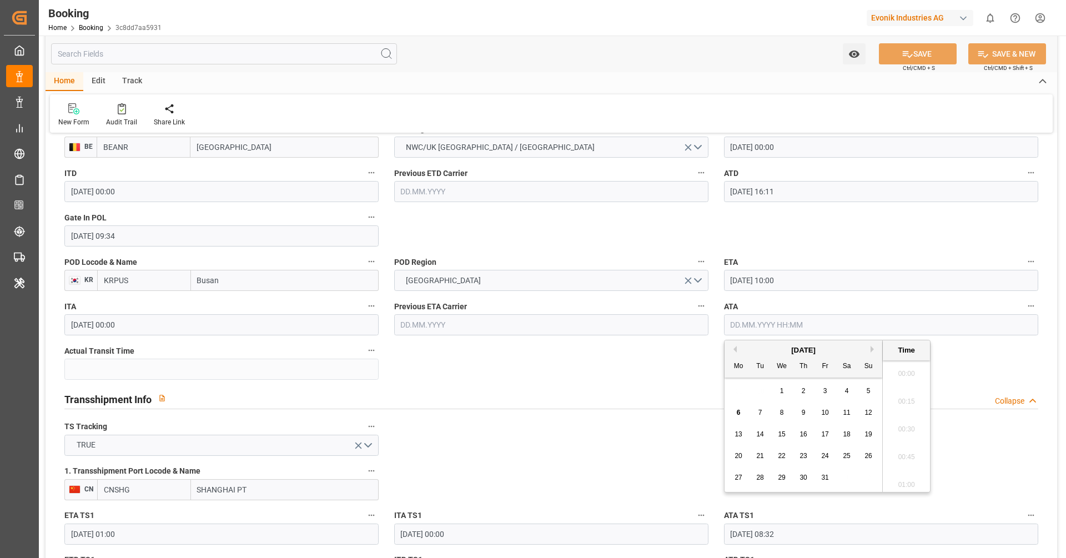
scroll to position [1807, 0]
click at [831, 395] on div "3" at bounding box center [825, 391] width 14 height 13
type input "[DATE] 00:00"
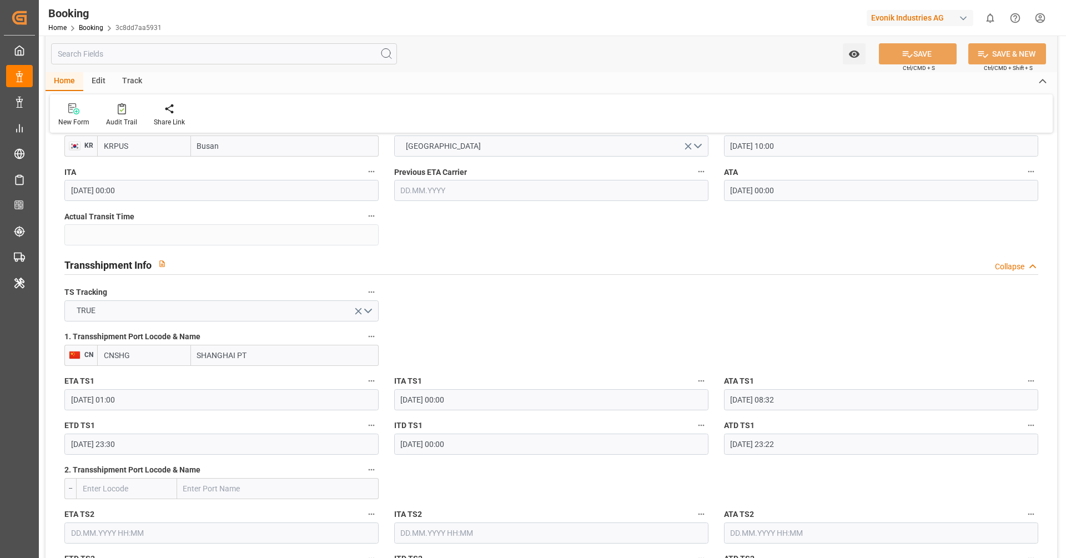
scroll to position [1046, 0]
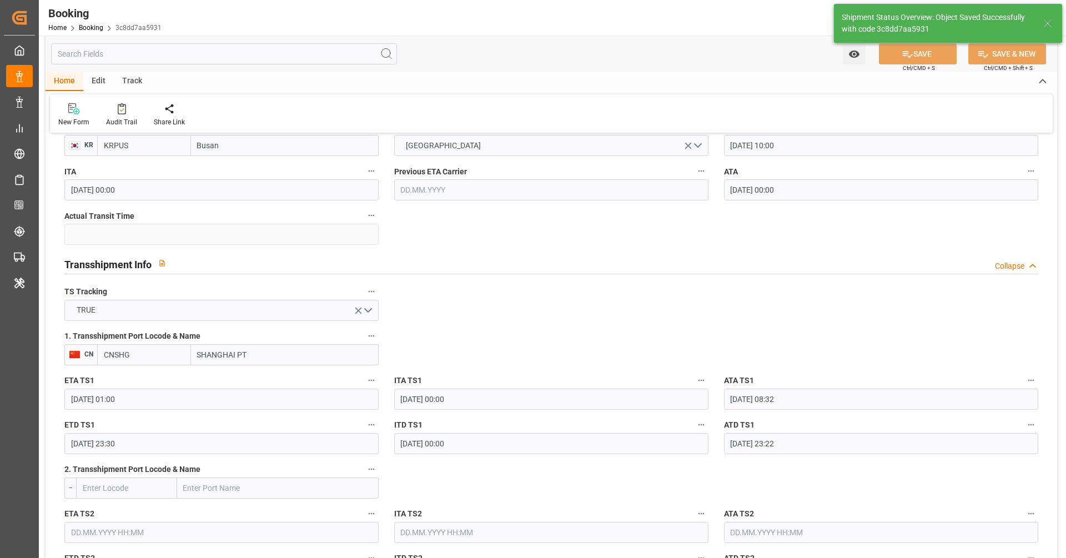
type textarea "[PERSON_NAME]"
type input "46"
type input "06.10.2025 11:22"
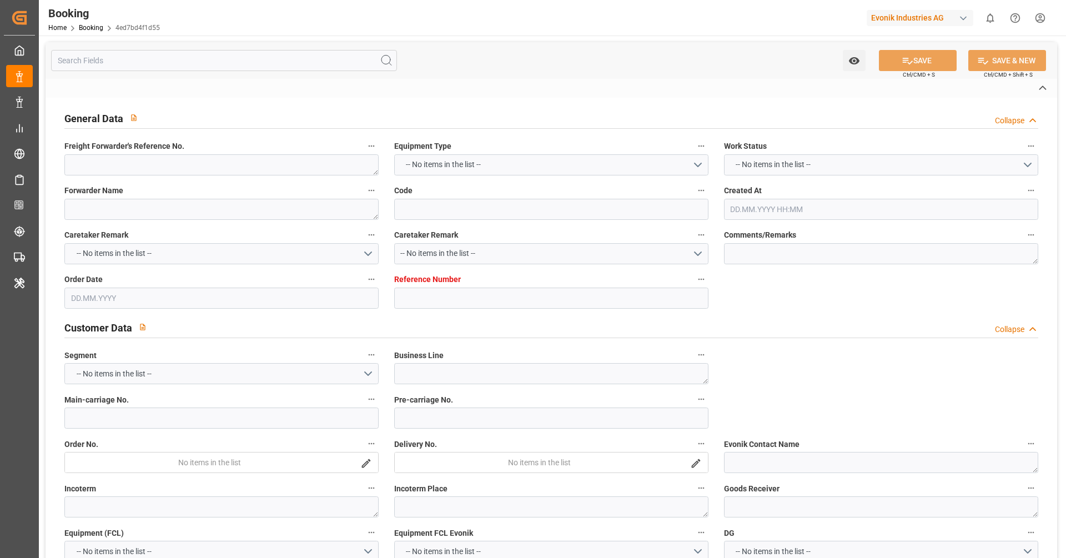
type textarea "250808610643"
type textarea "Leschaco Bremen"
type input "4ed7bd4f1d55"
type input "7001231075"
type textarea "CU-CAD"
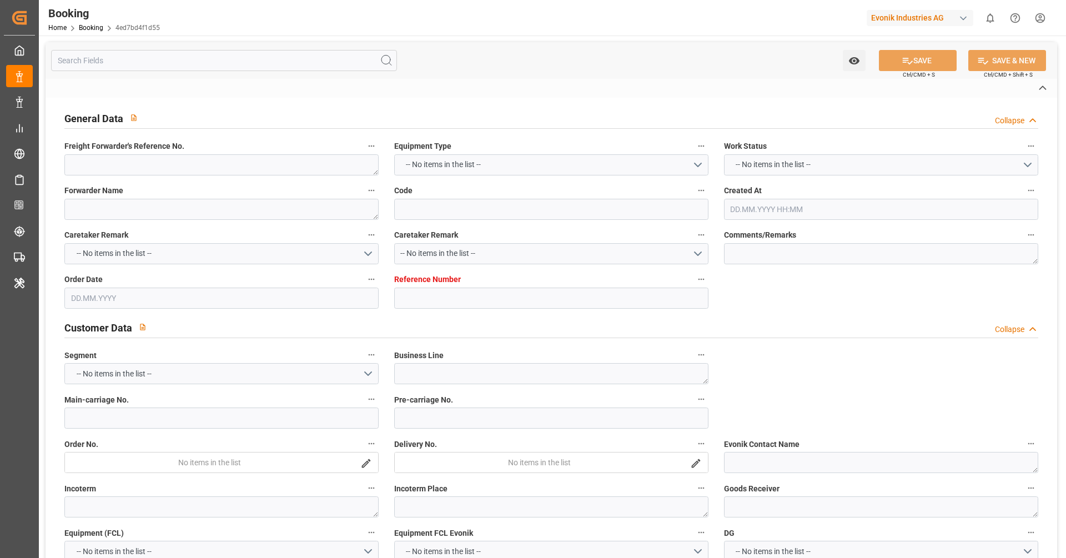
type input "7001231073"
type textarea "[EMAIL_ADDRESS][PERSON_NAME][DOMAIN_NAME]"
type textarea "CIF"
type textarea "[GEOGRAPHIC_DATA]"
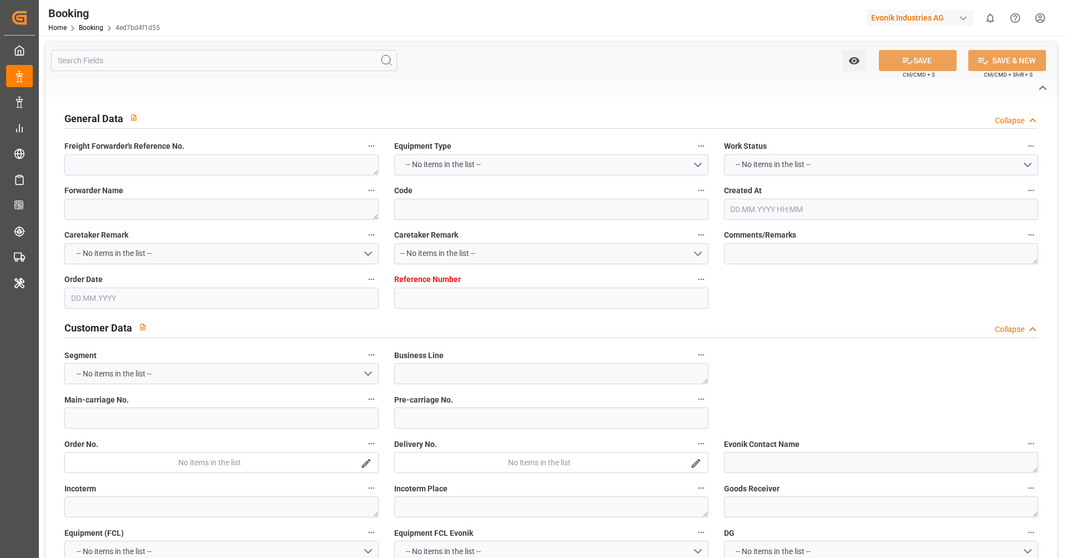
type textarea "OOLU4328741"
type input "COSCO SHIPPING UNIVERSE"
type input "OOLU"
type textarea "2161509920"
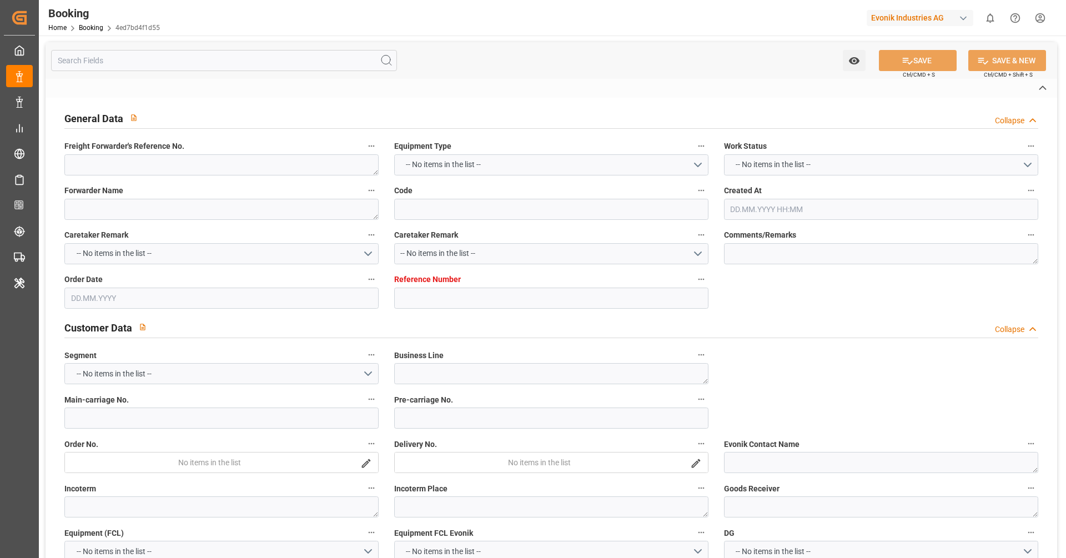
type input "[GEOGRAPHIC_DATA]"
type input "Busan"
type input "SHANGHAI PT"
type textarea "vesselName etd eta"
type textarea "INPUT_Evonik_Seeburger_IFTSTA_1003150030_20250916084503504.edi"
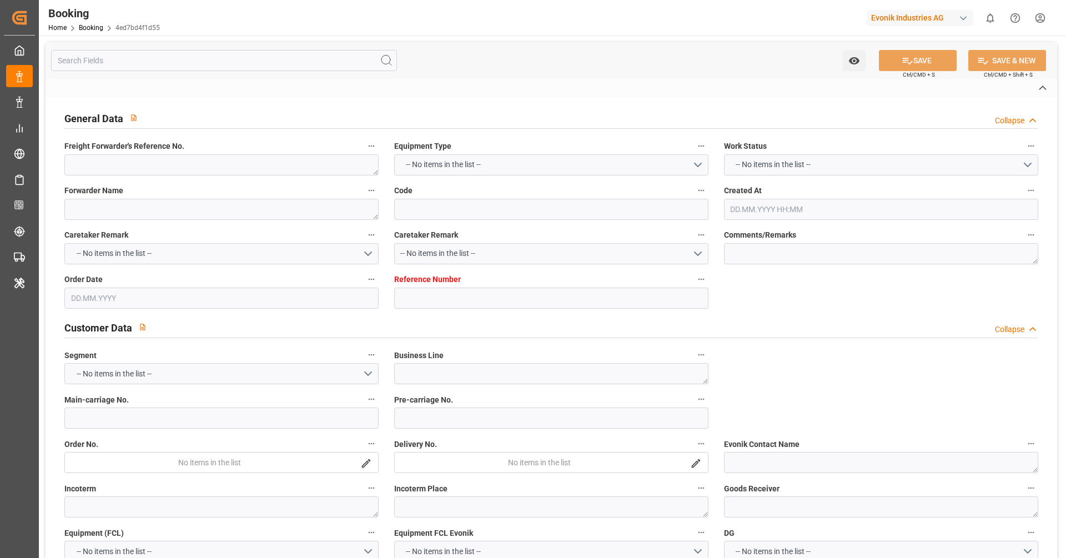
type textarea "NWC/UK North West Continent / UK_KRPUS_OOLU_CU-CAD"
type textarea "INPUT_Evonik_Seeburger_IFTMIN_1002986830_20250724092216469.edi,INPUT_Evonik_See…"
type textarea "1003150030"
type textarea "Logward System"
type textarea "businessDivision-businessLine-"
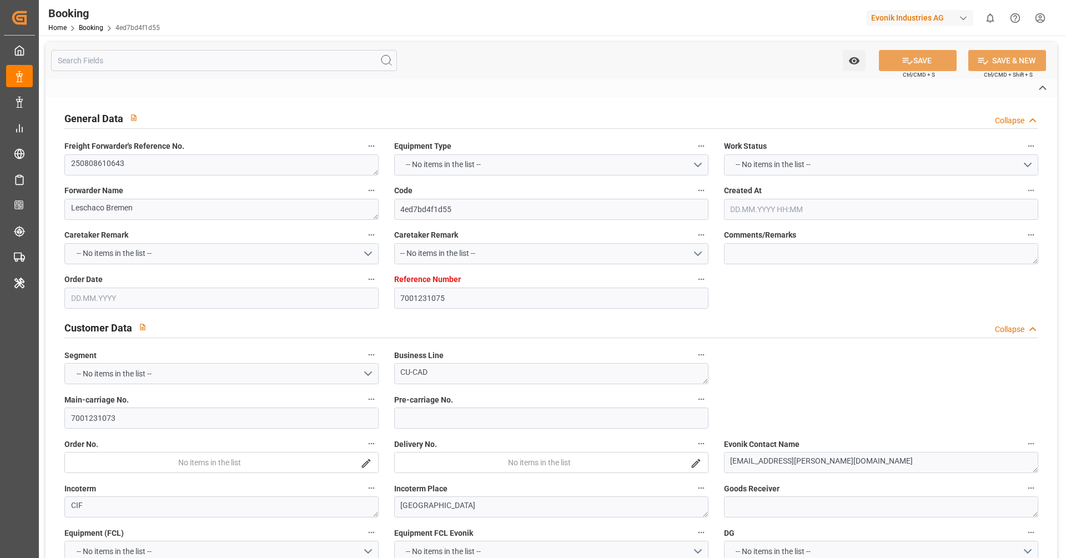
type textarea "IFTSTA"
type textarea "a011t00000LcJC5AAN"
type textarea "Yes"
type input "[GEOGRAPHIC_DATA]"
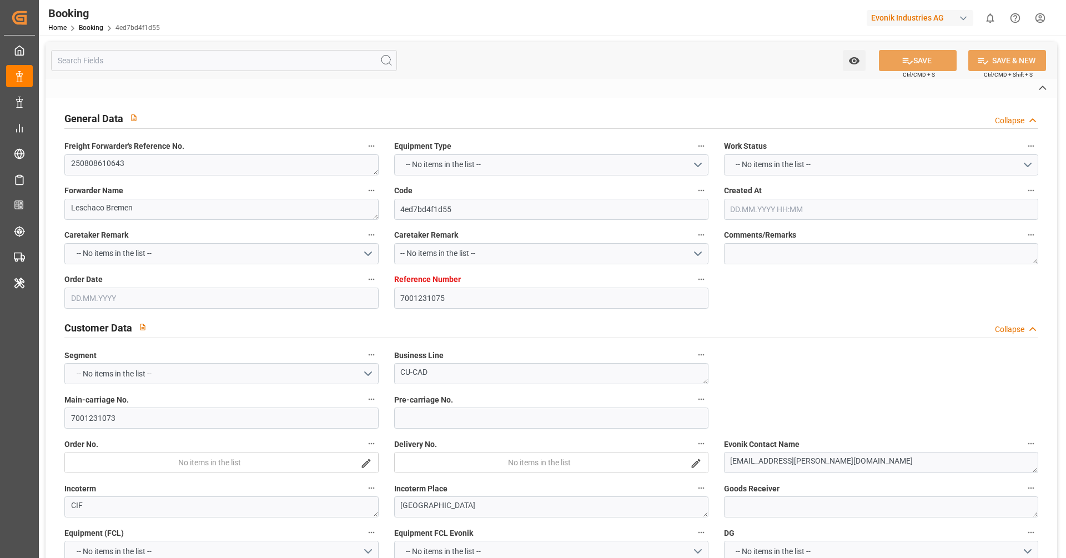
type input "KOLN"
type input "DE"
type input "VESSEL"
type input "032E"
type input "VESSEL"
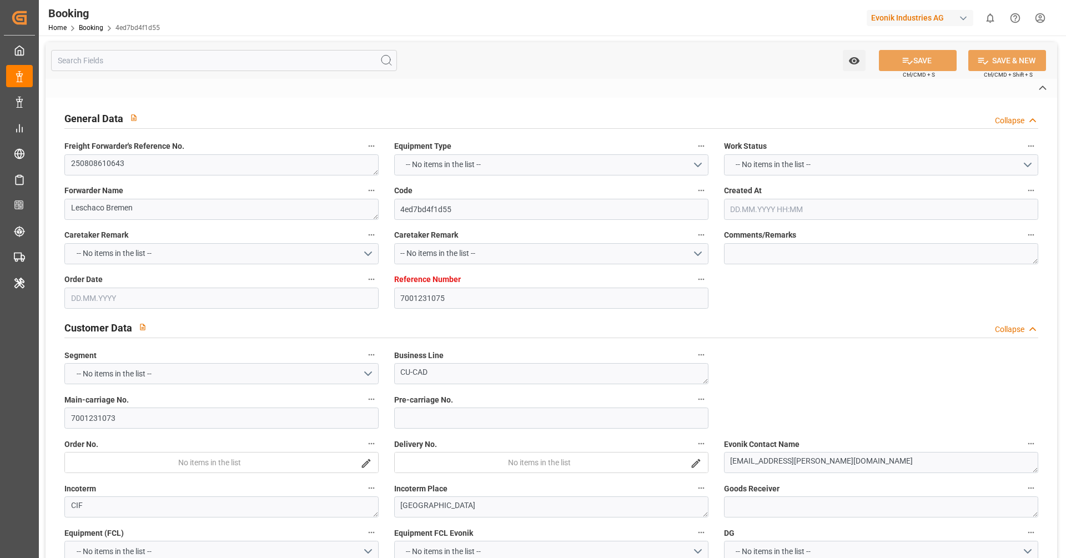
type input "COSCO CAMELLIA"
type input "029E"
type input "OOCL [GEOGRAPHIC_DATA]"
type input "TRUCK"
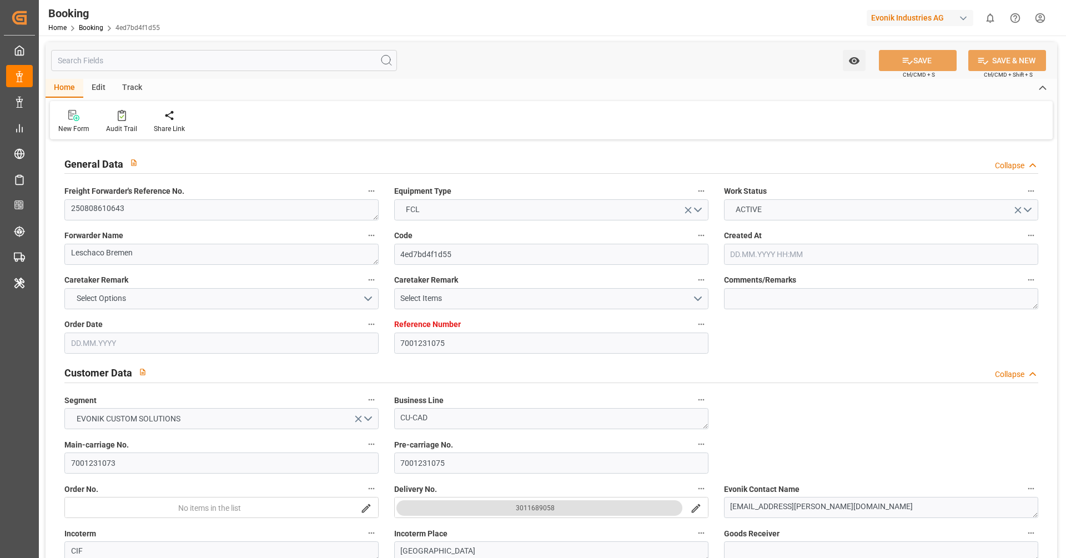
type input "7001231075"
type input "9795610"
type input "OOCL"
type input "Orient Overseas Container Line Ltd"
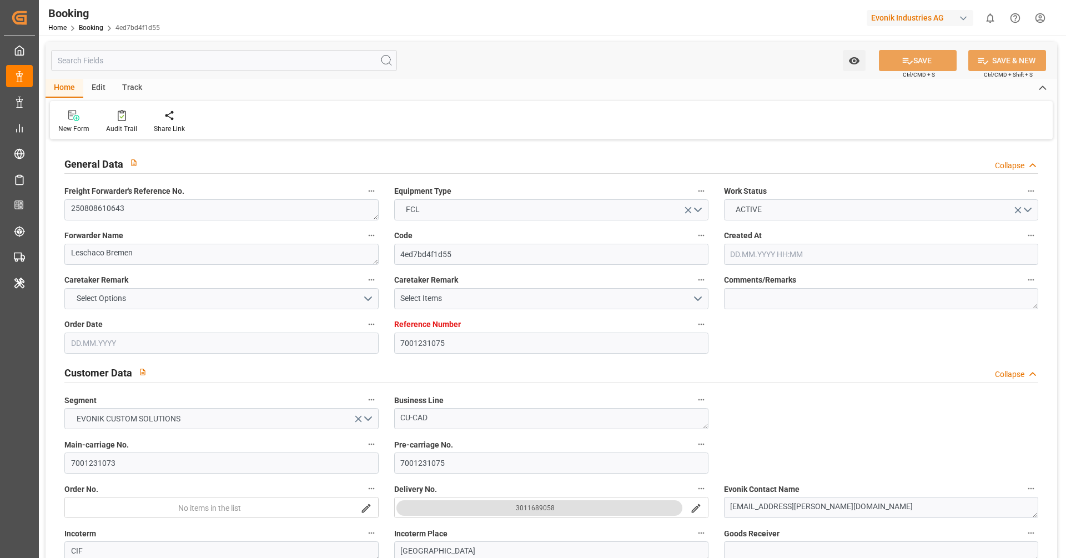
type input "BEANR"
type input "KRPUS"
type input "CNSHG"
type input "0"
type input "BEANR"
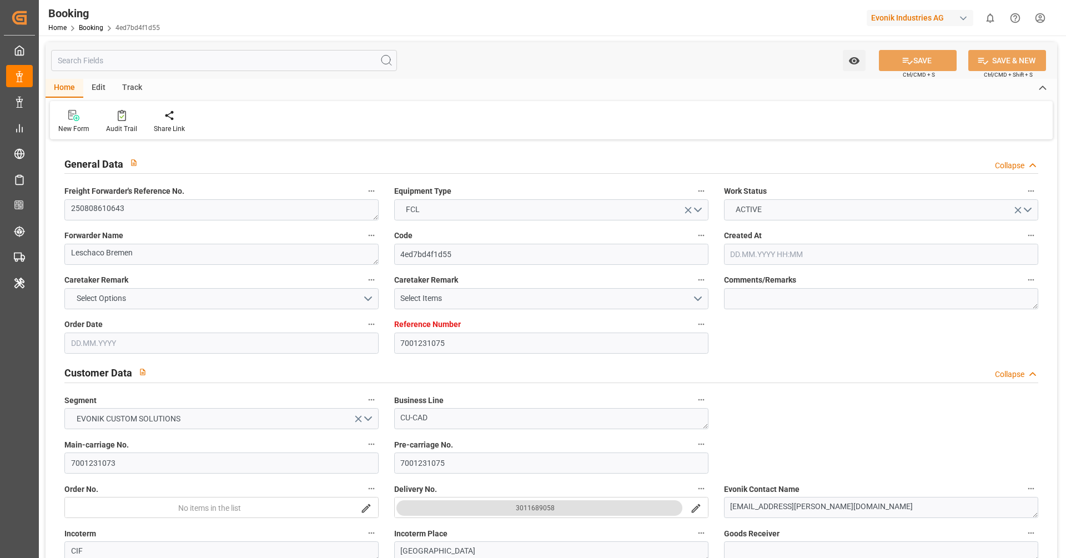
type input "KRPUS"
type input "9785782"
type input "9622588"
type input "24.07.2025 07:23"
type input "24.07.2025"
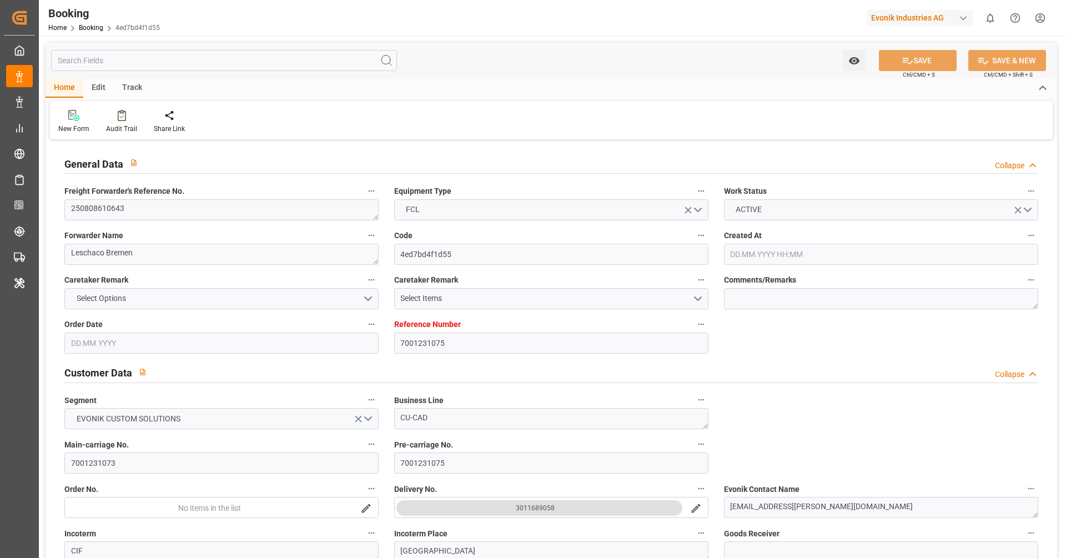
type input "15.10.2025"
type input "08.08.2025"
type input "30.07.2025"
type input "16.09.2025"
type input "18.08.2025 00:00"
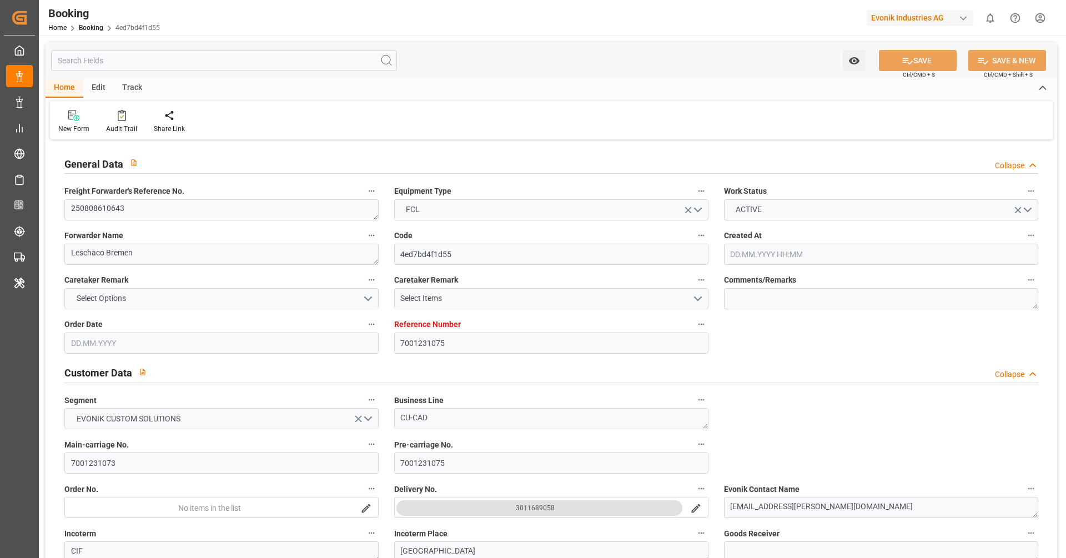
type input "17.08.2025 00:00"
type input "18.08.2025 16:11"
type input "11.08.2025 09:37"
type input "03.10.2025 13:00"
type input "01.10.2025 00:00"
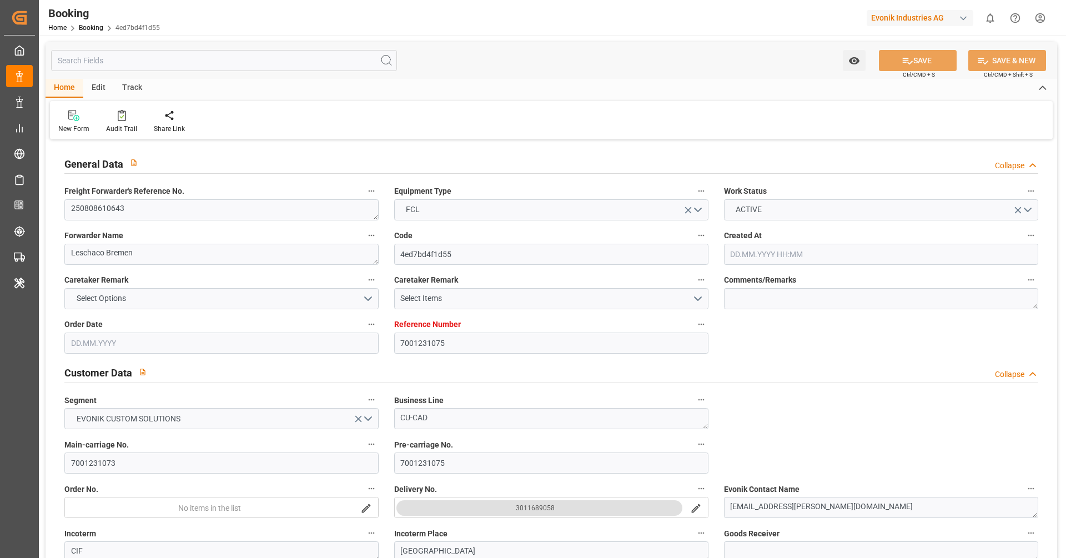
type input "23.09.2025 01:00"
type input "23.09.2025 00:00"
type input "23.09.2025 08:32"
type input "01.10.2025 23:30"
type input "30.09.2025 00:00"
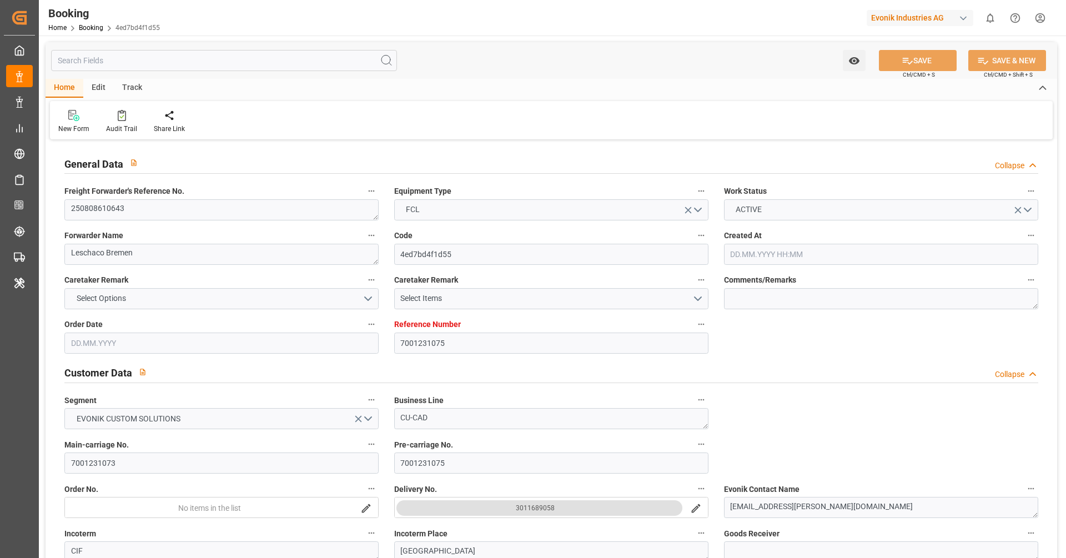
type input "01.10.2025 23:22"
type input "12.08.2025"
type input "05.10.2025 15:43"
type input "05.10.2025"
type input "07.08.2025 09:03"
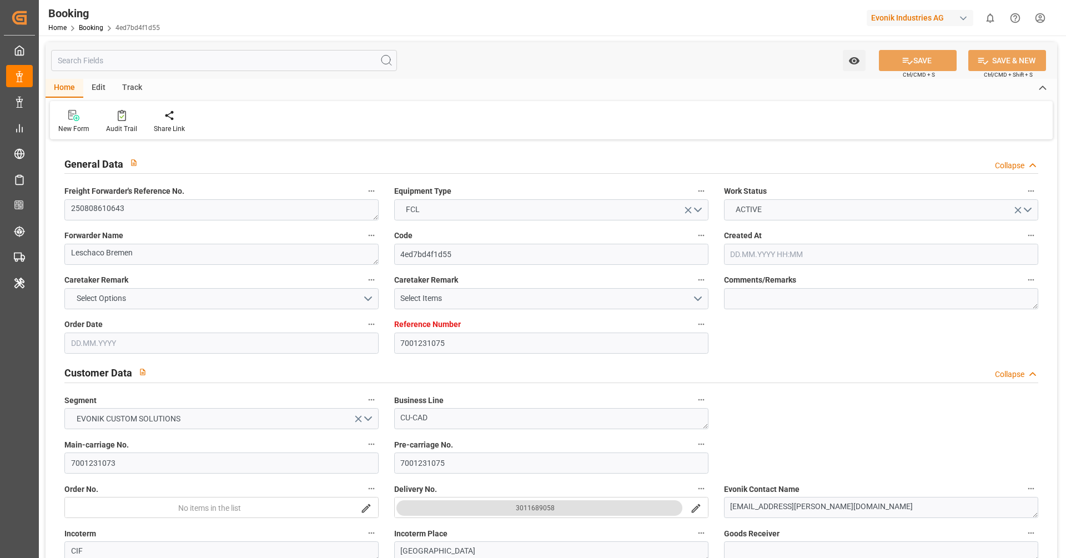
type input "18.08.2025 03:04"
type input "18.08.2025 16:00"
type input "18.08.2025 16:53"
type input "23.09.2025 01:00"
type input "23.09.2025 07:47"
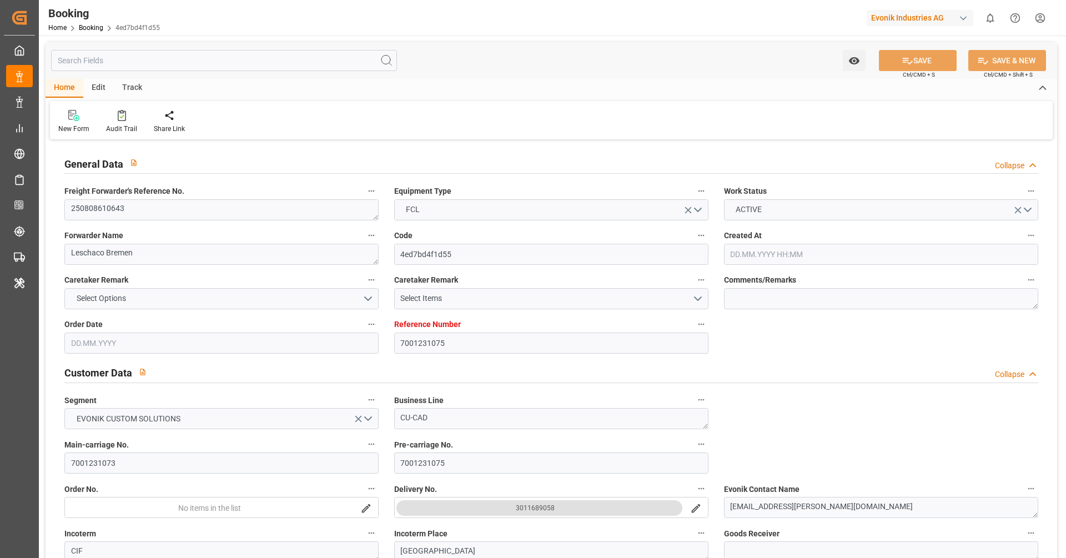
type input "23.09.2025 16:37"
type input "24.09.2025 11:09"
type input "01.10.2025 14:39"
type input "01.10.2025 23:30"
type input "01.10.2025 23:57"
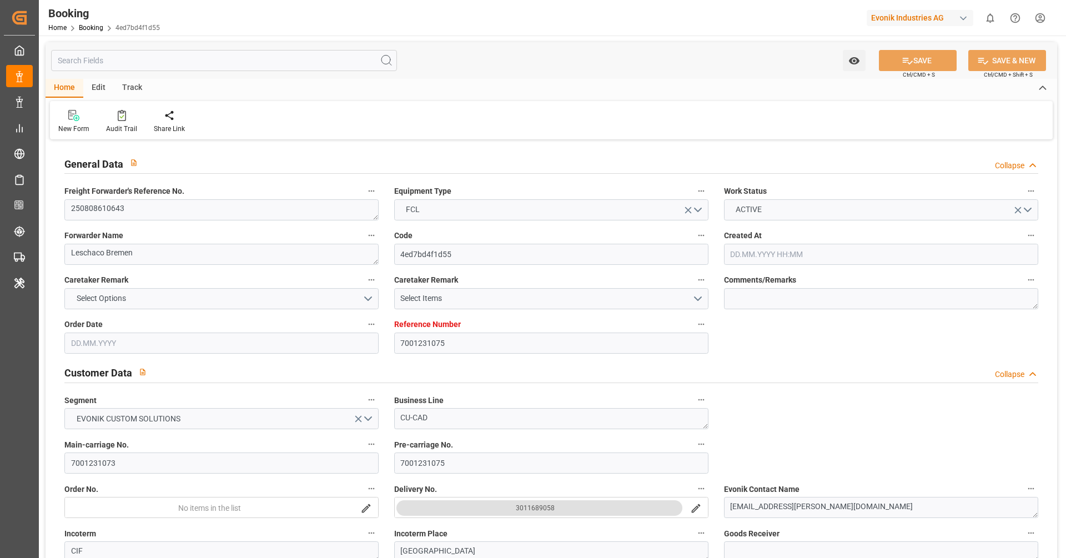
type input "03.10.2025 13:00"
type input "03.10.2025 14:43"
type input "04.10.2025 04:16"
type input "04.10.2025 00:22"
type input "08.10.2025 00:22"
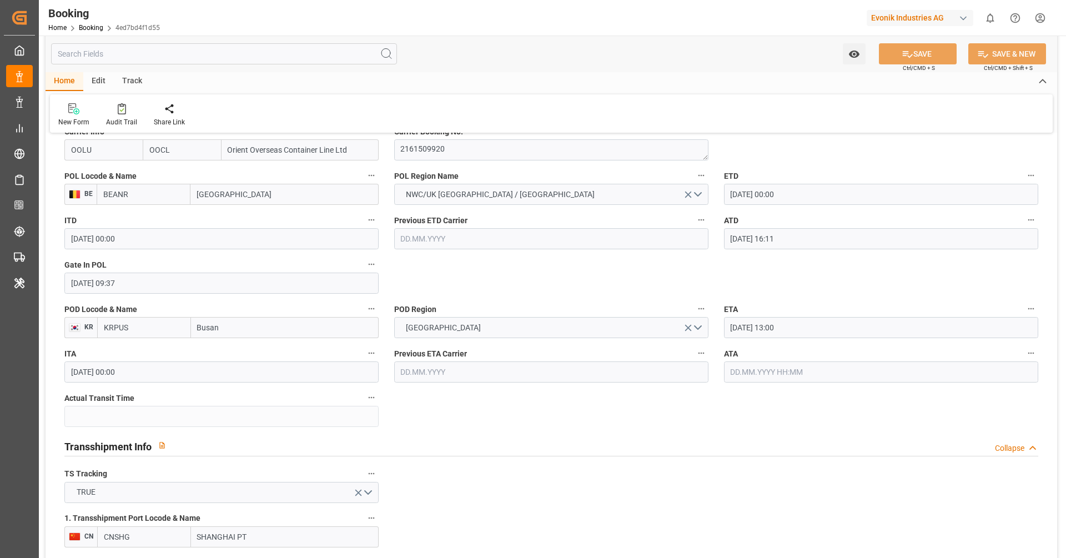
scroll to position [895, 0]
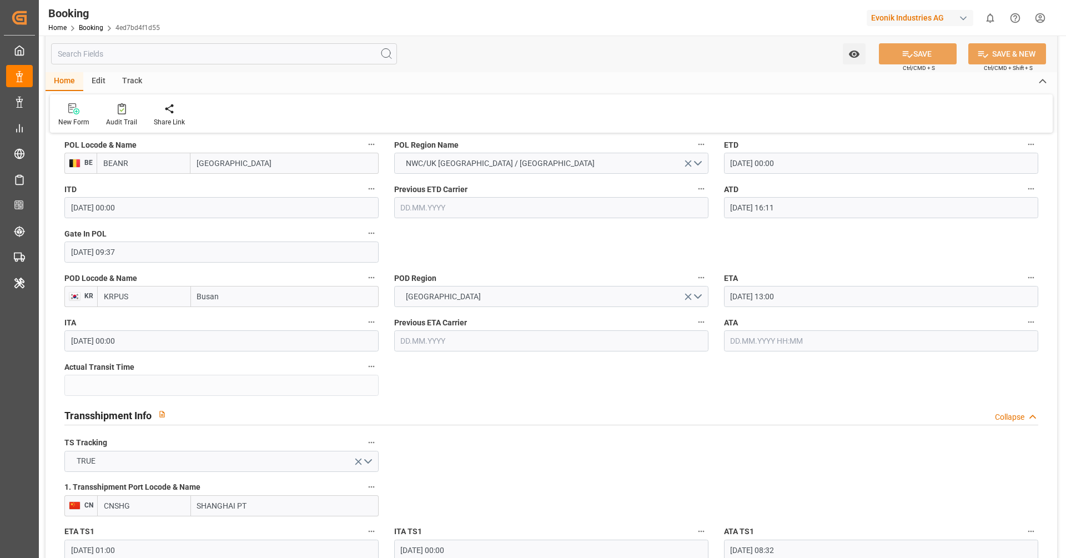
click at [747, 340] on input "text" at bounding box center [881, 340] width 314 height 21
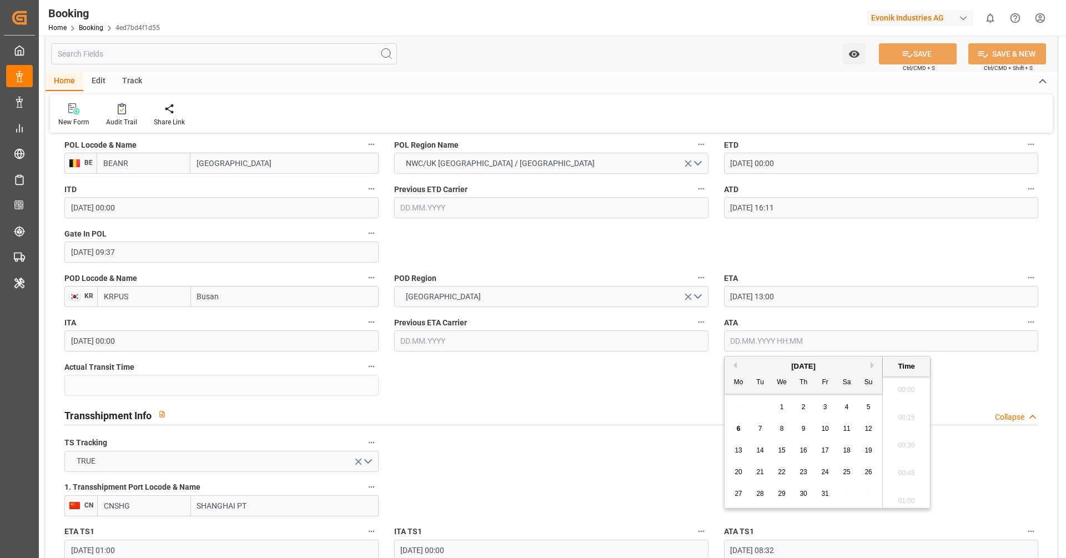
scroll to position [1807, 0]
click at [824, 411] on div "3" at bounding box center [825, 407] width 14 height 13
type input "03.10.2025 00:00"
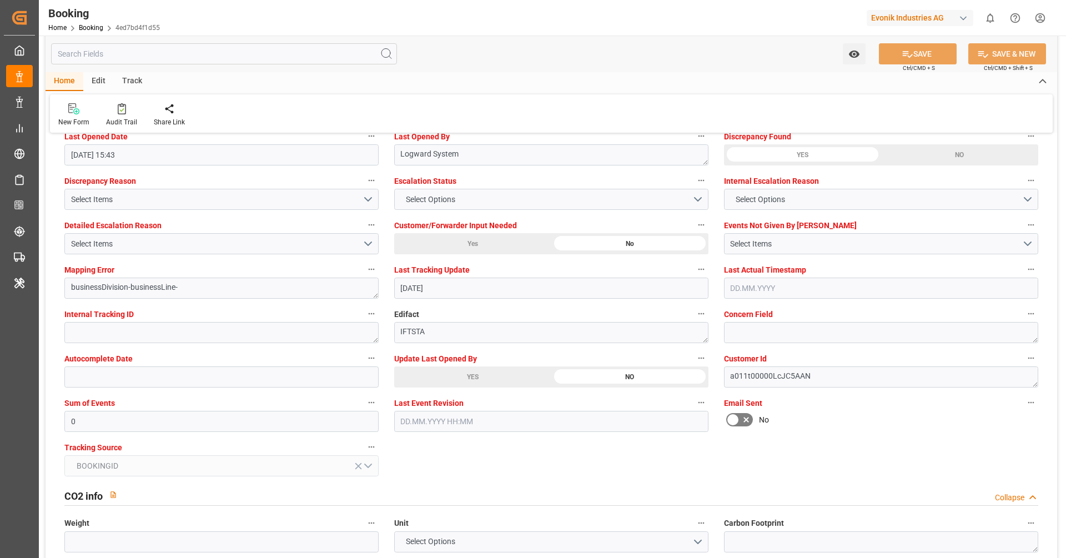
scroll to position [2134, 0]
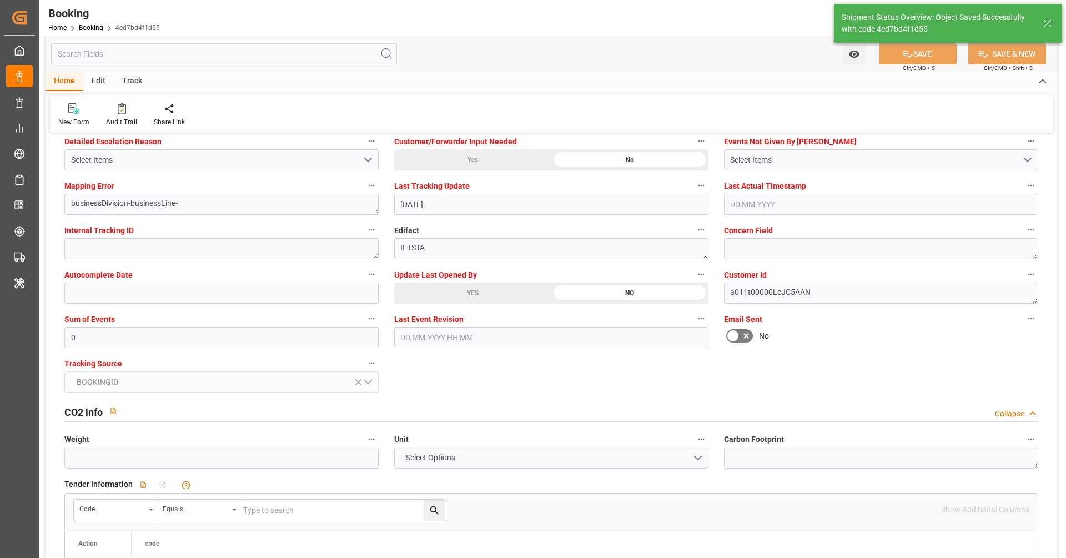
type textarea "Vipul Benurkar"
type input "46"
type input "06.10.2025 11:23"
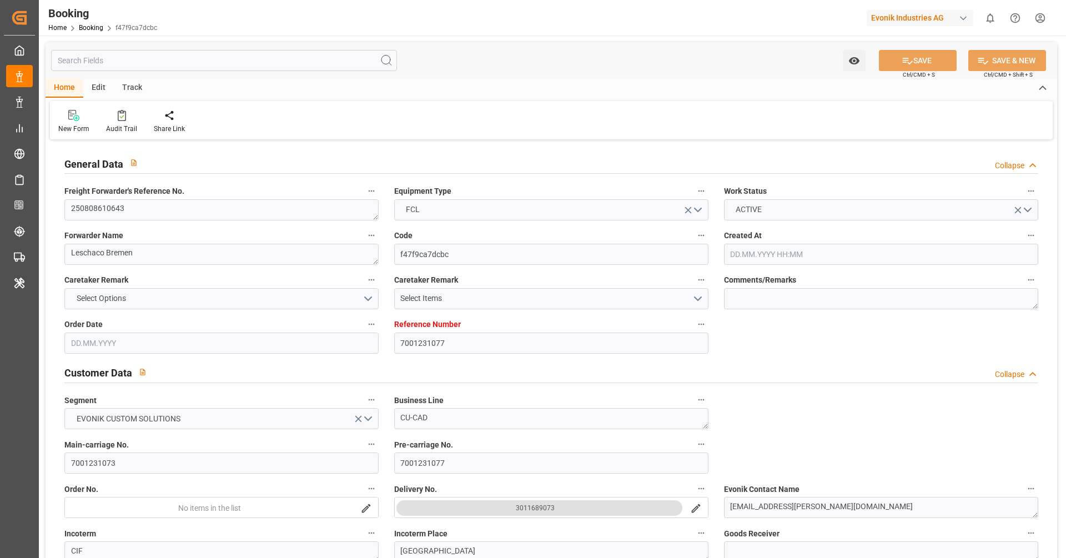
type input "7001231077"
type input "9795610"
type input "OOCL"
type input "Orient Overseas Container Line Ltd"
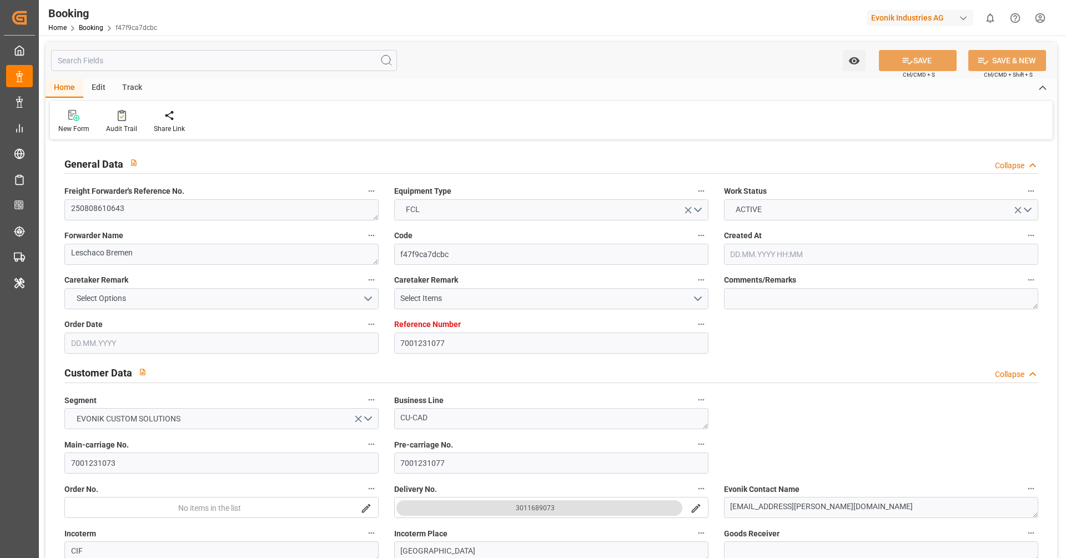
type input "BEANR"
type input "KRPUS"
type input "CNSHG"
type input "0"
type input "BEANR"
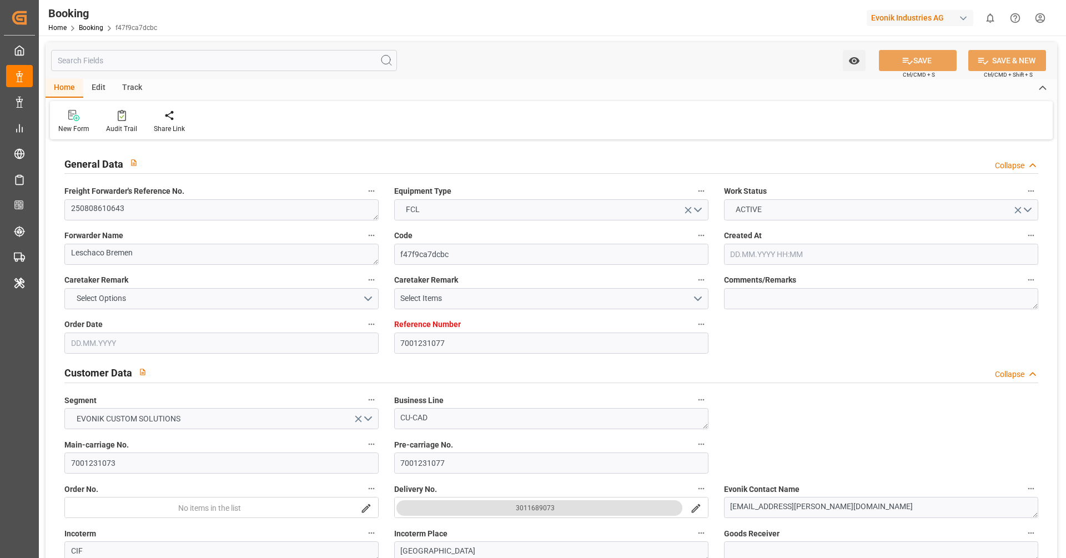
type input "KRPUS"
type input "9785782"
type input "9622588"
type input "24.07.2025 07:23"
type input "24.07.2025"
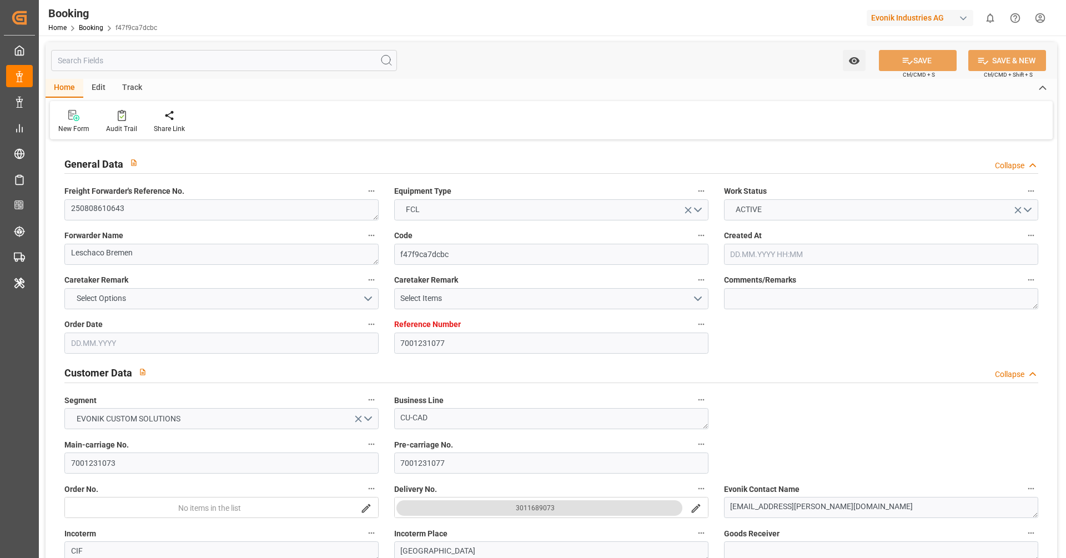
type input "15.10.2025"
type input "08.08.2025"
type input "30.07.2025"
type input "[DATE]"
type input "18.08.2025 00:00"
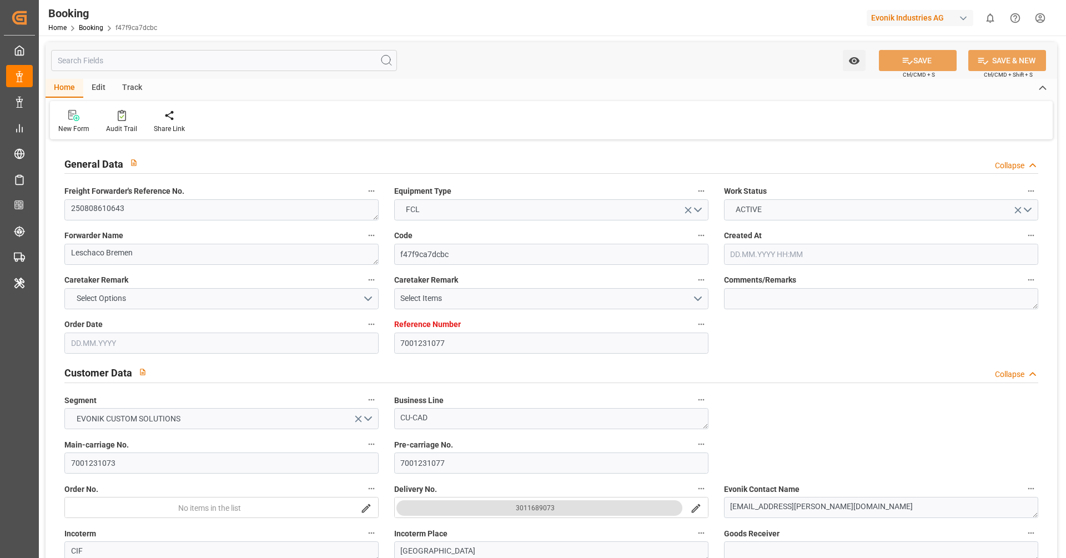
type input "[DATE] 00:00"
type input "[DATE] 16:11"
type input "11.08.2025 11:02"
type input "03.10.2025 10:00"
type input "01.10.2025 00:00"
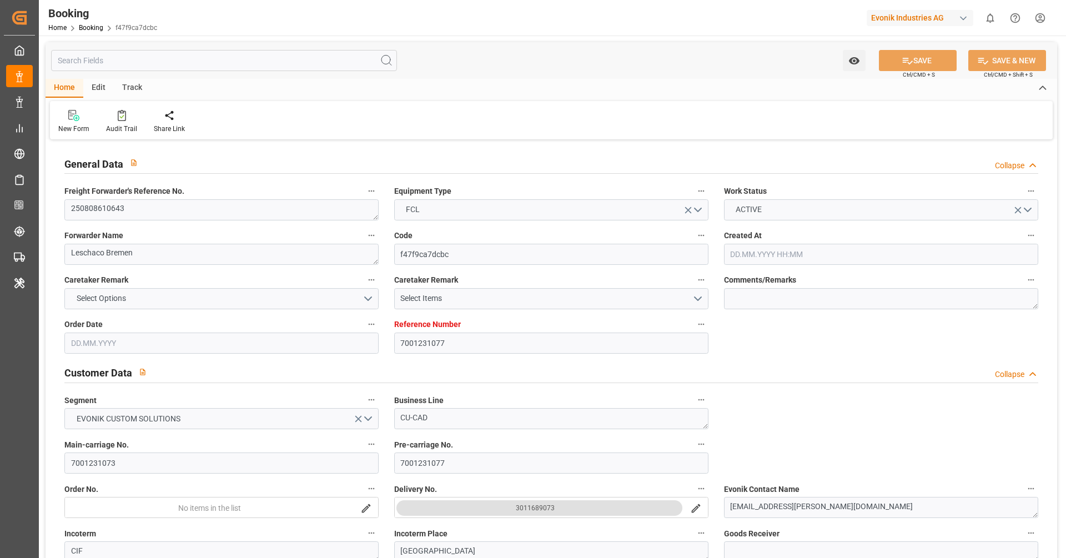
type input "23.09.2025 01:00"
type input "[DATE] 00:00"
type input "[DATE] 08:32"
type input "01.10.2025 23:30"
type input "30.09.2025 00:00"
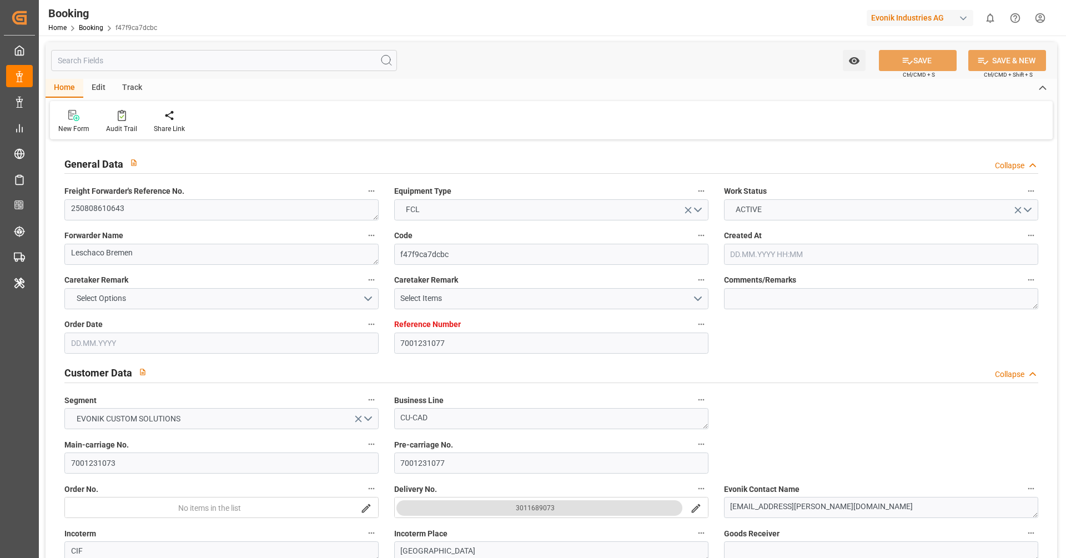
type input "01.10.2025 23:22"
type input "12.08.2025"
type input "05.10.2025 15:43"
type input "[DATE]"
type input "06.08.2025 15:23"
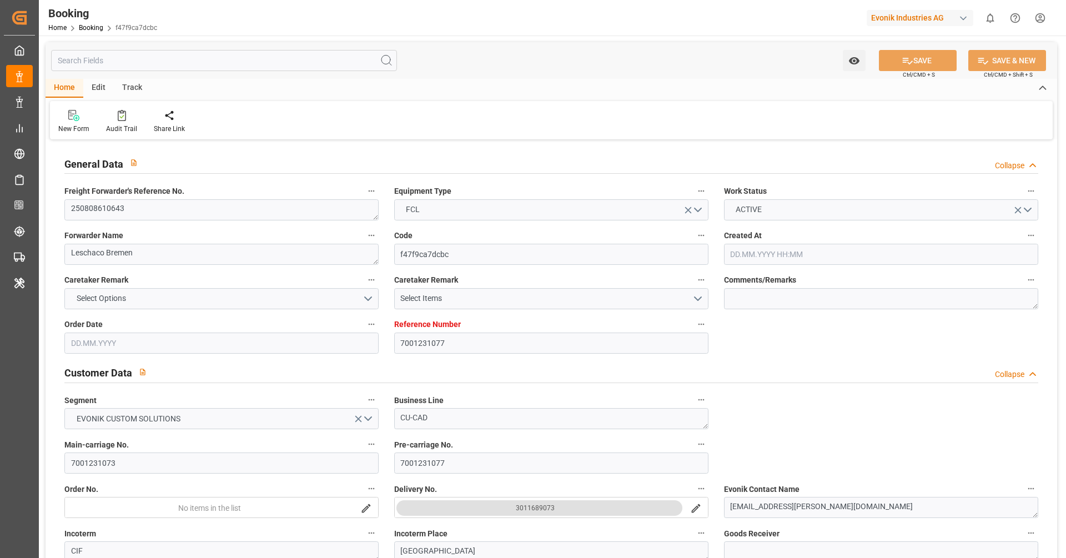
type input "17.08.2025 20:50"
type input "18.08.2025 16:00"
type input "18.08.2025 16:53"
type input "23.09.2025 01:00"
type input "[DATE] 07:47"
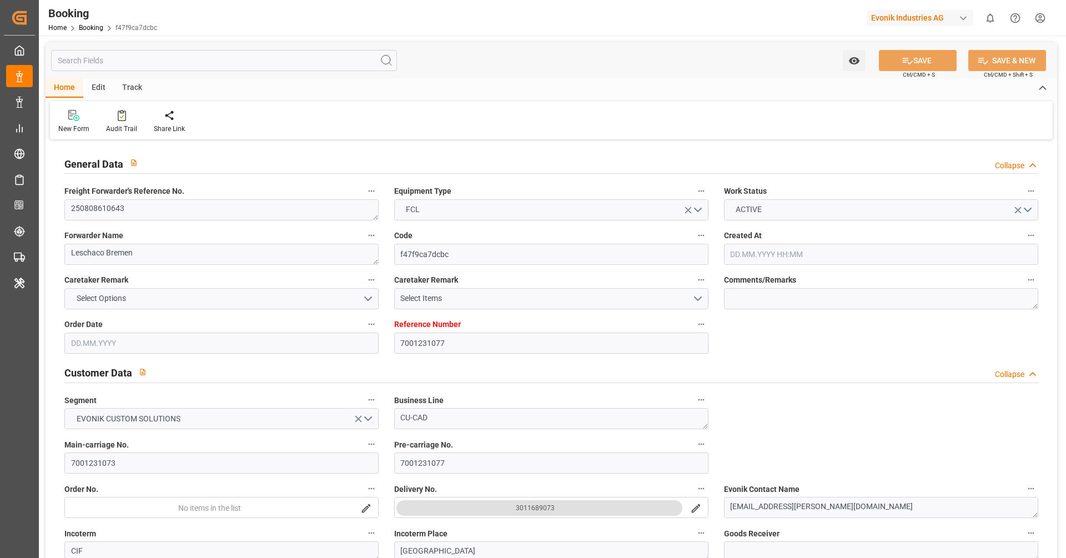
type input "23.09.2025 10:08"
type input "24.09.2025 06:54"
type input "01.10.2025 04:31"
type input "01.10.2025 23:30"
type input "01.10.2025 23:57"
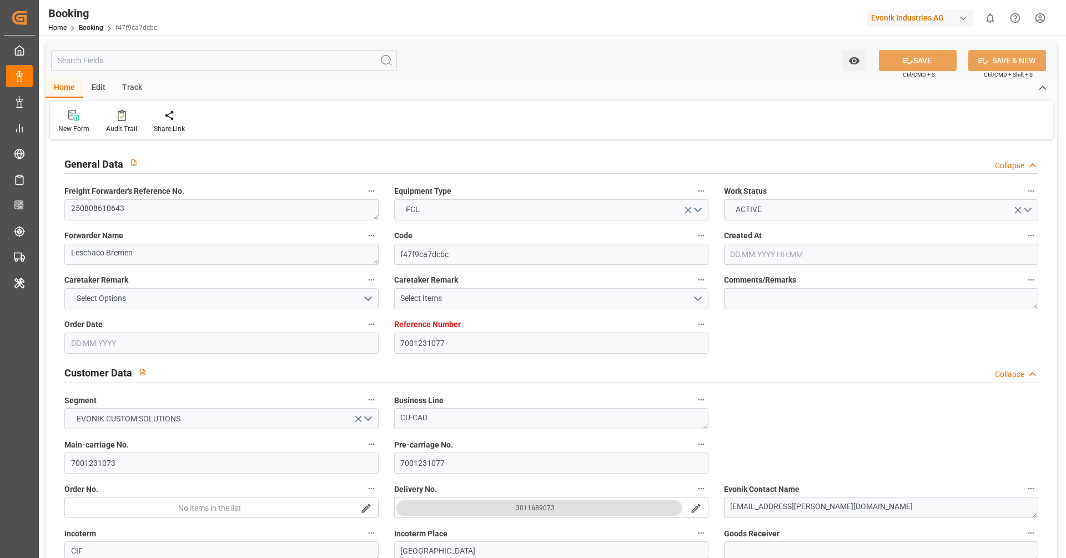
type input "03.10.2025 10:00"
type input "03.10.2025 14:43"
type input "03.10.2025 23:33"
type input "03.10.2025 17:27"
type input "07.10.2025 17:27"
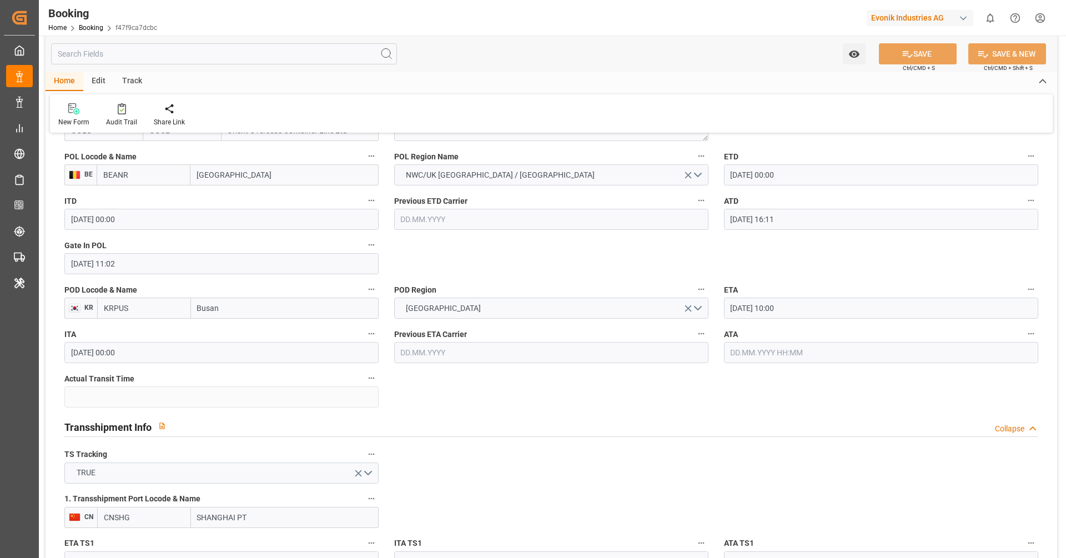
scroll to position [924, 0]
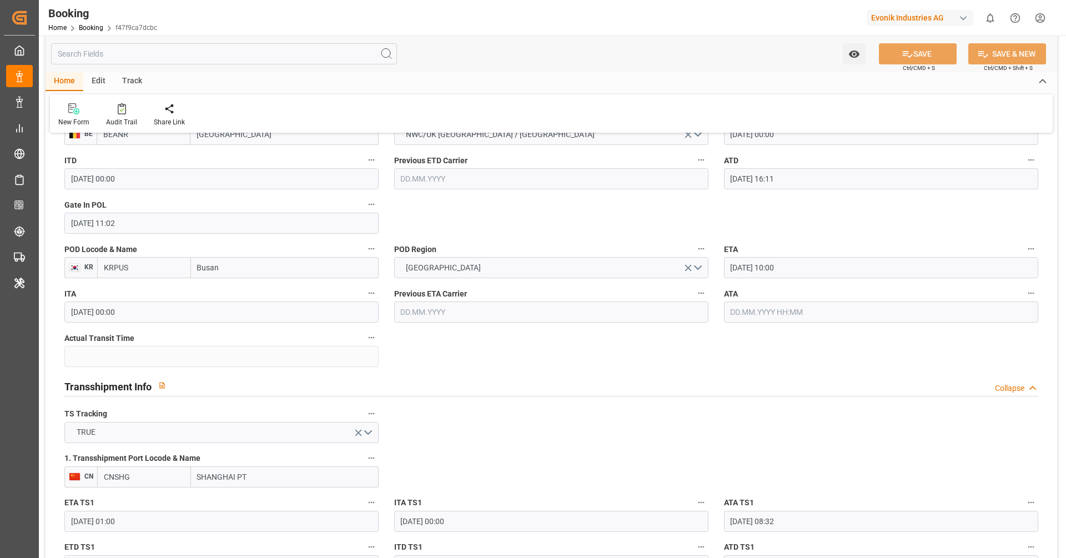
click at [776, 314] on input "text" at bounding box center [881, 311] width 314 height 21
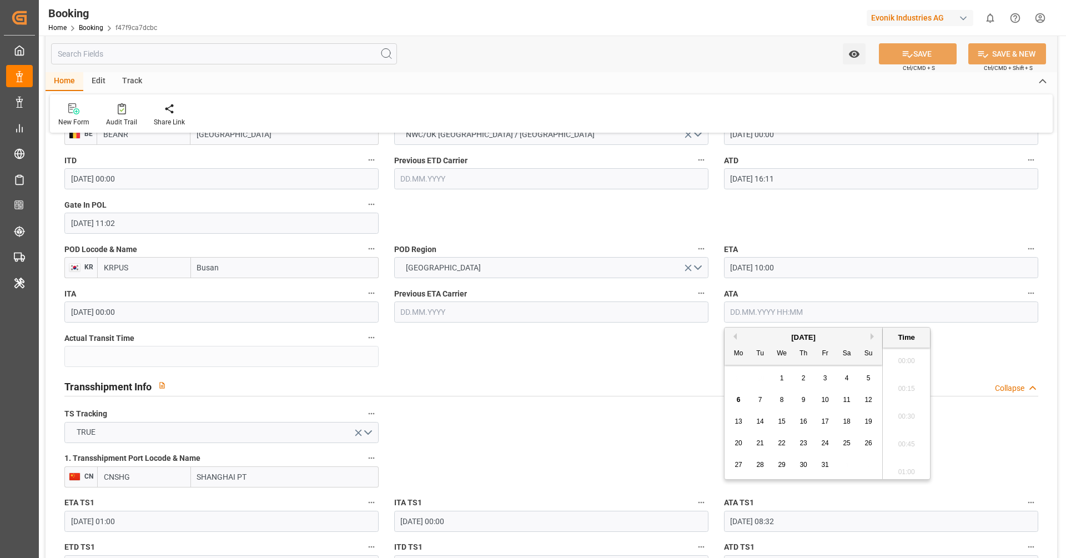
scroll to position [1807, 0]
click at [826, 380] on div "3" at bounding box center [825, 378] width 14 height 13
type input "03.10.2025 00:00"
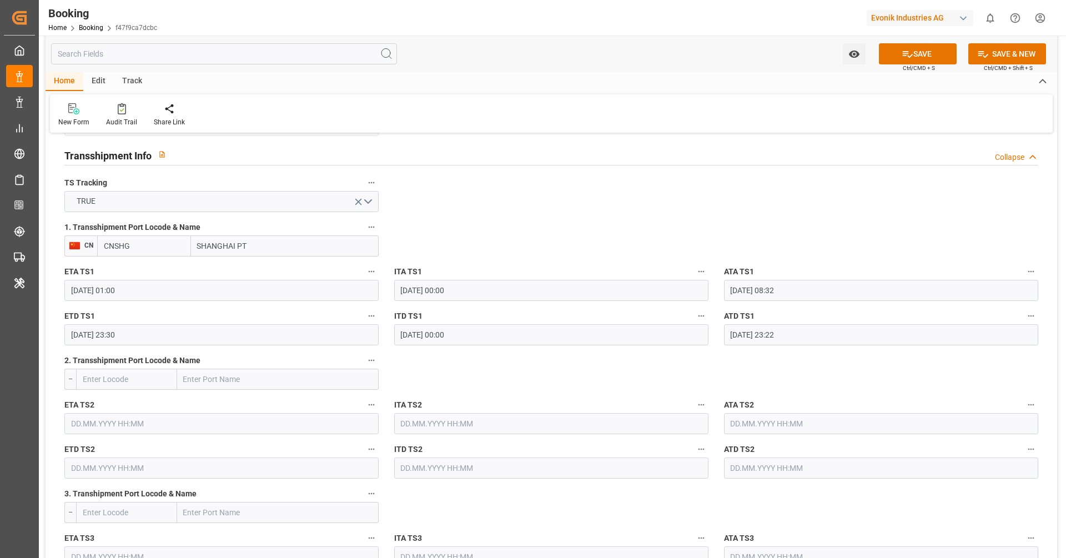
scroll to position [1196, 0]
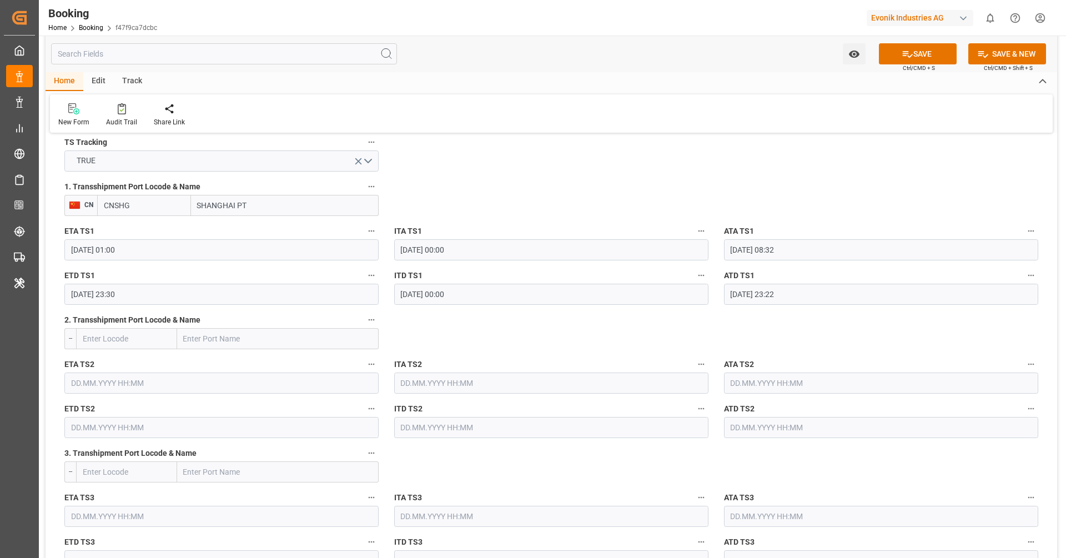
click at [613, 364] on label "ITA TS2" at bounding box center [551, 365] width 314 height 16
click at [694, 364] on button "ITA TS2" at bounding box center [701, 364] width 14 height 14
click at [596, 351] on div at bounding box center [533, 279] width 1066 height 558
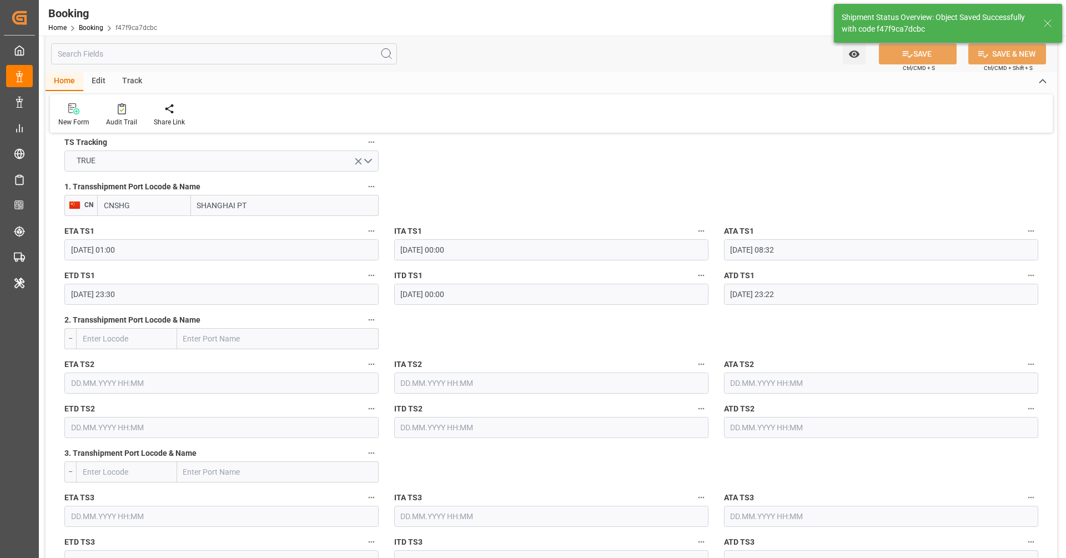
type textarea "[PERSON_NAME]"
type input "46"
type input "06.10.2025 11:23"
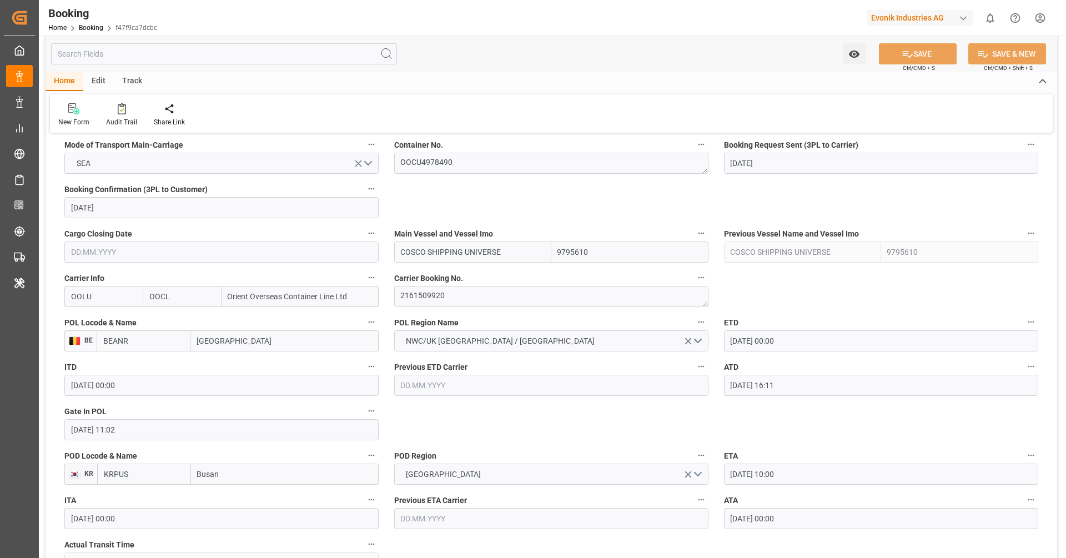
scroll to position [715, 0]
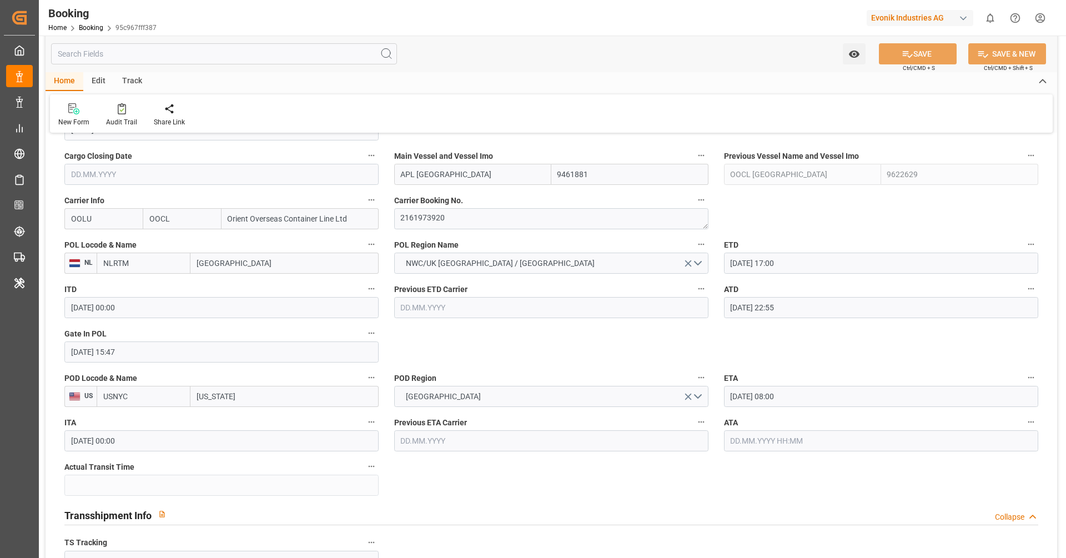
scroll to position [806, 0]
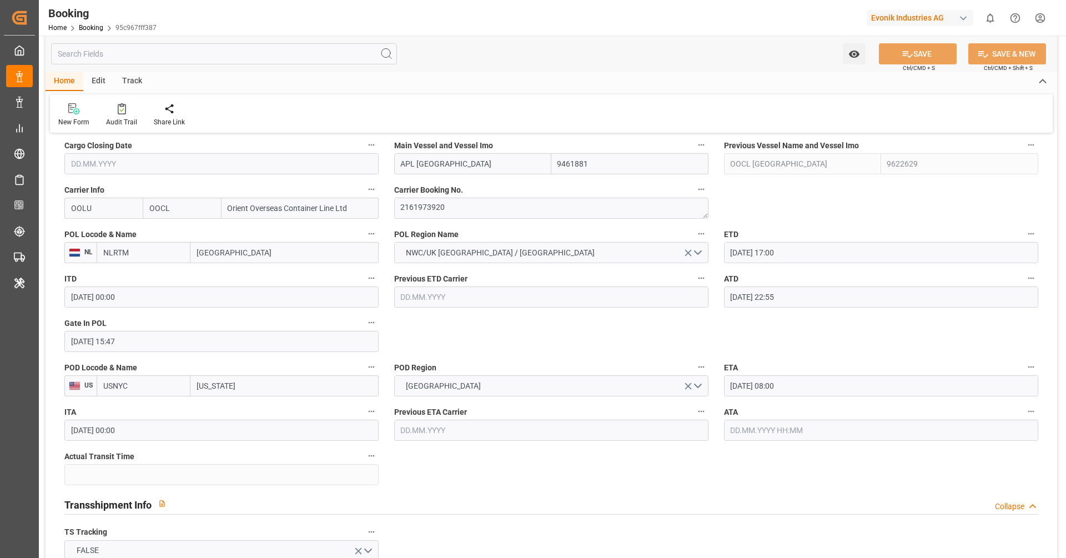
click at [775, 433] on input "text" at bounding box center [881, 430] width 314 height 21
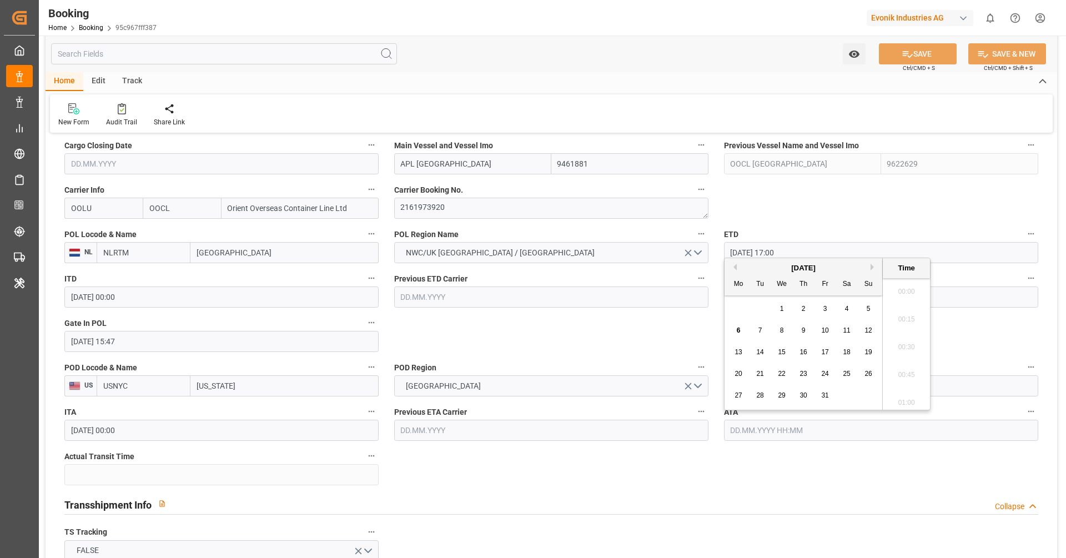
scroll to position [1807, 0]
click at [849, 311] on div "4" at bounding box center [847, 308] width 14 height 13
type input "[DATE] 00:00"
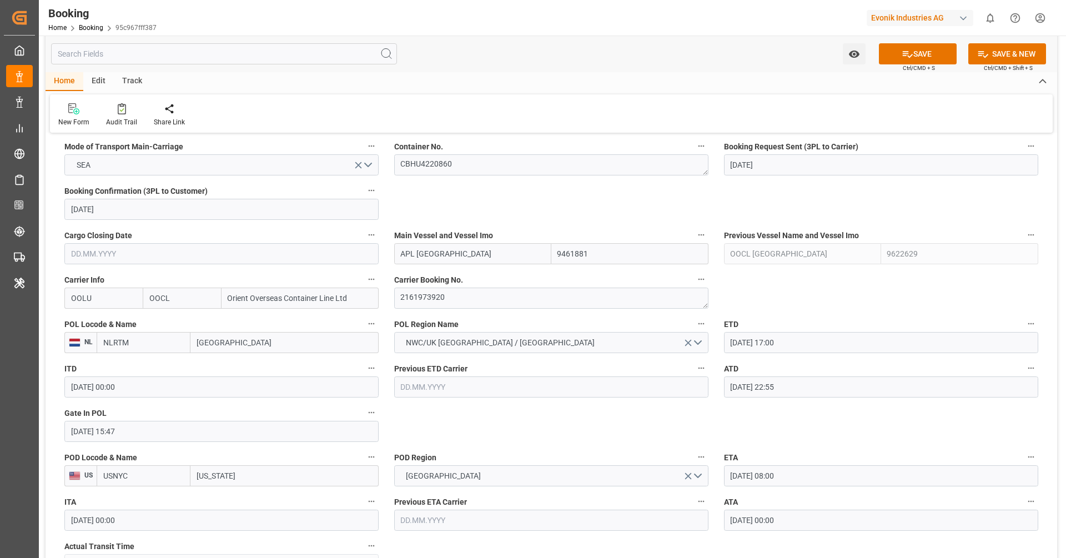
scroll to position [718, 0]
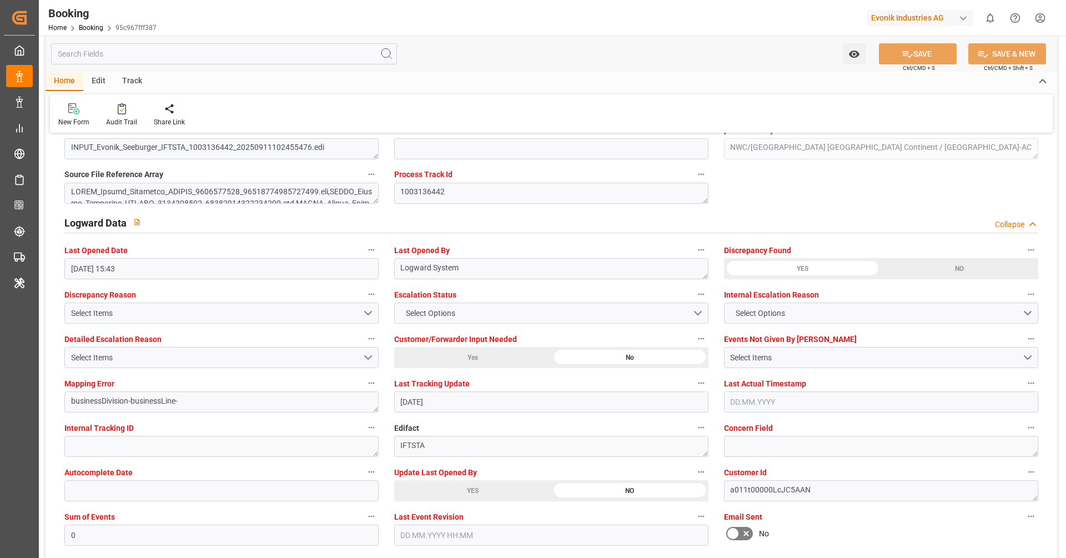
scroll to position [2008, 0]
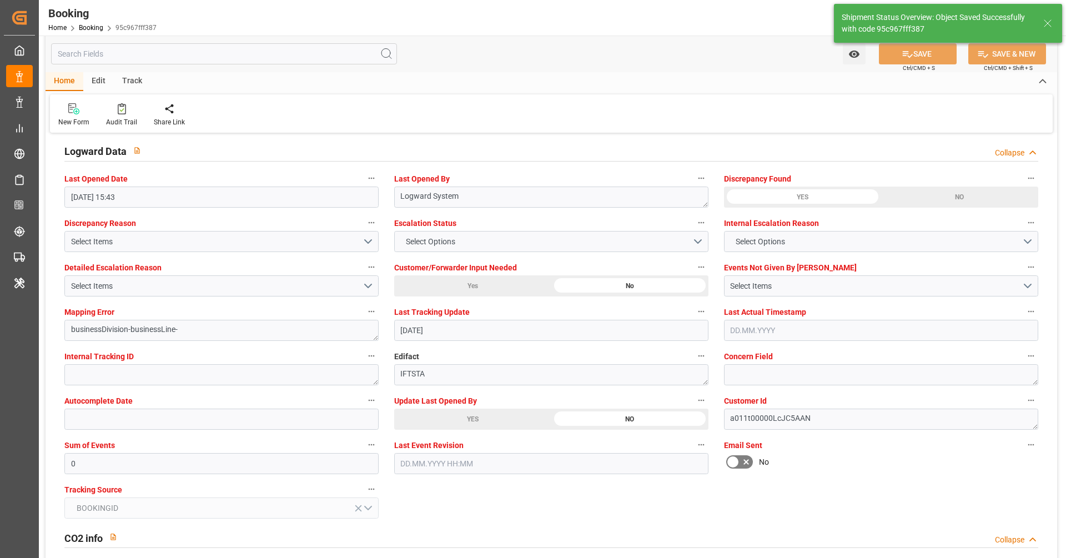
type textarea "[PERSON_NAME]"
type input "16"
type input "[DATE] 11:24"
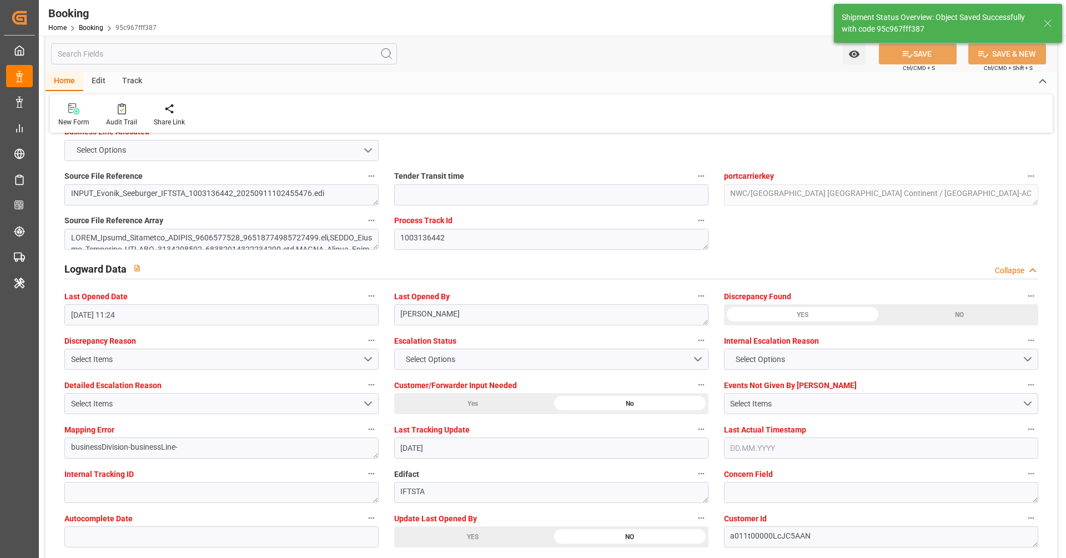
scroll to position [1887, 0]
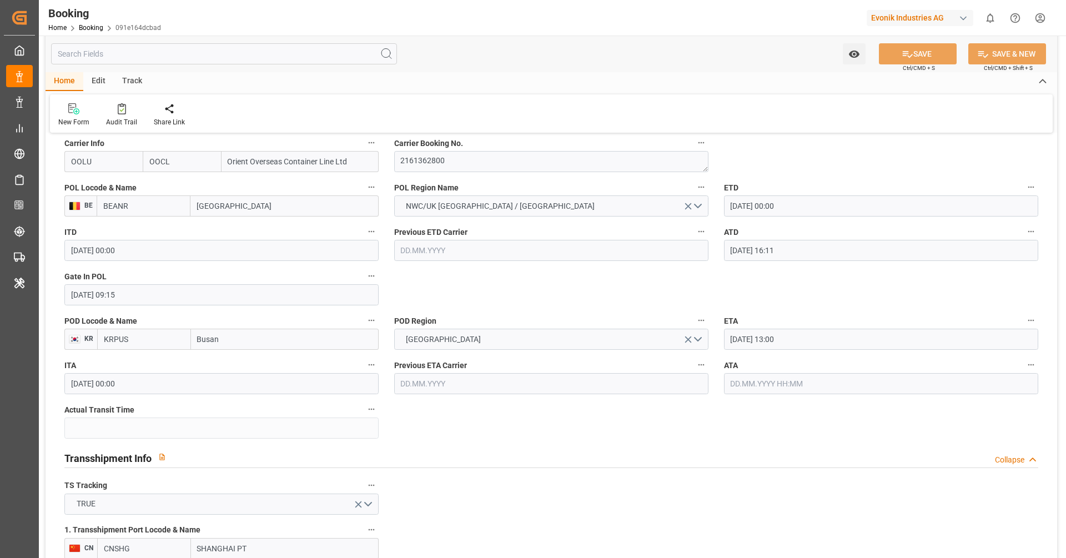
scroll to position [897, 0]
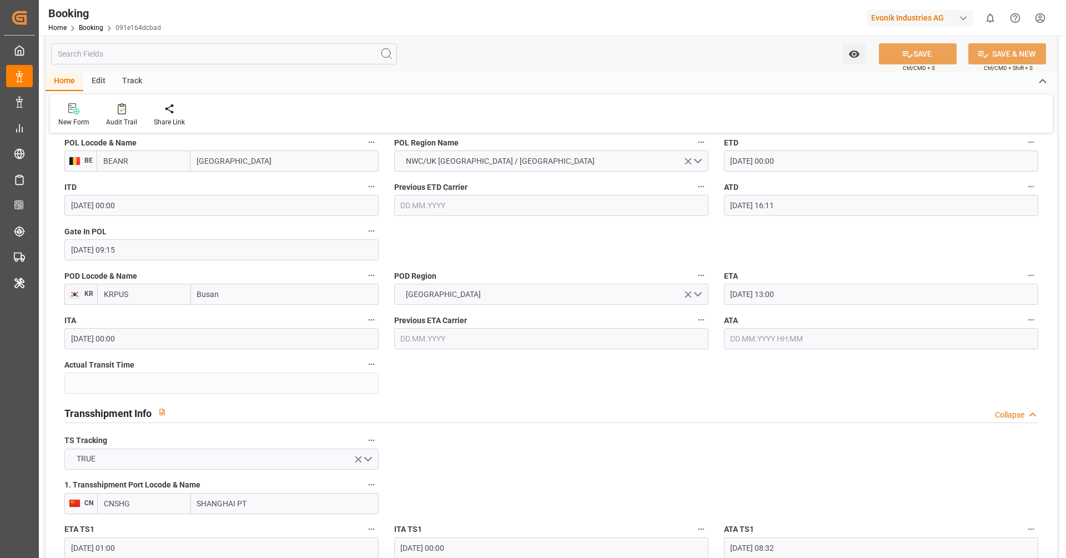
click at [743, 344] on input "text" at bounding box center [881, 338] width 314 height 21
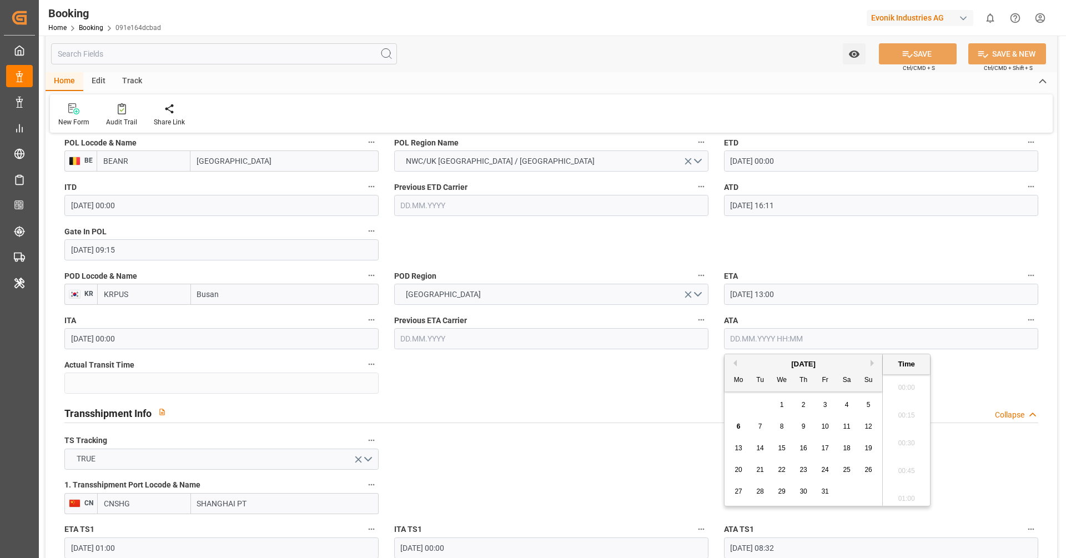
scroll to position [1807, 0]
click at [820, 406] on div "3" at bounding box center [825, 405] width 14 height 13
type input "[DATE] 00:00"
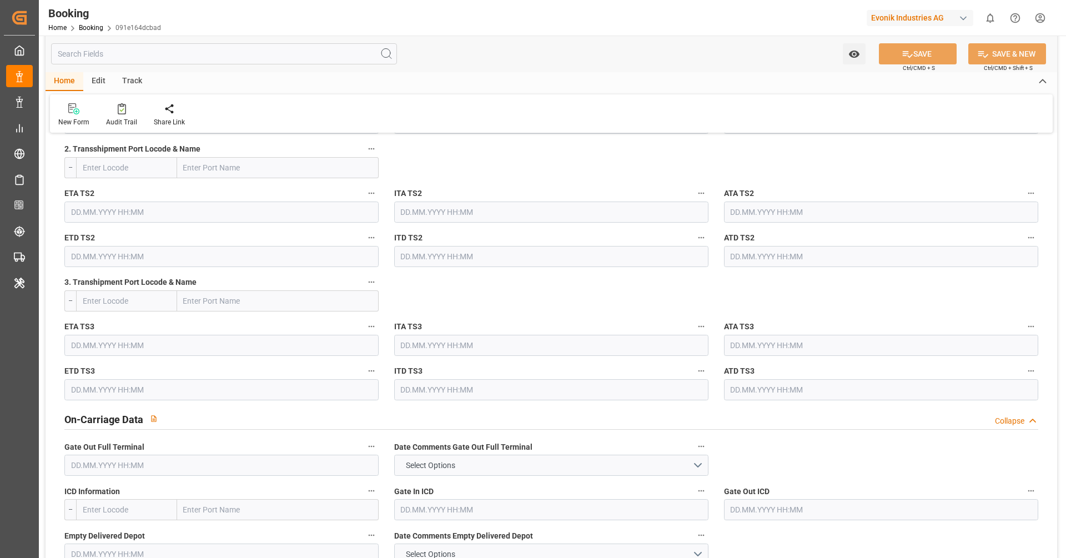
scroll to position [1354, 0]
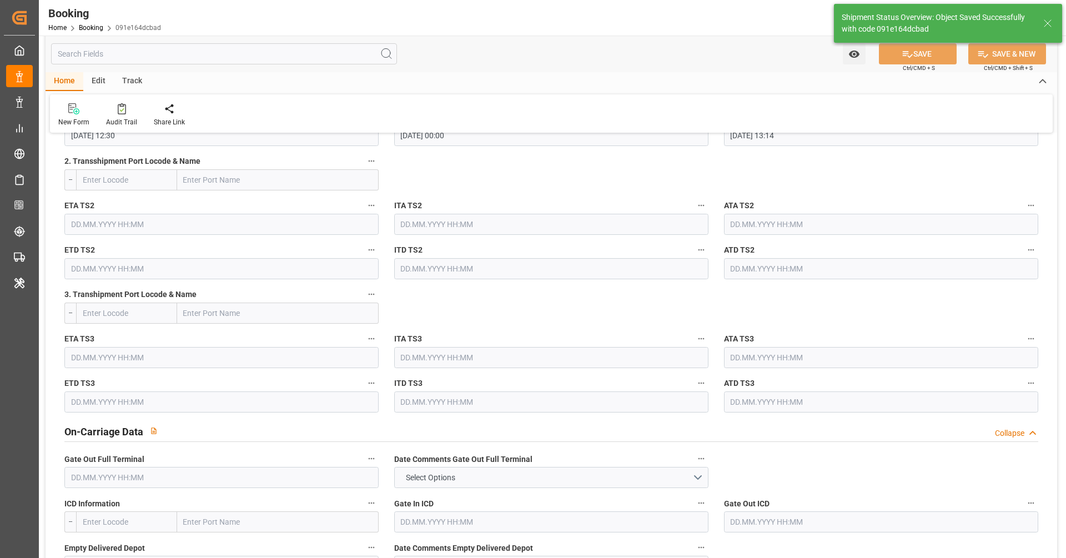
type textarea "[PERSON_NAME]"
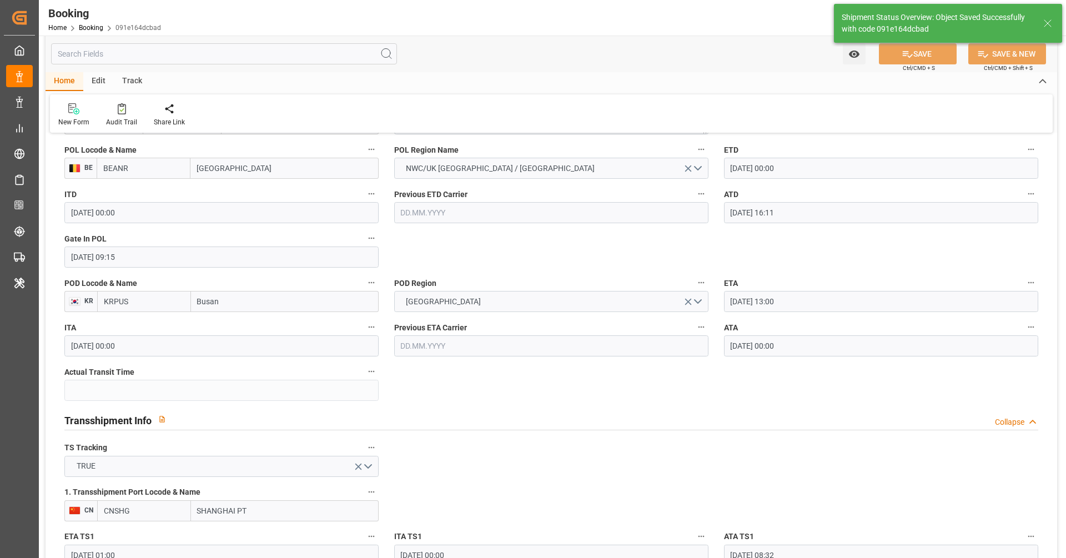
type input "46"
type input "[DATE] 11:25"
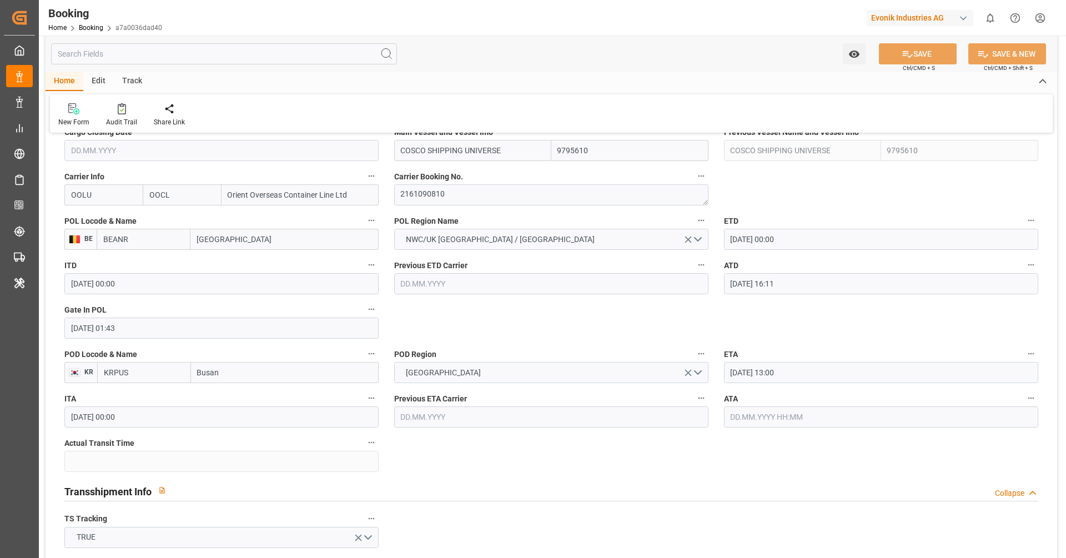
scroll to position [821, 0]
click at [754, 413] on input "text" at bounding box center [881, 414] width 314 height 21
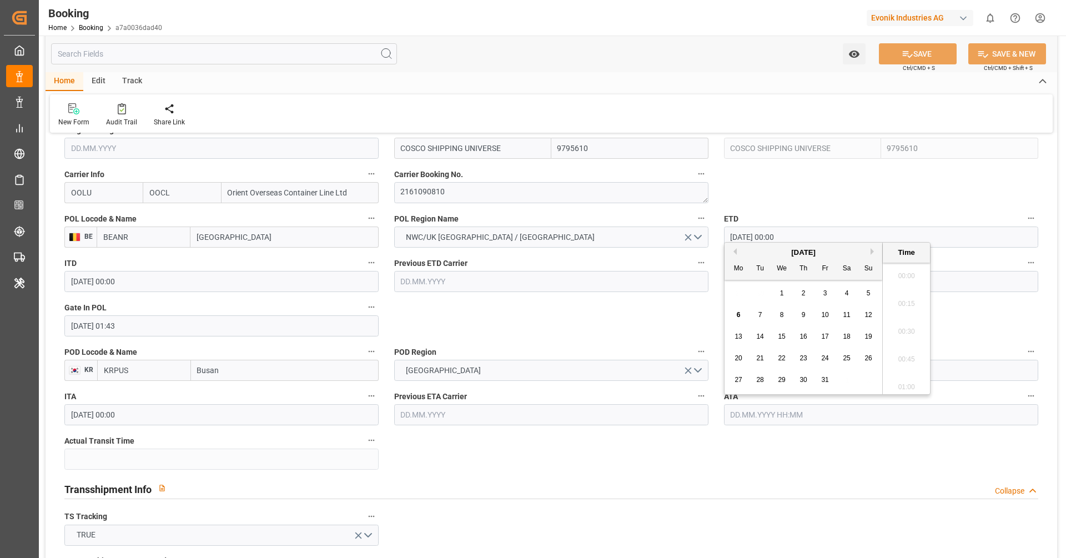
scroll to position [1807, 0]
click at [821, 300] on div "3" at bounding box center [825, 293] width 14 height 13
type input "[DATE] 00:00"
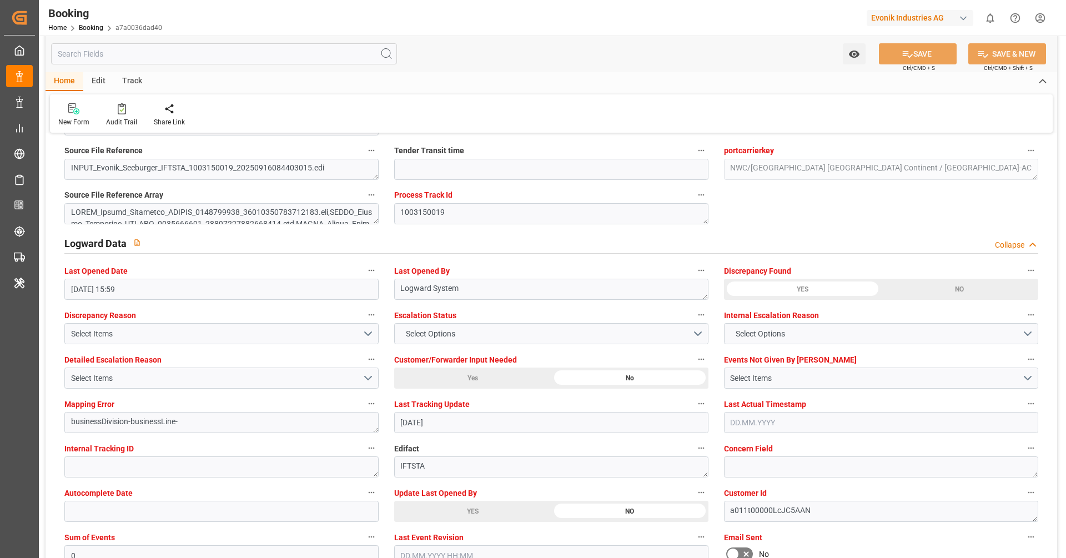
scroll to position [1917, 0]
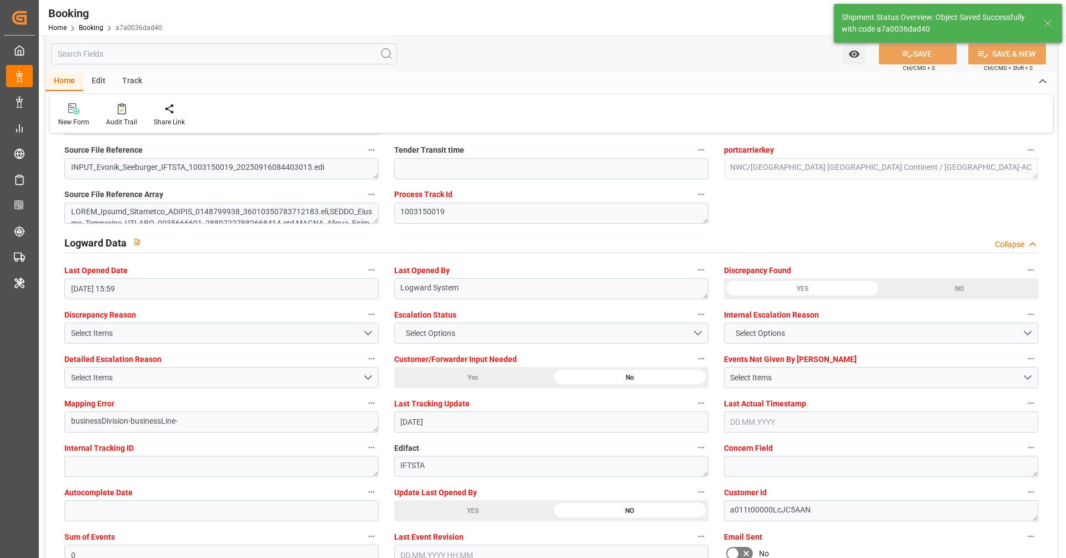
type textarea "[PERSON_NAME]"
type input "46"
type input "[DATE] 11:26"
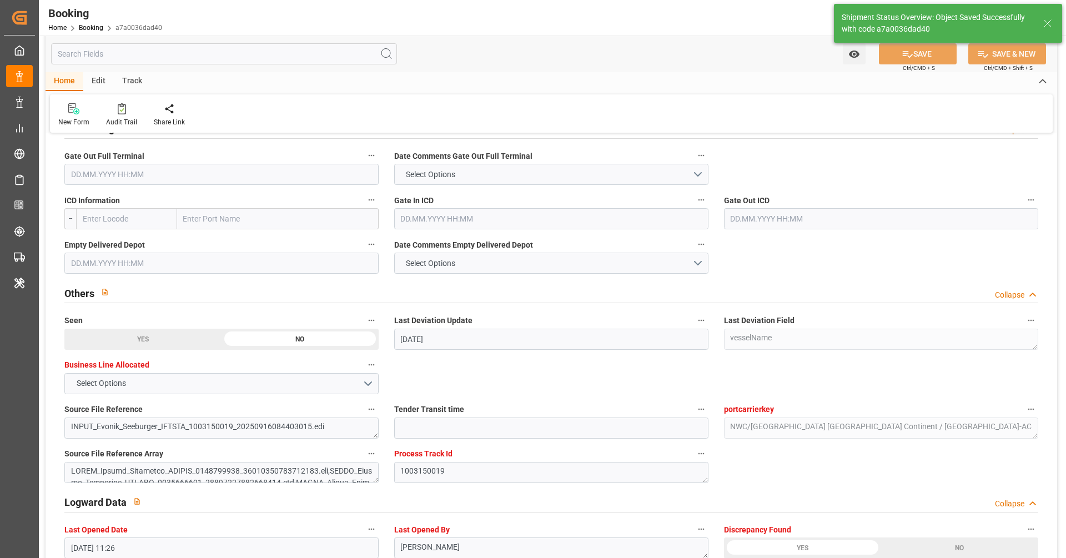
scroll to position [1640, 0]
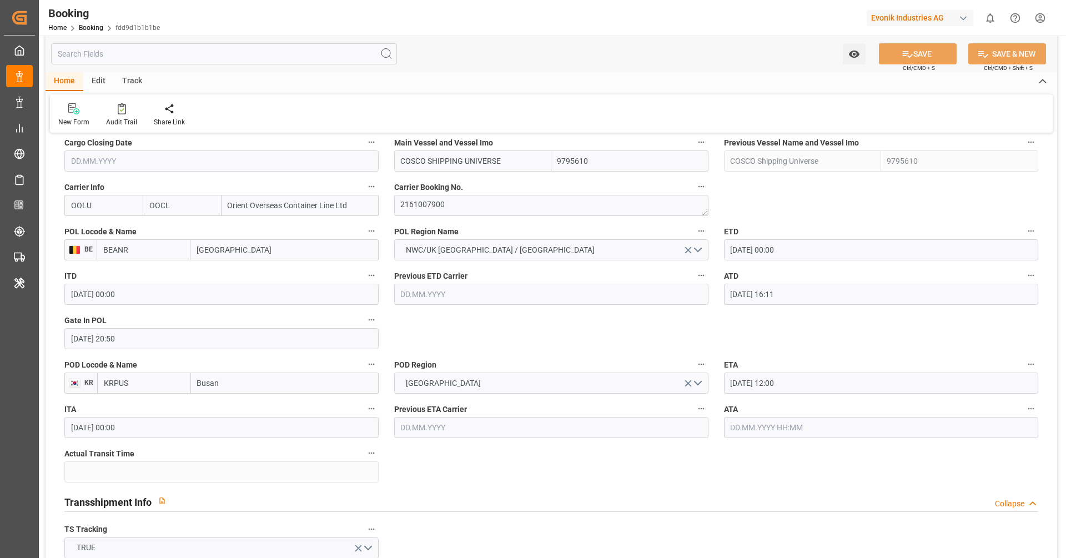
scroll to position [814, 0]
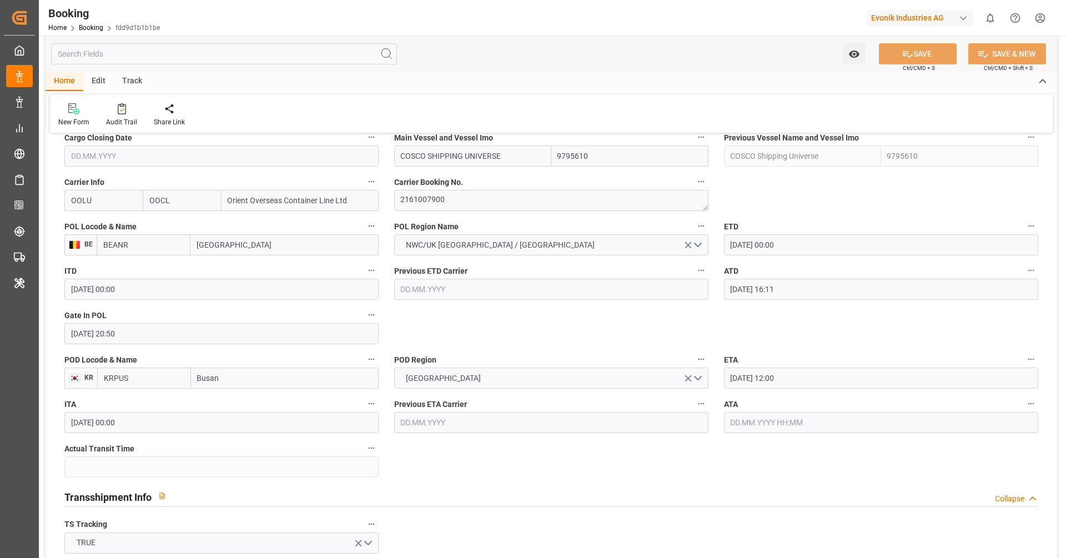
click at [760, 420] on input "text" at bounding box center [881, 422] width 314 height 21
click at [825, 306] on div "3" at bounding box center [825, 300] width 14 height 13
type input "[DATE] 00:00"
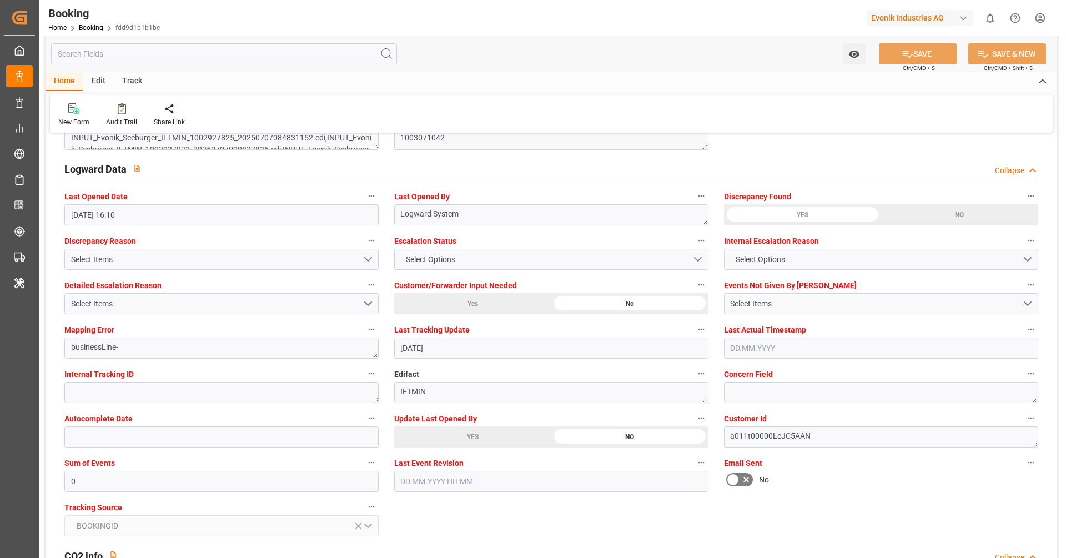
scroll to position [1981, 0]
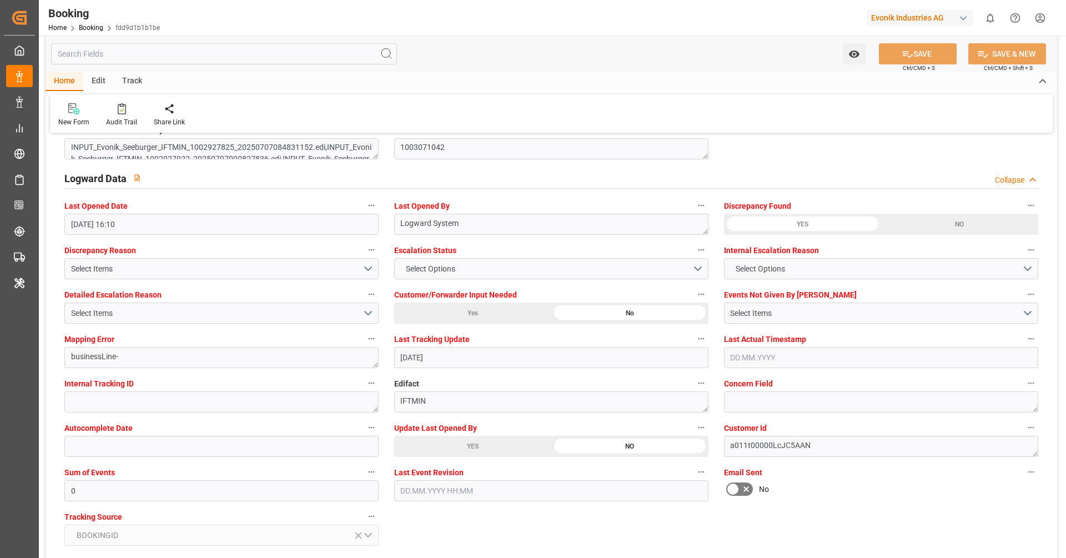
click at [700, 324] on div "Customer/Forwarder Input Needed Yes No" at bounding box center [551, 305] width 330 height 44
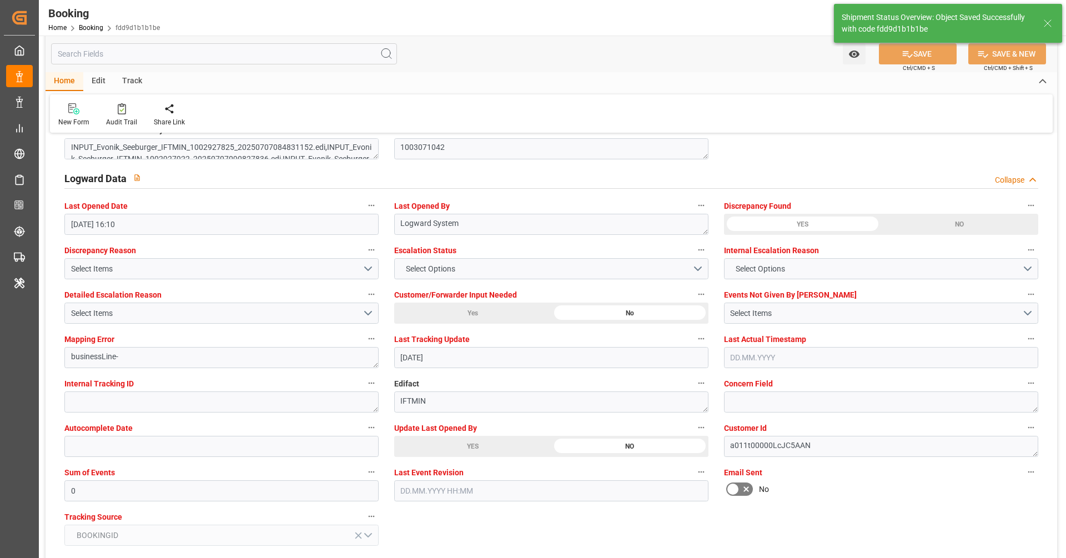
type textarea "[PERSON_NAME]"
type input "46"
type input "[DATE] 11:27"
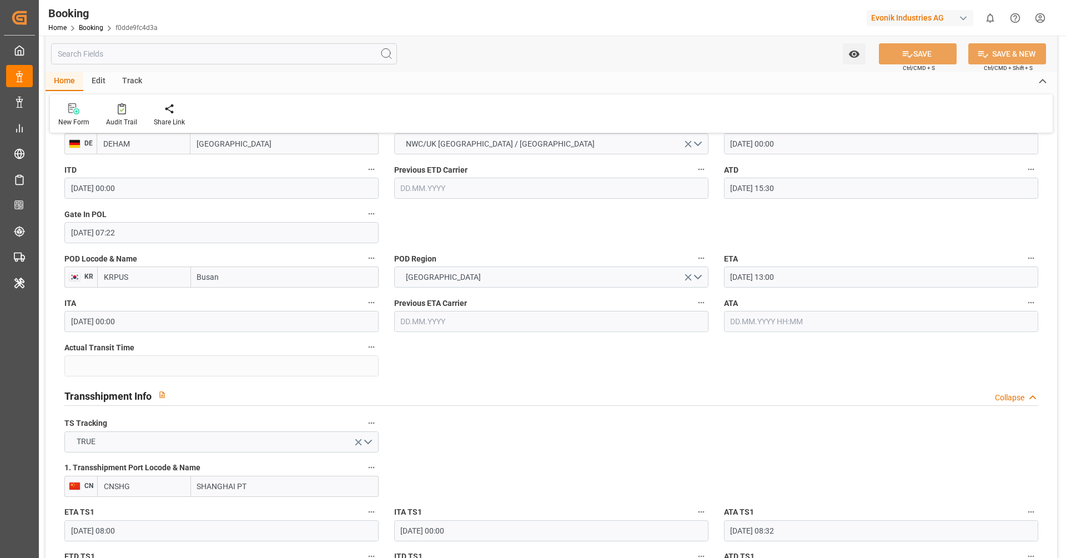
scroll to position [922, 0]
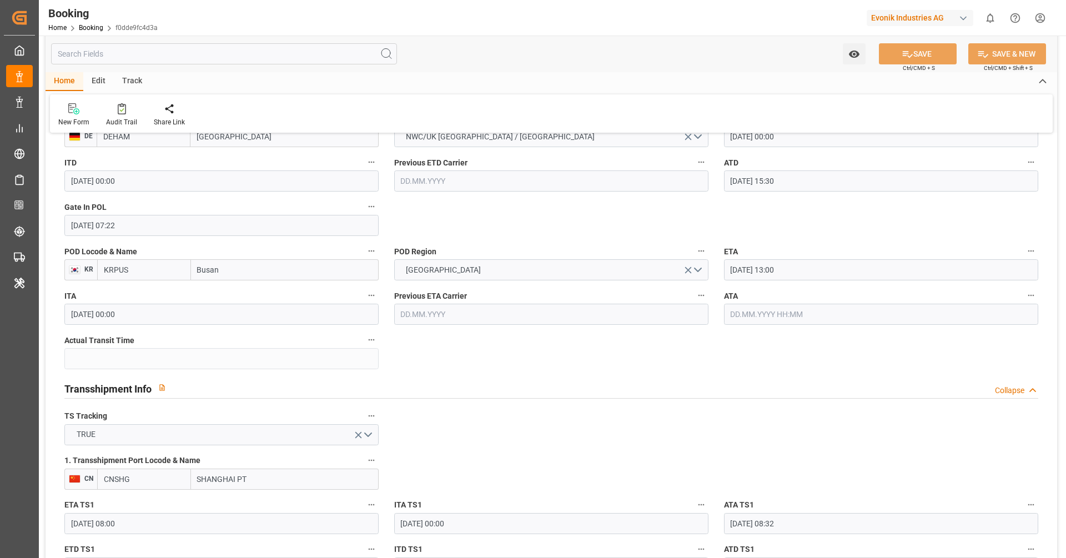
click at [771, 304] on input "text" at bounding box center [881, 314] width 314 height 21
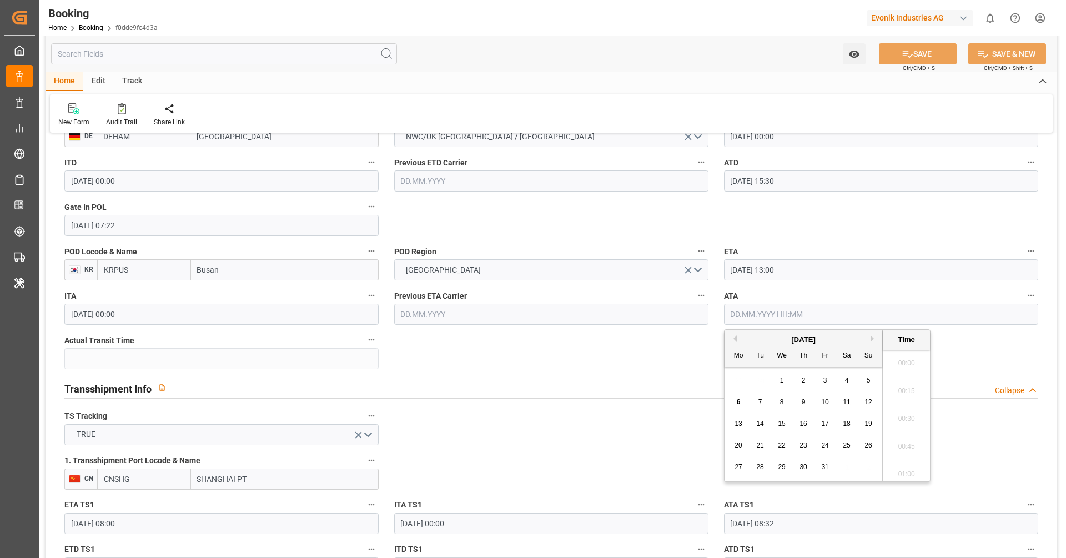
scroll to position [1807, 0]
click at [824, 380] on span "3" at bounding box center [825, 380] width 4 height 8
type input "[DATE] 00:00"
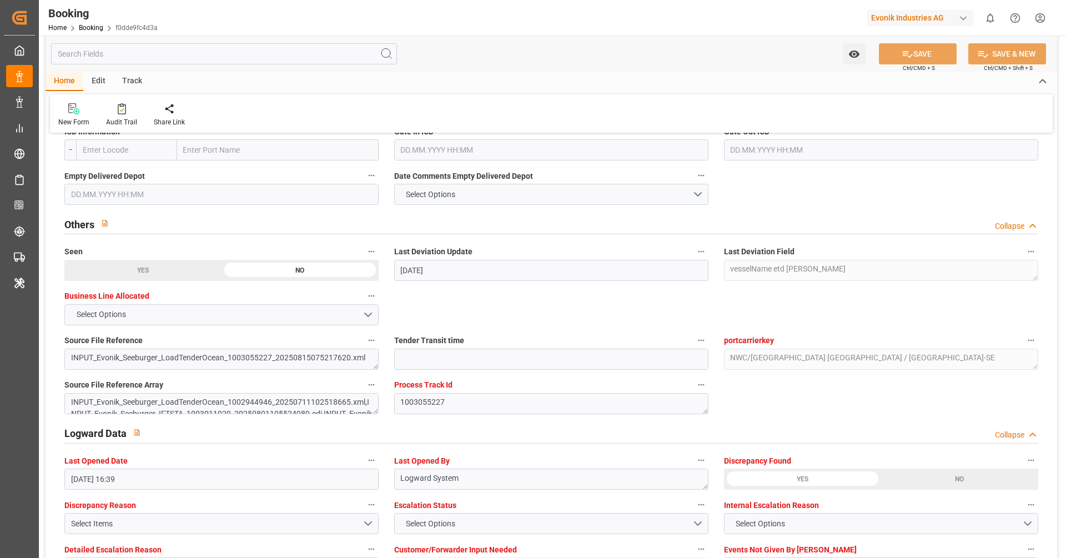
scroll to position [1726, 0]
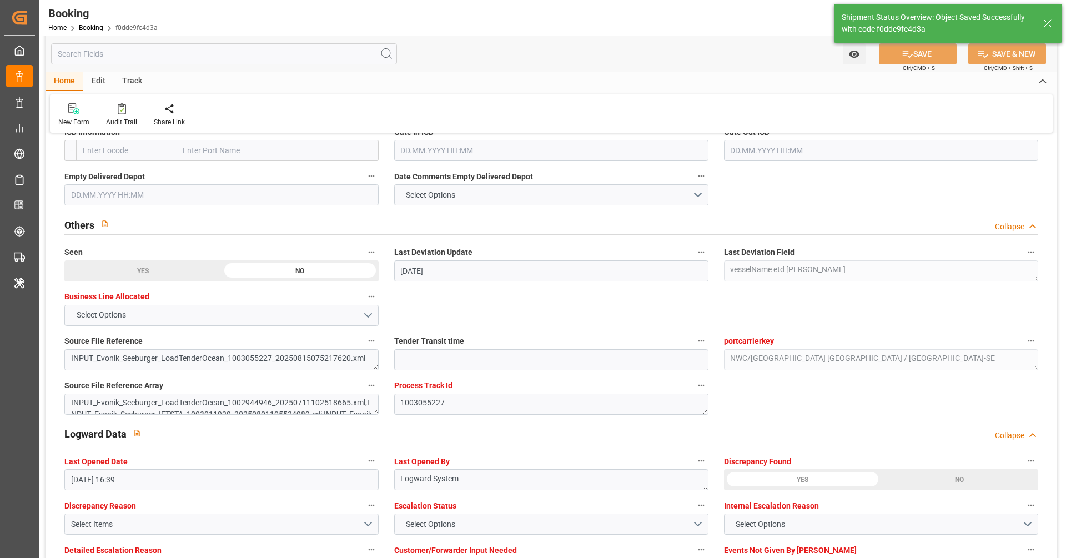
type textarea "[PERSON_NAME]"
type input "49"
type input "06.10.2025 11:27"
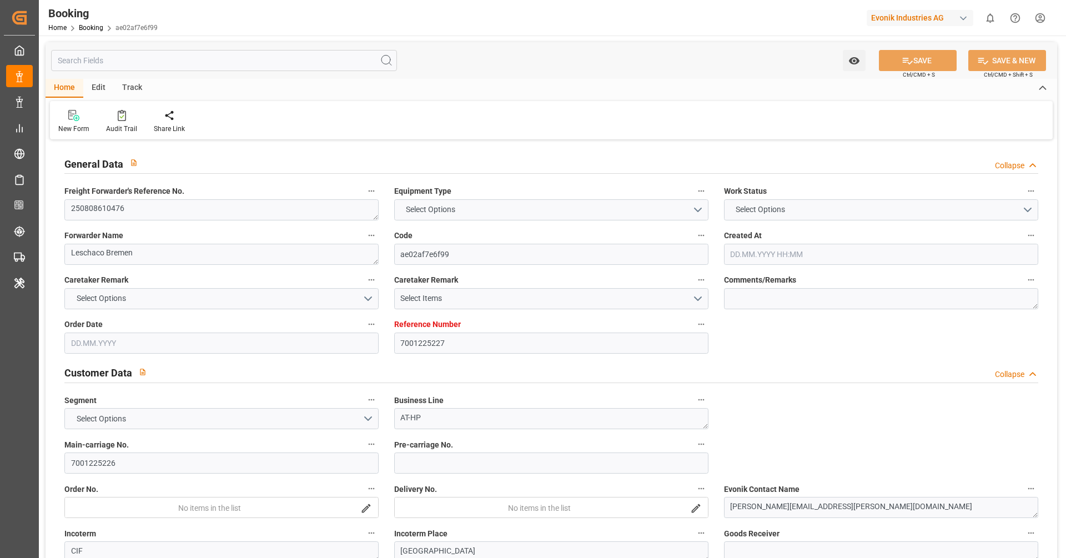
type input "7001225227"
type input "9795610"
type input "OOCL"
type input "Orient Overseas Container Line Ltd"
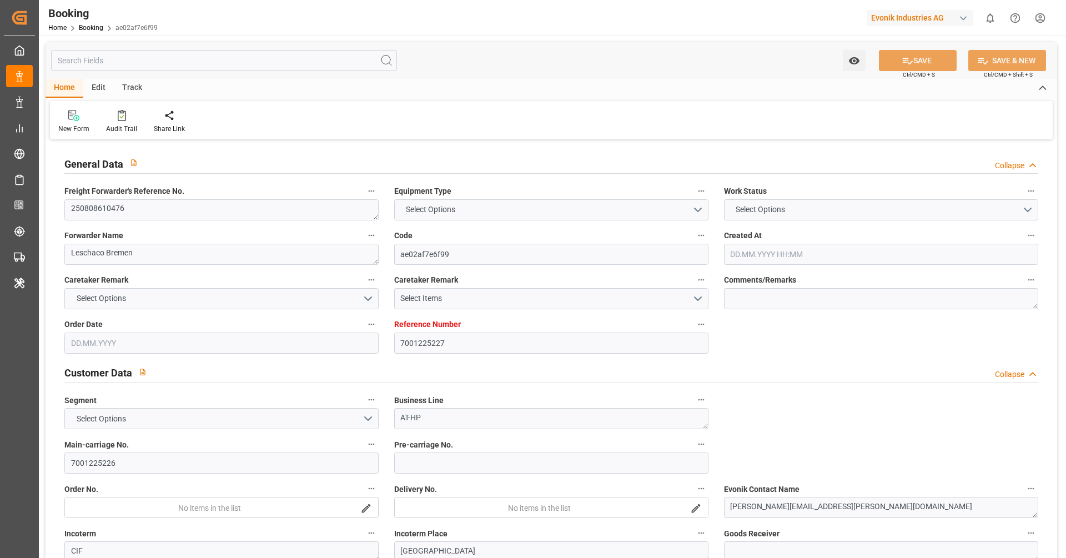
type input "BEANR"
type input "KRPUS"
type input "CNSHG"
type input "0"
type input "BEANR"
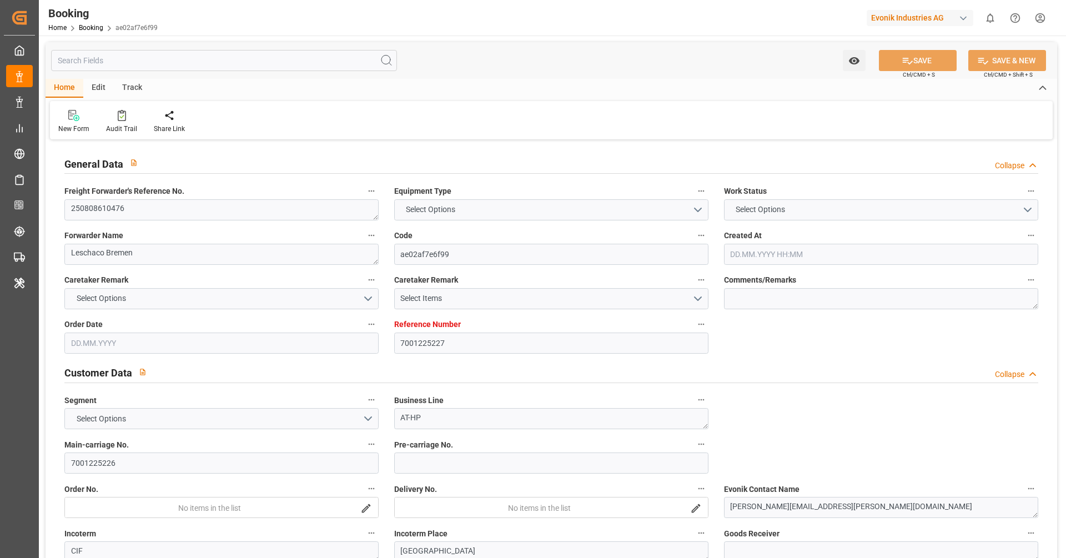
type input "KRPUS"
type input "9450349"
type input "9622588"
type input "[DATE] 09:33"
type input "[DATE]"
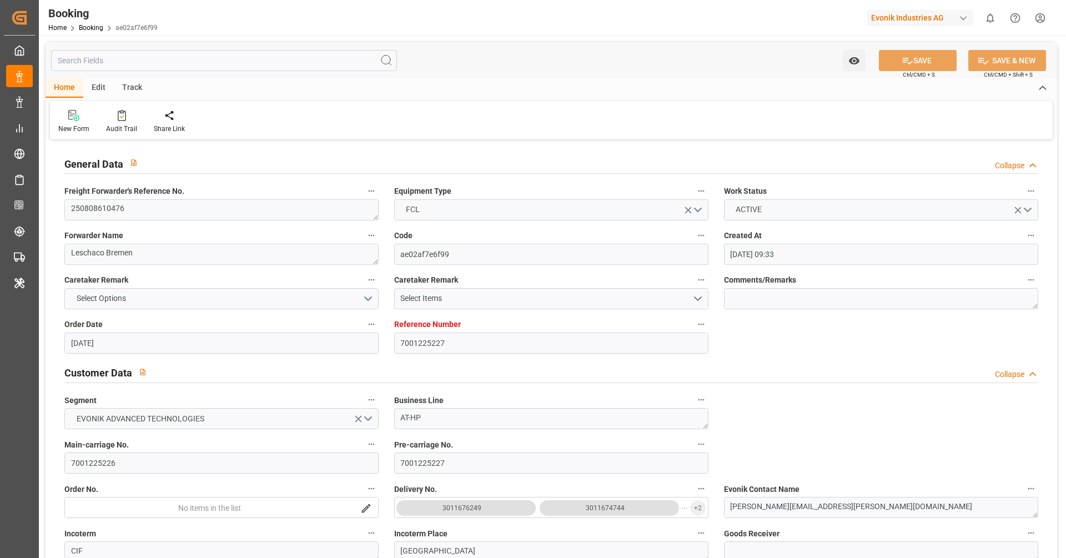
type input "09.10.2025"
type input "23.07.2025"
type input "21.07.2025"
type input "[DATE] 16:00"
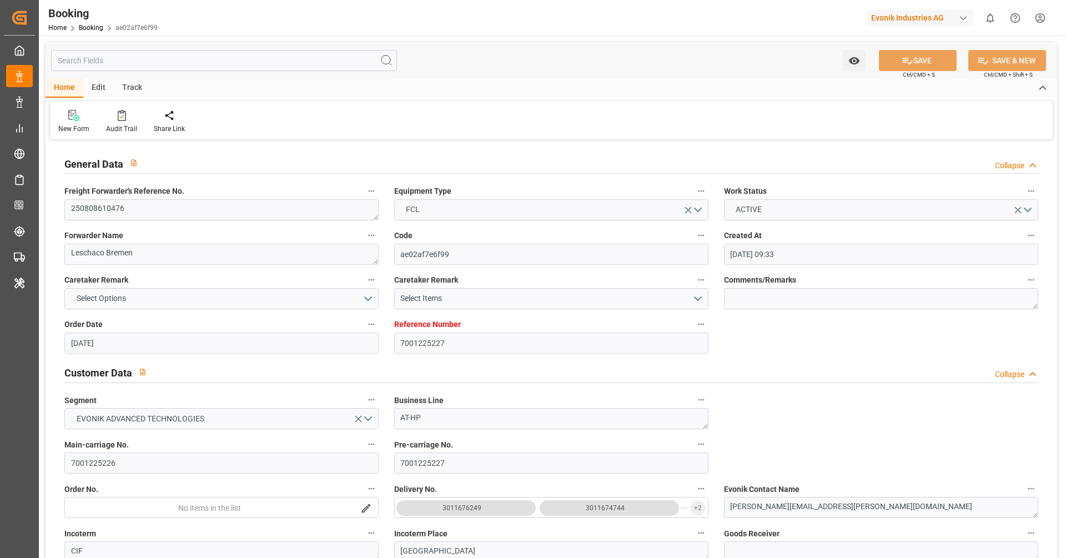
type input "[DATE] 00:00"
type input "[DATE] 16:11"
type input "12.08.2025 00:47"
type input "03.10.2025 13:00"
type input "[DATE] 00:00"
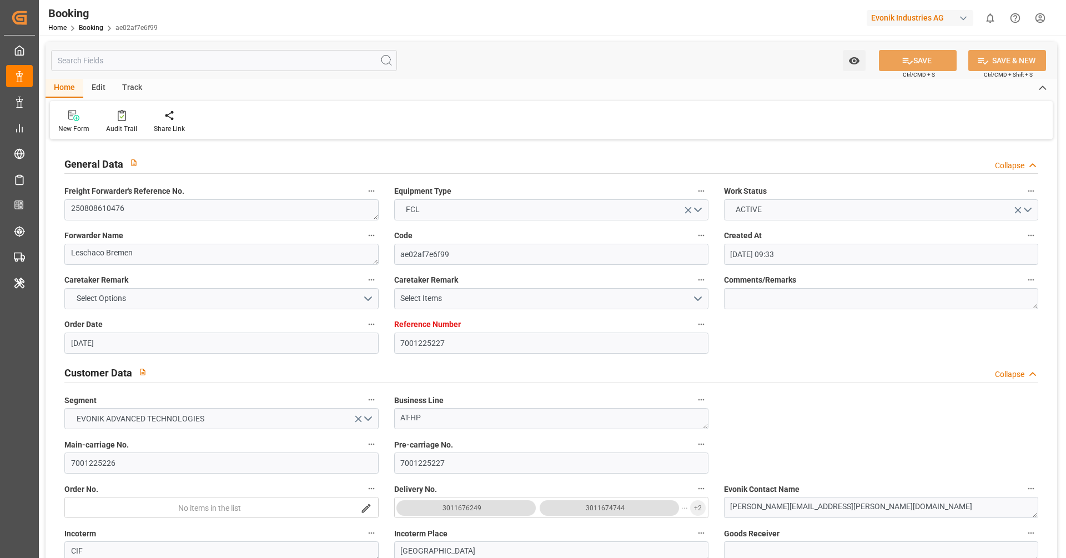
type input "[DATE] 01:00"
type input "[DATE] 00:00"
type input "[DATE] 08:32"
type input "[DATE] 12:30"
type input "[DATE] 00:00"
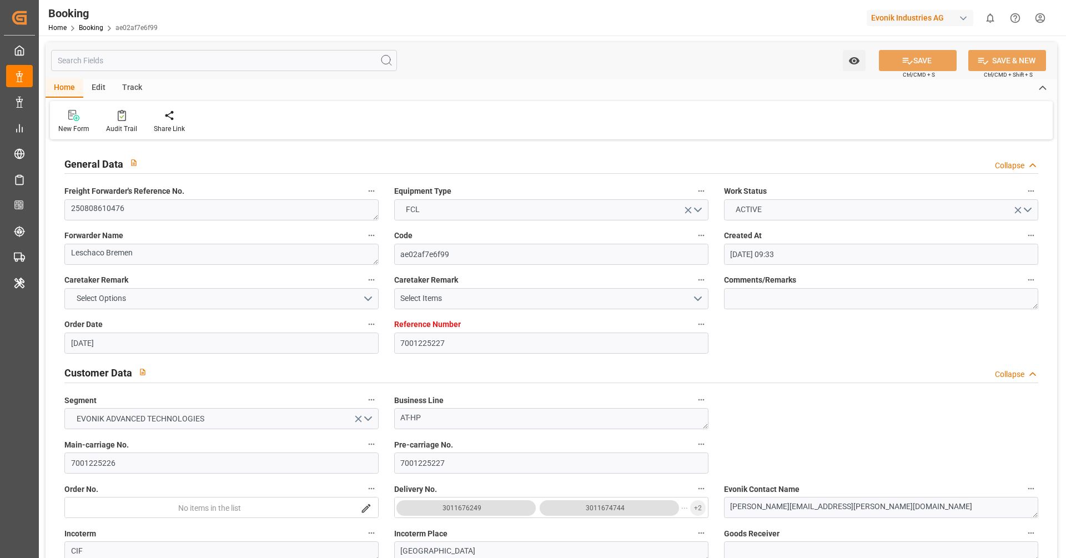
type input "[DATE] 13:14"
type input "04.08.2025"
type input "05.10.2025 17:08"
type input "[DATE]"
type input "01.08.2025 02:04"
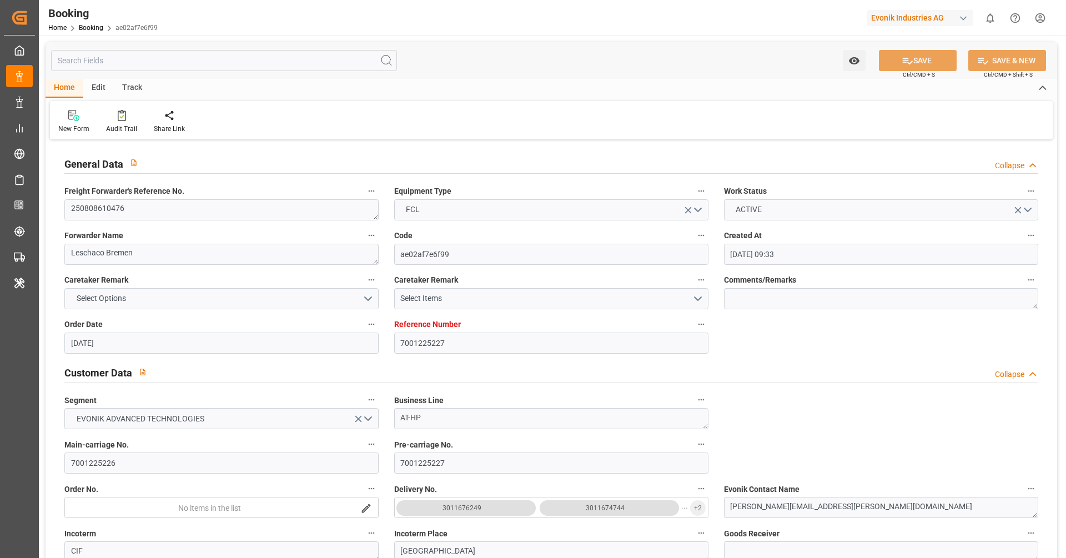
type input "18.08.2025 03:15"
type input "[DATE] 16:00"
type input "[DATE] 16:53"
type input "[DATE] 01:00"
type input "[DATE] 07:47"
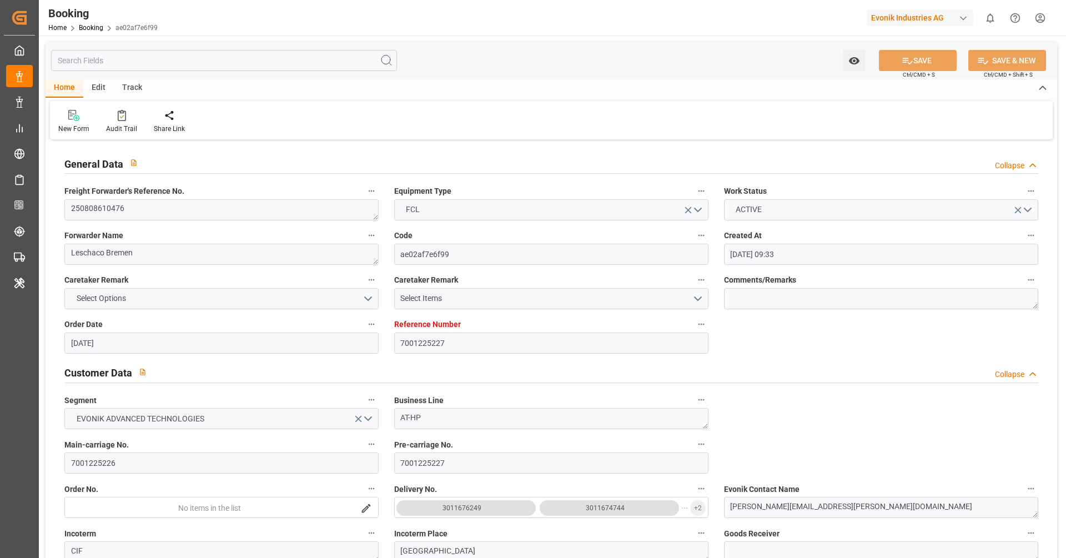
type input "23.09.2025 16:37"
type input "24.09.2025 08:20"
type input "28.09.2025 04:17"
type input "[DATE] 12:30"
type input "[DATE] 13:40"
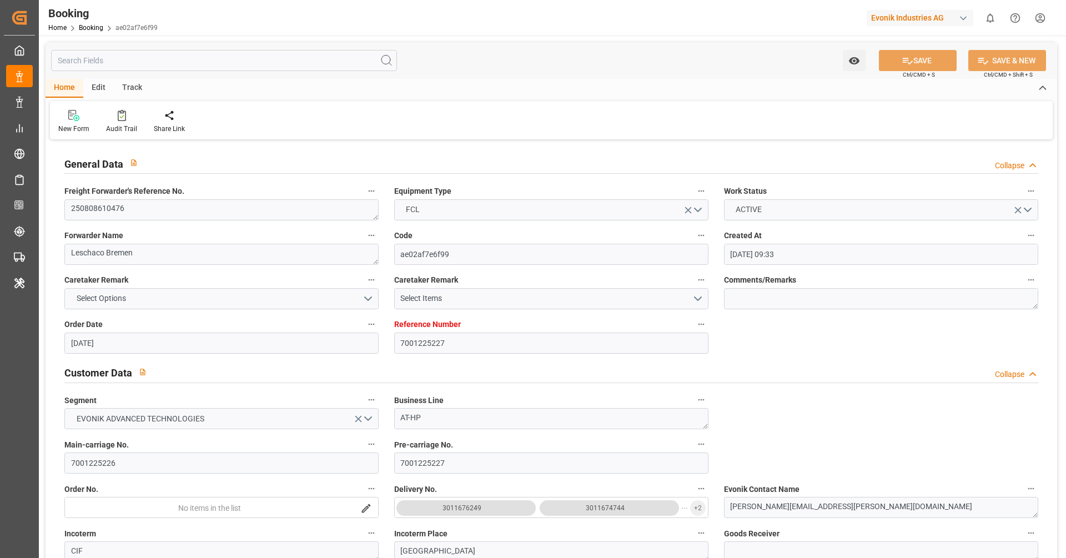
type input "03.10.2025 13:00"
type input "[DATE] 13:13"
type input "[DATE] 02:47"
type input "03.10.2025 21:16"
type input "07.10.2025 21:16"
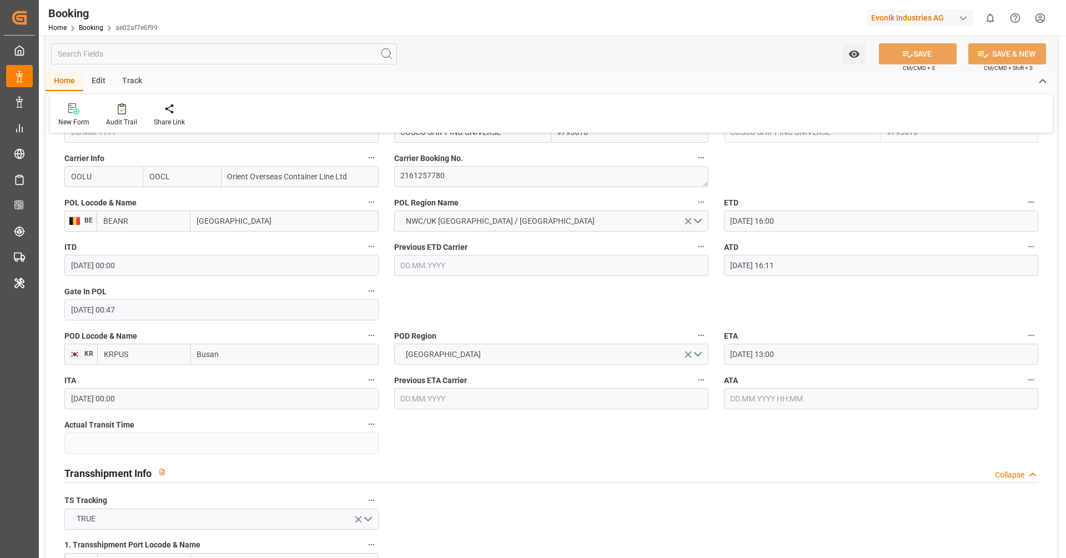
scroll to position [841, 0]
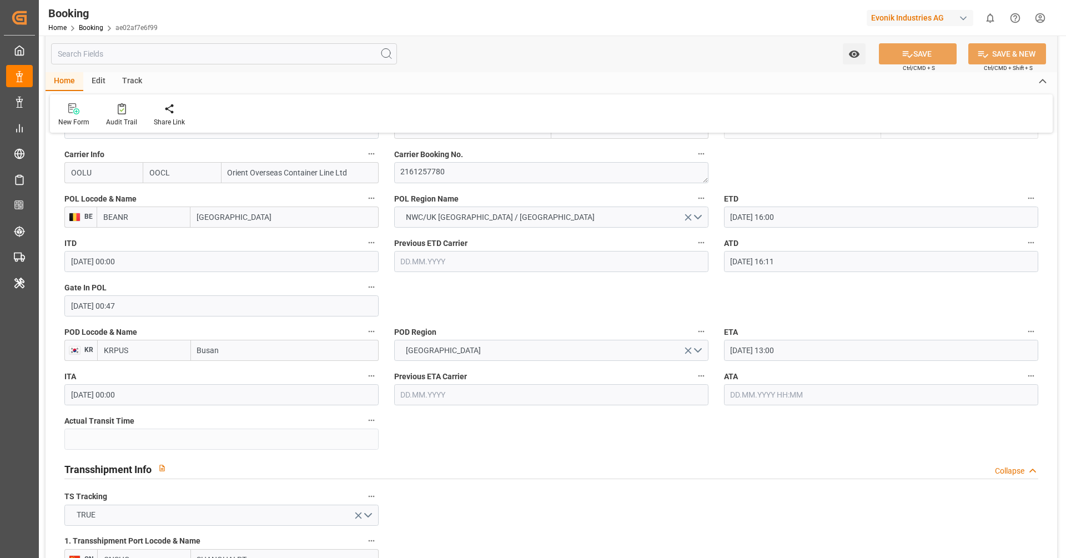
click at [809, 397] on input "text" at bounding box center [881, 394] width 314 height 21
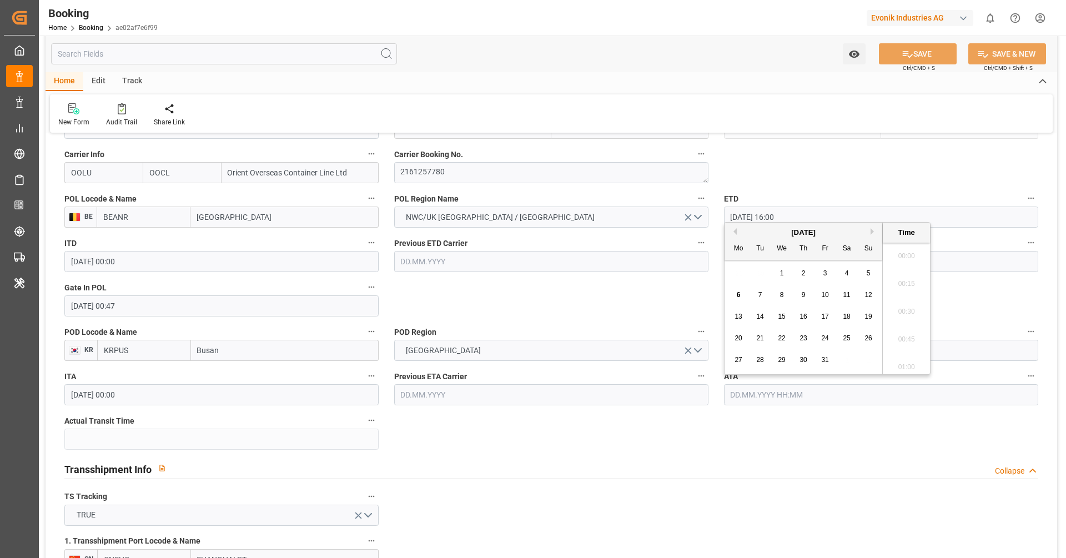
scroll to position [1807, 0]
click at [833, 273] on div "29 30 1 2 3 4 5" at bounding box center [804, 274] width 152 height 22
click at [831, 273] on div "3" at bounding box center [825, 273] width 14 height 13
type input "[DATE] 00:00"
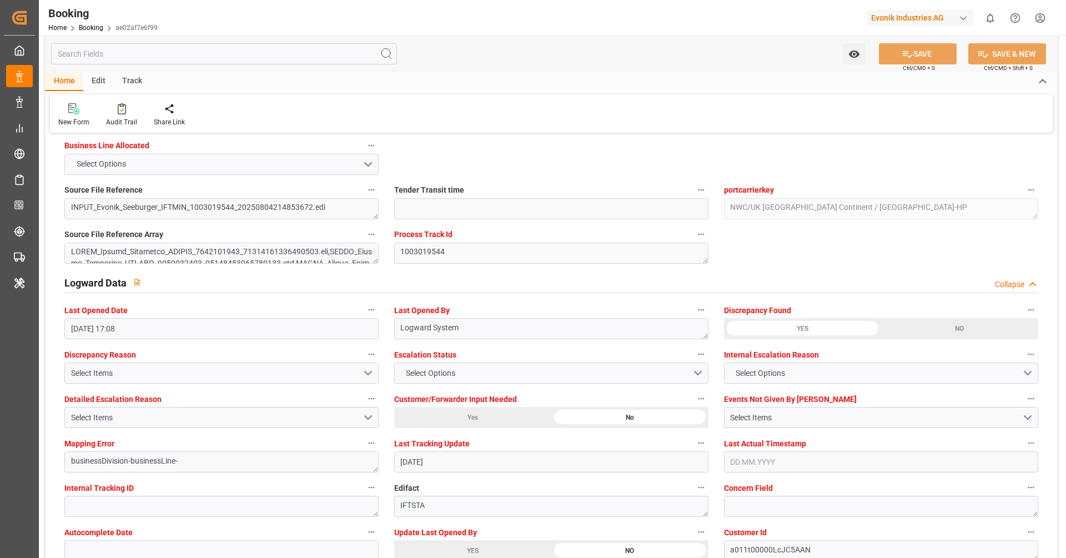
scroll to position [1845, 0]
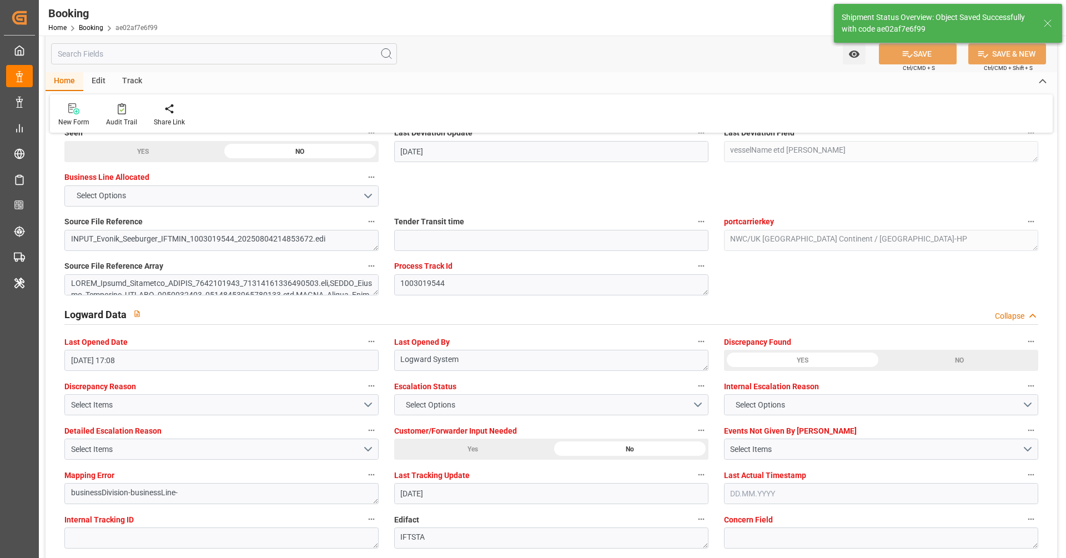
type textarea "[PERSON_NAME]"
type input "46"
type input "06.10.2025 11:28"
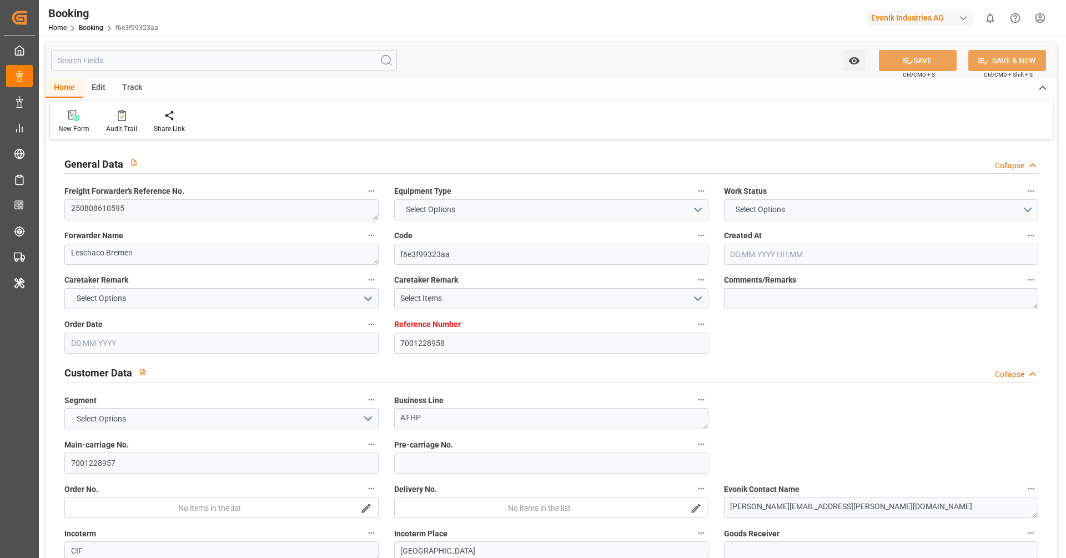
type textarea "250808610595"
type textarea "Leschaco Bremen"
type input "f6e3f99323aa"
type input "7001228958"
type textarea "AT-HP"
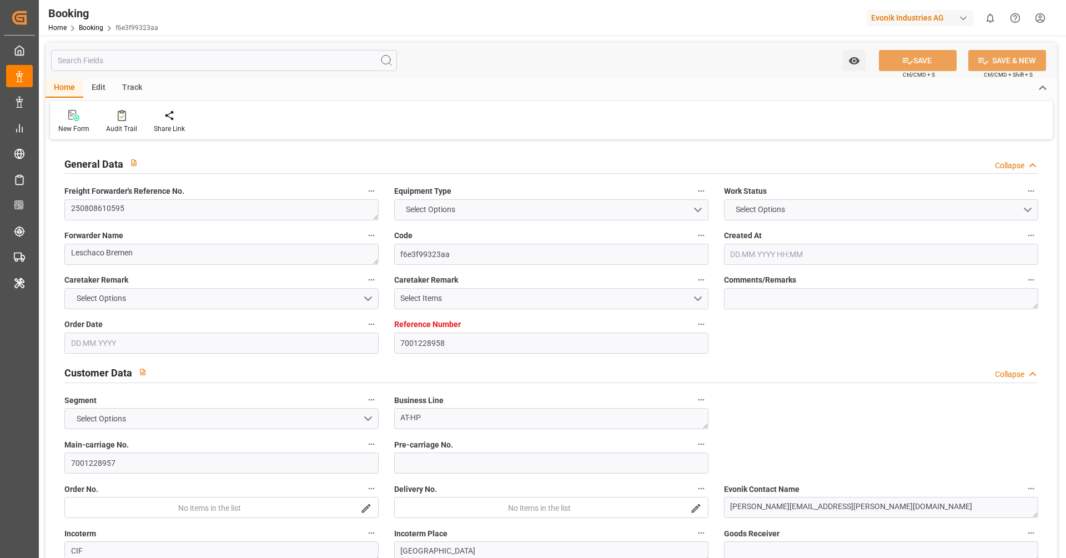
type input "7001228957"
type textarea "[PERSON_NAME][EMAIL_ADDRESS][PERSON_NAME][DOMAIN_NAME]"
type textarea "CIF"
type textarea "[GEOGRAPHIC_DATA]"
type textarea "Marl"
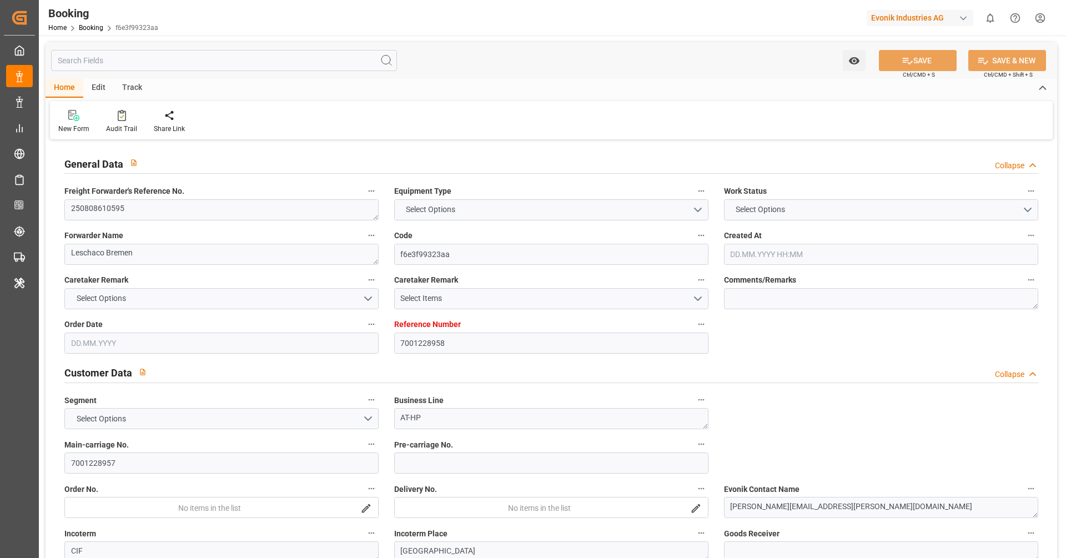
type textarea "OOLU4510484"
type input "COSCO SHIPPING UNIVERSE"
type input "OOLU"
type textarea "2161348800"
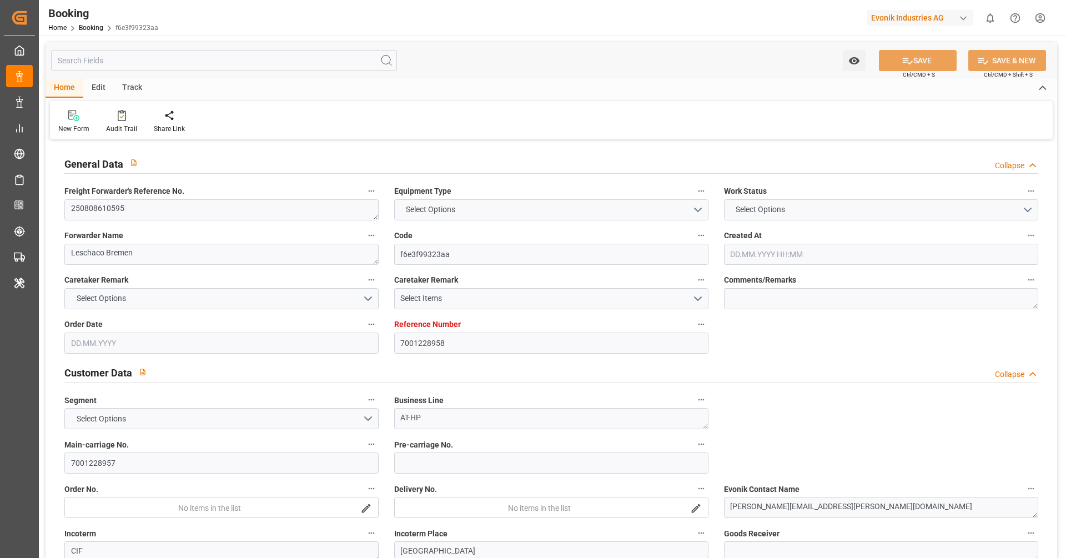
type input "[GEOGRAPHIC_DATA]"
type input "Busan"
type input "SHANGHAI PT"
type textarea "vesselName etd [PERSON_NAME]"
type textarea "INPUT_Evonik_Seeburger_IFTSTA_1003150034_20250916084606546.edi"
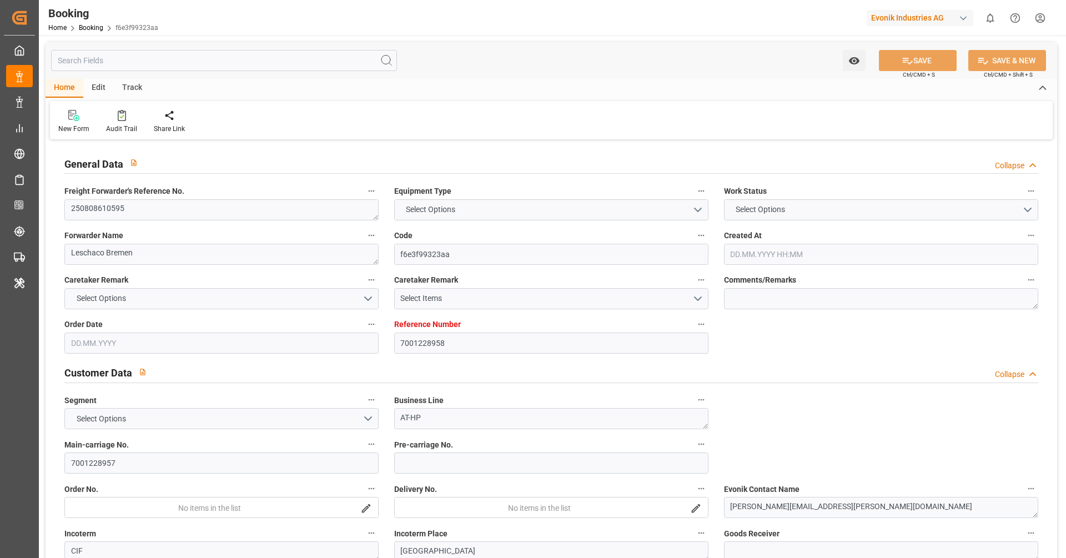
type textarea "NWC/UK [GEOGRAPHIC_DATA] Continent / [GEOGRAPHIC_DATA]-HP"
type textarea "INPUT_Evonik_Seeburger_IFTMIN_1002979773_20250722120649371.edi,INPUT_Evonik_See…"
type textarea "1003150034"
type textarea "Logward System"
type textarea "businessDivision-businessLine-"
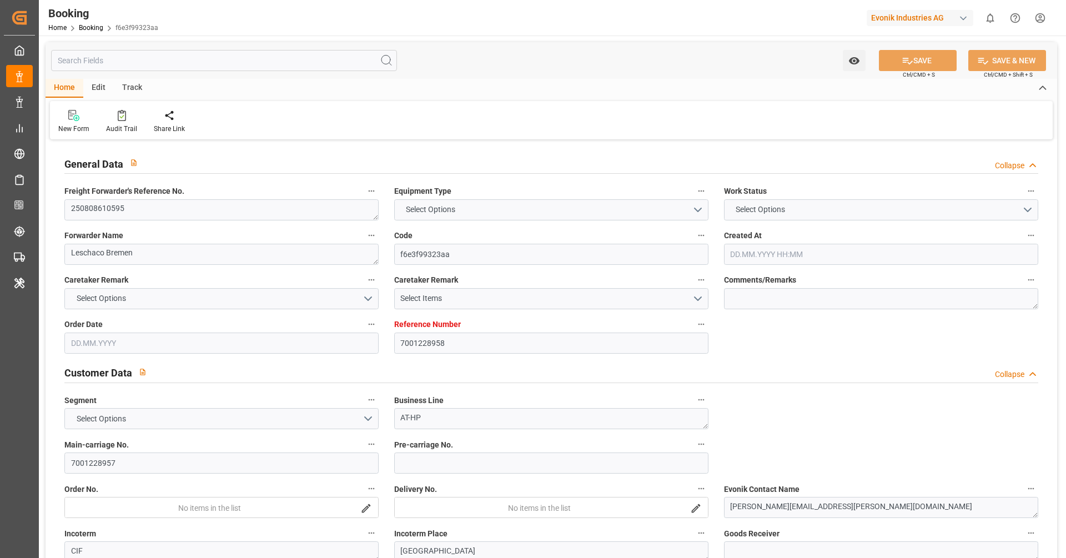
type textarea "IFTSTA"
type textarea "a011t00000LcJC5AAN"
type textarea "Yes"
type input "[GEOGRAPHIC_DATA]"
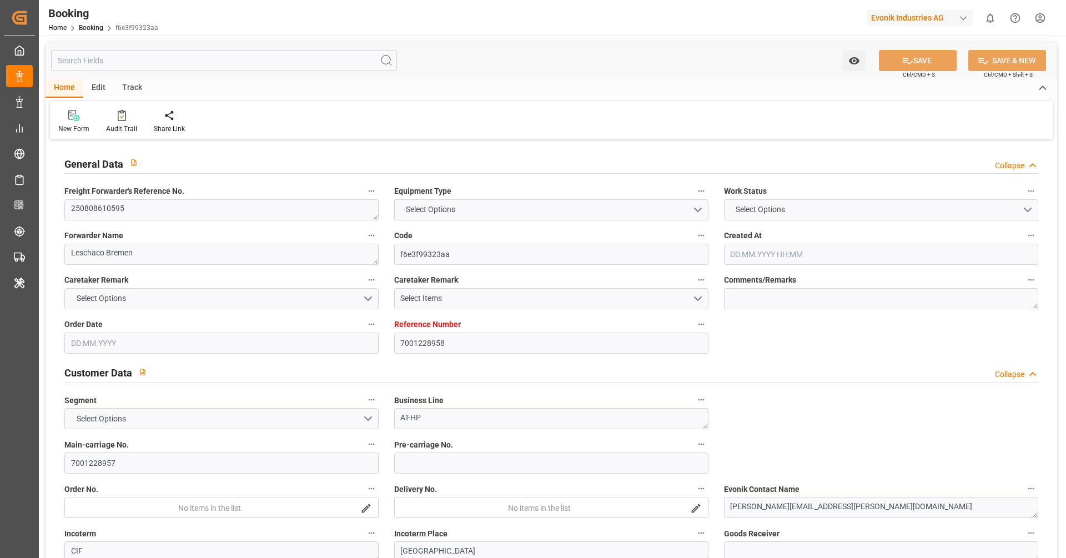
type input "[GEOGRAPHIC_DATA]"
type input "DE"
type input "TRUCK"
type input "032E"
type input "VESSEL"
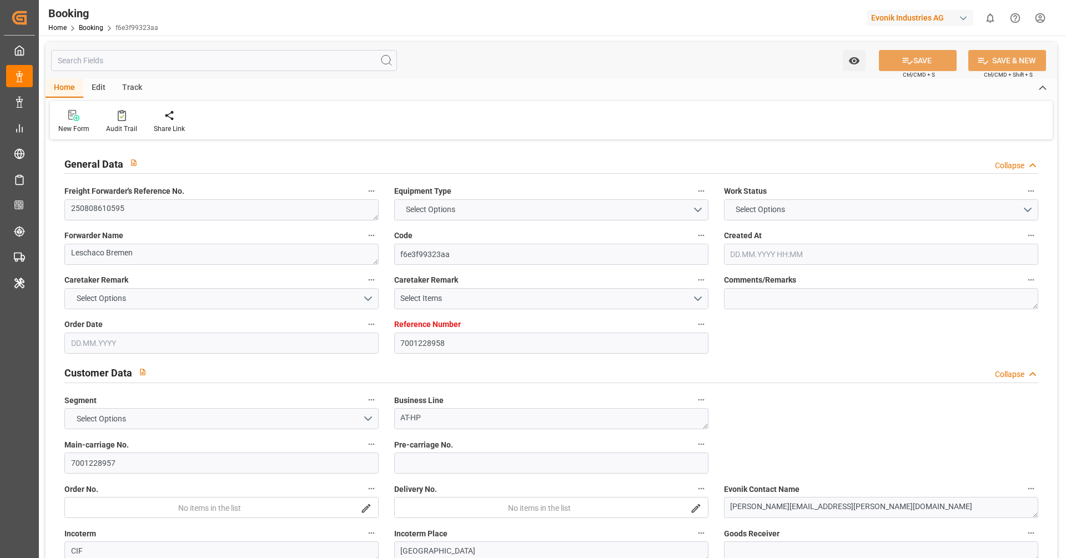
type input "NORTHERN JUVENILE"
type input "3PGSEE"
type input "OOCL [GEOGRAPHIC_DATA]"
type input "TRUCK"
type input "7001228958"
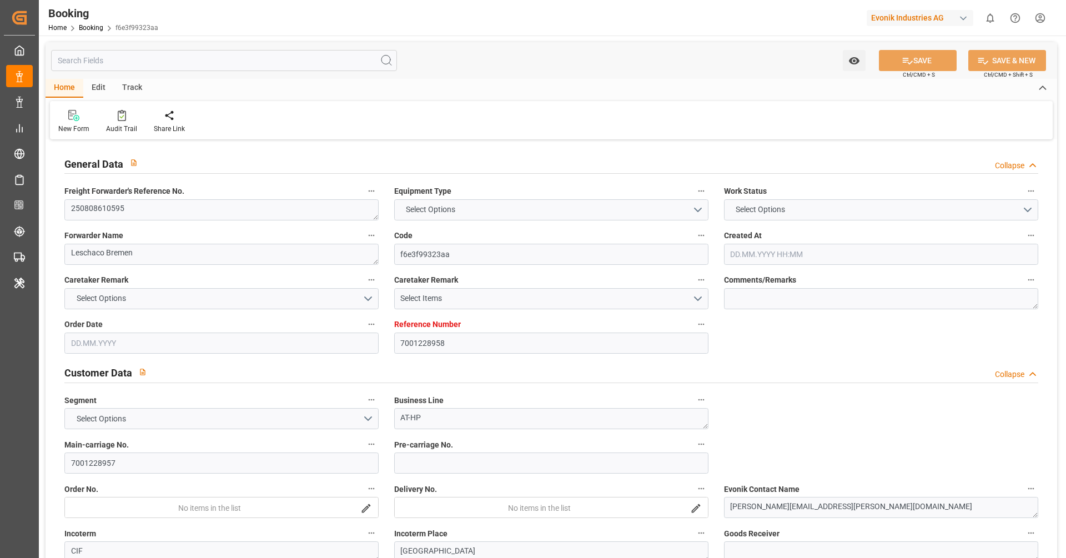
type input "9795610"
type input "OOCL"
type input "Orient Overseas Container Line Ltd"
type input "BEANR"
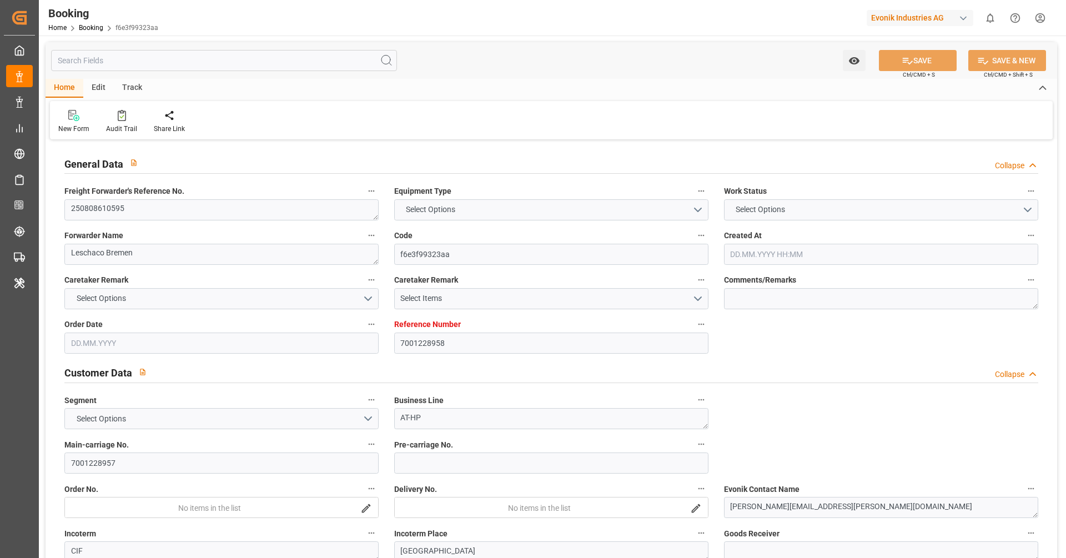
type input "KRPUS"
type input "CNSHG"
type input "0"
type input "BEANR"
type input "KRPUS"
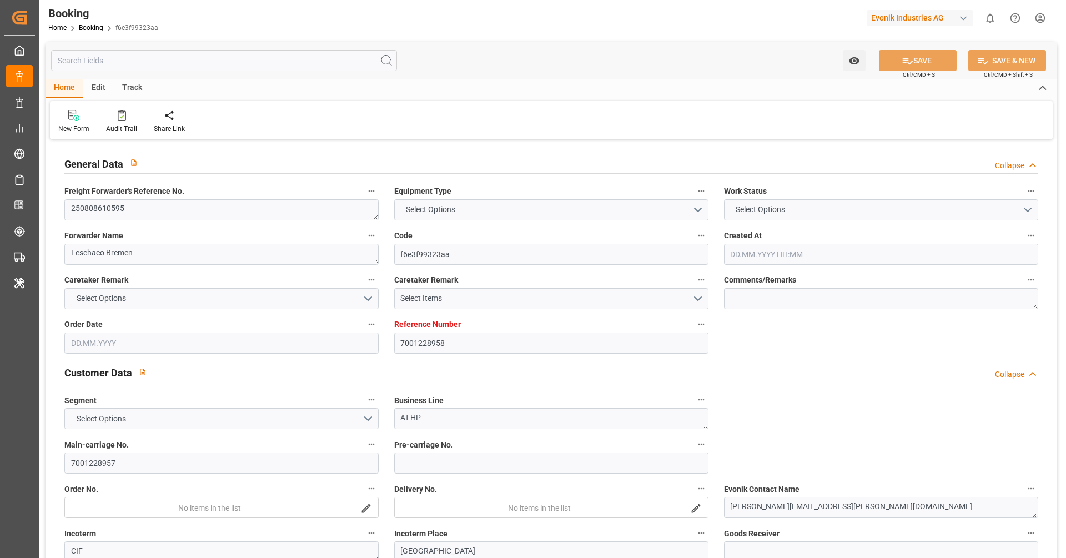
type input "9450349"
type input "9622588"
type input "[DATE] 10:12"
type input "[DATE]"
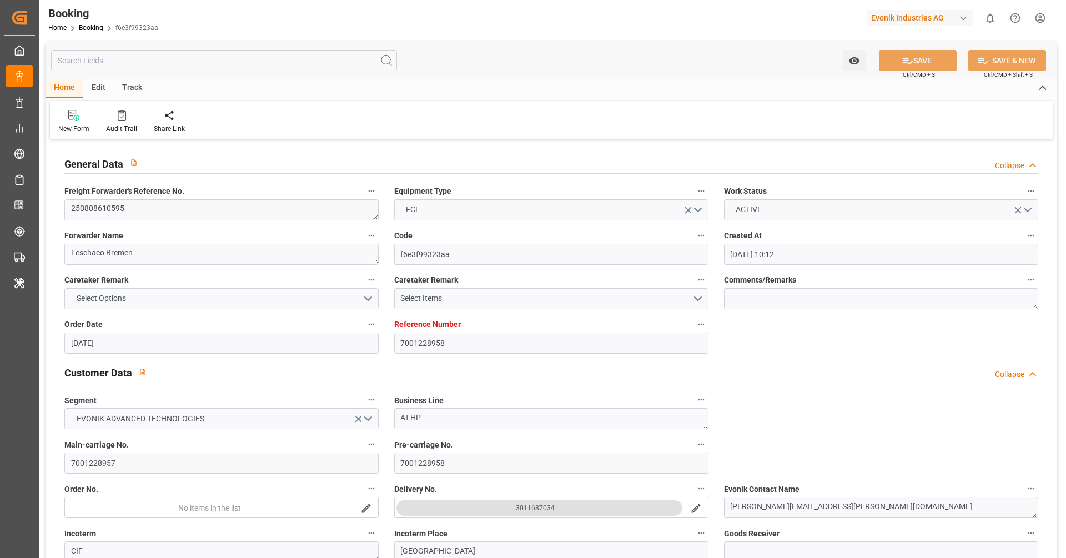
type input "[DATE]"
type input "[DATE] 00:00"
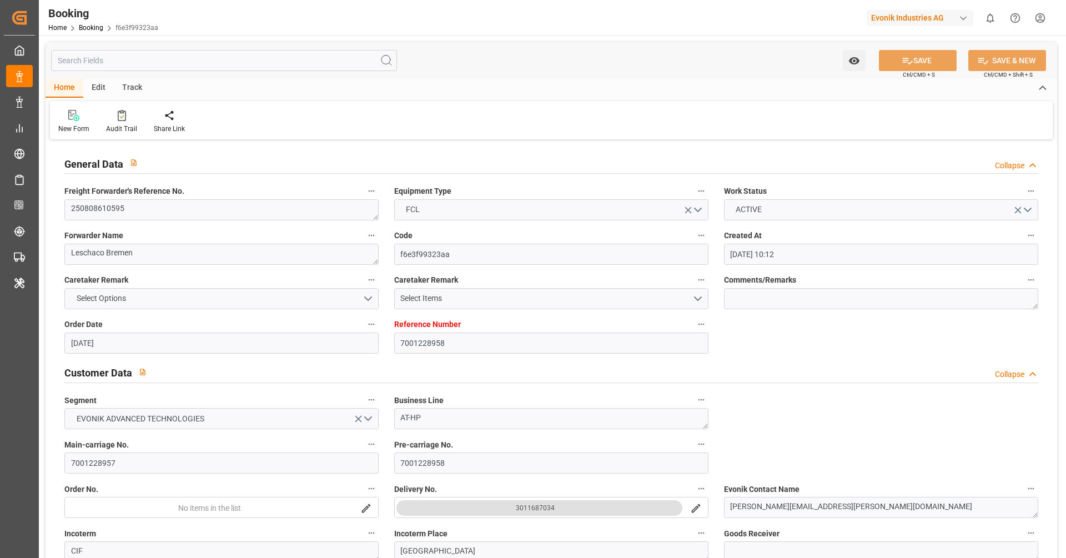
type input "[DATE] 16:11"
type input "[DATE] 00:51"
type input "[DATE] 15:00"
type input "[DATE] 00:00"
type input "[DATE] 01:00"
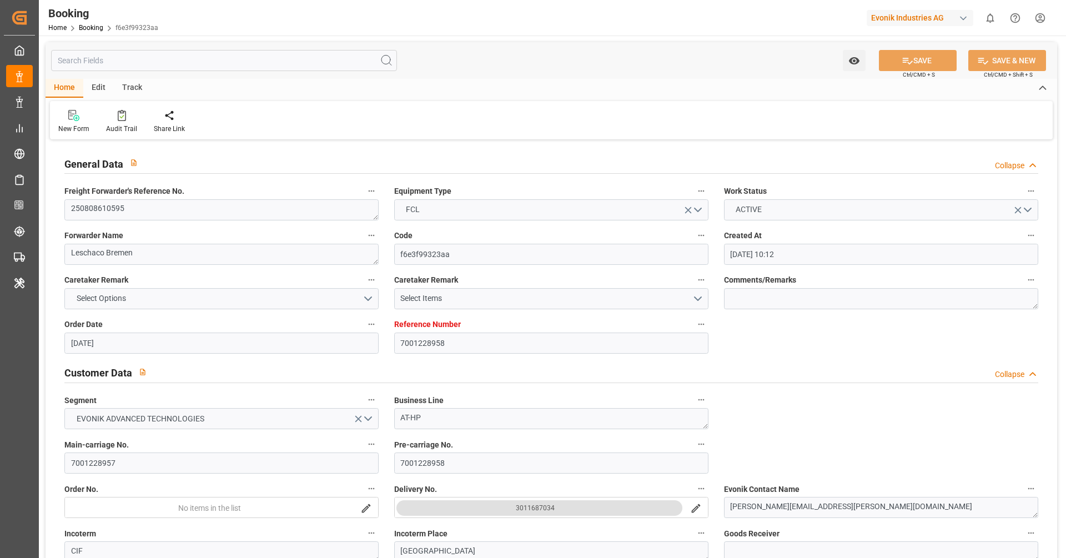
type input "[DATE] 00:00"
type input "[DATE] 08:32"
type input "[DATE] 12:30"
type input "[DATE] 00:00"
type input "[DATE] 13:14"
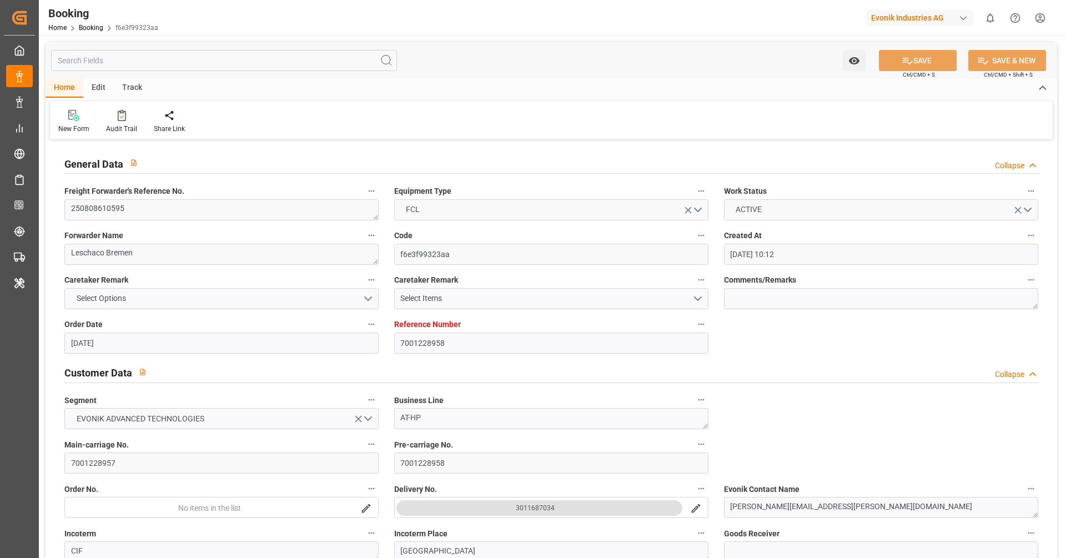
type input "[DATE]"
type input "[DATE] 17:50"
type input "[DATE]"
type input "[DATE] 11:44"
type input "[DATE] 20:53"
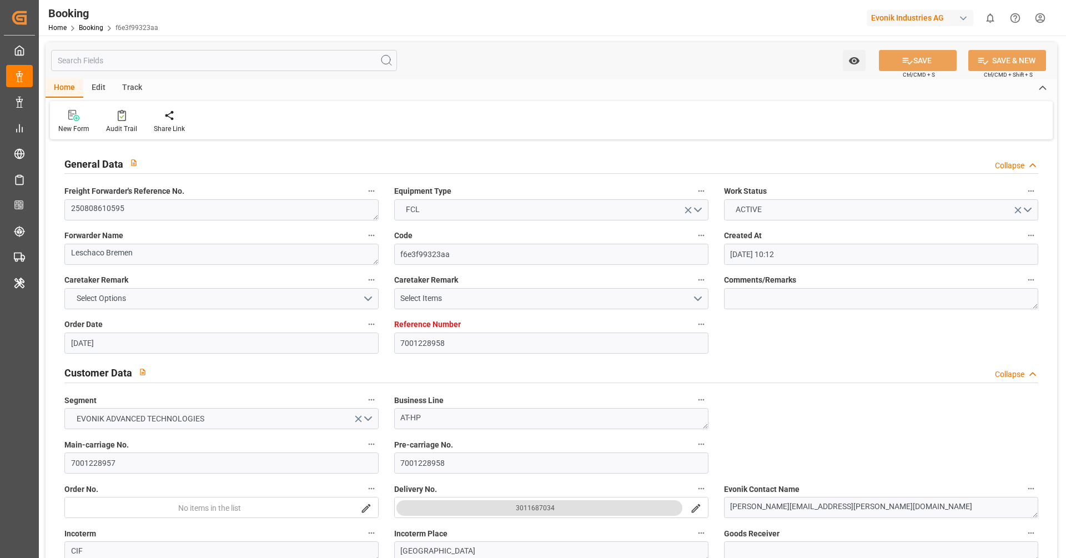
type input "[DATE] 16:00"
type input "[DATE] 16:53"
type input "[DATE] 01:00"
type input "23.09.2025 07:47"
type input "23.09.2025 17:21"
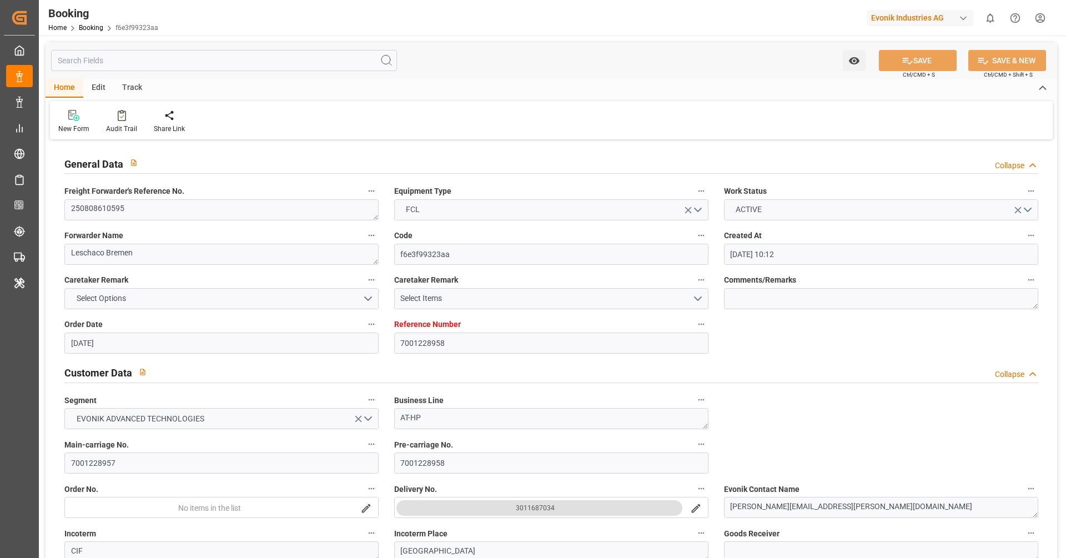
type input "24.09.2025 07:22"
type input "28.09.2025 04:21"
type input "28.09.2025 12:30"
type input "28.09.2025 13:40"
type input "03.10.2025 15:00"
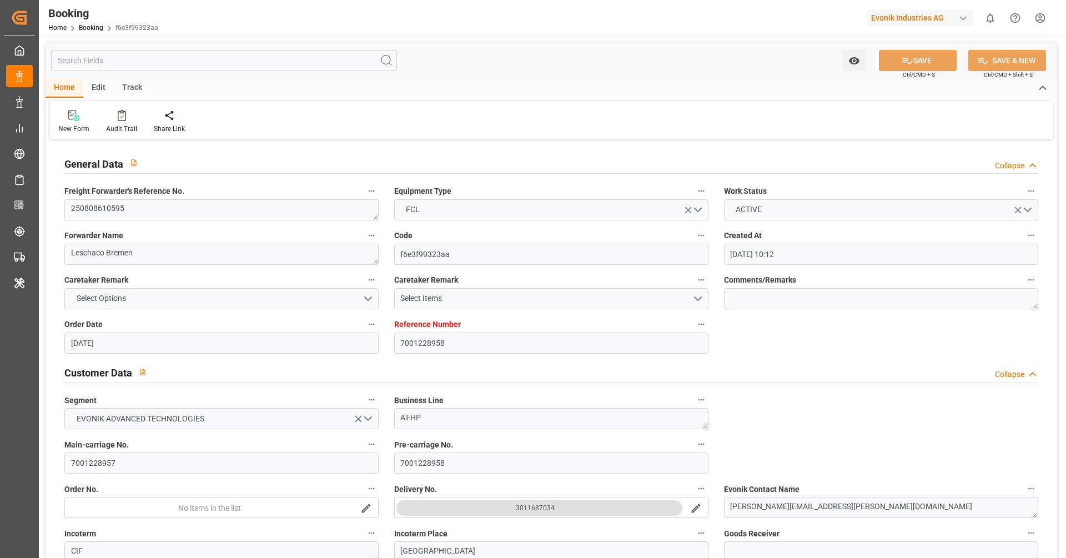
type input "03.10.2025 13:13"
type input "04.10.2025 02:47"
type input "03.10.2025 20:33"
type input "07.10.2025 20:33"
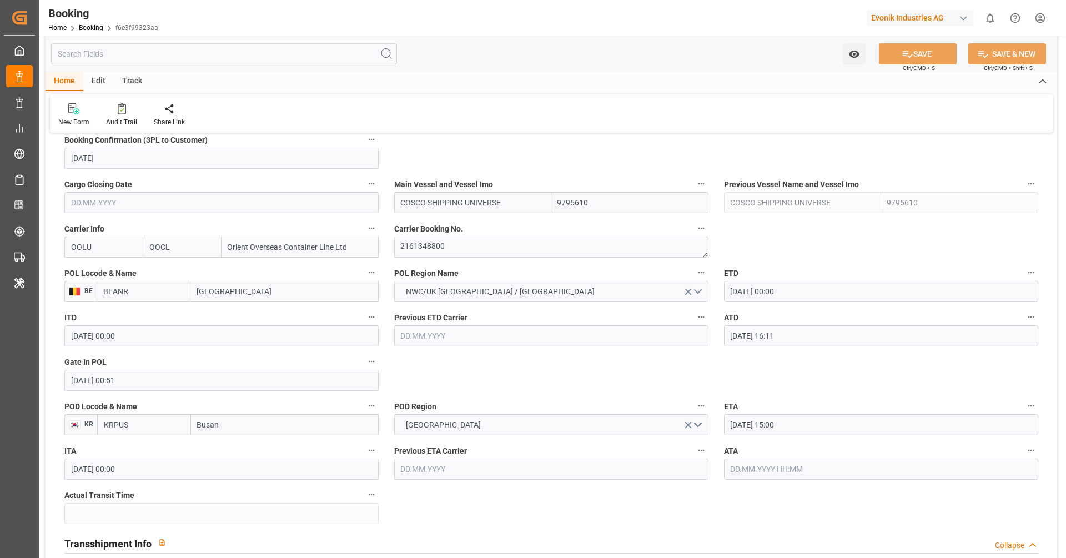
scroll to position [776, 0]
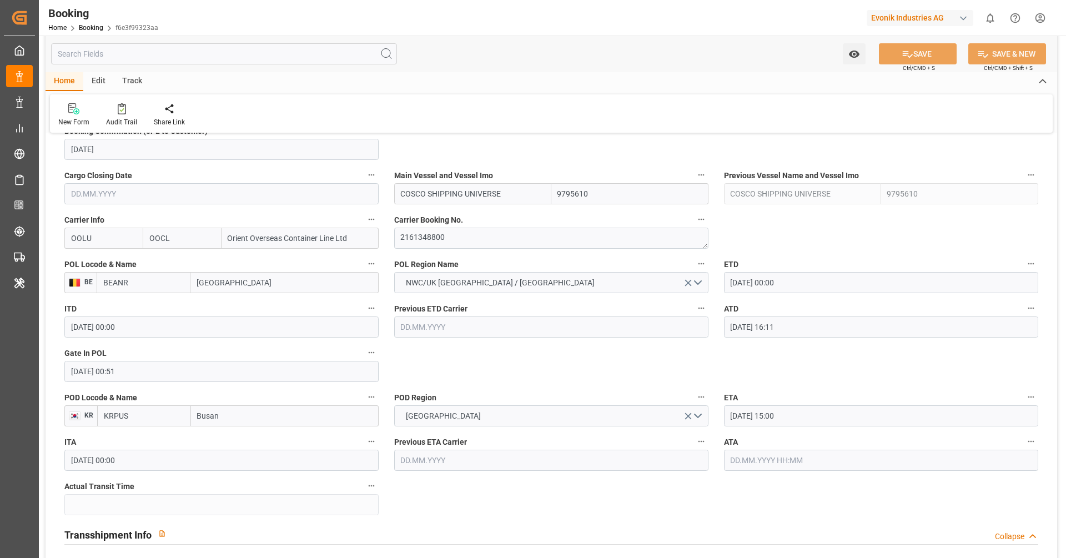
click at [756, 463] on input "text" at bounding box center [881, 460] width 314 height 21
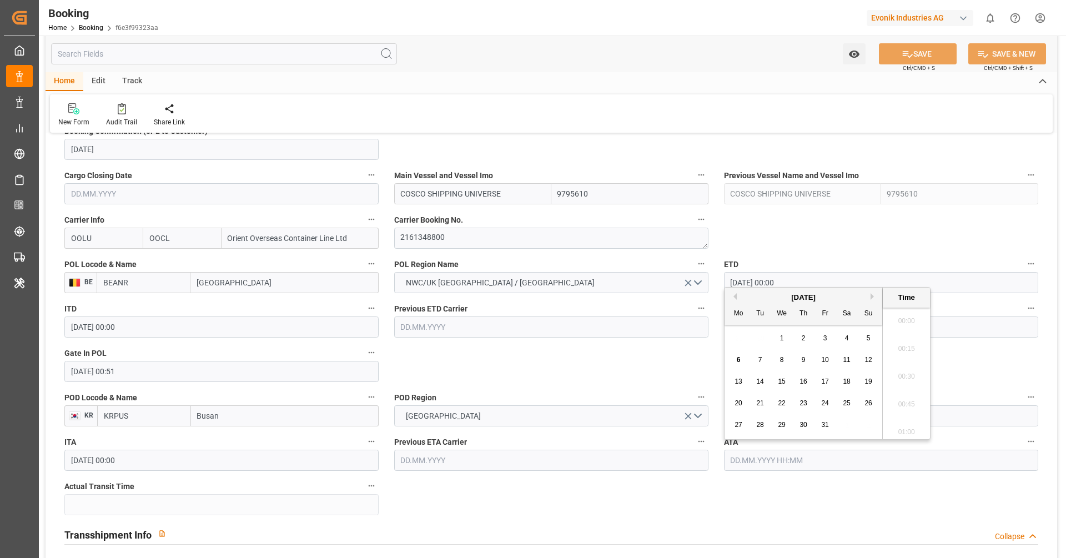
scroll to position [1807, 0]
click at [824, 340] on span "3" at bounding box center [825, 338] width 4 height 8
type input "03.10.2025 00:00"
click at [634, 386] on div "POD Region FAR EAST" at bounding box center [551, 408] width 330 height 44
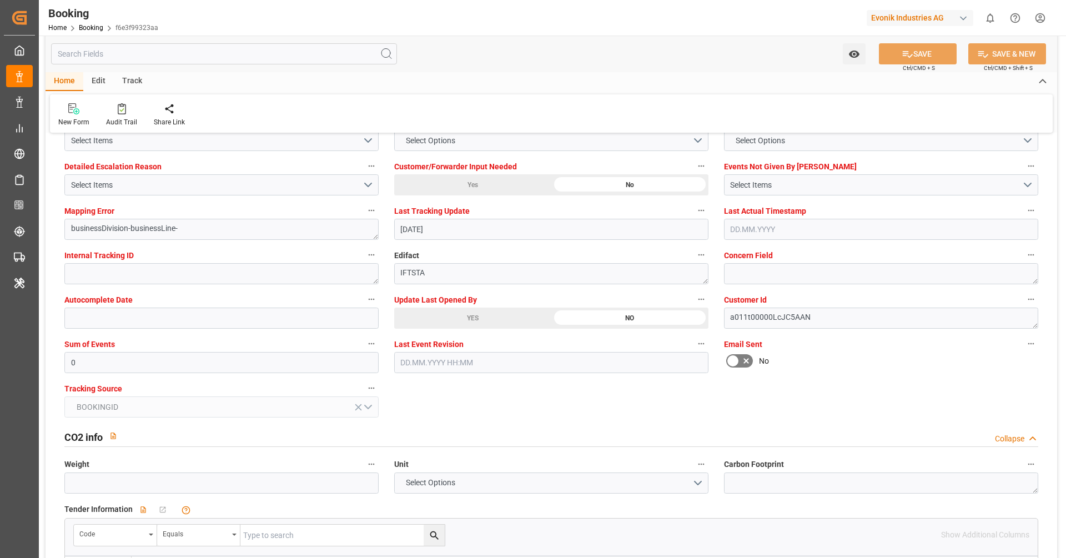
scroll to position [2116, 0]
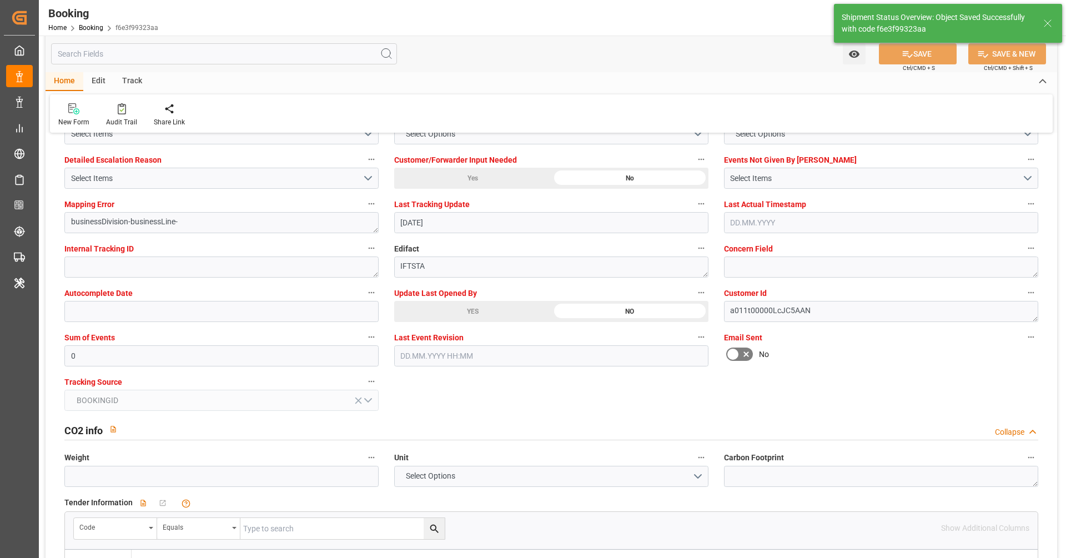
type textarea "[PERSON_NAME]"
type input "46"
type input "06.10.2025 11:29"
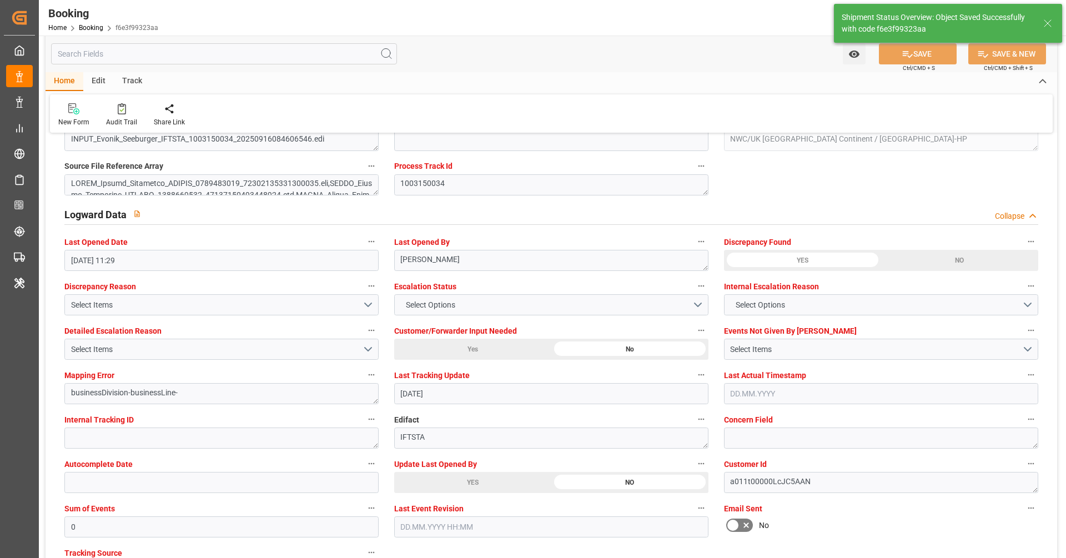
scroll to position [1943, 0]
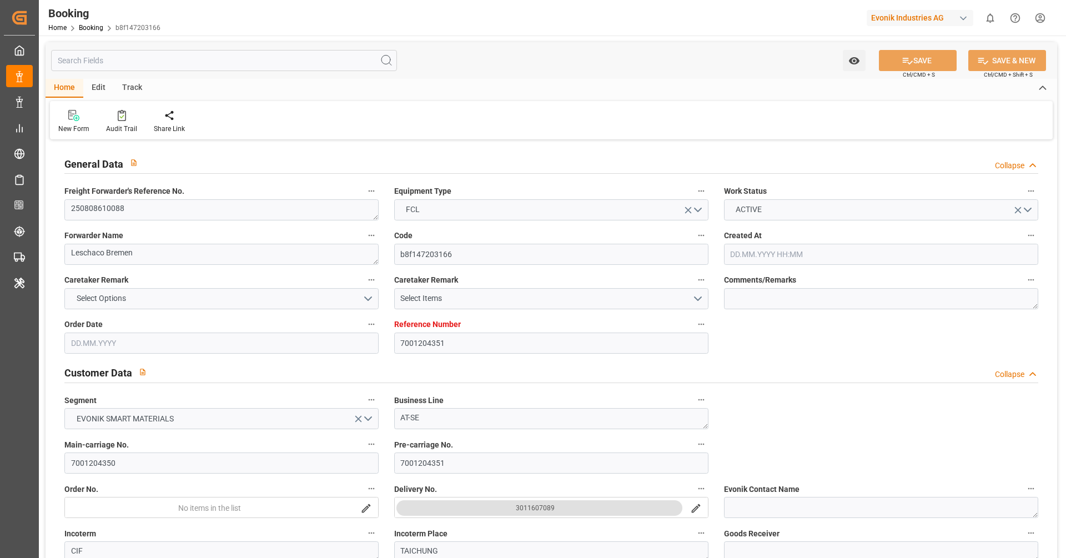
type input "[DATE] 09:34"
type input "[DATE]"
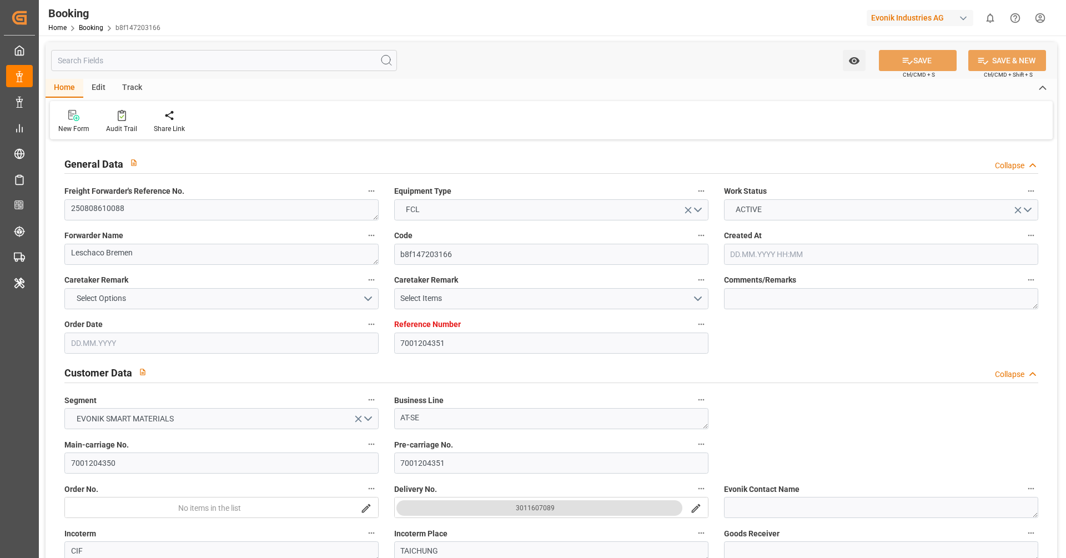
type input "[DATE]"
type input "[DATE] 23:30"
type input "[DATE] 00:00"
type input "[DATE] 06:12"
type input "[DATE] 01:47"
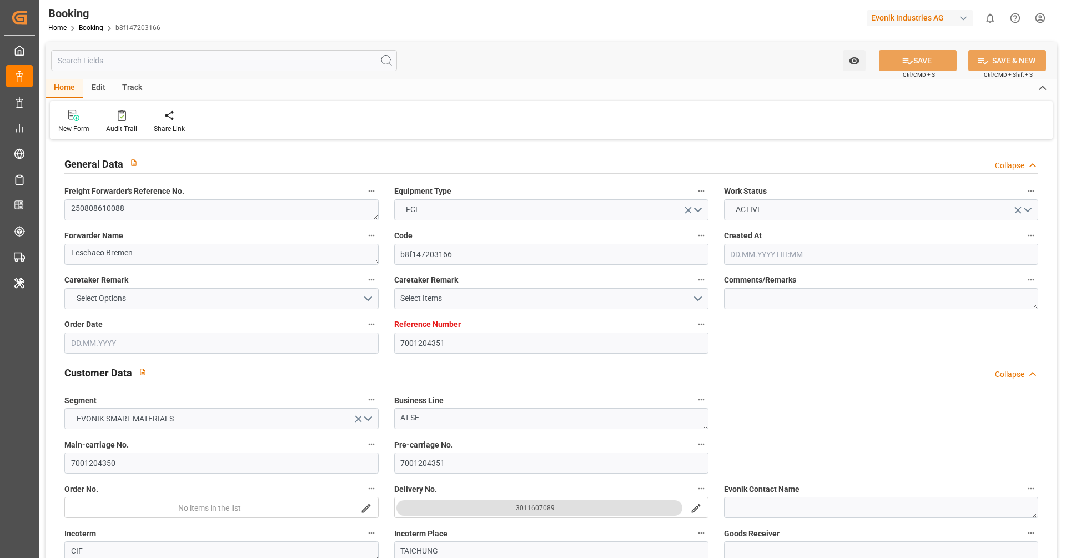
type input "[DATE] 17:00"
type input "[DATE] 00:00"
type input "[DATE] 17:00"
type input "[DATE] 19:15"
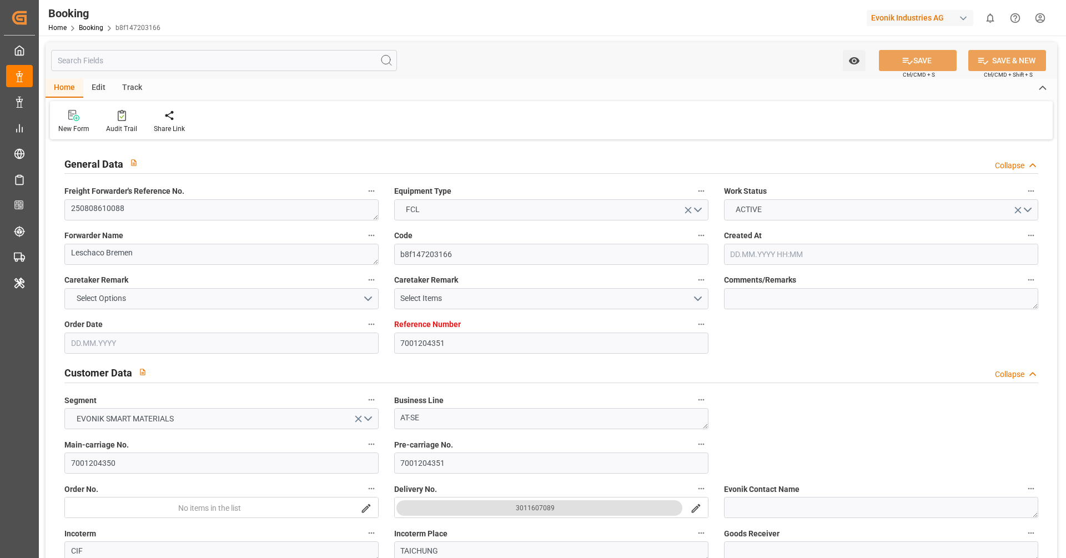
type input "[DATE] 07:00"
type input "[DATE] 17:00"
type input "[DATE] 09:15"
type input "[DATE]"
type input "[DATE] 18:56"
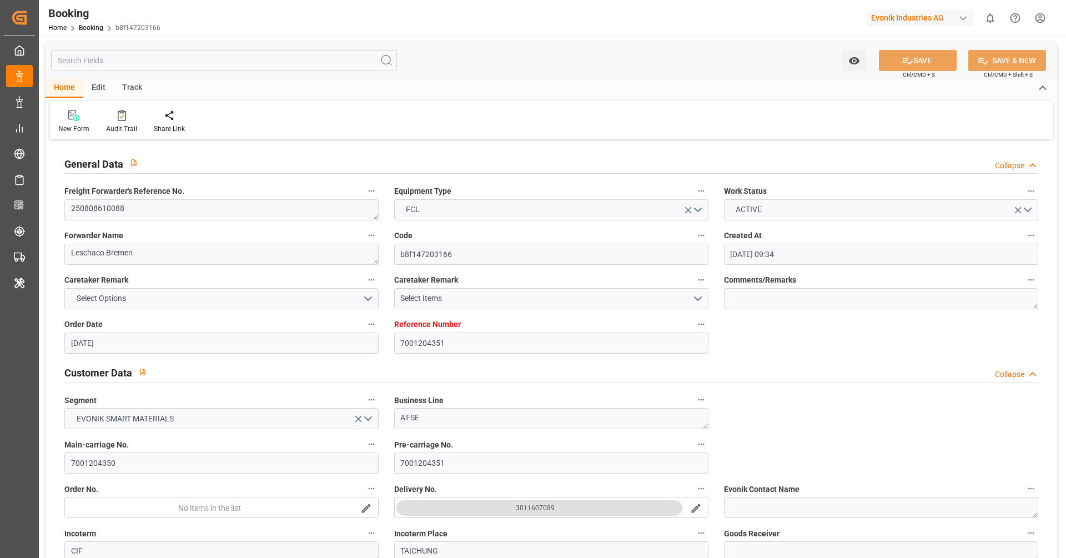
type input "[DATE]"
type input "[DATE] 11:52"
type input "[DATE] 19:41"
type input "[DATE] 06:30"
type input "[DATE] 06:45"
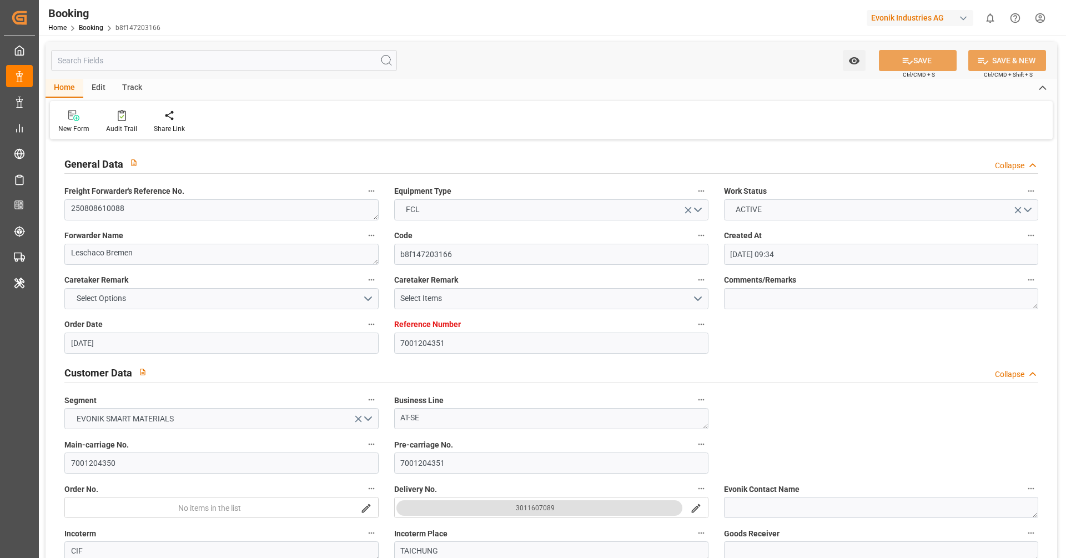
type input "[DATE] 17:46"
type input "[DATE] 02:16"
type input "[DATE] 04:37"
type input "[DATE] 08:00"
type input "[DATE] 10:33"
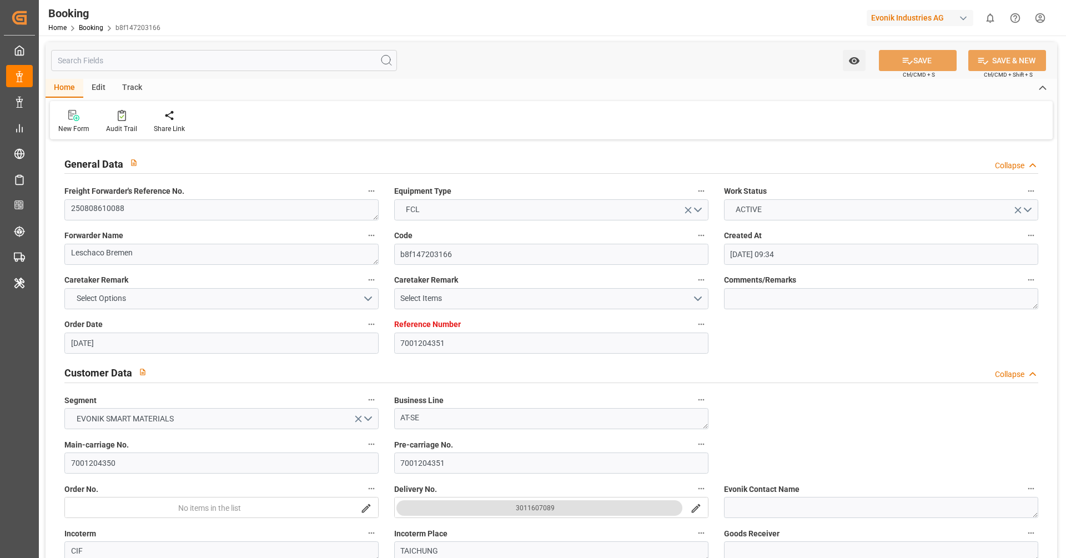
type input "[DATE] 13:00"
type input "[DATE] 23:46"
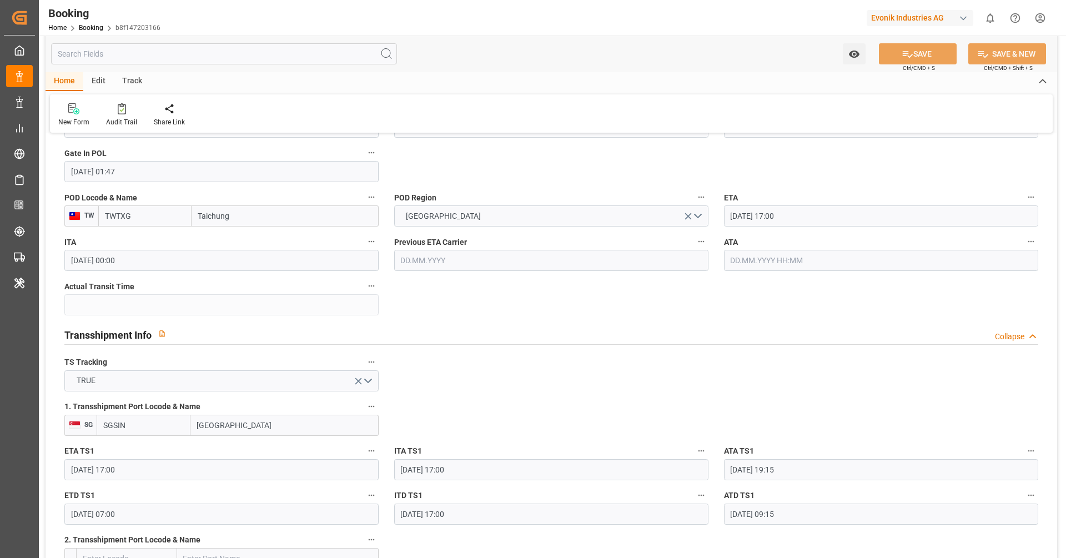
scroll to position [964, 0]
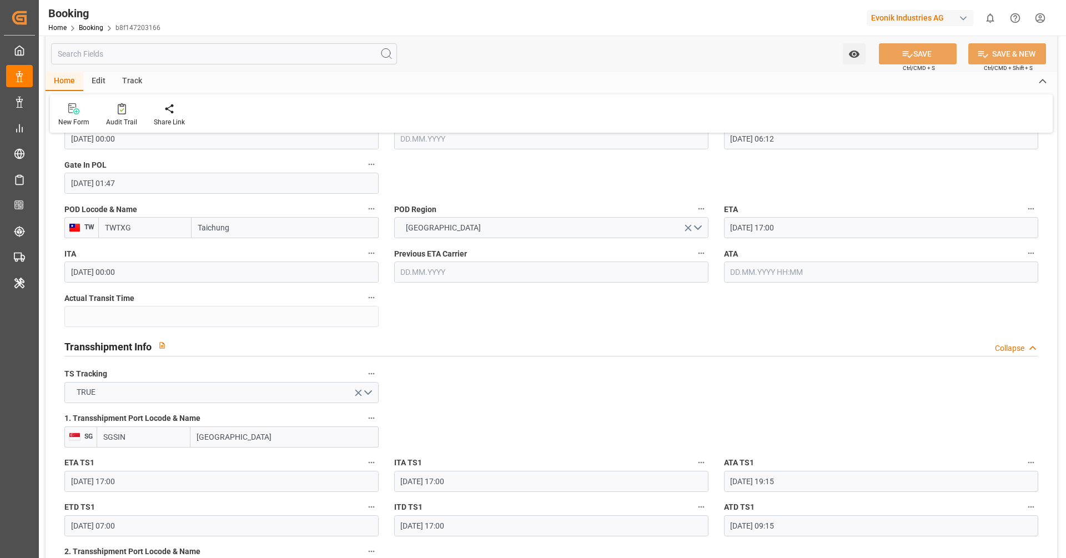
click at [801, 235] on input "28.09.2025 17:00" at bounding box center [881, 227] width 314 height 21
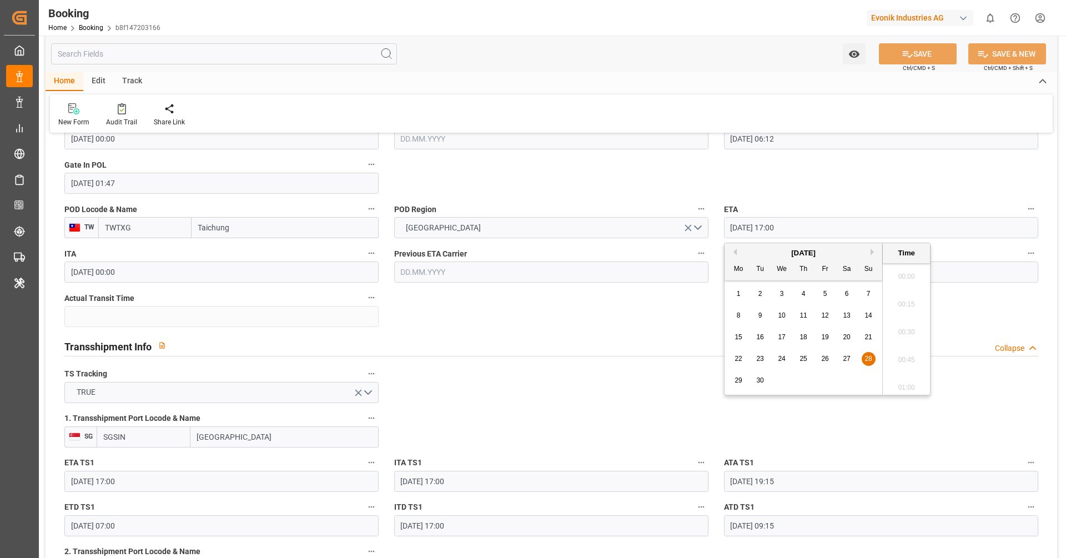
scroll to position [1835, 0]
click at [872, 253] on button "Next Month" at bounding box center [873, 252] width 7 height 7
click at [829, 316] on div "10" at bounding box center [825, 315] width 14 height 13
type input "10.10.2025 17:00"
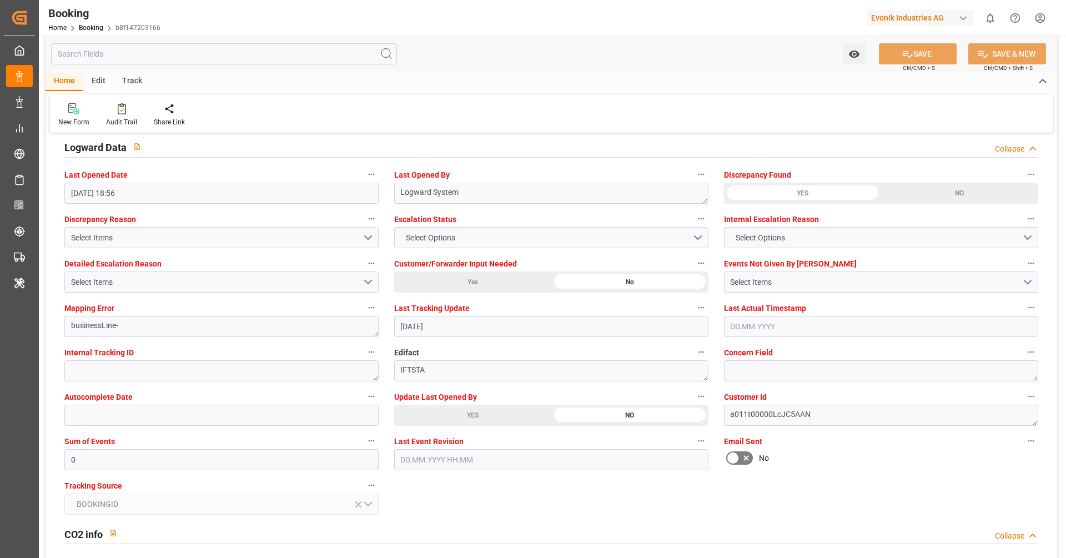
scroll to position [1925, 0]
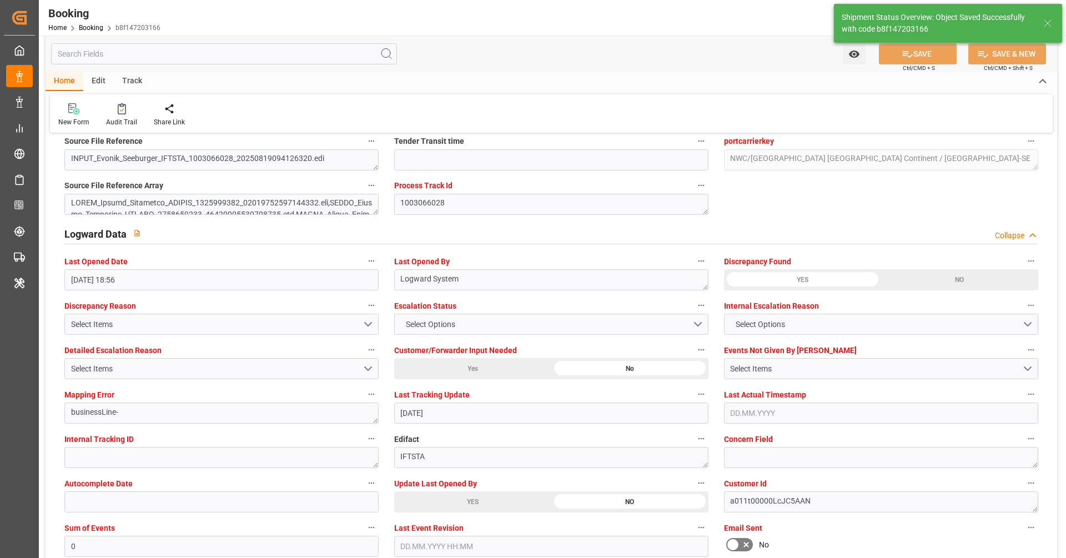
type textarea "[PERSON_NAME]"
type input "06.10.2025 11:32"
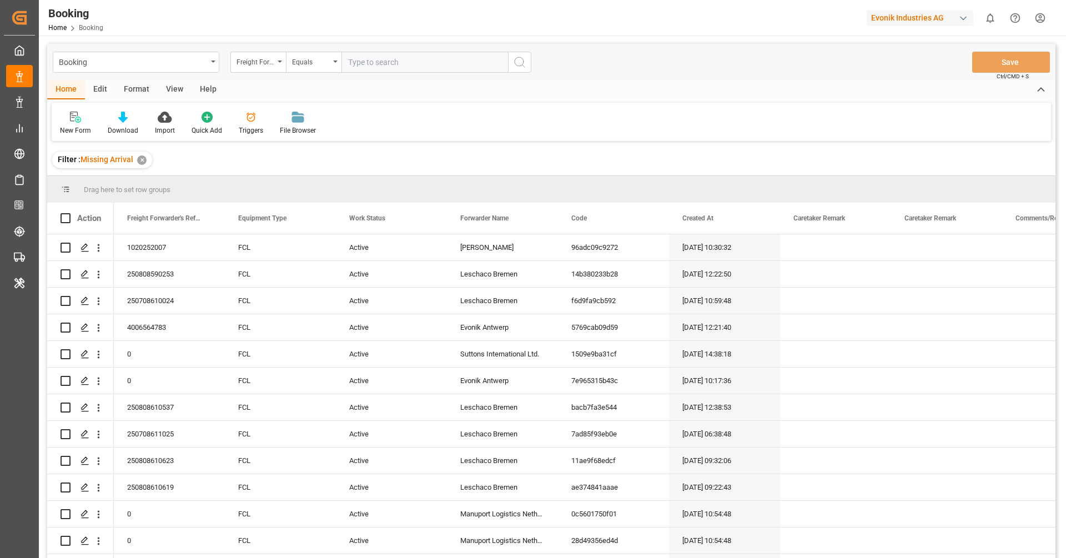
click at [158, 89] on div "View" at bounding box center [175, 89] width 34 height 19
click at [195, 162] on div "Filter : Missing Arrival ✕" at bounding box center [551, 159] width 1008 height 31
click at [129, 95] on div "Format" at bounding box center [136, 89] width 42 height 19
click at [78, 123] on div "Filter Rows" at bounding box center [76, 123] width 49 height 24
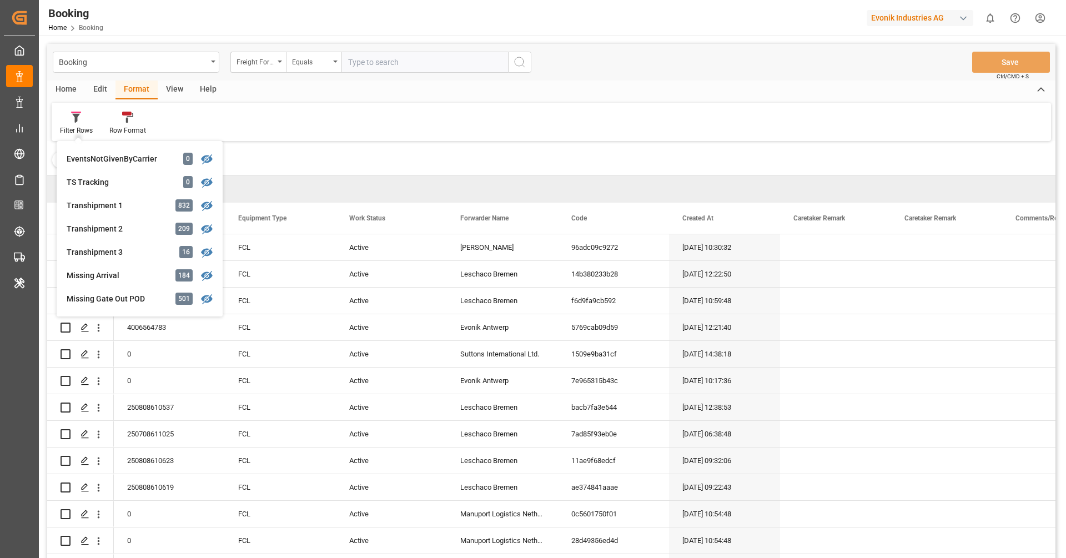
scroll to position [333, 0]
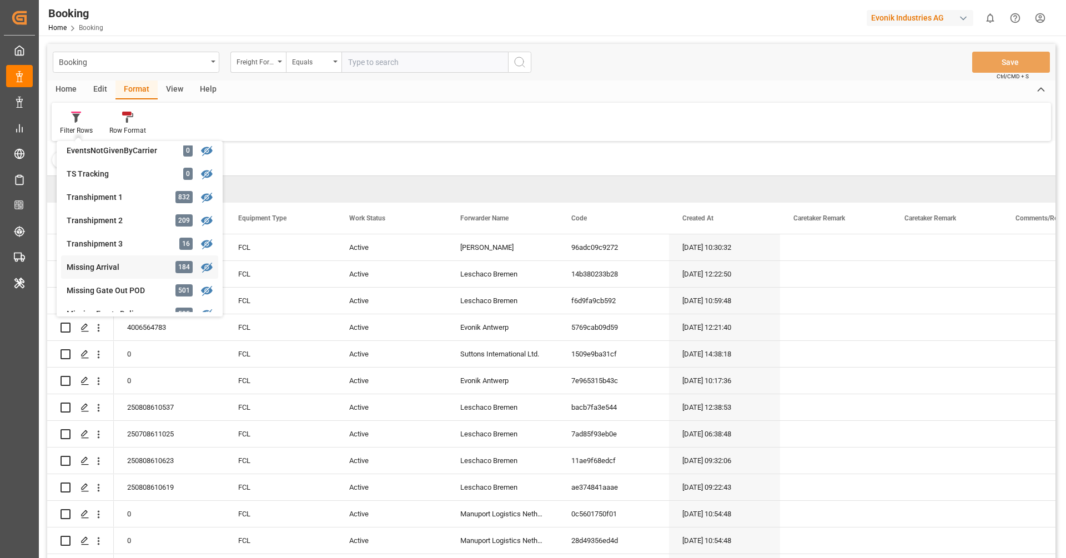
click at [121, 265] on div "Missing Arrival" at bounding box center [115, 267] width 97 height 12
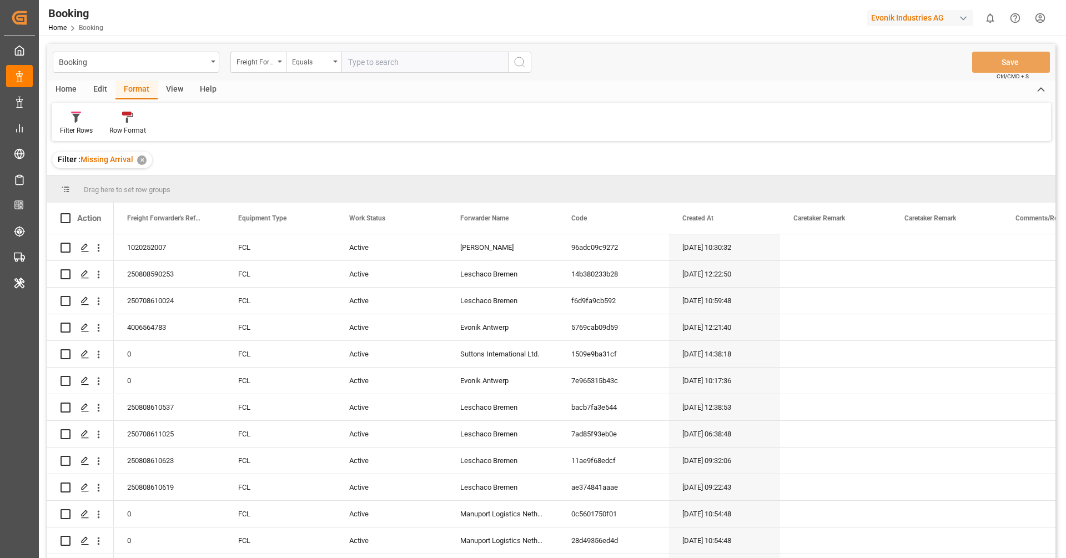
click at [164, 94] on div "View" at bounding box center [175, 89] width 34 height 19
click at [80, 112] on div at bounding box center [71, 117] width 22 height 12
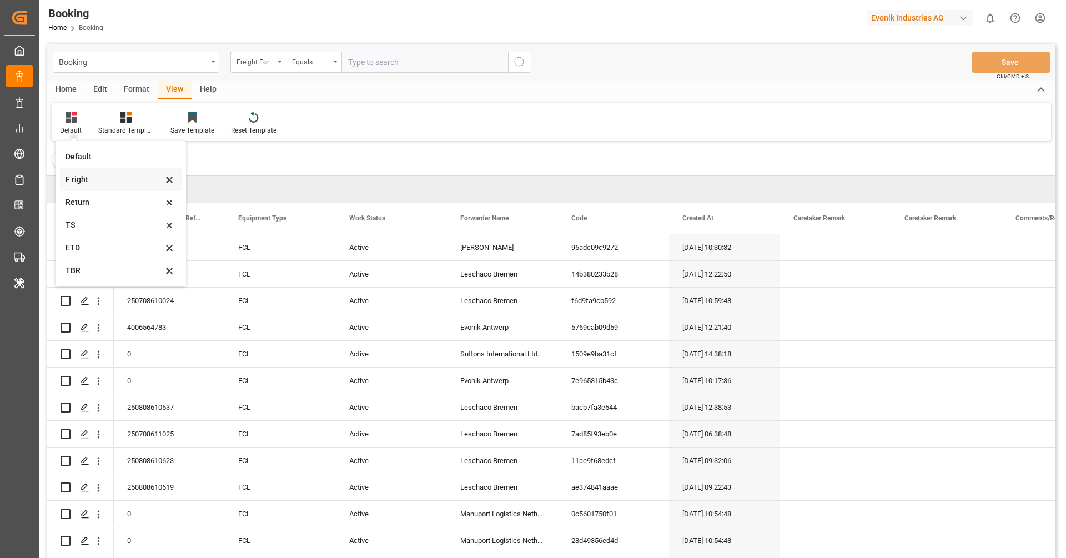
click at [114, 186] on div "F right" at bounding box center [121, 179] width 122 height 23
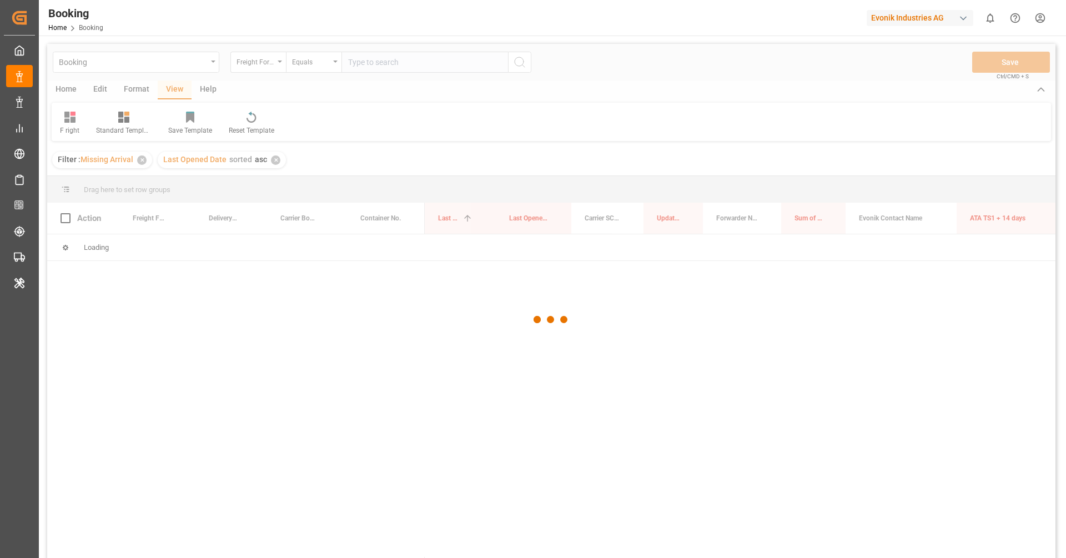
click at [728, 99] on div at bounding box center [551, 319] width 1008 height 551
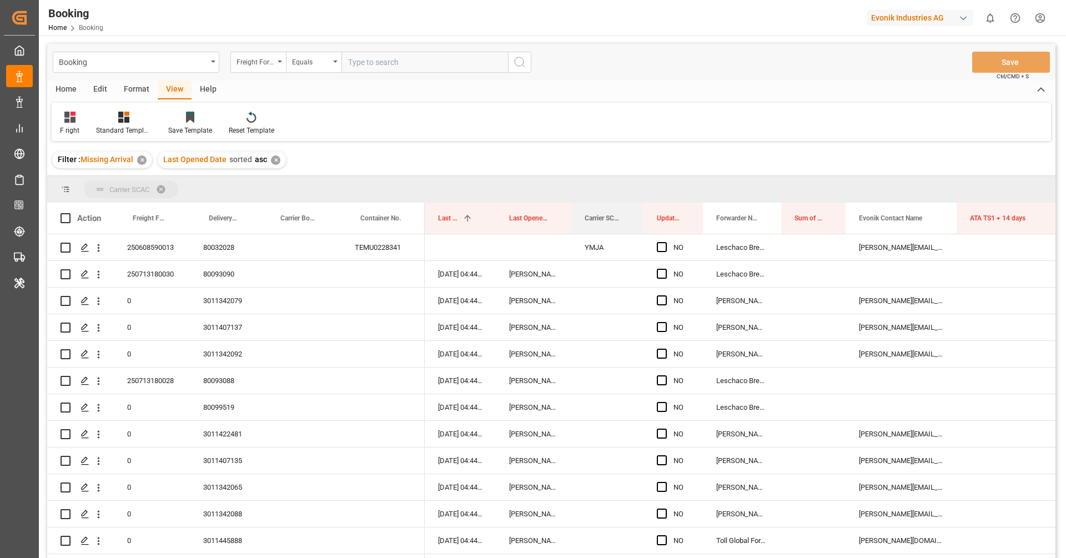
drag, startPoint x: 592, startPoint y: 211, endPoint x: 583, endPoint y: 194, distance: 19.4
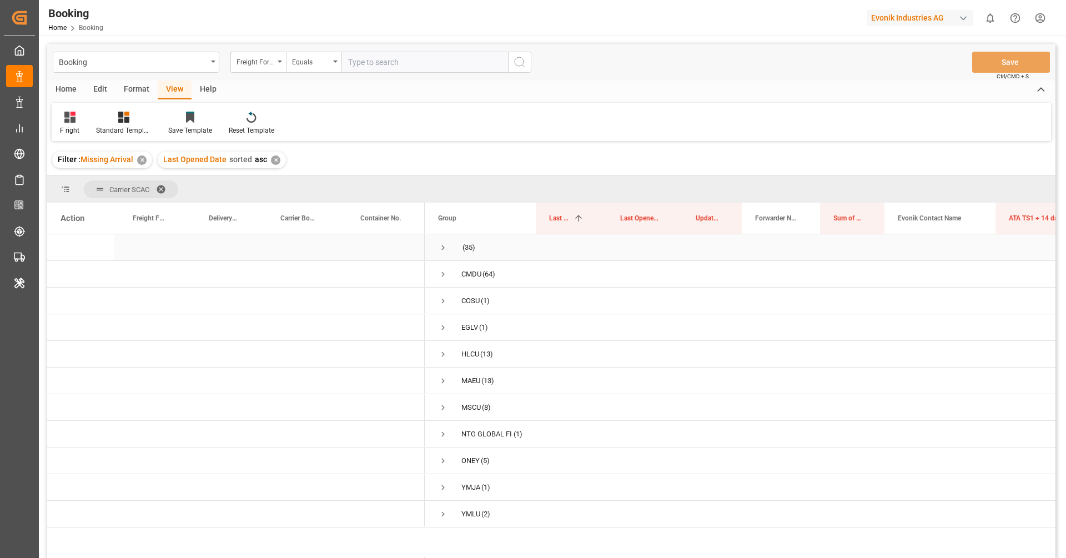
click at [448, 241] on span "(35)" at bounding box center [480, 247] width 84 height 25
click at [440, 243] on span "Press SPACE to select this row." at bounding box center [443, 248] width 10 height 10
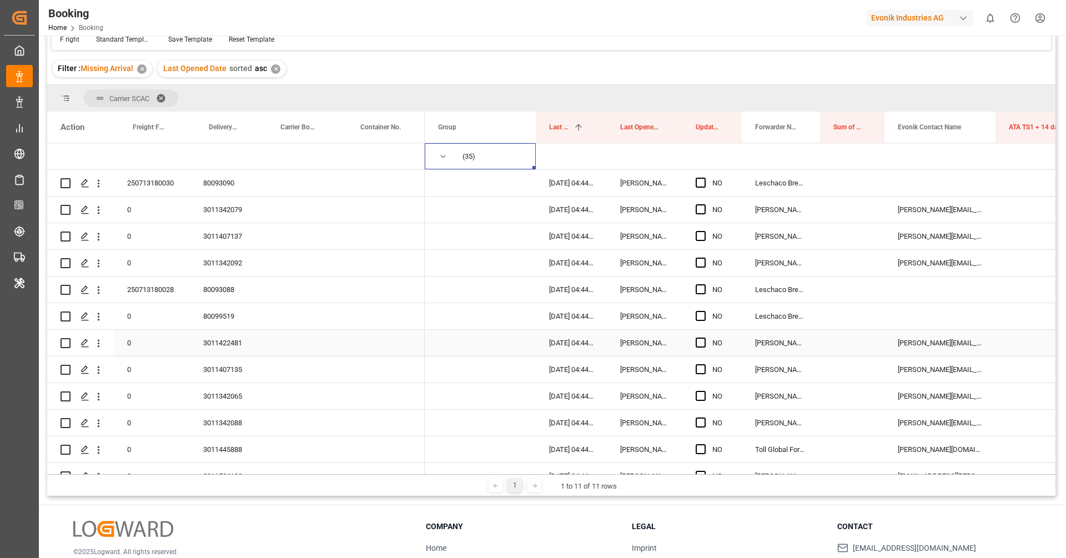
scroll to position [62, 0]
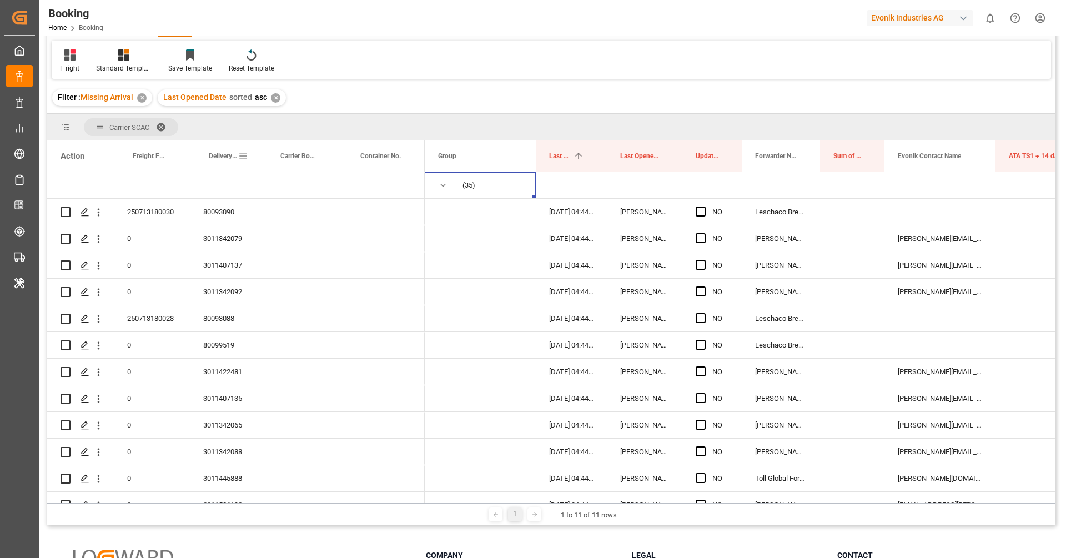
click at [243, 155] on span at bounding box center [243, 156] width 10 height 10
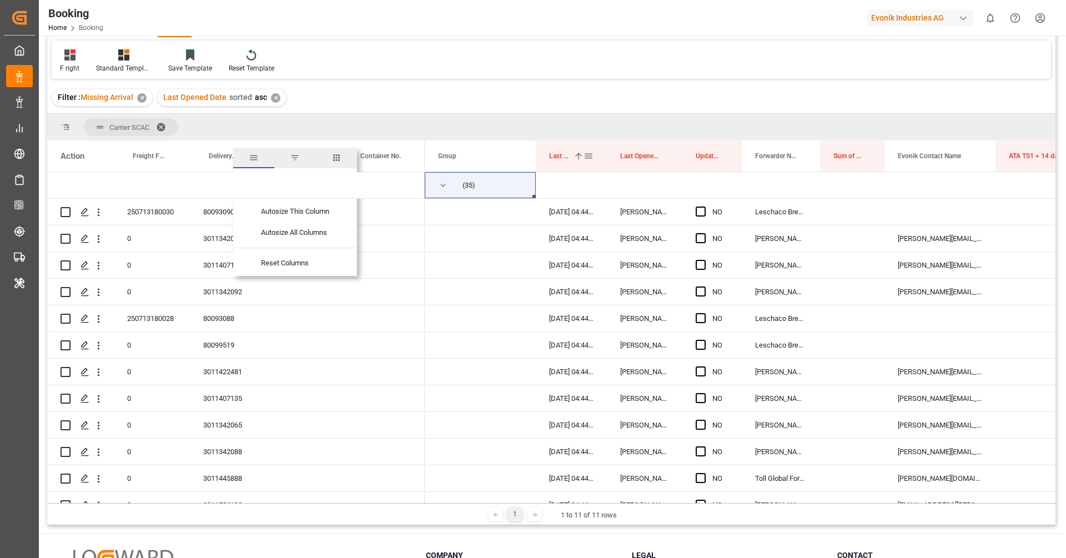
click at [591, 155] on span at bounding box center [588, 156] width 10 height 10
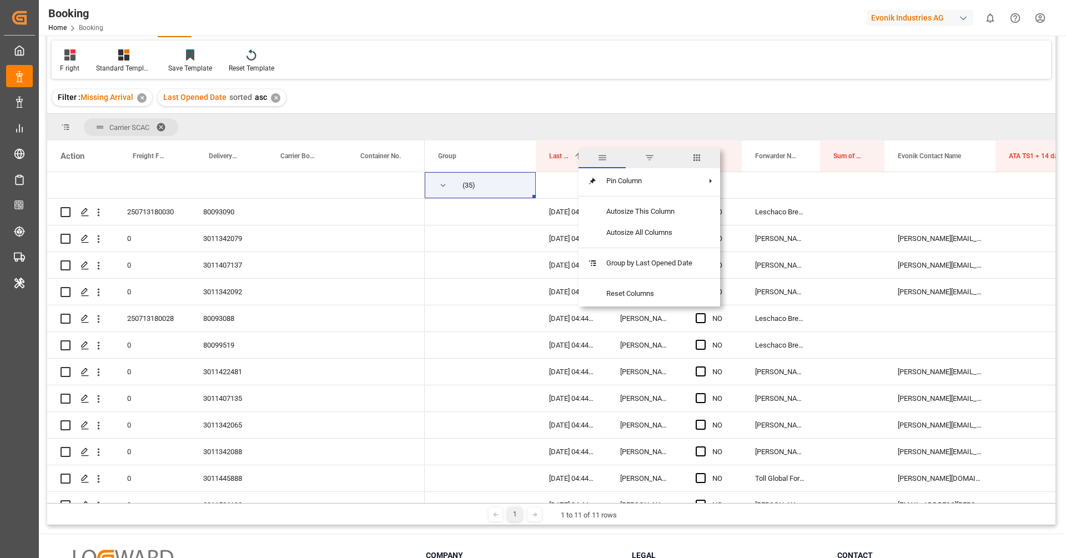
click at [704, 162] on span "columns" at bounding box center [696, 158] width 47 height 20
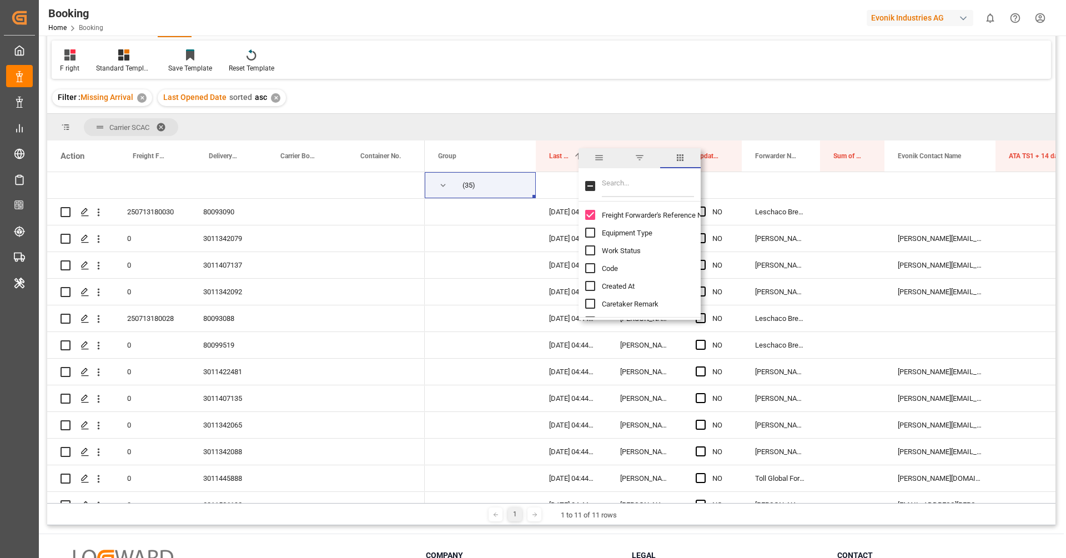
click at [645, 184] on input "Filter Columns Input" at bounding box center [648, 186] width 92 height 22
type input "main"
click at [592, 214] on input "Main-carriage No. column toggle visibility (hidden)" at bounding box center [590, 215] width 10 height 10
checkbox input "true"
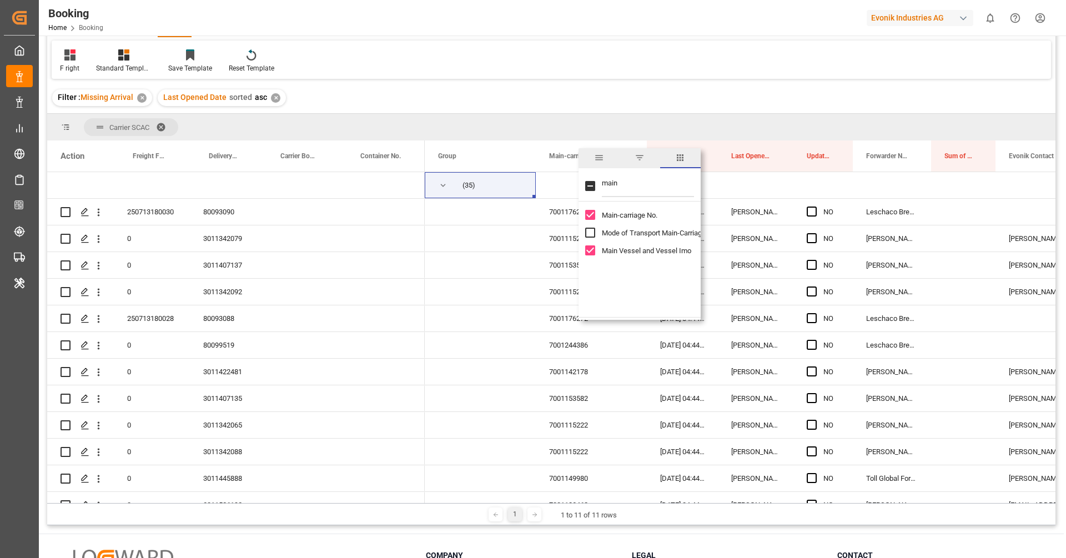
click at [662, 98] on div "Filter : Missing Arrival ✕ Last Opened Date sorted asc ✕" at bounding box center [551, 97] width 1008 height 31
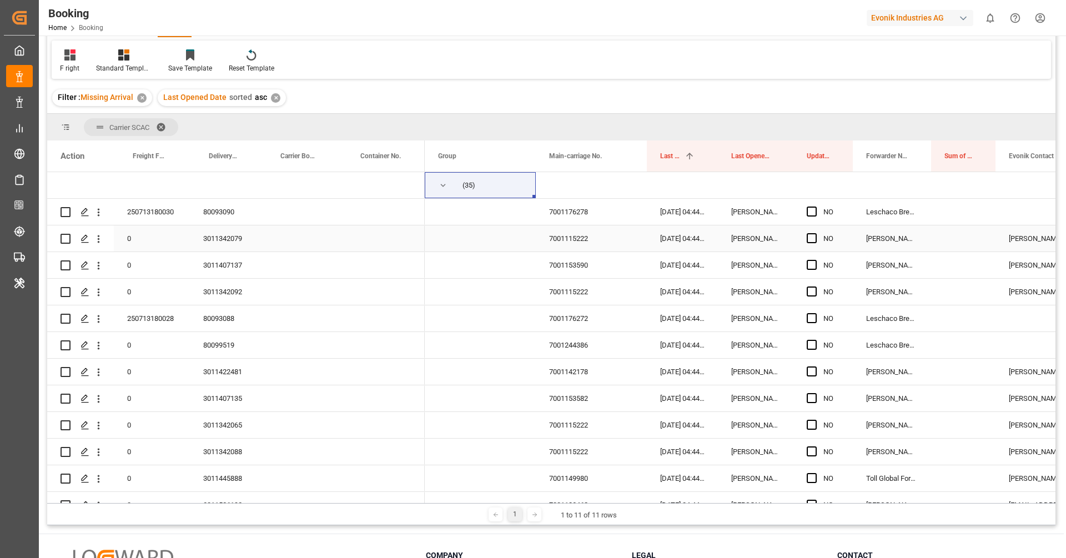
click at [571, 246] on div "7001115222" at bounding box center [591, 238] width 111 height 26
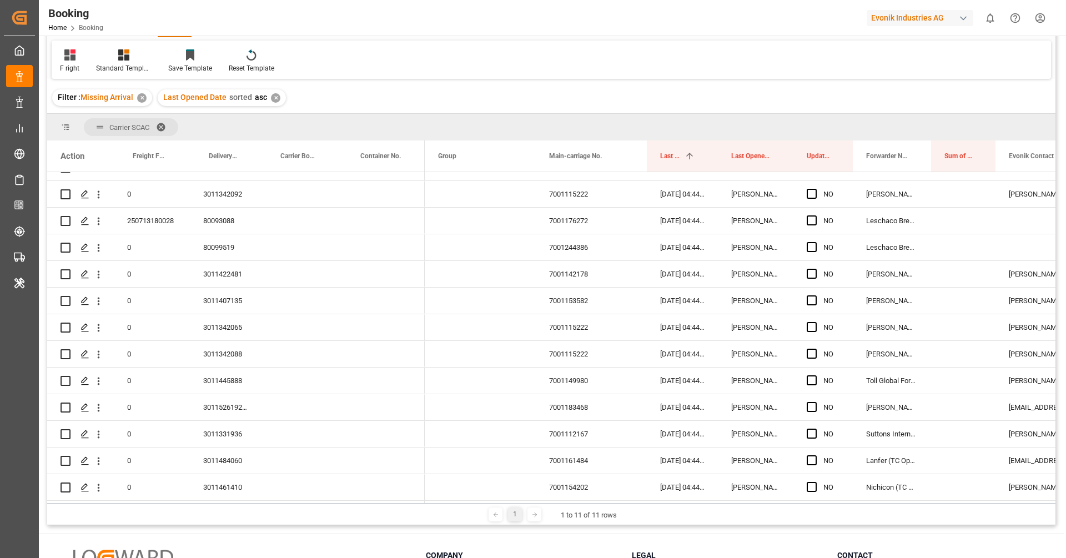
scroll to position [94, 0]
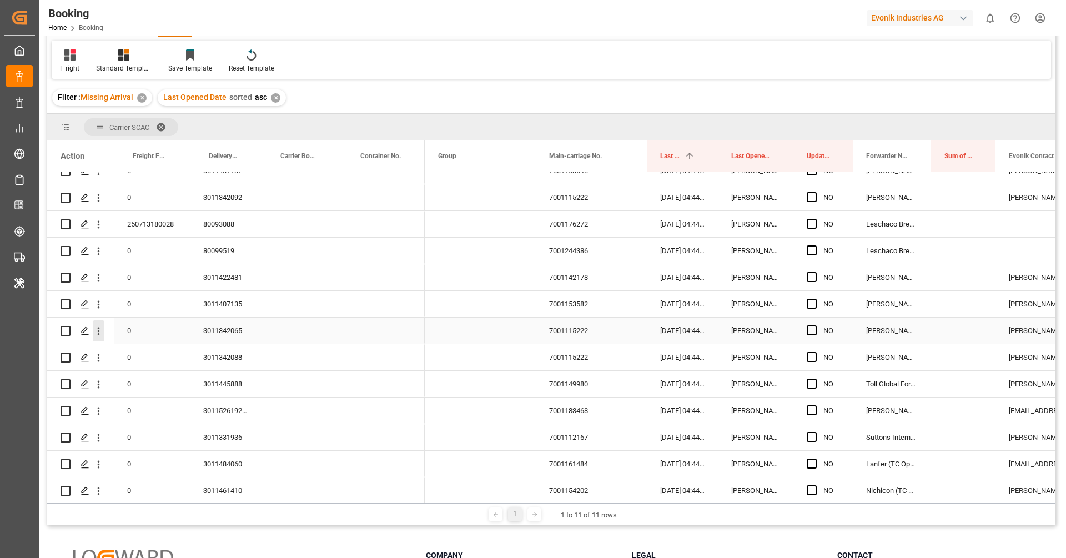
click at [100, 332] on icon "open menu" at bounding box center [99, 331] width 12 height 12
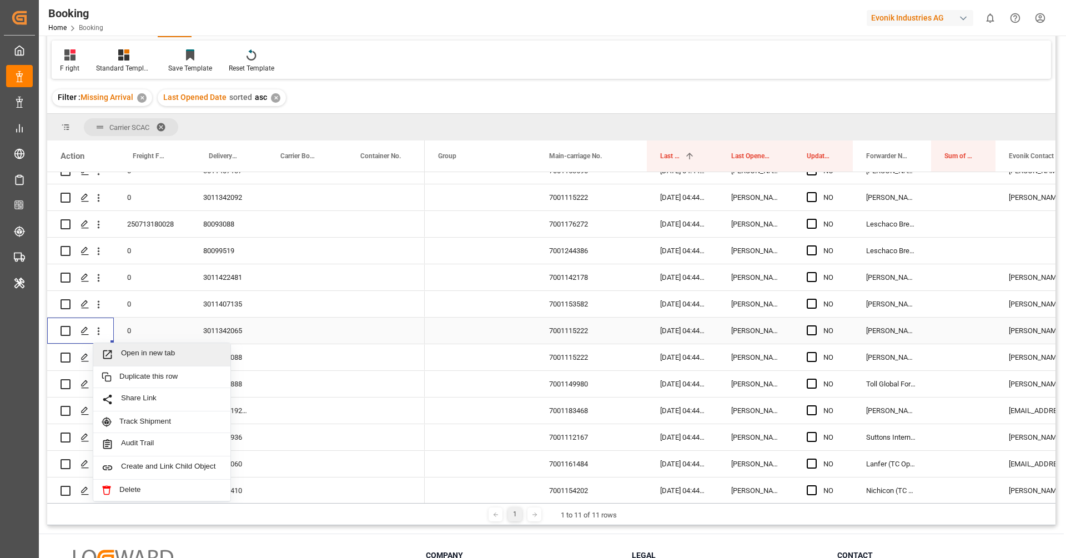
click at [144, 351] on span "Open in new tab" at bounding box center [171, 355] width 101 height 12
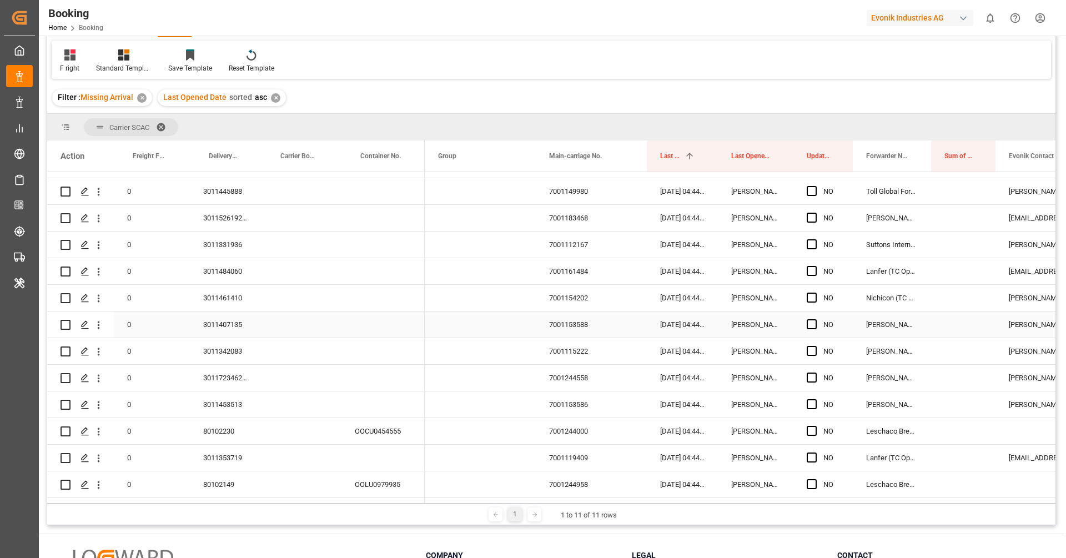
scroll to position [233, 0]
click at [631, 159] on span at bounding box center [628, 156] width 10 height 10
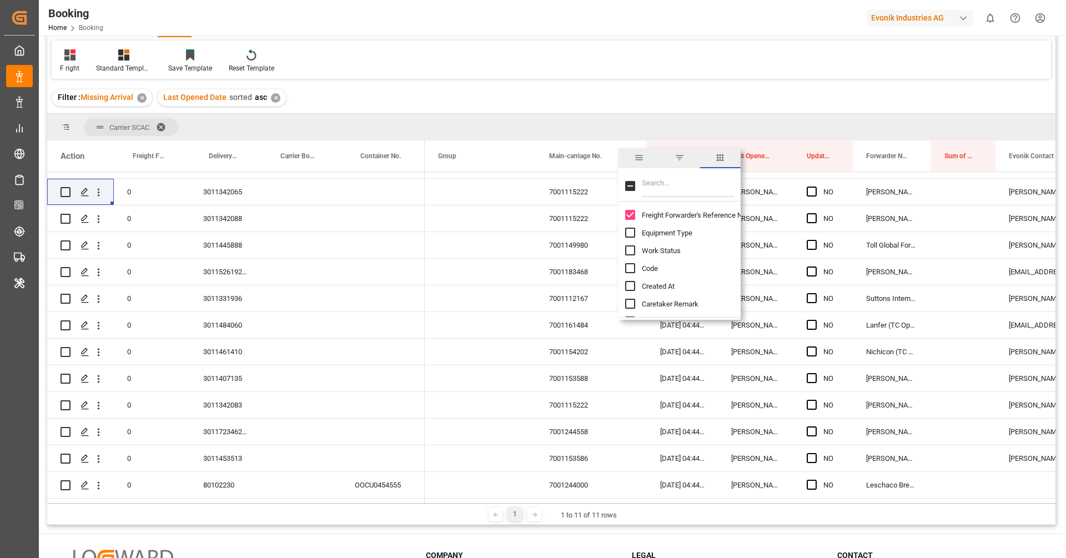
click at [664, 180] on input "Filter Columns Input" at bounding box center [688, 186] width 92 height 22
type input "deta"
click at [628, 215] on input "Detailed Escalation Reason column toggle visibility (hidden)" at bounding box center [630, 215] width 10 height 10
checkbox input "true"
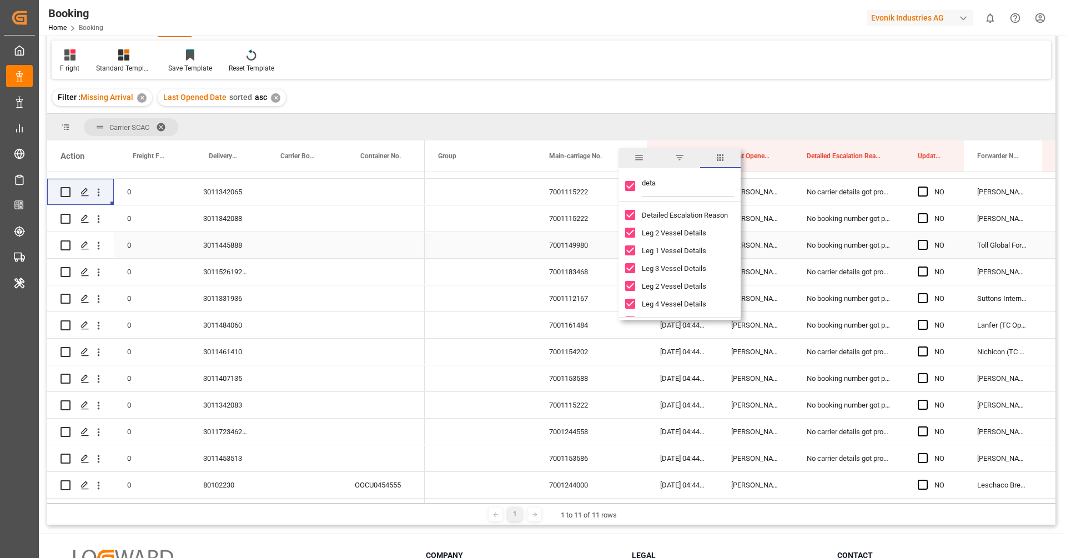
click at [579, 249] on div "7001149980" at bounding box center [591, 245] width 111 height 26
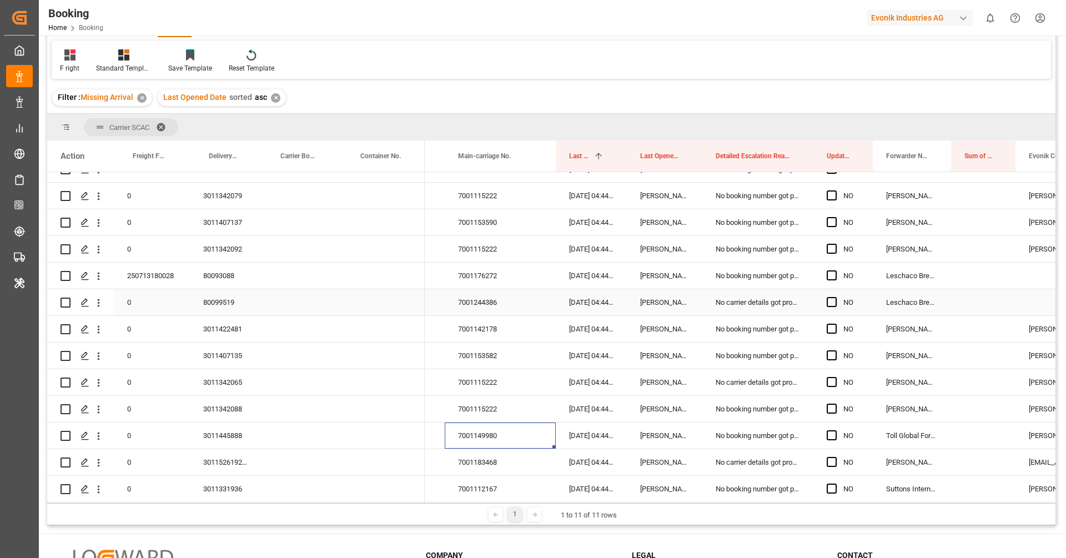
scroll to position [0, 0]
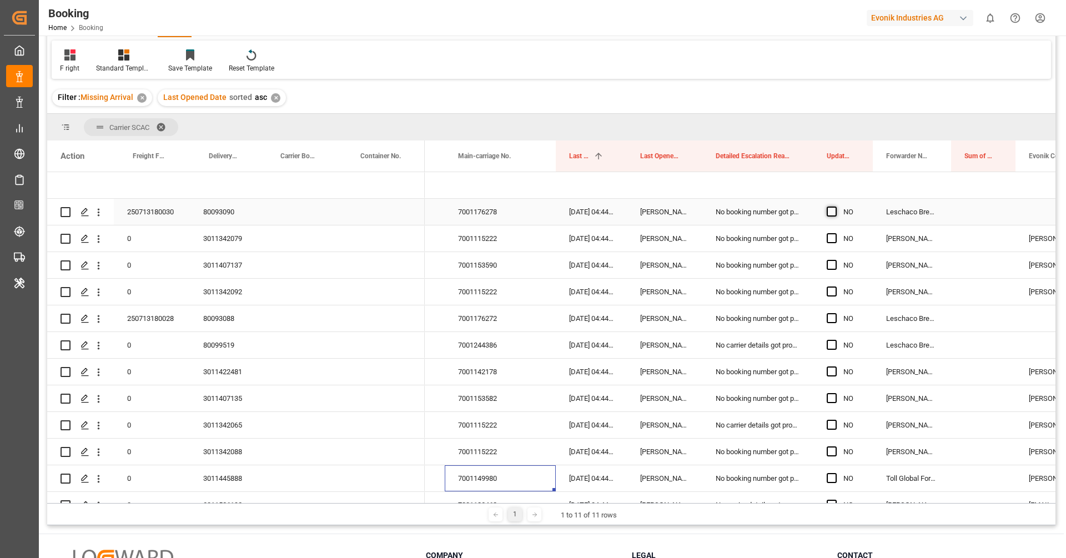
click at [834, 213] on span "Press SPACE to select this row." at bounding box center [831, 211] width 10 height 10
click at [835, 206] on input "Press SPACE to select this row." at bounding box center [835, 206] width 0 height 0
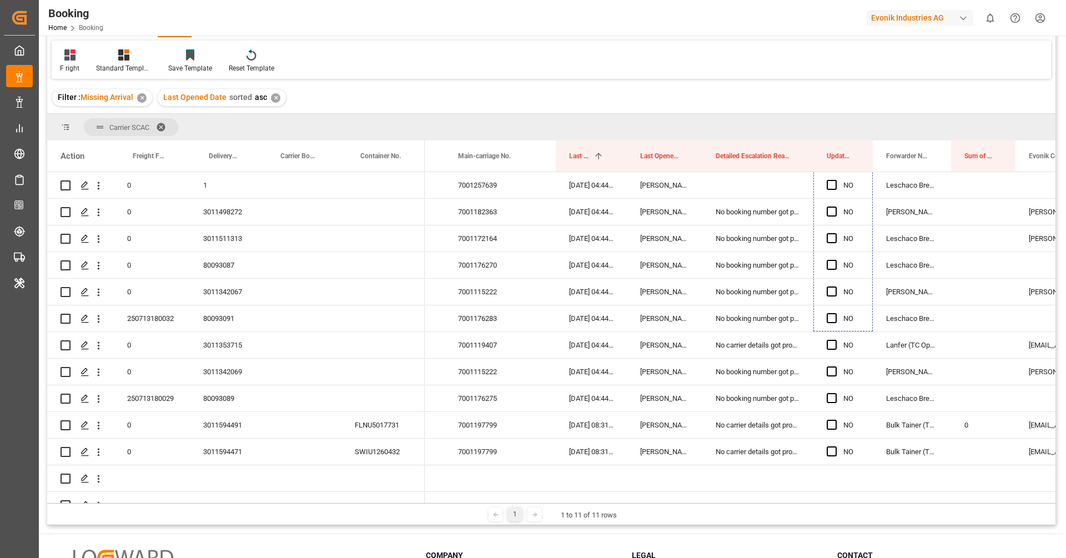
scroll to position [688, 0]
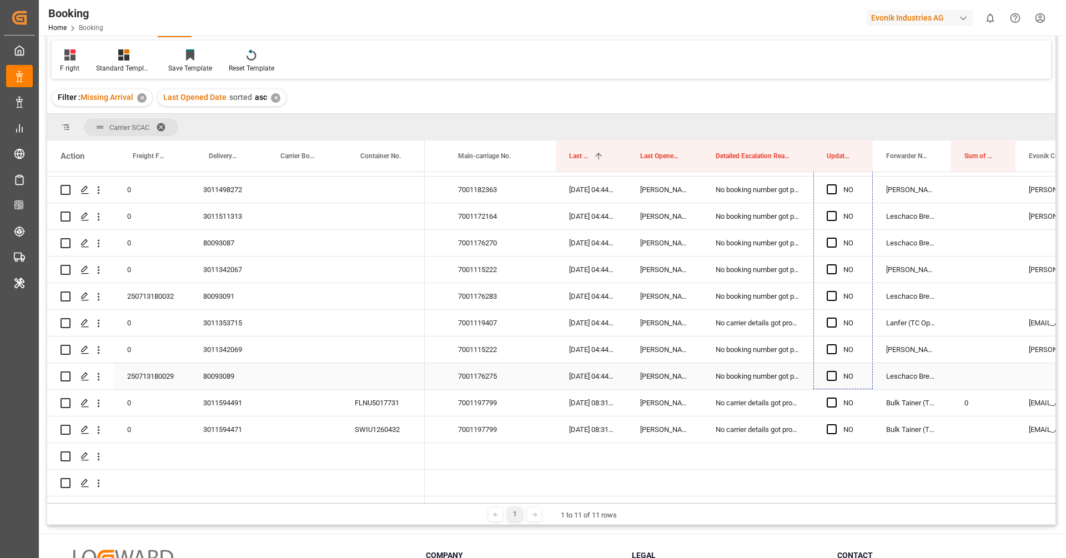
drag, startPoint x: 871, startPoint y: 223, endPoint x: 865, endPoint y: 380, distance: 157.2
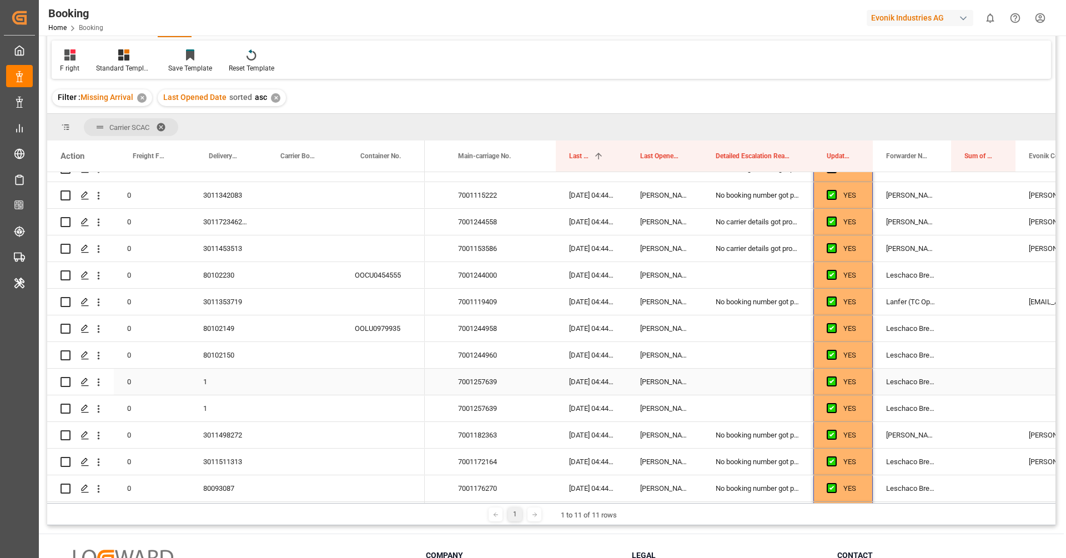
scroll to position [442, 0]
click at [363, 280] on div "OOCU0454555" at bounding box center [382, 276] width 83 height 26
click at [828, 278] on span "Press SPACE to select this row." at bounding box center [831, 276] width 10 height 10
click at [835, 271] on input "Press SPACE to select this row." at bounding box center [835, 271] width 0 height 0
click at [829, 325] on span "Press SPACE to select this row." at bounding box center [831, 329] width 10 height 10
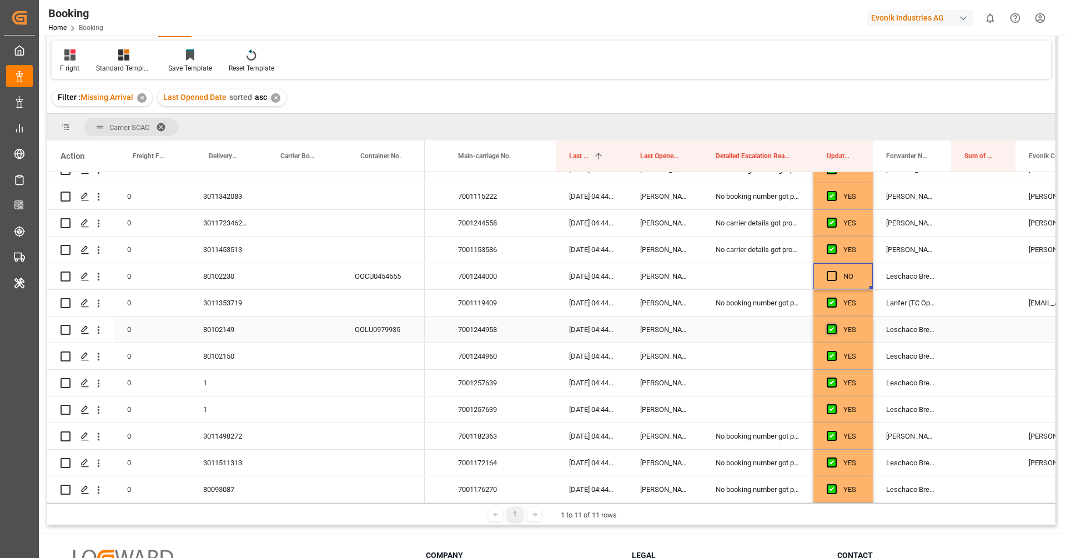
click at [835, 324] on input "Press SPACE to select this row." at bounding box center [835, 324] width 0 height 0
click at [833, 354] on span "Press SPACE to select this row." at bounding box center [831, 356] width 10 height 10
click at [835, 351] on input "Press SPACE to select this row." at bounding box center [835, 351] width 0 height 0
click at [833, 377] on span "Press SPACE to select this row." at bounding box center [831, 382] width 10 height 10
click at [835, 377] on input "Press SPACE to select this row." at bounding box center [835, 377] width 0 height 0
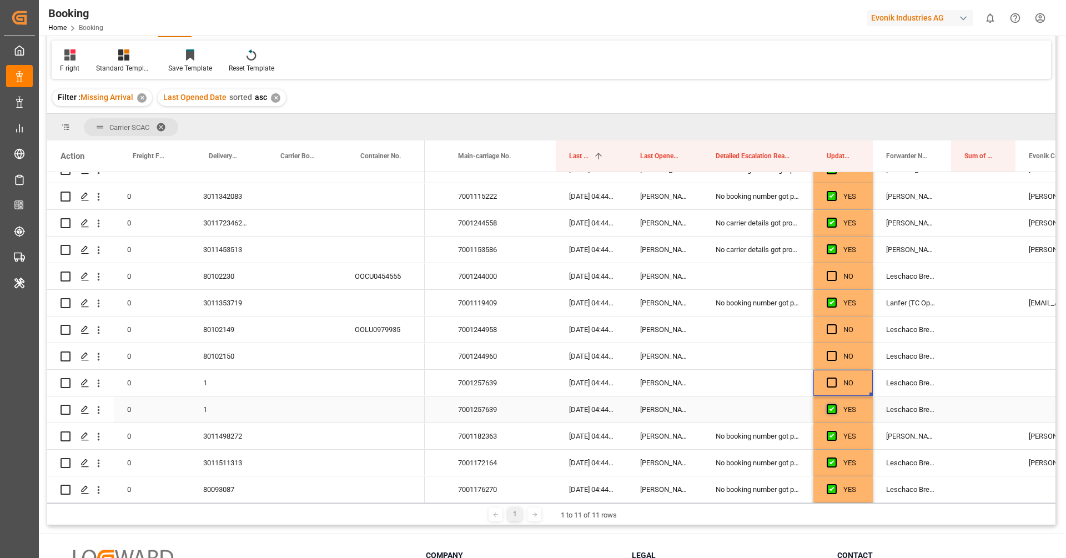
click at [834, 410] on span "Press SPACE to select this row." at bounding box center [831, 409] width 10 height 10
click at [835, 404] on input "Press SPACE to select this row." at bounding box center [835, 404] width 0 height 0
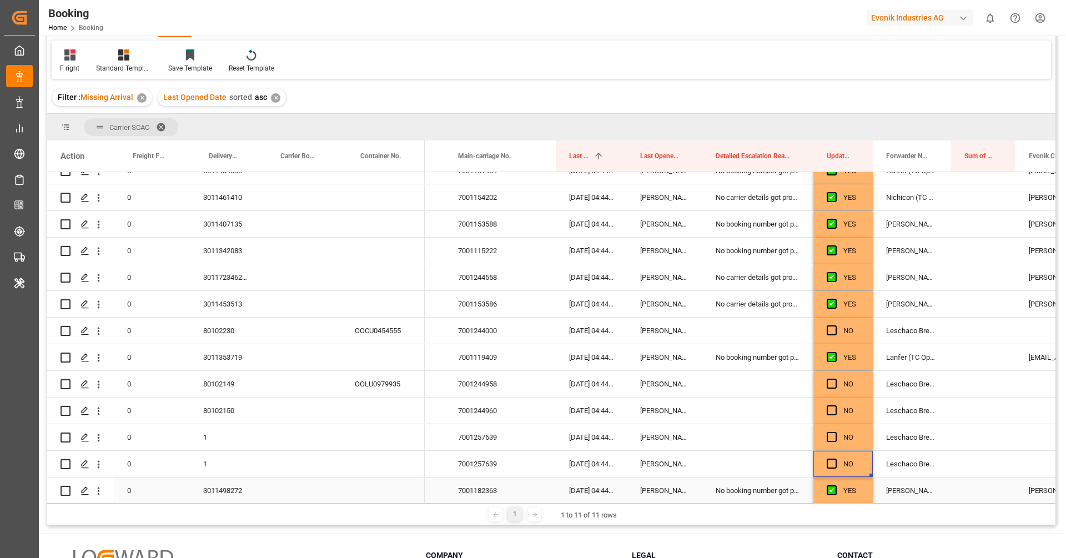
scroll to position [385, 0]
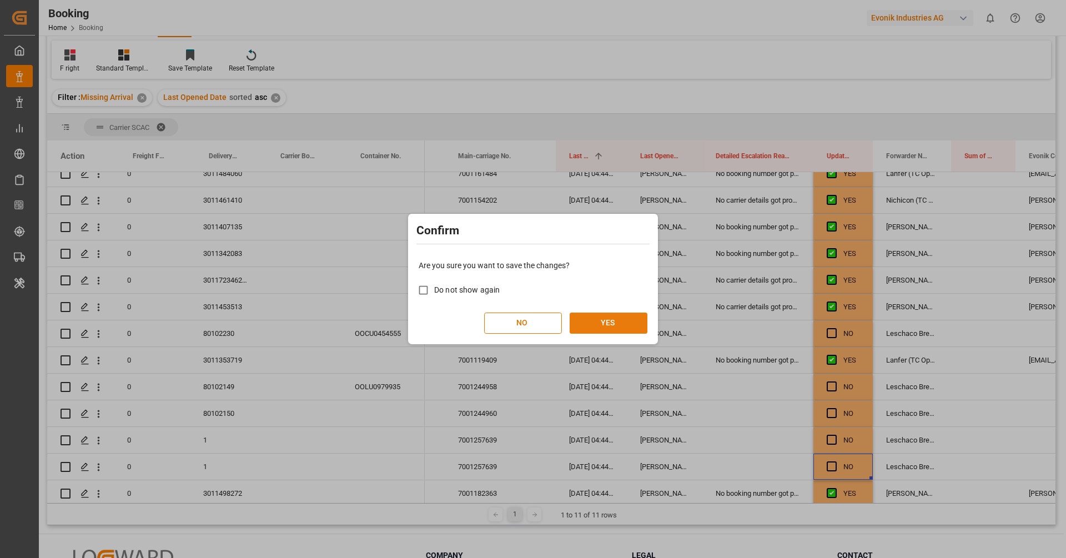
click at [633, 316] on button "YES" at bounding box center [608, 322] width 78 height 21
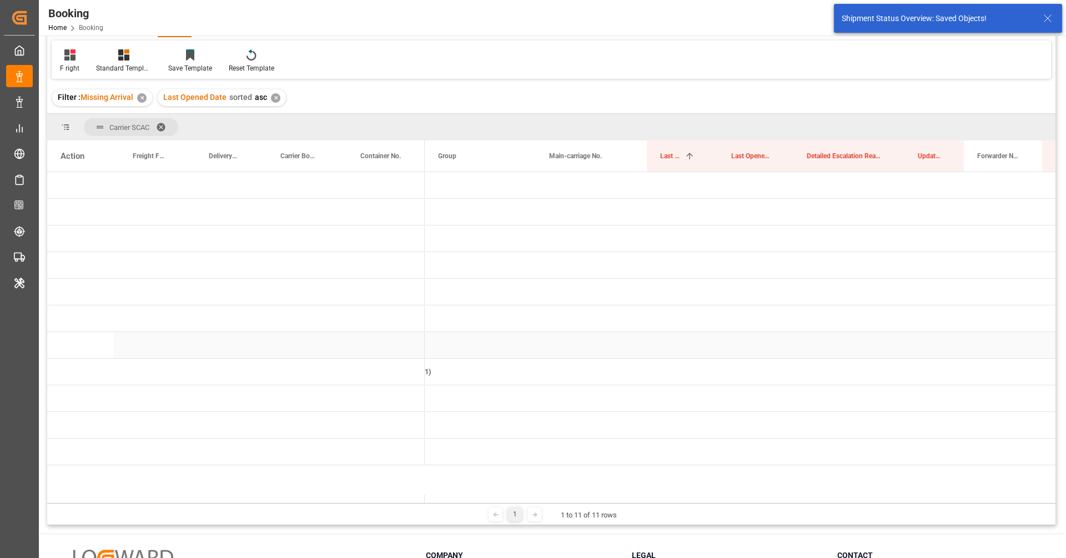
scroll to position [0, 0]
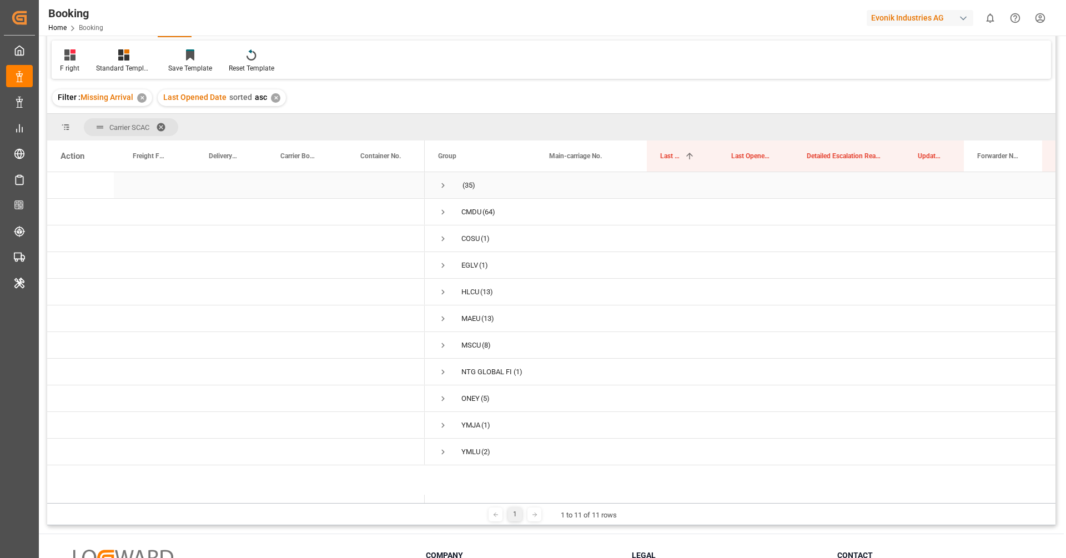
click at [438, 183] on span "Press SPACE to select this row." at bounding box center [443, 185] width 10 height 10
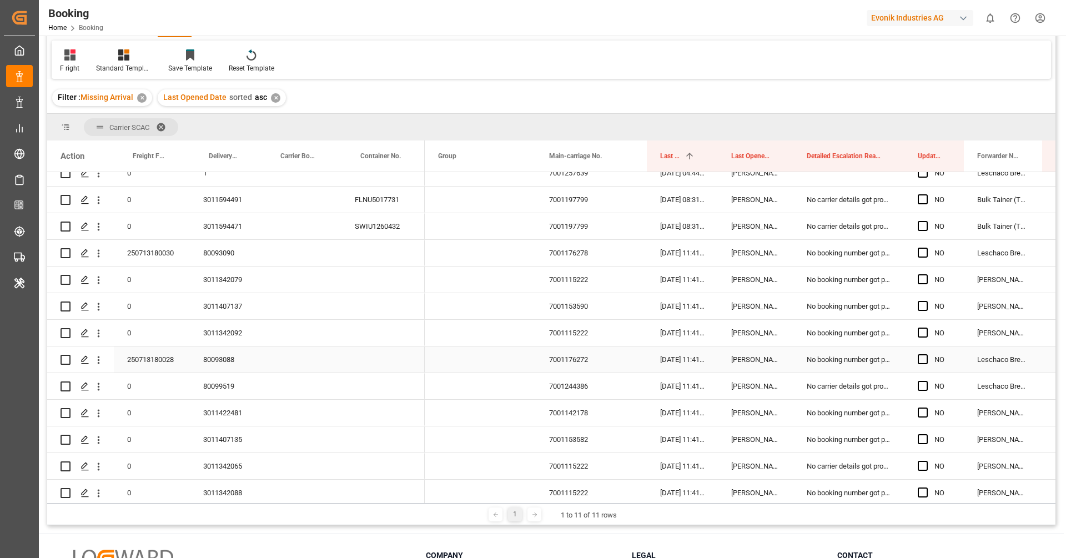
scroll to position [165, 0]
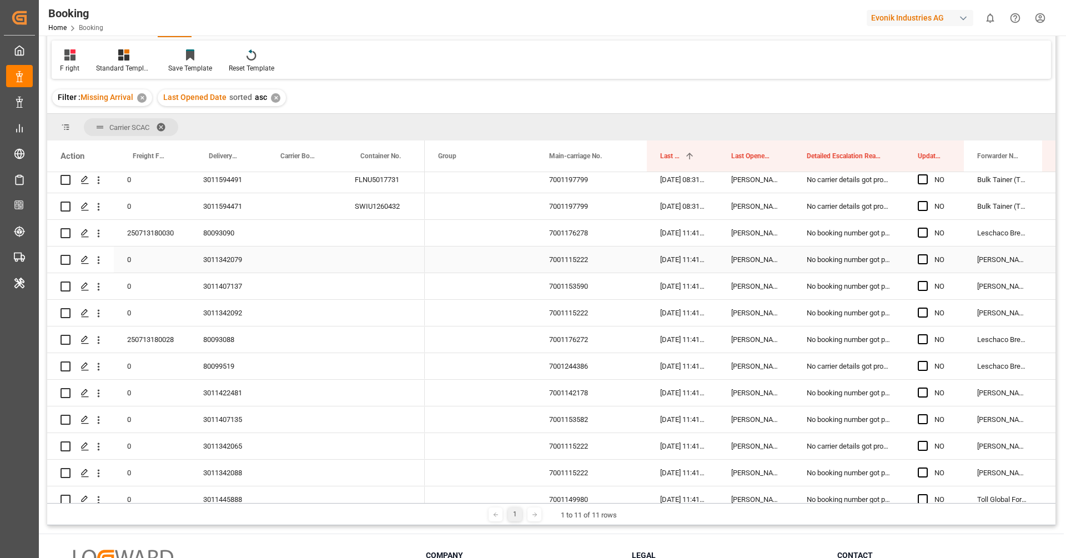
click at [230, 255] on div "3011342079" at bounding box center [226, 259] width 72 height 26
click at [195, 304] on div "3011342092" at bounding box center [226, 313] width 72 height 26
click at [224, 288] on div "3011407137" at bounding box center [226, 286] width 72 height 26
click at [245, 311] on div "3011342092" at bounding box center [226, 313] width 72 height 26
click at [205, 362] on div "80099519" at bounding box center [226, 366] width 72 height 26
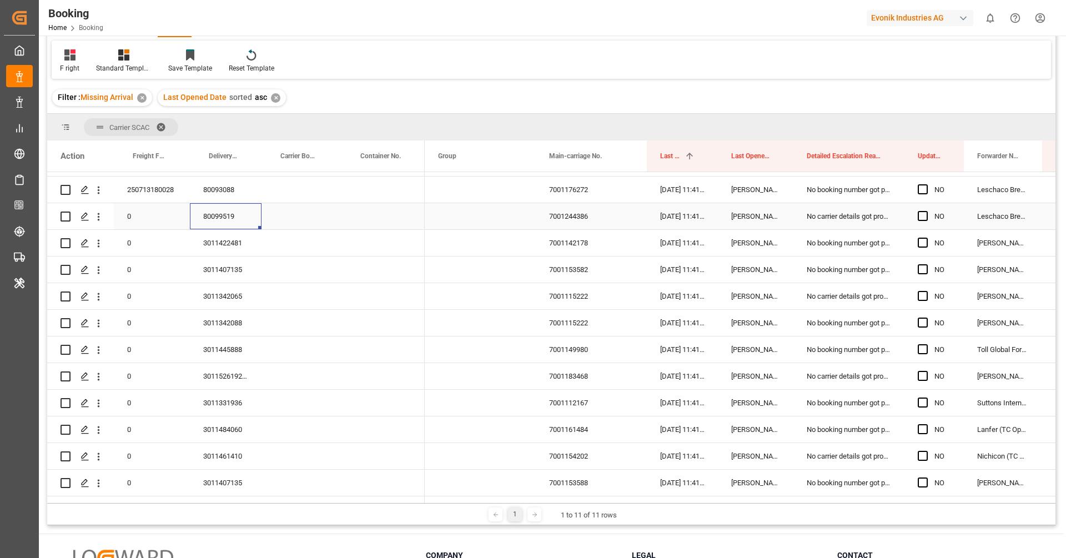
scroll to position [318, 0]
click at [248, 239] on div "3011422481" at bounding box center [226, 240] width 72 height 26
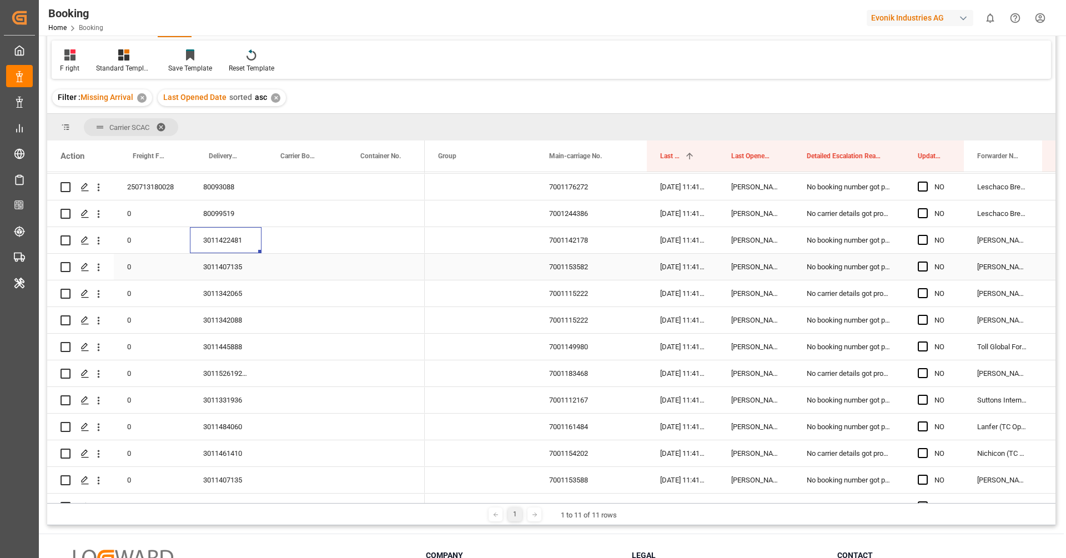
click at [238, 269] on div "3011407135" at bounding box center [226, 267] width 72 height 26
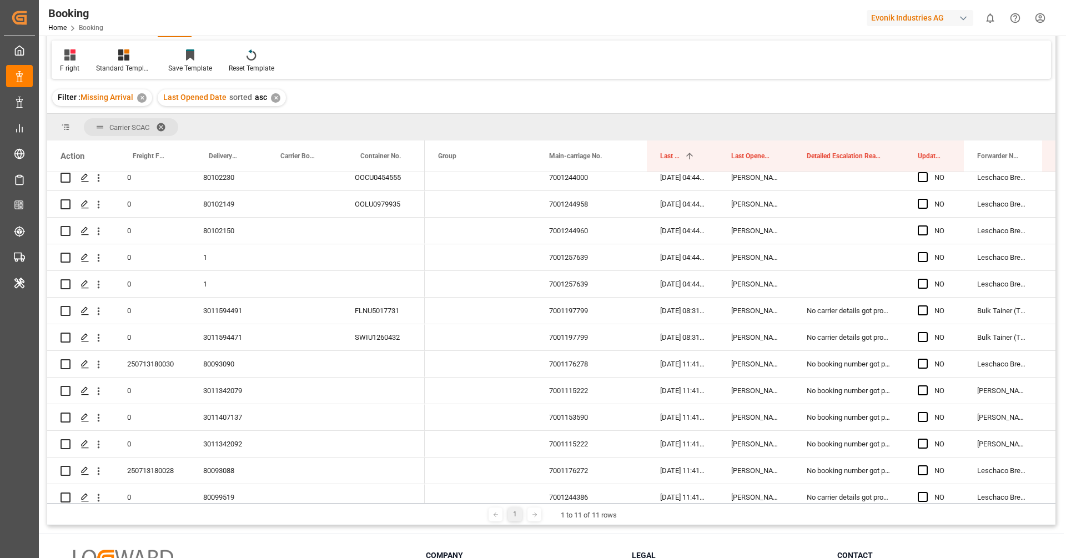
scroll to position [0, 0]
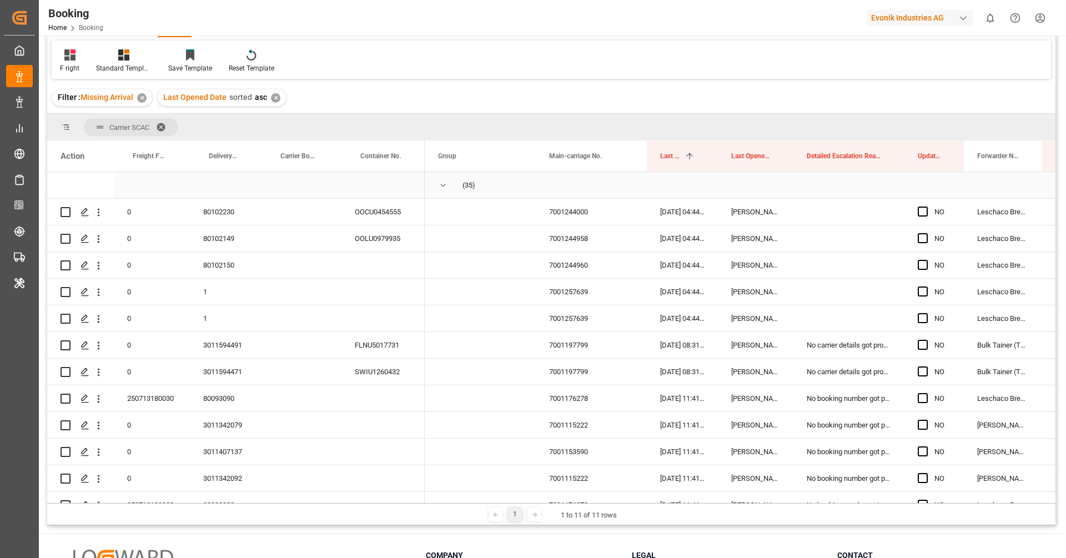
click at [446, 182] on span "Press SPACE to select this row." at bounding box center [443, 185] width 10 height 10
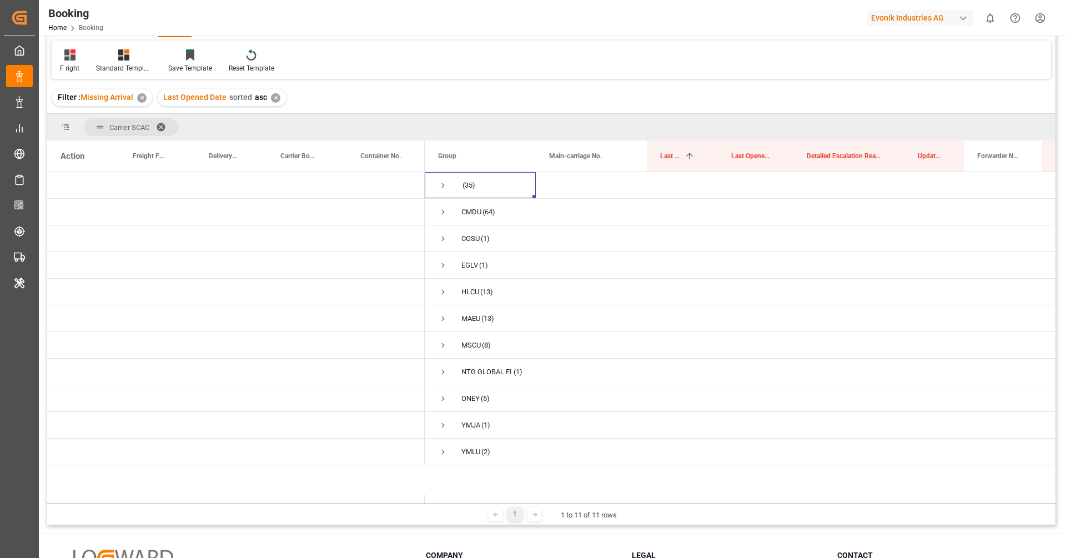
click at [158, 125] on span at bounding box center [165, 127] width 18 height 10
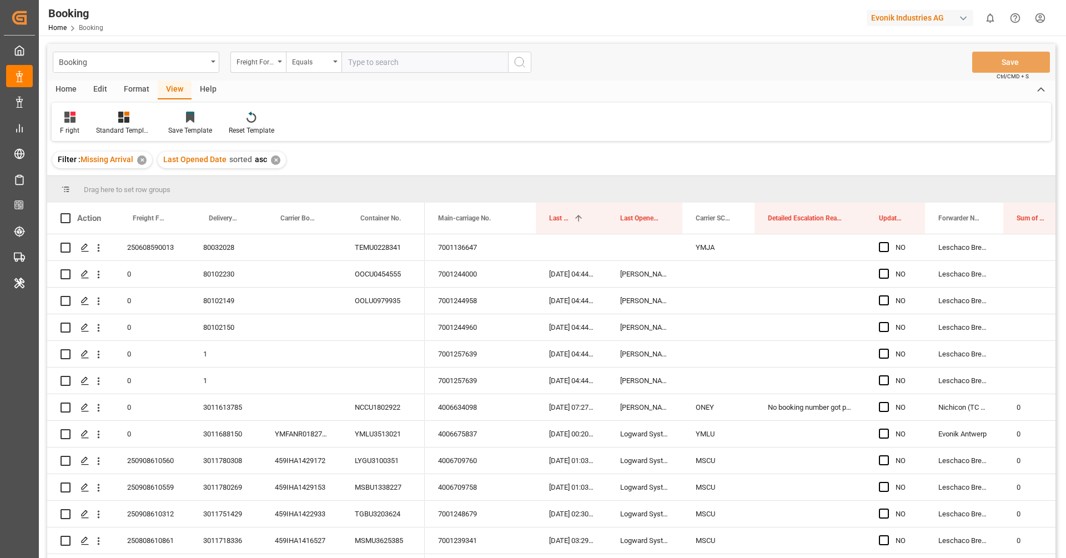
click at [597, 126] on div "F right Standard Templates Save Template Reset Template" at bounding box center [551, 122] width 999 height 38
click at [137, 85] on div "Format" at bounding box center [136, 89] width 42 height 19
click at [77, 134] on div "Filter Rows" at bounding box center [76, 130] width 33 height 10
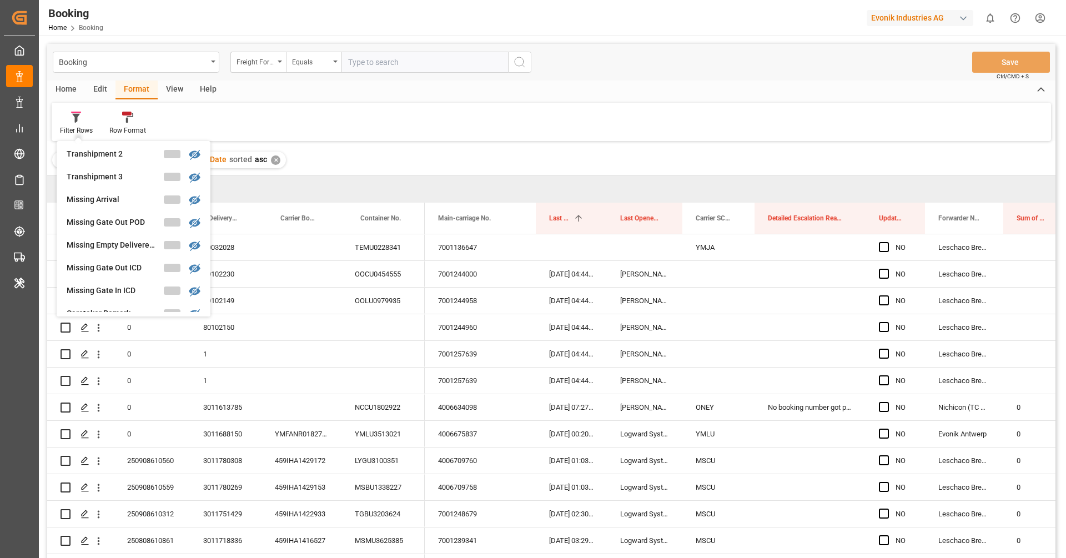
scroll to position [397, 0]
click at [107, 236] on div "Missing Empty Delivered Depot" at bounding box center [115, 237] width 97 height 12
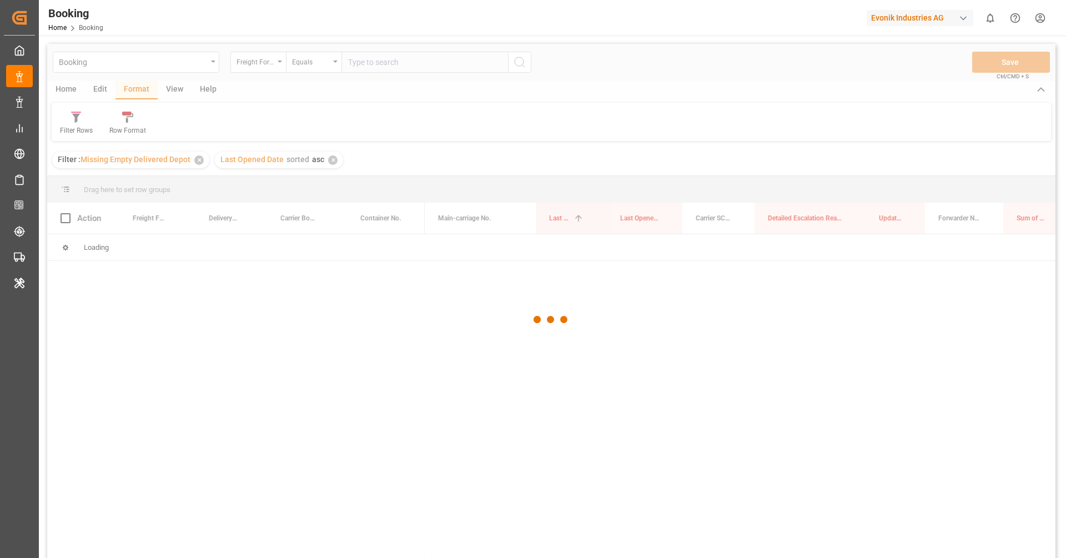
click at [174, 97] on div at bounding box center [551, 319] width 1008 height 551
click at [170, 90] on div at bounding box center [551, 319] width 1008 height 551
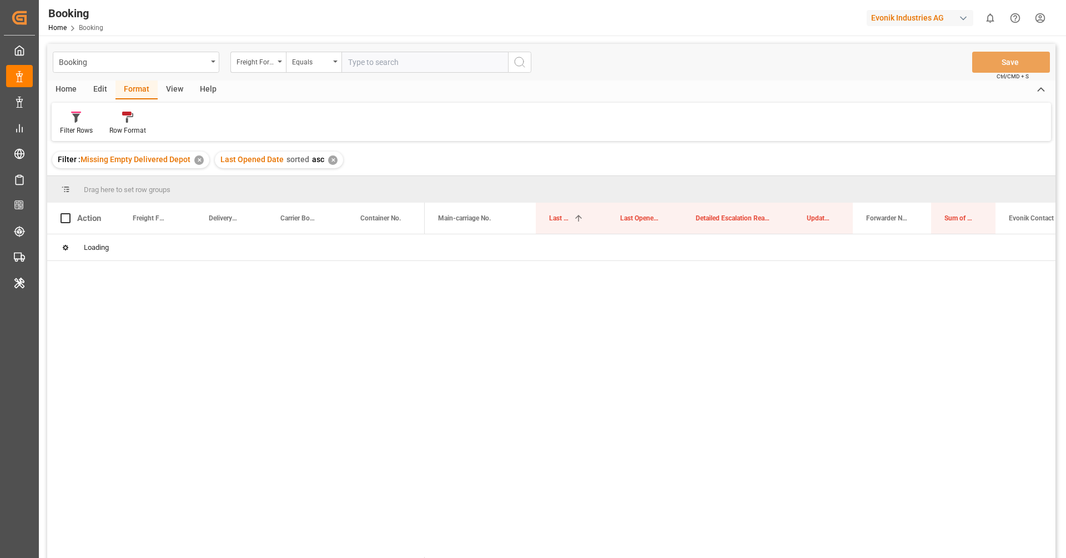
click at [168, 90] on div "View" at bounding box center [175, 89] width 34 height 19
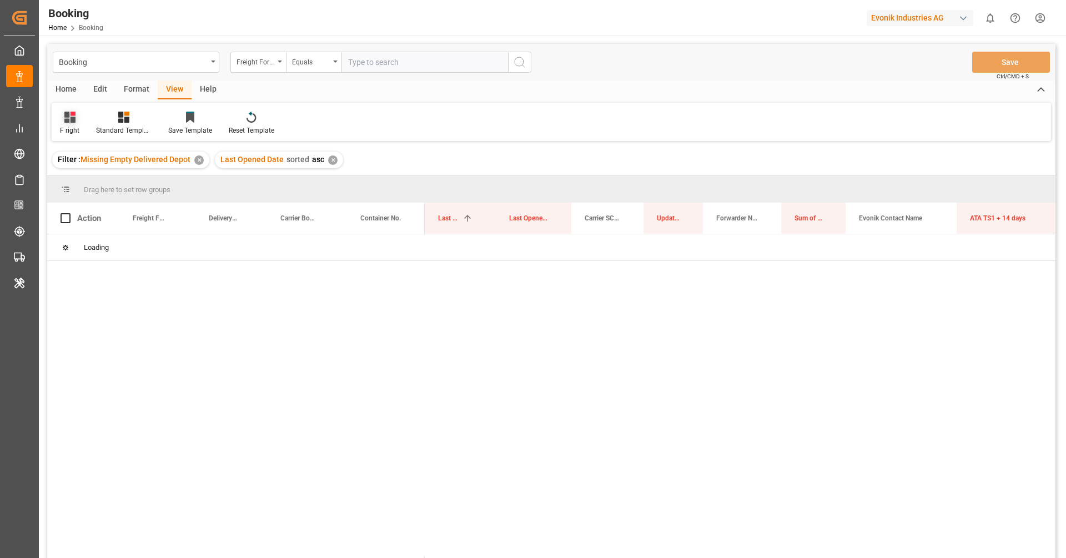
click at [75, 118] on div at bounding box center [69, 117] width 19 height 12
click at [474, 148] on div "Filter : Missing Empty Delivered Depot ✕ Last Opened Date sorted asc ✕" at bounding box center [551, 159] width 1008 height 31
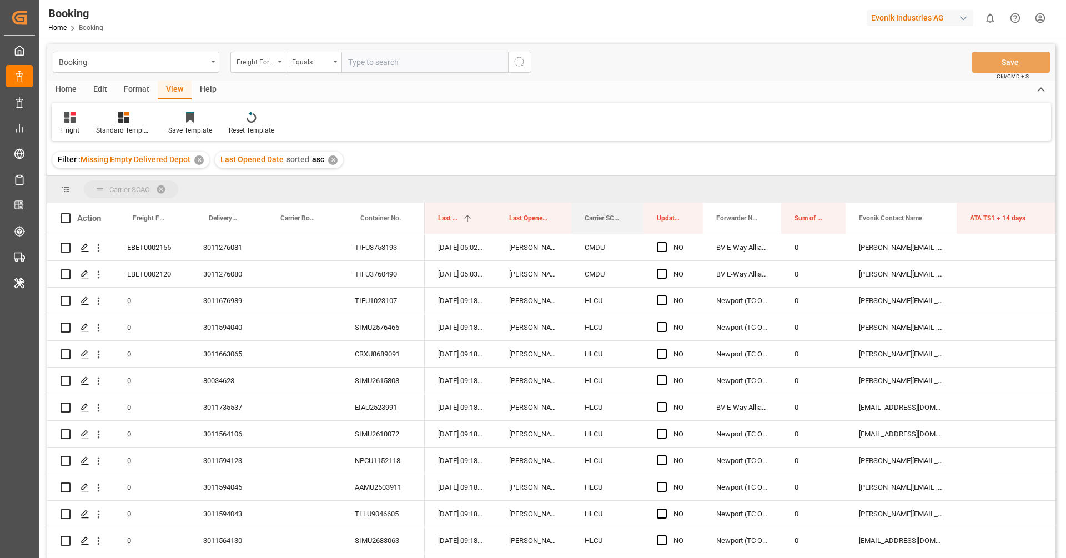
drag, startPoint x: 595, startPoint y: 217, endPoint x: 583, endPoint y: 192, distance: 27.8
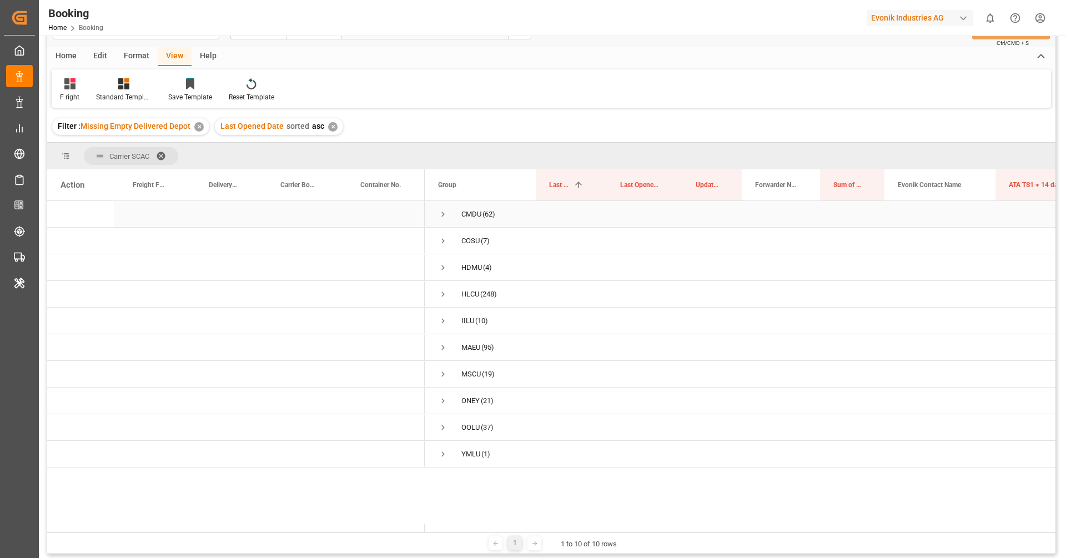
scroll to position [47, 0]
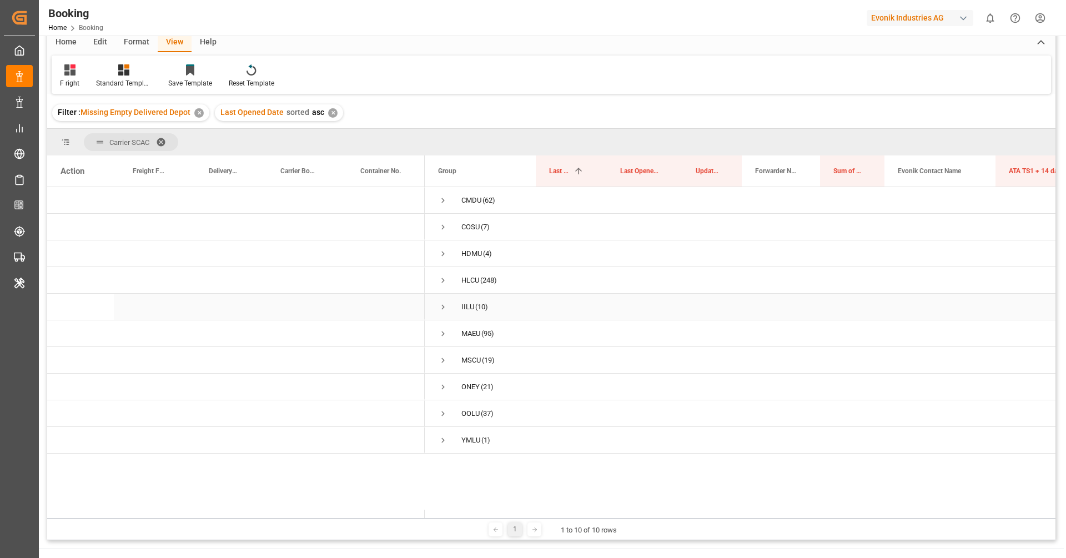
click at [442, 307] on span "Press SPACE to select this row." at bounding box center [443, 307] width 10 height 10
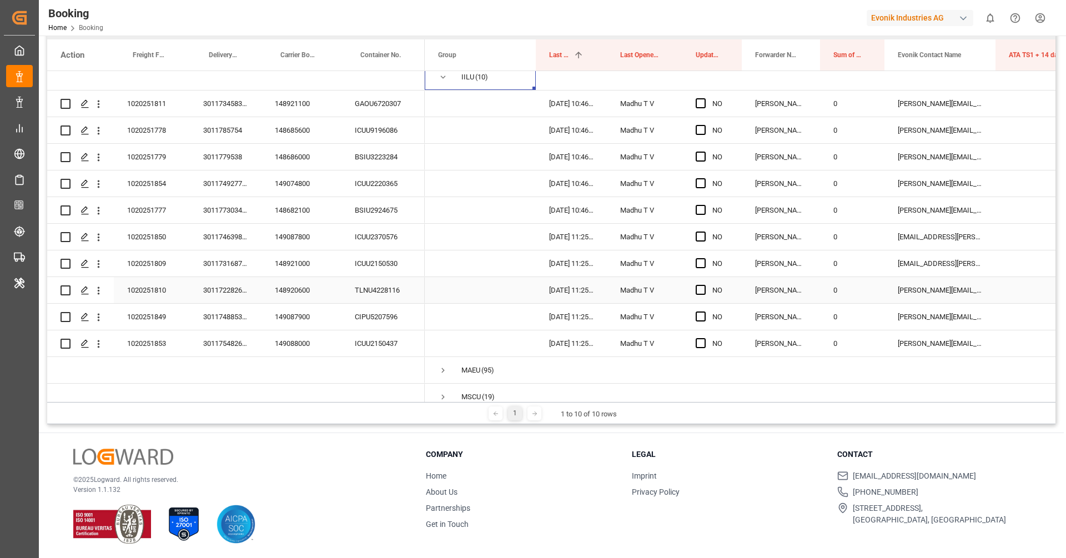
scroll to position [100, 0]
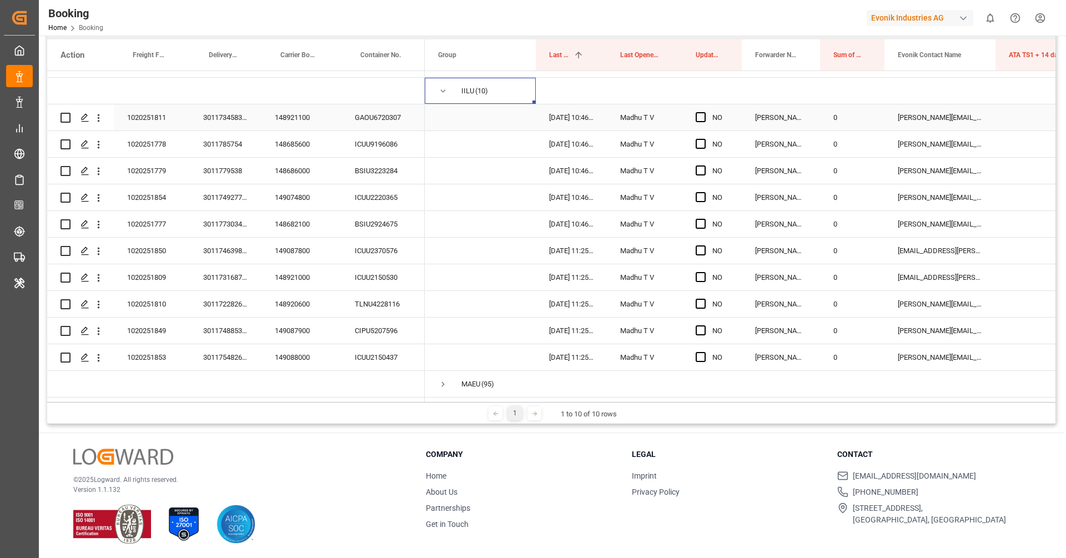
click at [303, 120] on div "148921100" at bounding box center [301, 117] width 80 height 26
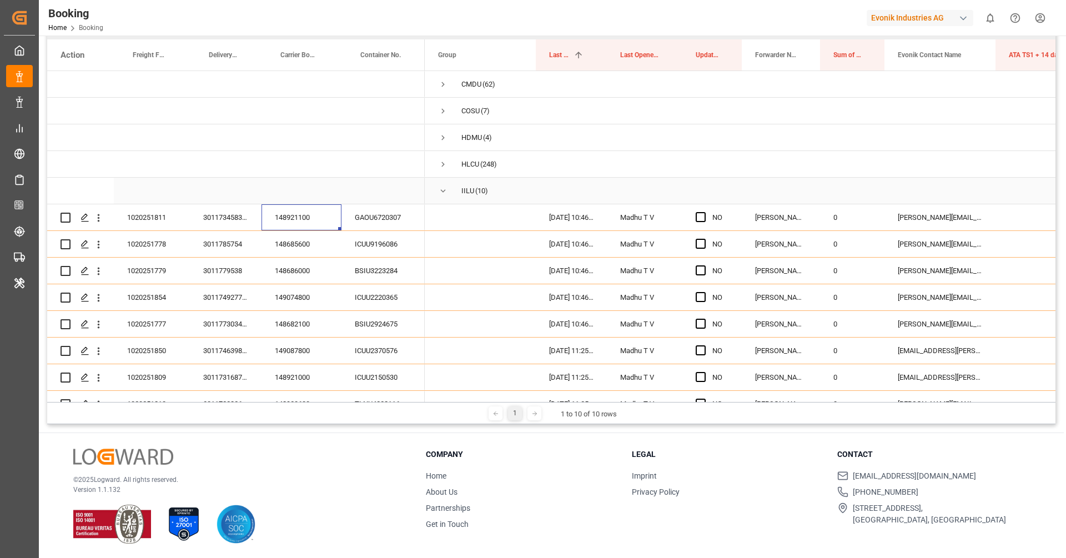
click at [440, 198] on span "Press SPACE to select this row." at bounding box center [443, 191] width 10 height 26
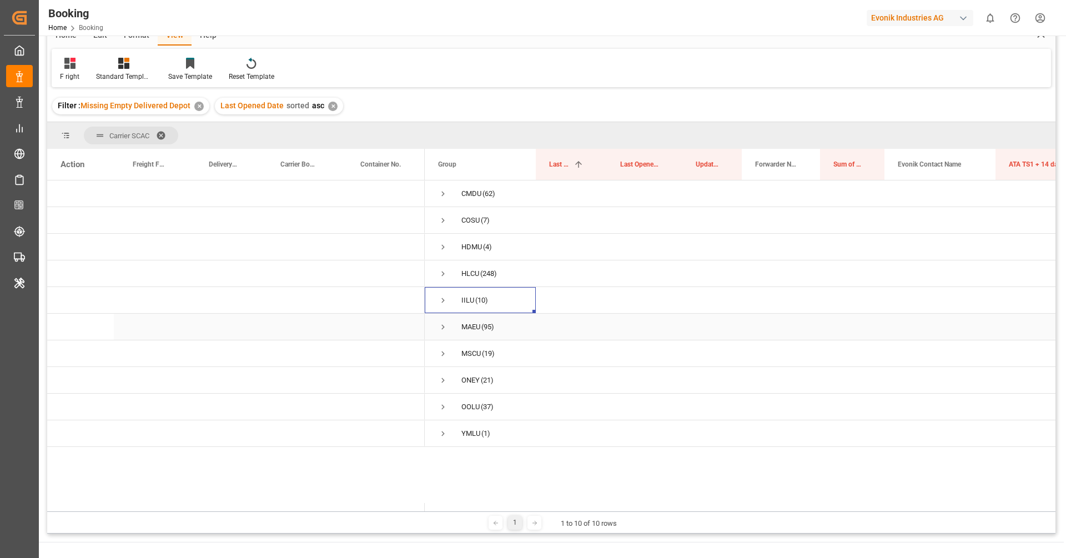
scroll to position [45, 0]
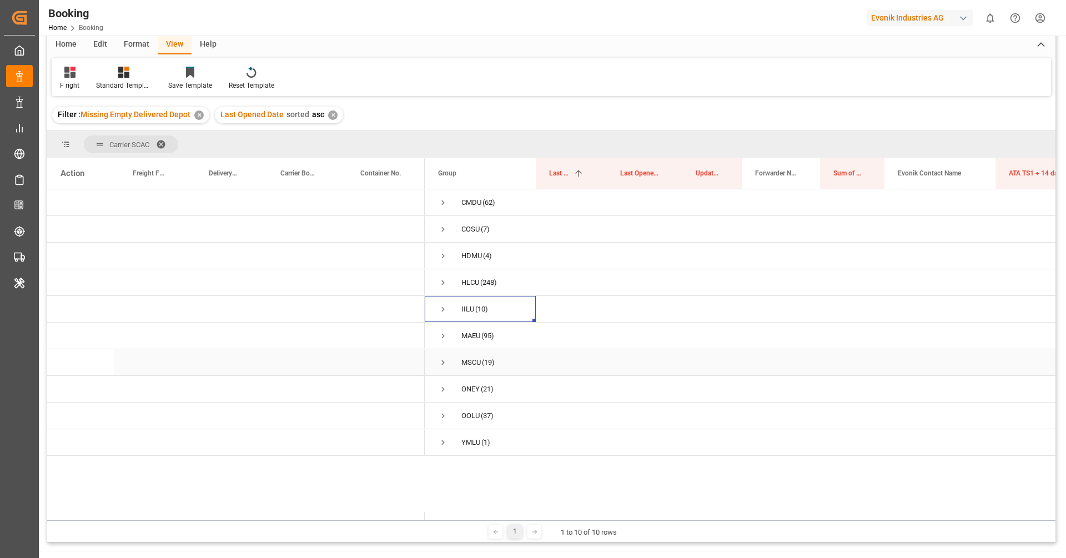
click at [447, 360] on span "Press SPACE to select this row." at bounding box center [443, 362] width 10 height 10
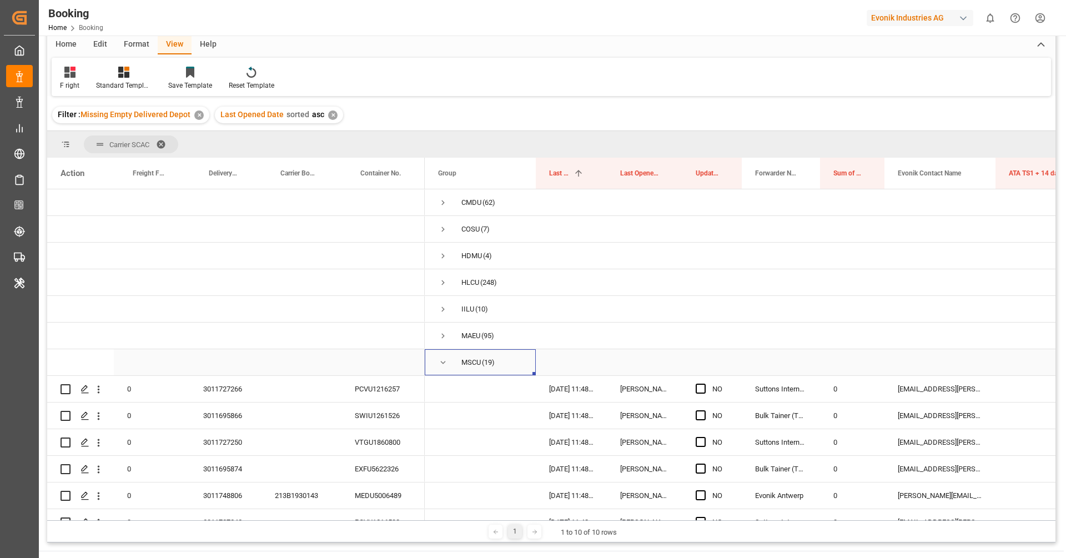
click at [443, 365] on span "Press SPACE to select this row." at bounding box center [443, 362] width 10 height 10
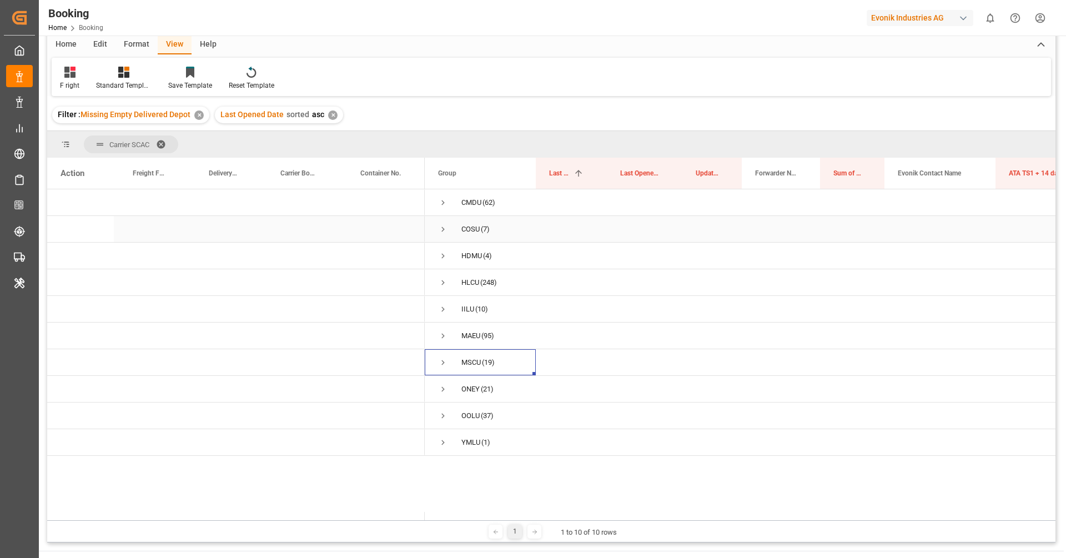
click at [441, 230] on span "Press SPACE to select this row." at bounding box center [443, 229] width 10 height 10
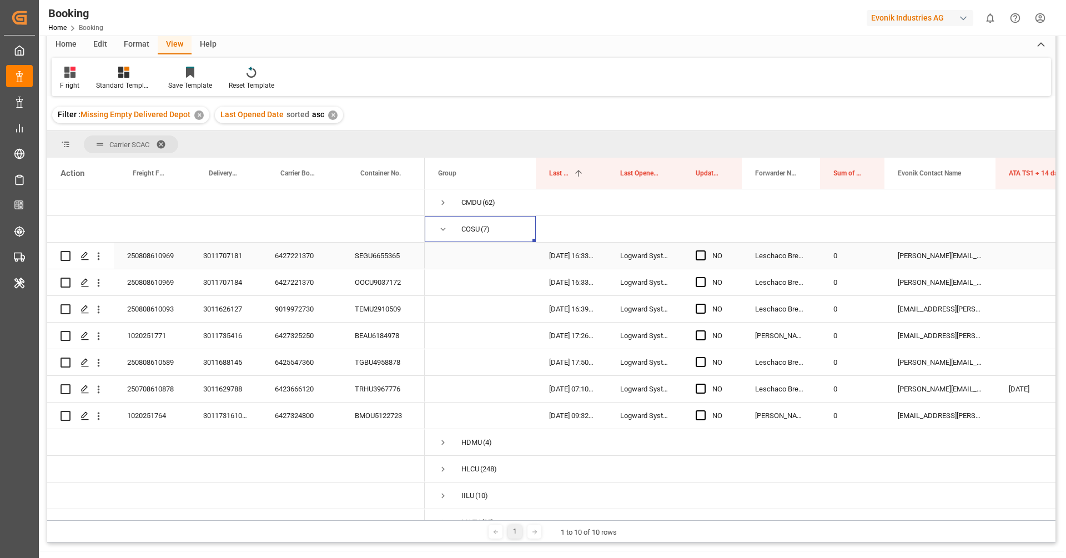
click at [275, 259] on div "6427221370" at bounding box center [301, 256] width 80 height 26
click at [694, 34] on div "Booking Home Booking Evonik Industries AG 0 Notifications Only show unread All …" at bounding box center [548, 18] width 1035 height 36
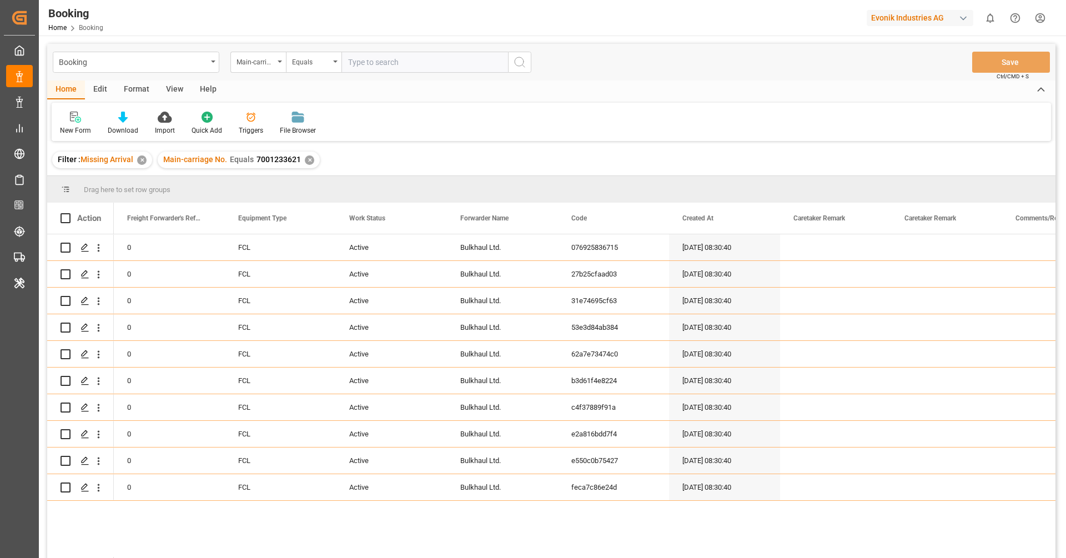
click at [397, 62] on input "text" at bounding box center [424, 62] width 167 height 21
paste input "7001250980"
type input "7001250980"
click at [529, 59] on button "search button" at bounding box center [519, 62] width 23 height 21
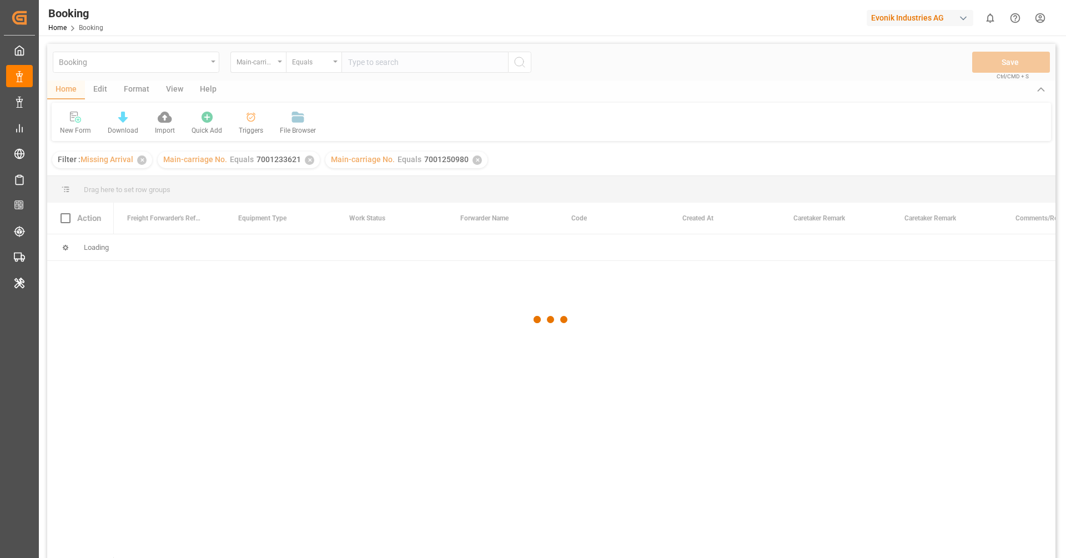
click at [307, 164] on div at bounding box center [551, 319] width 1008 height 551
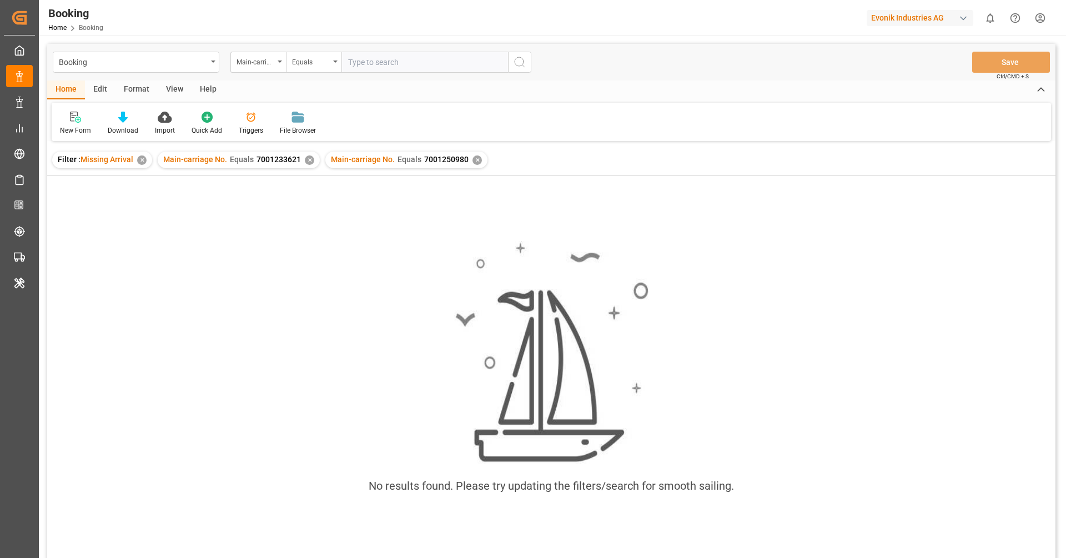
click at [305, 161] on div "✕" at bounding box center [309, 159] width 9 height 9
click at [139, 162] on div "✕" at bounding box center [141, 159] width 9 height 9
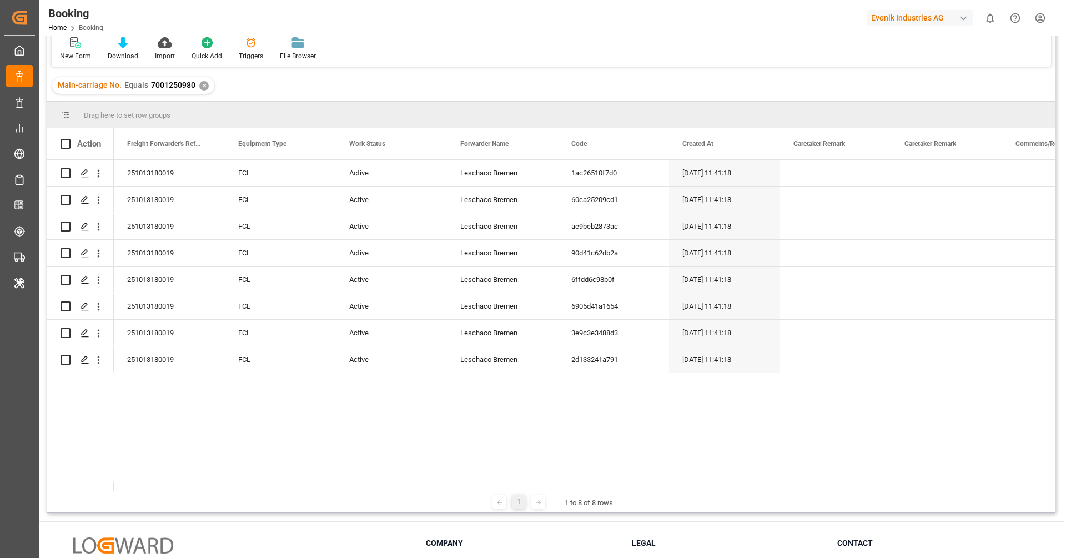
scroll to position [98, 0]
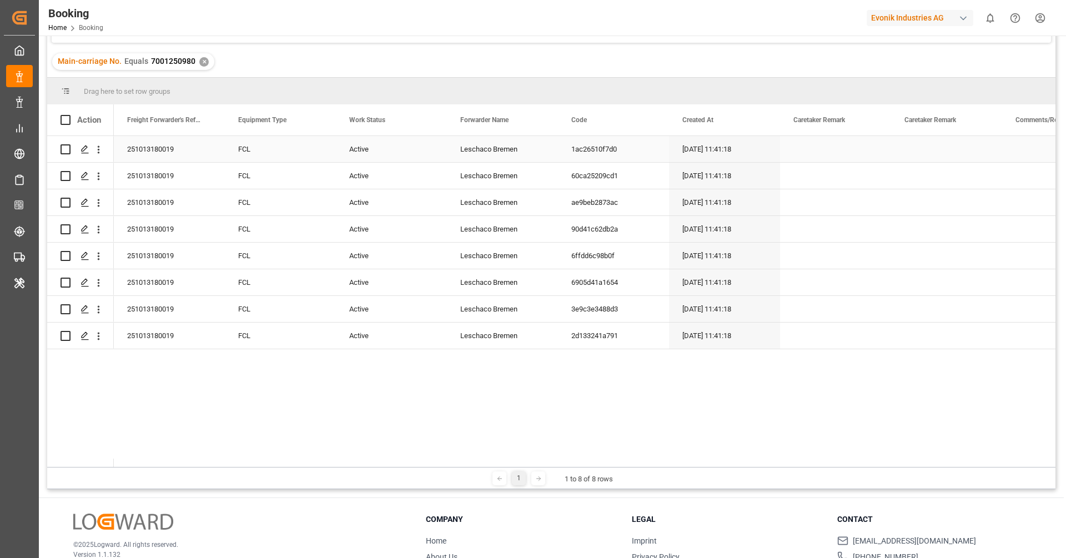
click at [153, 159] on div "251013180019" at bounding box center [169, 149] width 111 height 26
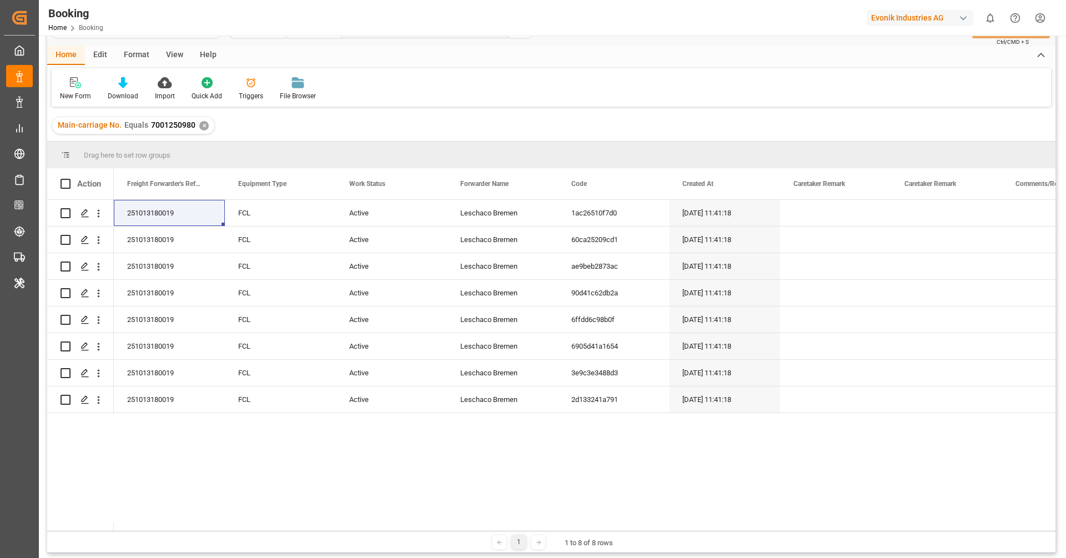
scroll to position [0, 0]
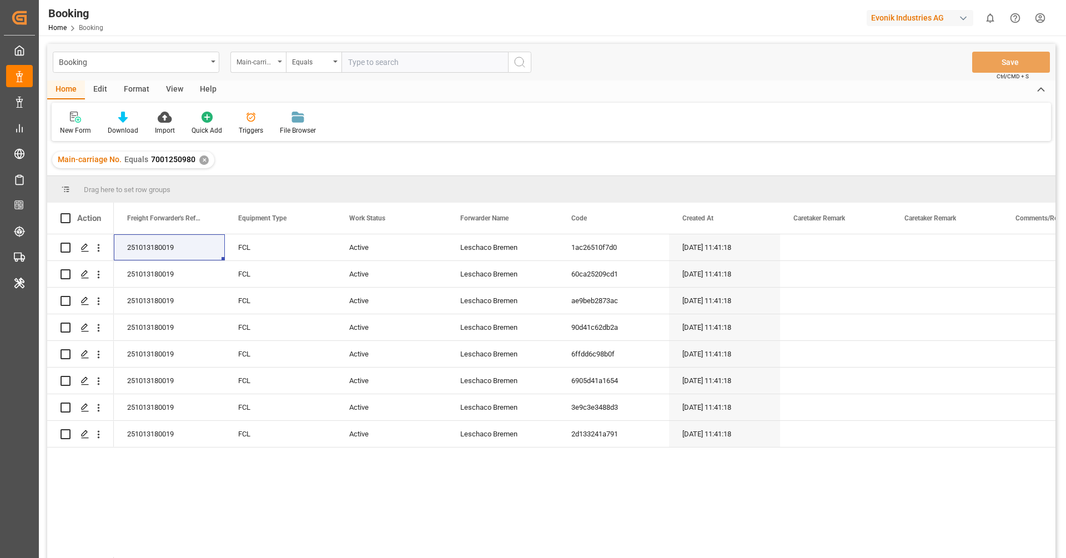
click at [266, 59] on div "Main-carriage No." at bounding box center [255, 60] width 38 height 13
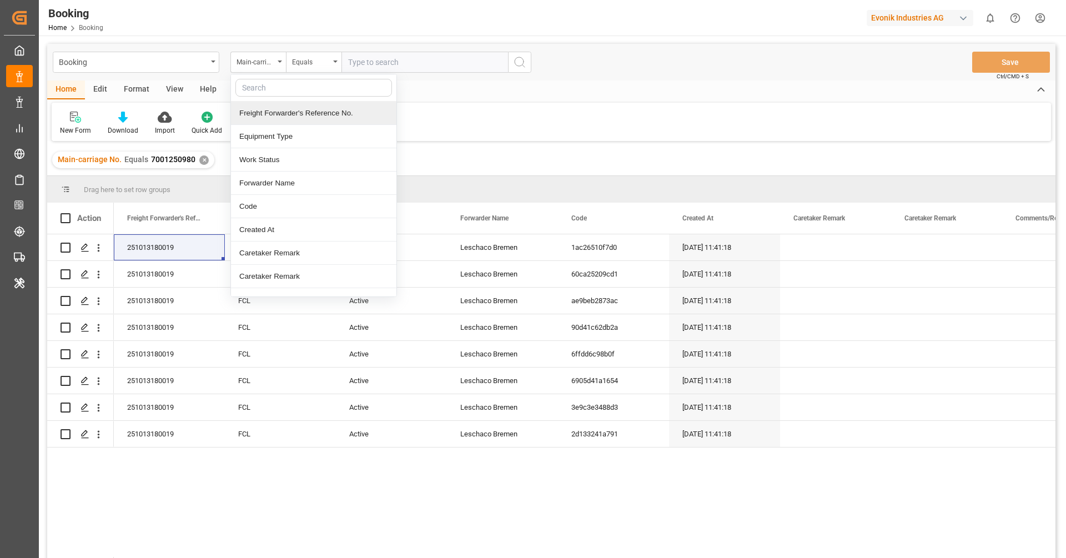
click at [289, 113] on div "Freight Forwarder's Reference No." at bounding box center [313, 113] width 165 height 23
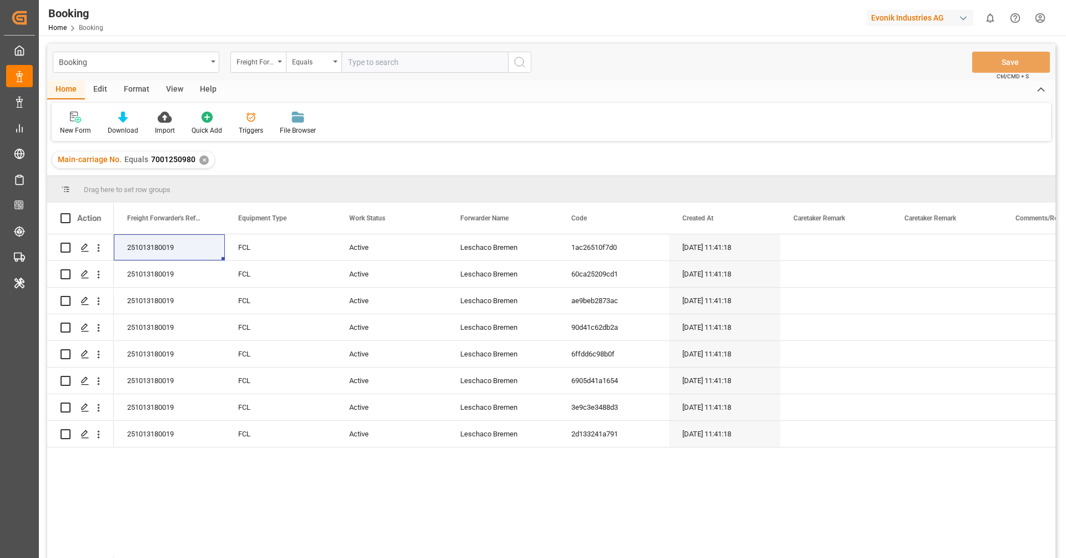
click at [376, 69] on input "text" at bounding box center [424, 62] width 167 height 21
paste input "250813180211"
type input "250813180211"
click at [532, 65] on div "Booking Freight Forwarder's Reference No. Equals 250813180211 Save Ctrl/CMD + S" at bounding box center [551, 62] width 1008 height 37
click at [520, 63] on icon "search button" at bounding box center [519, 62] width 13 height 13
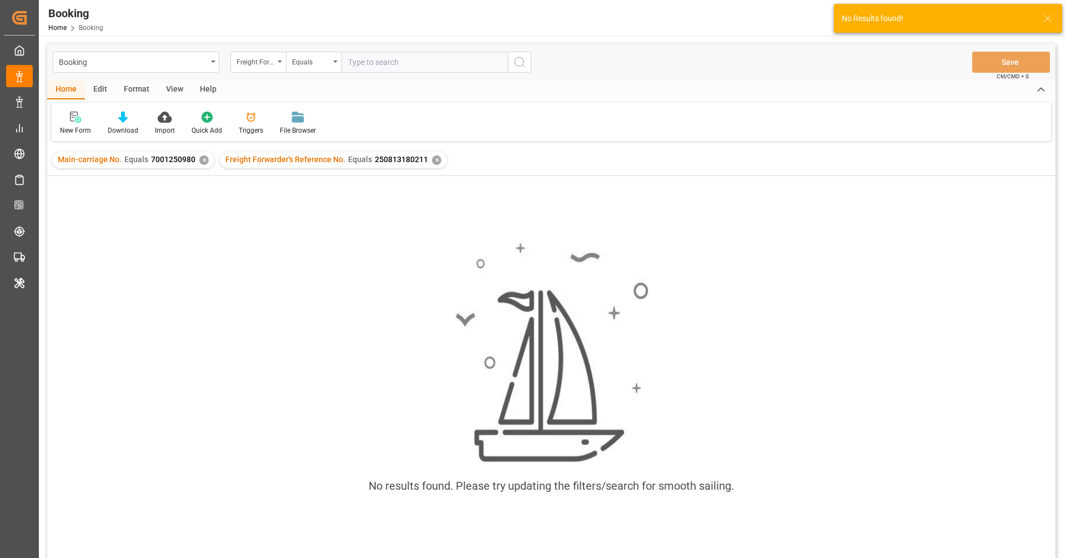
click at [199, 160] on div "✕" at bounding box center [203, 159] width 9 height 9
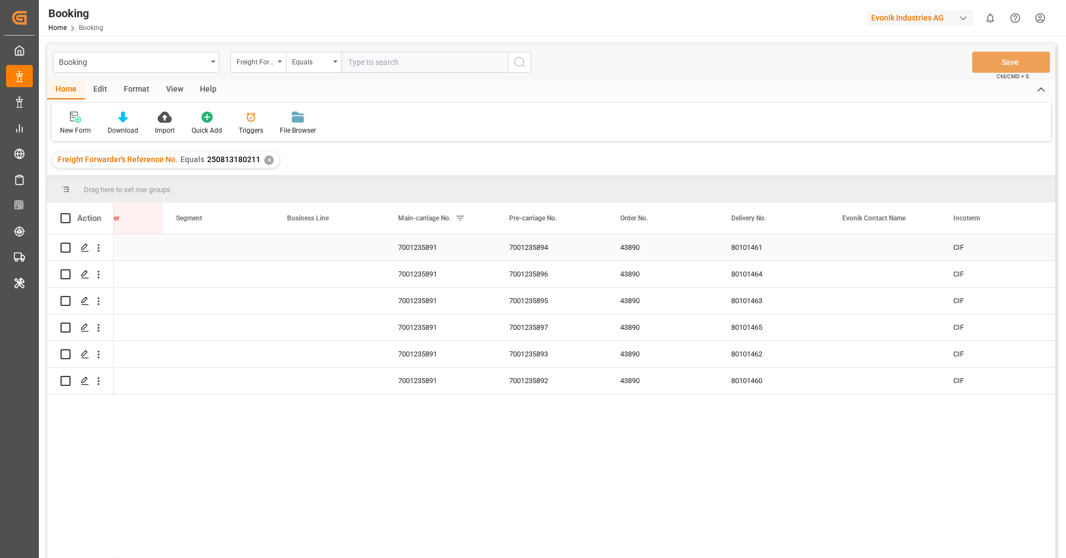
click at [437, 254] on div "7001235891" at bounding box center [440, 247] width 111 height 26
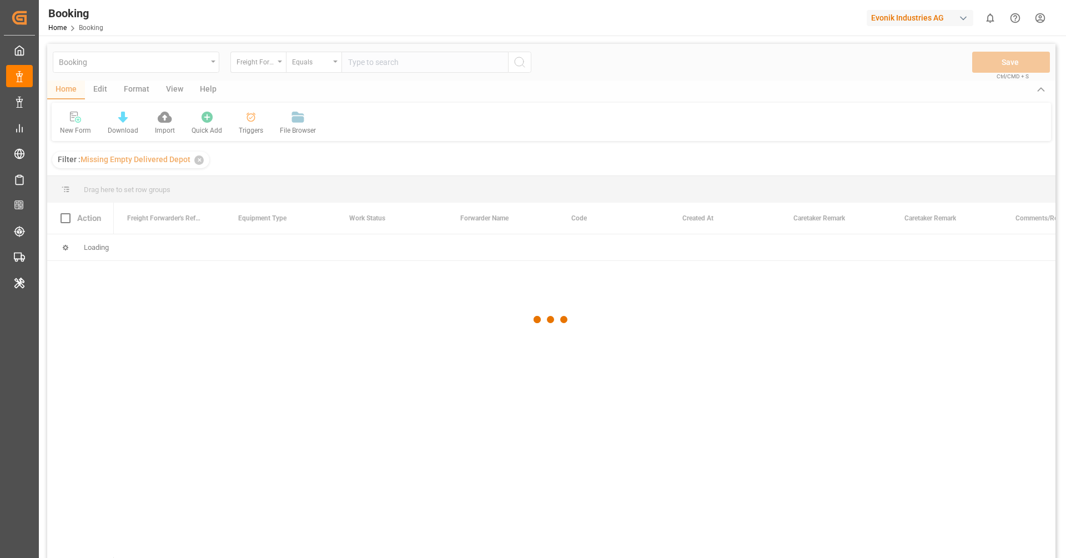
click at [249, 63] on div at bounding box center [551, 319] width 1008 height 551
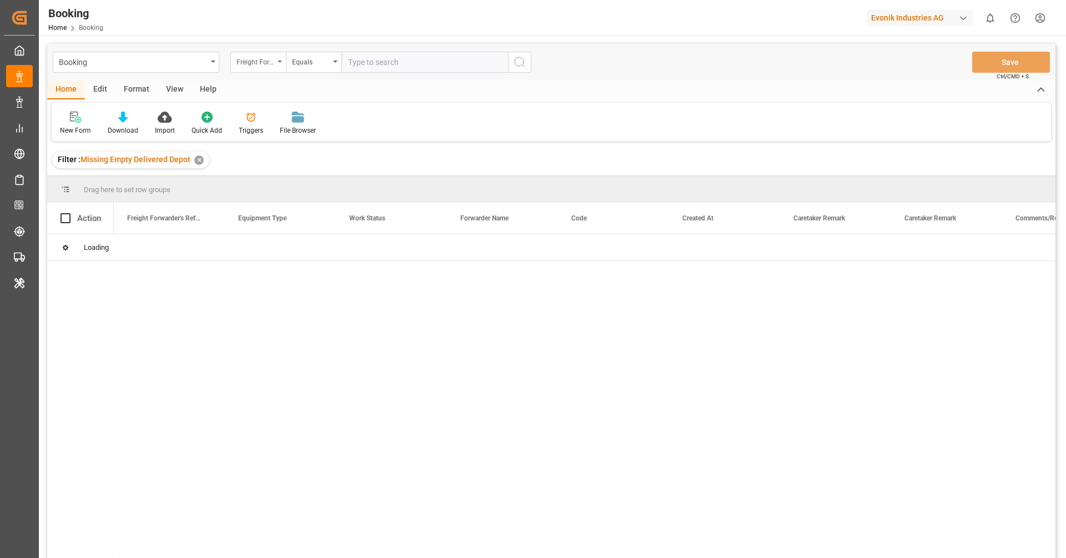
click at [258, 64] on div "Freight Forwarder's Reference No." at bounding box center [255, 60] width 38 height 13
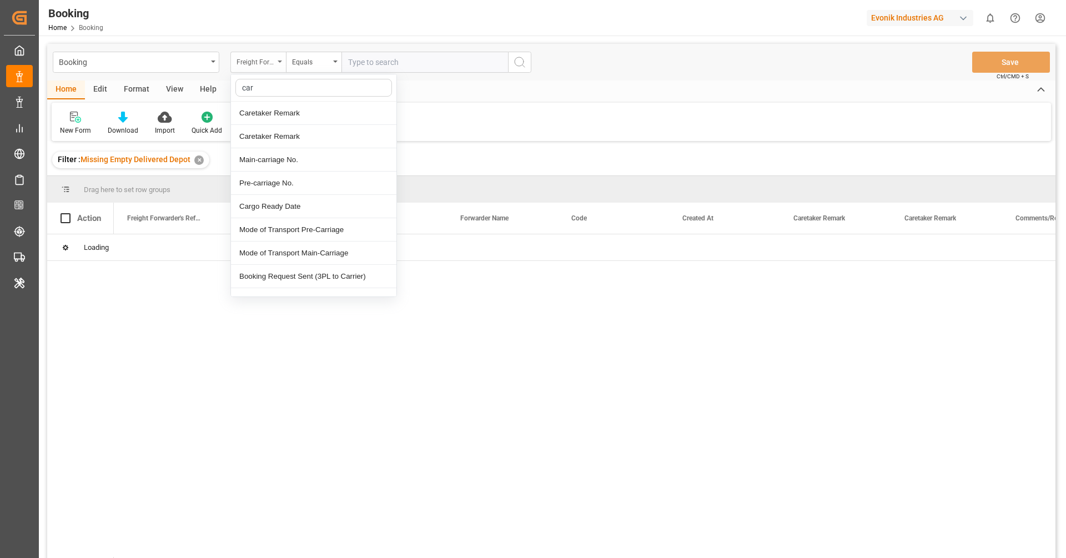
type input "[PERSON_NAME]"
click at [297, 234] on div "Carrier SCAC" at bounding box center [313, 229] width 165 height 23
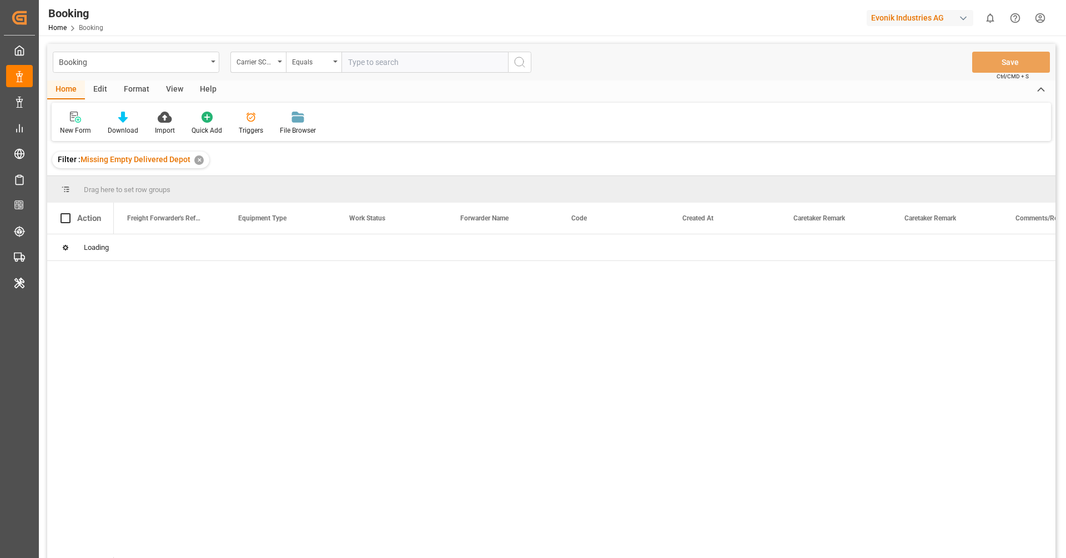
click at [367, 66] on input "text" at bounding box center [424, 62] width 167 height 21
type input "[PERSON_NAME]"
click at [519, 65] on icon "search button" at bounding box center [519, 62] width 13 height 13
click at [169, 90] on div "View" at bounding box center [175, 89] width 34 height 19
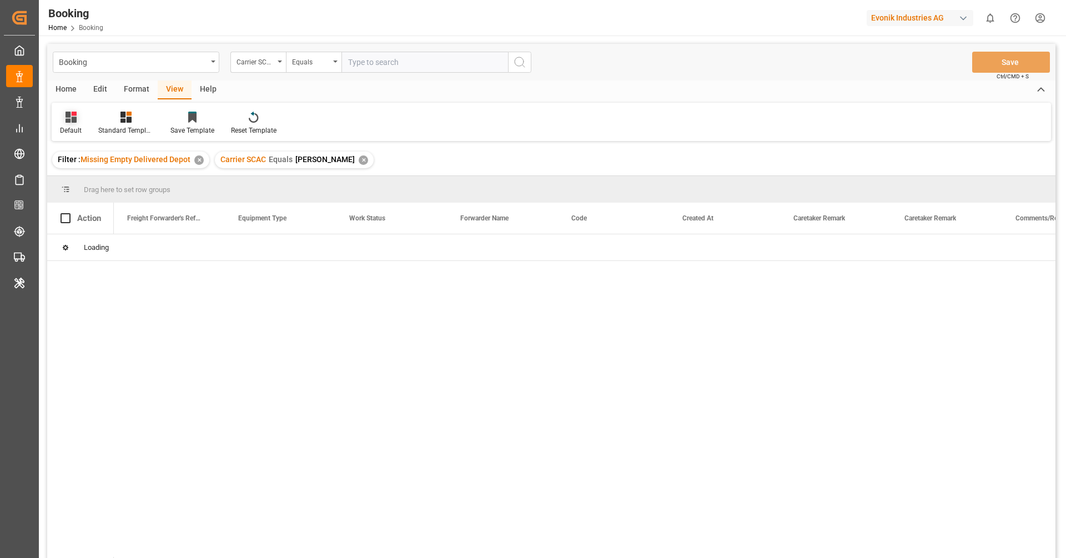
click at [74, 119] on icon at bounding box center [70, 117] width 11 height 11
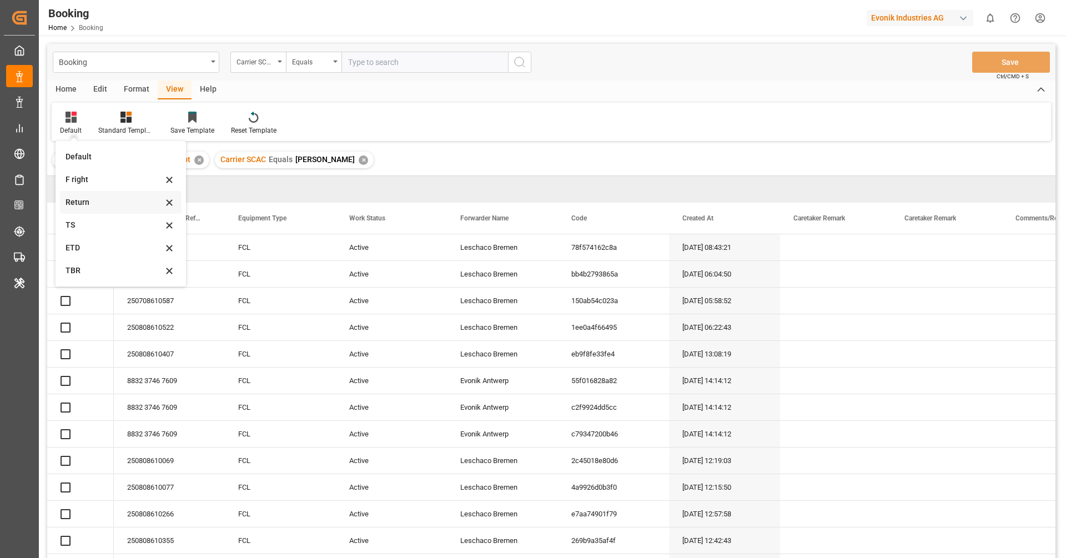
click at [88, 208] on div "Return" at bounding box center [121, 202] width 122 height 23
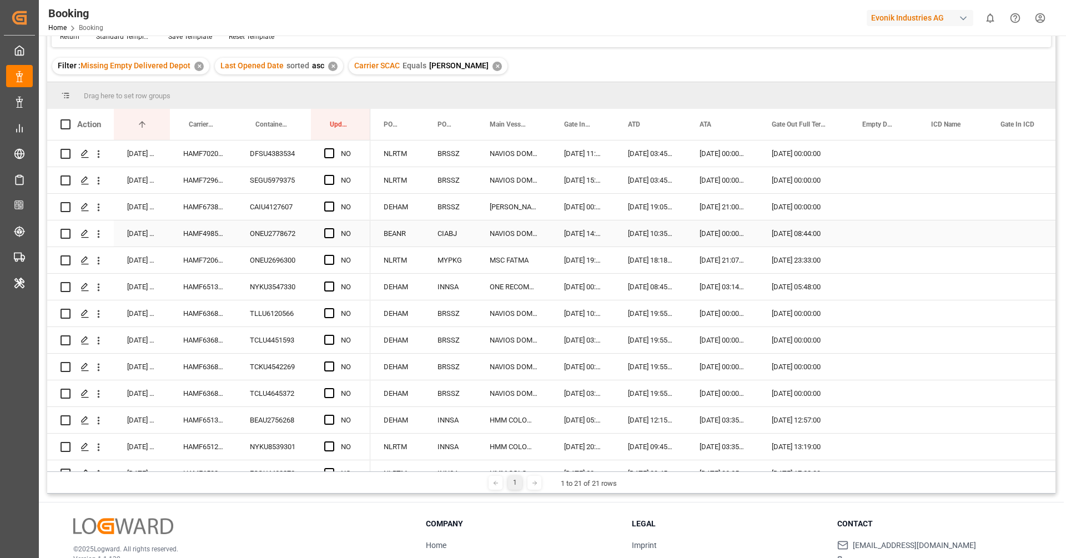
scroll to position [85, 0]
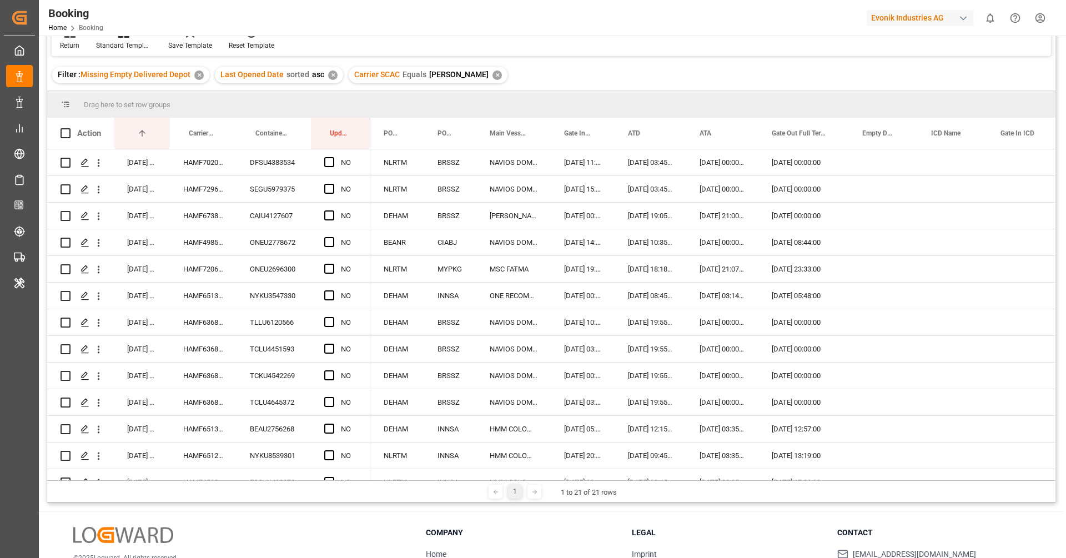
click at [456, 75] on div "Carrier SCAC Equals [PERSON_NAME] ✕" at bounding box center [428, 75] width 159 height 17
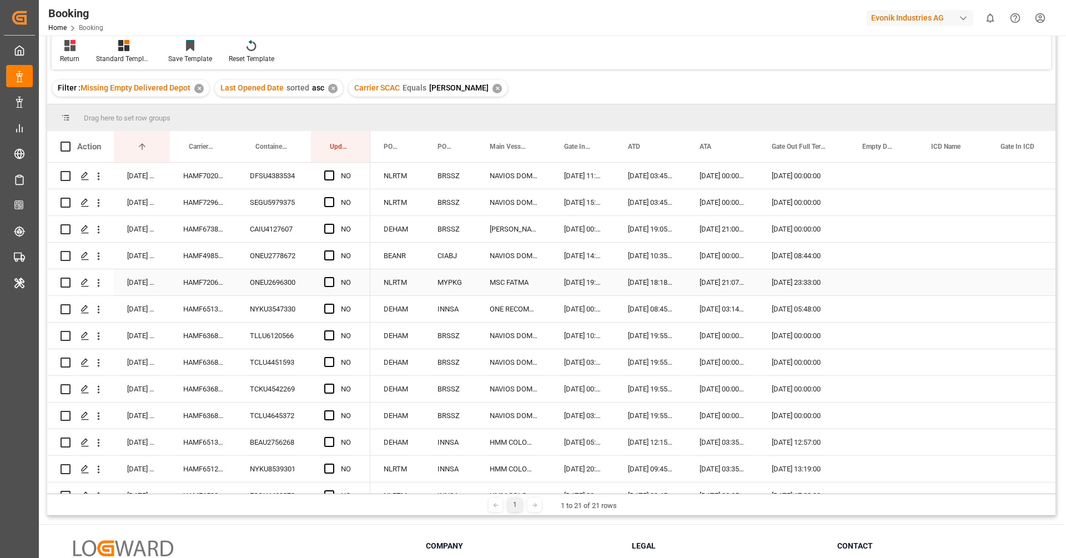
scroll to position [61, 0]
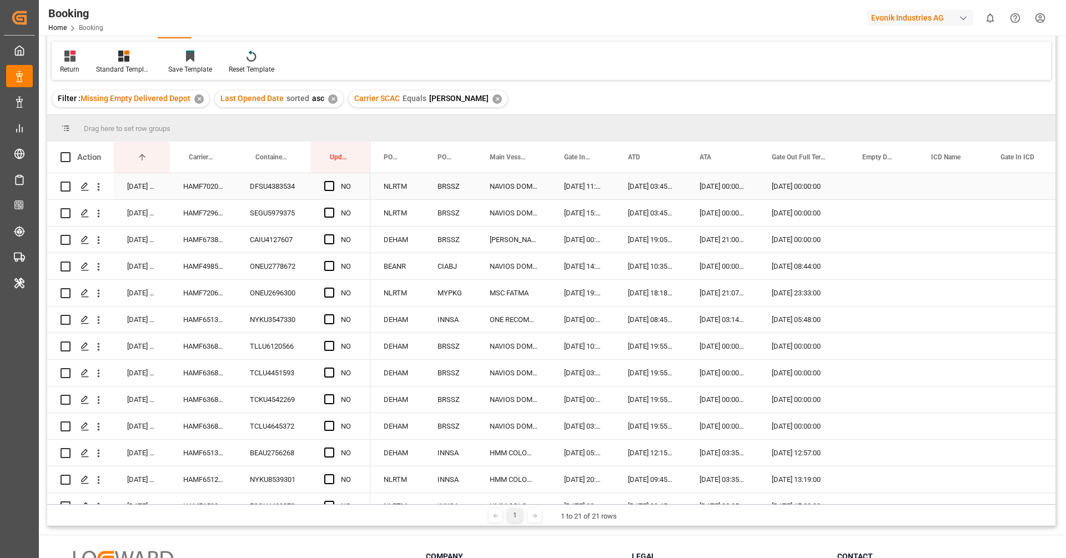
click at [210, 192] on div "HAMF70209600" at bounding box center [203, 186] width 67 height 26
click at [330, 185] on span "Press SPACE to select this row." at bounding box center [329, 186] width 10 height 10
click at [332, 181] on input "Press SPACE to select this row." at bounding box center [332, 181] width 0 height 0
click at [183, 226] on div "HAMF67385300" at bounding box center [203, 239] width 67 height 26
click at [210, 209] on div "HAMF72965300" at bounding box center [203, 213] width 67 height 26
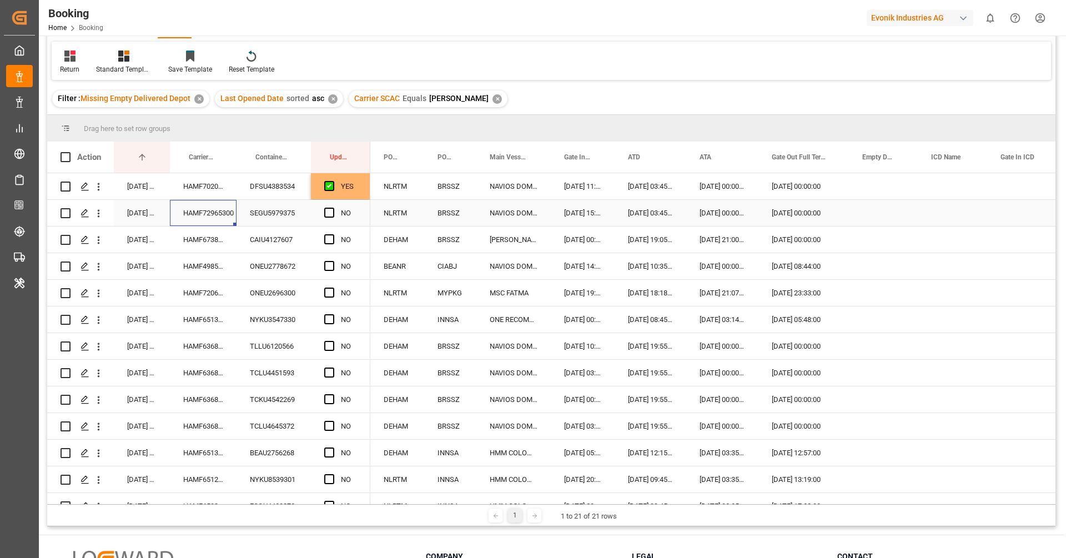
click at [327, 204] on div "Press SPACE to select this row." at bounding box center [332, 213] width 17 height 26
click at [327, 206] on div "Press SPACE to select this row." at bounding box center [332, 213] width 17 height 26
click at [329, 211] on span "Press SPACE to select this row." at bounding box center [329, 213] width 10 height 10
click at [332, 208] on input "Press SPACE to select this row." at bounding box center [332, 208] width 0 height 0
click at [211, 248] on div "HAMF67385300" at bounding box center [203, 239] width 67 height 26
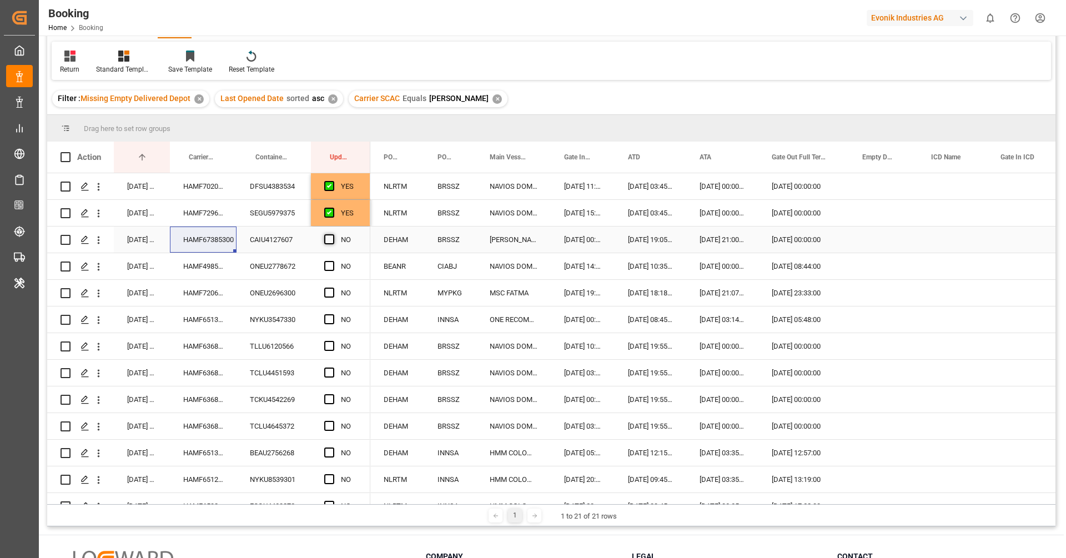
click at [330, 239] on span "Press SPACE to select this row." at bounding box center [329, 239] width 10 height 10
click at [332, 234] on input "Press SPACE to select this row." at bounding box center [332, 234] width 0 height 0
click at [230, 269] on div "HAMF49855500" at bounding box center [203, 266] width 67 height 26
click at [327, 264] on span "Press SPACE to select this row." at bounding box center [329, 266] width 10 height 10
click at [332, 261] on input "Press SPACE to select this row." at bounding box center [332, 261] width 0 height 0
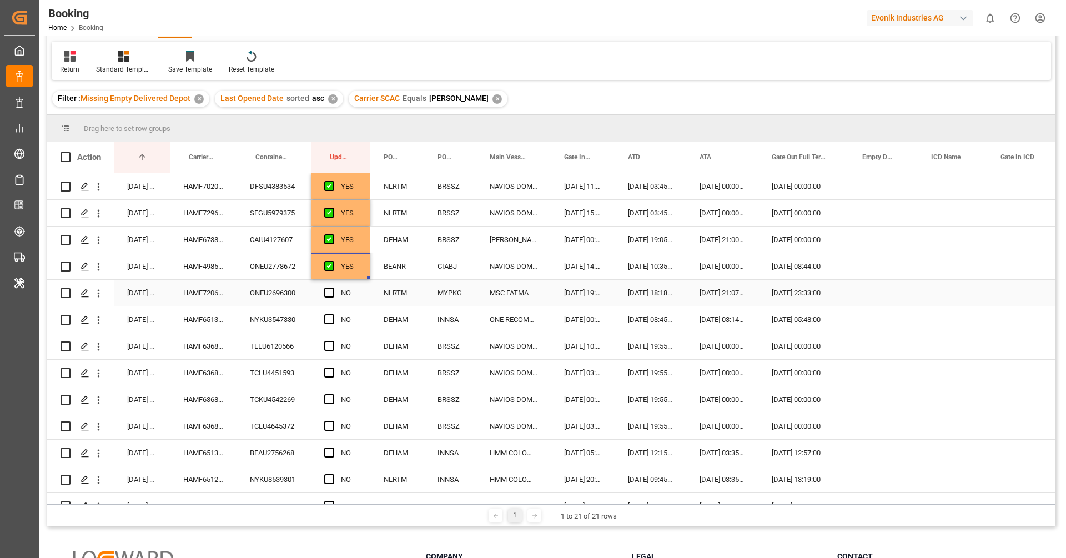
click at [224, 302] on div "HAMF72062500" at bounding box center [203, 293] width 67 height 26
click at [327, 294] on span "Press SPACE to select this row." at bounding box center [329, 293] width 10 height 10
click at [332, 288] on input "Press SPACE to select this row." at bounding box center [332, 288] width 0 height 0
click at [195, 326] on div "HAMF65130300" at bounding box center [203, 319] width 67 height 26
click at [329, 316] on span "Press SPACE to select this row." at bounding box center [329, 319] width 10 height 10
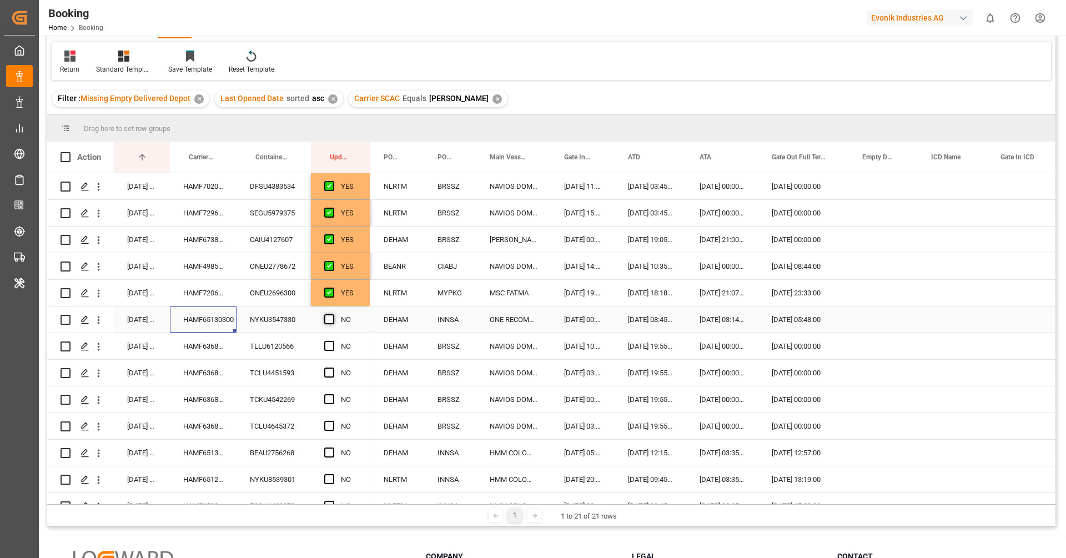
click at [332, 314] on input "Press SPACE to select this row." at bounding box center [332, 314] width 0 height 0
click at [196, 352] on div "HAMF63685900" at bounding box center [203, 346] width 67 height 26
click at [886, 349] on div "Press SPACE to select this row." at bounding box center [883, 346] width 69 height 26
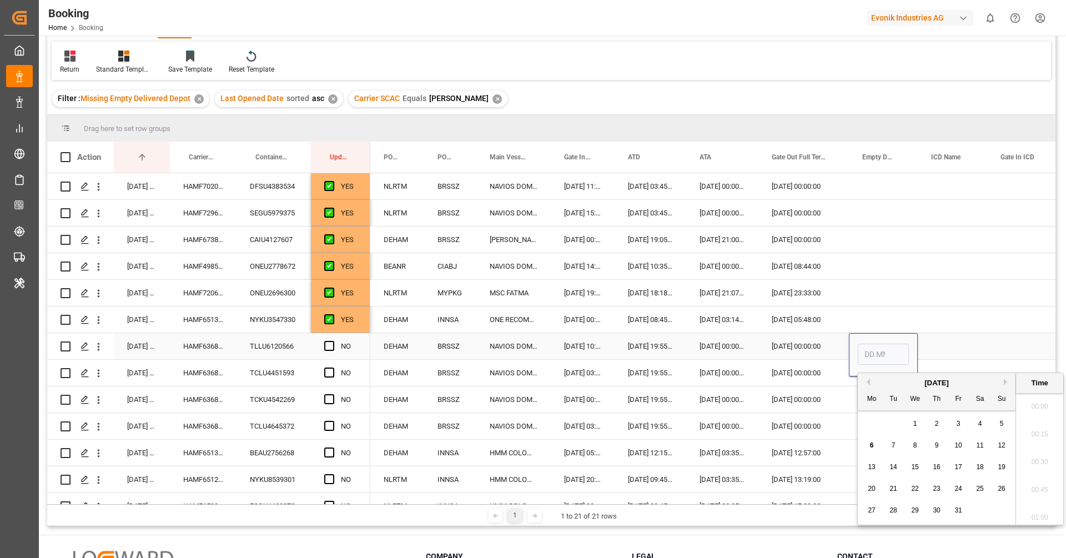
scroll to position [1890, 0]
click at [985, 428] on div "4" at bounding box center [980, 423] width 14 height 13
type input "[DATE] 00:00"
click at [330, 343] on span "Press SPACE to select this row." at bounding box center [329, 346] width 10 height 10
click at [332, 341] on input "Press SPACE to select this row." at bounding box center [332, 341] width 0 height 0
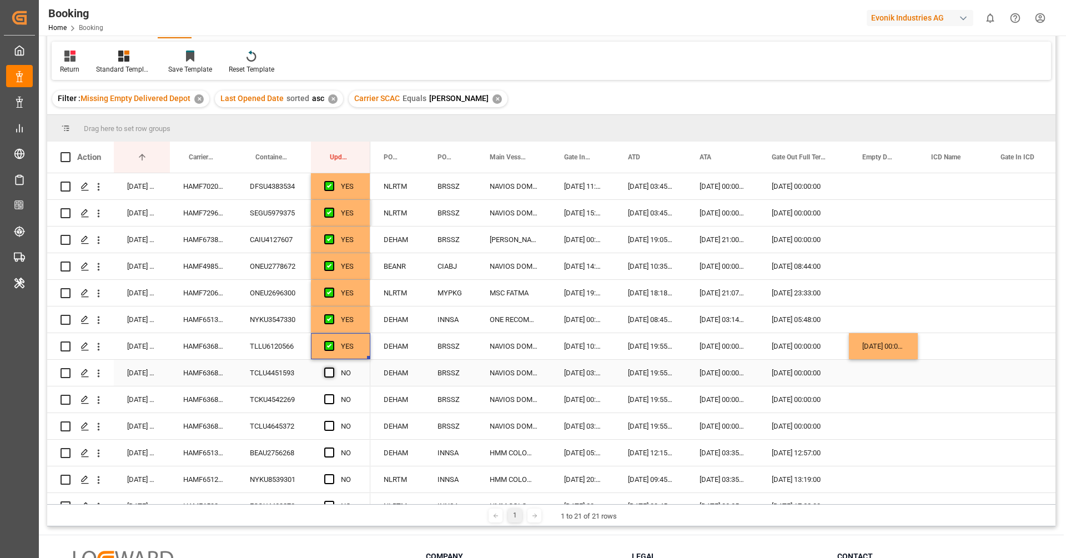
click at [331, 372] on span "Press SPACE to select this row." at bounding box center [329, 372] width 10 height 10
click at [332, 367] on input "Press SPACE to select this row." at bounding box center [332, 367] width 0 height 0
click at [329, 403] on div "Press SPACE to select this row." at bounding box center [332, 400] width 17 height 26
click at [327, 394] on span "Press SPACE to select this row." at bounding box center [329, 399] width 10 height 10
click at [332, 394] on input "Press SPACE to select this row." at bounding box center [332, 394] width 0 height 0
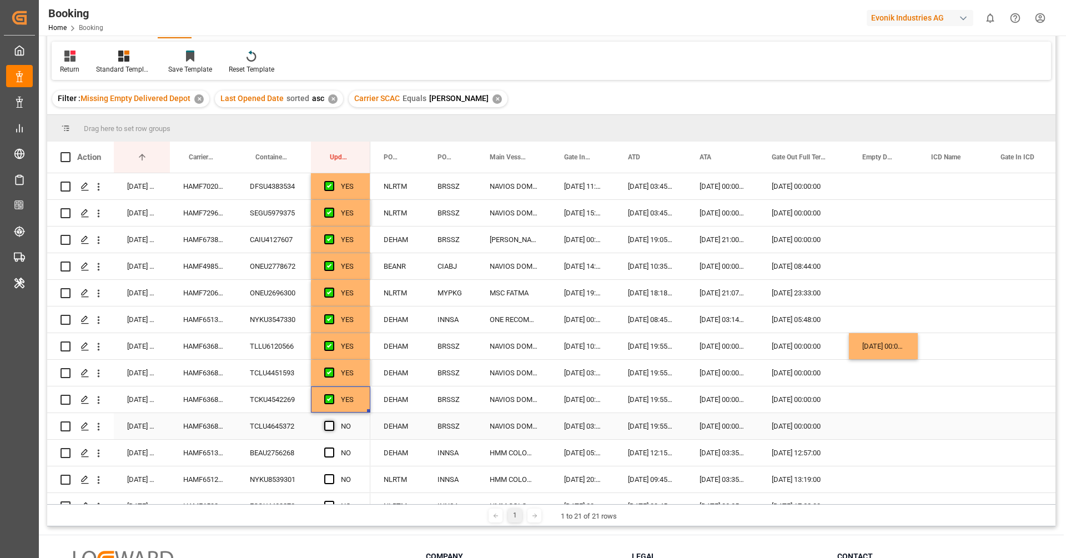
click at [328, 427] on span "Press SPACE to select this row." at bounding box center [329, 426] width 10 height 10
click at [332, 421] on input "Press SPACE to select this row." at bounding box center [332, 421] width 0 height 0
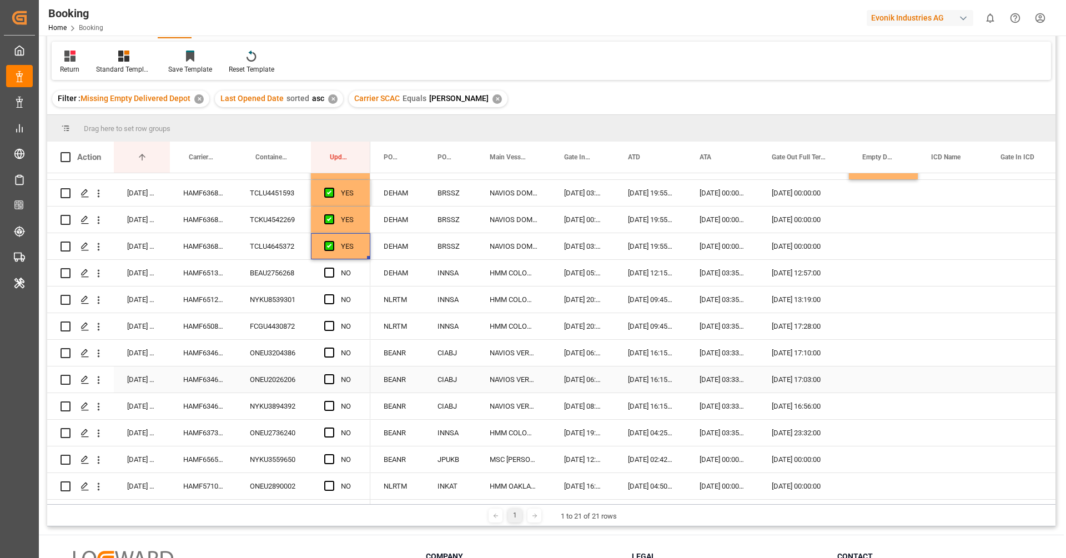
scroll to position [180, 0]
click at [196, 271] on div "HAMF65136900" at bounding box center [203, 272] width 67 height 26
click at [334, 272] on span "Press SPACE to select this row." at bounding box center [329, 272] width 10 height 10
click at [332, 267] on input "Press SPACE to select this row." at bounding box center [332, 267] width 0 height 0
click at [230, 300] on div "HAMF65123500" at bounding box center [203, 299] width 67 height 26
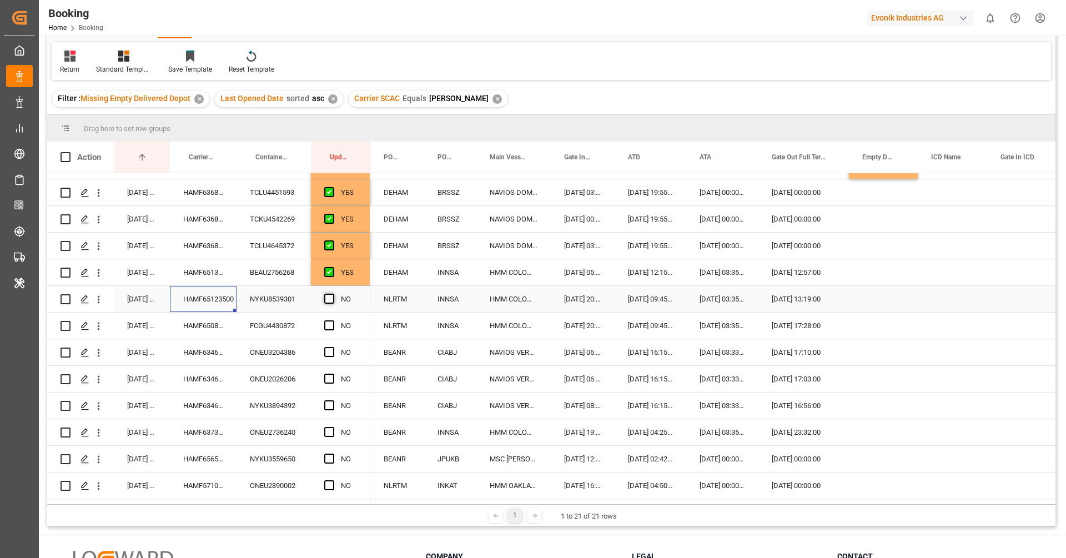
click at [329, 301] on span "Press SPACE to select this row." at bounding box center [329, 299] width 10 height 10
click at [332, 294] on input "Press SPACE to select this row." at bounding box center [332, 294] width 0 height 0
click at [214, 330] on div "HAMF65087700" at bounding box center [203, 325] width 67 height 26
click at [329, 324] on span "Press SPACE to select this row." at bounding box center [329, 325] width 10 height 10
click at [332, 320] on input "Press SPACE to select this row." at bounding box center [332, 320] width 0 height 0
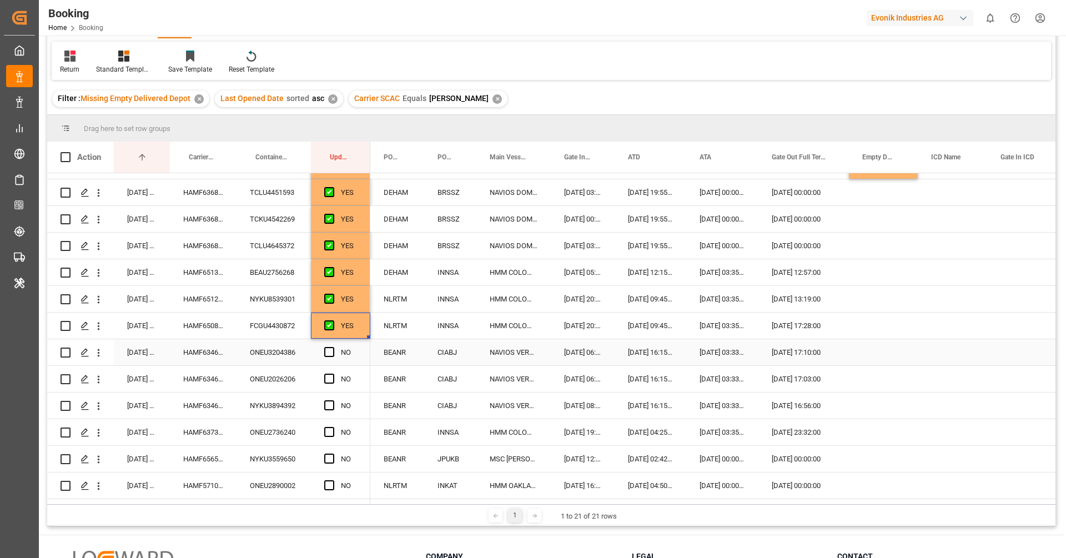
click at [215, 358] on div "HAMF63461800" at bounding box center [203, 352] width 67 height 26
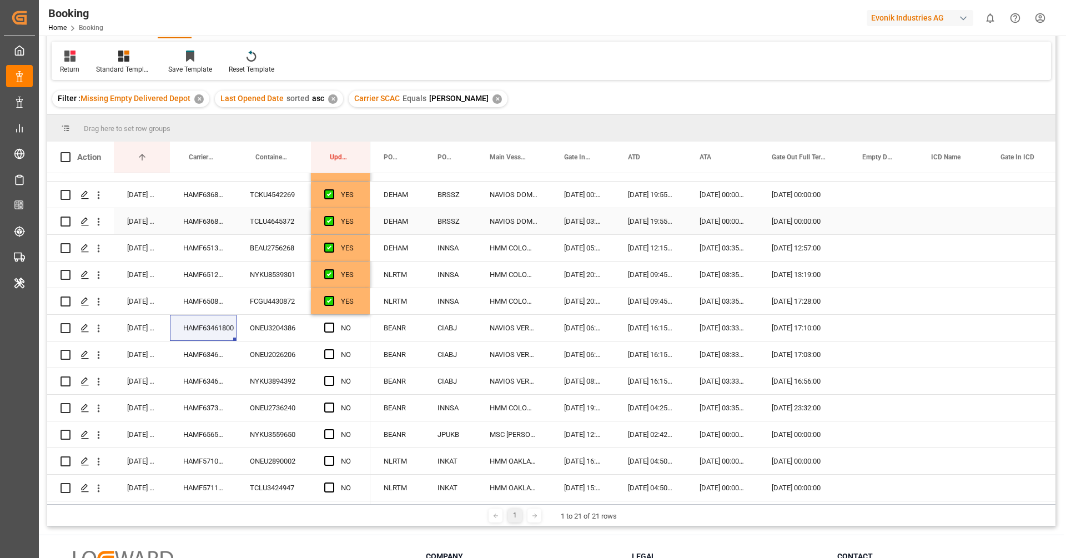
scroll to position [228, 0]
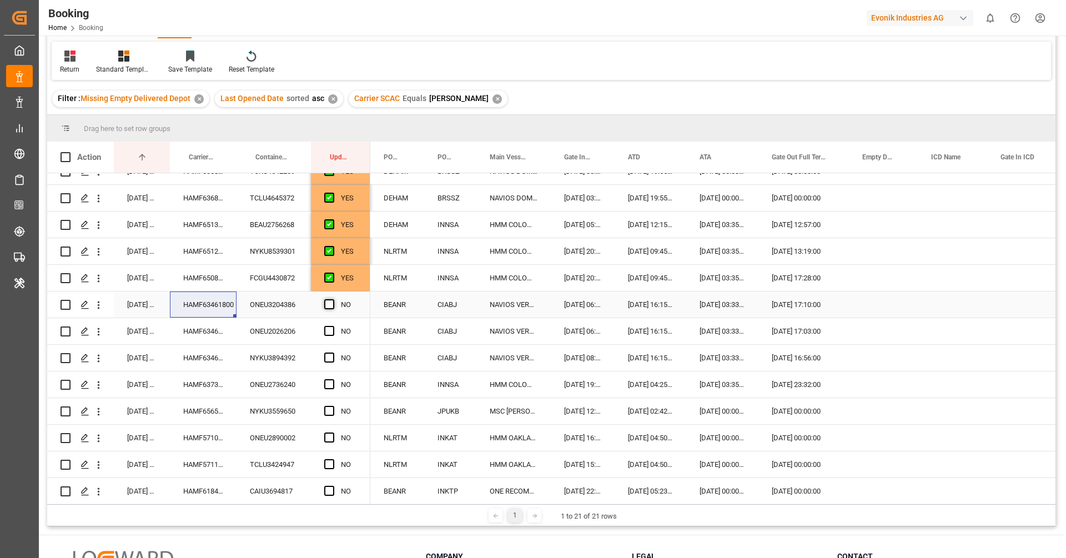
click at [331, 302] on span "Press SPACE to select this row." at bounding box center [329, 304] width 10 height 10
click at [332, 299] on input "Press SPACE to select this row." at bounding box center [332, 299] width 0 height 0
click at [327, 329] on span "Press SPACE to select this row." at bounding box center [329, 331] width 10 height 10
click at [332, 326] on input "Press SPACE to select this row." at bounding box center [332, 326] width 0 height 0
click at [327, 357] on span "Press SPACE to select this row." at bounding box center [329, 357] width 10 height 10
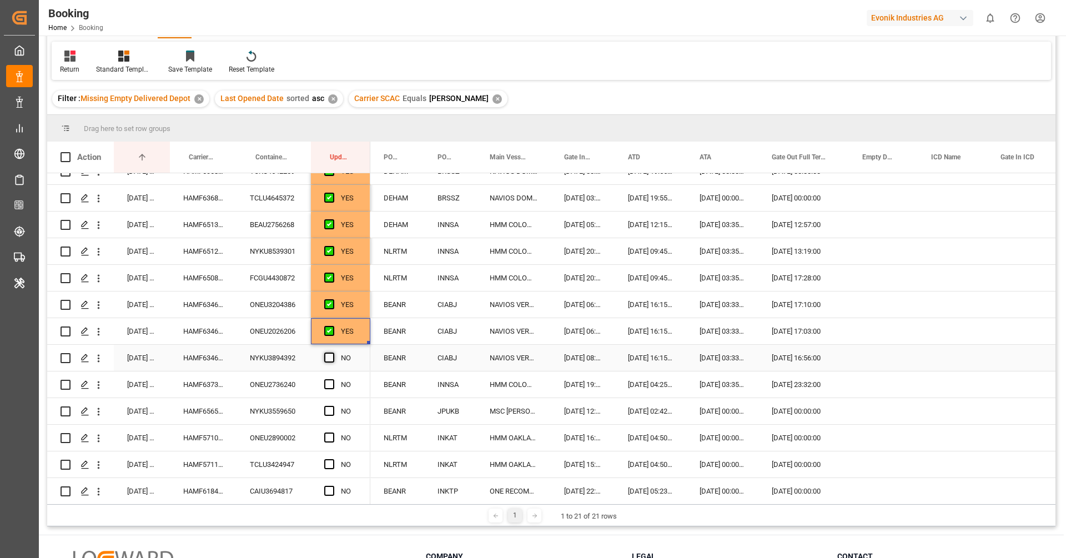
click at [332, 352] on input "Press SPACE to select this row." at bounding box center [332, 352] width 0 height 0
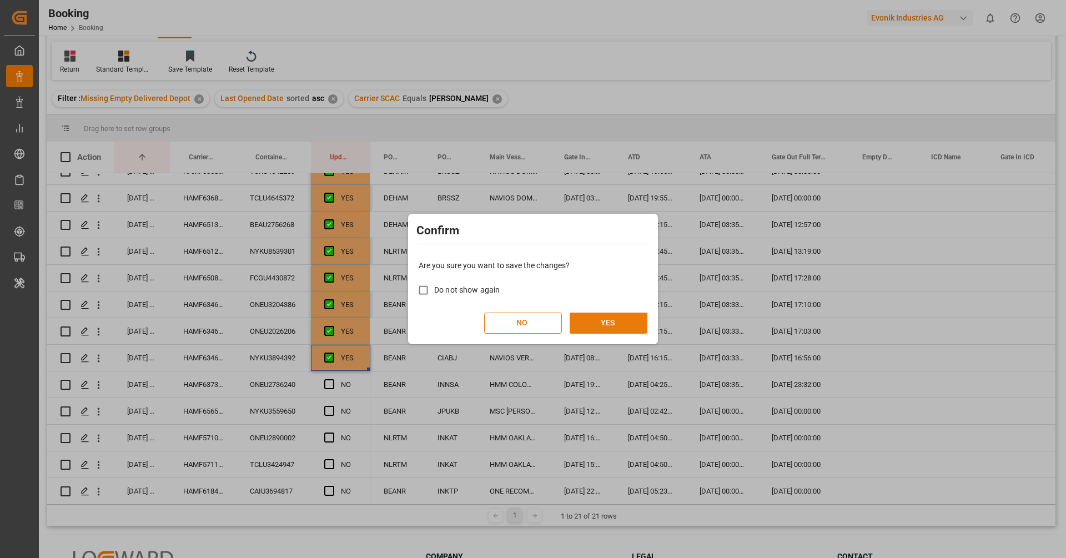
click at [598, 326] on button "YES" at bounding box center [608, 322] width 78 height 21
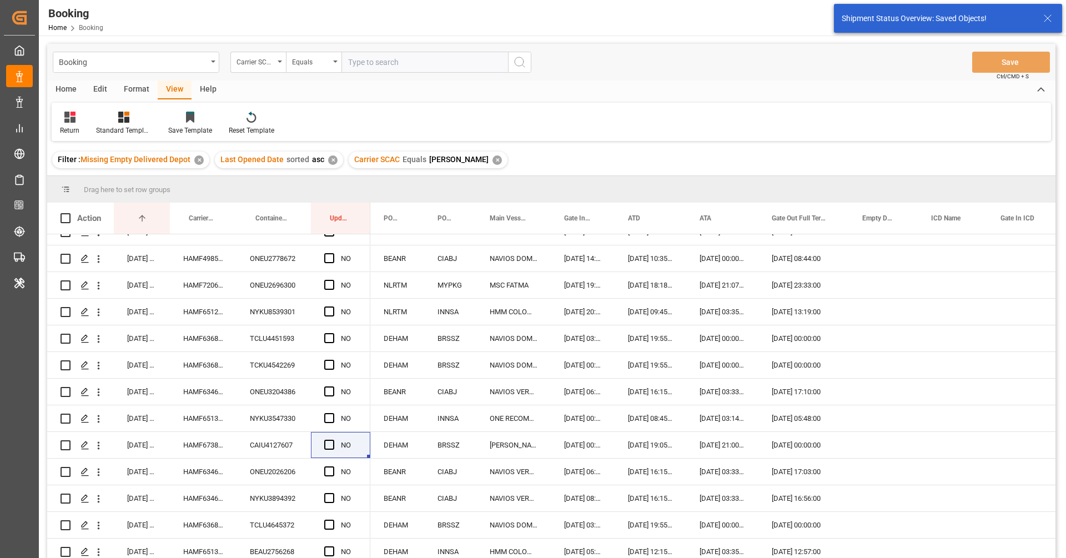
scroll to position [201, 0]
click at [445, 160] on div "Carrier SCAC Equals [PERSON_NAME] ✕" at bounding box center [428, 160] width 159 height 17
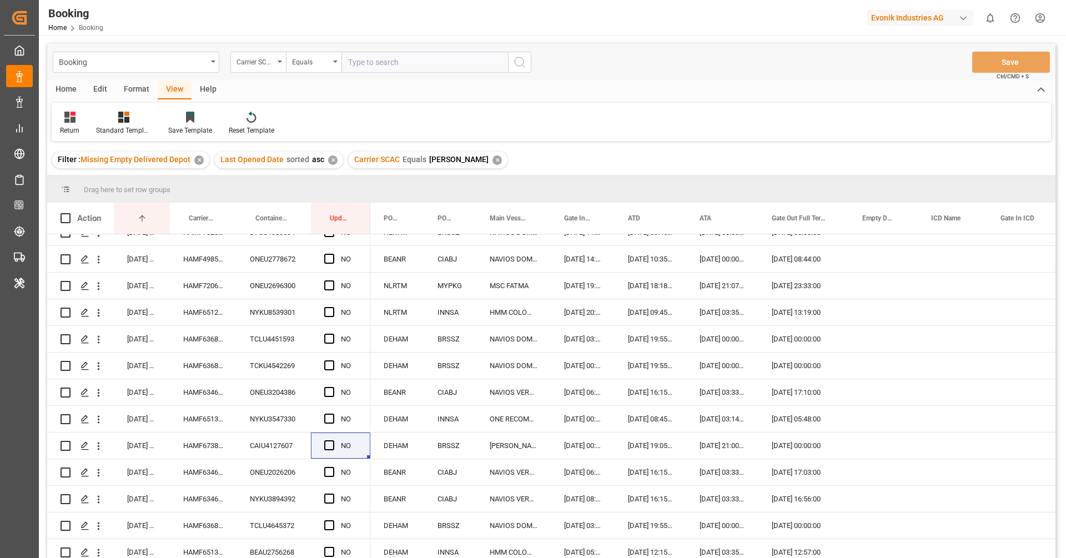
click at [457, 160] on div "Carrier SCAC Equals oney ✕" at bounding box center [428, 160] width 159 height 17
click at [492, 157] on div "✕" at bounding box center [496, 159] width 9 height 9
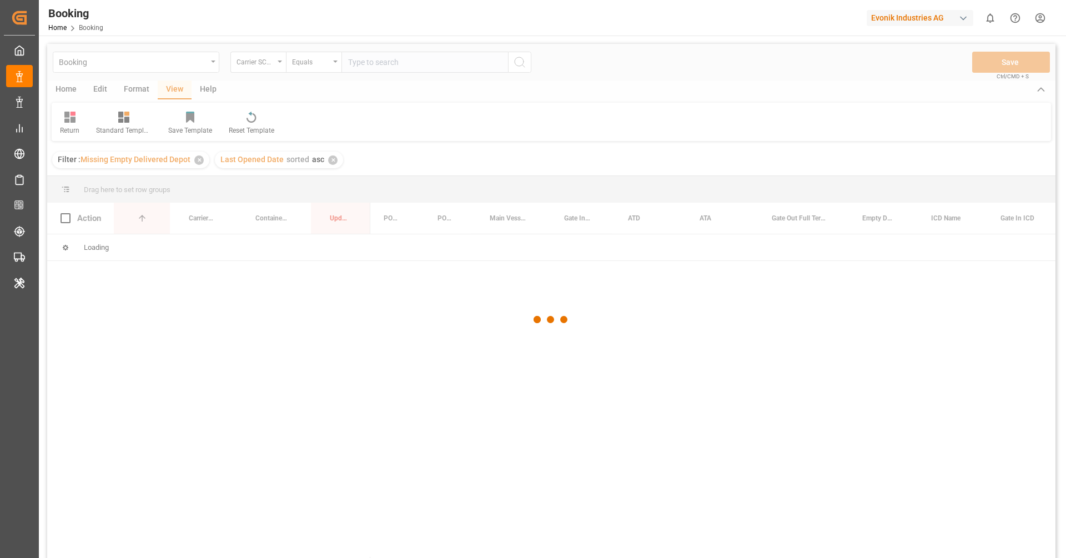
click at [397, 60] on div at bounding box center [551, 319] width 1008 height 551
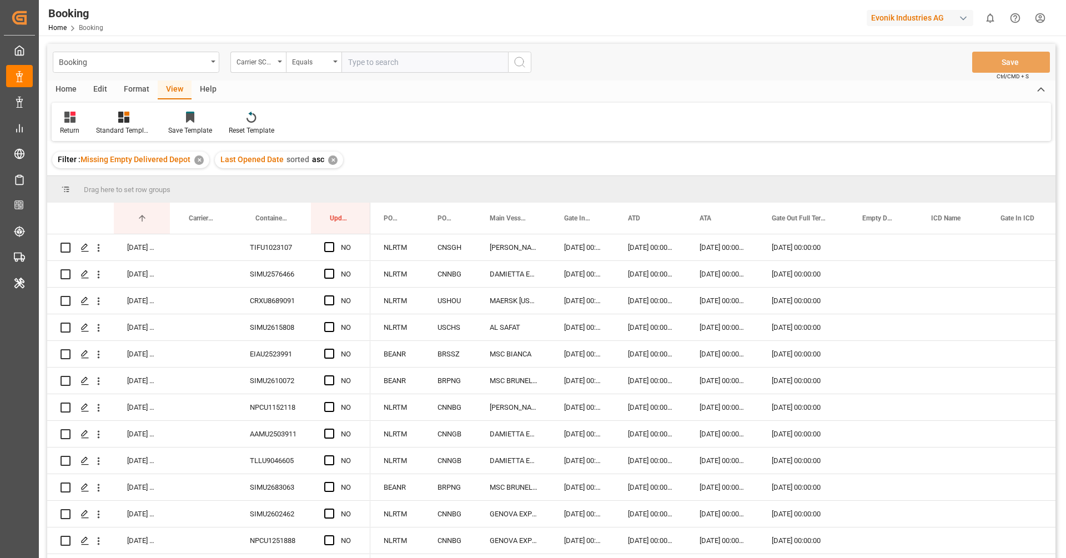
click at [406, 60] on input "text" at bounding box center [424, 62] width 167 height 21
type input "iilu"
click at [520, 72] on button "search button" at bounding box center [519, 62] width 23 height 21
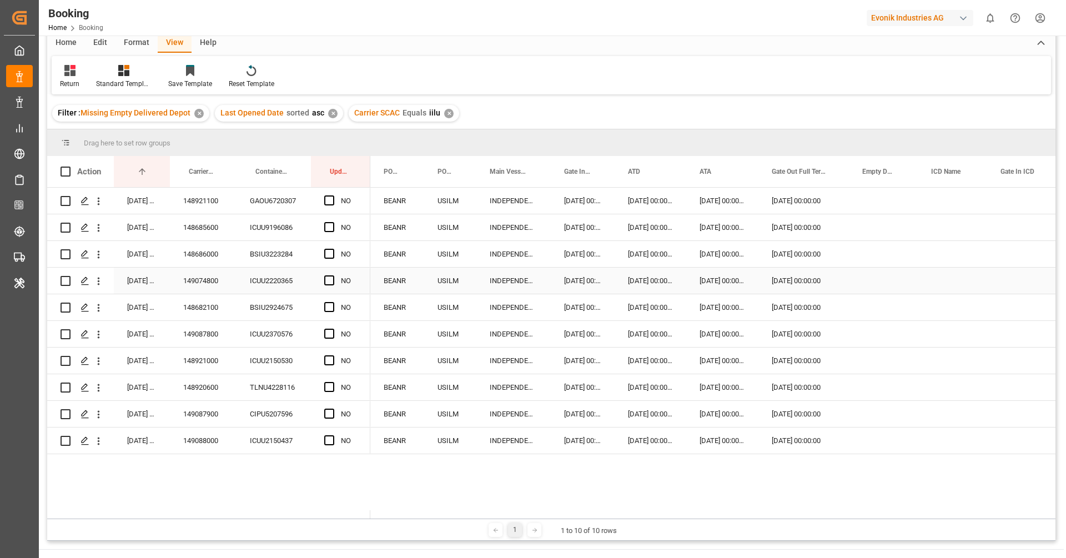
scroll to position [103, 0]
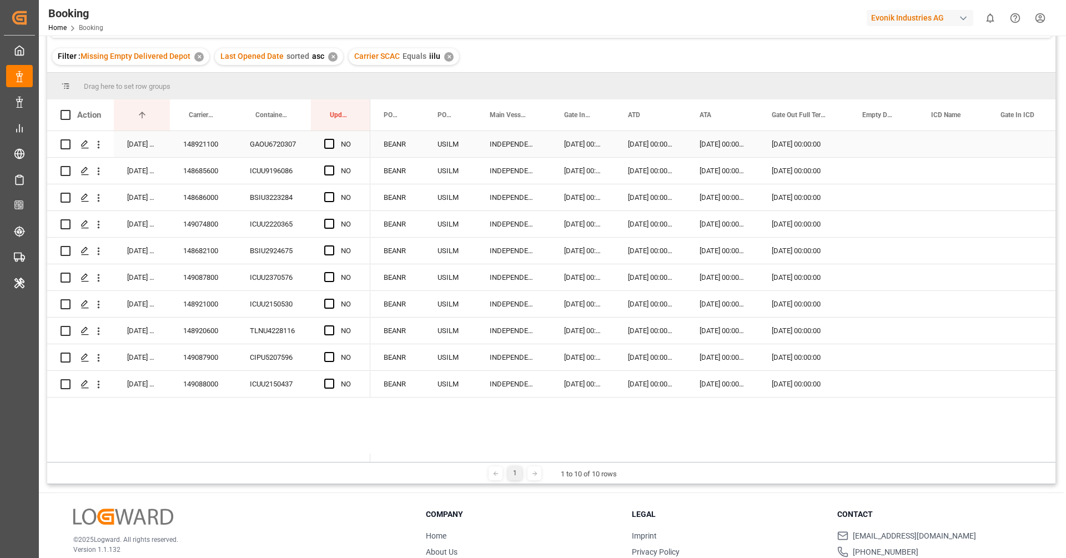
click at [211, 152] on div "148921100" at bounding box center [203, 144] width 67 height 26
click at [331, 143] on span "Press SPACE to select this row." at bounding box center [329, 144] width 10 height 10
click at [332, 139] on input "Press SPACE to select this row." at bounding box center [332, 139] width 0 height 0
click at [213, 168] on div "148685600" at bounding box center [203, 171] width 67 height 26
click at [333, 168] on span "Press SPACE to select this row." at bounding box center [329, 170] width 10 height 10
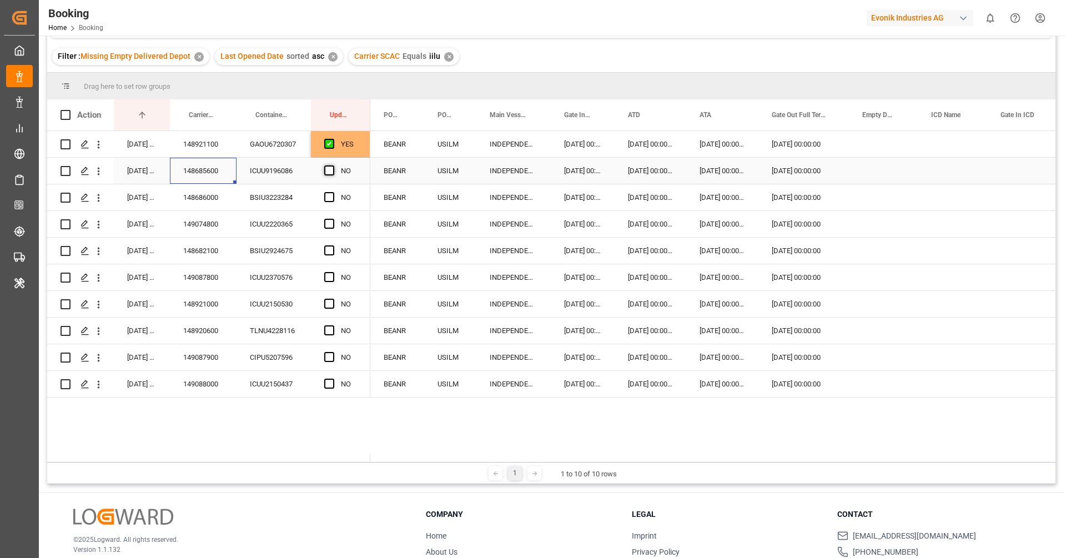
click at [332, 165] on input "Press SPACE to select this row." at bounding box center [332, 165] width 0 height 0
click at [188, 208] on div "148686000" at bounding box center [203, 197] width 67 height 26
click at [330, 197] on span "Press SPACE to select this row." at bounding box center [329, 197] width 10 height 10
click at [332, 192] on input "Press SPACE to select this row." at bounding box center [332, 192] width 0 height 0
click at [229, 234] on div "149074800" at bounding box center [203, 224] width 67 height 26
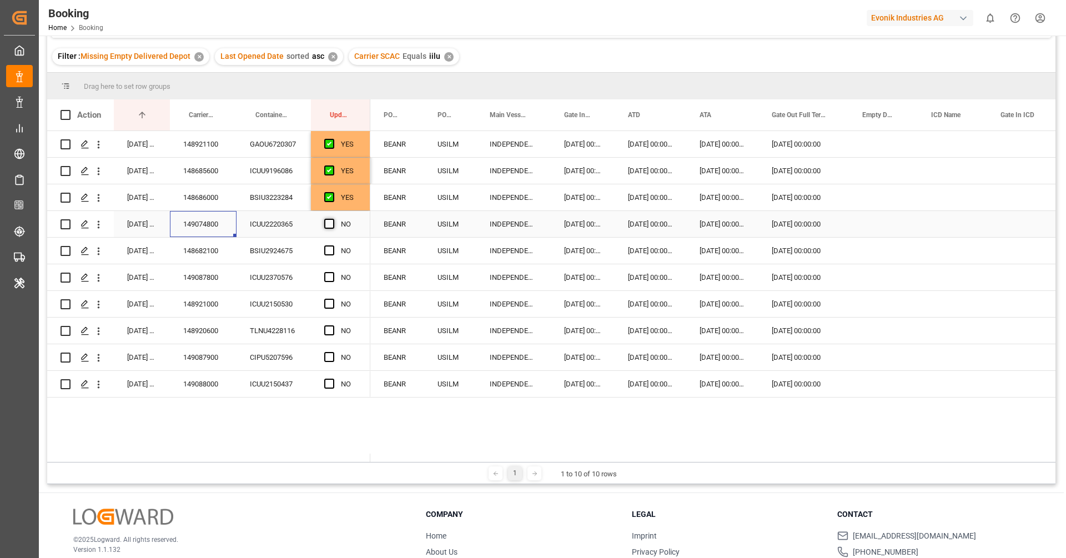
click at [328, 225] on span "Press SPACE to select this row." at bounding box center [329, 224] width 10 height 10
click at [332, 219] on input "Press SPACE to select this row." at bounding box center [332, 219] width 0 height 0
click at [205, 258] on div "148682100" at bounding box center [203, 251] width 67 height 26
click at [870, 249] on div "Press SPACE to select this row." at bounding box center [883, 251] width 69 height 26
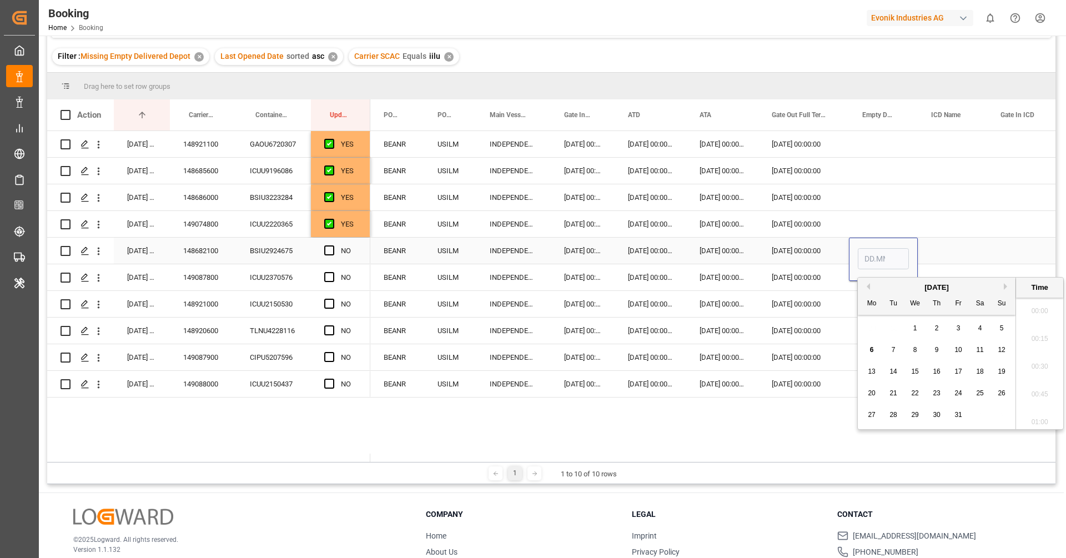
click at [870, 249] on input "Press SPACE to select this row." at bounding box center [883, 258] width 51 height 21
click at [958, 334] on div "3" at bounding box center [958, 328] width 14 height 13
type input "03.10.2025 00:00"
click at [328, 249] on span "Press SPACE to select this row." at bounding box center [329, 250] width 10 height 10
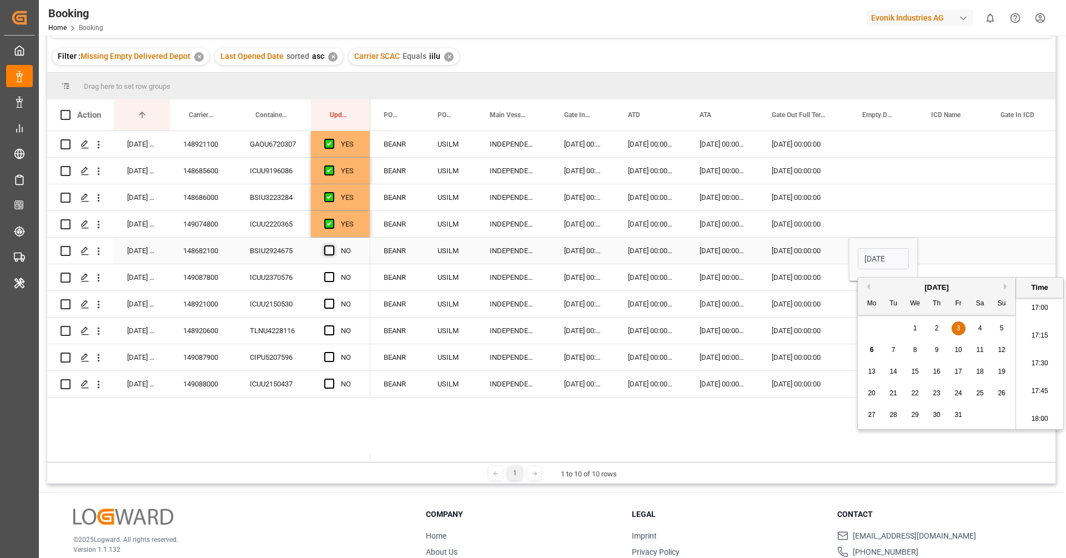
click at [332, 245] on input "Press SPACE to select this row." at bounding box center [332, 245] width 0 height 0
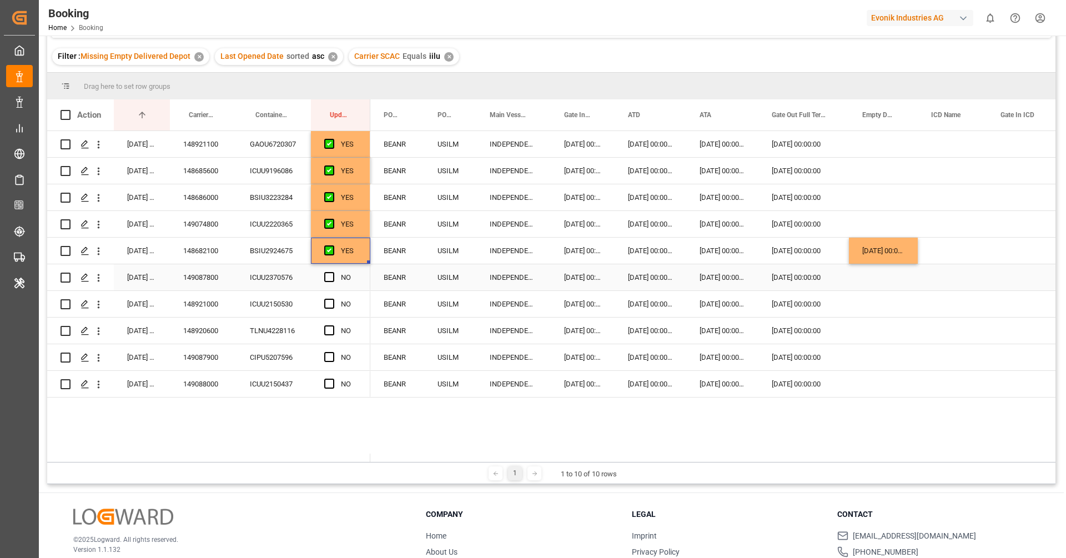
click at [204, 278] on div "149087800" at bounding box center [203, 277] width 67 height 26
click at [327, 279] on span "Press SPACE to select this row." at bounding box center [329, 277] width 10 height 10
click at [332, 272] on input "Press SPACE to select this row." at bounding box center [332, 272] width 0 height 0
click at [235, 300] on div "148921000" at bounding box center [203, 304] width 67 height 26
click at [327, 304] on span "Press SPACE to select this row." at bounding box center [329, 304] width 10 height 10
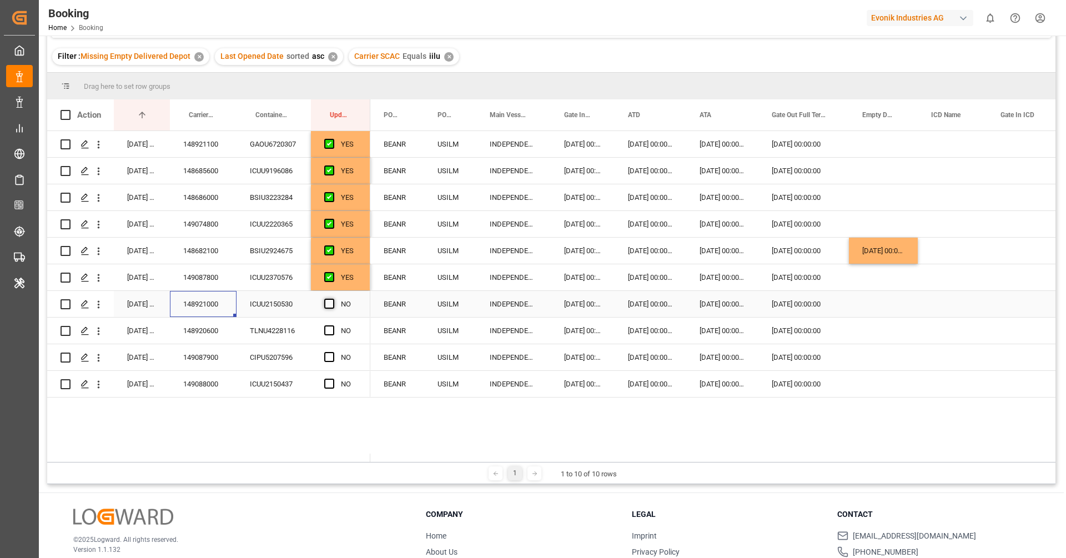
click at [332, 299] on input "Press SPACE to select this row." at bounding box center [332, 299] width 0 height 0
click at [221, 332] on div "148920600" at bounding box center [203, 330] width 67 height 26
click at [326, 326] on span "Press SPACE to select this row." at bounding box center [329, 330] width 10 height 10
click at [332, 325] on input "Press SPACE to select this row." at bounding box center [332, 325] width 0 height 0
click at [219, 349] on div "149087900" at bounding box center [203, 357] width 67 height 26
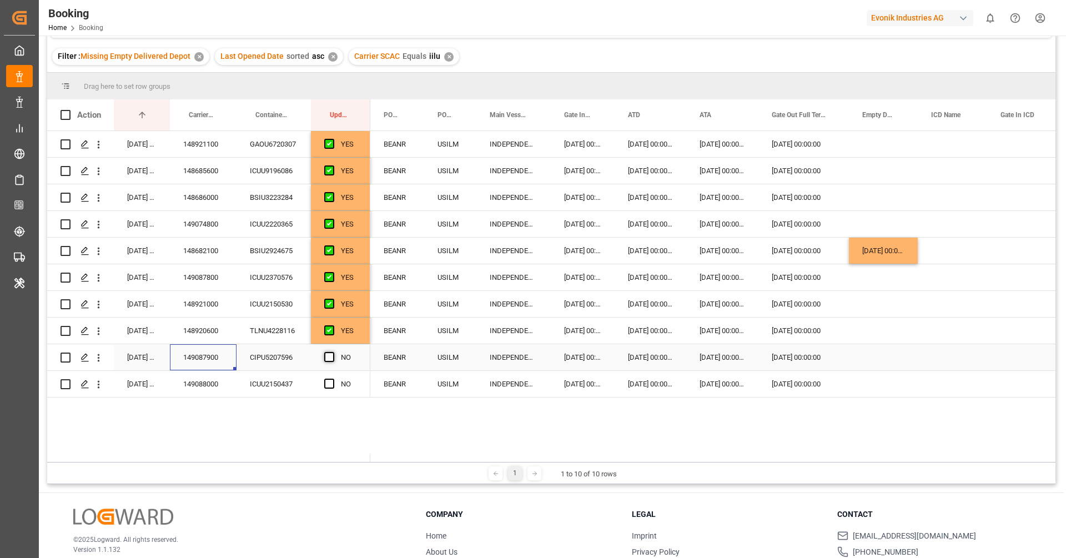
click at [325, 357] on span "Press SPACE to select this row." at bounding box center [329, 357] width 10 height 10
click at [332, 352] on input "Press SPACE to select this row." at bounding box center [332, 352] width 0 height 0
click at [219, 379] on div "149088000" at bounding box center [203, 384] width 67 height 26
click at [327, 379] on span "Press SPACE to select this row." at bounding box center [329, 384] width 10 height 10
click at [332, 379] on input "Press SPACE to select this row." at bounding box center [332, 379] width 0 height 0
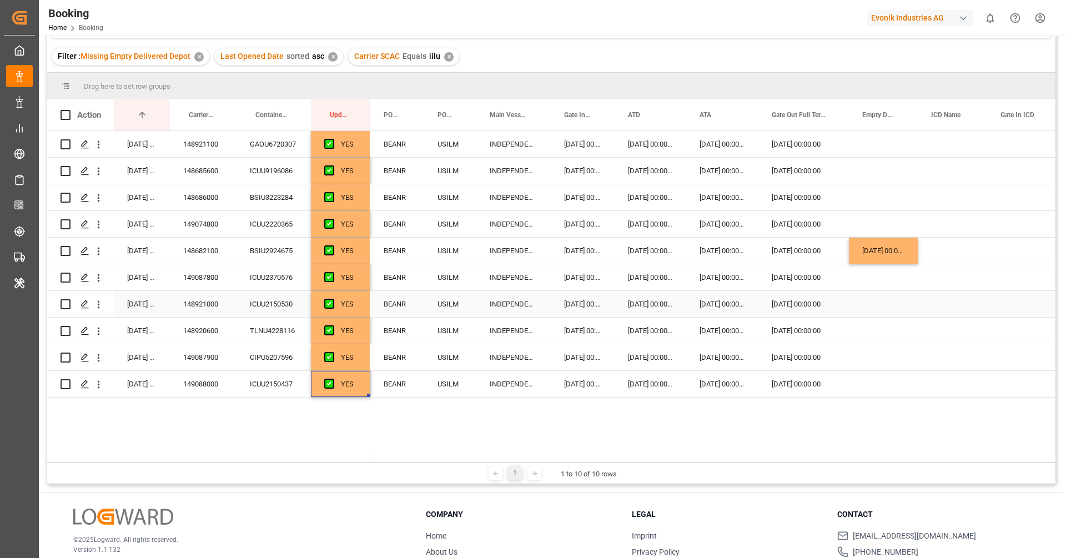
scroll to position [0, 0]
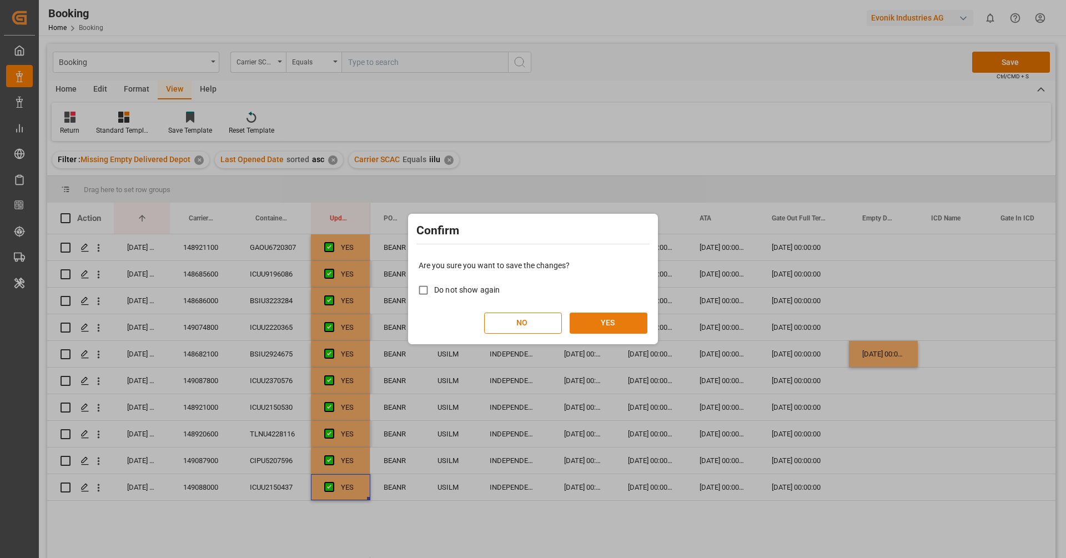
click at [588, 322] on button "YES" at bounding box center [608, 322] width 78 height 21
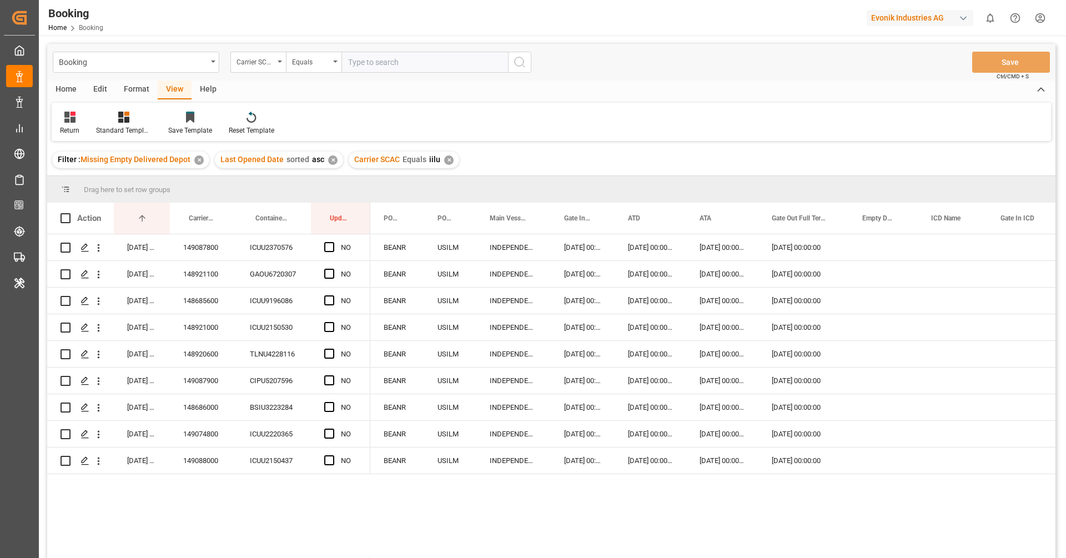
click at [445, 159] on div "✕" at bounding box center [448, 159] width 9 height 9
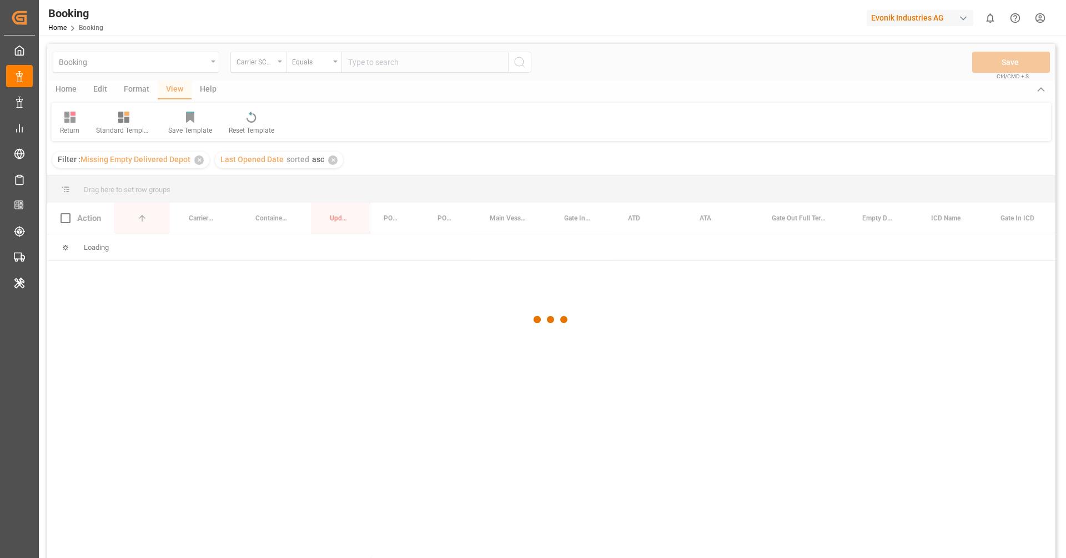
click at [384, 63] on div at bounding box center [551, 319] width 1008 height 551
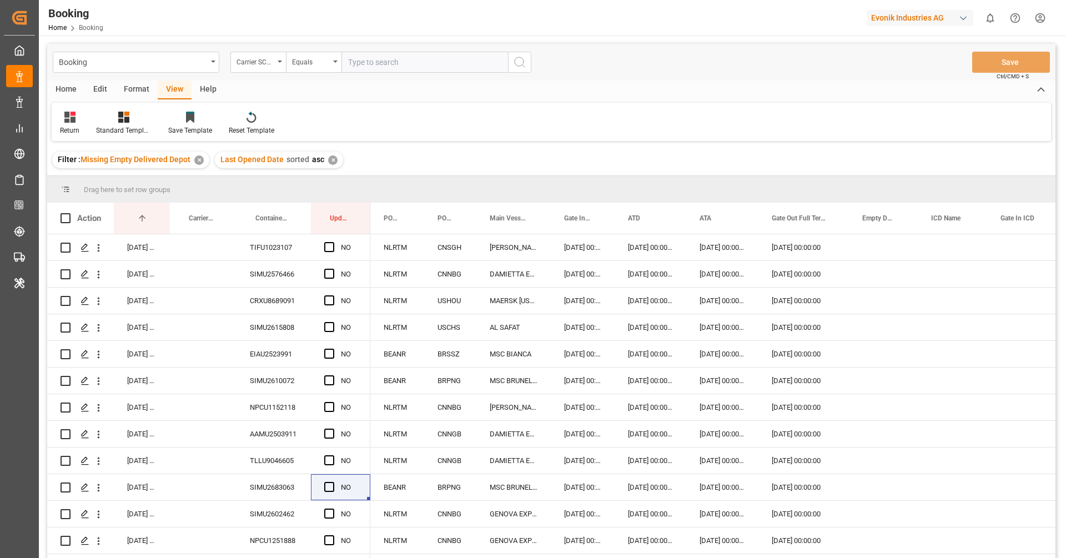
click at [384, 63] on input "text" at bounding box center [424, 62] width 167 height 21
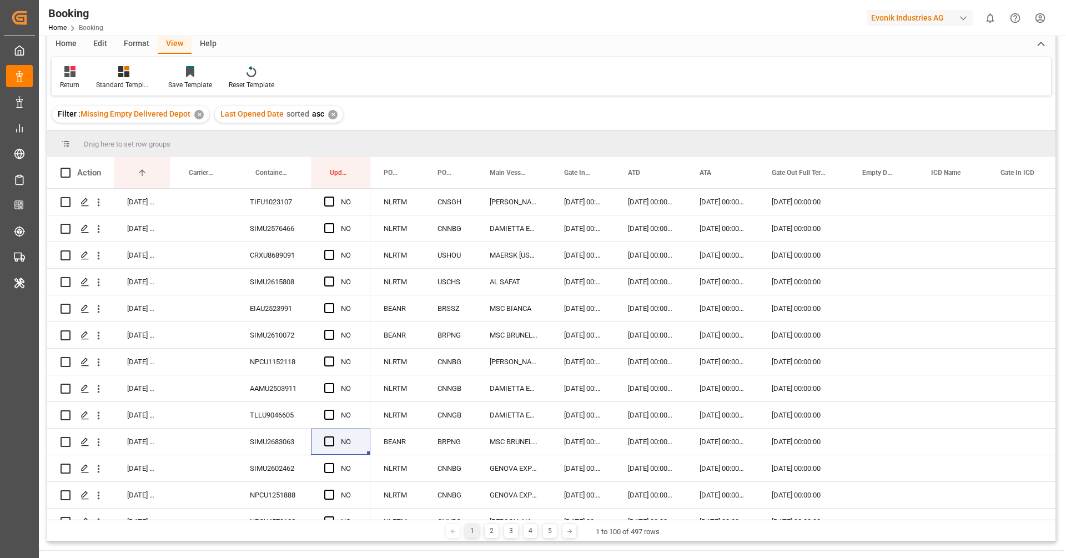
scroll to position [163, 0]
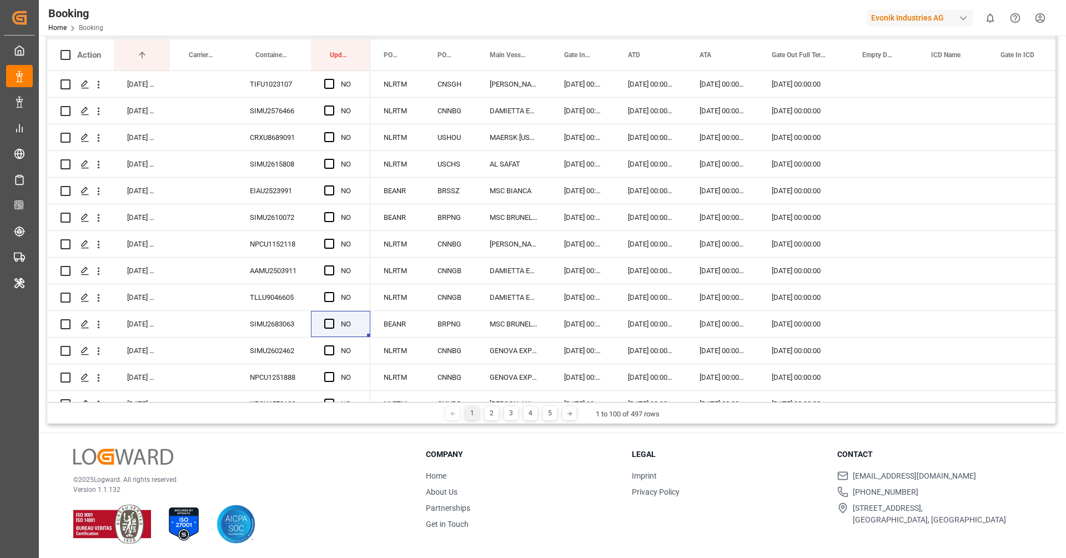
click at [506, 458] on h3 "Company" at bounding box center [522, 454] width 192 height 12
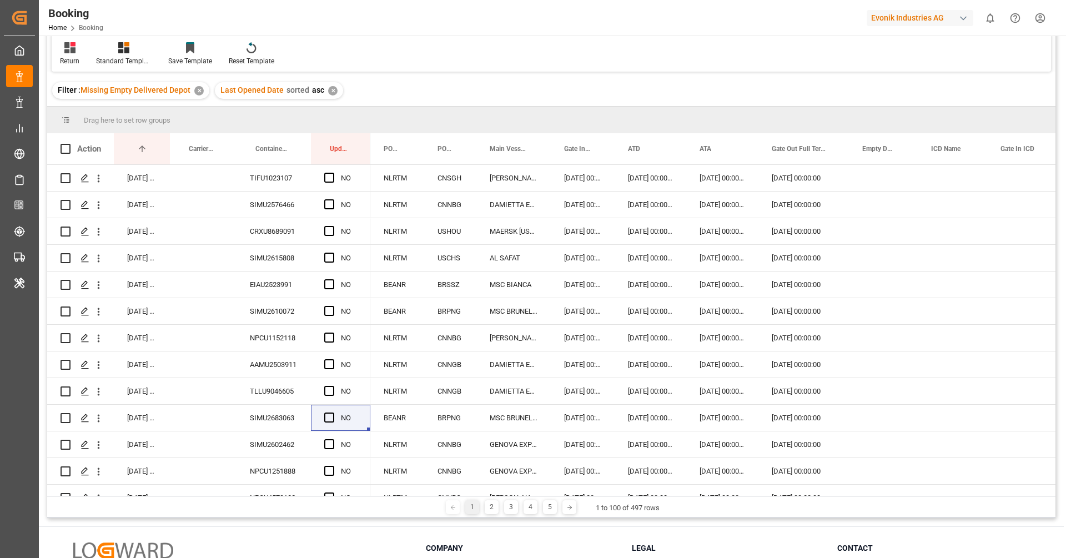
scroll to position [0, 0]
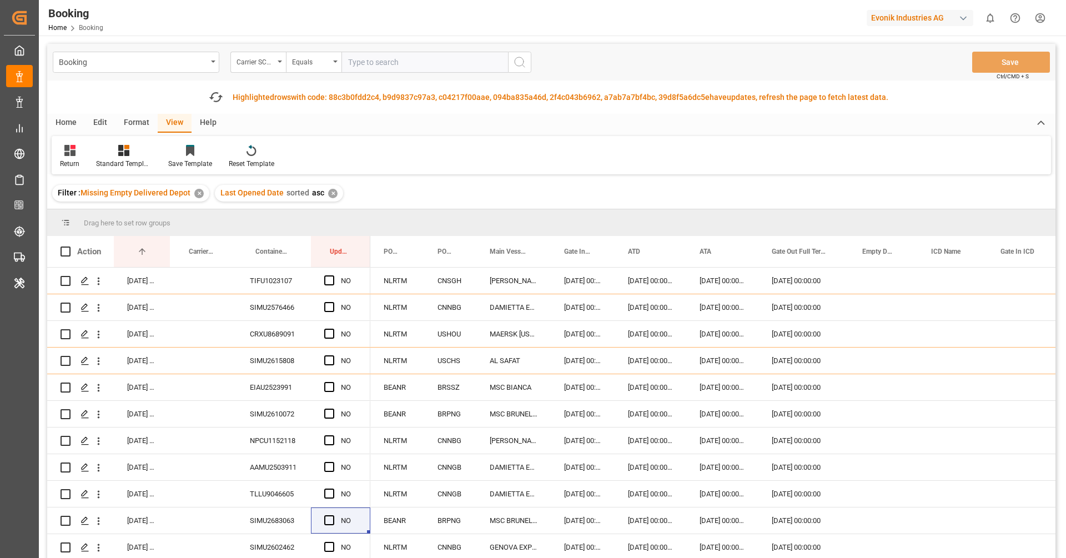
click at [381, 65] on input "text" at bounding box center [424, 62] width 167 height 21
type input "cosu"
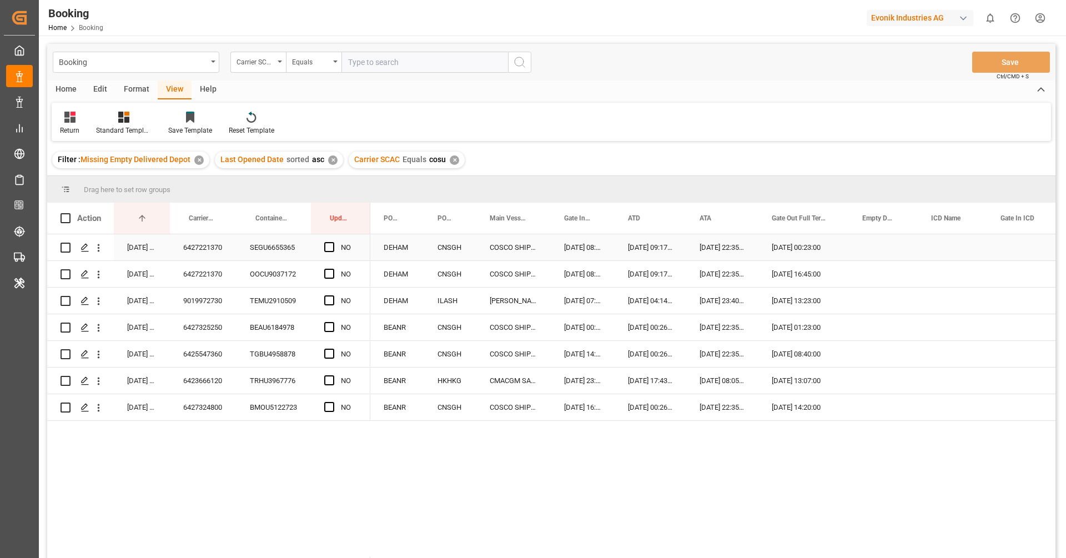
click at [205, 243] on div "6427221370" at bounding box center [203, 247] width 67 height 26
click at [328, 241] on div "Press SPACE to select this row." at bounding box center [332, 248] width 17 height 26
click at [329, 269] on span "Press SPACE to select this row." at bounding box center [329, 274] width 10 height 10
click at [332, 269] on input "Press SPACE to select this row." at bounding box center [332, 269] width 0 height 0
click at [330, 246] on span "Press SPACE to select this row." at bounding box center [329, 247] width 10 height 10
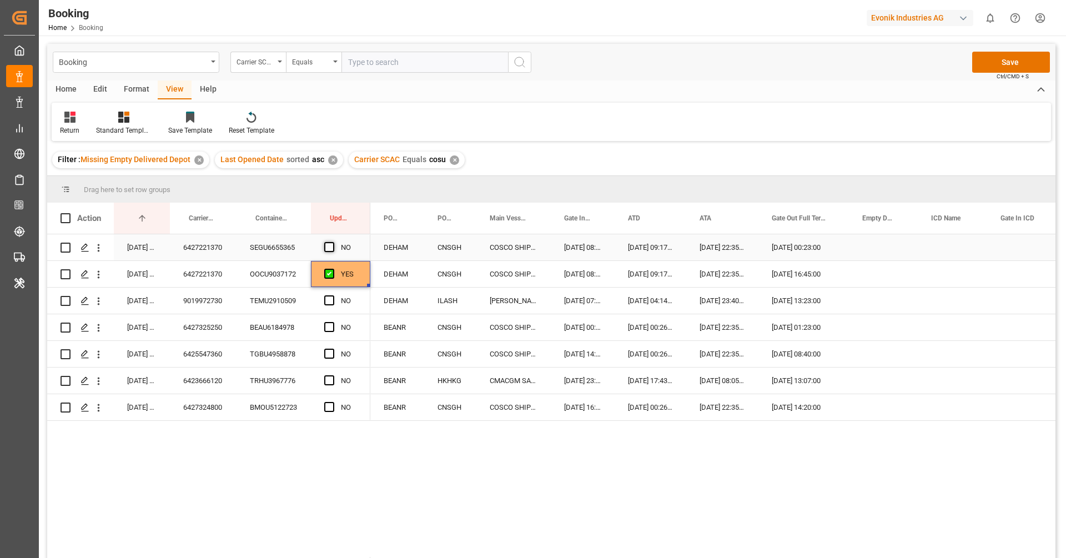
click at [332, 242] on input "Press SPACE to select this row." at bounding box center [332, 242] width 0 height 0
click at [225, 295] on div "9019972730" at bounding box center [203, 301] width 67 height 26
click at [331, 301] on span "Press SPACE to select this row." at bounding box center [329, 300] width 10 height 10
click at [332, 295] on input "Press SPACE to select this row." at bounding box center [332, 295] width 0 height 0
click at [216, 317] on div "6427325250" at bounding box center [203, 327] width 67 height 26
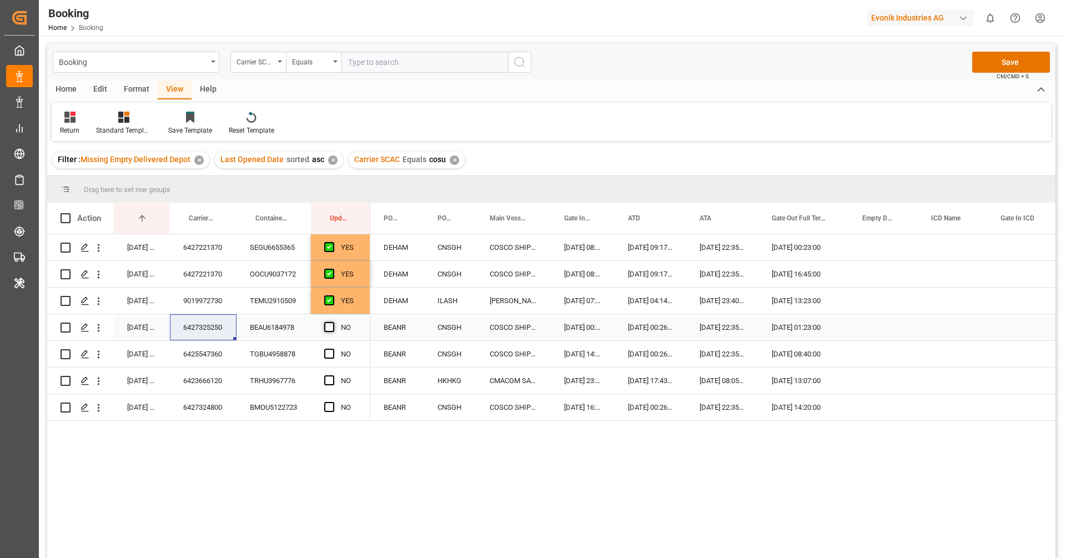
click at [334, 329] on span "Press SPACE to select this row." at bounding box center [329, 327] width 10 height 10
click at [332, 322] on input "Press SPACE to select this row." at bounding box center [332, 322] width 0 height 0
click at [206, 350] on div "6425547360" at bounding box center [203, 354] width 67 height 26
click at [327, 350] on span "Press SPACE to select this row." at bounding box center [329, 354] width 10 height 10
click at [332, 349] on input "Press SPACE to select this row." at bounding box center [332, 349] width 0 height 0
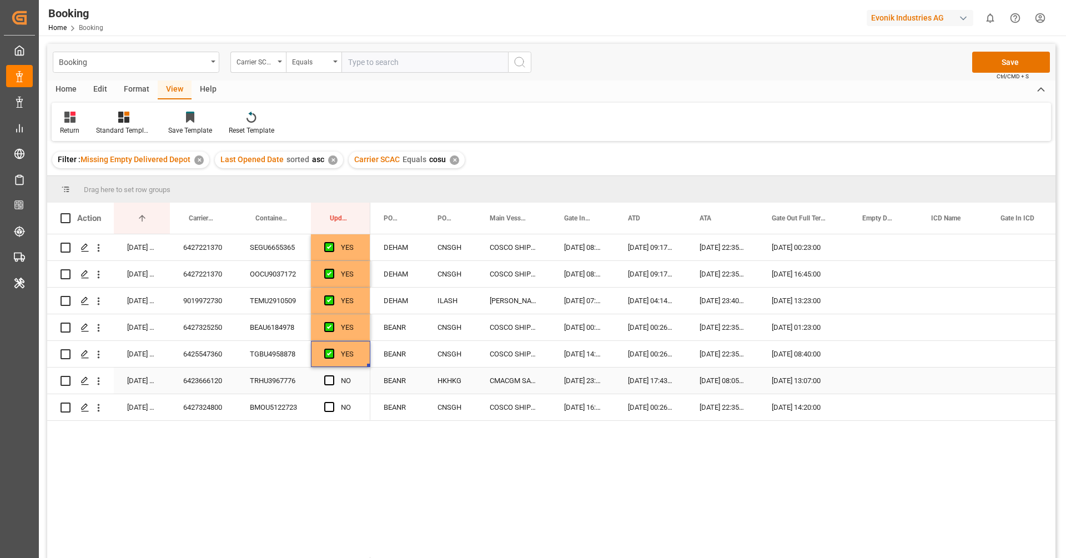
click at [215, 384] on div "6423666120" at bounding box center [203, 380] width 67 height 26
click at [331, 380] on span "Press SPACE to select this row." at bounding box center [329, 380] width 10 height 10
click at [332, 375] on input "Press SPACE to select this row." at bounding box center [332, 375] width 0 height 0
click at [191, 410] on div "6427324800" at bounding box center [203, 407] width 67 height 26
click at [327, 402] on span "Press SPACE to select this row." at bounding box center [329, 407] width 10 height 10
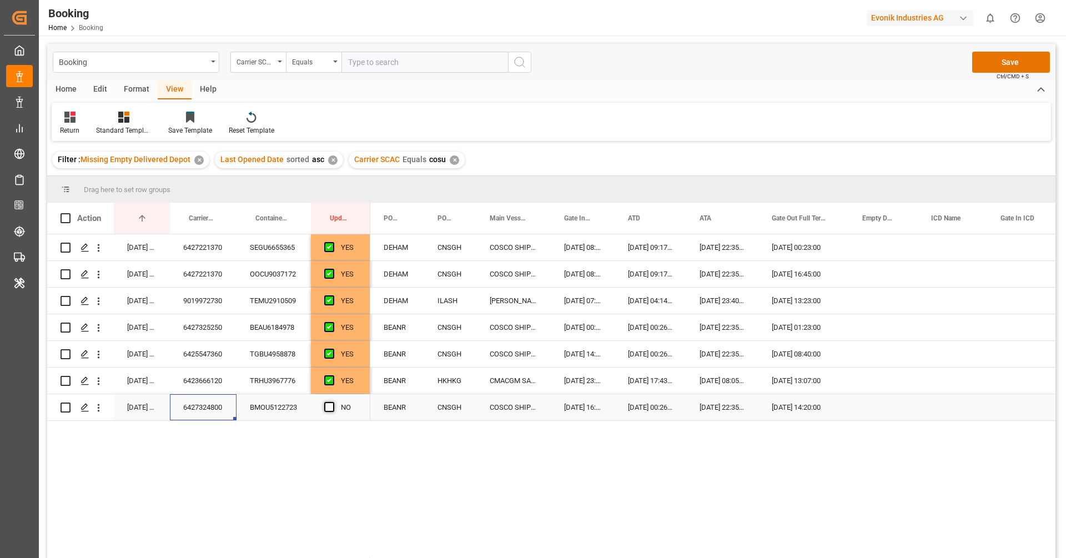
click at [332, 402] on input "Press SPACE to select this row." at bounding box center [332, 402] width 0 height 0
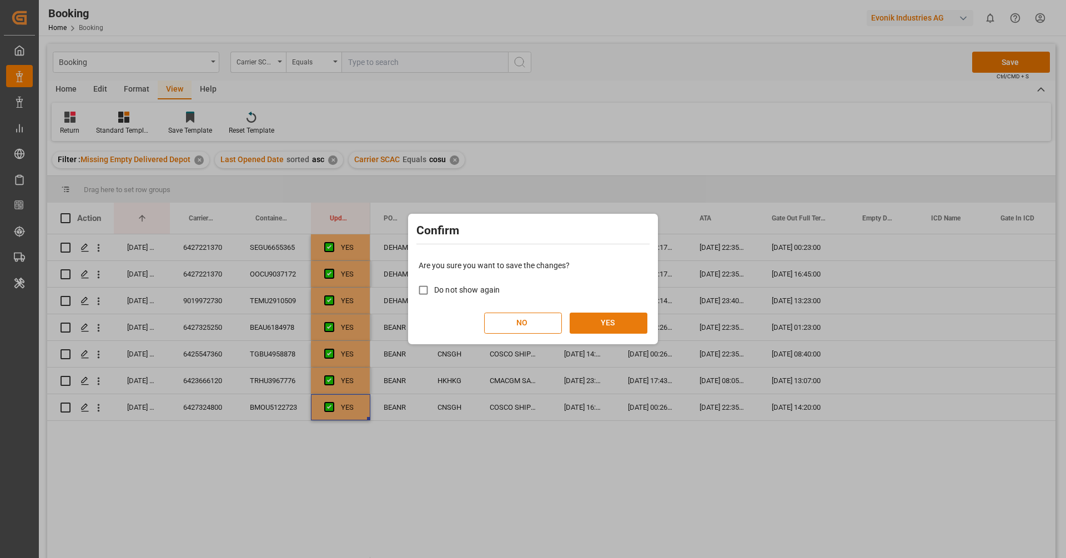
click at [598, 325] on button "YES" at bounding box center [608, 322] width 78 height 21
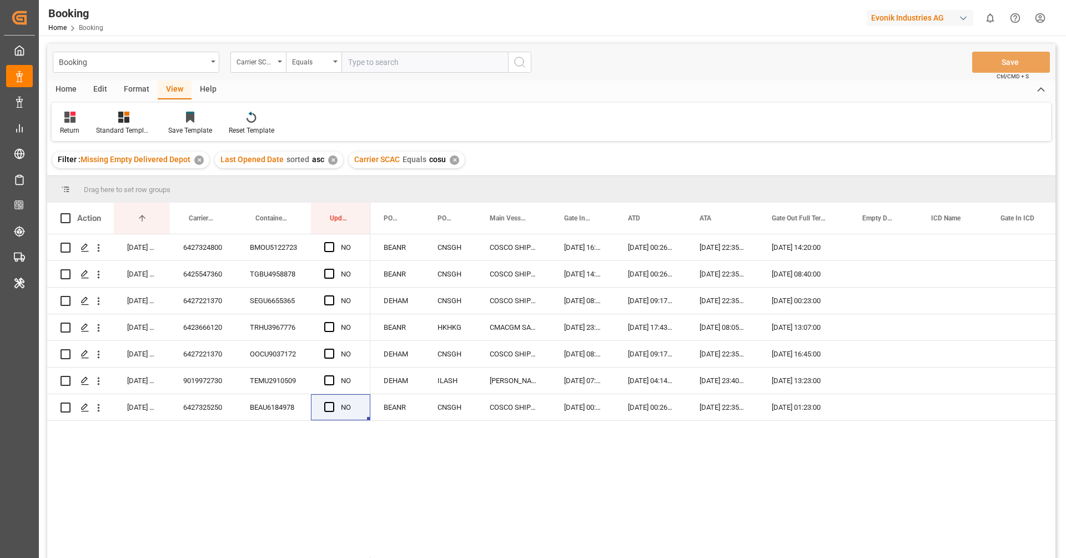
click at [591, 114] on div "Return Standard Templates Save Template Reset Template" at bounding box center [551, 122] width 999 height 38
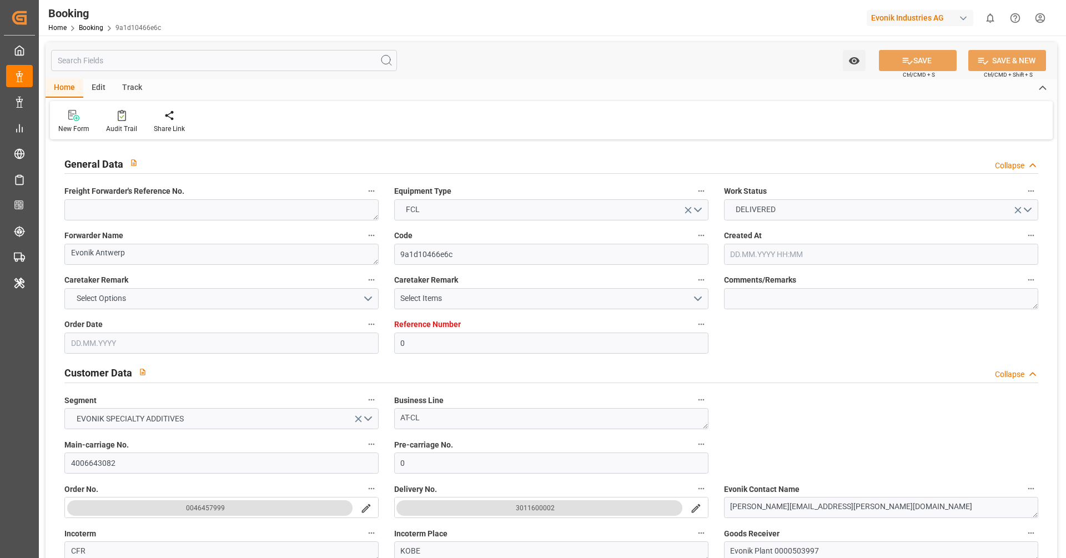
type input "0"
type input "9962603"
type input "ONE"
type input "Ocean Network Express"
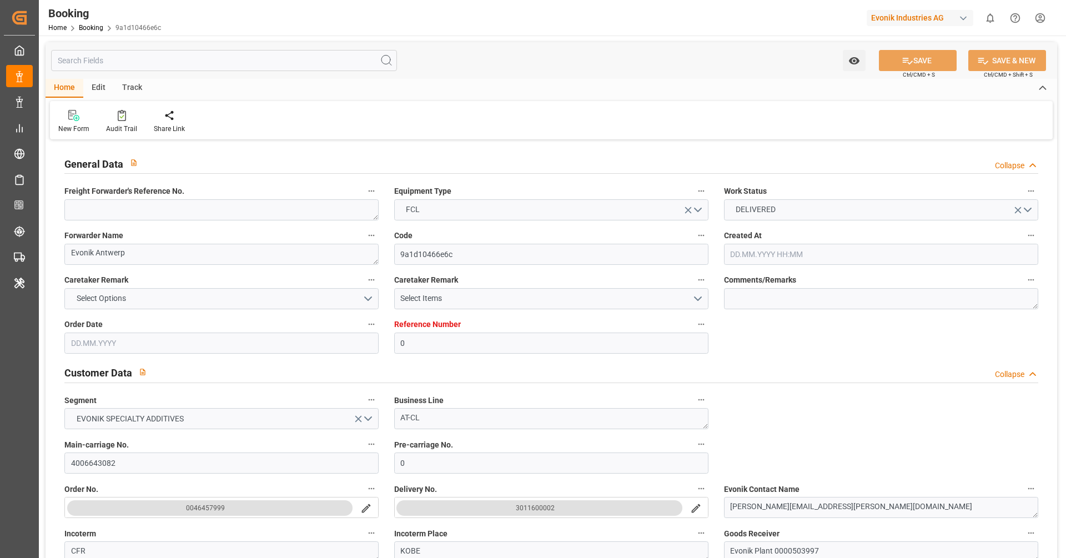
type input "BEANR"
type input "JPUKB"
type input "74"
type input "KRPUS"
type input "0"
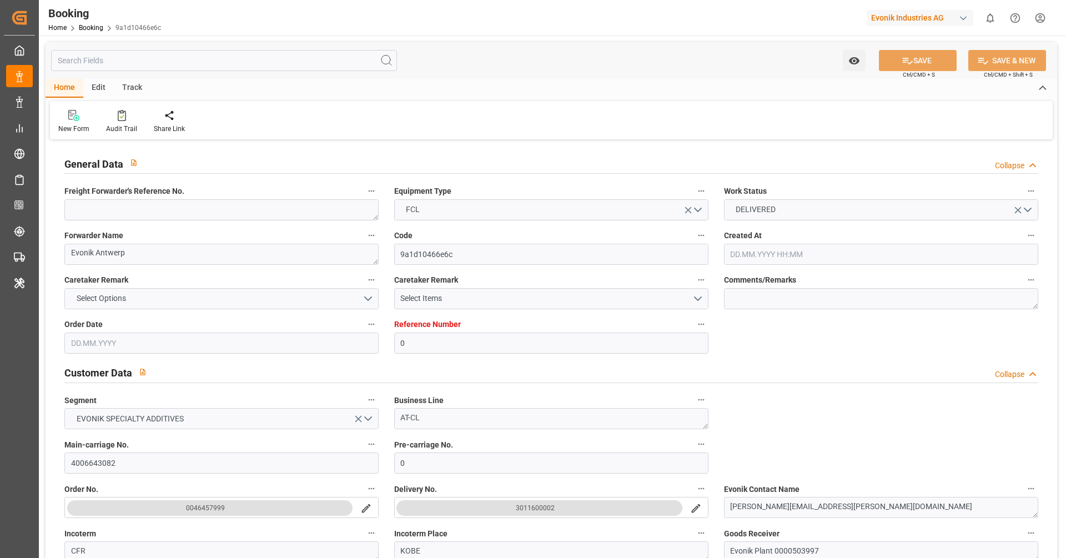
type input "BEANR"
type input "JPUKB"
type input "9907392"
type input "24.06.2025 14:41"
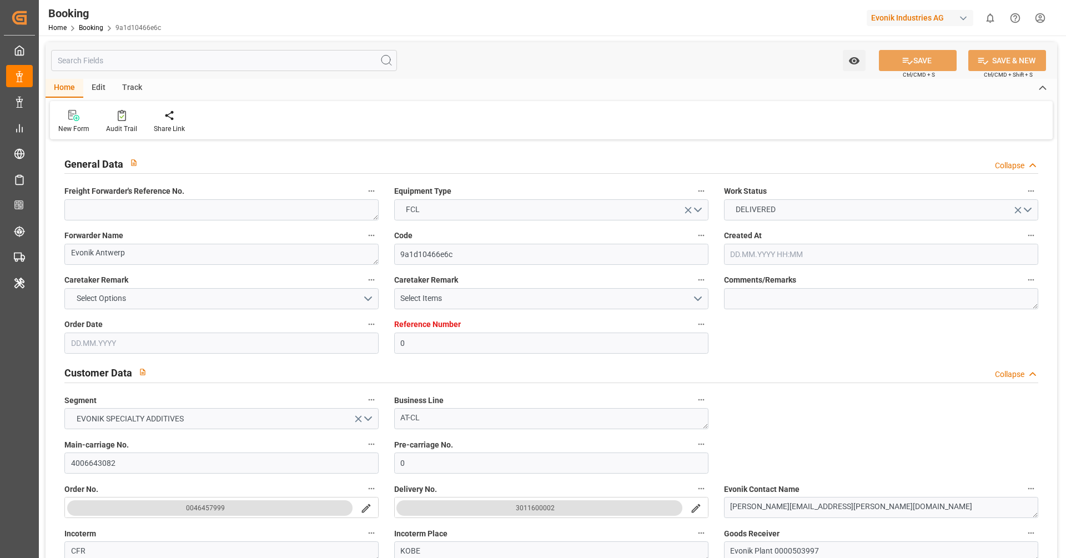
type input "24.06.2025"
type input "20.08.2025"
type input "30.06.2025"
type input "14.07.2025 16:35"
type input "12.07.2025 00:00"
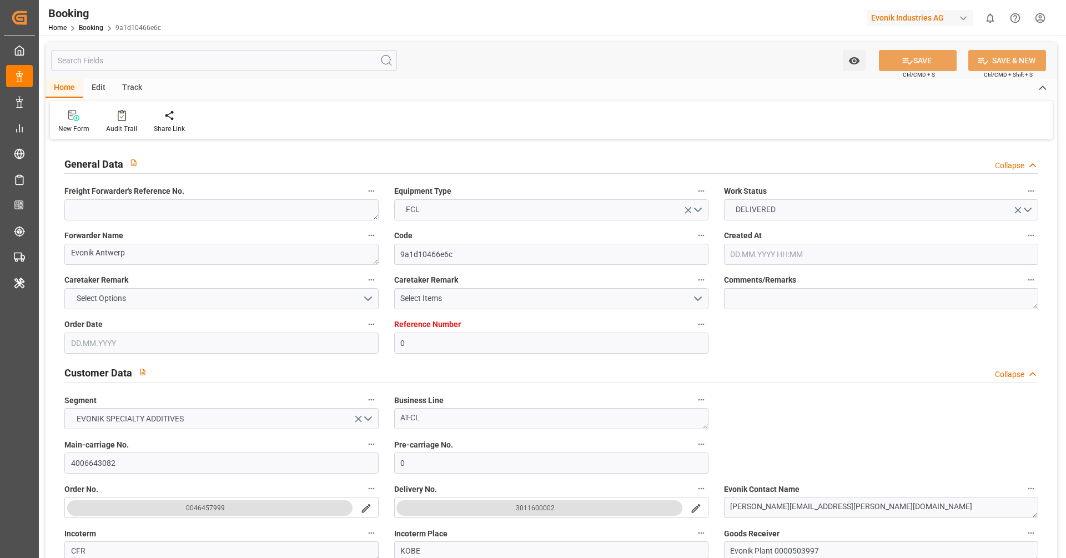
type input "14.07.2025 16:35"
type input "10.07.2025 16:57"
type input "26.09.2025 23:00"
type input "29.08.2025 00:00"
type input "26.09.2025 00:00"
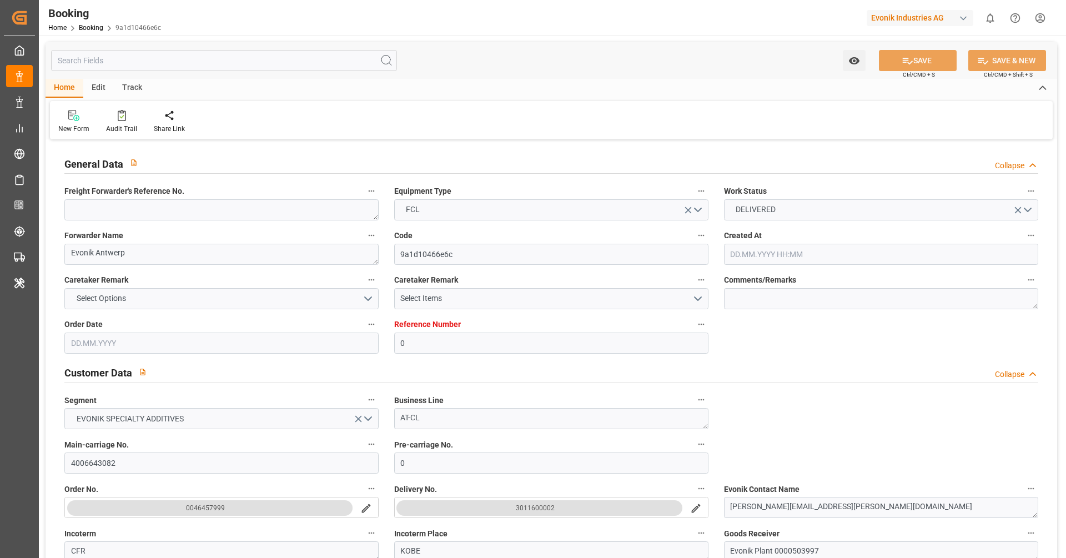
type input "16.09.2025 00:00"
type input "19.08.2025 00:00"
type input "16.09.2025 09:32"
type input "23.09.2025 19:30"
type input "27.08.2025 00:00"
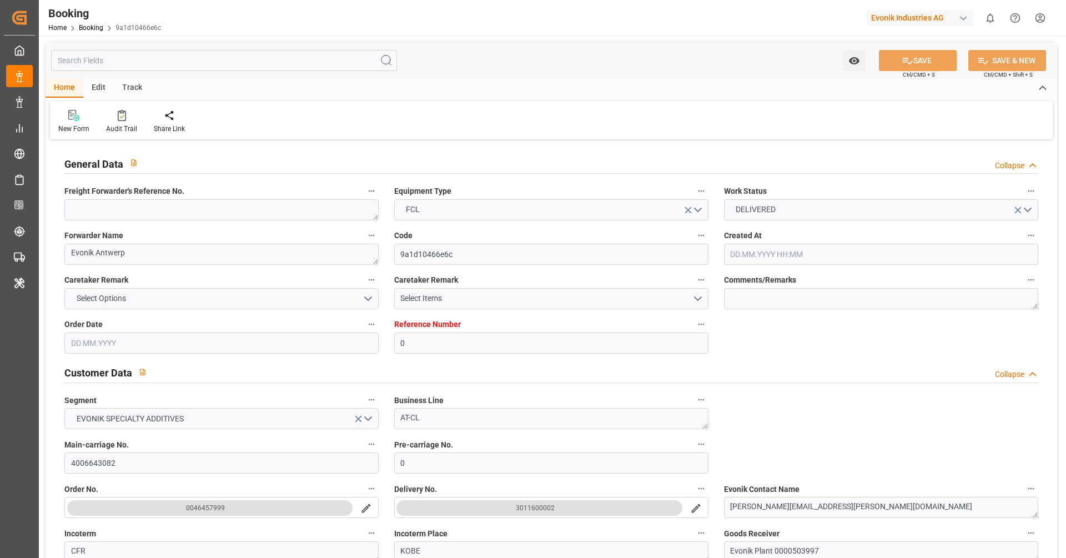
type input "23.09.2025 00:00"
type input "13.09.2025 08:00"
type input "13.09.2025 14:00"
type input "01.10.2025 00:00"
type input "02.10.2025 00:00"
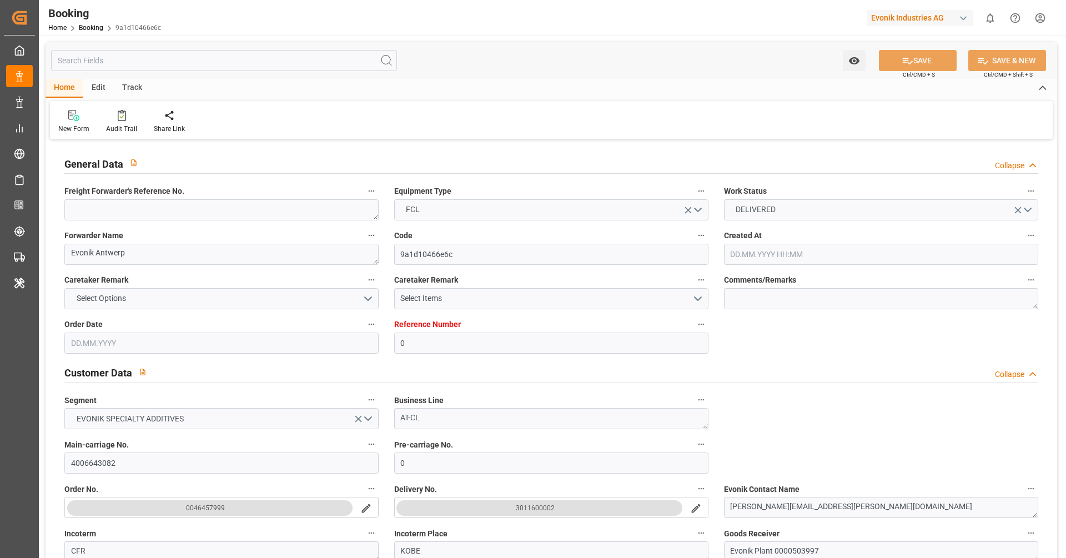
type input "06.10.2025 12:45"
type input "06.10.2025"
type input "10.07.2025 00:00"
type input "02.07.2025 09:46"
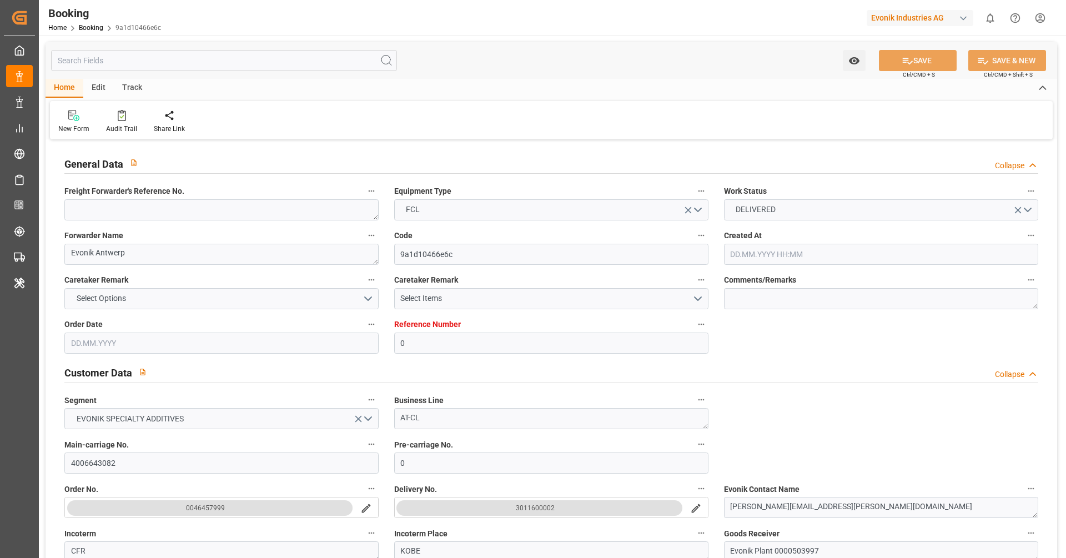
type input "11.07.2025 21:00"
type input "03.07.2025 09:46"
type input "14.07.2025 14:53"
type input "27.06.2025 05:40"
type input "13.07.2025 15:31"
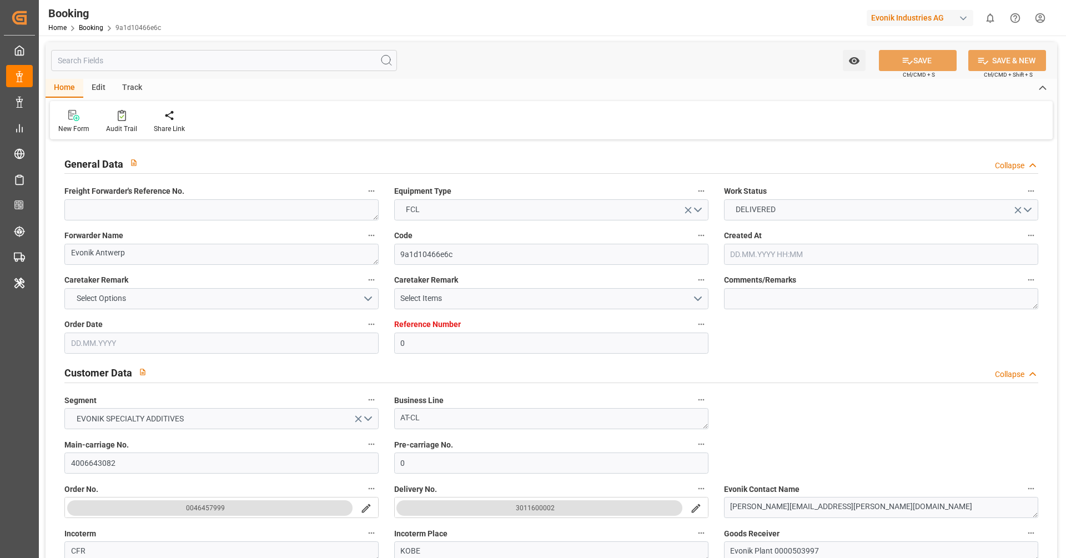
type input "14.07.2025 16:35"
type input "14.07.2025 17:09"
type input "16.09.2025 00:00"
type input "16.09.2025 09:33"
type input "16.09.2025 01:30"
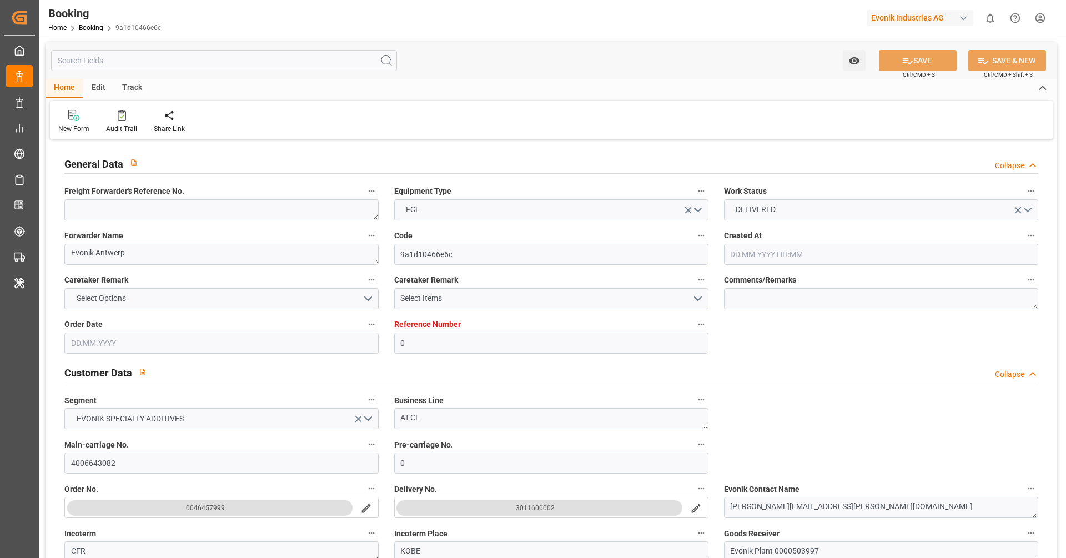
type input "06.09.2025 23:30"
type input "16.09.2025 23:05"
type input "17.09.2025 00:55"
type input "23.09.2025 10:45"
type input "10.09.2025 22:33"
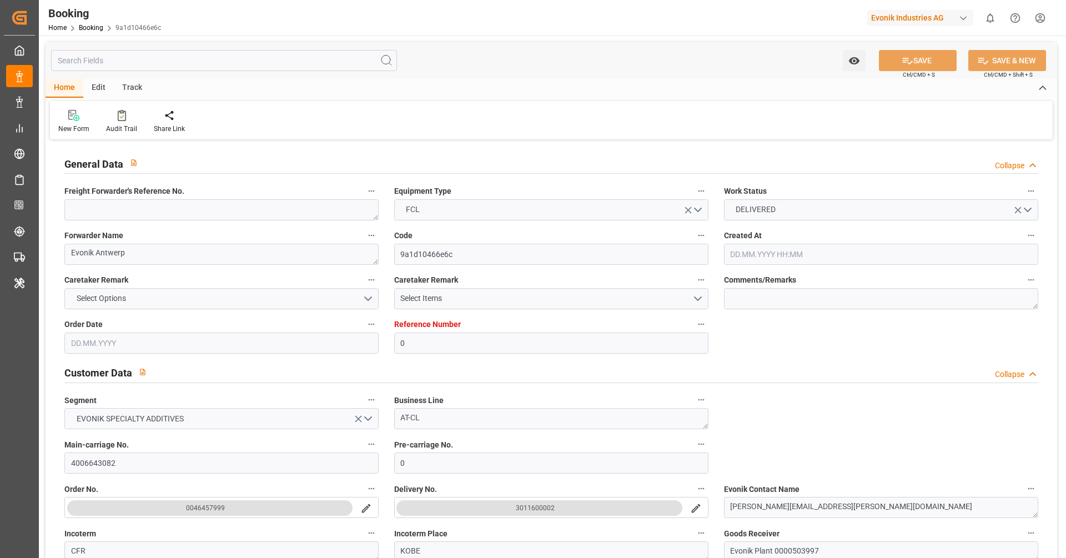
type input "23.09.2025 19:30"
type input "13.09.2025 08:00"
type input "13.09.2025 12:13"
type input "13.09.2025 09:30"
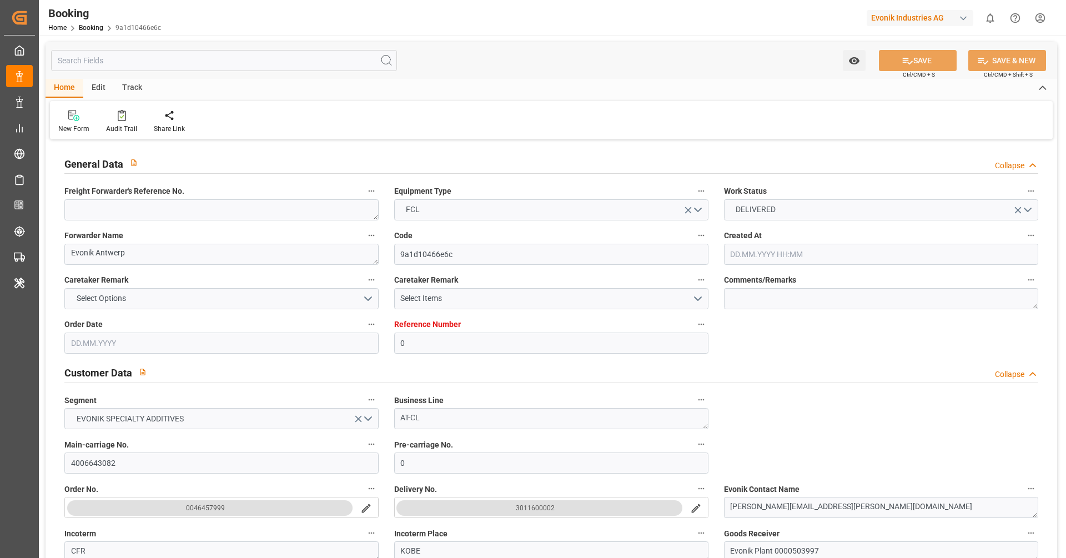
type input "13.09.2025 13:51"
type input "13.09.2025 14:00"
type input "26.09.2025 23:00"
type input "27.09.2025 06:01"
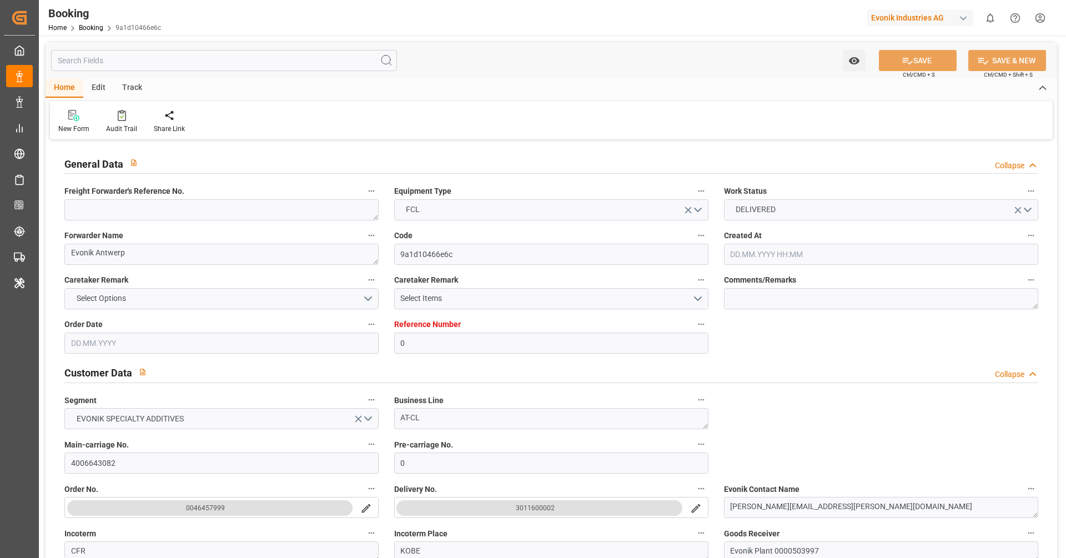
type input "27.09.2025 00:30"
type input "21.09.2025 15:30"
type input "27.09.2025 05:00"
type input "21.09.2025 20:00"
type input "01.10.2025 06:01"
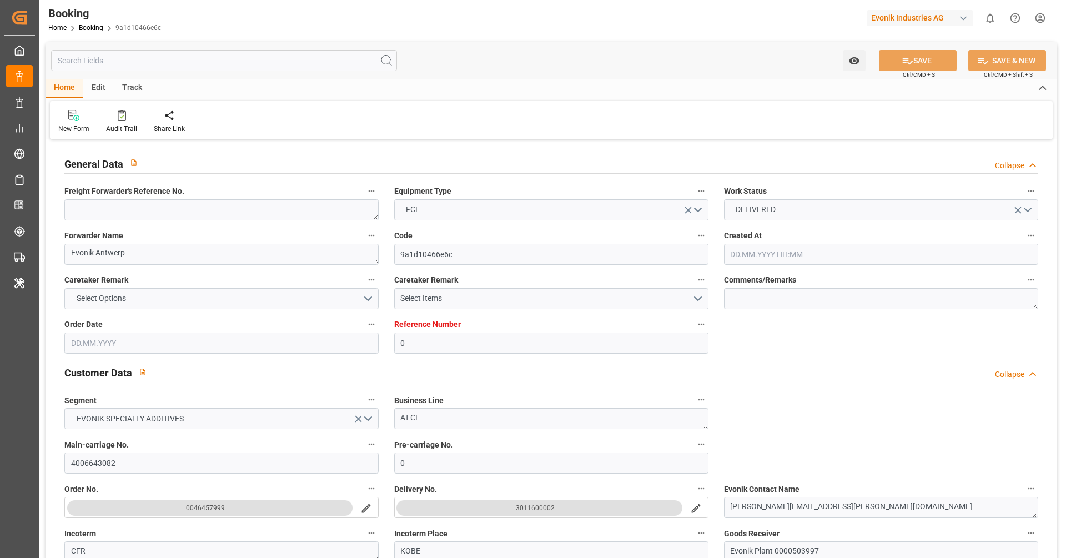
type input "27.09.2025 02:00"
type input "22.09.2025 11:00"
click at [124, 116] on icon at bounding box center [122, 115] width 8 height 11
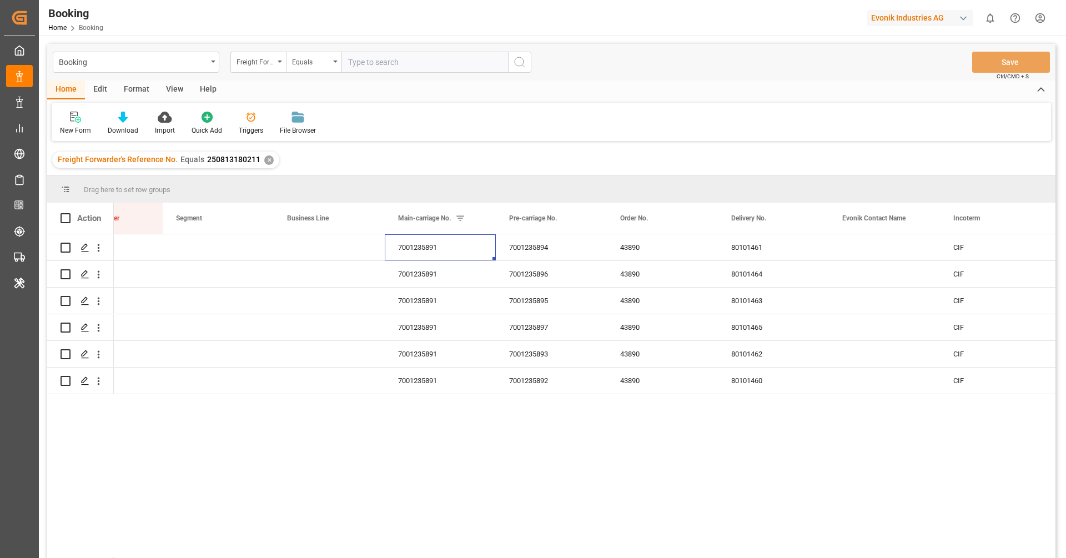
scroll to position [0, 1172]
click at [473, 98] on div "Home Edit Format View Help" at bounding box center [551, 89] width 1008 height 19
click at [501, 120] on div "New Form Download Import Quick Add Triggers File Browser" at bounding box center [551, 122] width 999 height 38
click at [552, 117] on div "New Form Download Import Quick Add Triggers File Browser" at bounding box center [551, 122] width 999 height 38
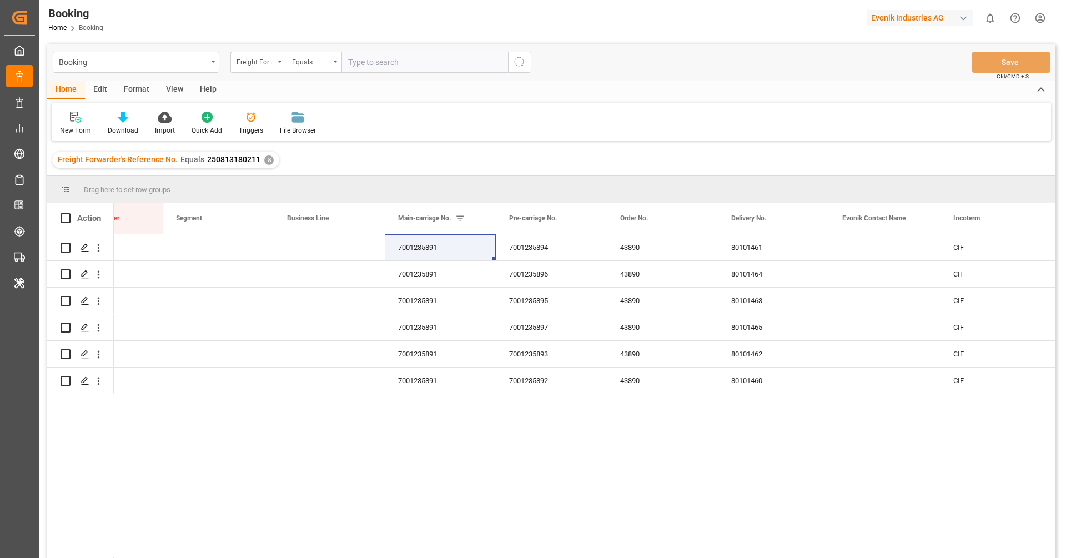
click at [521, 108] on div "New Form Download Import Quick Add Triggers File Browser" at bounding box center [551, 122] width 999 height 38
click at [531, 117] on div "New Form Download Import Quick Add Triggers File Browser" at bounding box center [551, 122] width 999 height 38
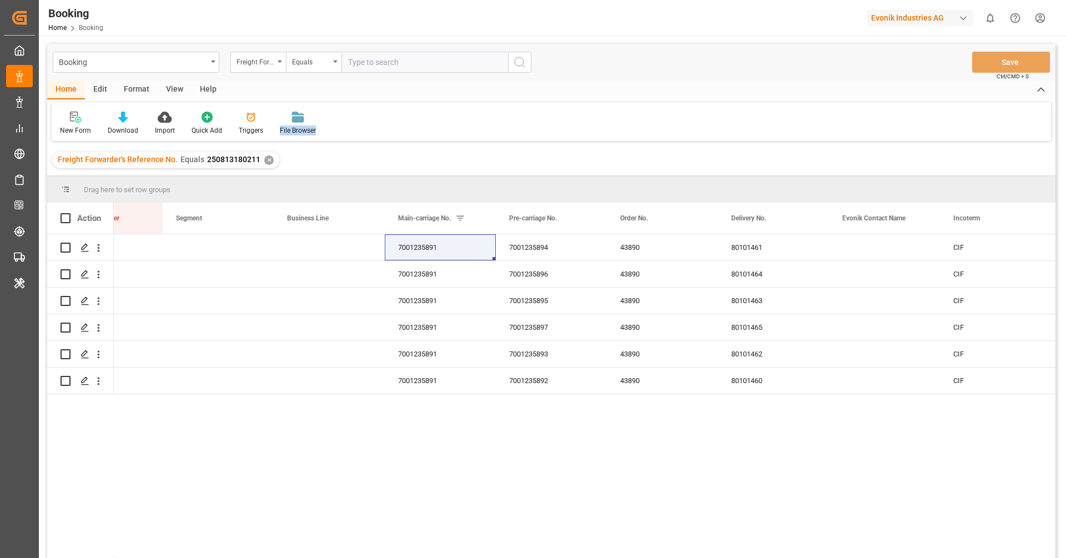
click at [493, 113] on div "New Form Download Import Quick Add Triggers File Browser" at bounding box center [551, 122] width 999 height 38
click at [564, 148] on div "Freight Forwarder's Reference No. Equals 250813180211 ✕" at bounding box center [551, 159] width 1008 height 31
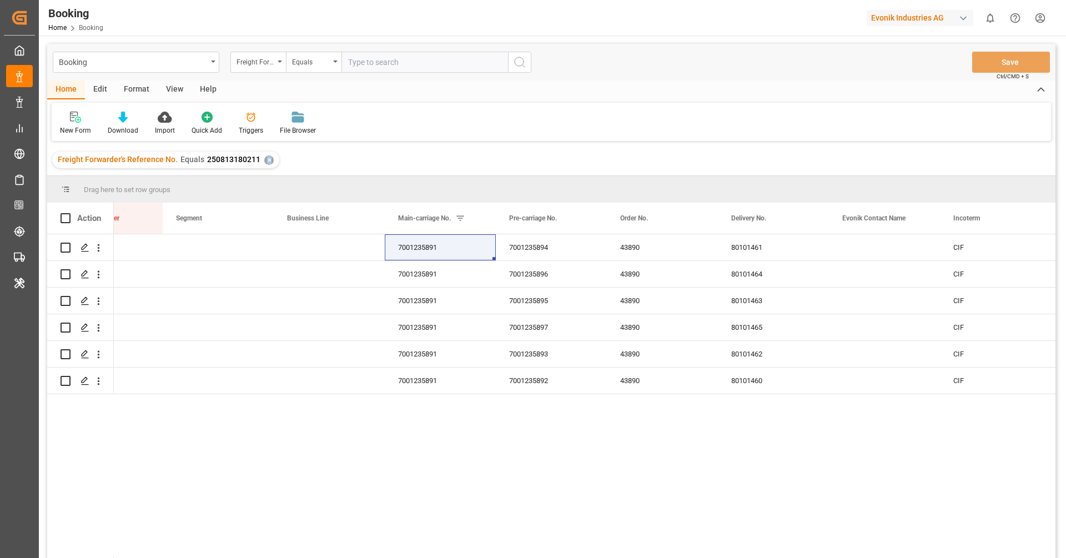
click at [729, 56] on div "Booking Freight Forwarder's Reference No. Equals Save Ctrl/CMD + S" at bounding box center [551, 62] width 1008 height 37
click at [543, 102] on div "Home Edit Format View Help New Form Download Import Quick Add Triggers File Bro…" at bounding box center [551, 110] width 1008 height 60
click at [534, 126] on div "New Form Download Import Quick Add Triggers File Browser" at bounding box center [551, 122] width 999 height 38
